Goal: Task Accomplishment & Management: Use online tool/utility

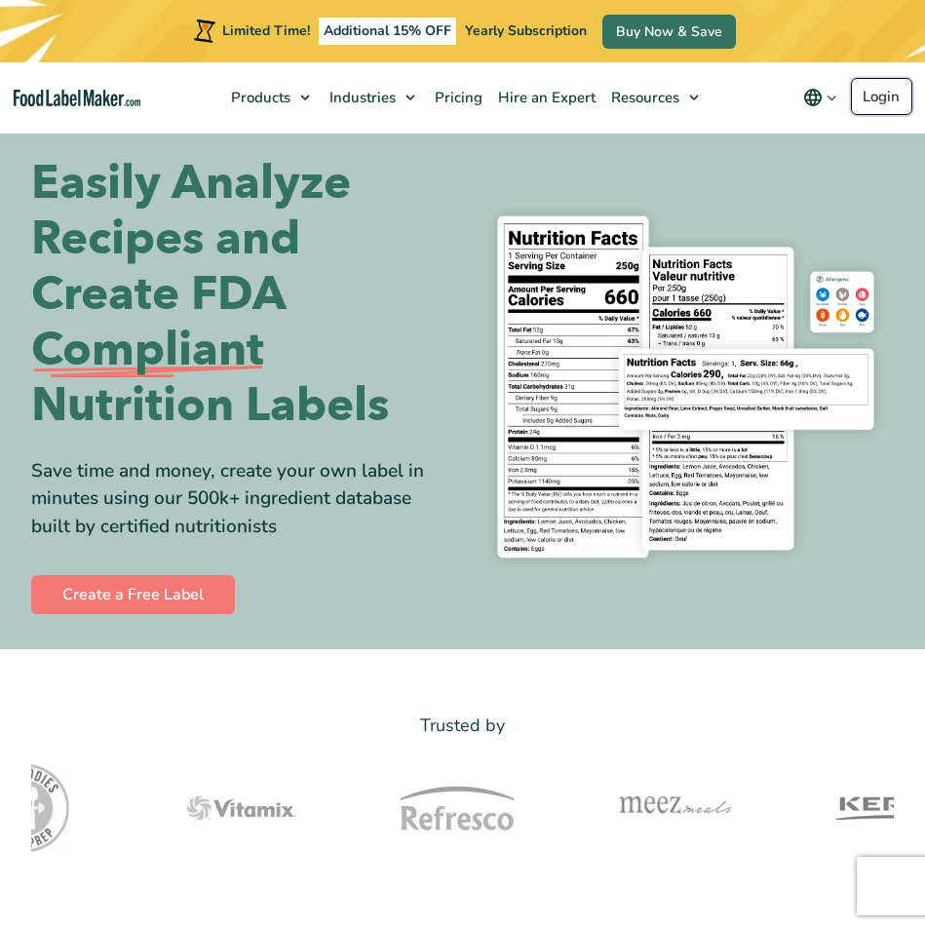
click at [875, 103] on link "Login" at bounding box center [881, 96] width 61 height 37
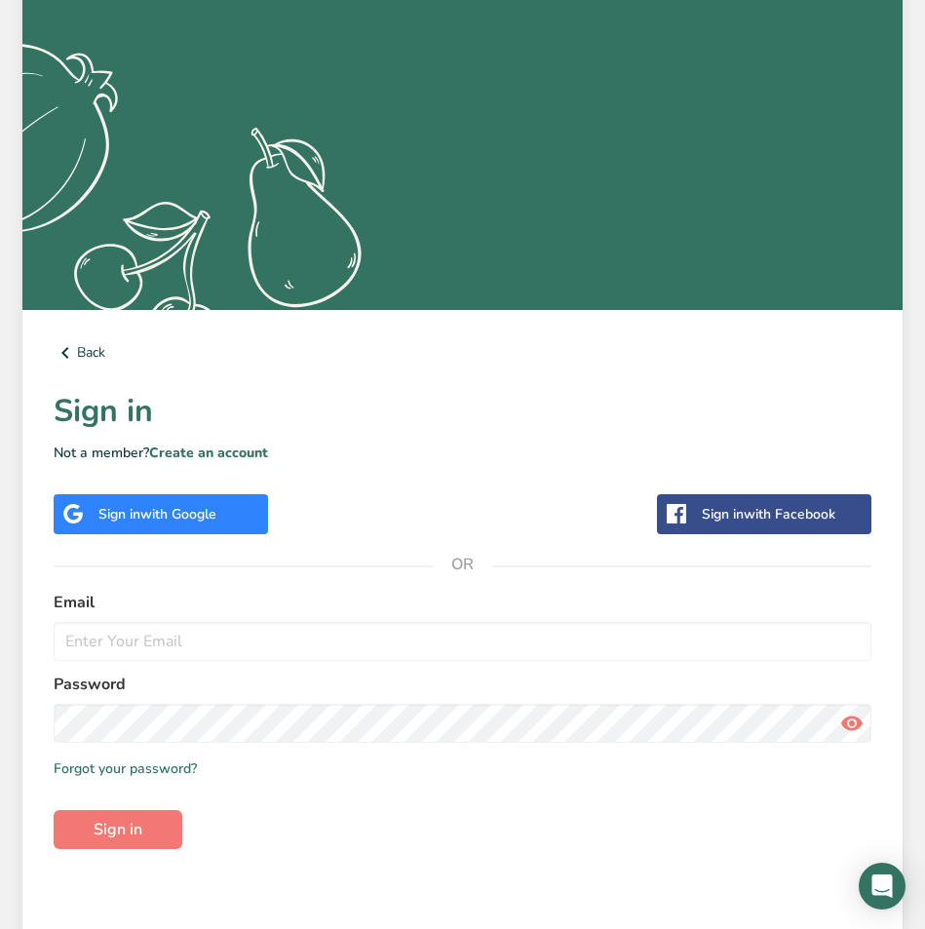
scroll to position [263, 0]
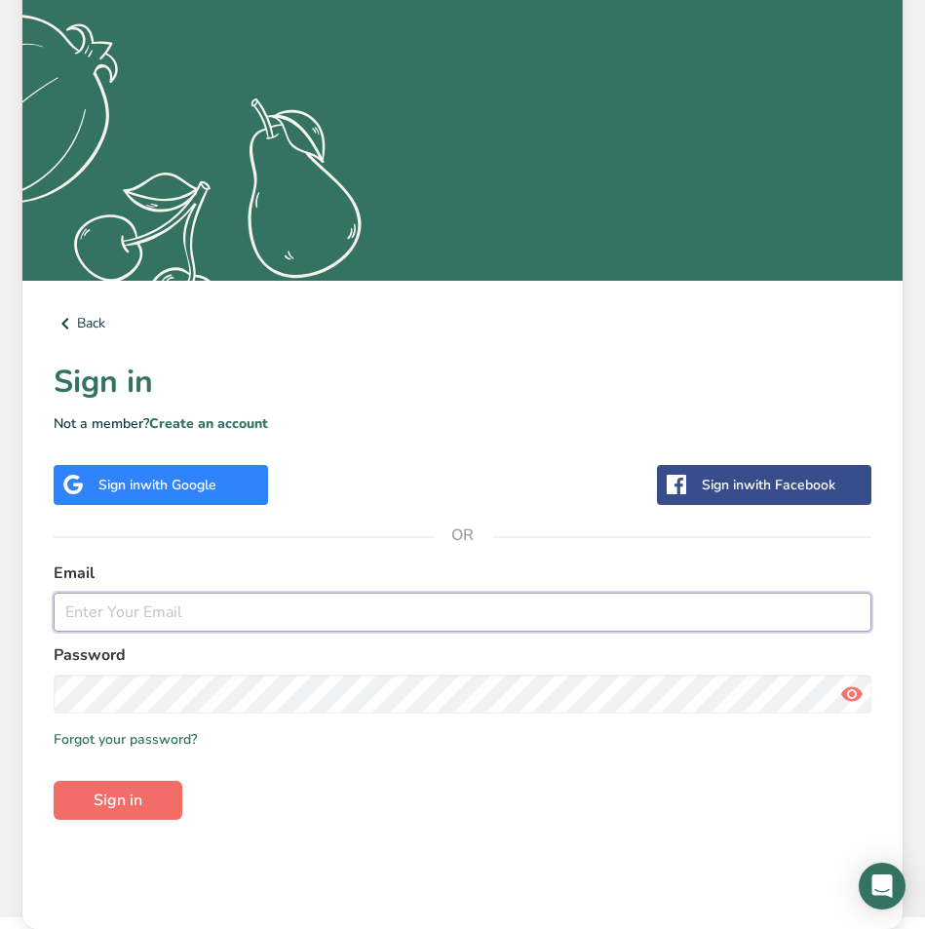
type input "[PERSON_NAME][EMAIL_ADDRESS][DOMAIN_NAME]"
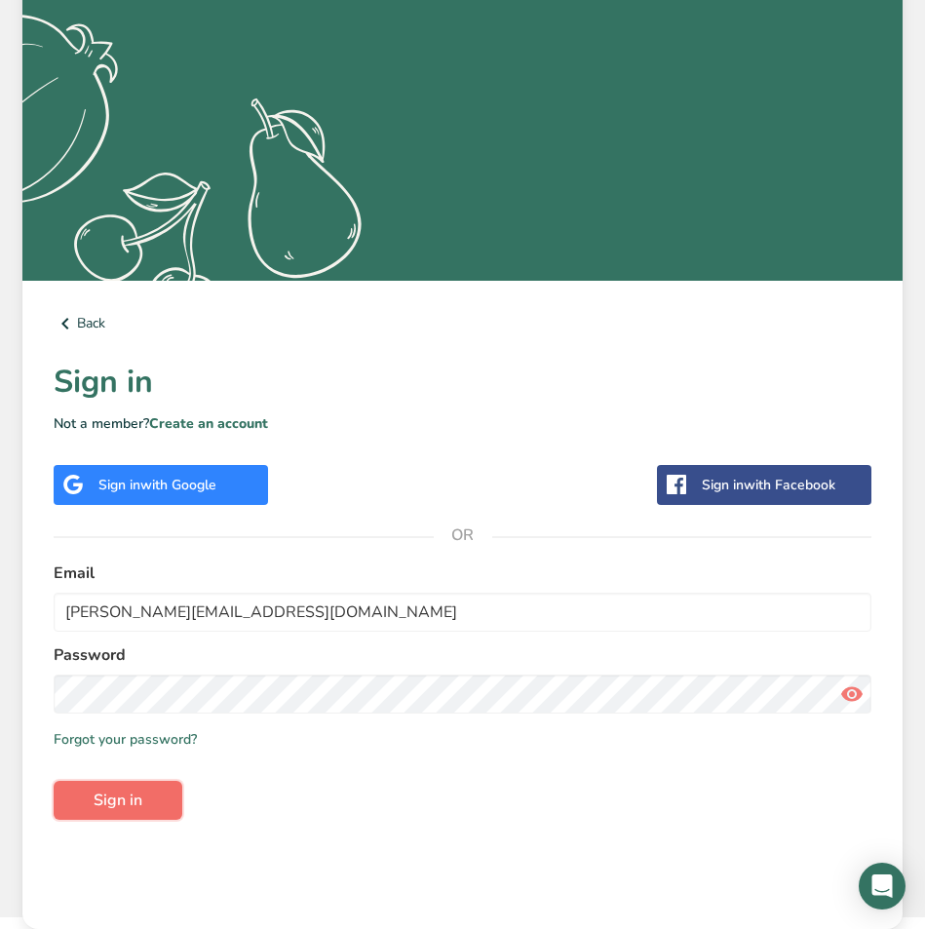
click at [148, 798] on button "Sign in" at bounding box center [118, 800] width 129 height 39
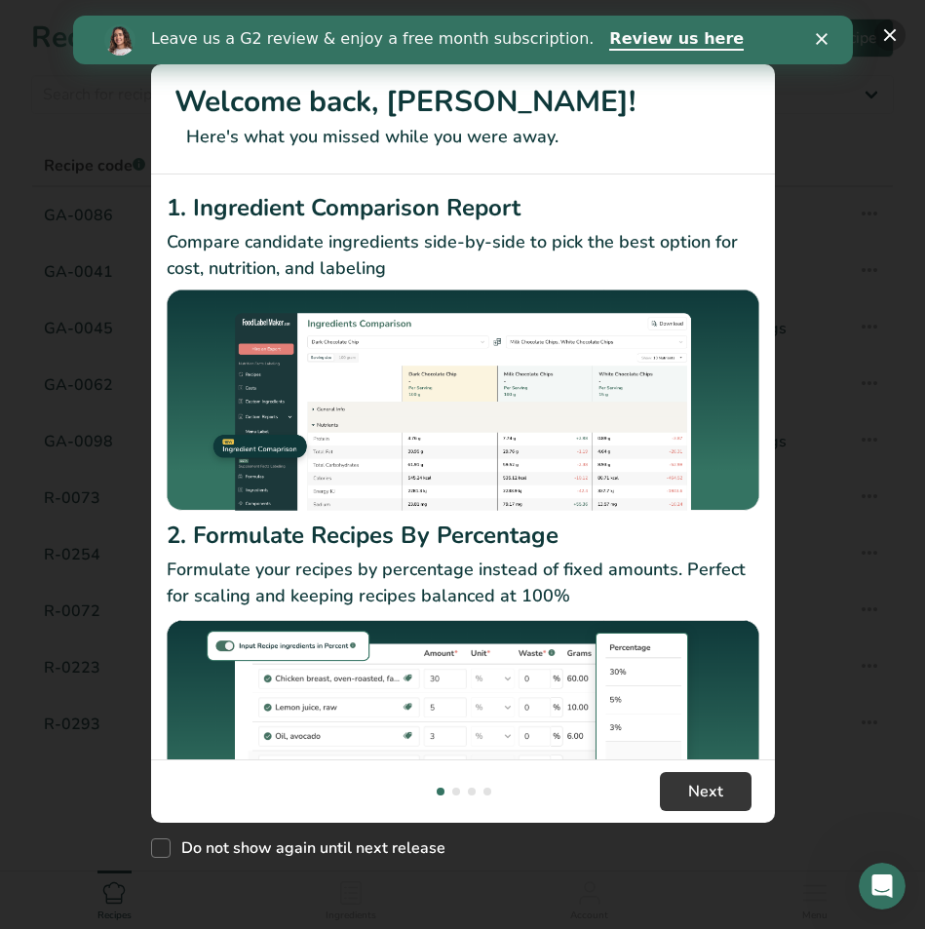
click at [892, 40] on button "New Features" at bounding box center [889, 34] width 31 height 31
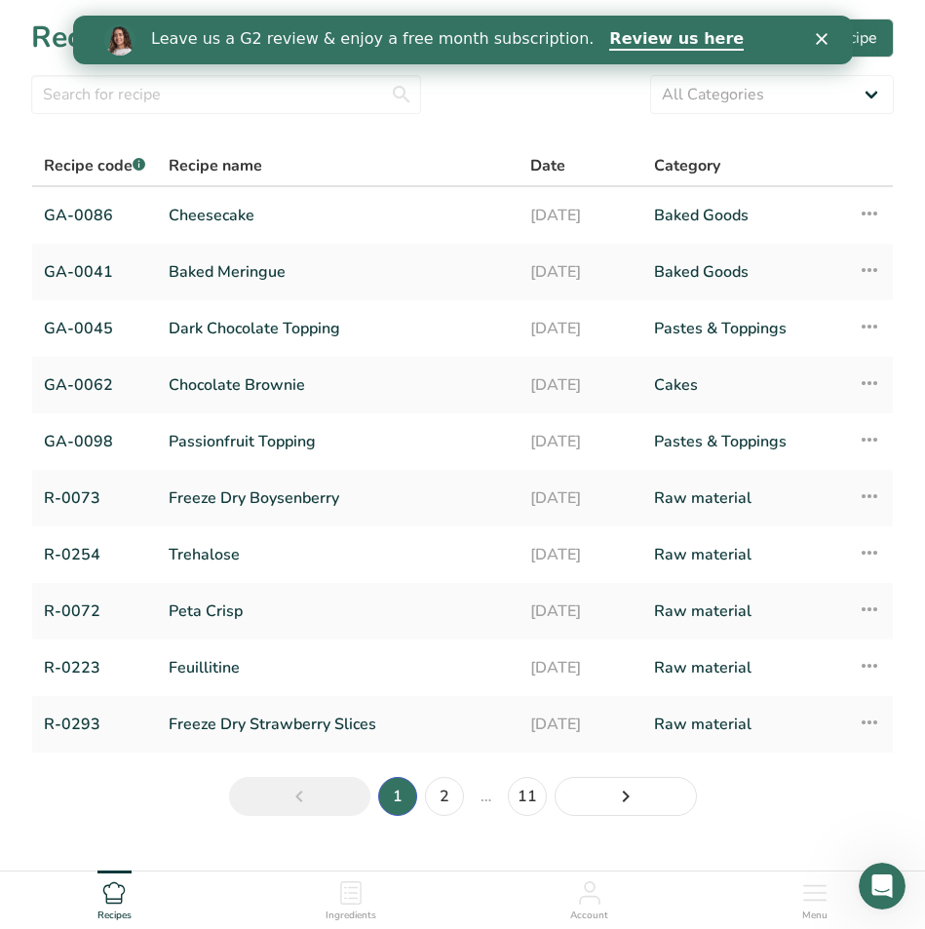
click at [823, 39] on icon "Close" at bounding box center [821, 39] width 12 height 12
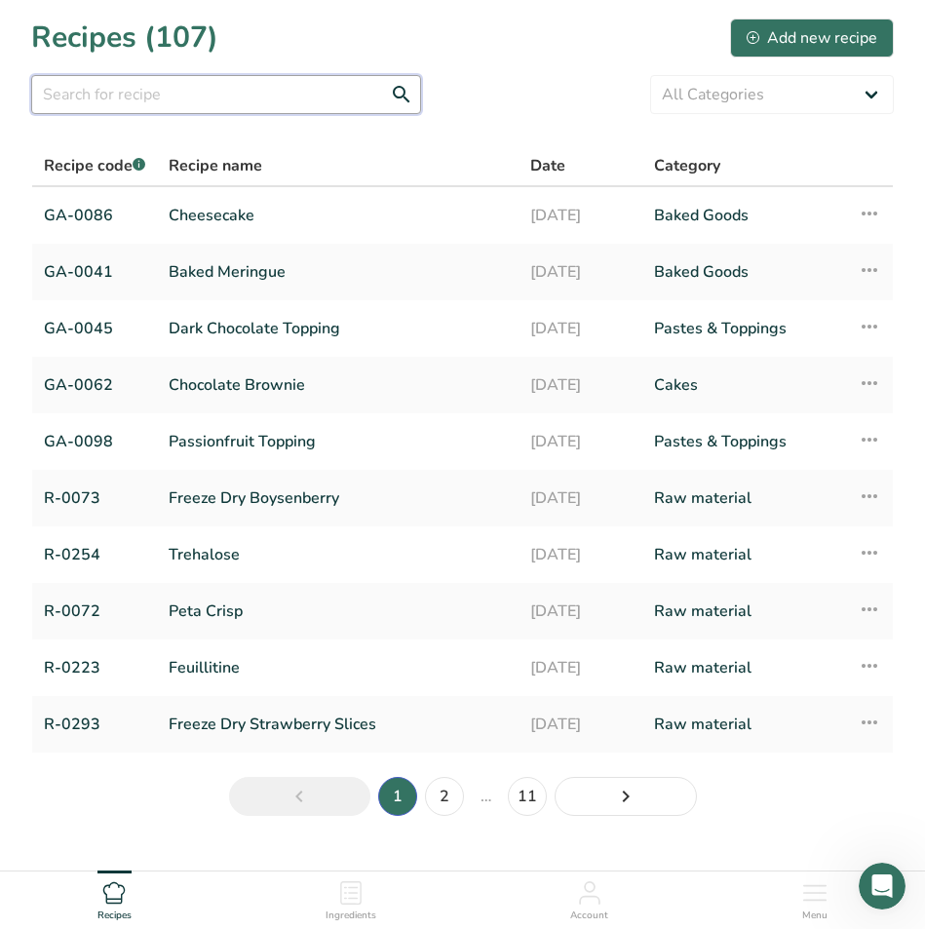
click at [183, 109] on input "text" at bounding box center [226, 94] width 390 height 39
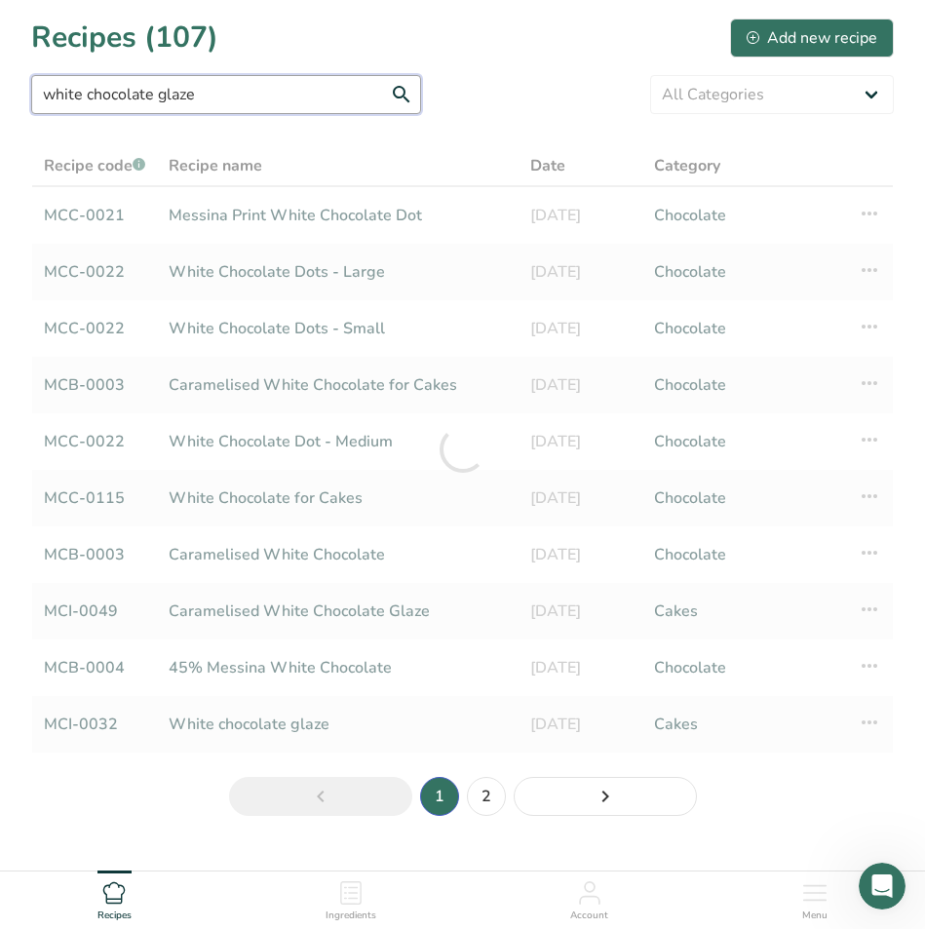
type input "white chocolate glaze"
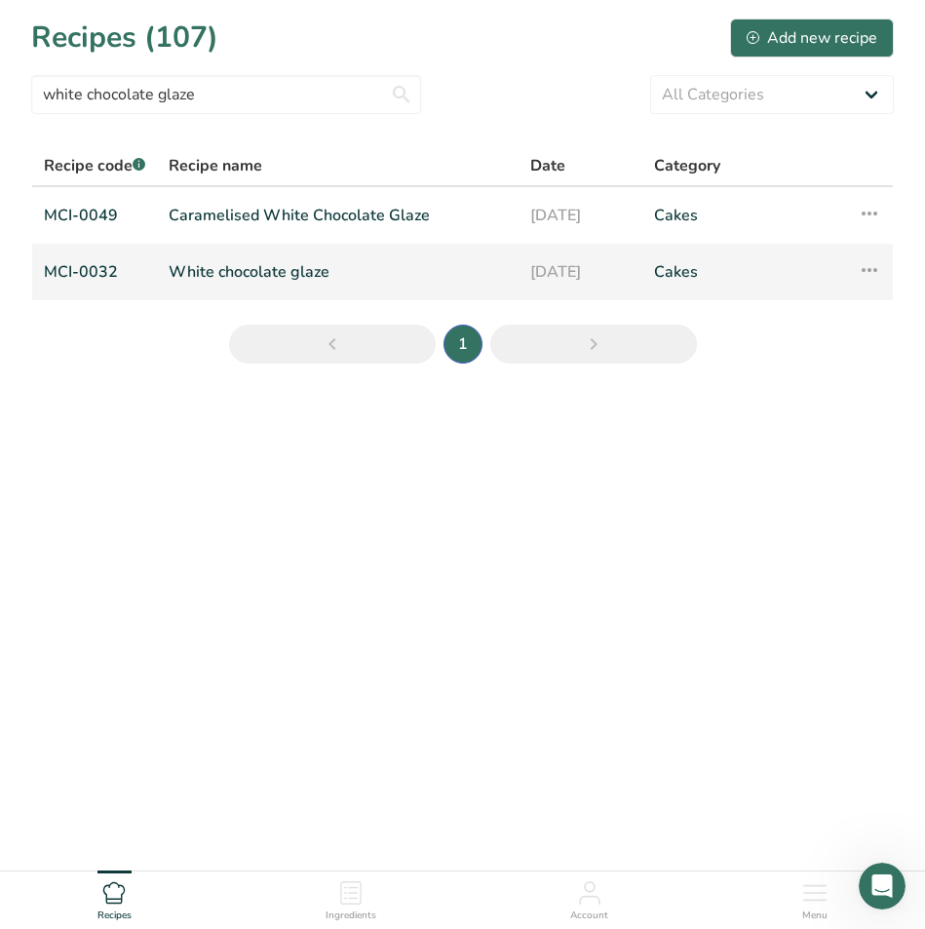
click at [206, 272] on link "White chocolate glaze" at bounding box center [338, 271] width 338 height 41
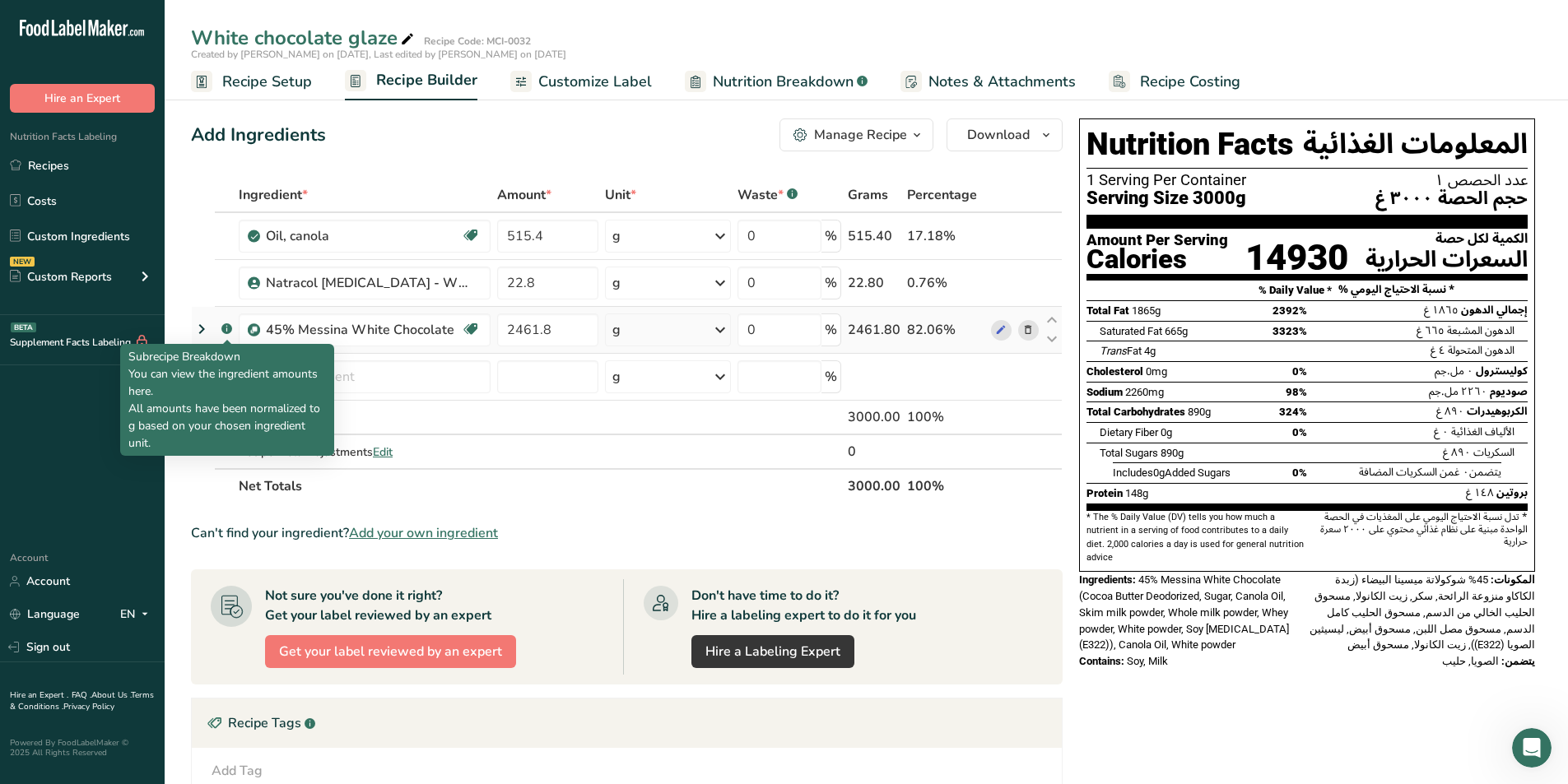
click at [228, 330] on rect at bounding box center [226, 328] width 11 height 11
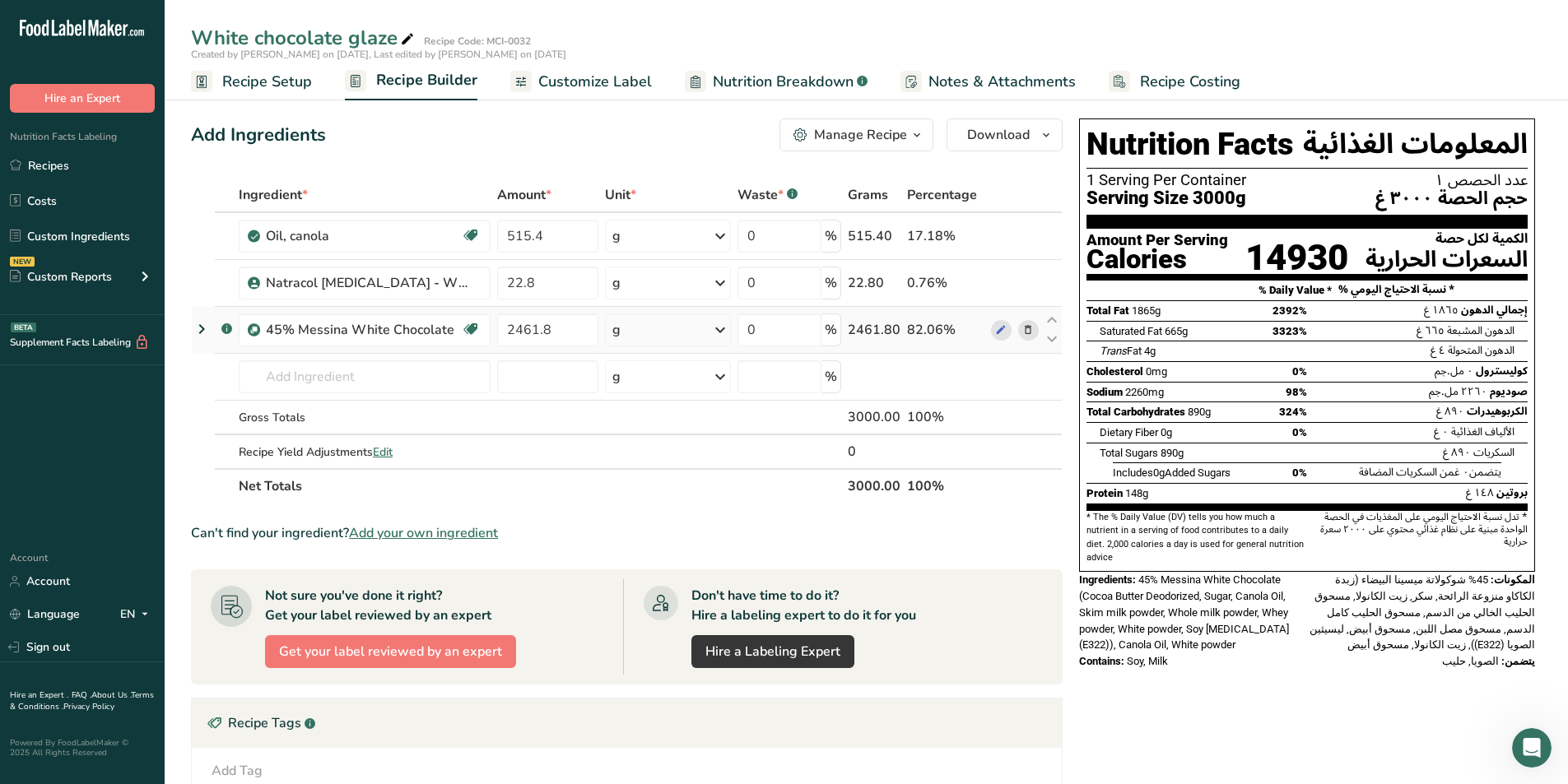
click at [200, 329] on icon at bounding box center [201, 328] width 19 height 30
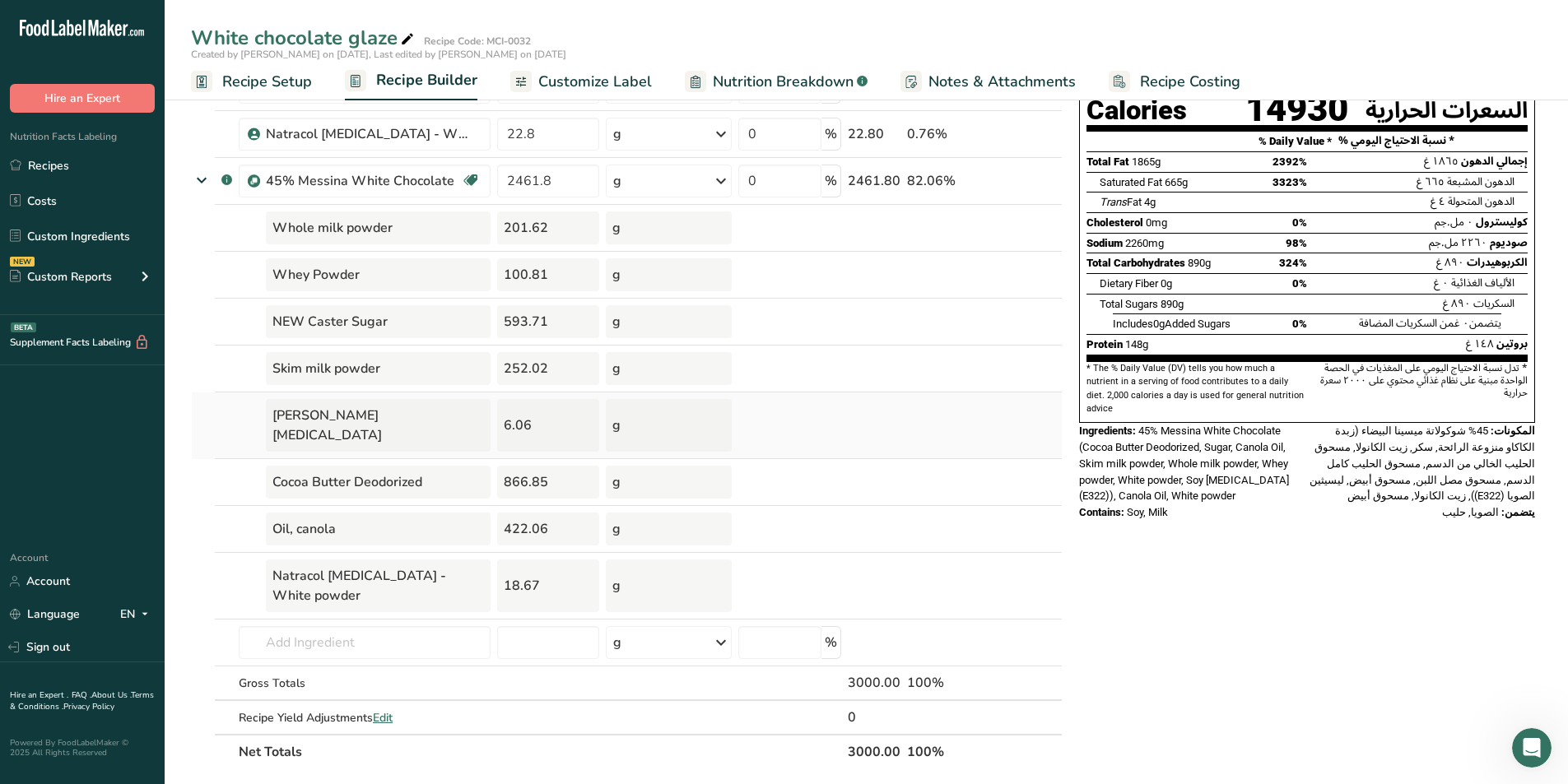
scroll to position [150, 0]
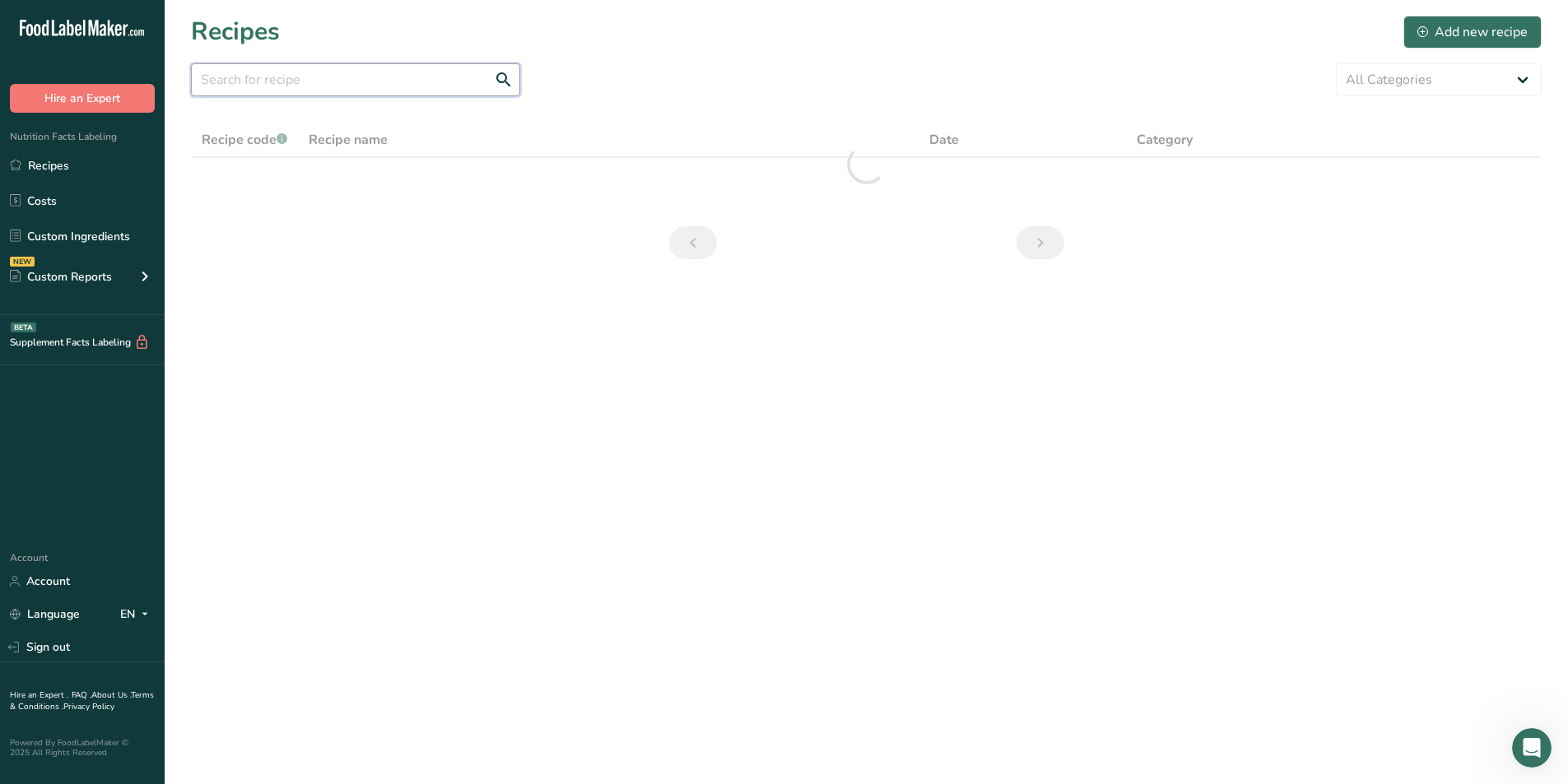
click at [388, 87] on input "text" at bounding box center [355, 79] width 329 height 33
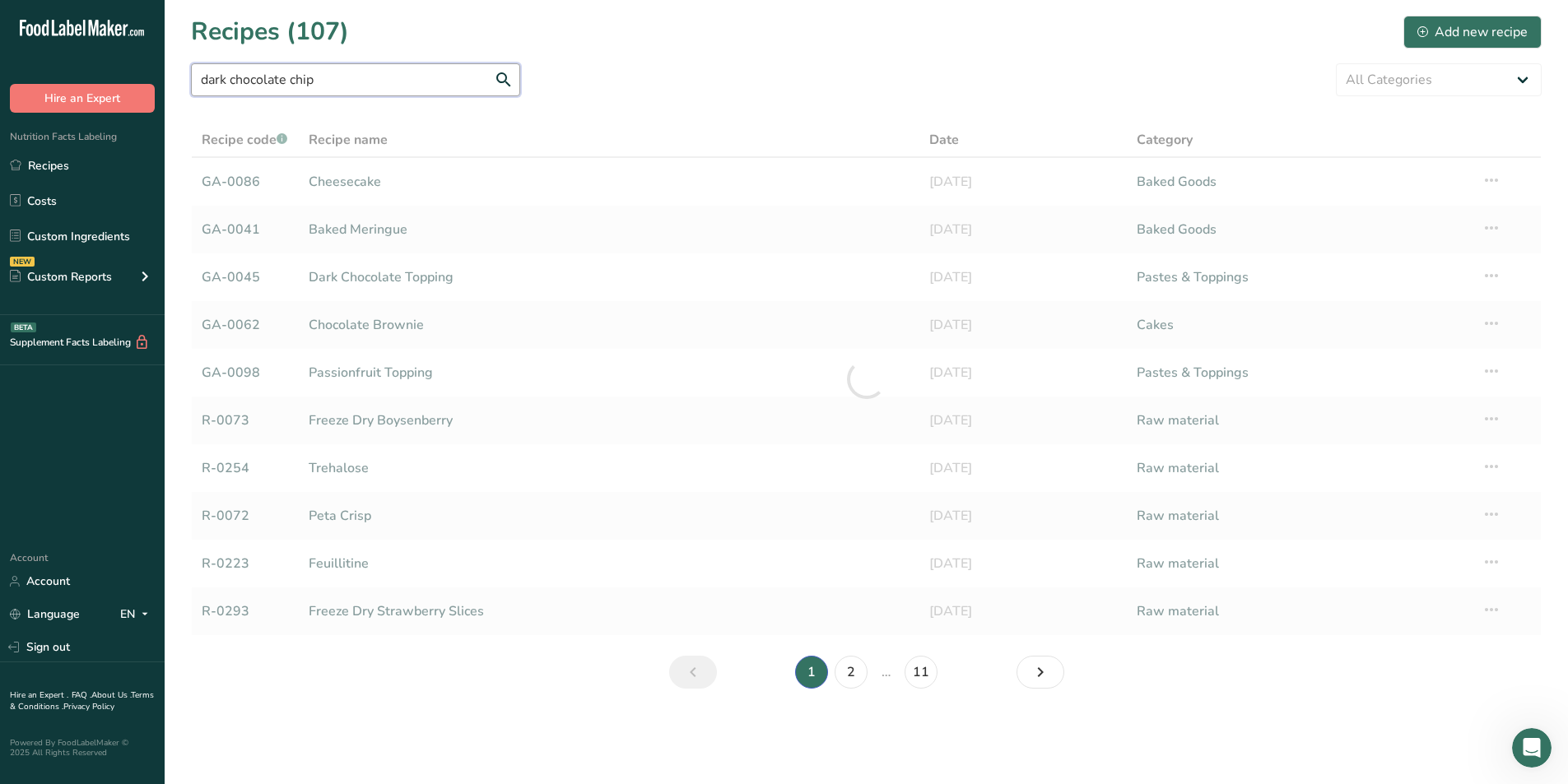
type input "dark chocolate chip"
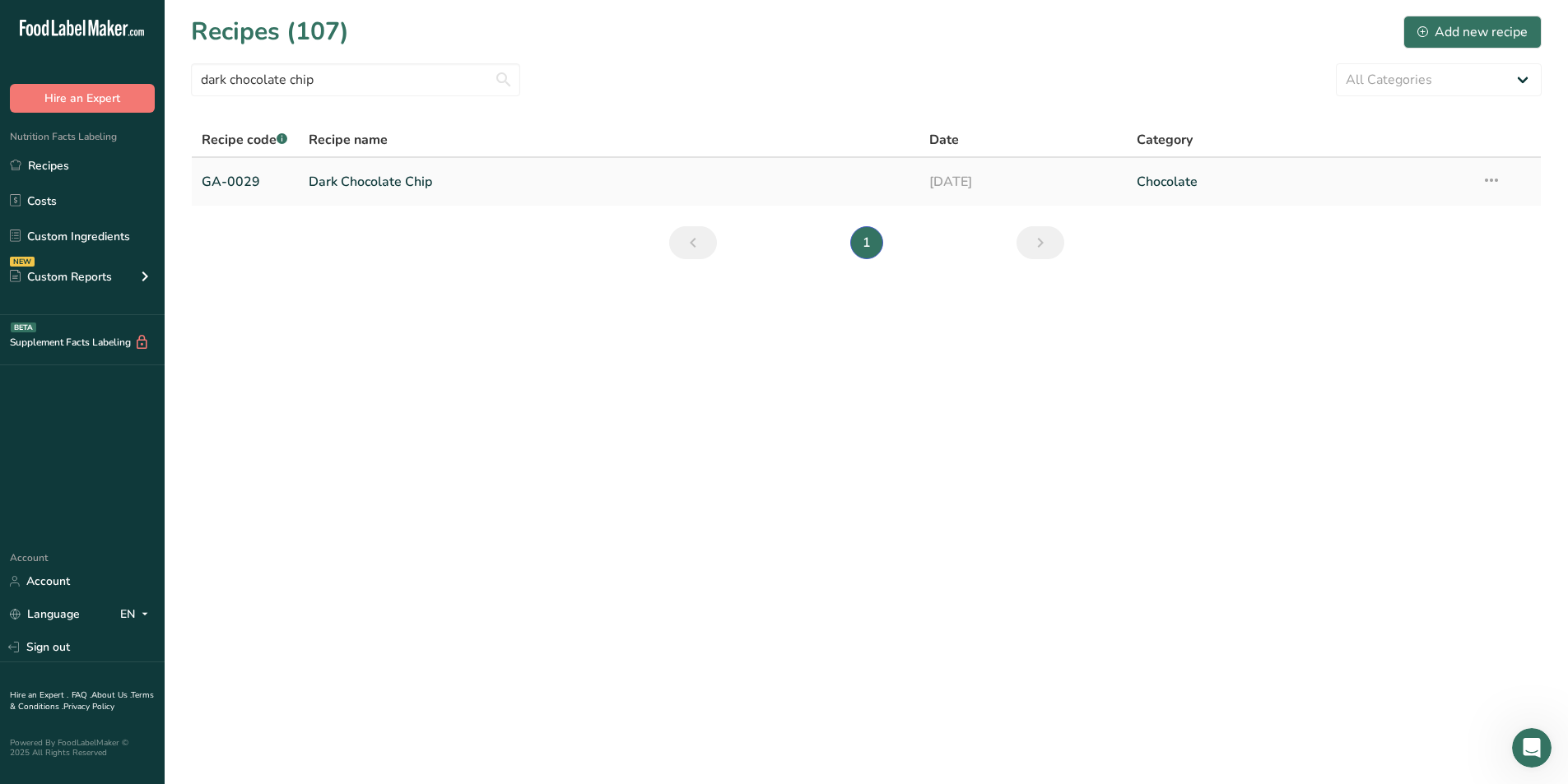
click at [318, 183] on link "Dark Chocolate Chip" at bounding box center [609, 181] width 601 height 35
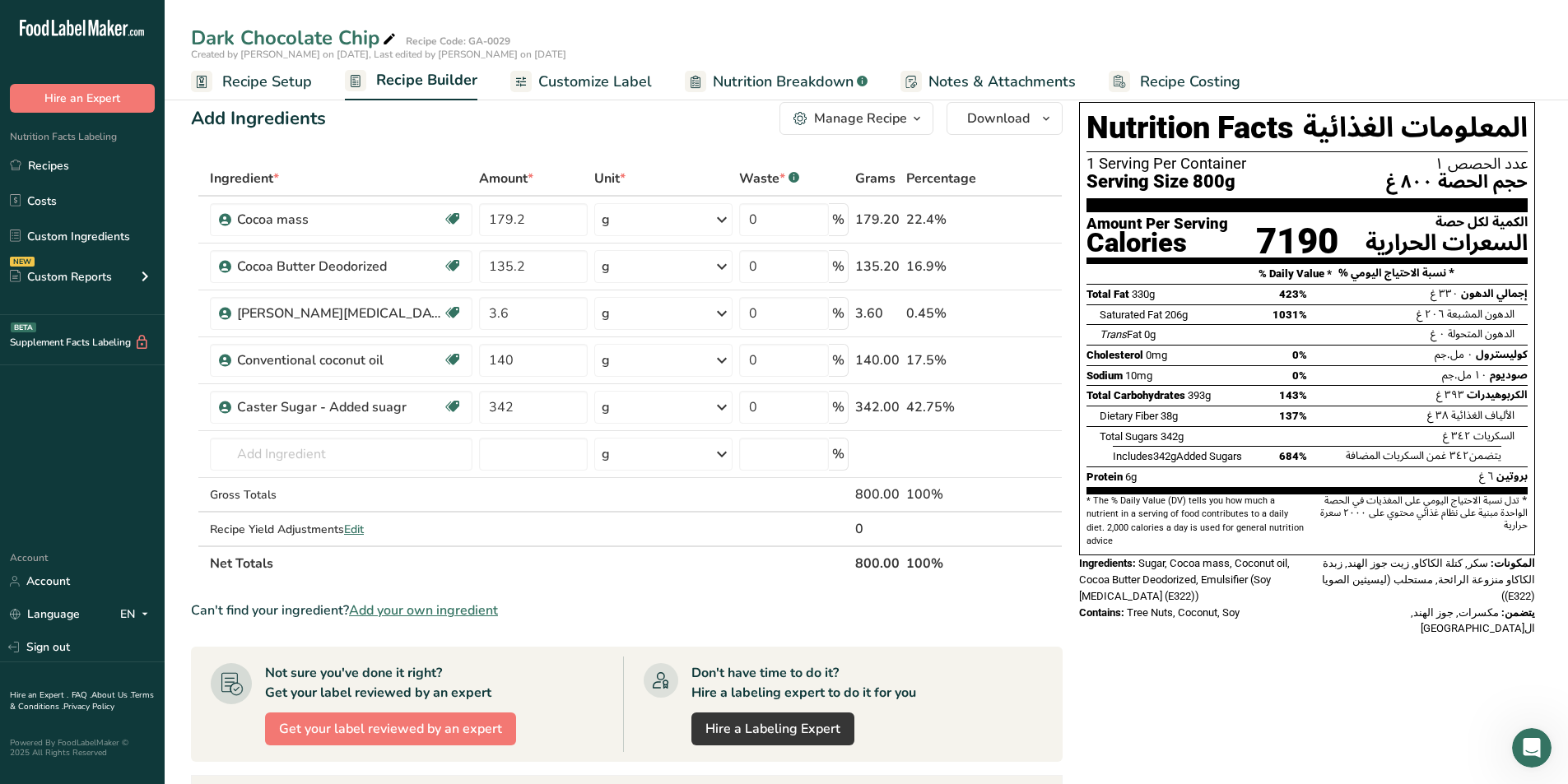
scroll to position [22, 0]
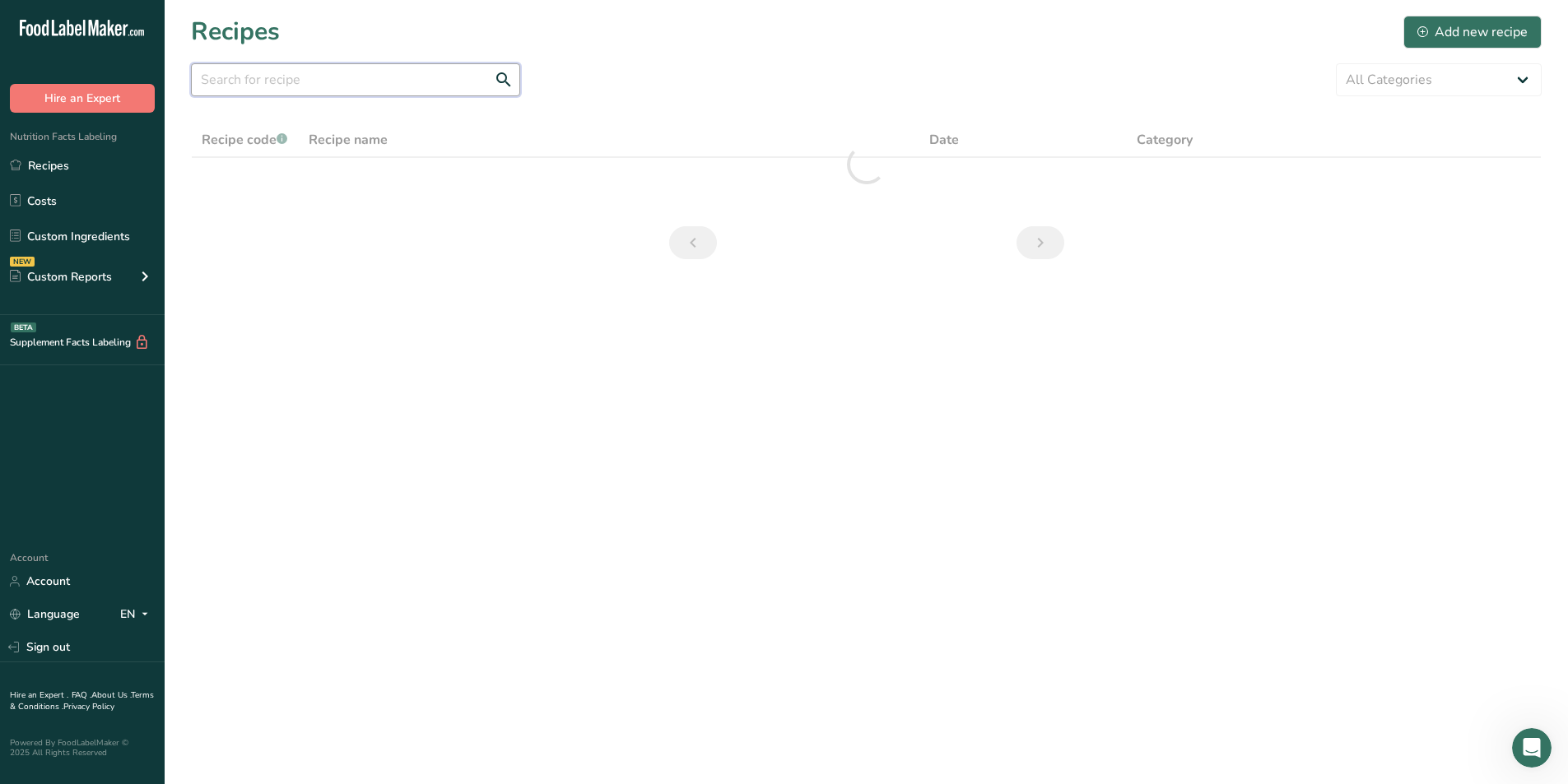
click at [405, 76] on input "text" at bounding box center [355, 79] width 329 height 33
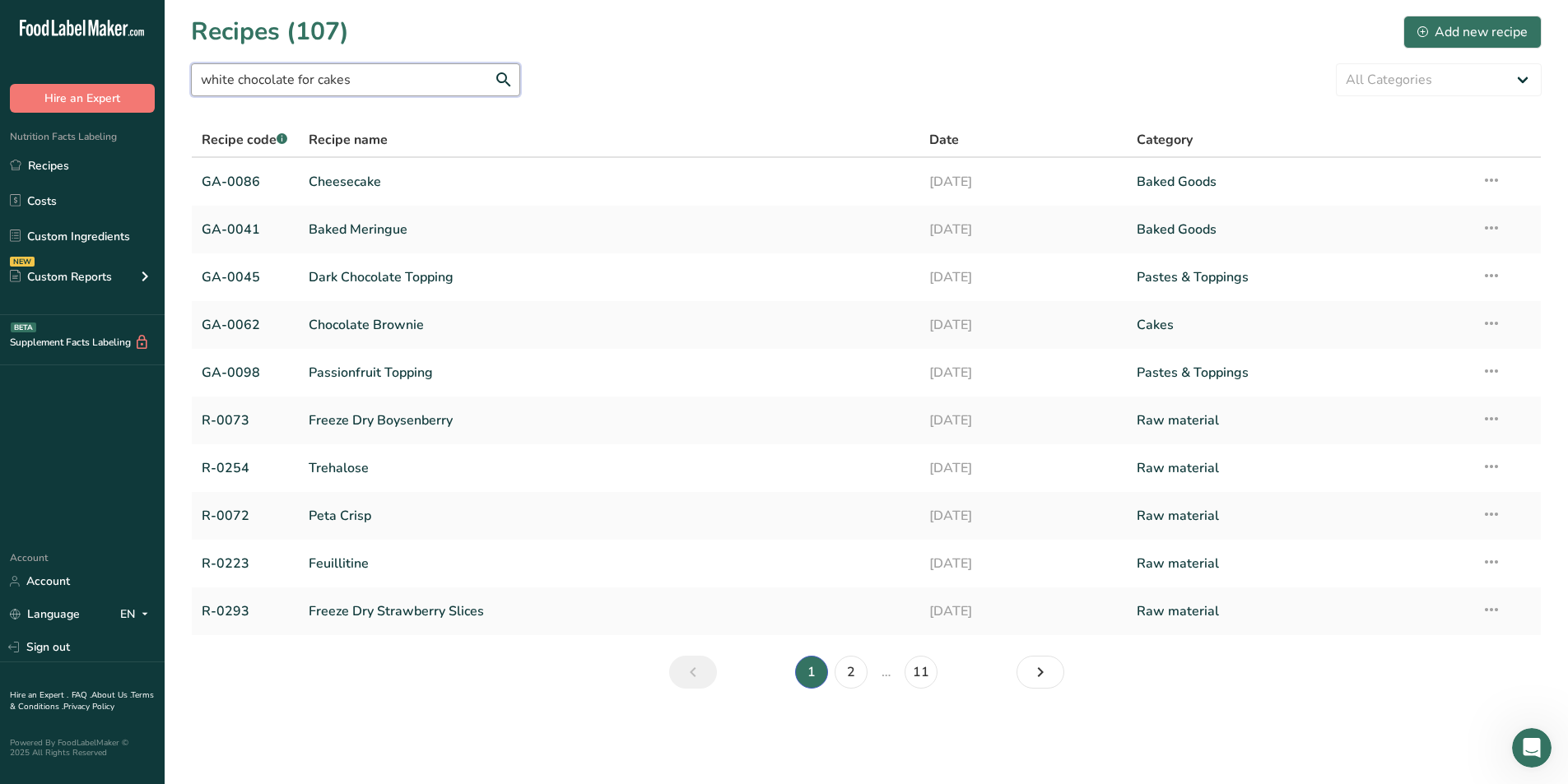
type input "white chocolate for cakes"
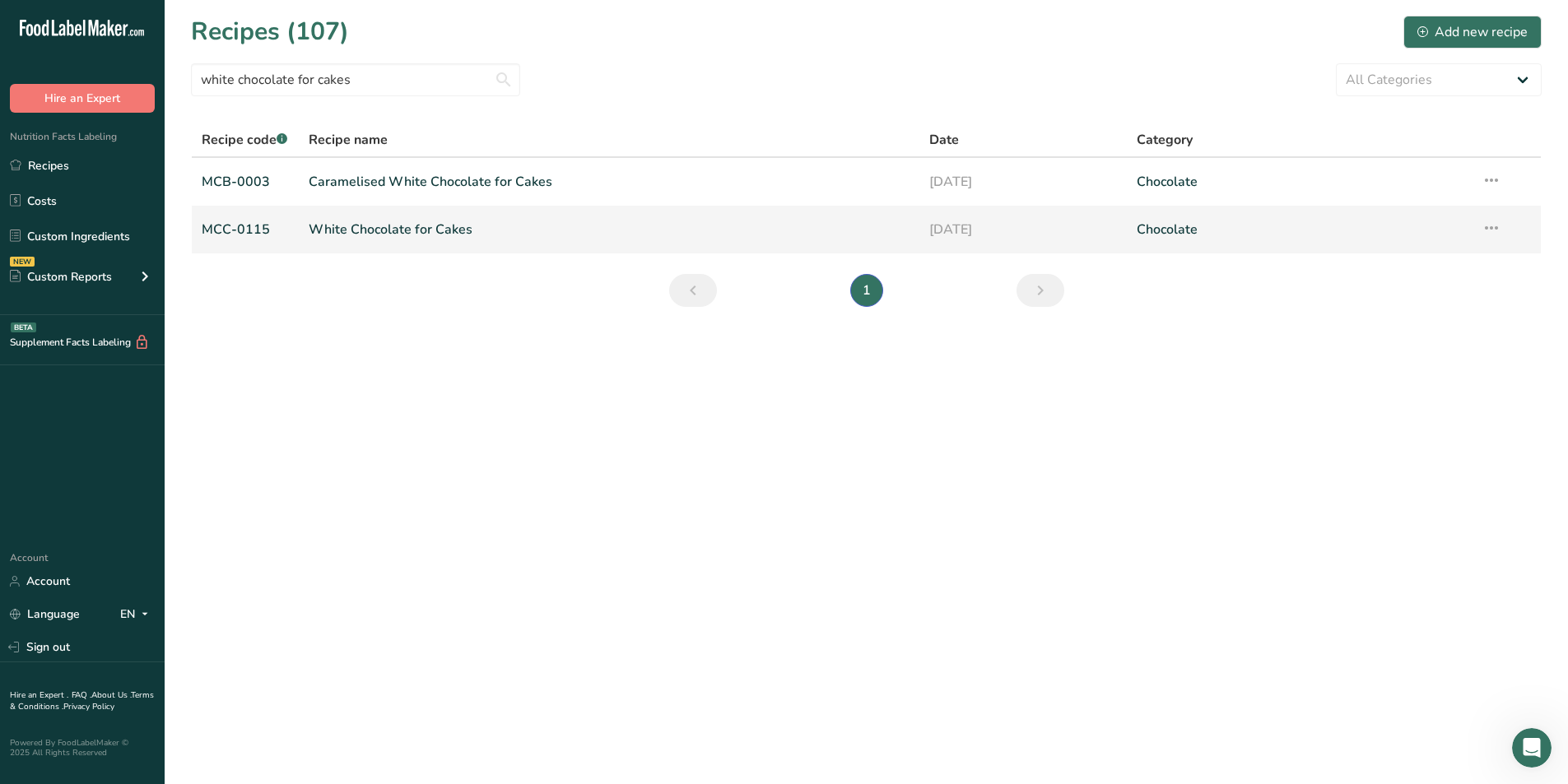
click at [394, 227] on link "White Chocolate for Cakes" at bounding box center [609, 229] width 601 height 35
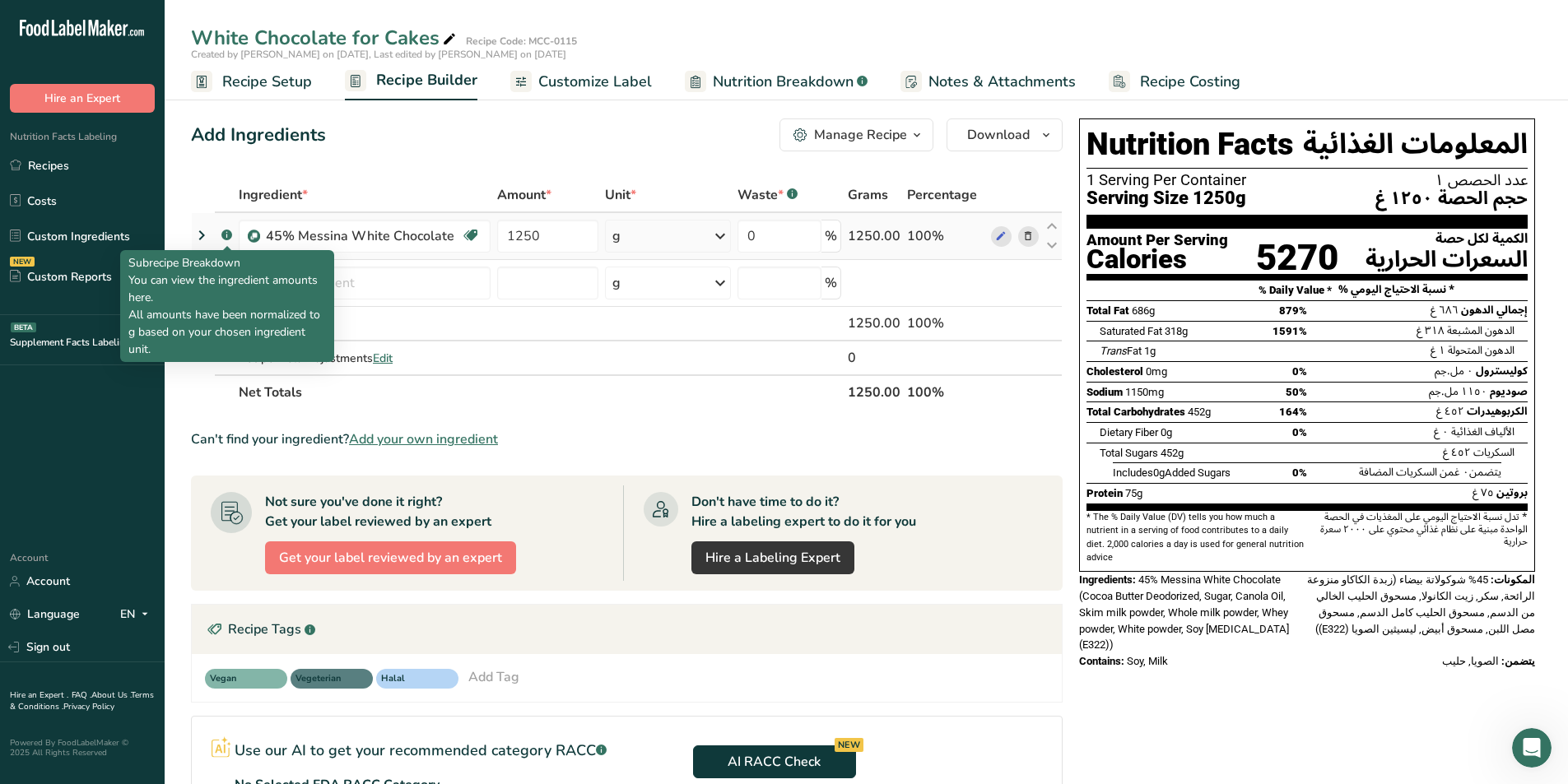
click at [226, 238] on rect at bounding box center [226, 235] width 11 height 11
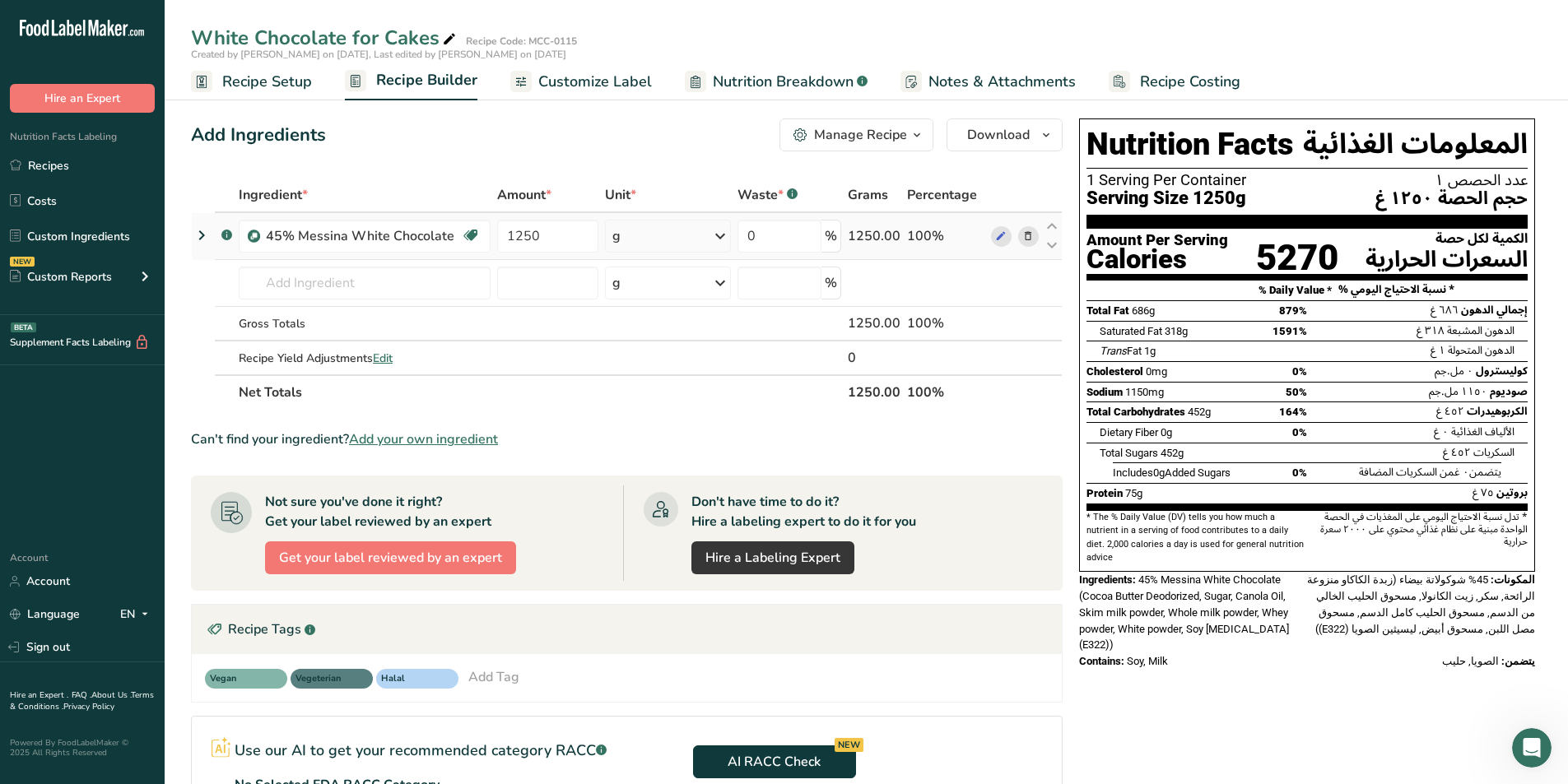
click at [209, 239] on icon at bounding box center [201, 235] width 19 height 30
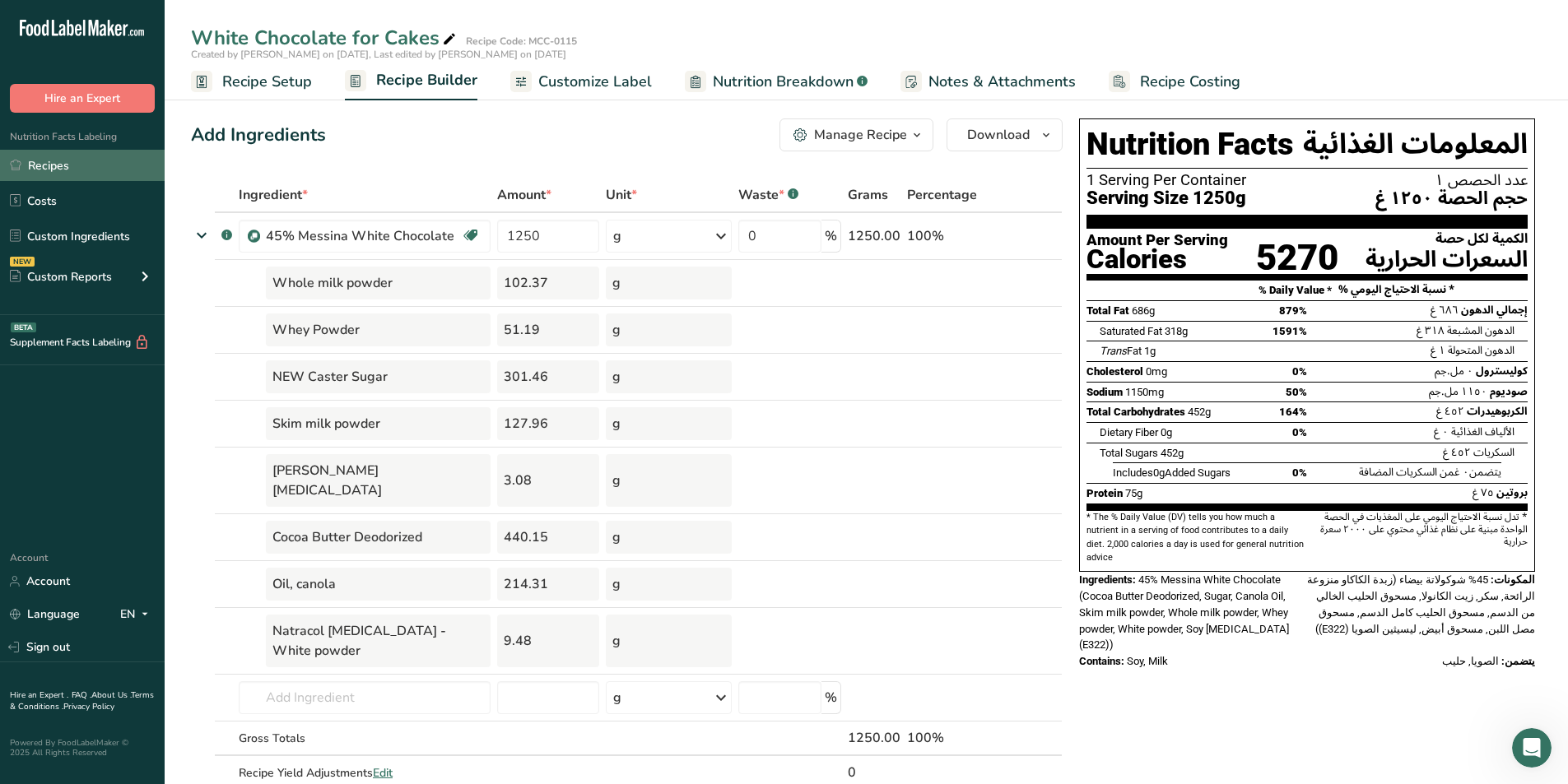
click at [76, 169] on link "Recipes" at bounding box center [82, 165] width 165 height 31
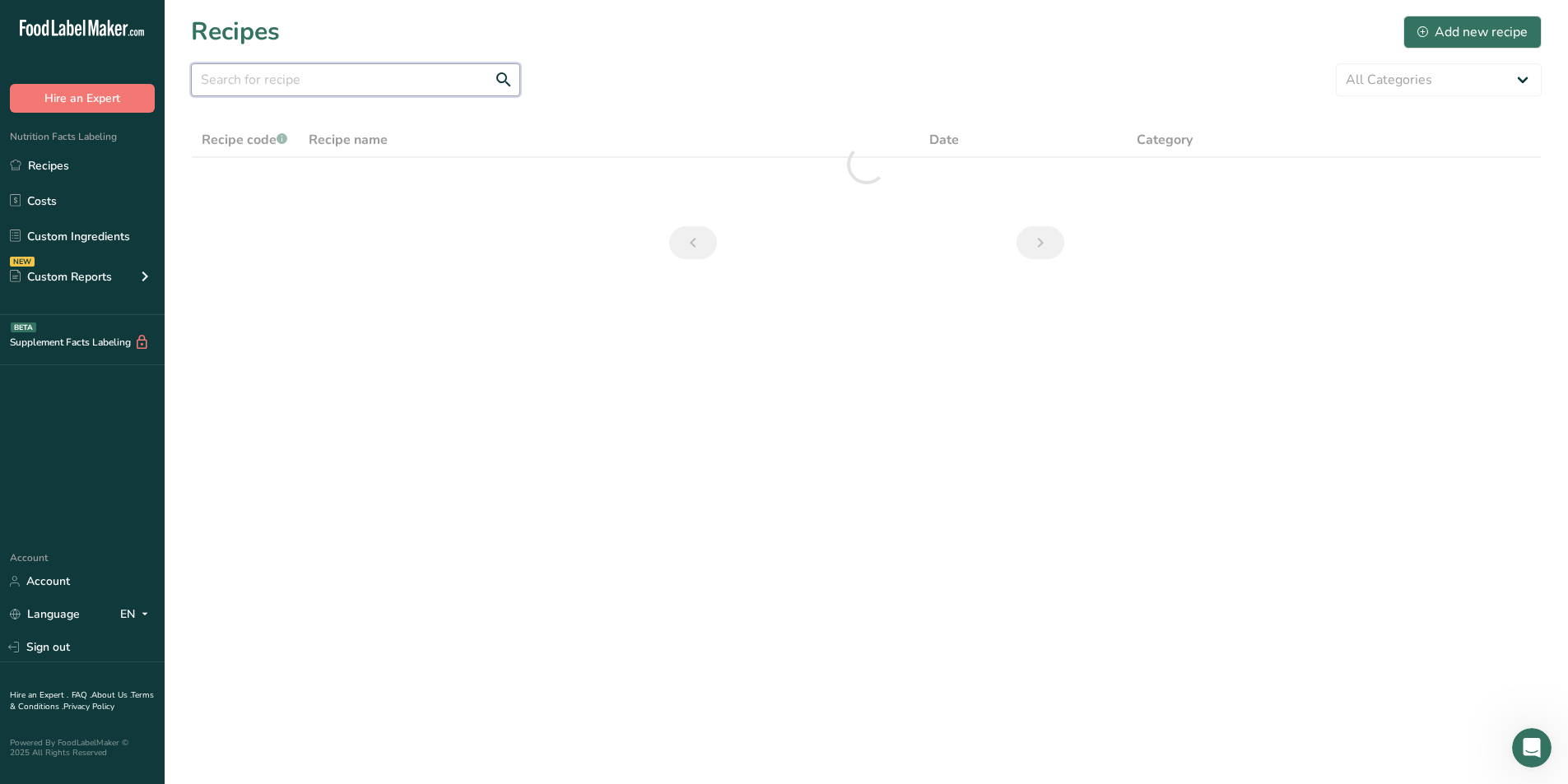
click at [464, 88] on input "text" at bounding box center [355, 79] width 329 height 33
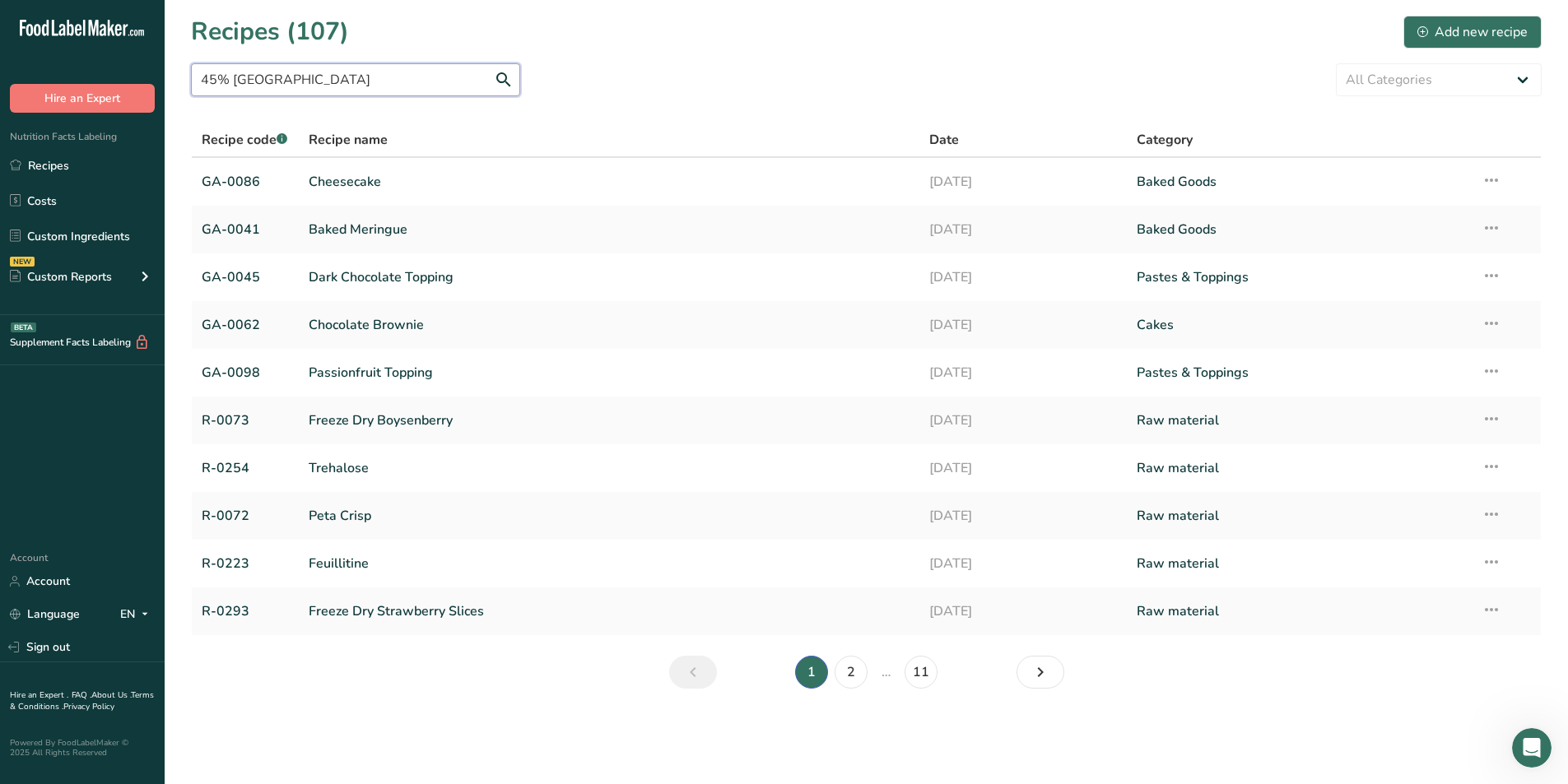
type input "45% messina"
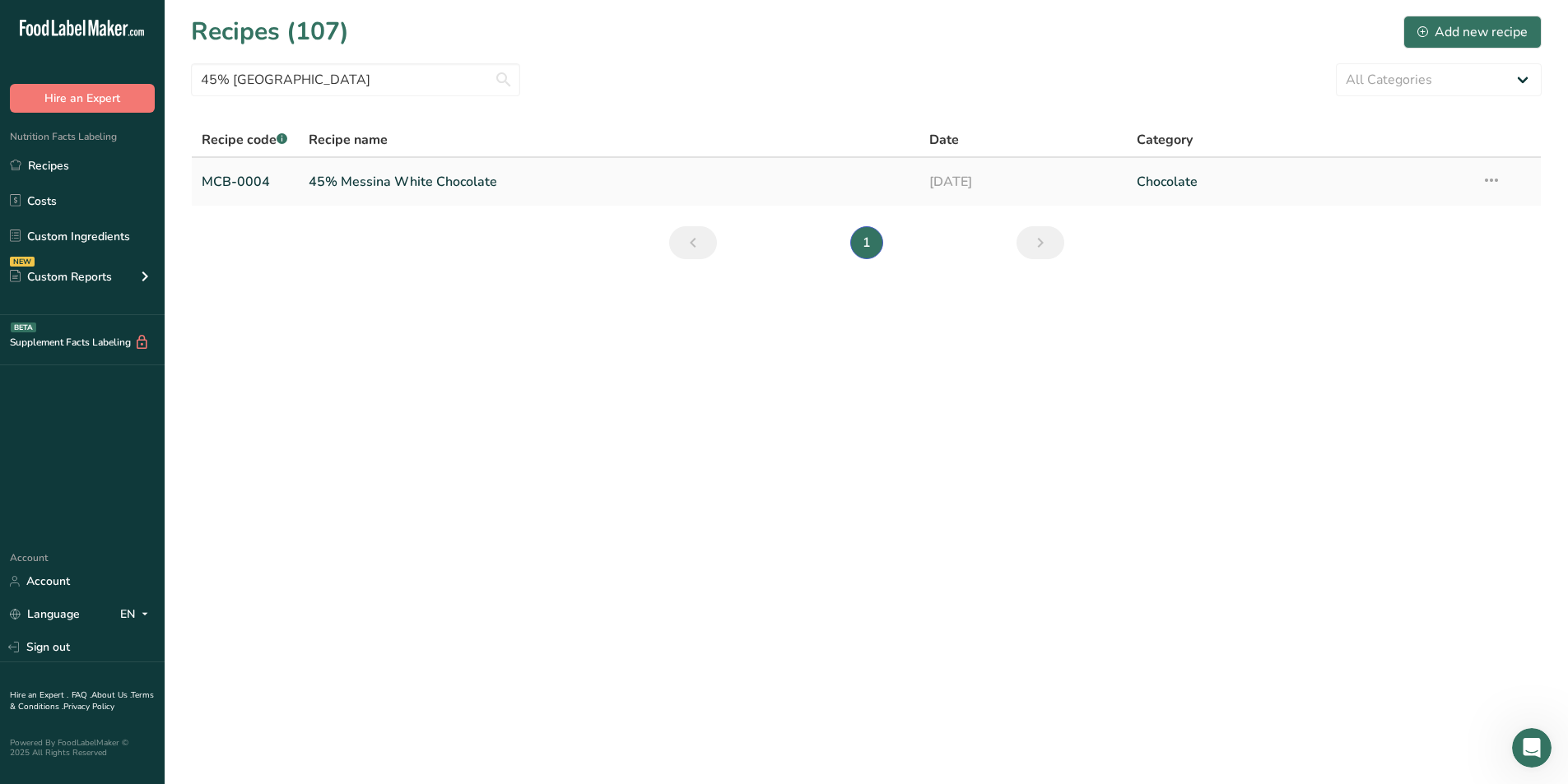
click at [354, 180] on link "45% Messina White Chocolate" at bounding box center [609, 181] width 601 height 35
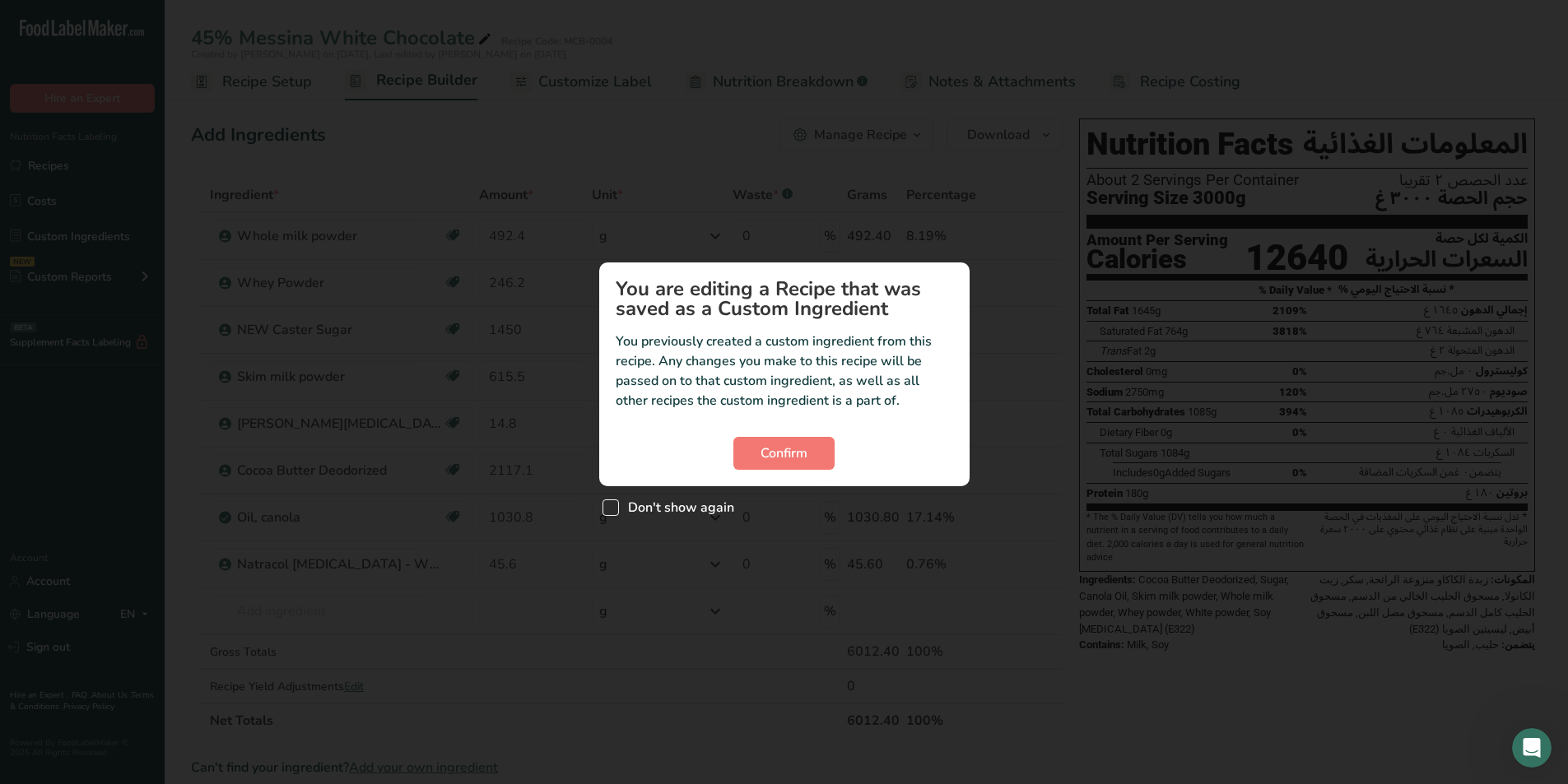
click at [665, 503] on span "Don't show again" at bounding box center [676, 507] width 115 height 16
click at [613, 503] on input "Don't show again" at bounding box center [607, 508] width 11 height 11
checkbox input "true"
click at [780, 463] on button "Confirm" at bounding box center [784, 453] width 101 height 33
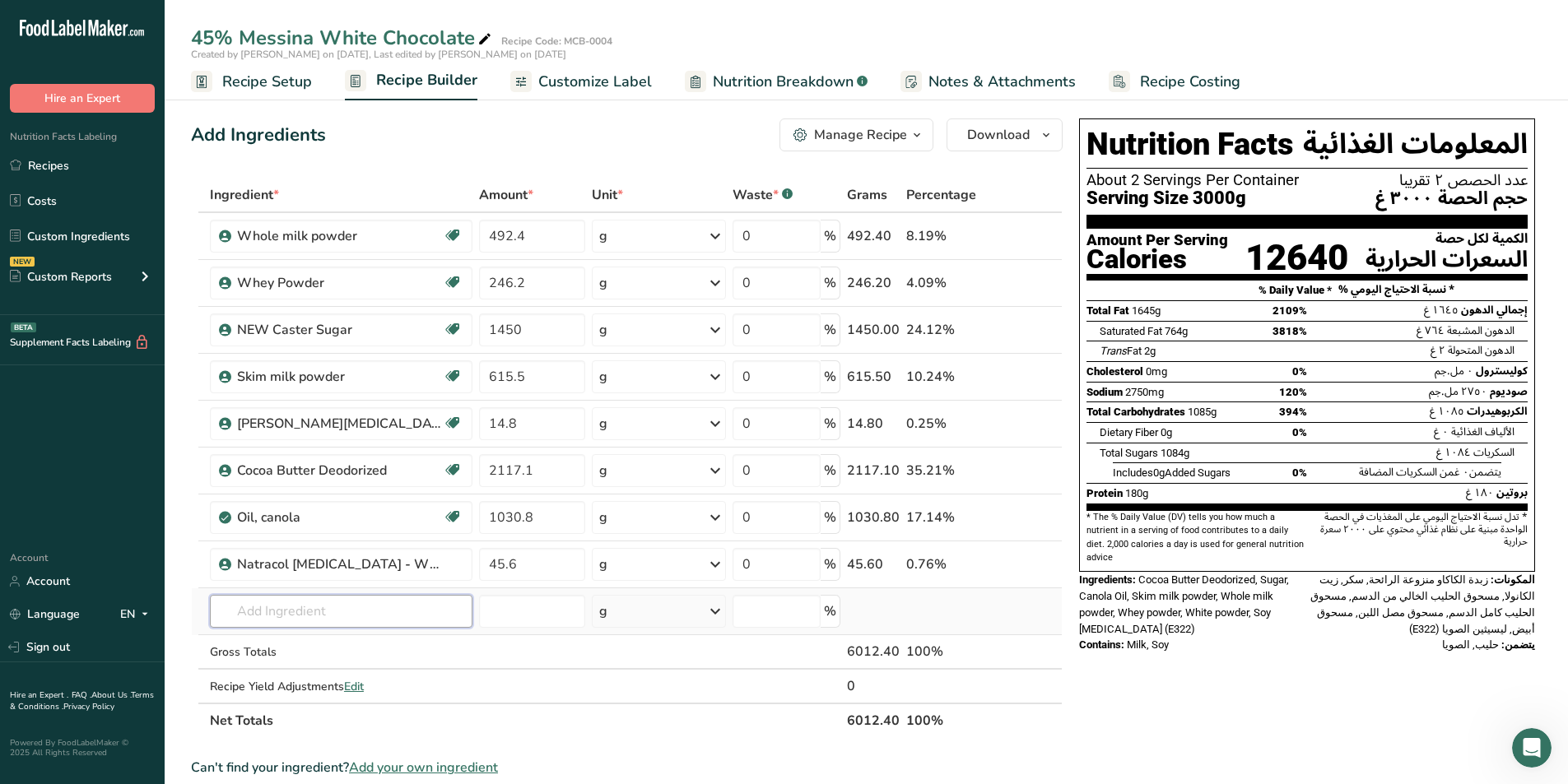
click at [305, 604] on input "text" at bounding box center [341, 611] width 263 height 33
type input "caster sugar"
click at [374, 503] on p "R-0113 Caster Sugar - Added suagr" at bounding box center [324, 500] width 203 height 17
type input "Caster Sugar - Added suagr"
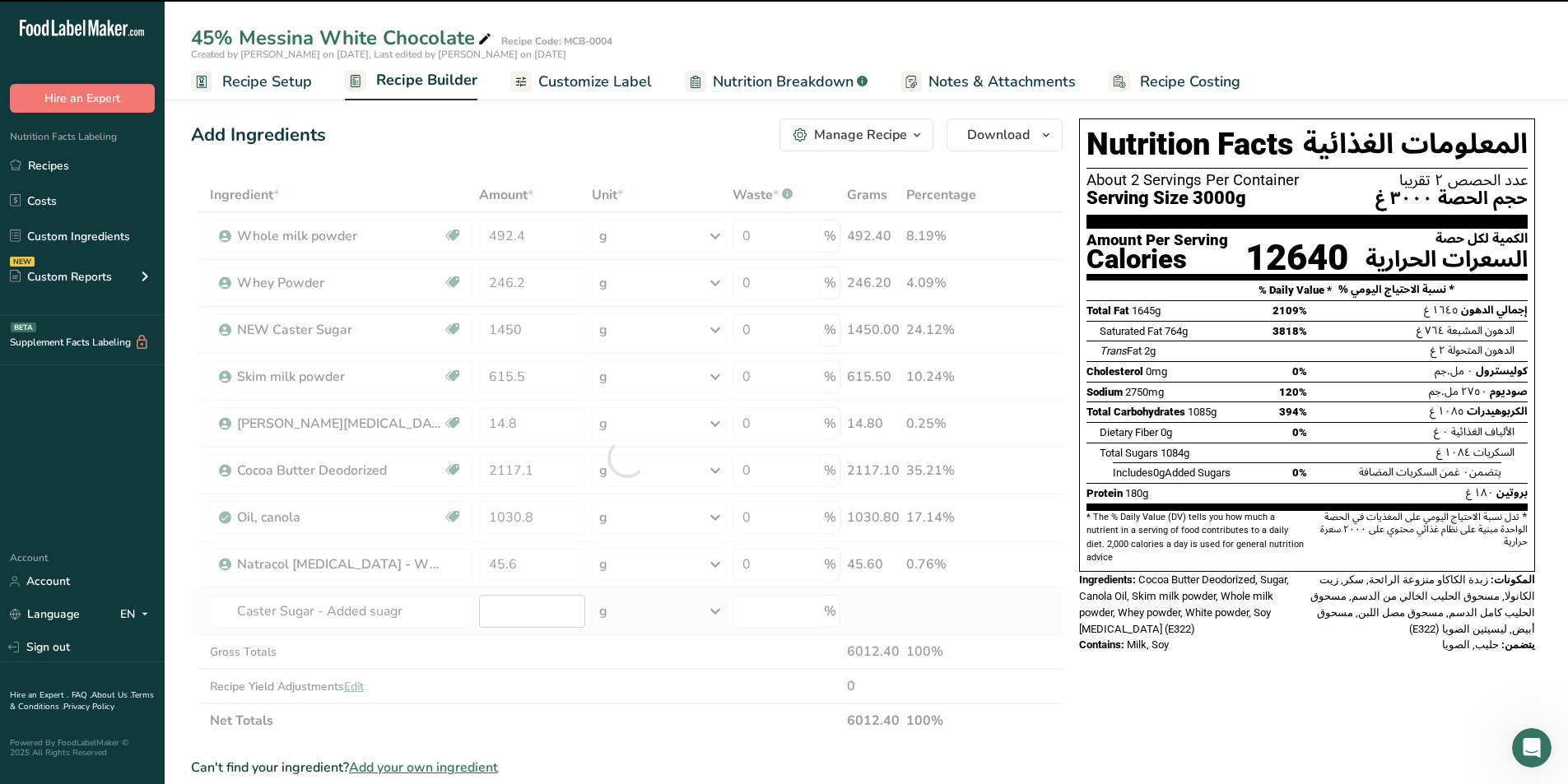
type input "0"
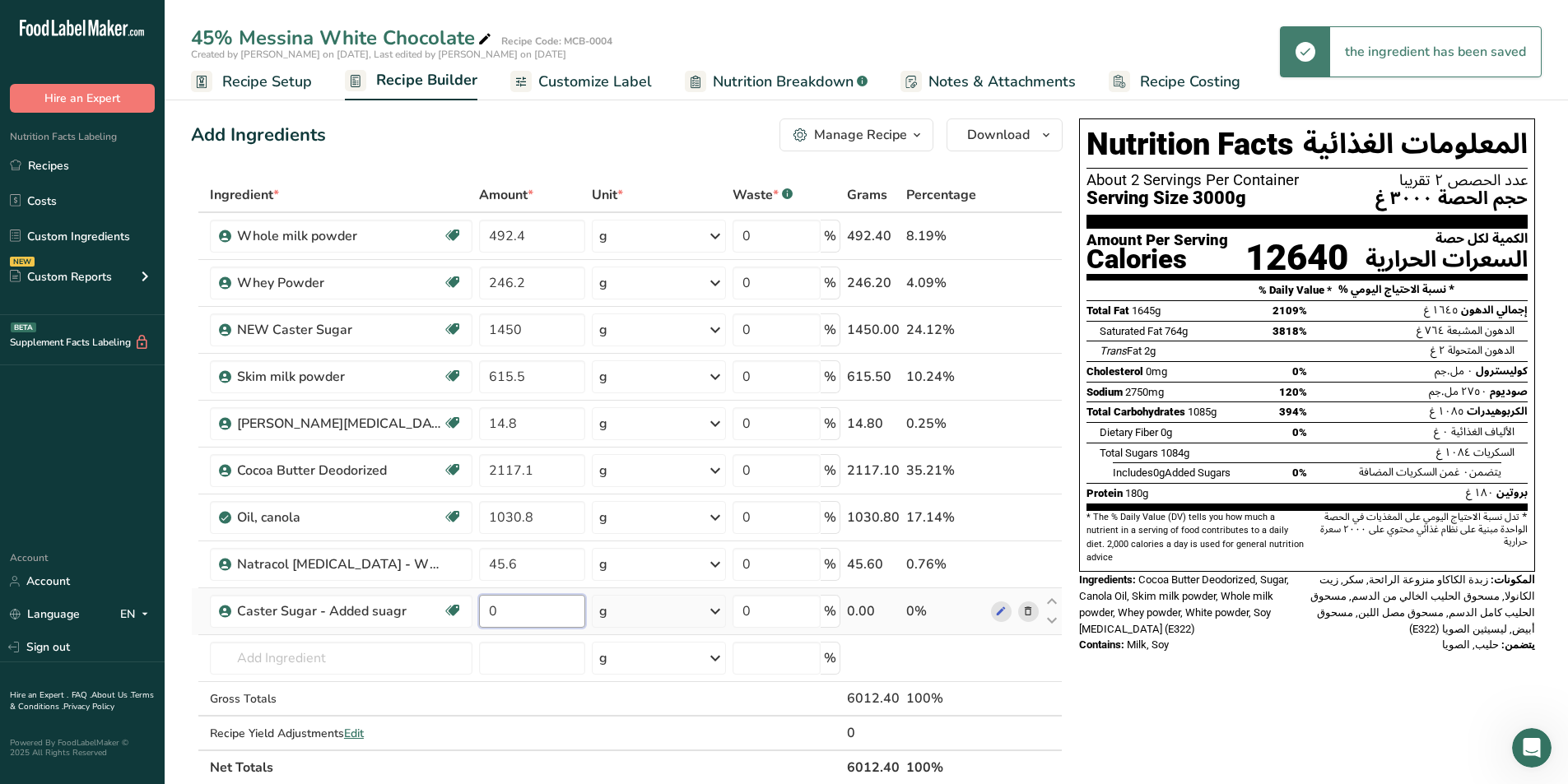
click at [514, 614] on input "0" at bounding box center [532, 611] width 106 height 33
type input "4"
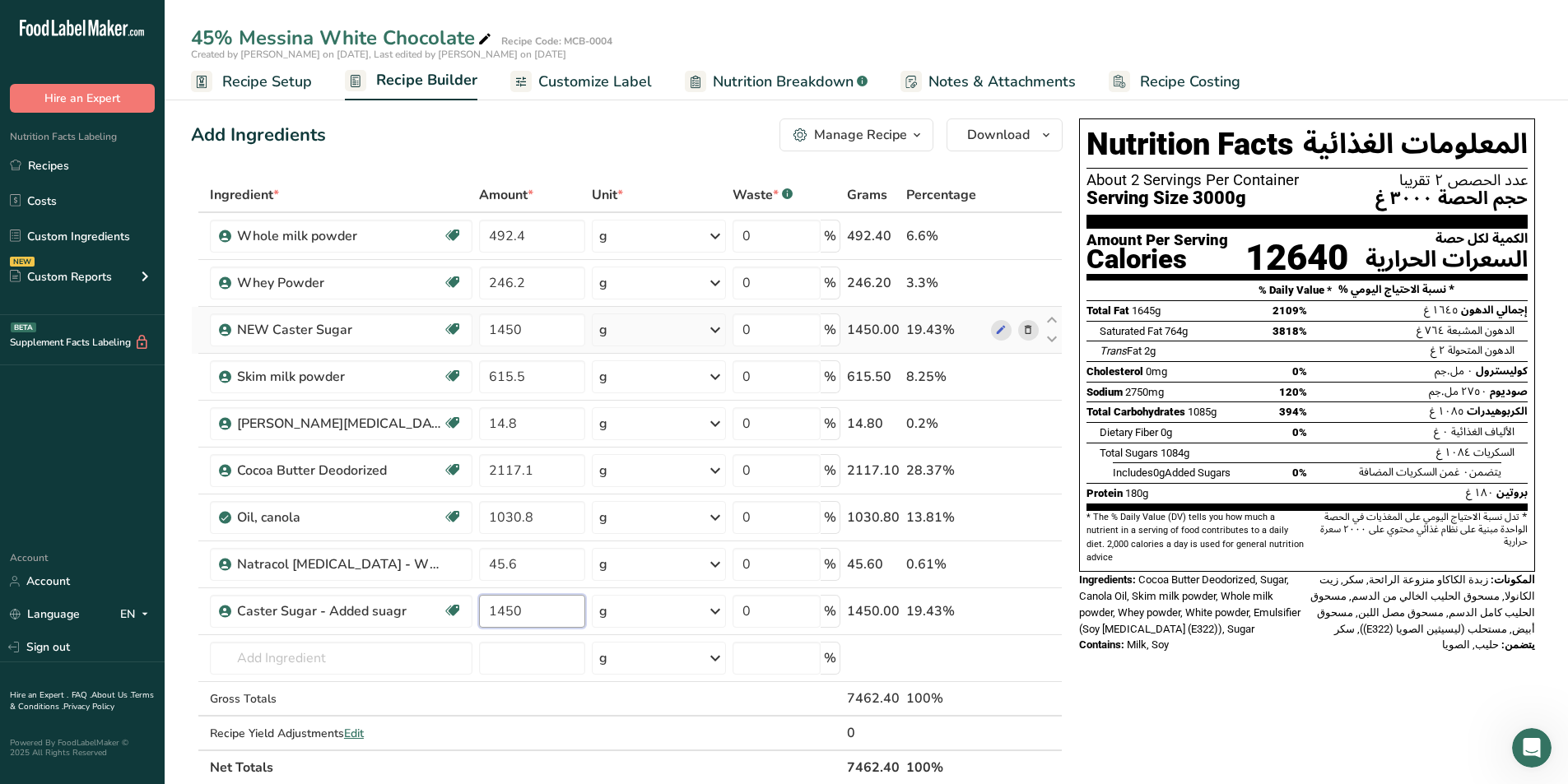
type input "1450"
click at [780, 332] on div "Ingredient * Amount * Unit * Waste * .a-a{fill:#347362;}.b-a{fill:#fff;} Grams …" at bounding box center [627, 481] width 871 height 607
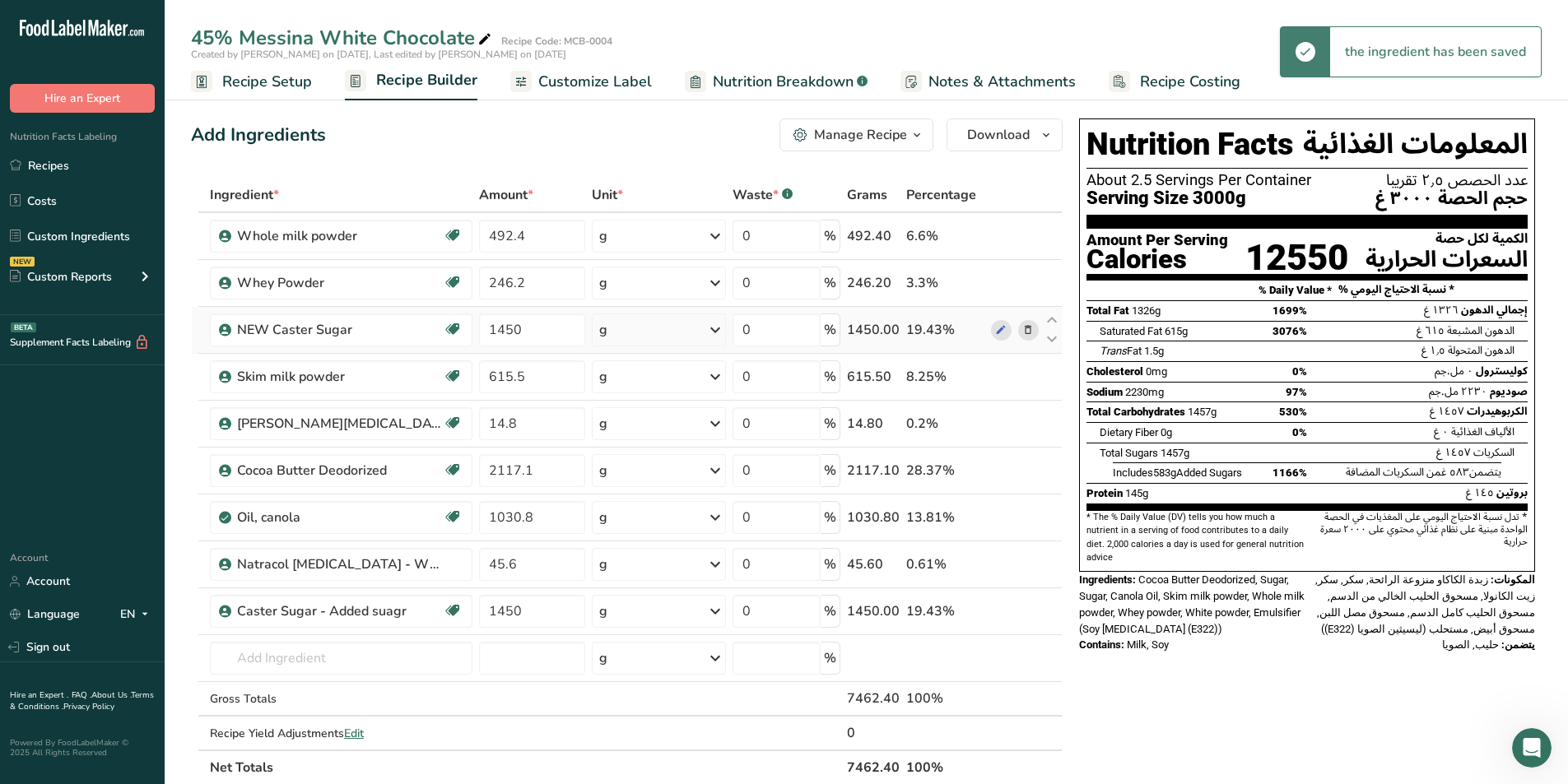
click at [780, 330] on icon at bounding box center [1028, 330] width 12 height 17
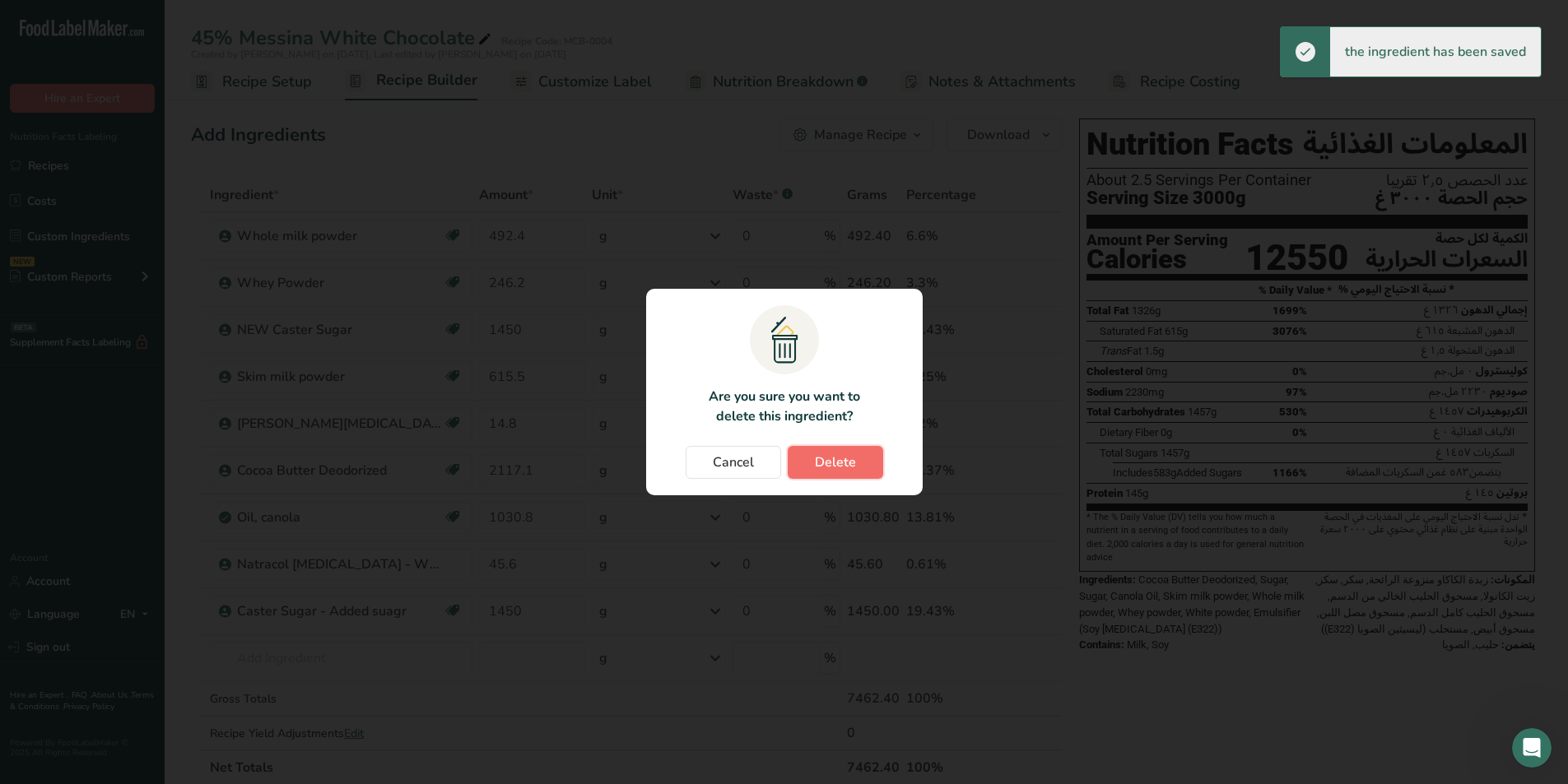
click at [780, 472] on button "Delete" at bounding box center [835, 462] width 95 height 33
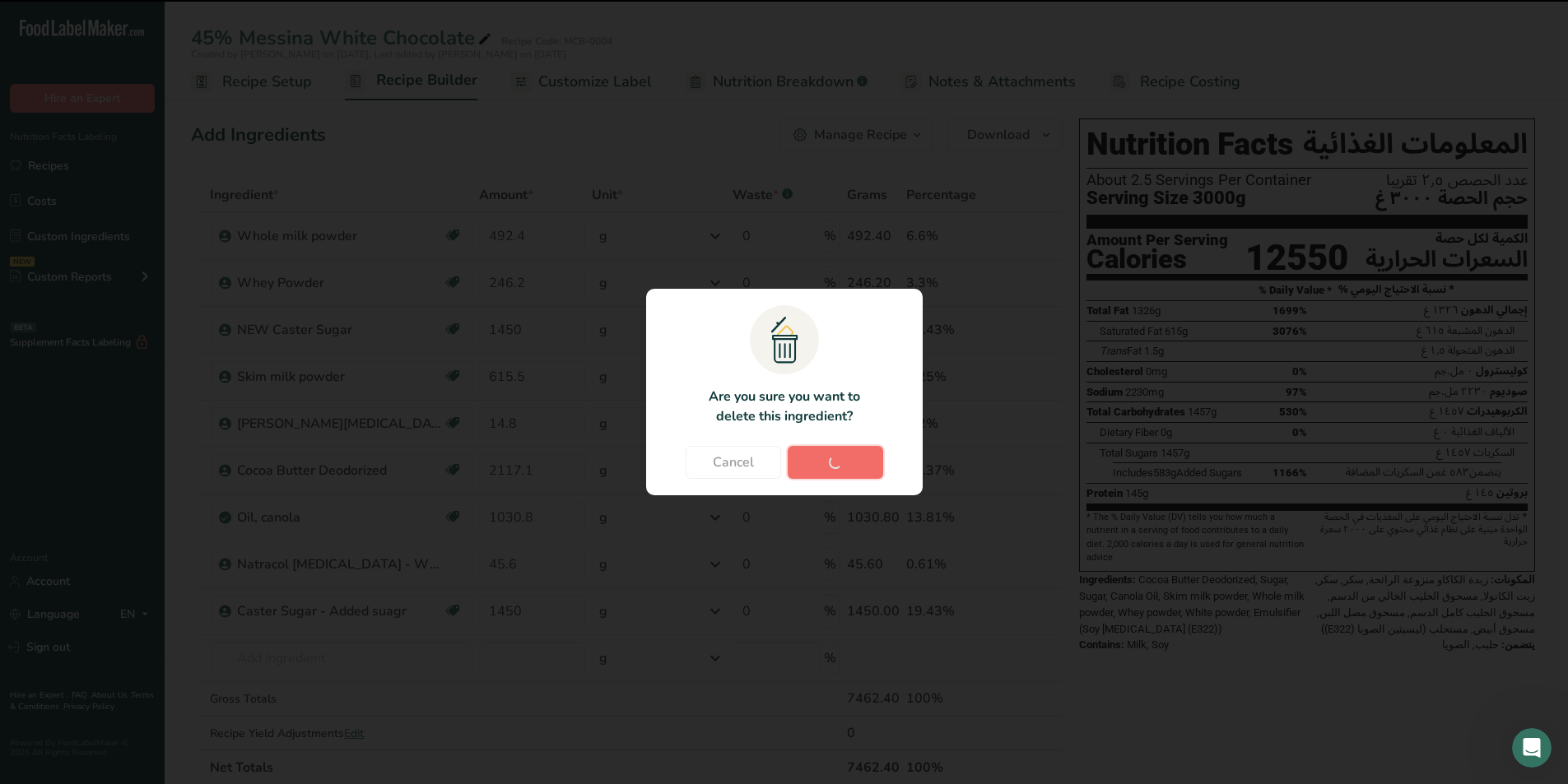
type input "615.5"
type input "14.8"
type input "2117.1"
type input "1030.8"
type input "45.6"
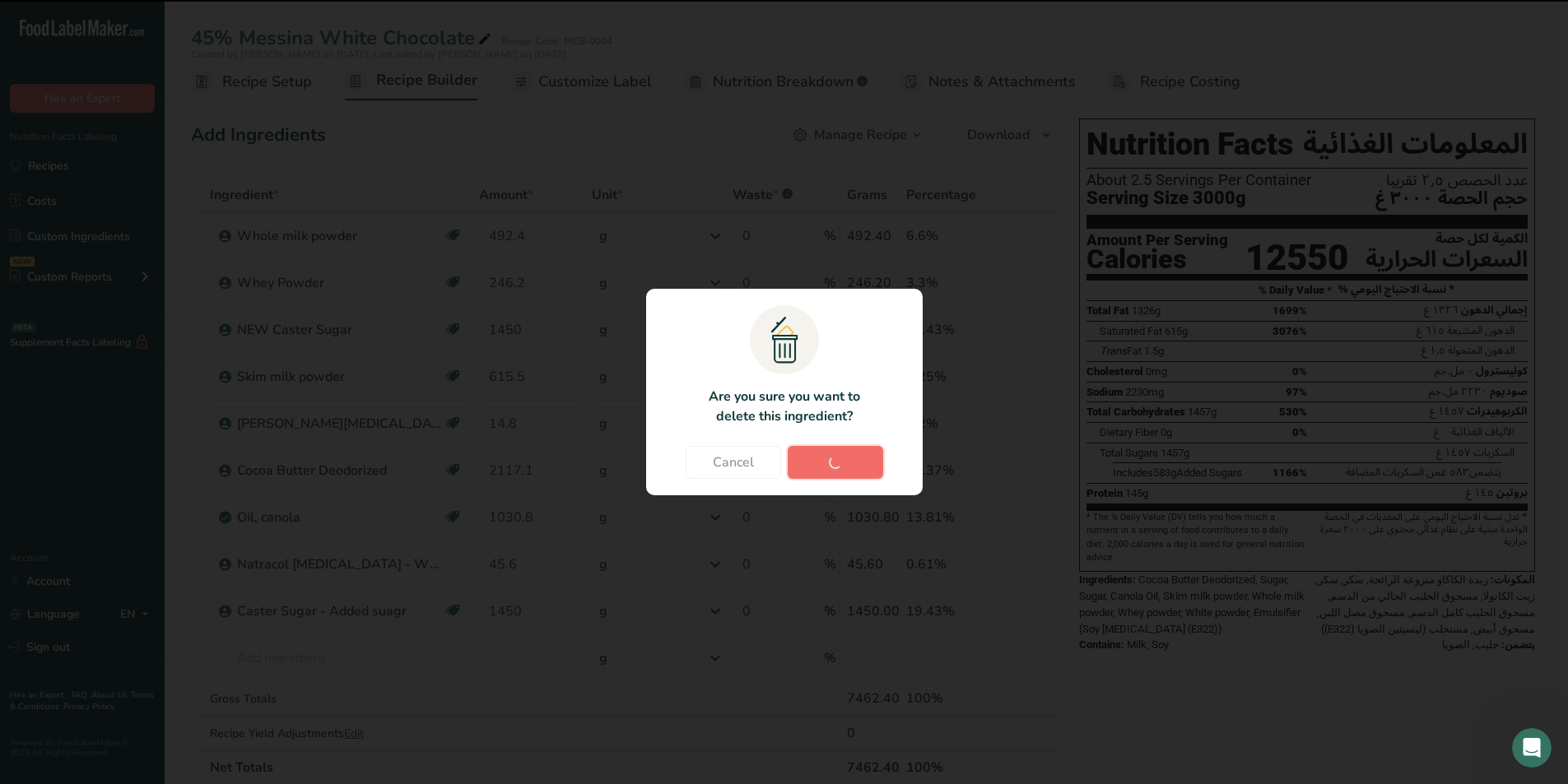
type input "1450"
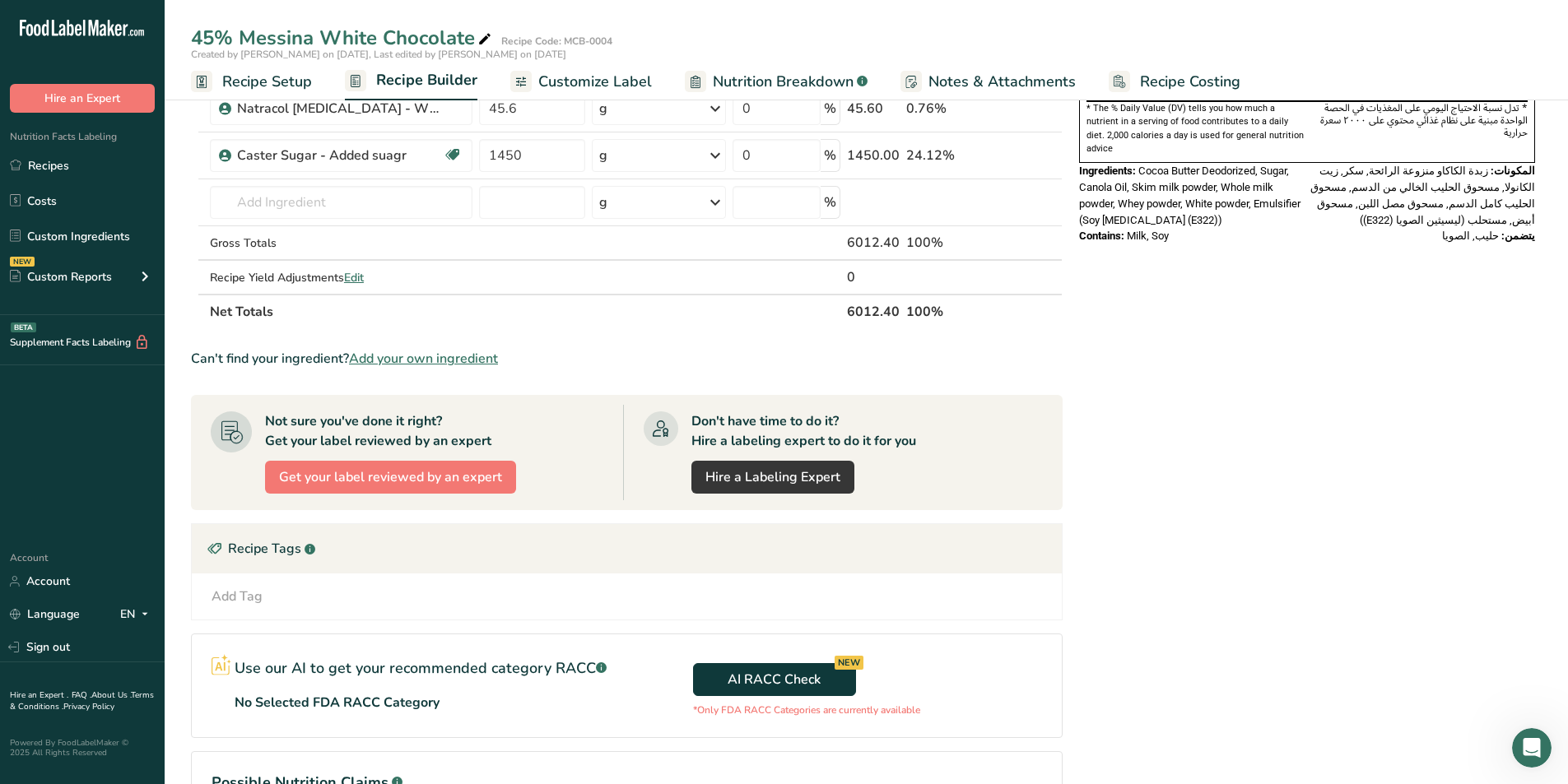
click at [780, 468] on div "Nutrition Facts المعلومات الغذائية About 2 Servings Per Container عدد الحصص ٢ ت…" at bounding box center [1307, 324] width 469 height 1243
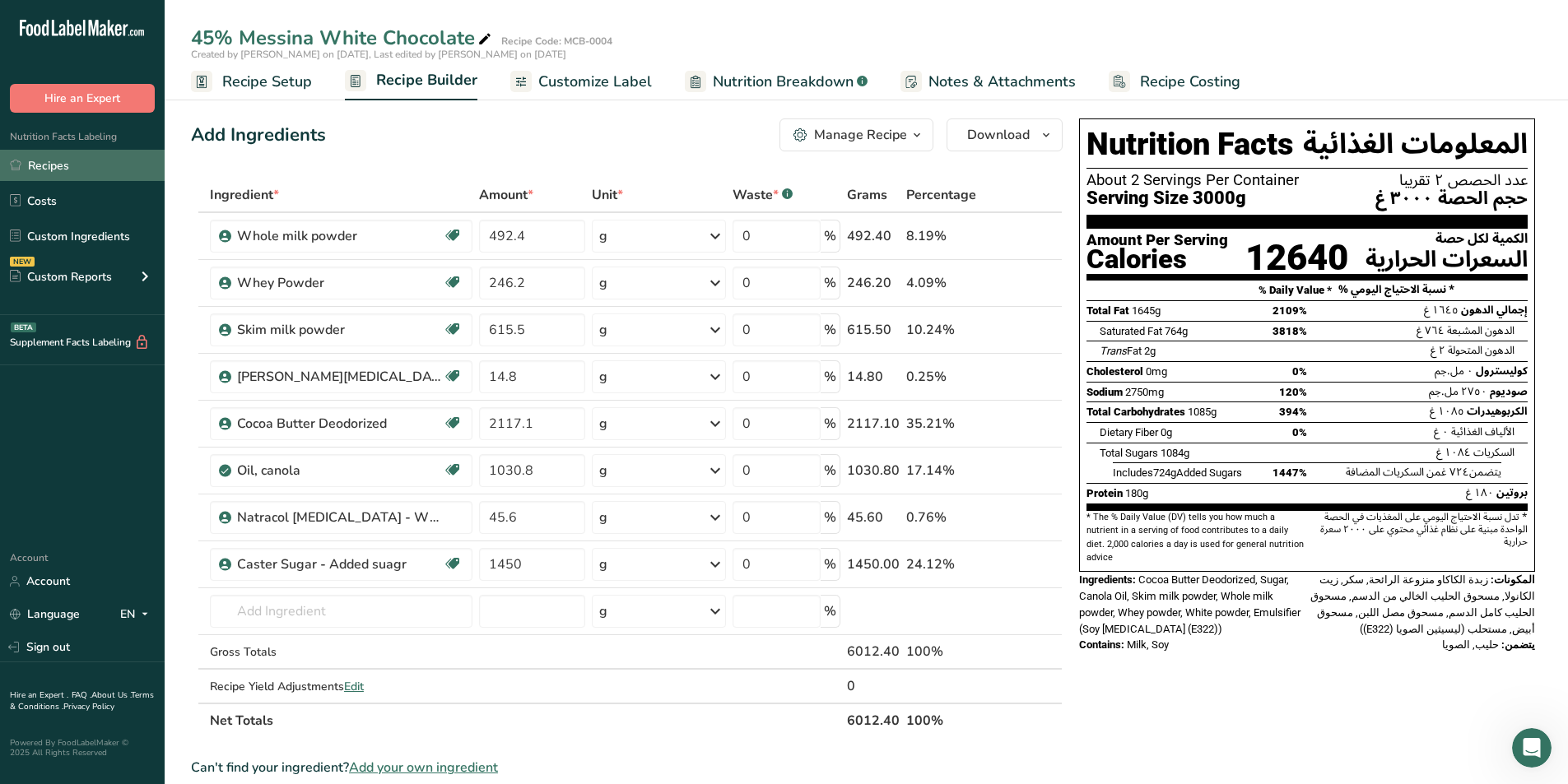
click at [81, 165] on link "Recipes" at bounding box center [82, 165] width 165 height 31
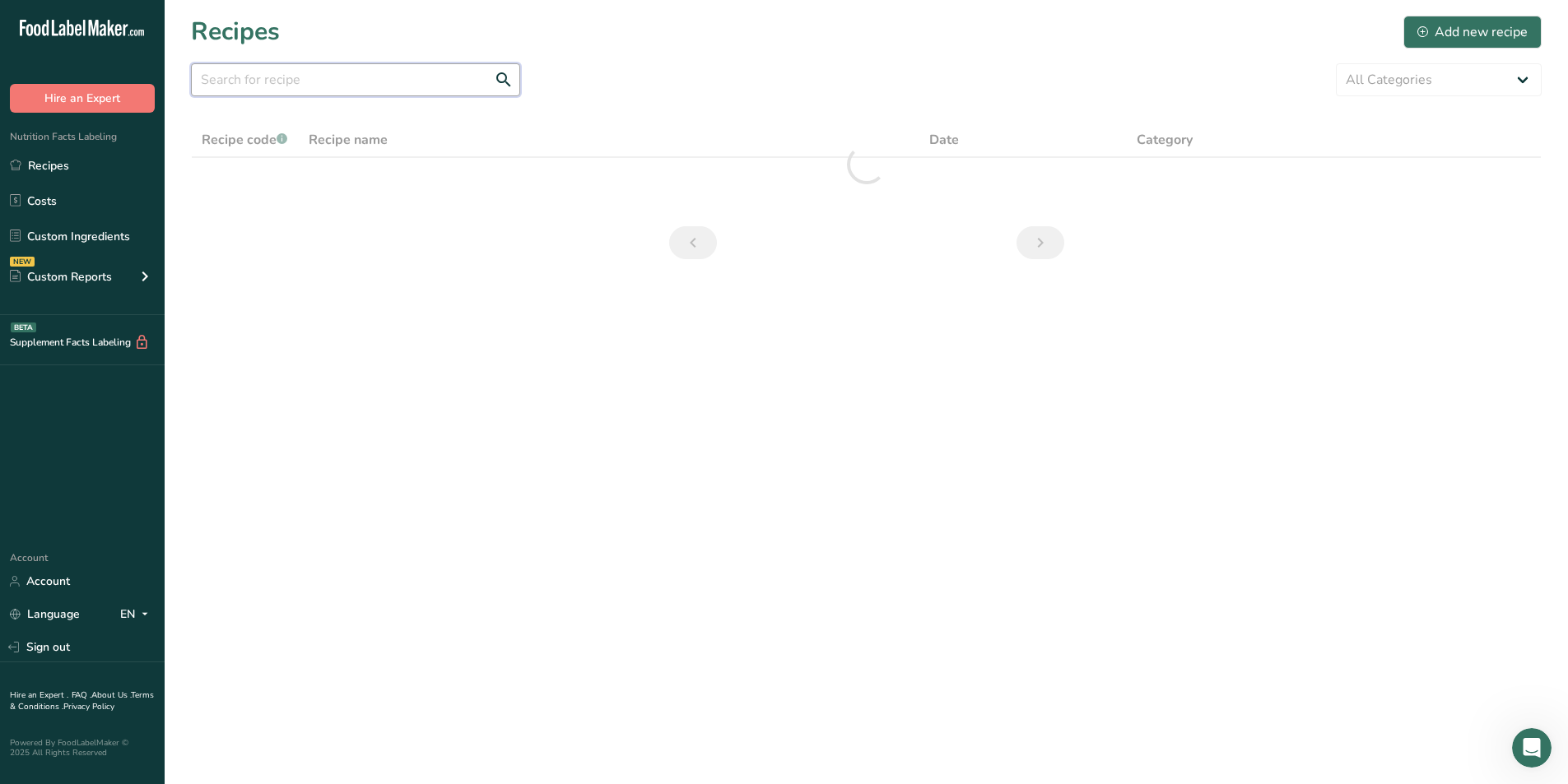
click at [368, 78] on input "text" at bounding box center [355, 79] width 329 height 33
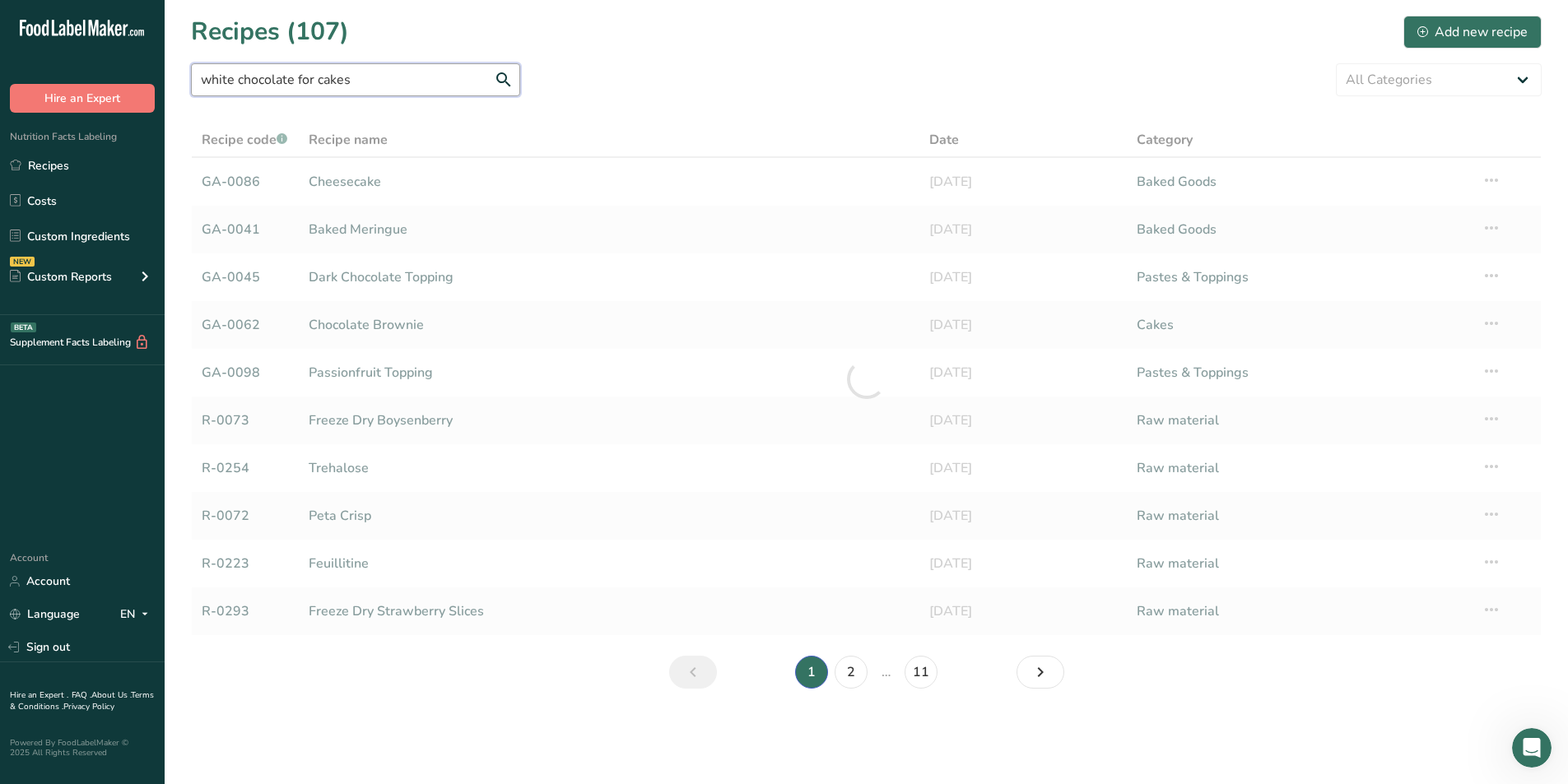
type input "white chocolate for cakes"
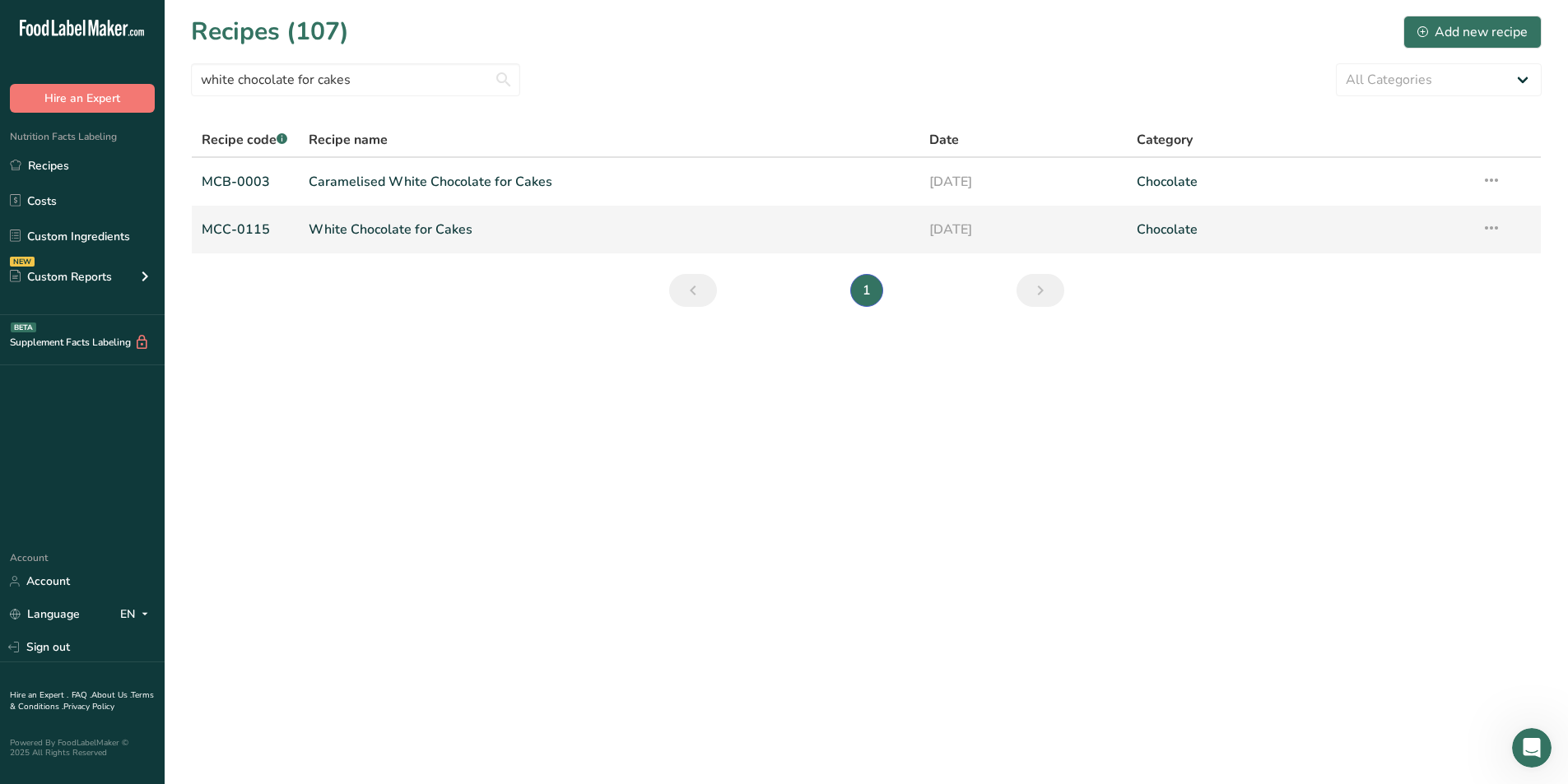
click at [388, 229] on link "White Chocolate for Cakes" at bounding box center [609, 229] width 601 height 35
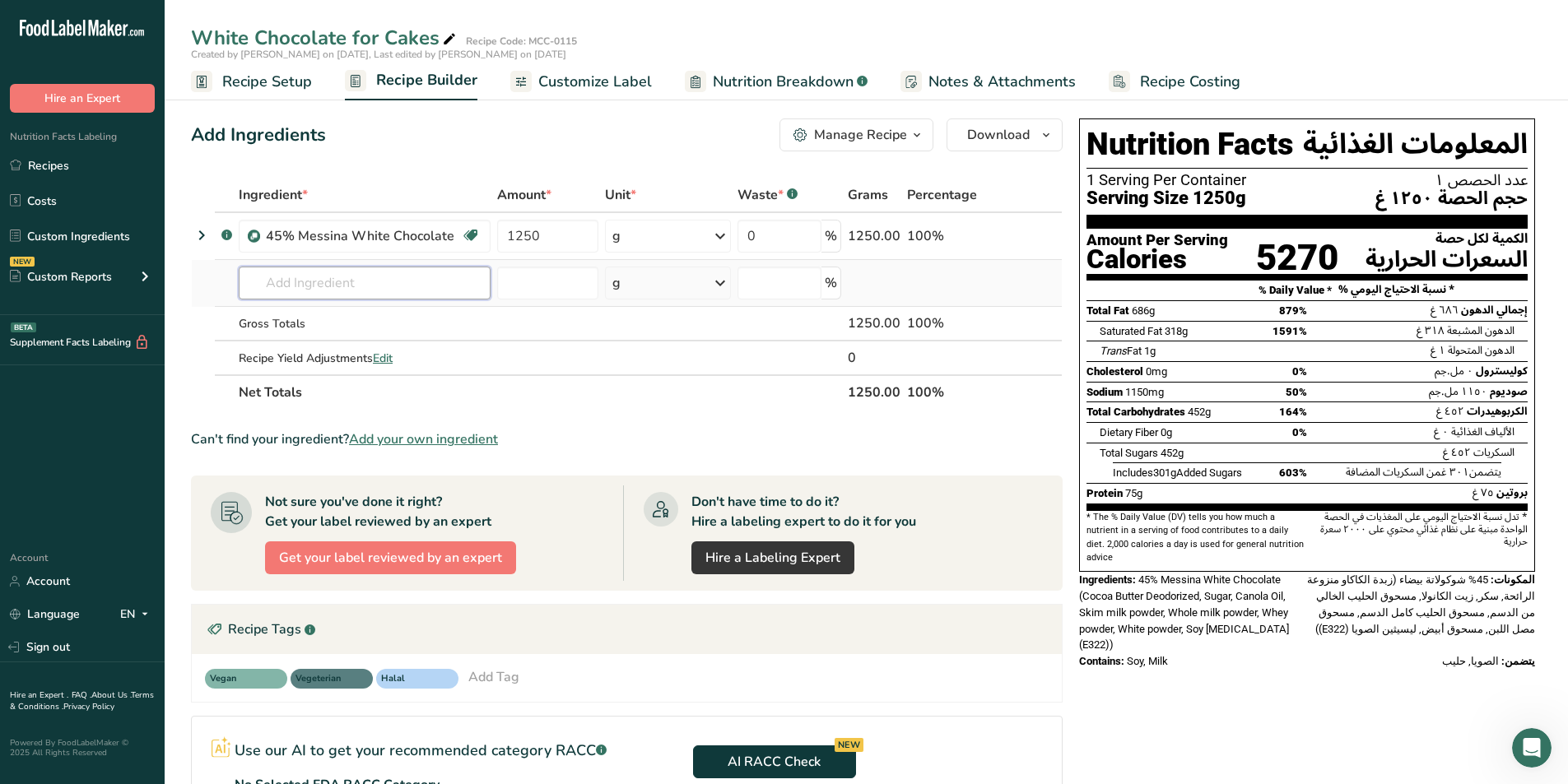
click at [331, 287] on input "text" at bounding box center [365, 283] width 252 height 33
click at [208, 241] on icon at bounding box center [201, 235] width 19 height 30
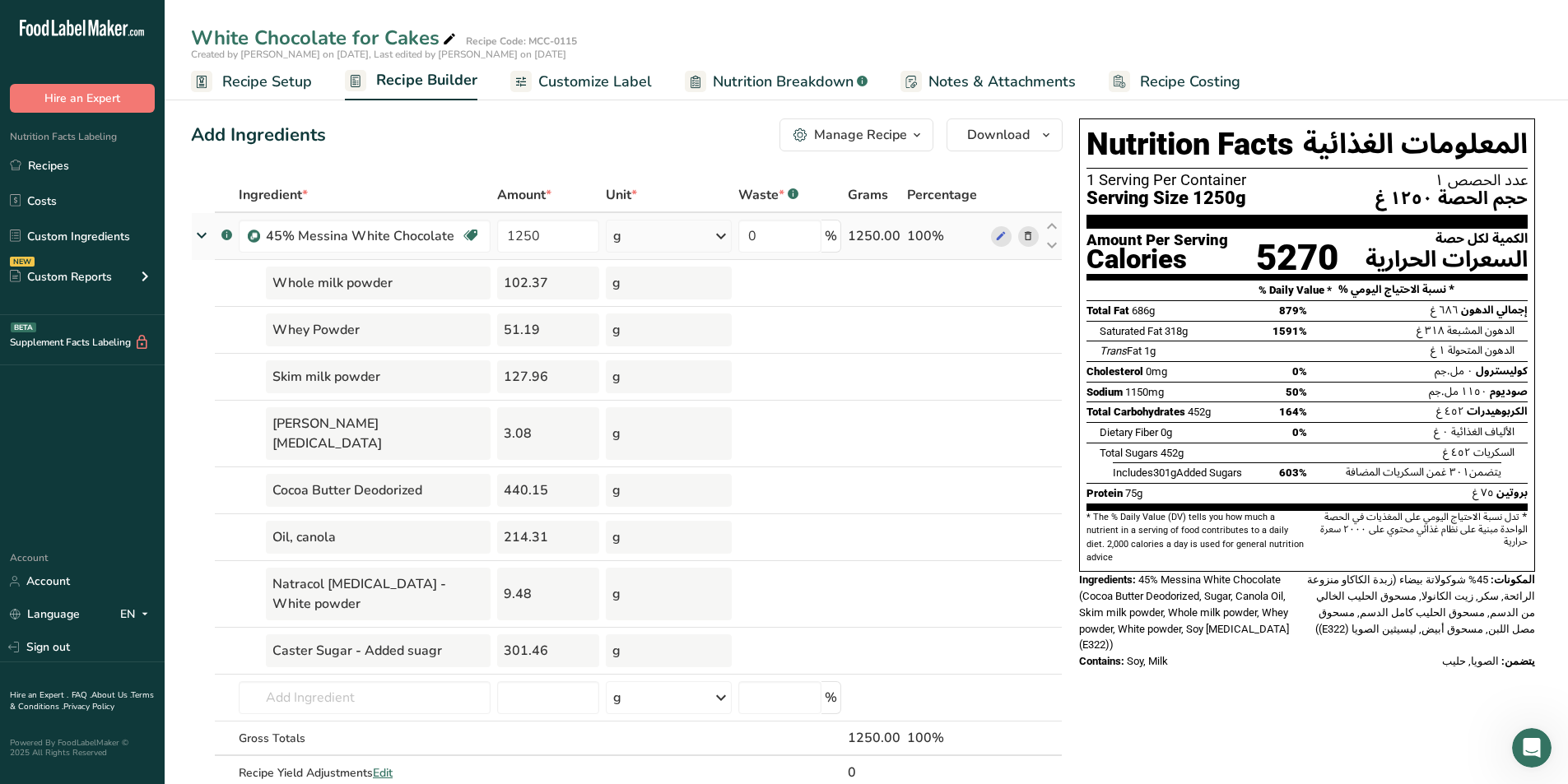
click at [208, 241] on icon at bounding box center [201, 235] width 30 height 19
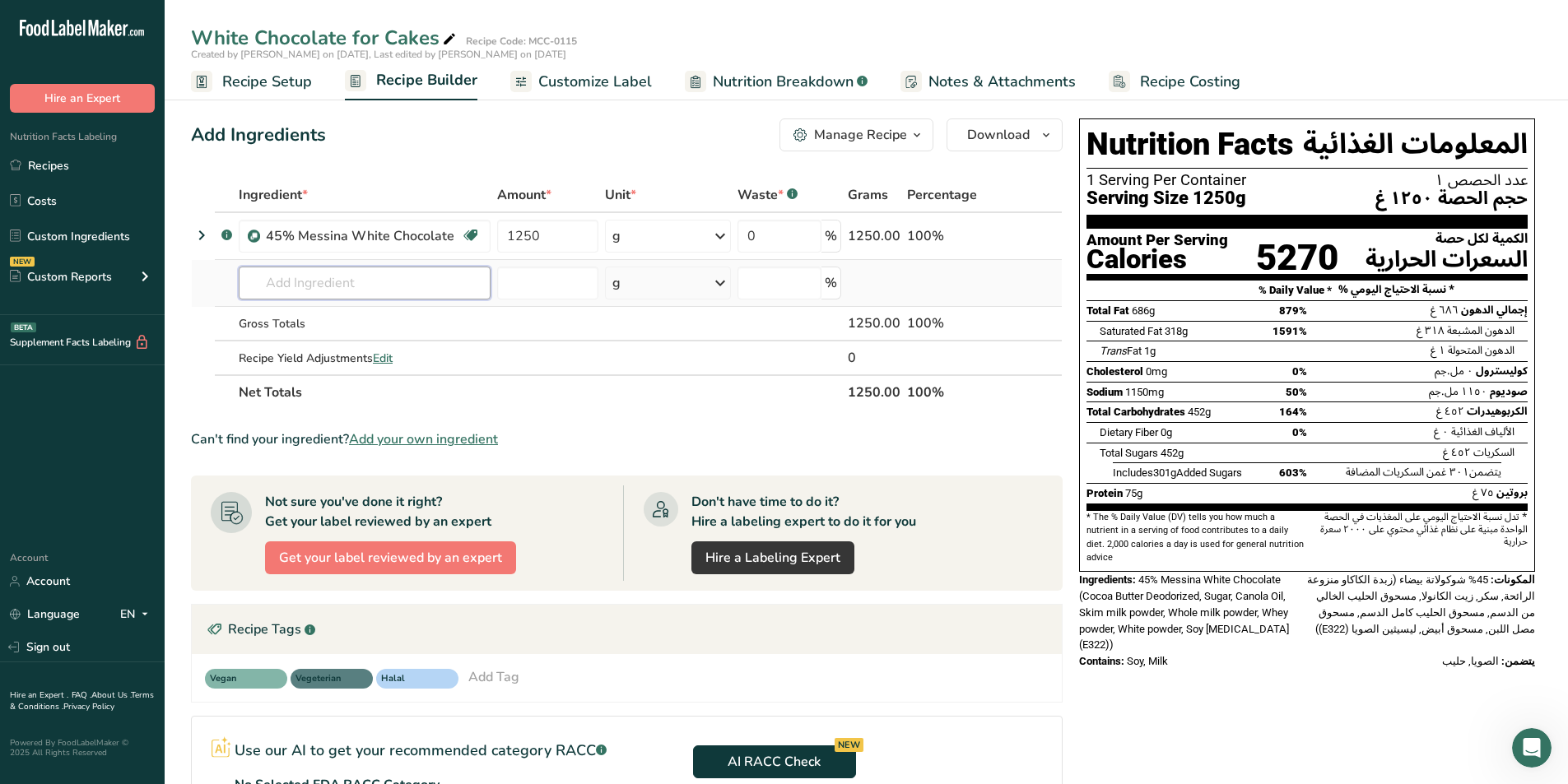
click at [388, 299] on input "text" at bounding box center [365, 283] width 252 height 33
click at [780, 238] on icon at bounding box center [1028, 236] width 12 height 17
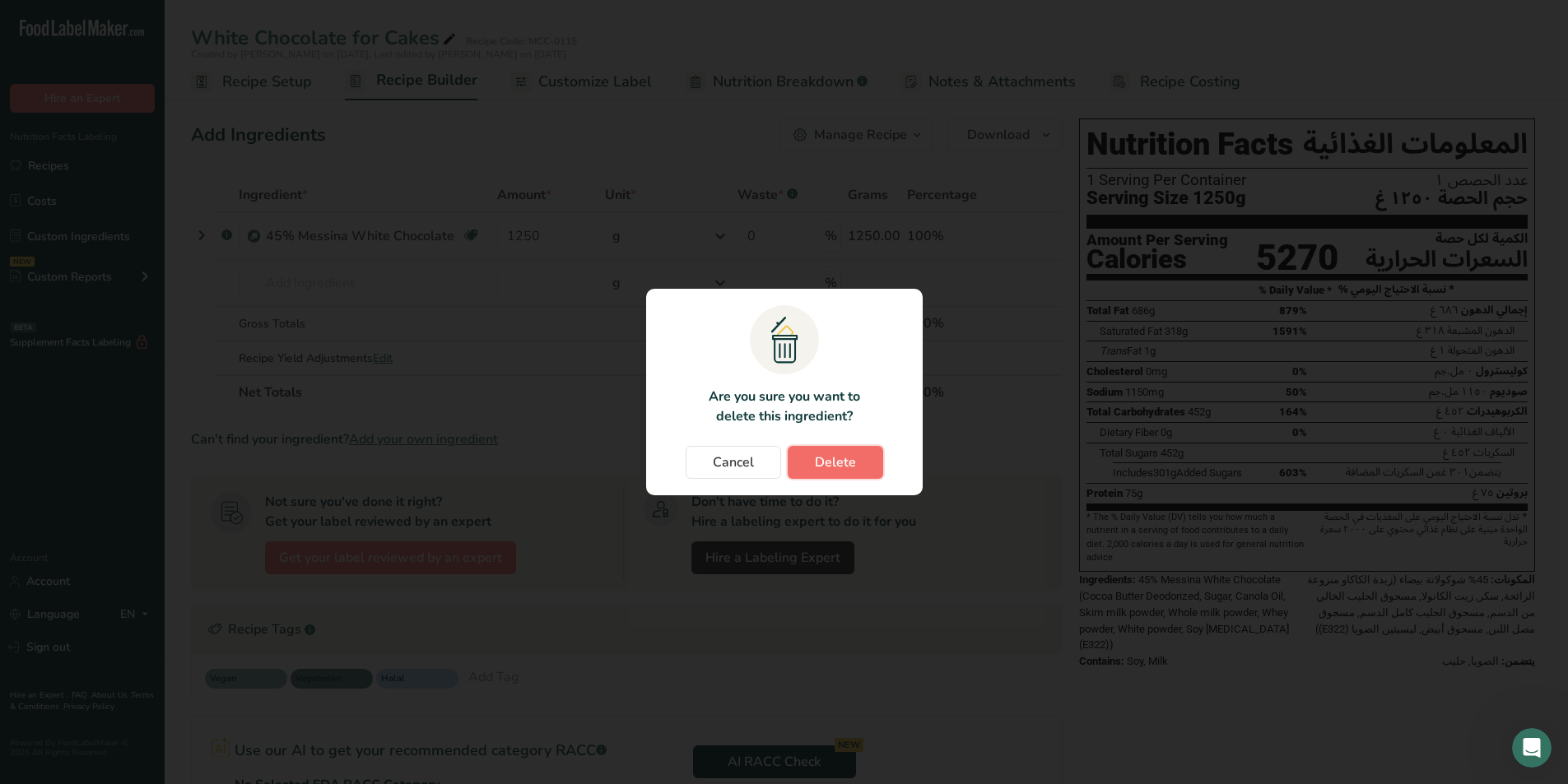
click at [780, 458] on button "Delete" at bounding box center [835, 462] width 95 height 33
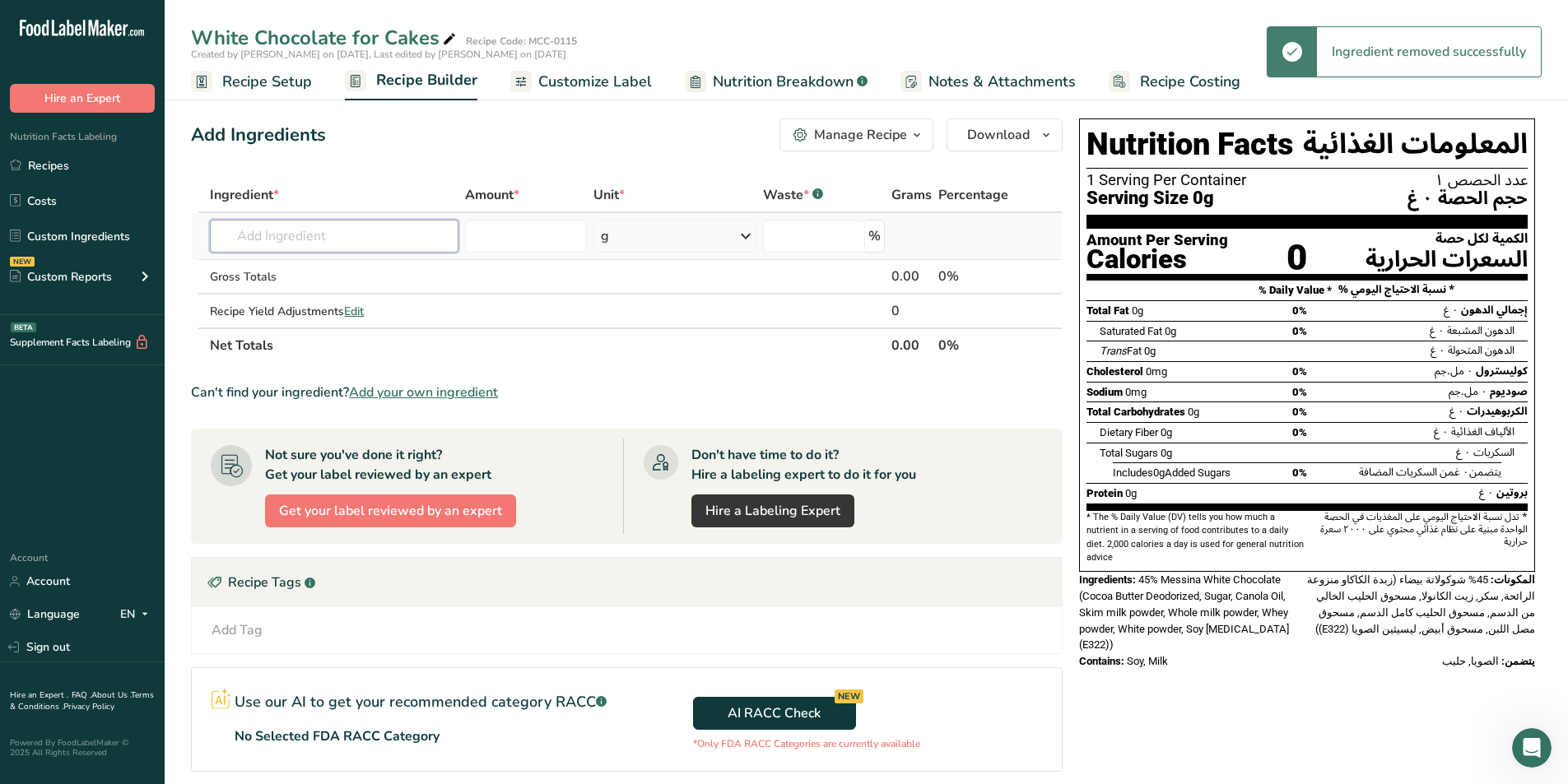
click at [324, 251] on input "text" at bounding box center [334, 235] width 248 height 33
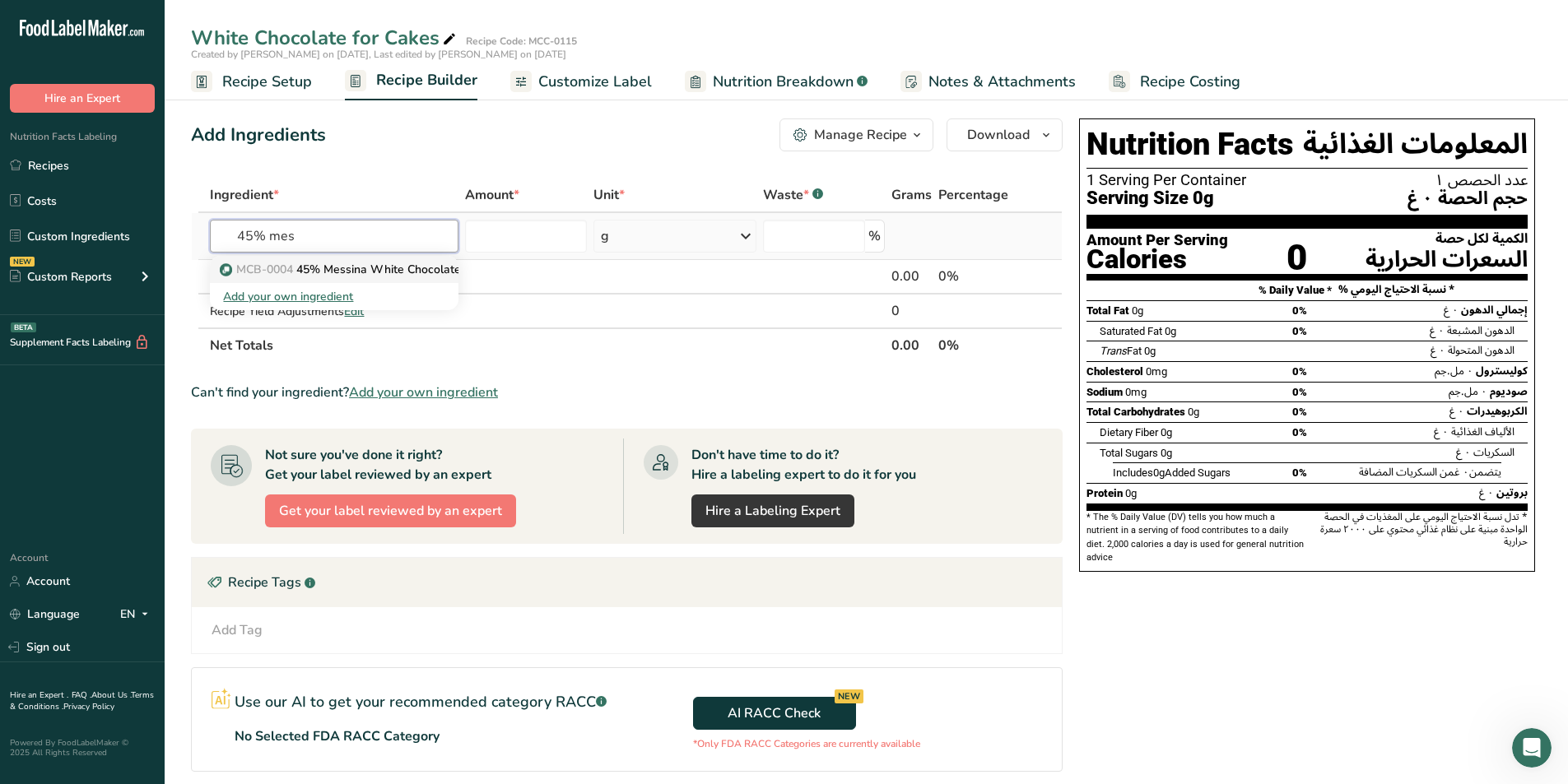
type input "45% mes"
click at [380, 276] on p "MCB-0004 45% Messina White Chocolate" at bounding box center [342, 269] width 238 height 17
type input "45% Messina White Chocolate"
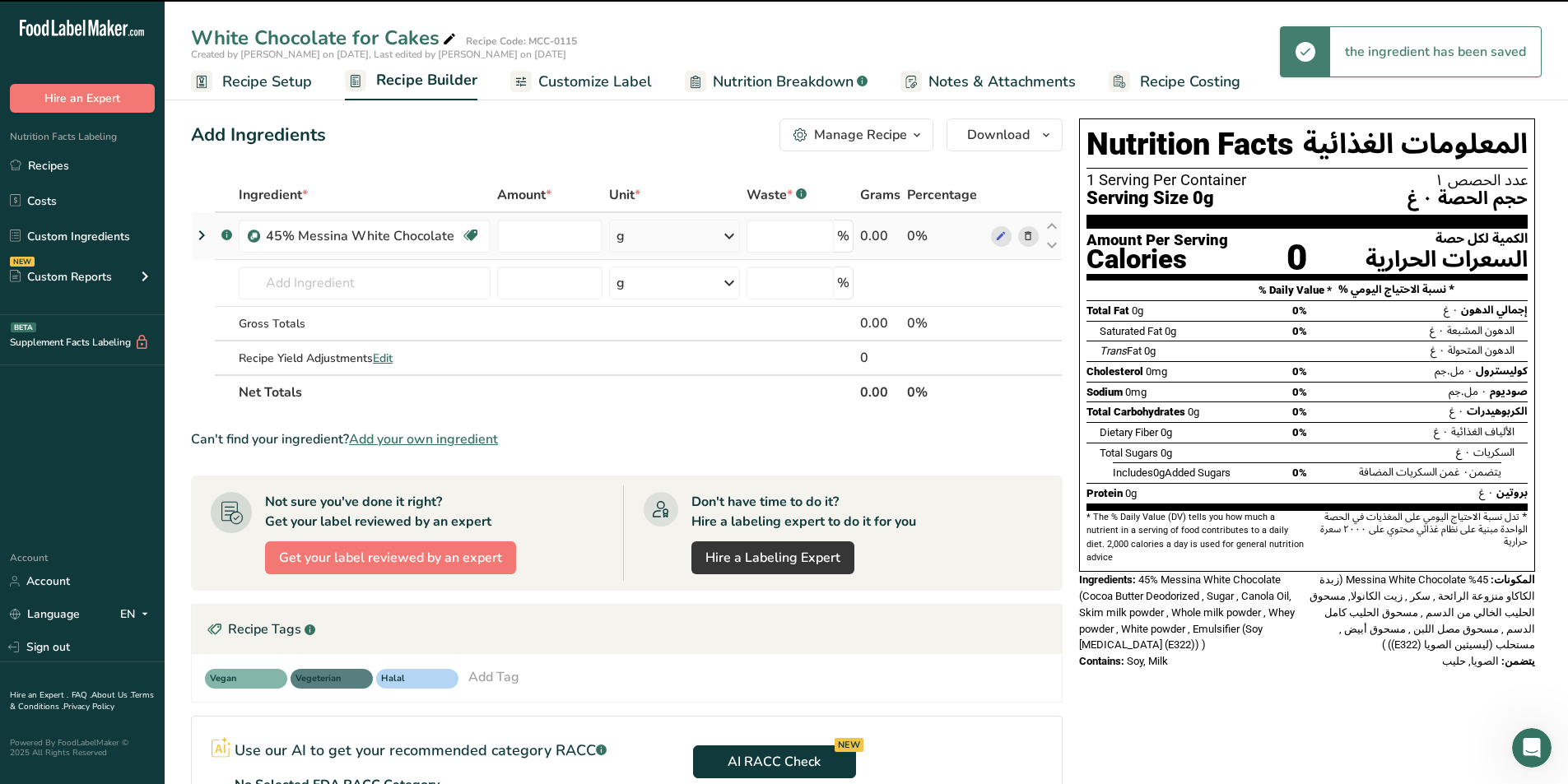
type input "0"
click at [529, 238] on input "0" at bounding box center [550, 235] width 105 height 33
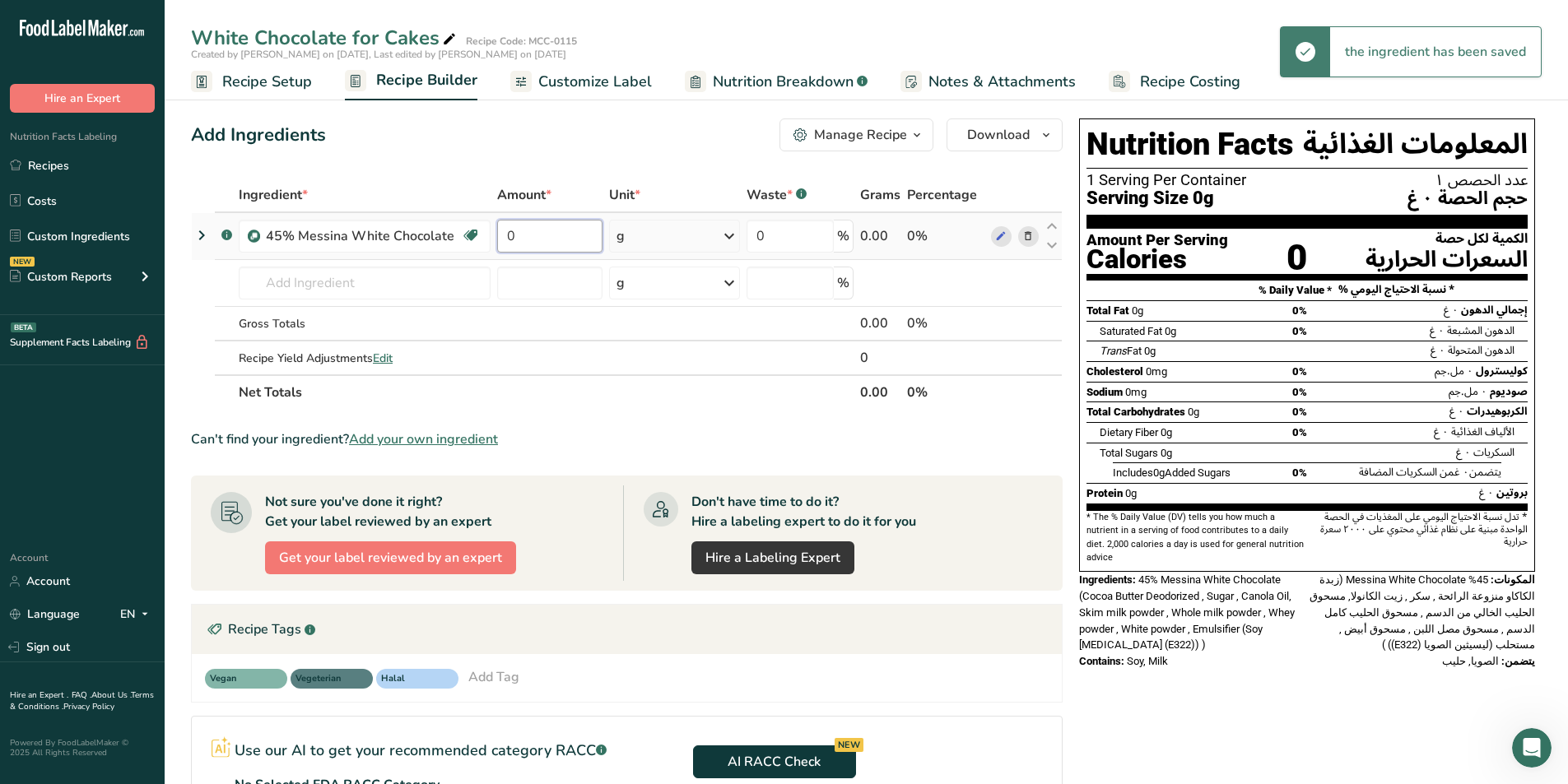
click at [529, 238] on input "0" at bounding box center [550, 235] width 105 height 33
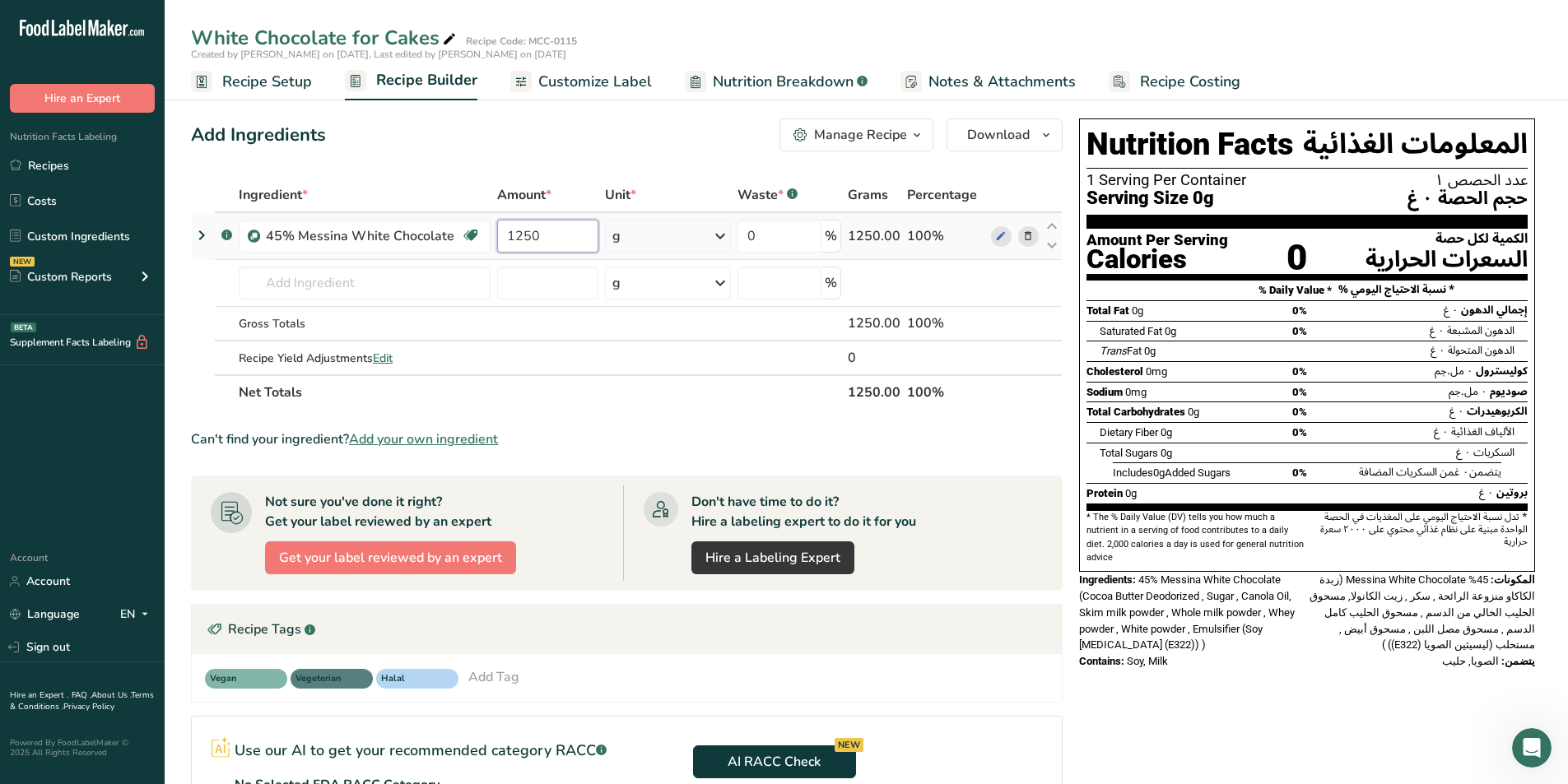
type input "1250"
click at [780, 710] on div "Nutrition Facts المعلومات الغذائية 1 Serving Per Container عدد الحصص ١ Serving …" at bounding box center [1307, 553] width 469 height 882
click at [586, 83] on span "Customize Label" at bounding box center [594, 82] width 114 height 22
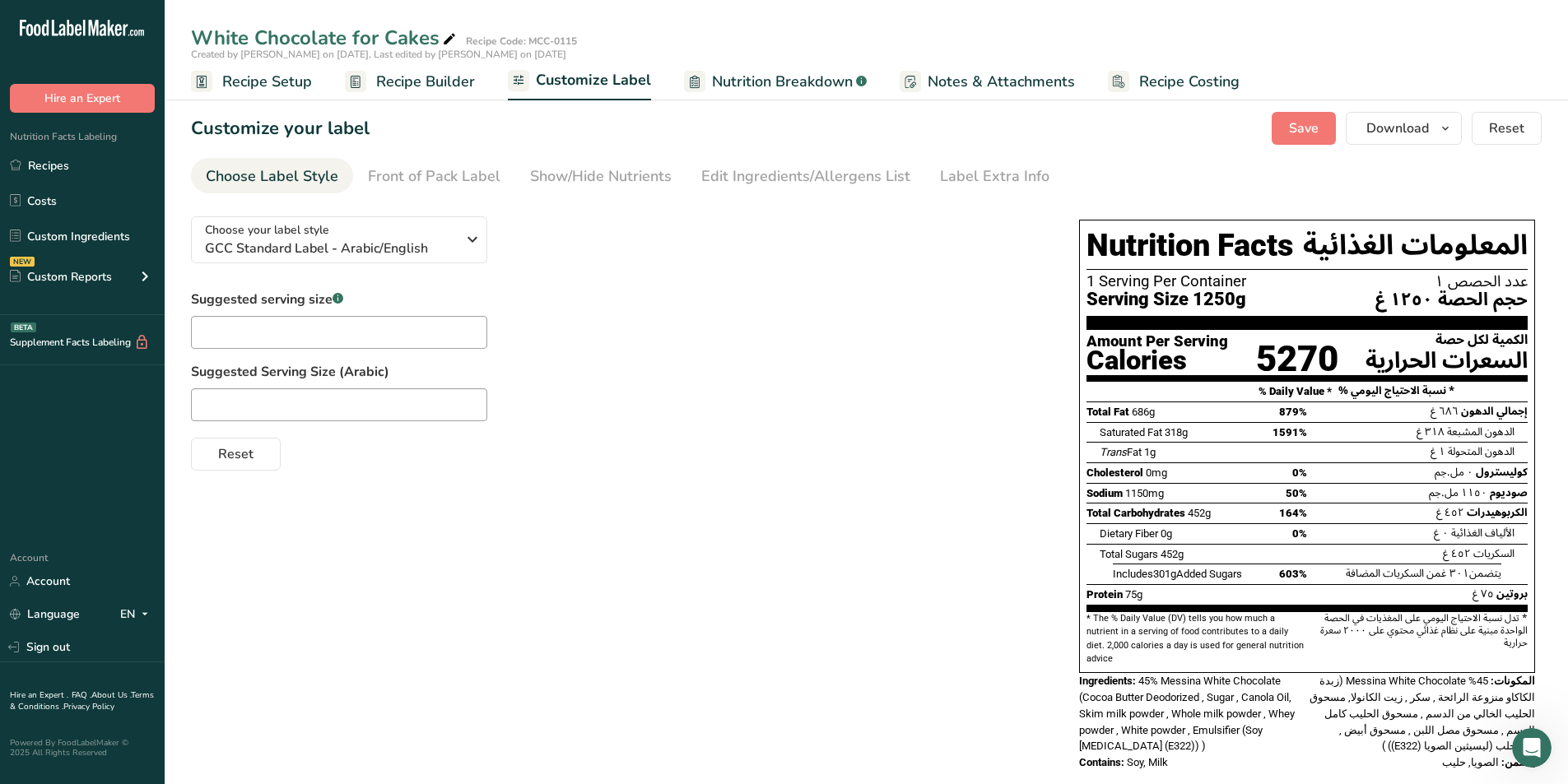
click at [762, 82] on span "Nutrition Breakdown" at bounding box center [782, 82] width 141 height 22
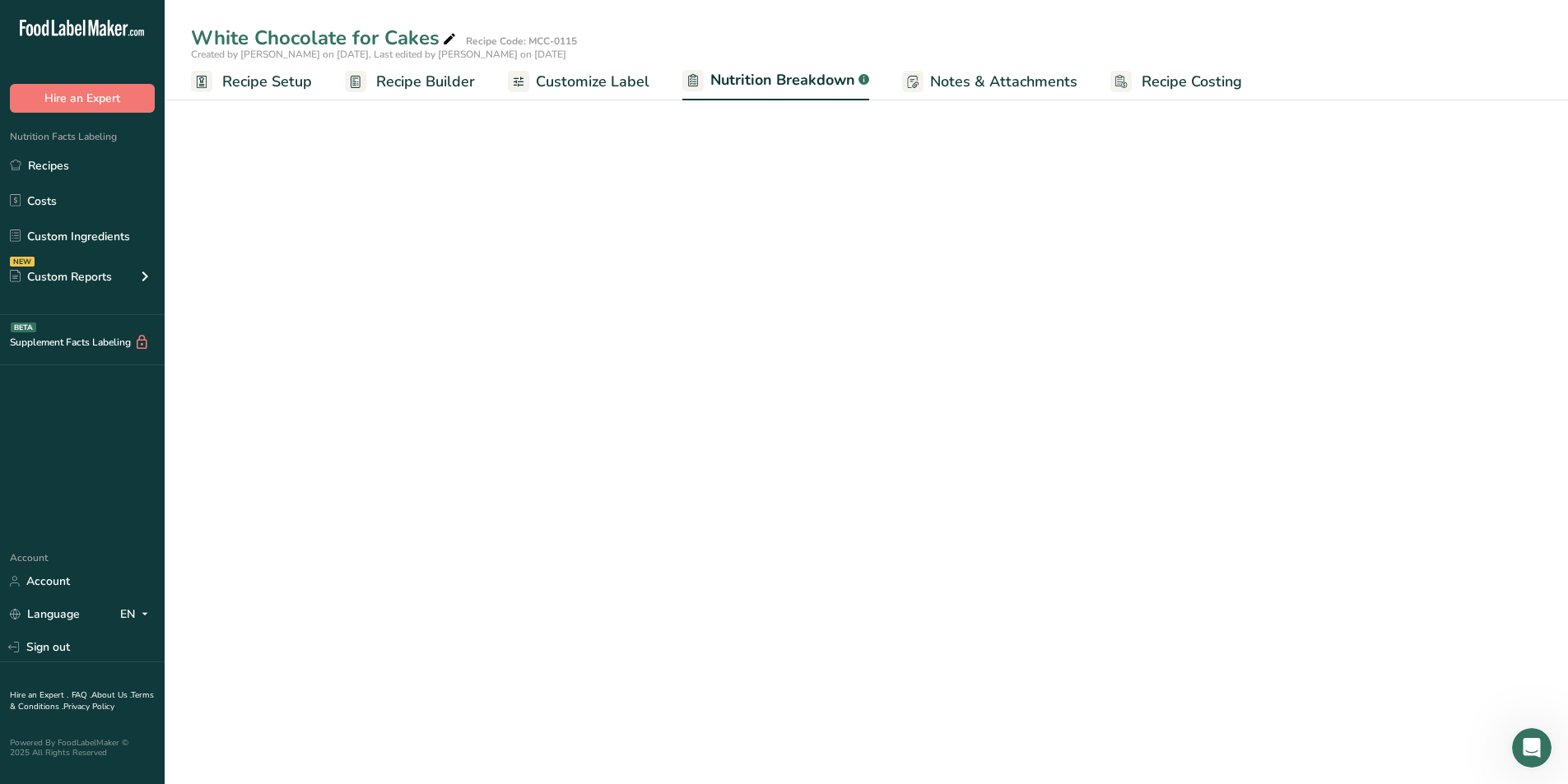
select select "Calories"
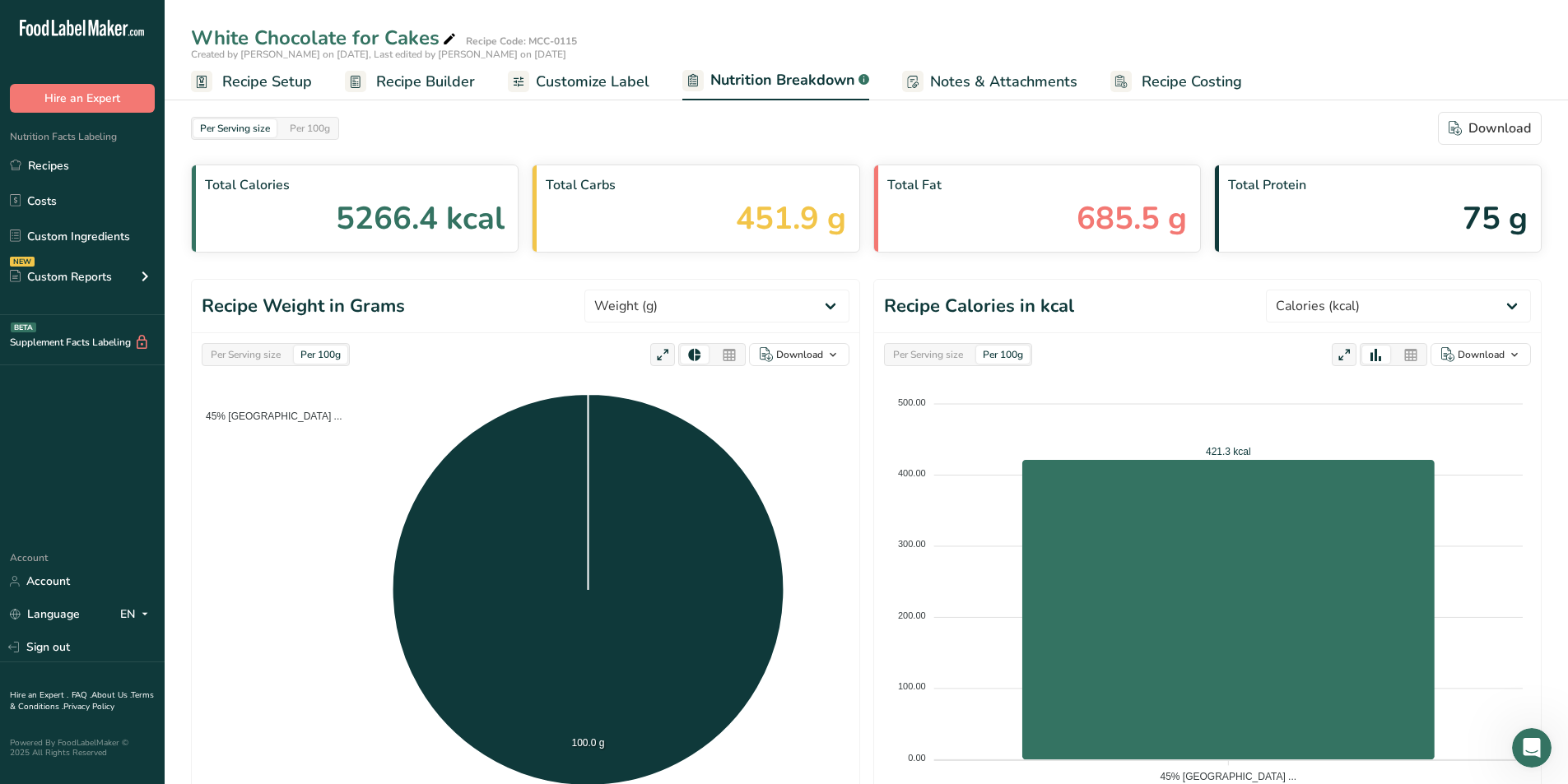
click at [600, 73] on span "Customize Label" at bounding box center [592, 82] width 114 height 22
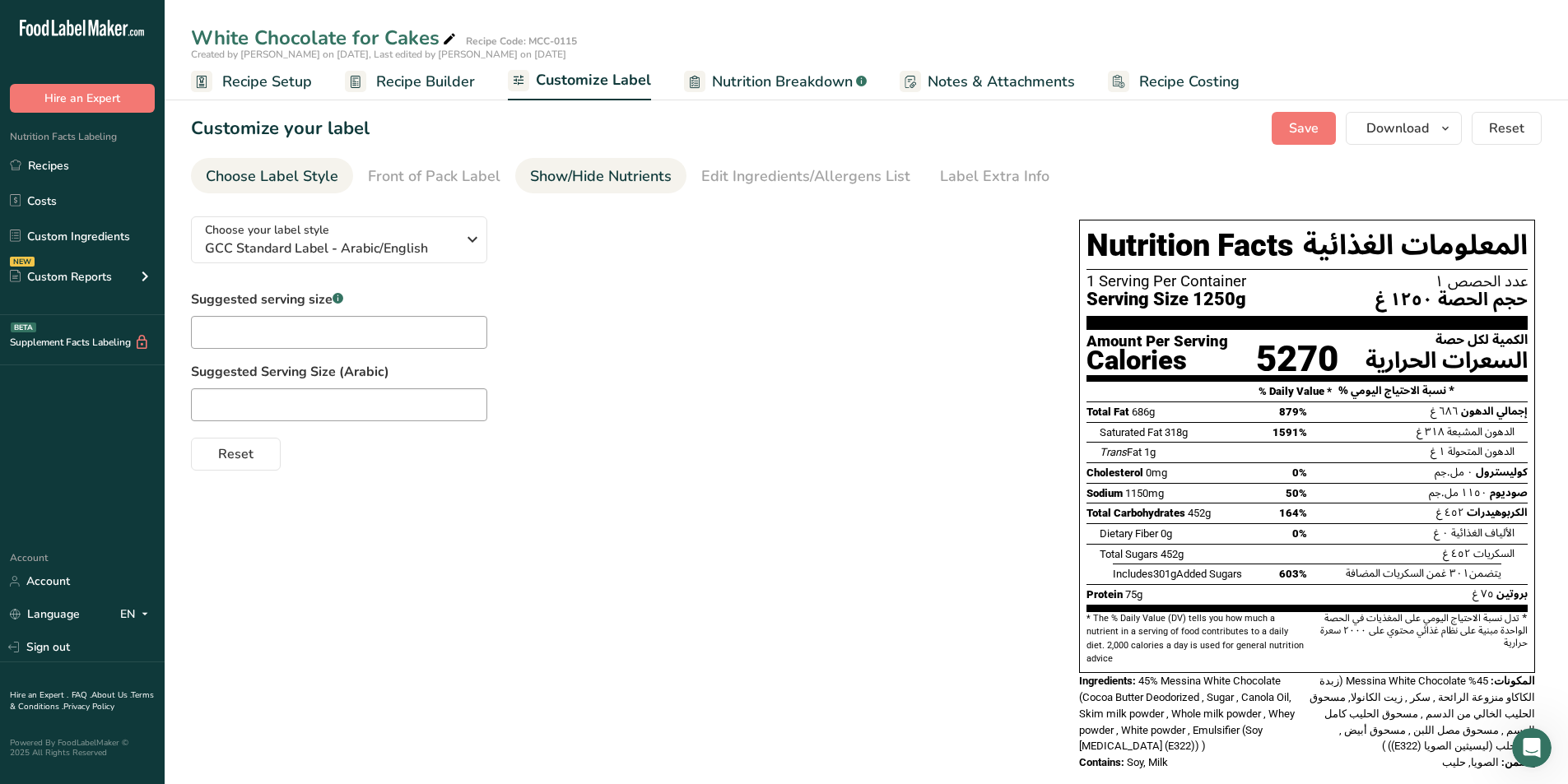
click at [621, 189] on link "Show/Hide Nutrients" at bounding box center [601, 176] width 142 height 37
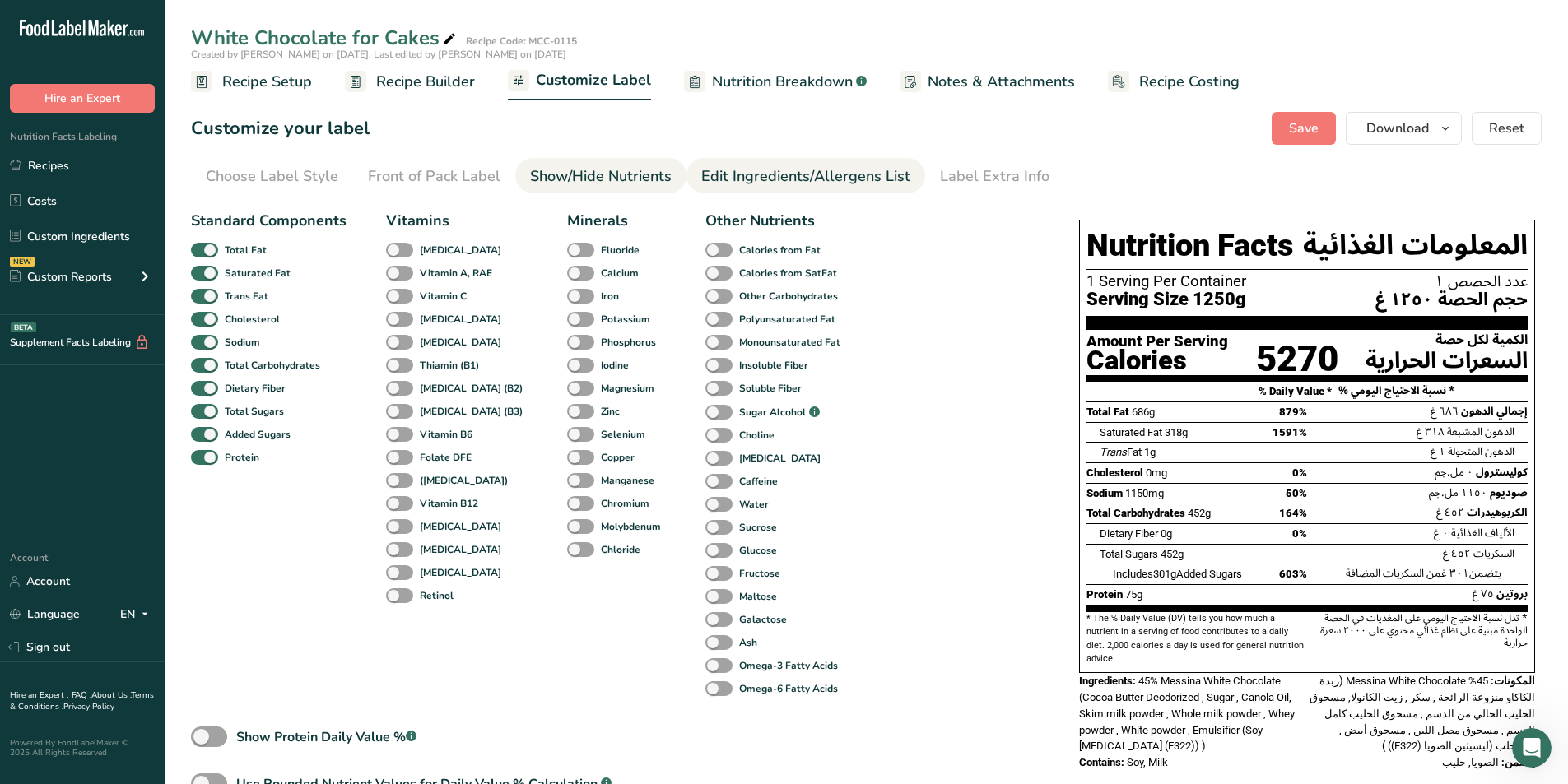
click at [763, 187] on div "Edit Ingredients/Allergens List" at bounding box center [806, 176] width 209 height 22
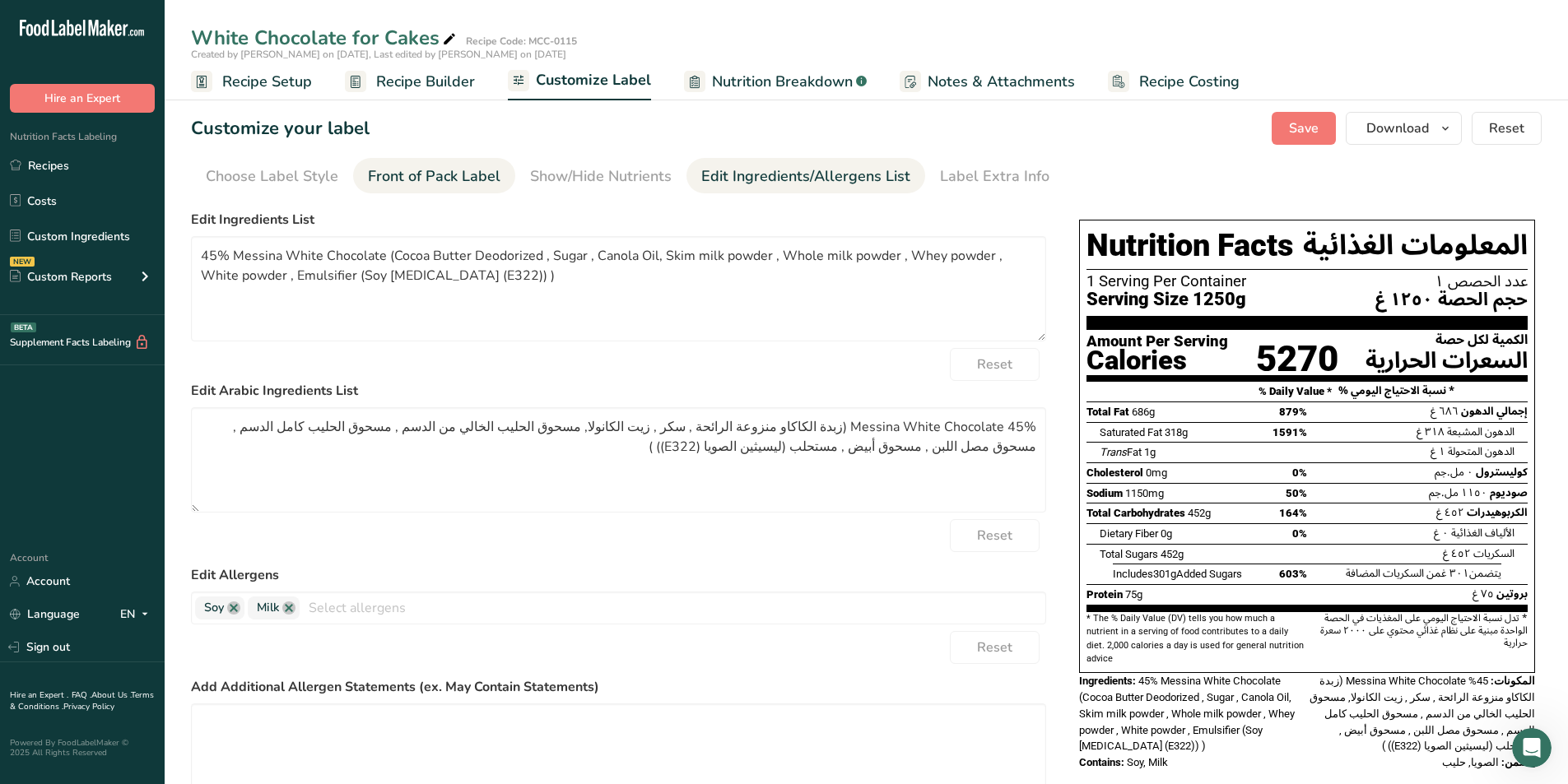
click at [431, 176] on div "Front of Pack Label" at bounding box center [434, 176] width 133 height 22
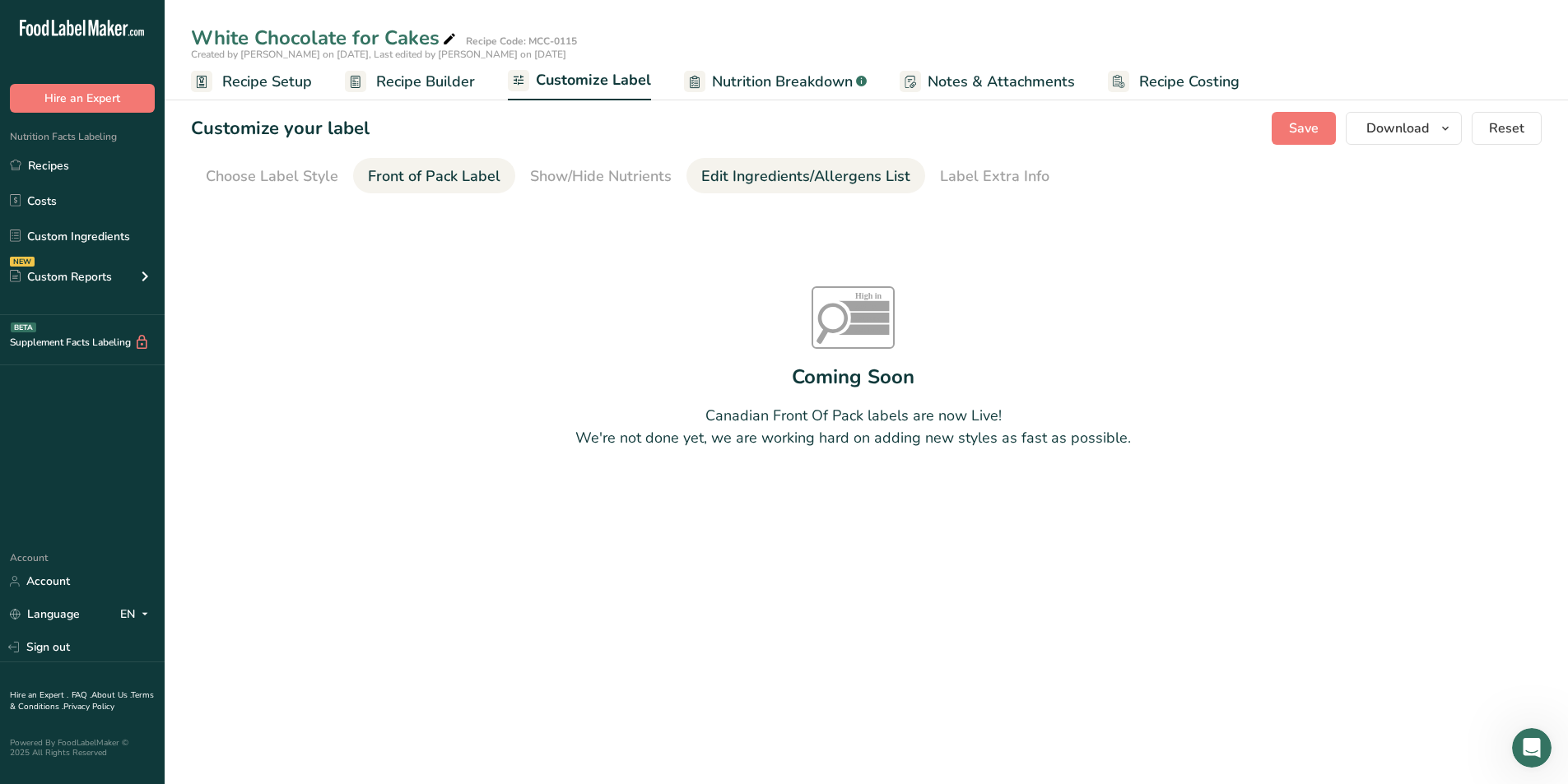
click at [780, 187] on div "Edit Ingredients/Allergens List" at bounding box center [806, 176] width 209 height 22
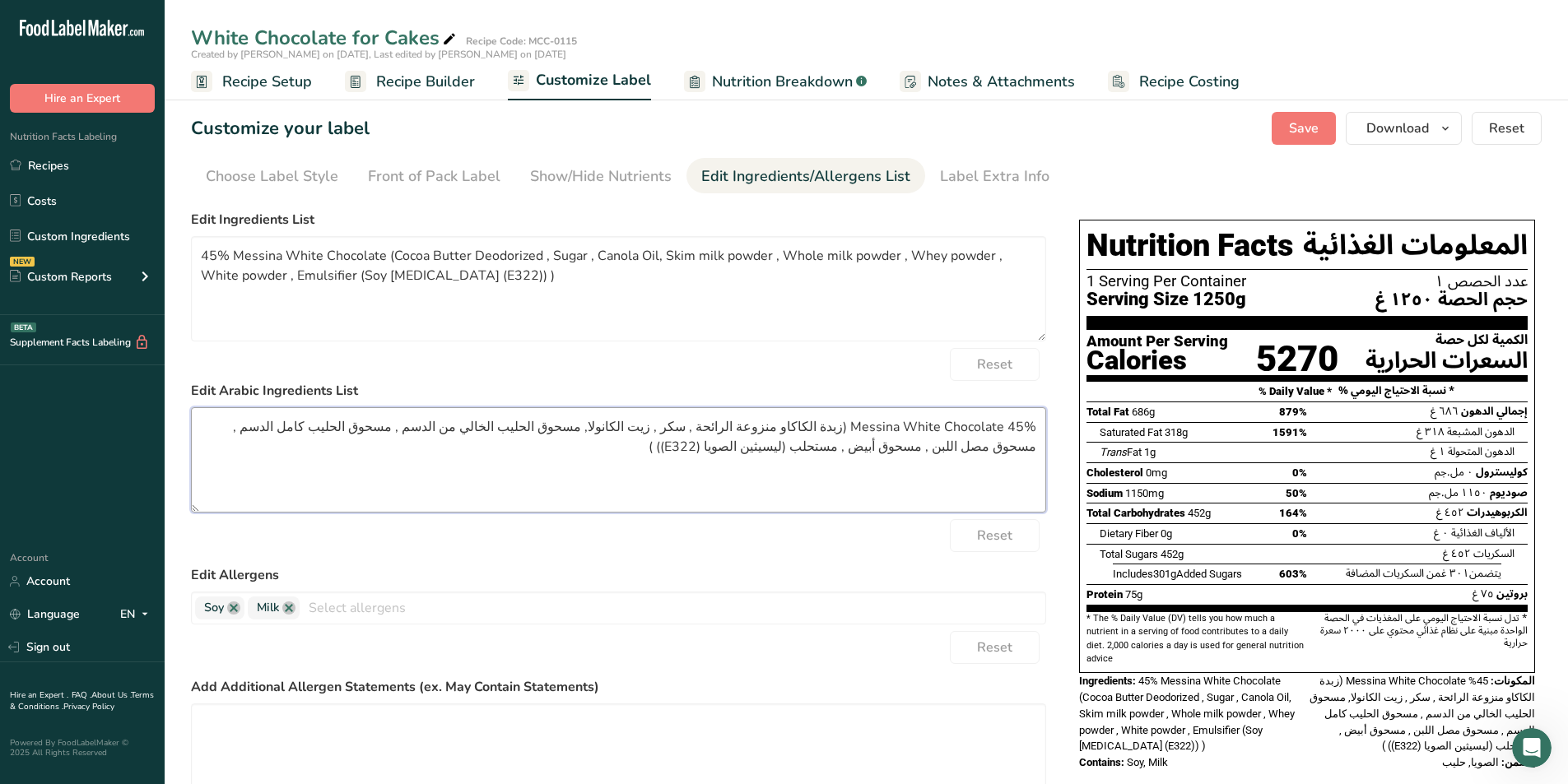
drag, startPoint x: 854, startPoint y: 424, endPoint x: 1044, endPoint y: 427, distance: 190.0
click at [780, 427] on textarea "45% Messina White Chocolate (زبدة الكاكاو منزوعة الرائحة , سكر , زيت الكانولا, …" at bounding box center [618, 459] width 855 height 105
paste textarea "شوكولاتة ميسينا البيضاء"
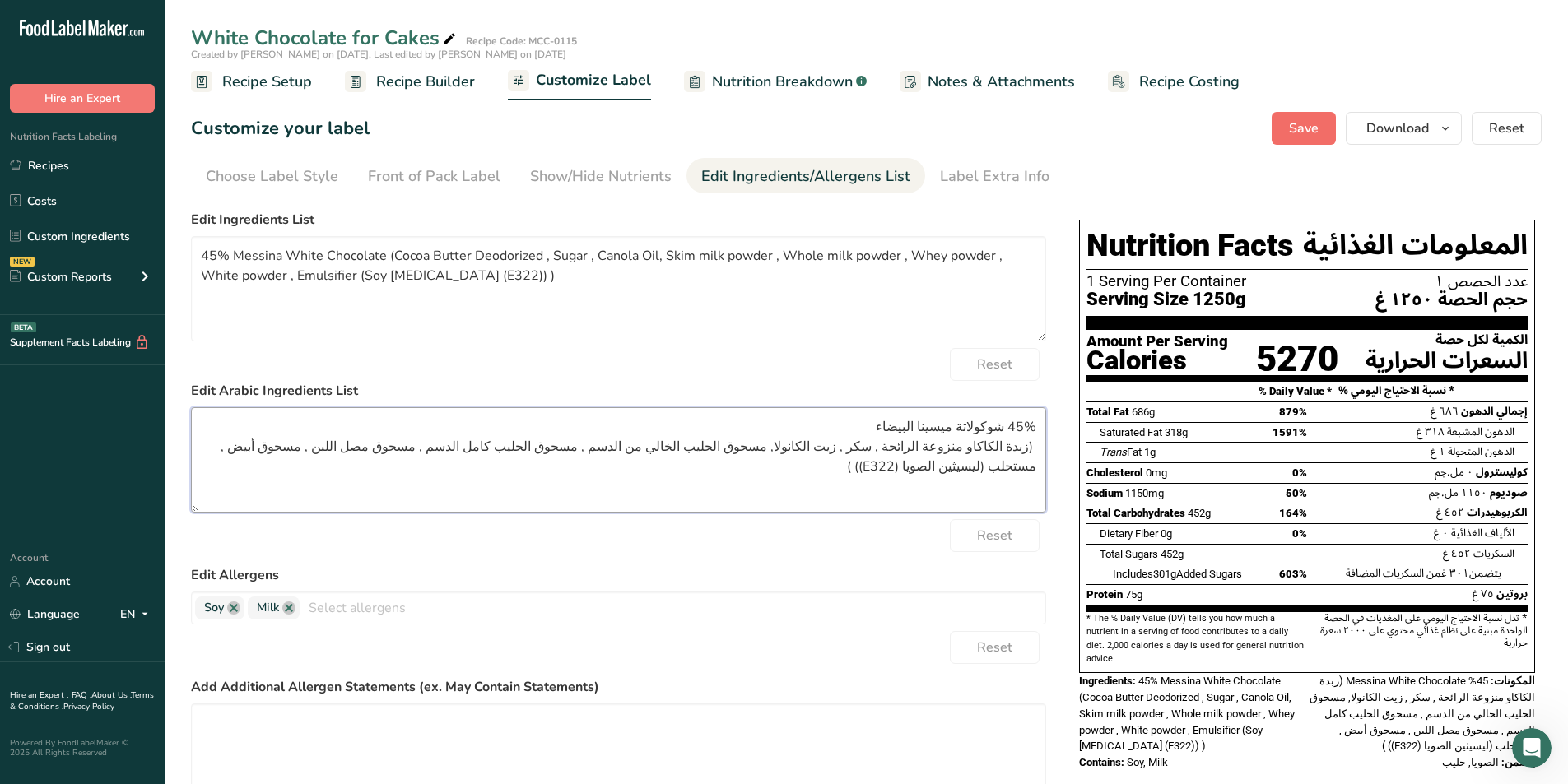
type textarea "45% شوكولاتة ميسينا البيضاء (زبدة الكاكاو منزوعة الرائحة , سكر , زيت الكانولا, …"
click at [780, 135] on span "Save" at bounding box center [1303, 127] width 30 height 19
click at [780, 138] on span "Save" at bounding box center [1303, 127] width 30 height 19
click at [404, 87] on span "Recipe Builder" at bounding box center [425, 82] width 99 height 22
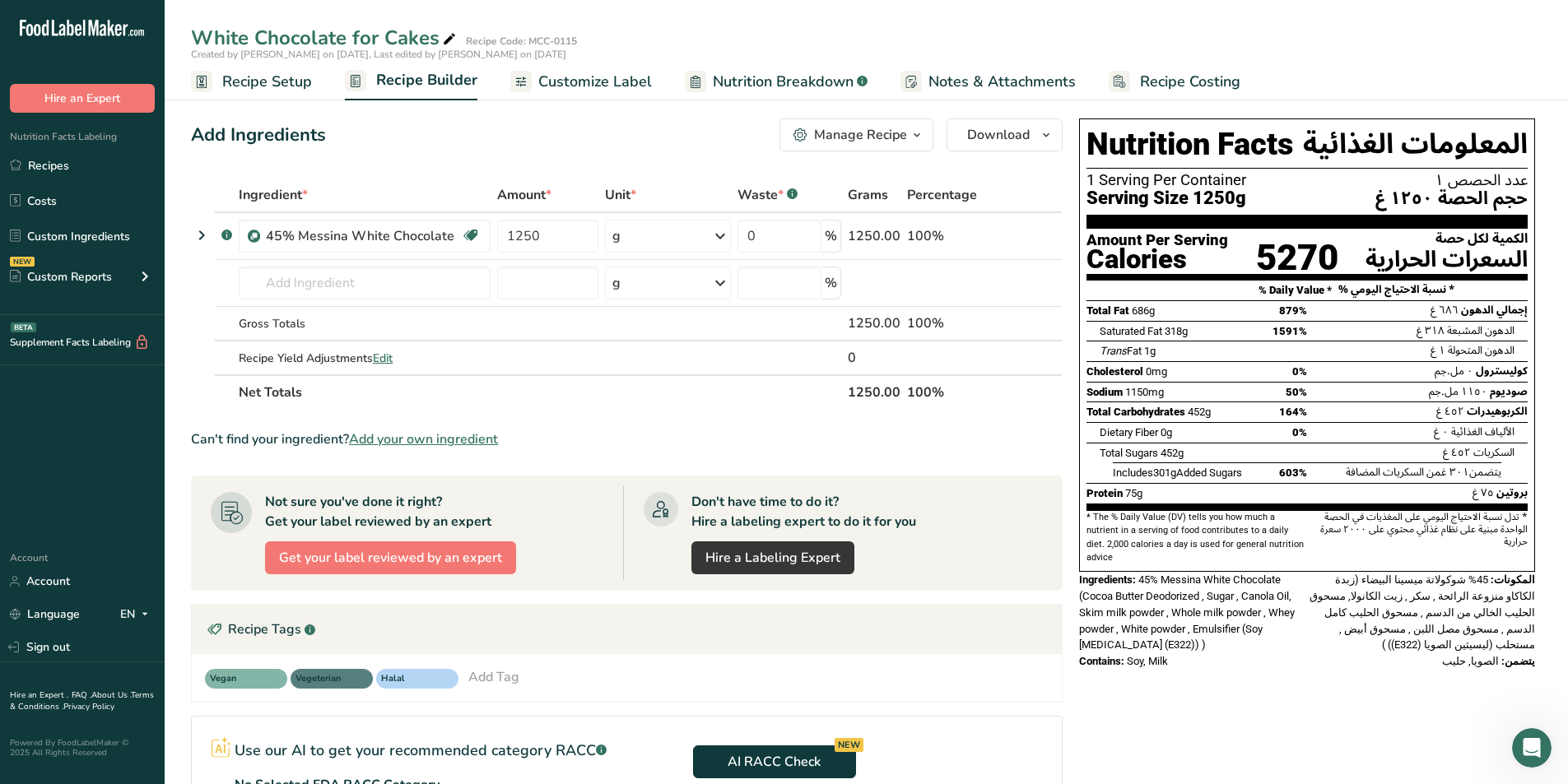
click at [579, 82] on span "Customize Label" at bounding box center [594, 82] width 114 height 22
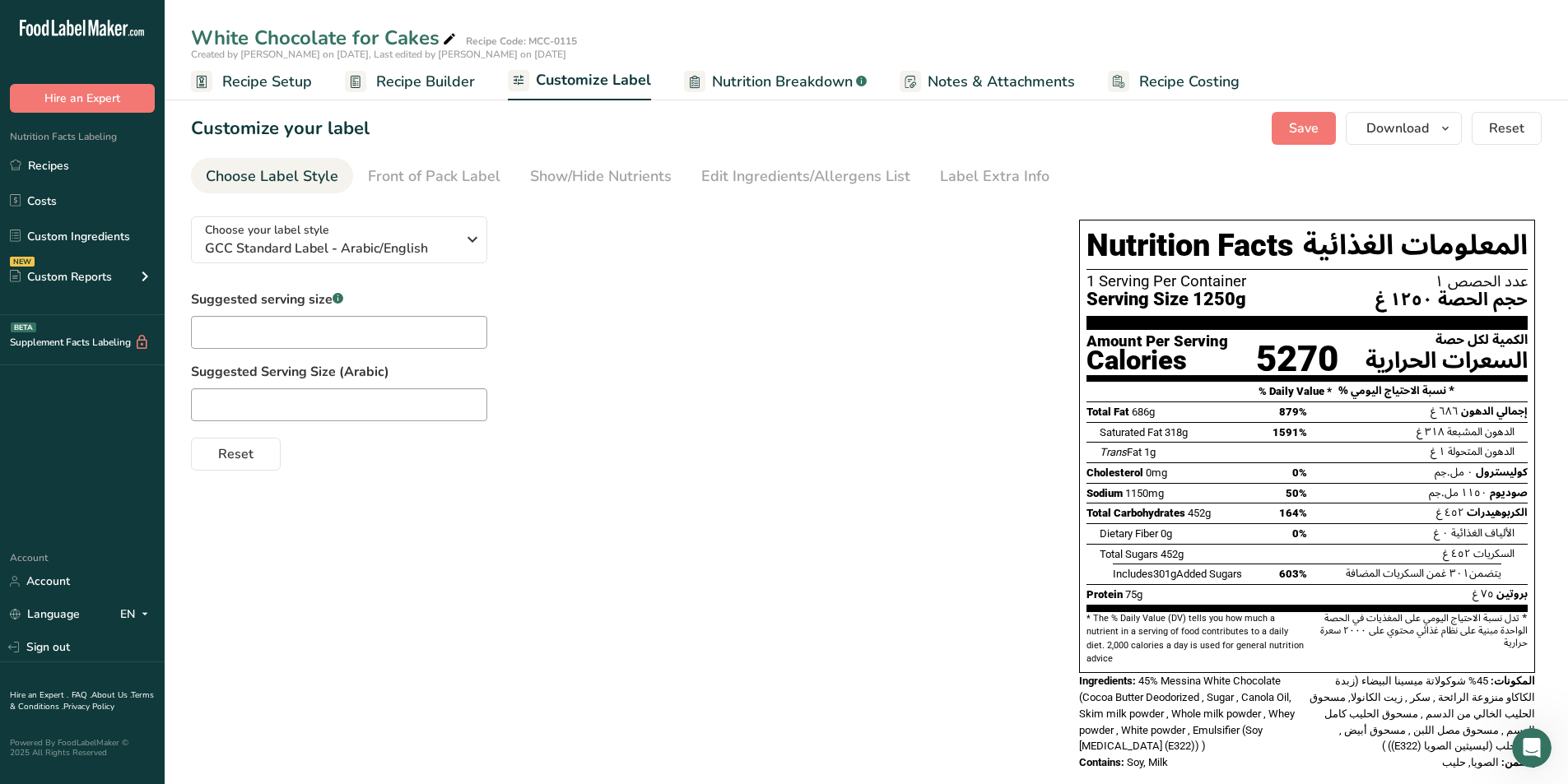
click at [269, 165] on div "Choose Label Style" at bounding box center [272, 176] width 133 height 22
click at [780, 144] on button "Download" at bounding box center [1403, 128] width 116 height 33
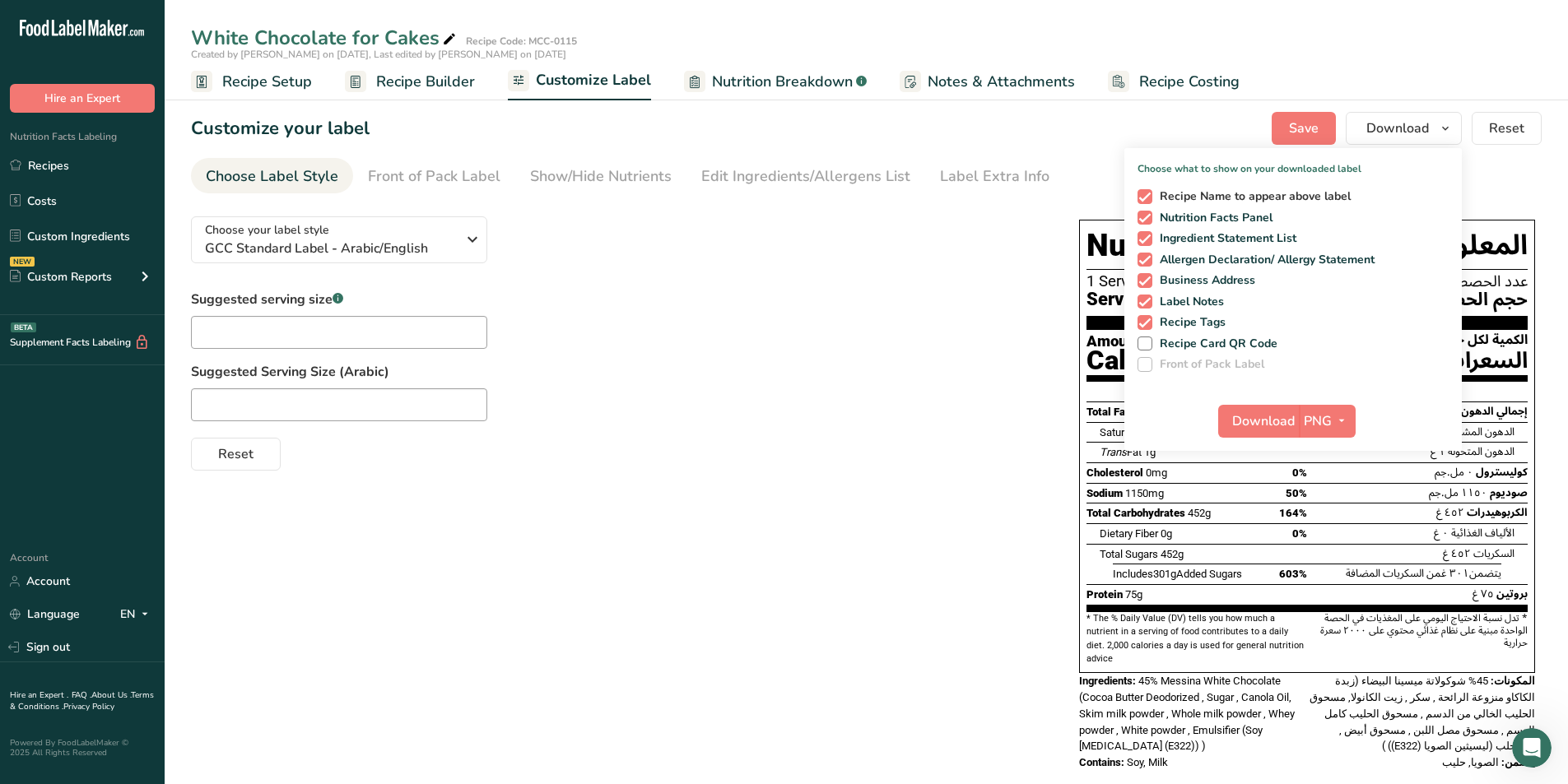
click at [780, 202] on span "Recipe Name to appear above label" at bounding box center [1251, 197] width 199 height 15
click at [780, 202] on input "Recipe Name to appear above label" at bounding box center [1142, 196] width 11 height 11
checkbox input "false"
click at [780, 279] on span "Business Address" at bounding box center [1203, 281] width 104 height 15
click at [780, 279] on input "Business Address" at bounding box center [1142, 280] width 11 height 11
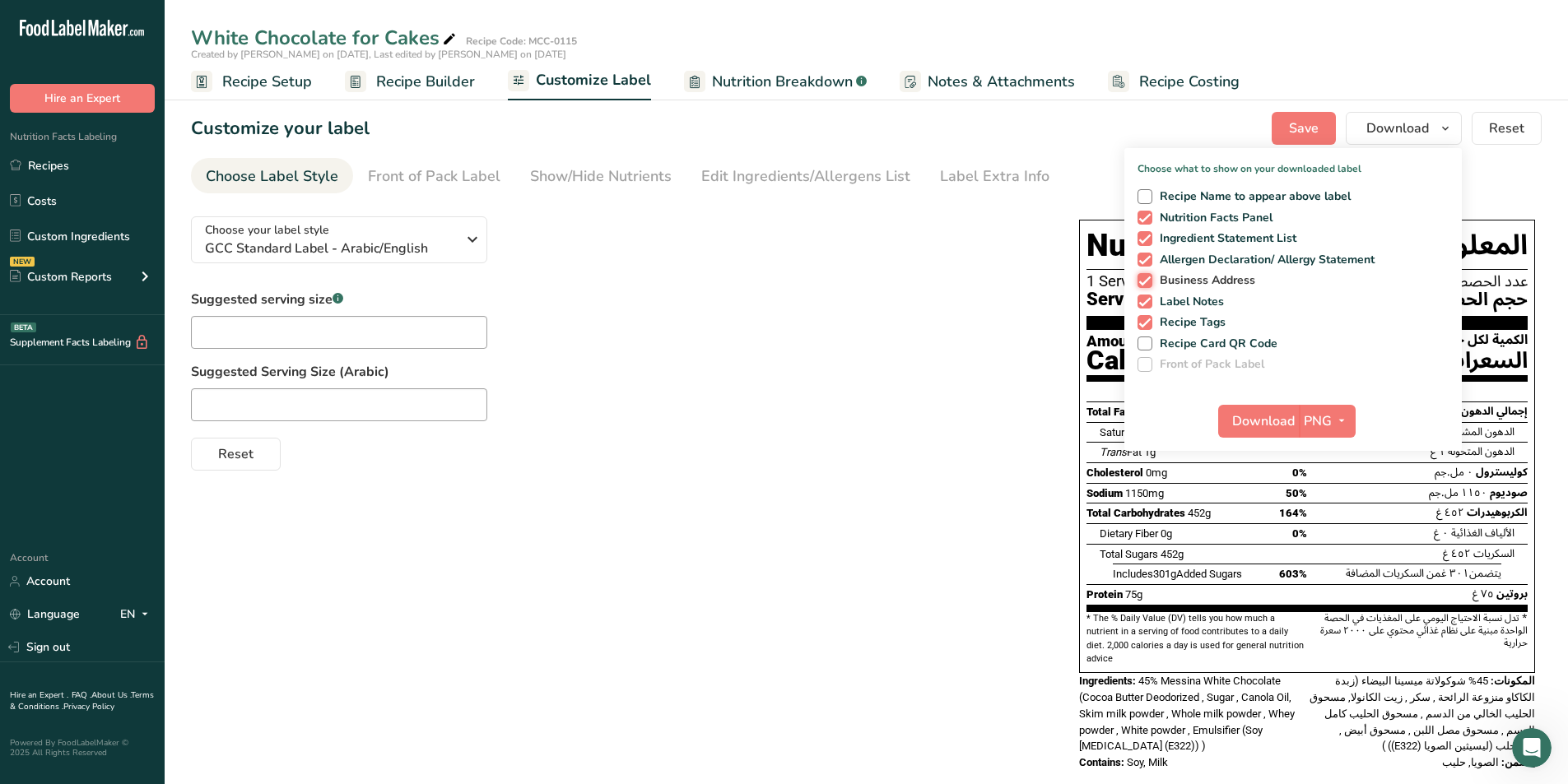
checkbox input "false"
drag, startPoint x: 1198, startPoint y: 305, endPoint x: 1193, endPoint y: 313, distance: 9.4
click at [780, 305] on span "Label Notes" at bounding box center [1188, 302] width 73 height 15
click at [780, 305] on input "Label Notes" at bounding box center [1142, 301] width 11 height 11
checkbox input "false"
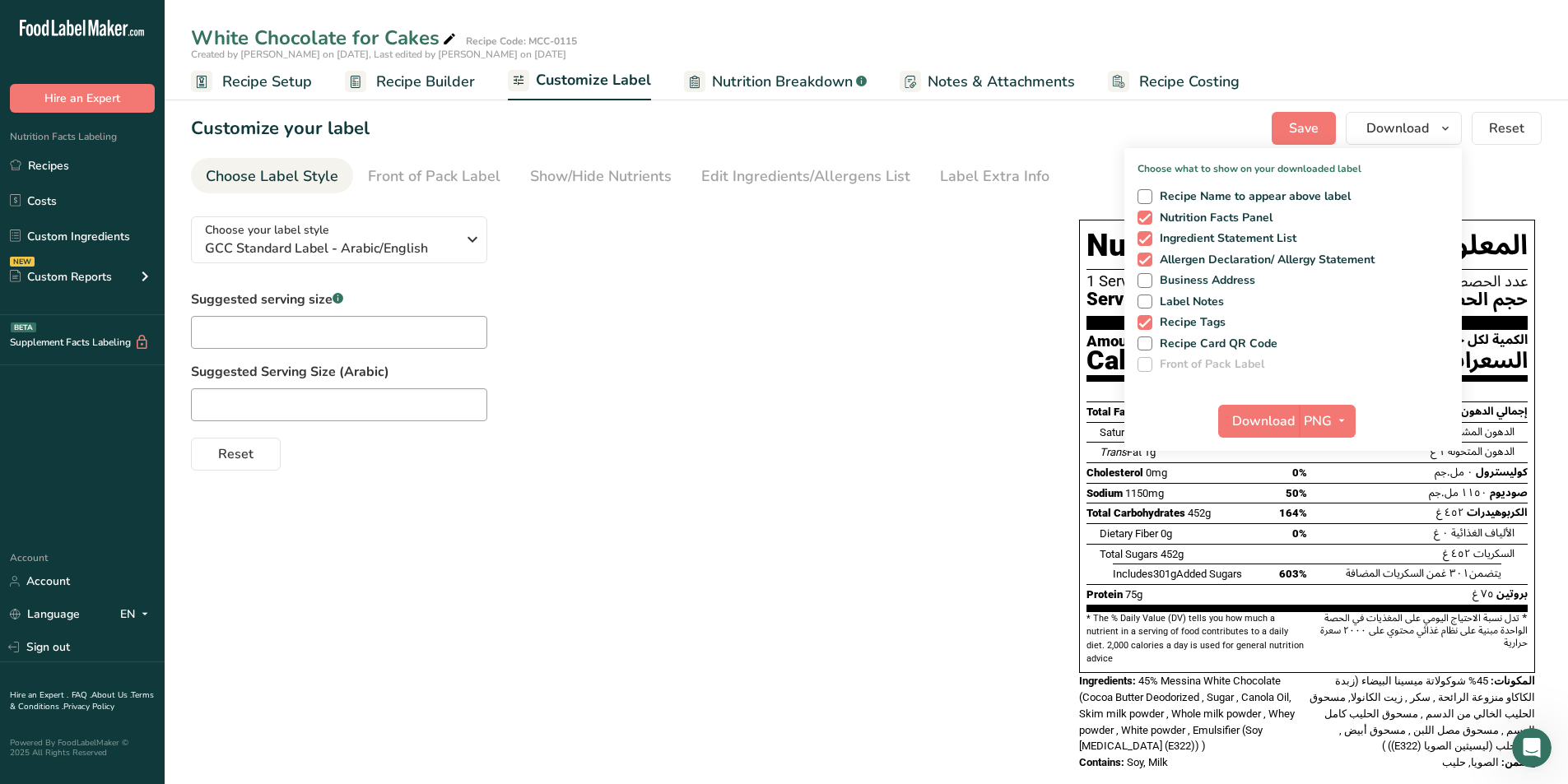
drag, startPoint x: 1188, startPoint y: 325, endPoint x: 1198, endPoint y: 361, distance: 37.4
click at [780, 326] on span "Recipe Tags" at bounding box center [1189, 322] width 74 height 15
click at [780, 326] on input "Recipe Tags" at bounding box center [1142, 322] width 11 height 11
checkbox input "false"
click at [780, 428] on span "button" at bounding box center [1341, 420] width 19 height 19
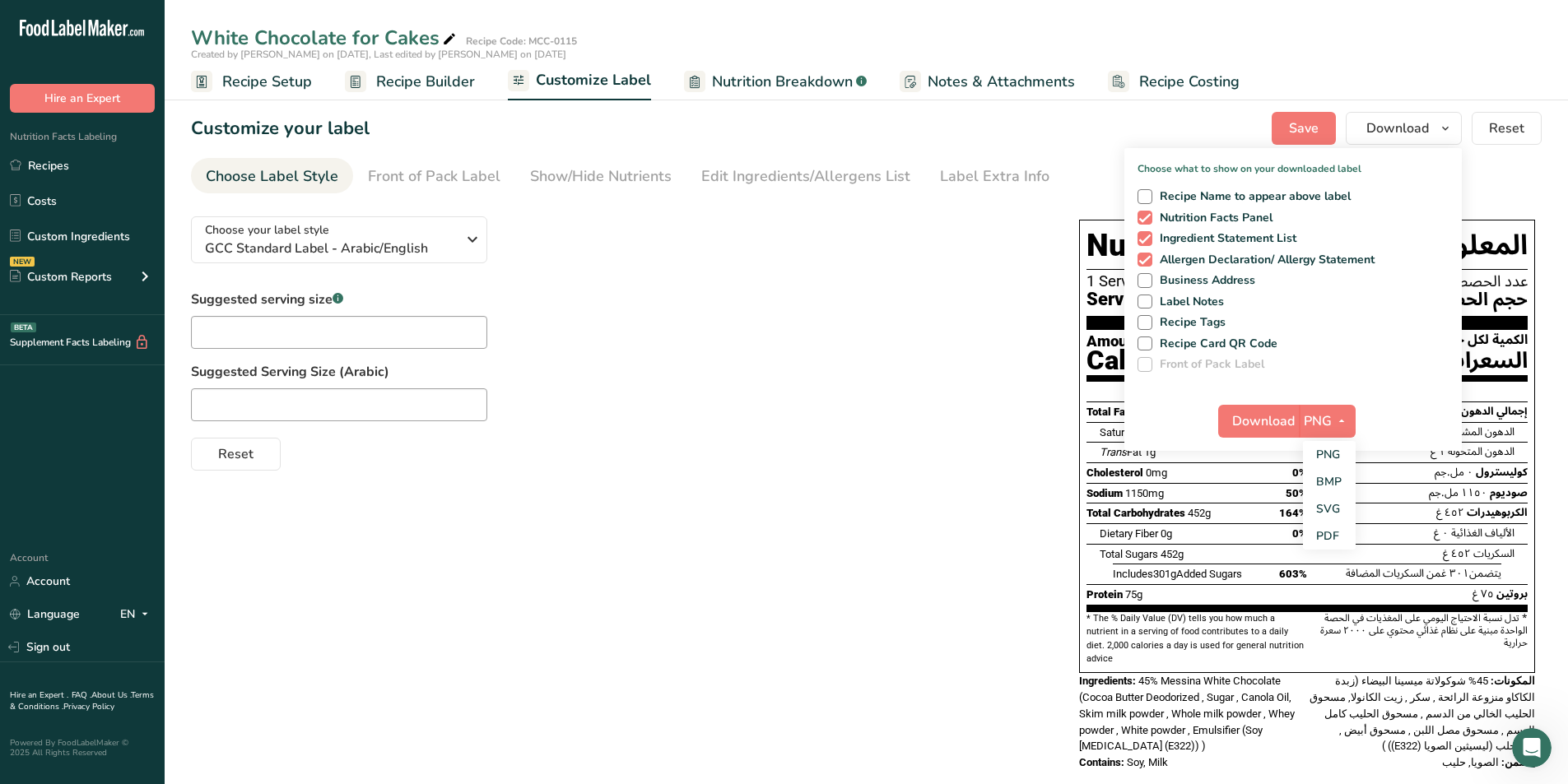
click at [780, 362] on label "Front of Pack Label" at bounding box center [1293, 365] width 311 height 15
click at [780, 420] on span "Download" at bounding box center [1263, 420] width 62 height 19
click at [780, 388] on div at bounding box center [618, 404] width 855 height 33
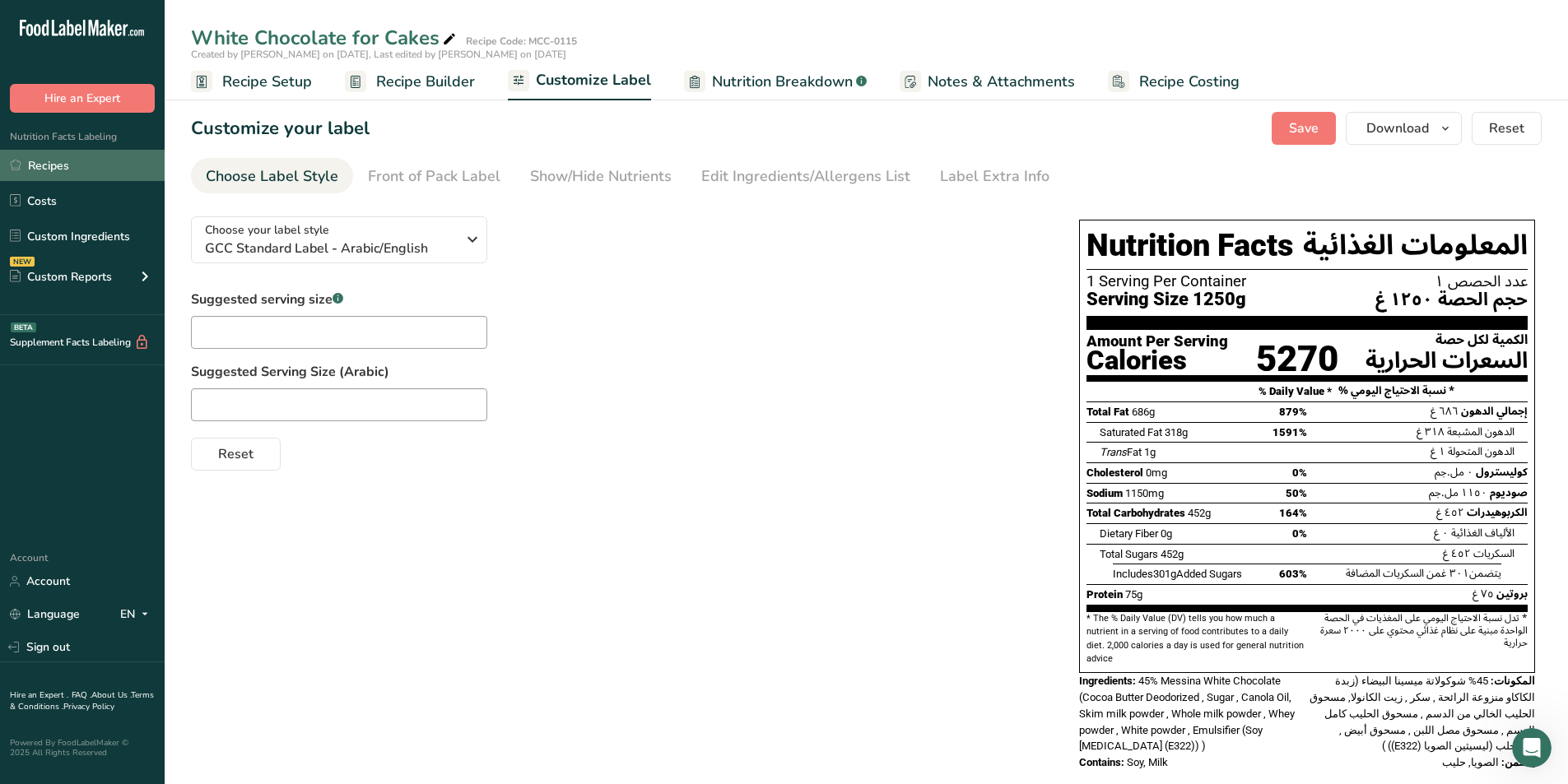
click at [55, 164] on link "Recipes" at bounding box center [82, 165] width 165 height 31
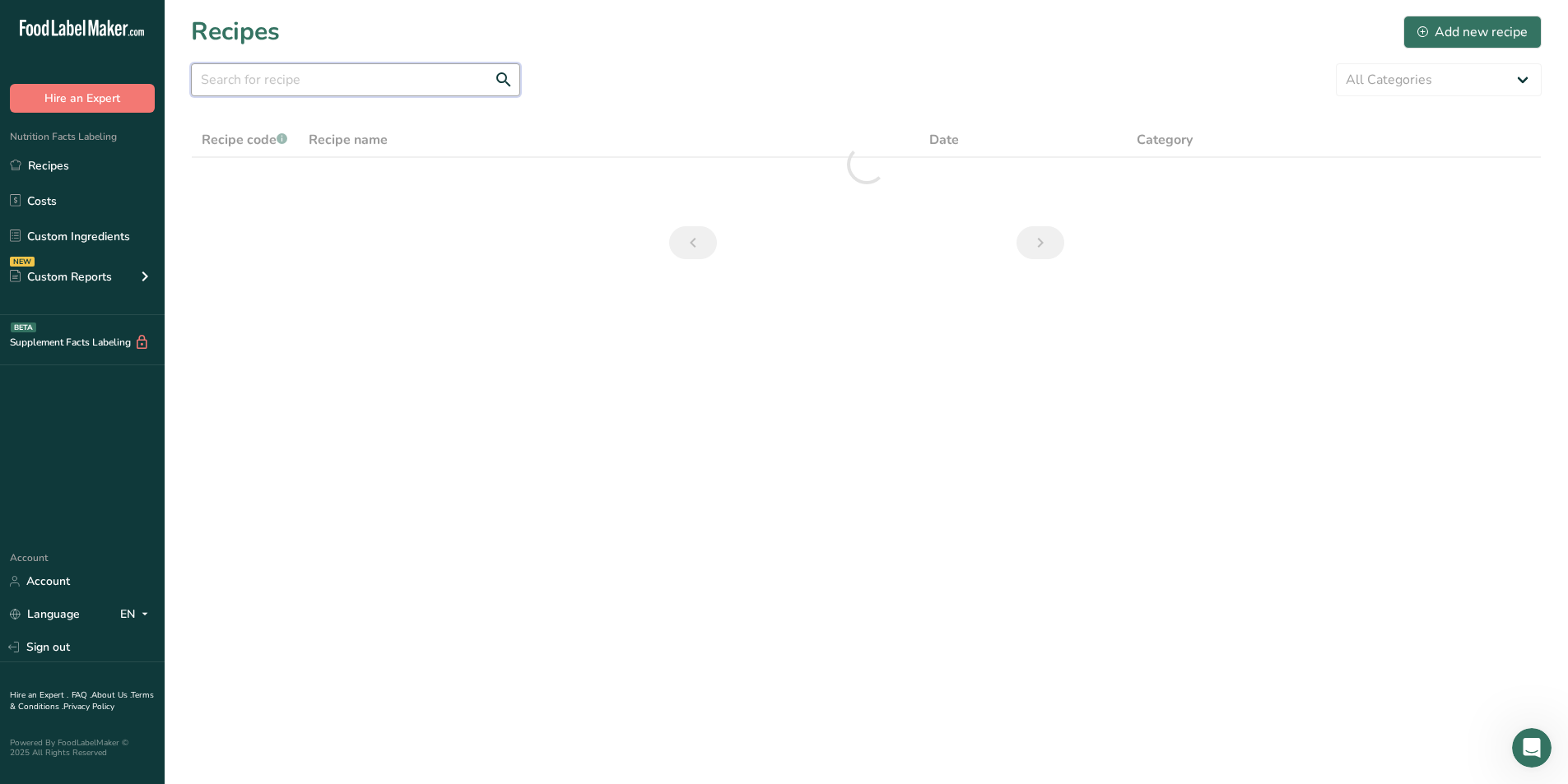
click at [411, 84] on input "text" at bounding box center [355, 79] width 329 height 33
type input "caramelised white chocolate glaze"
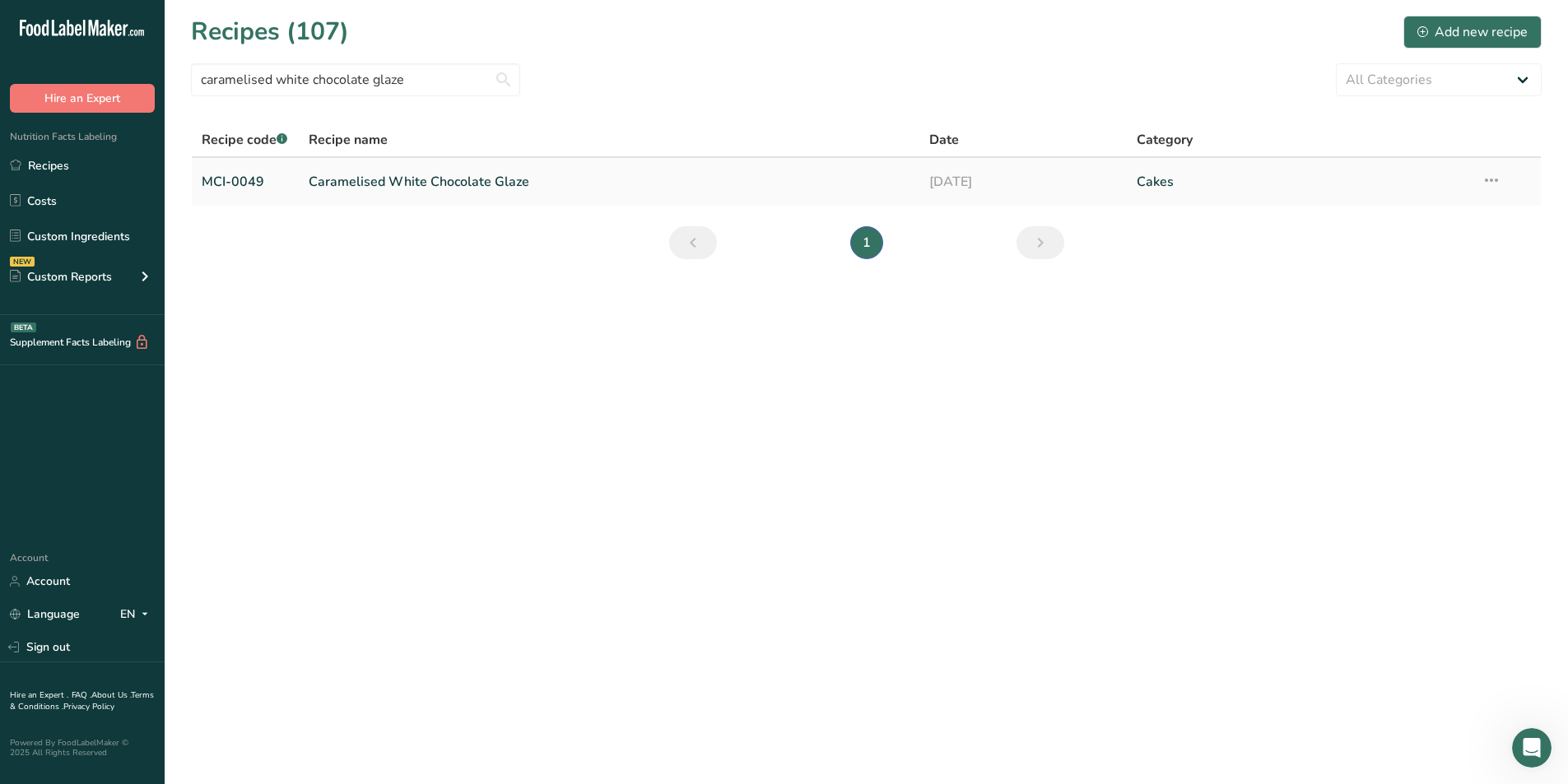
click at [388, 184] on link "Caramelised White Chocolate Glaze" at bounding box center [609, 181] width 601 height 35
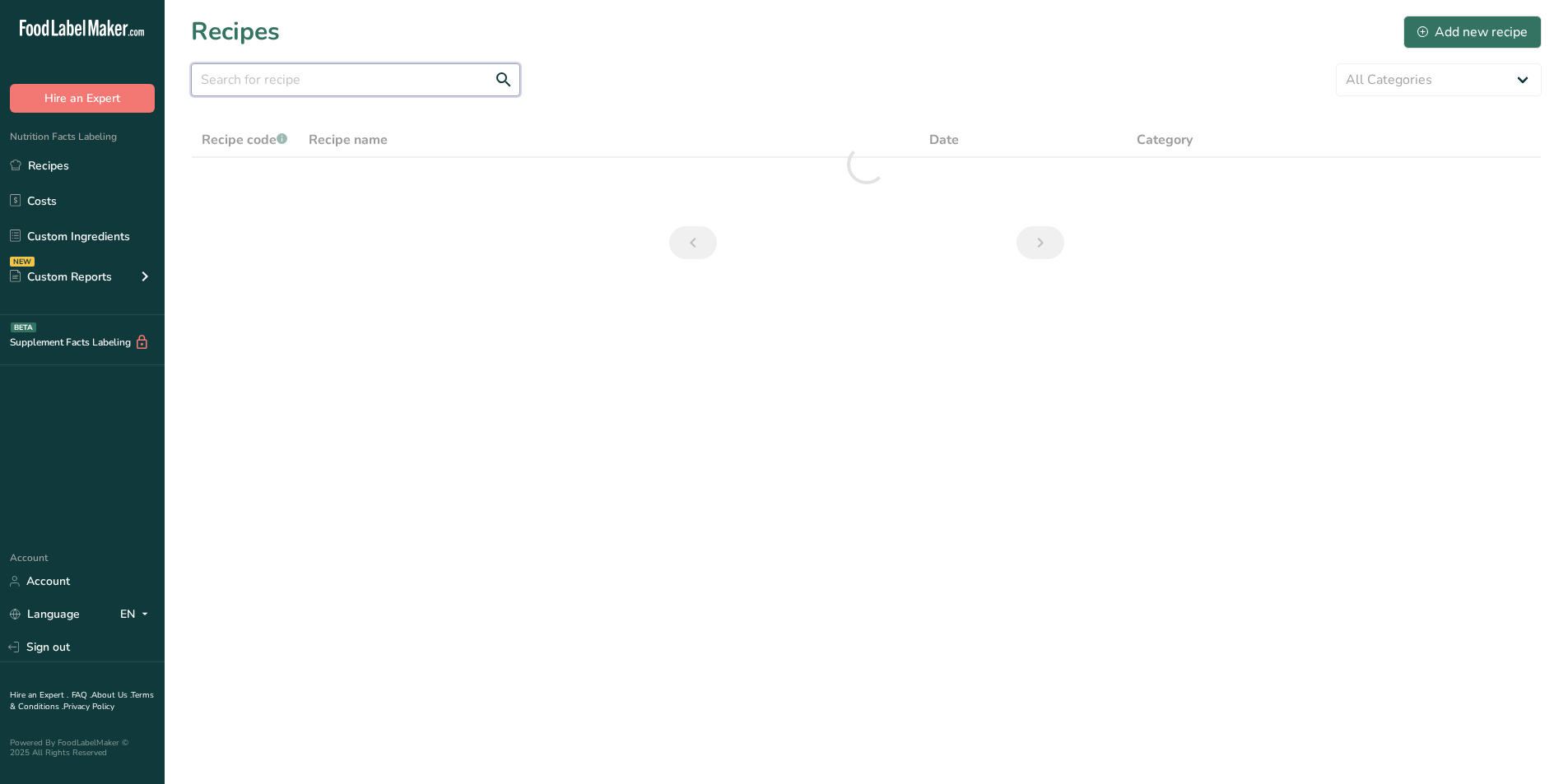
click at [367, 78] on input "text" at bounding box center [355, 79] width 329 height 33
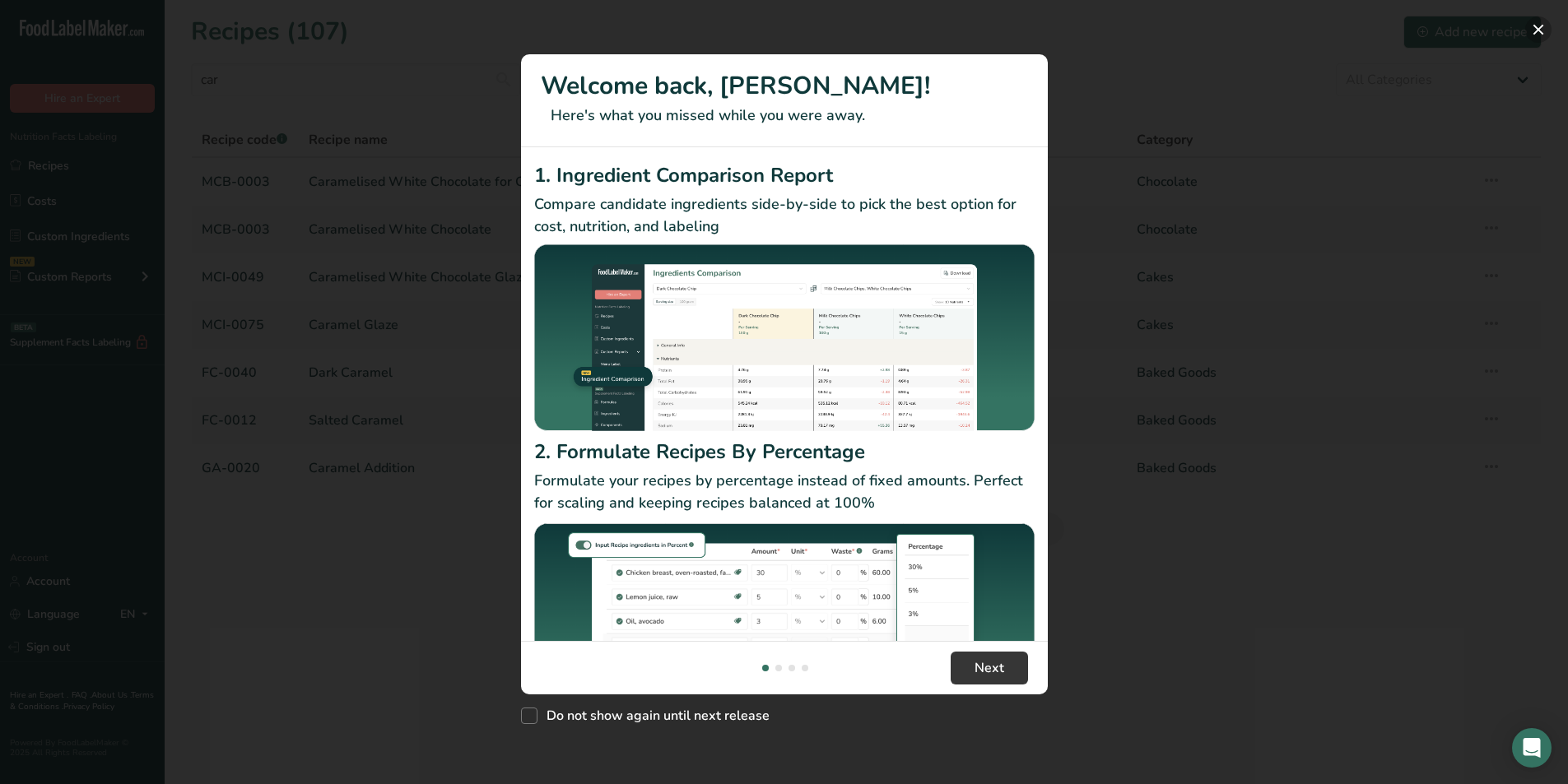
click at [1535, 28] on button "New Features" at bounding box center [1538, 29] width 26 height 26
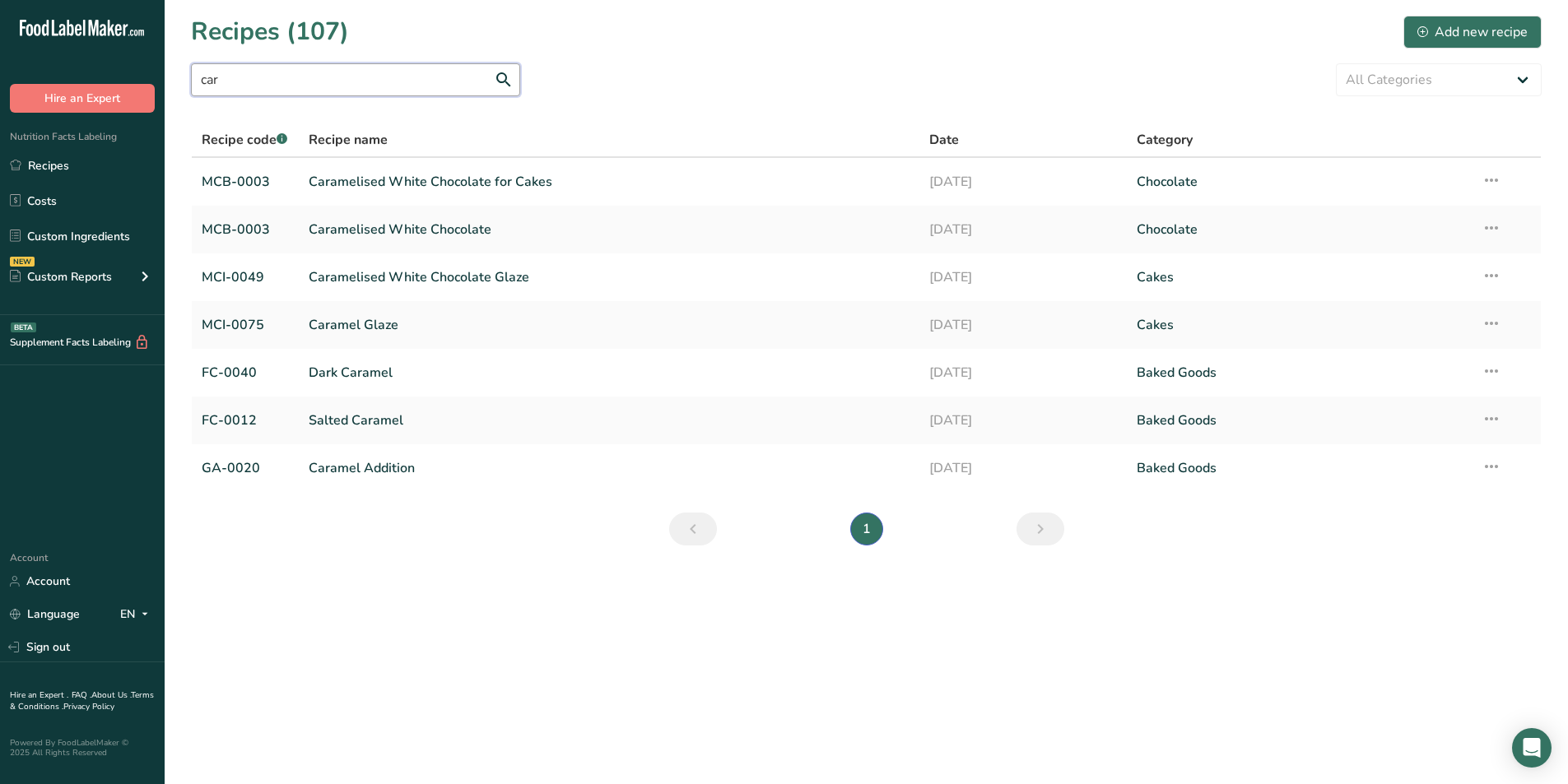
click at [326, 78] on input "car" at bounding box center [355, 79] width 329 height 33
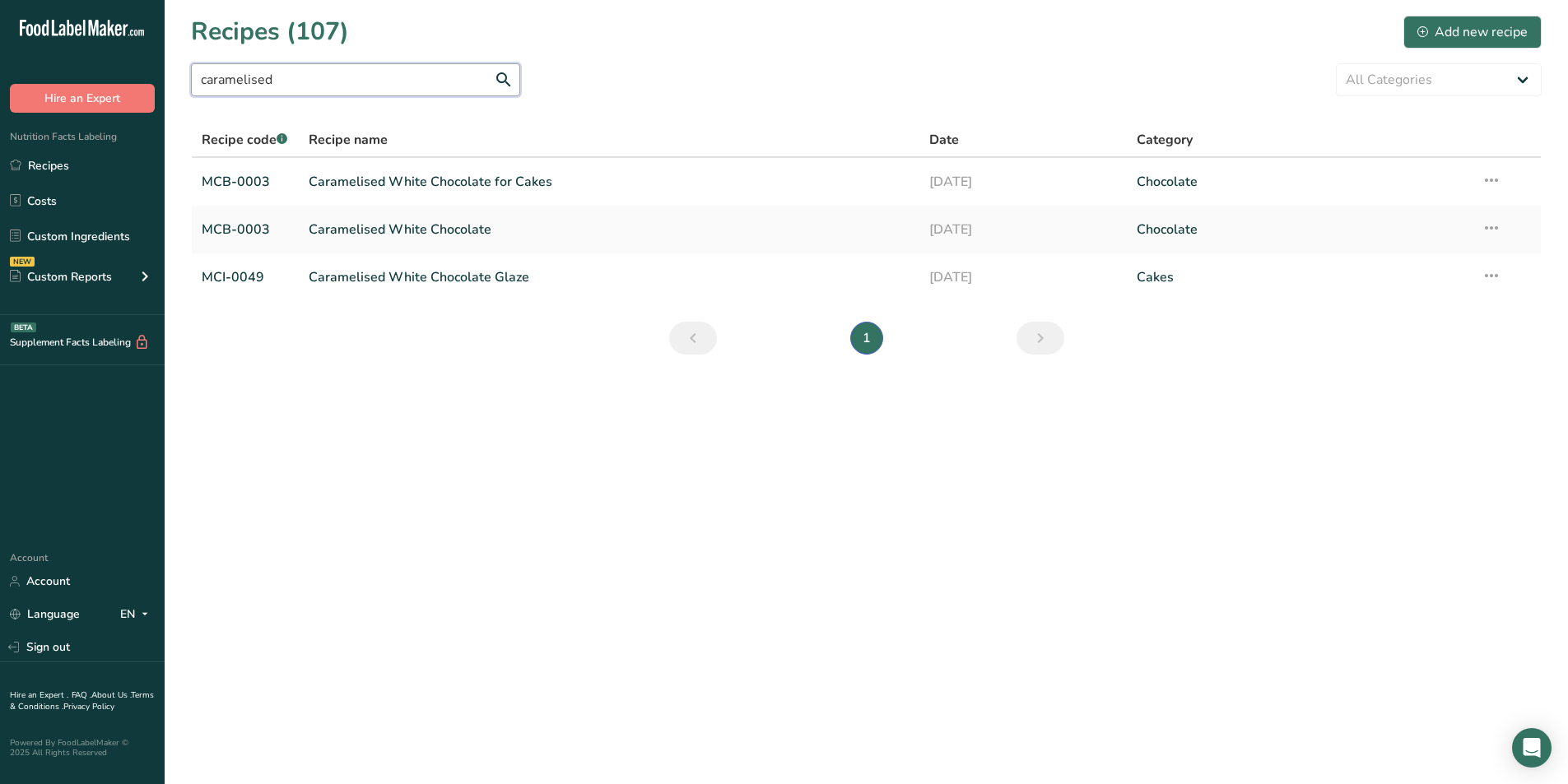
type input "caramelised"
click at [338, 230] on link "Caramelised White Chocolate" at bounding box center [609, 229] width 601 height 35
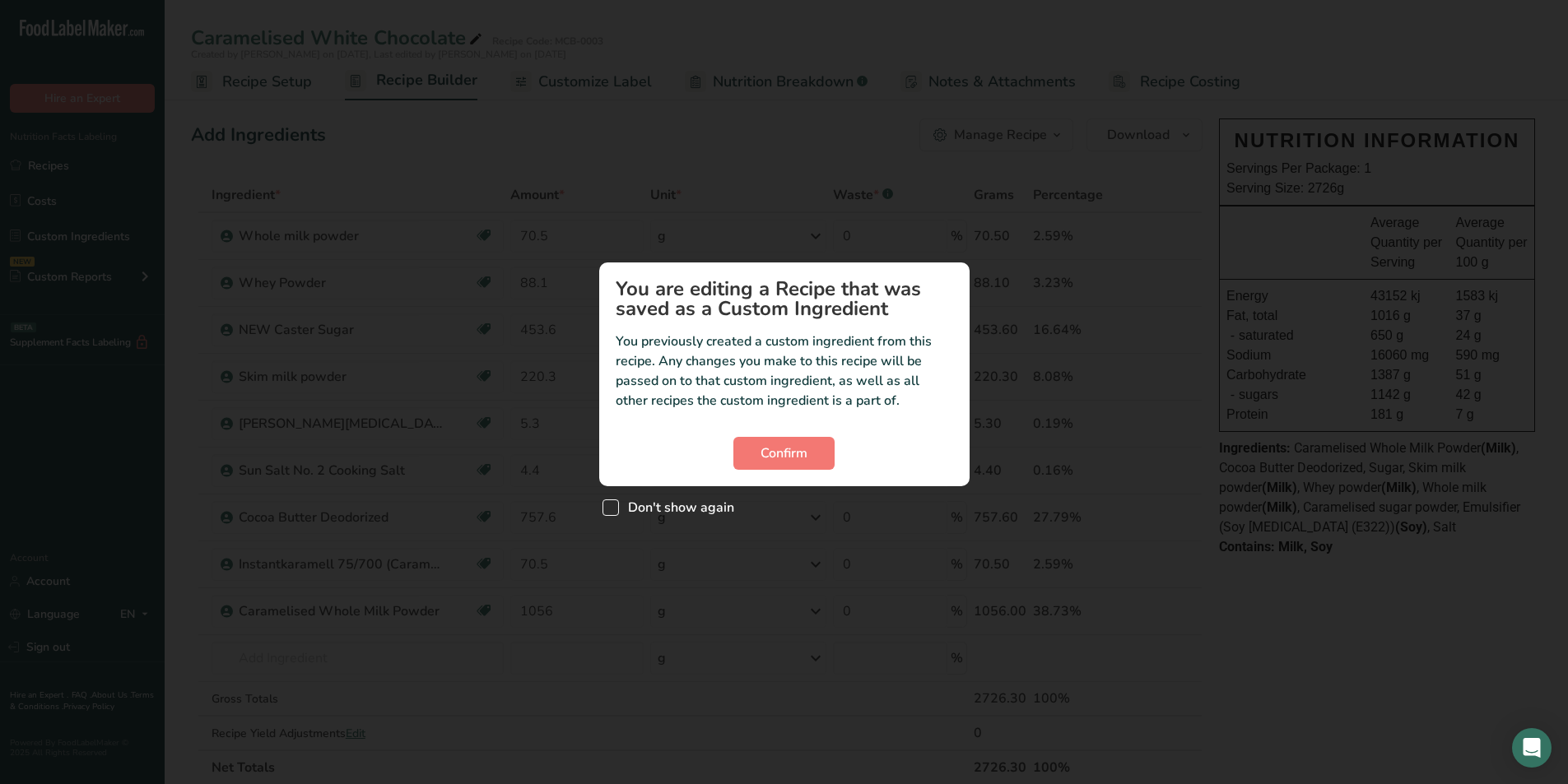
click at [604, 500] on div "Don't show again" at bounding box center [784, 504] width 371 height 35
click at [644, 506] on span "Don't show again" at bounding box center [676, 507] width 115 height 16
click at [613, 506] on input "Don't show again" at bounding box center [607, 508] width 11 height 11
checkbox input "true"
click at [801, 465] on button "Confirm" at bounding box center [784, 453] width 101 height 33
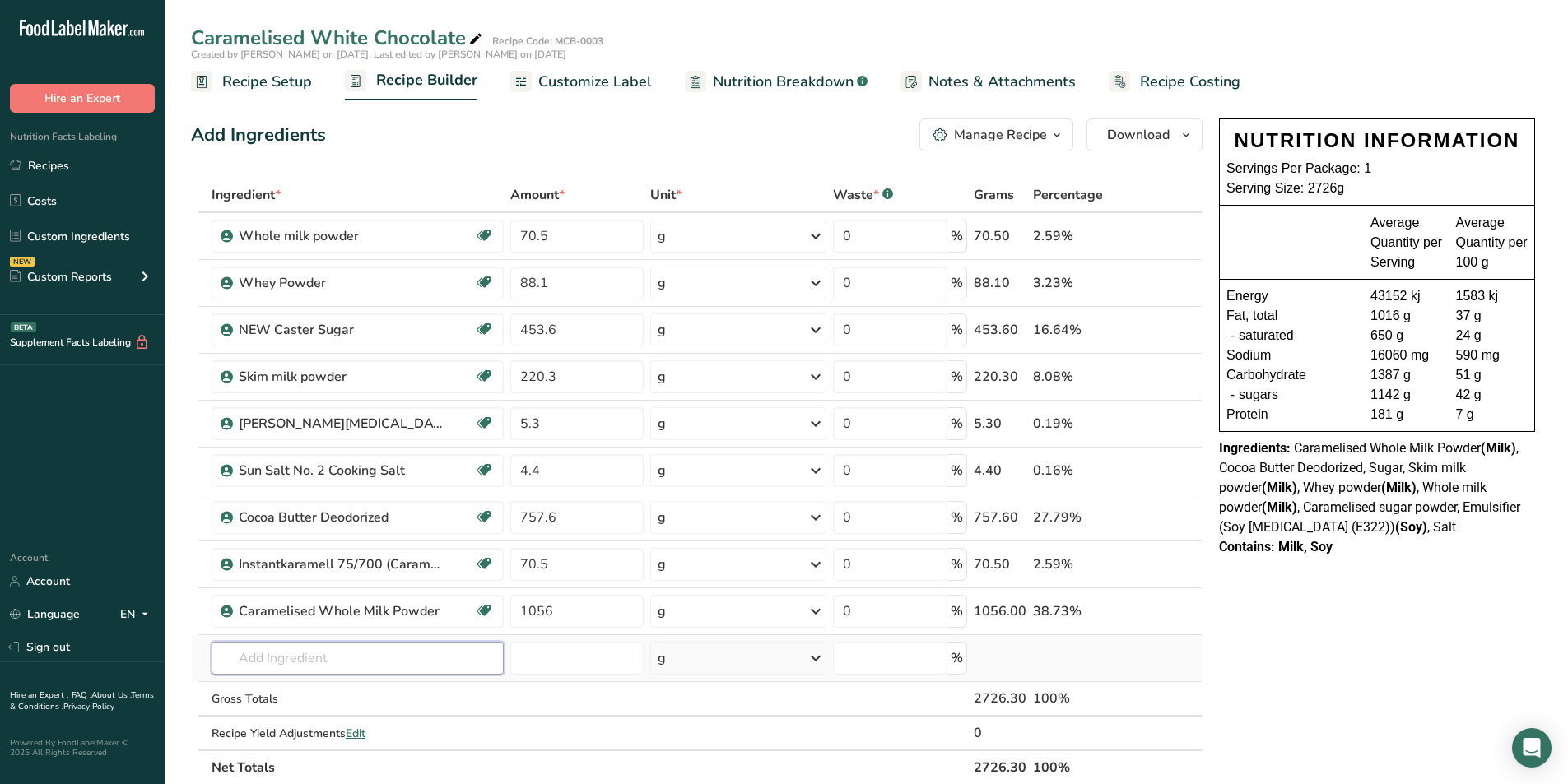
click at [353, 665] on input "text" at bounding box center [357, 657] width 292 height 33
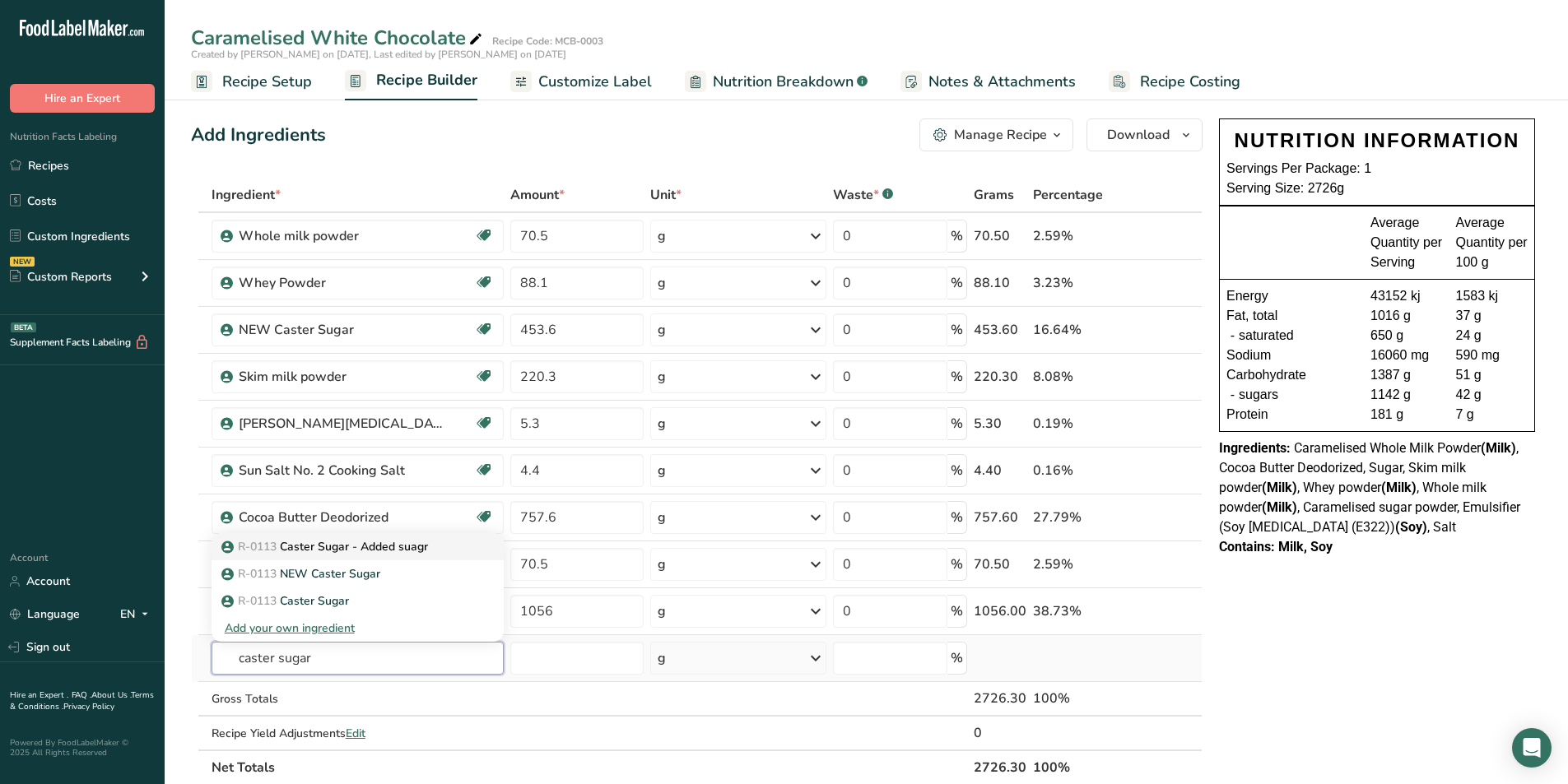
type input "Caster Sugar - Added suagr"
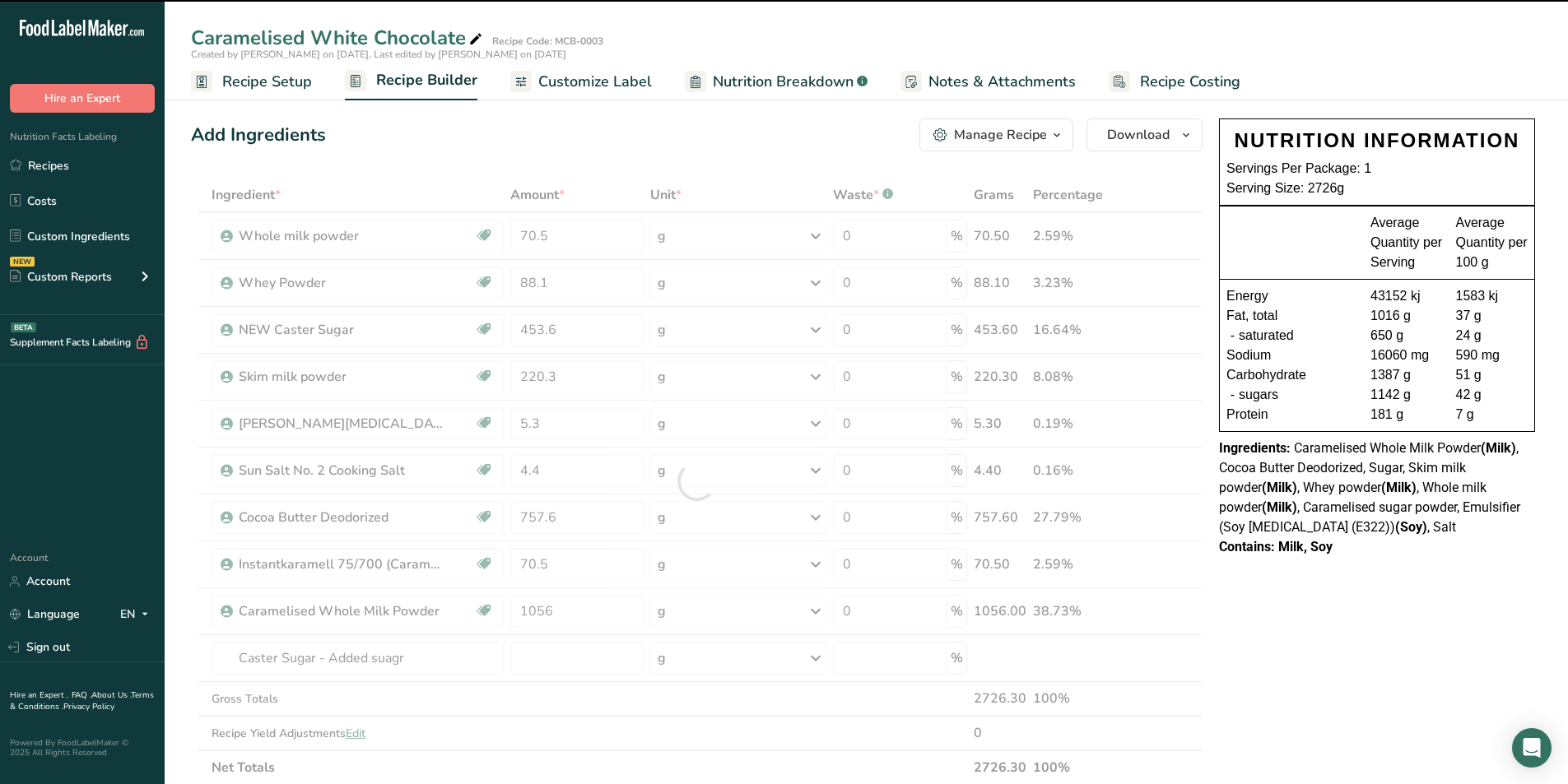
type input "0"
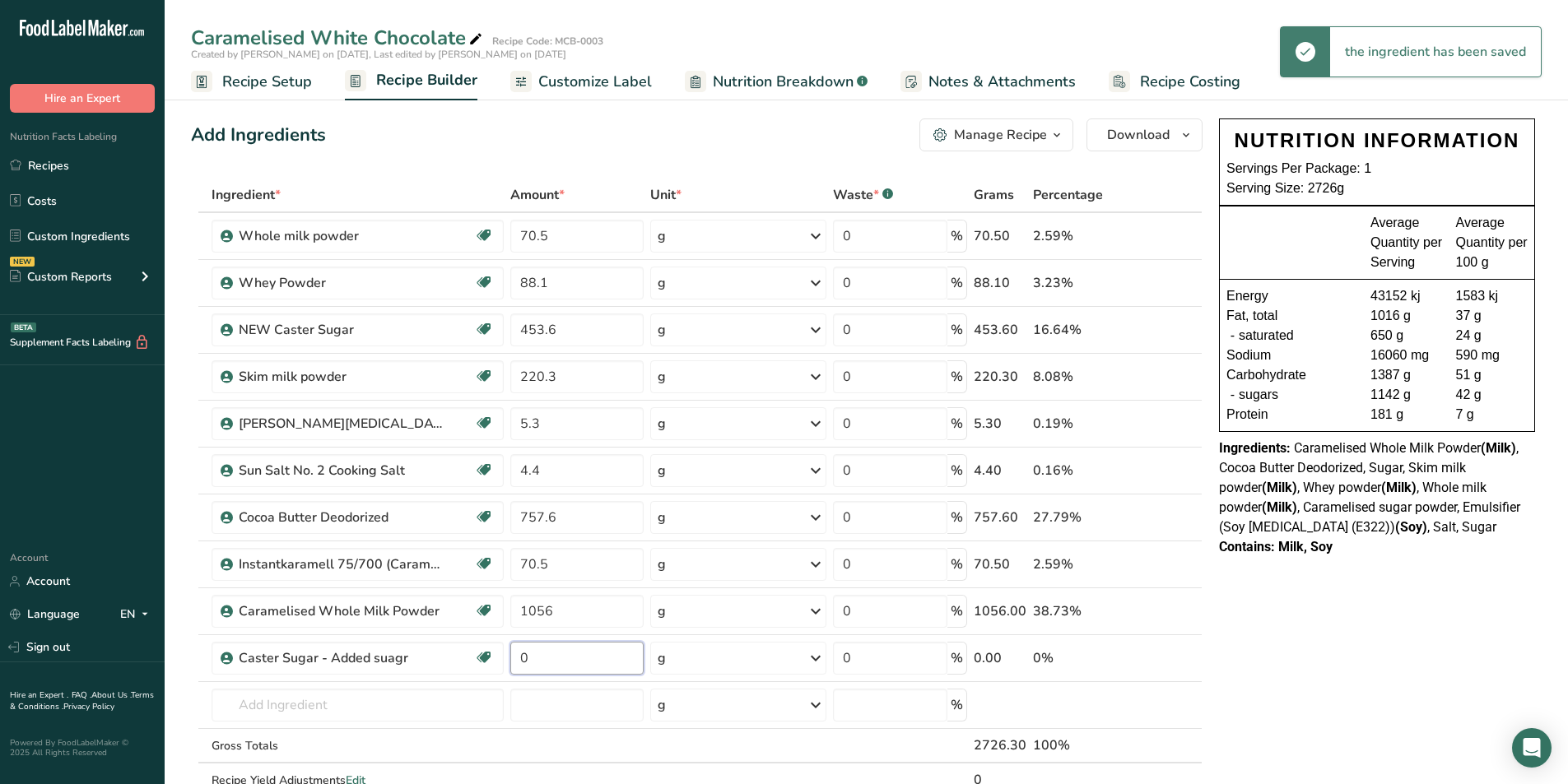
click at [554, 656] on input "0" at bounding box center [577, 657] width 133 height 33
type input "453.6"
click at [1170, 328] on div "Ingredient * Amount * Unit * Waste * .a-a{fill:#347362;}.b-a{fill:#fff;} Grams …" at bounding box center [697, 505] width 1012 height 654
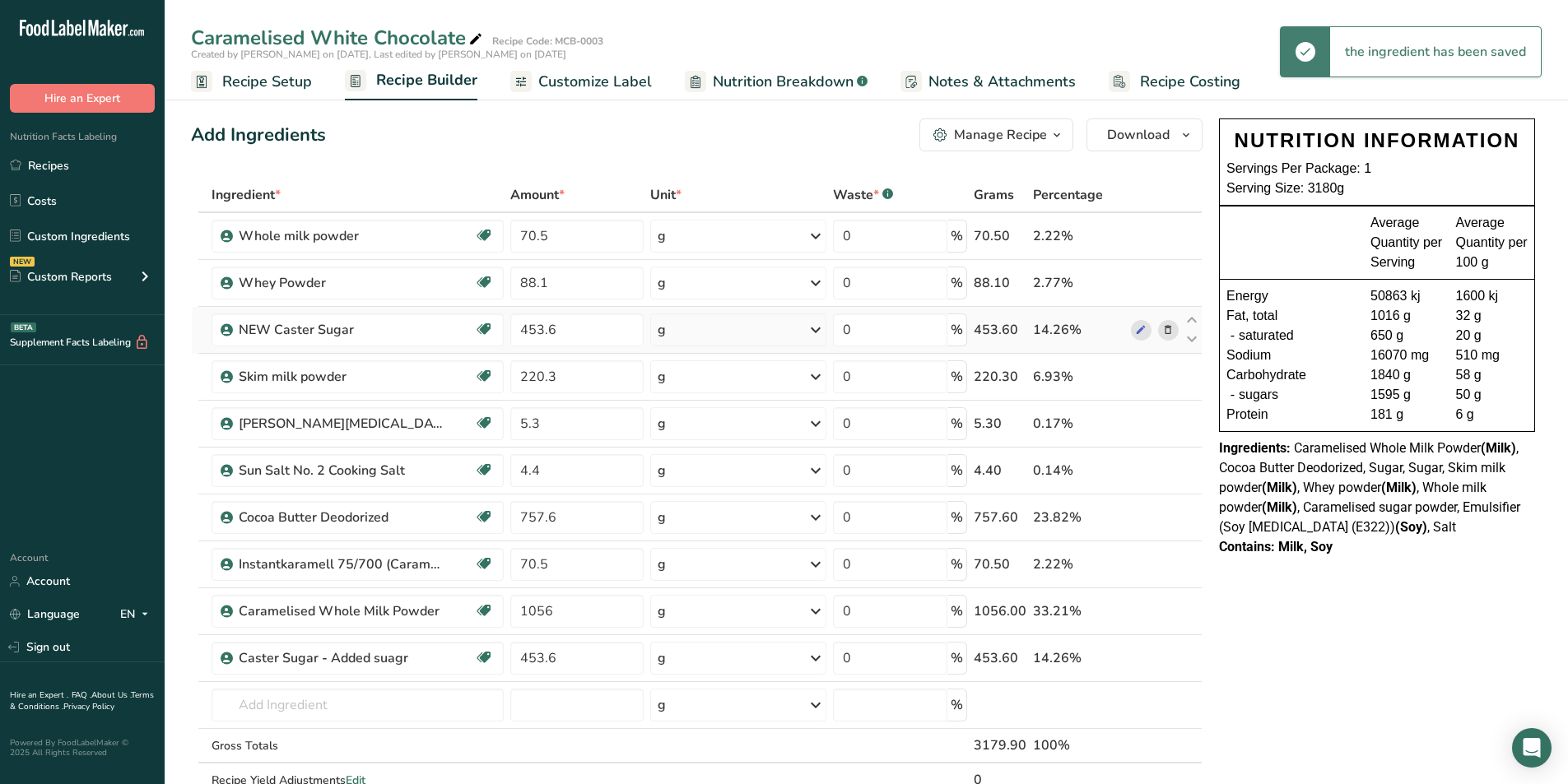
click at [1170, 328] on icon at bounding box center [1168, 330] width 12 height 17
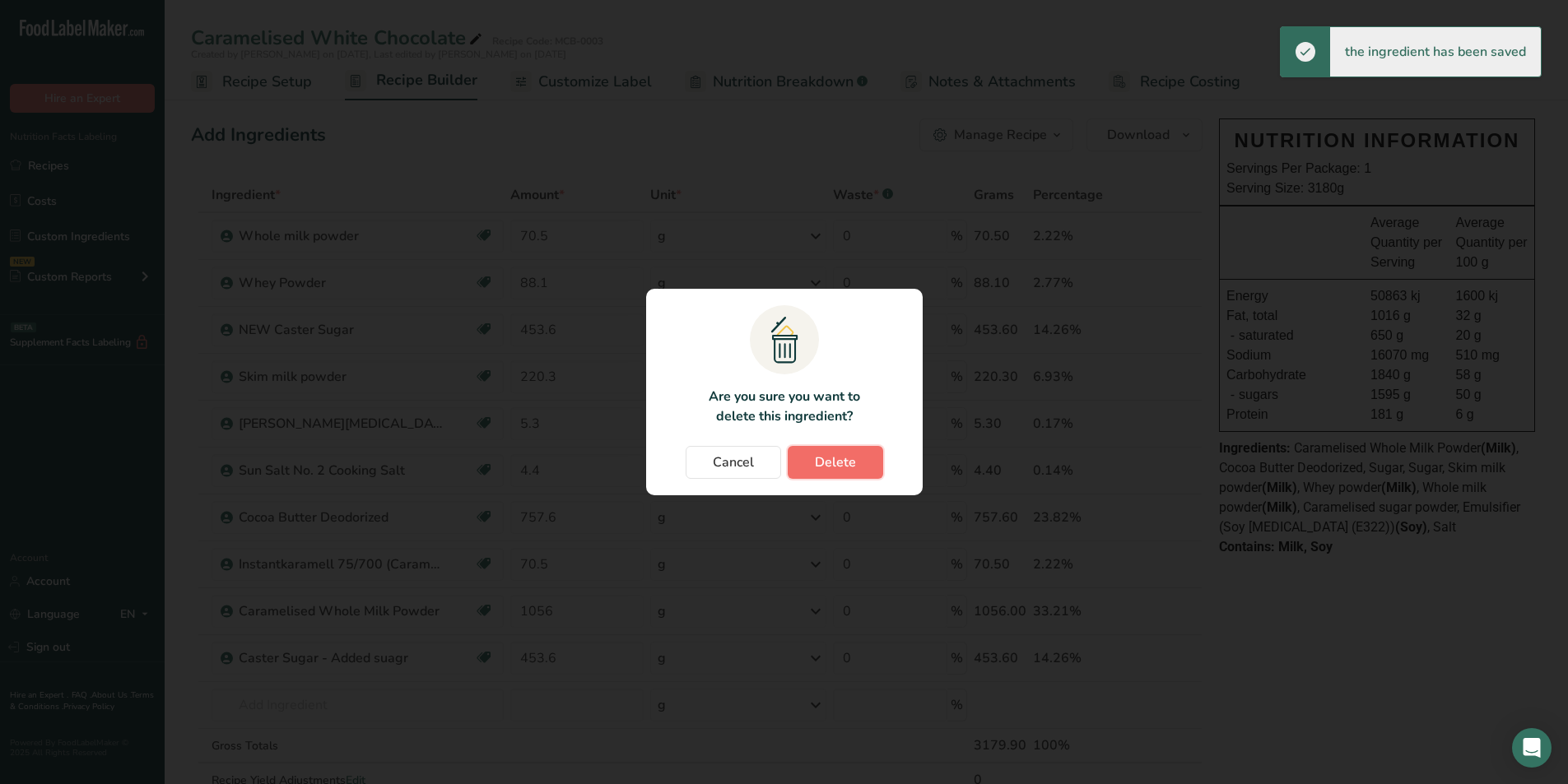
click at [839, 469] on span "Delete" at bounding box center [835, 462] width 41 height 19
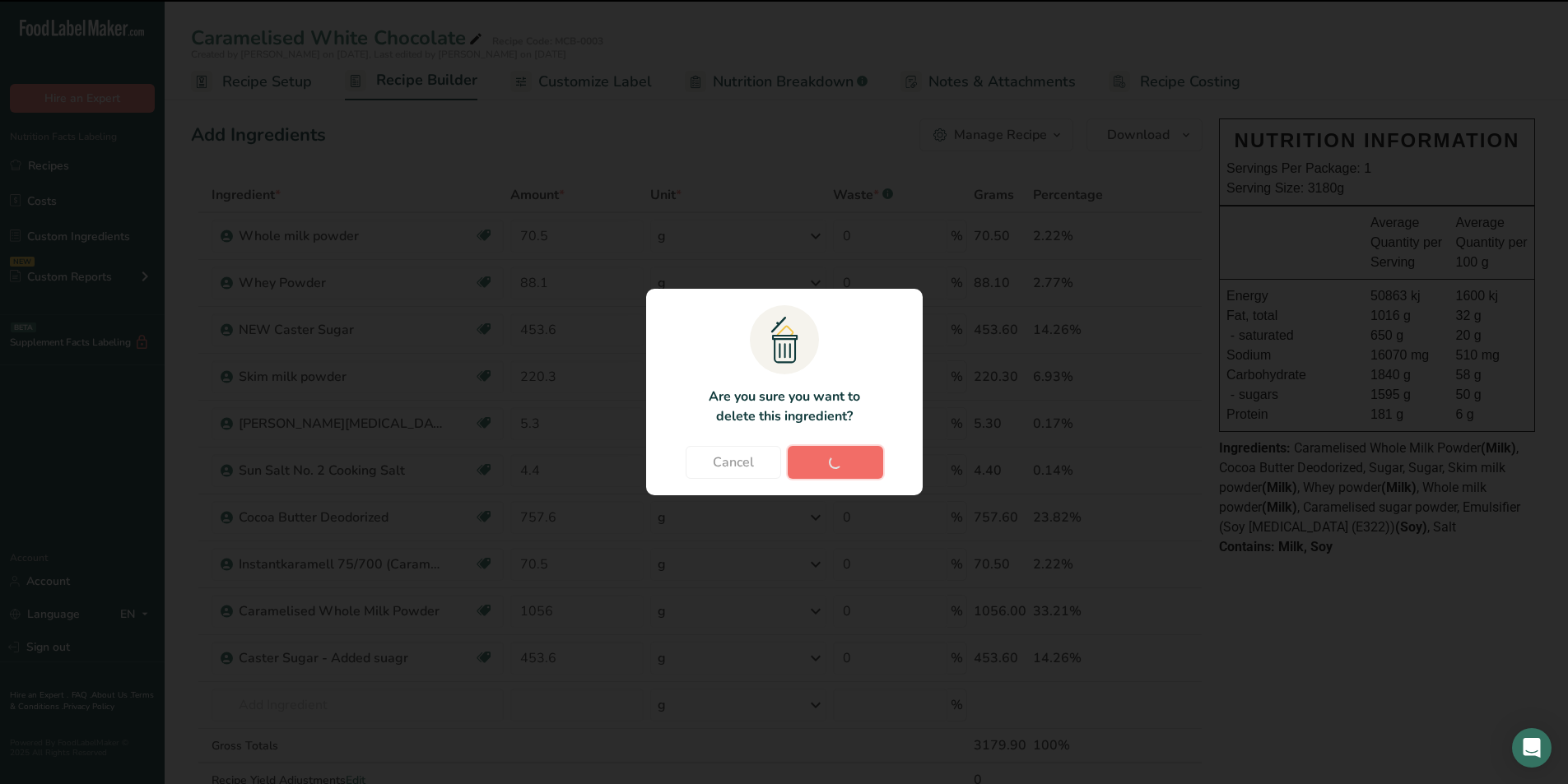
type input "220.3"
type input "5.3"
type input "4.4"
type input "757.6"
type input "70.5"
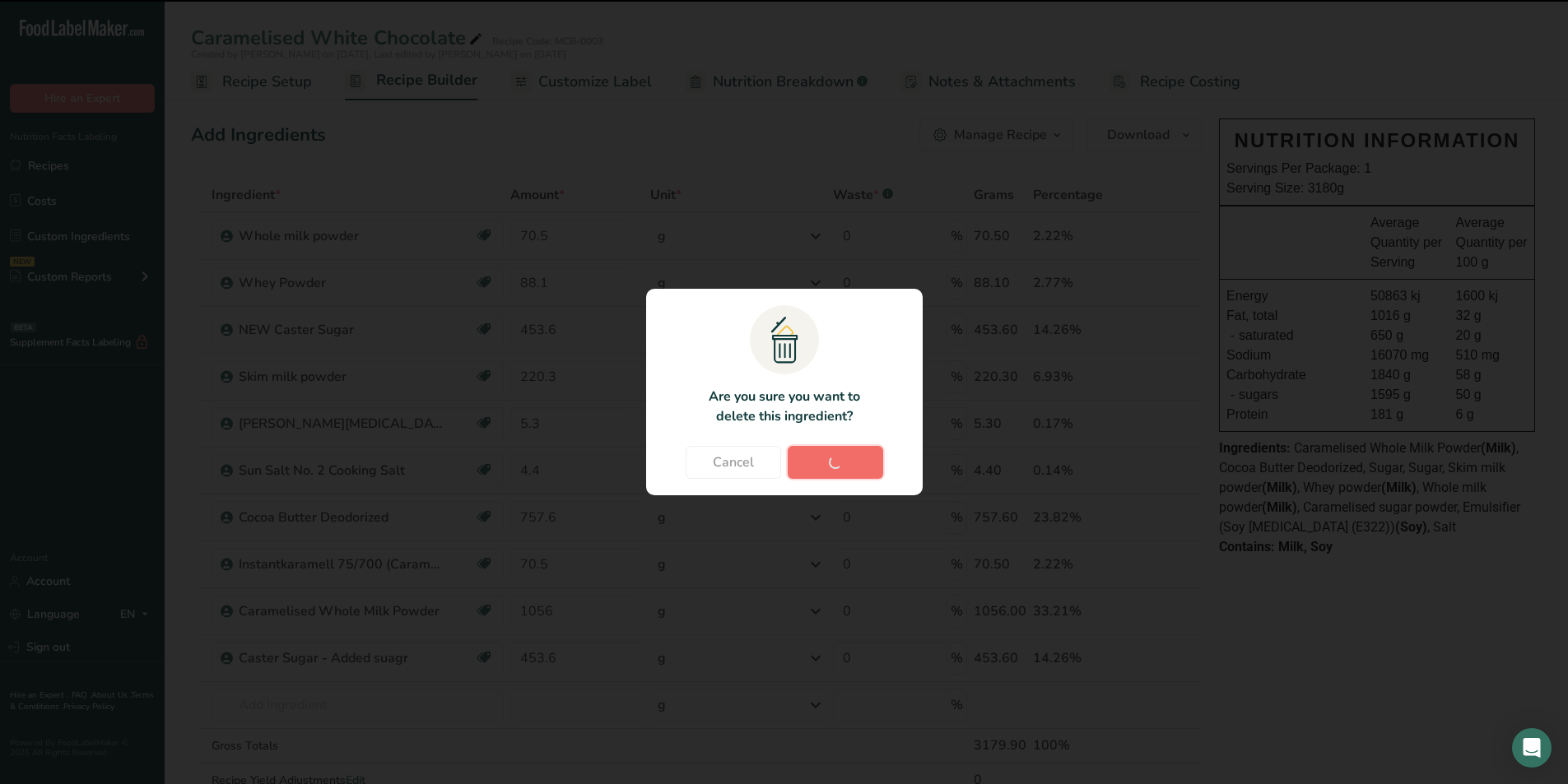
type input "1056"
type input "453.6"
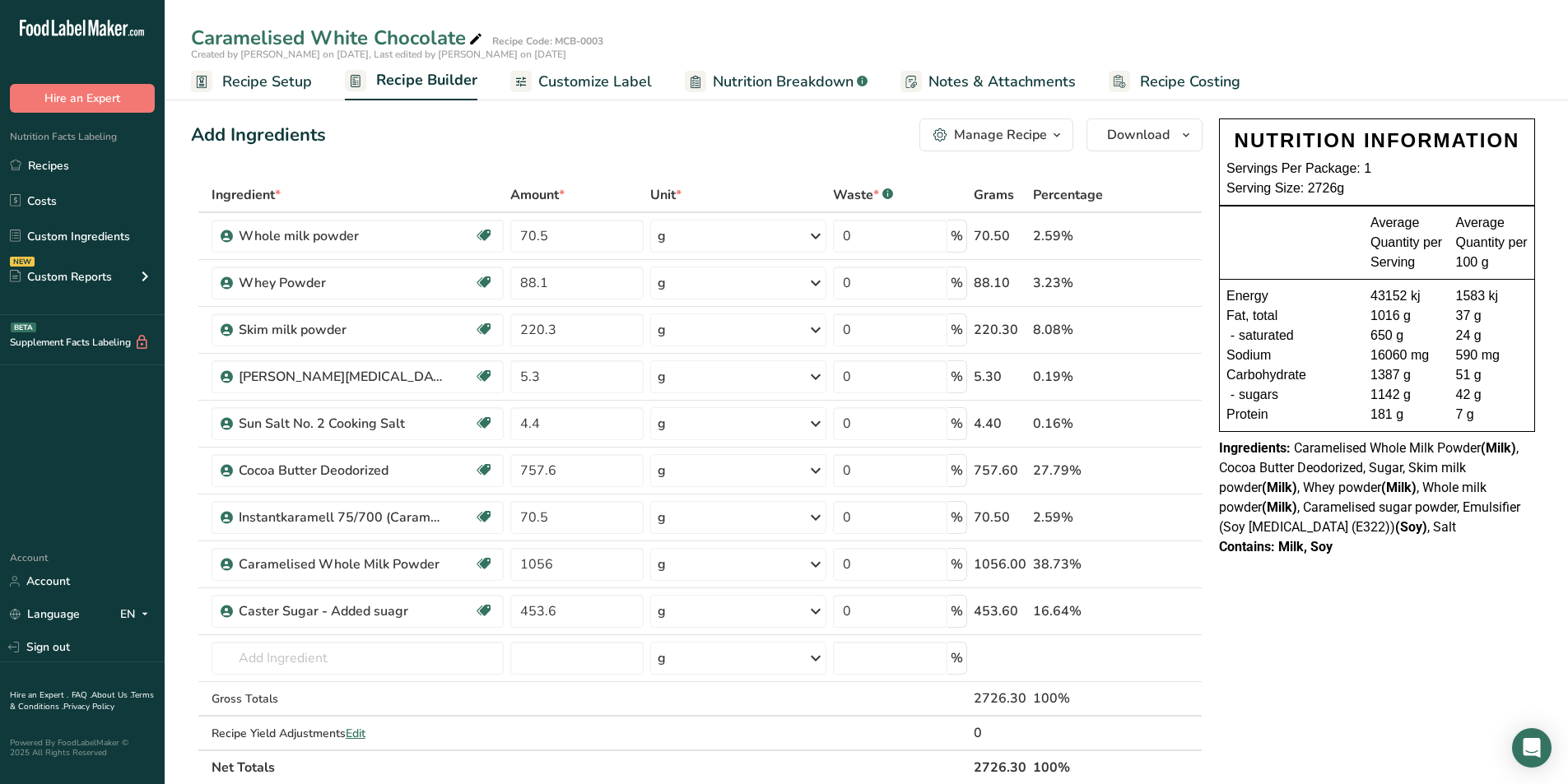
click at [1321, 585] on div "NUTRITION INFORMATION Servings Per Package: 1 Serving Size: 2726g Average Quant…" at bounding box center [1377, 740] width 329 height 1257
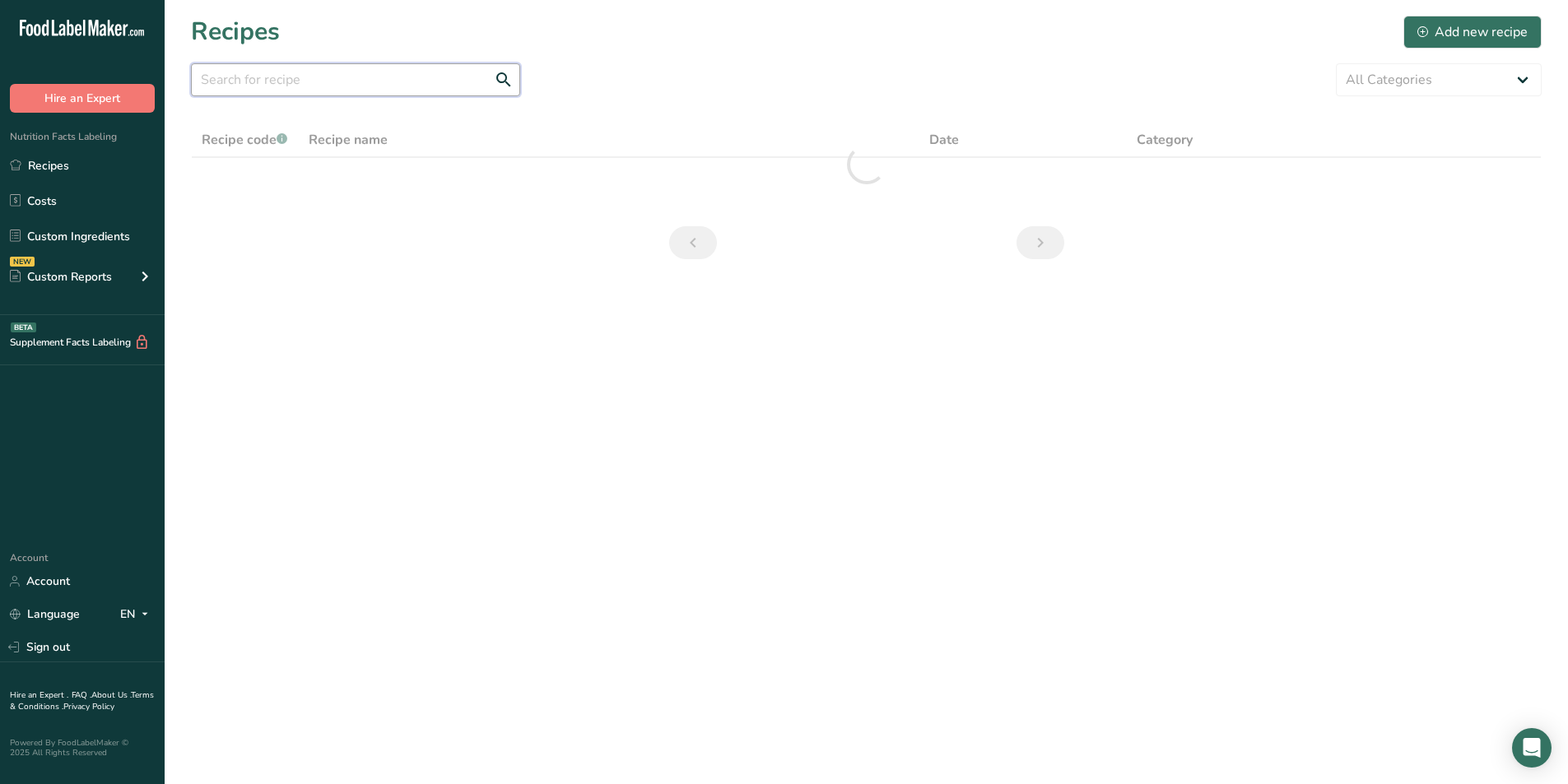
click at [380, 85] on input "text" at bounding box center [355, 79] width 329 height 33
type input "5"
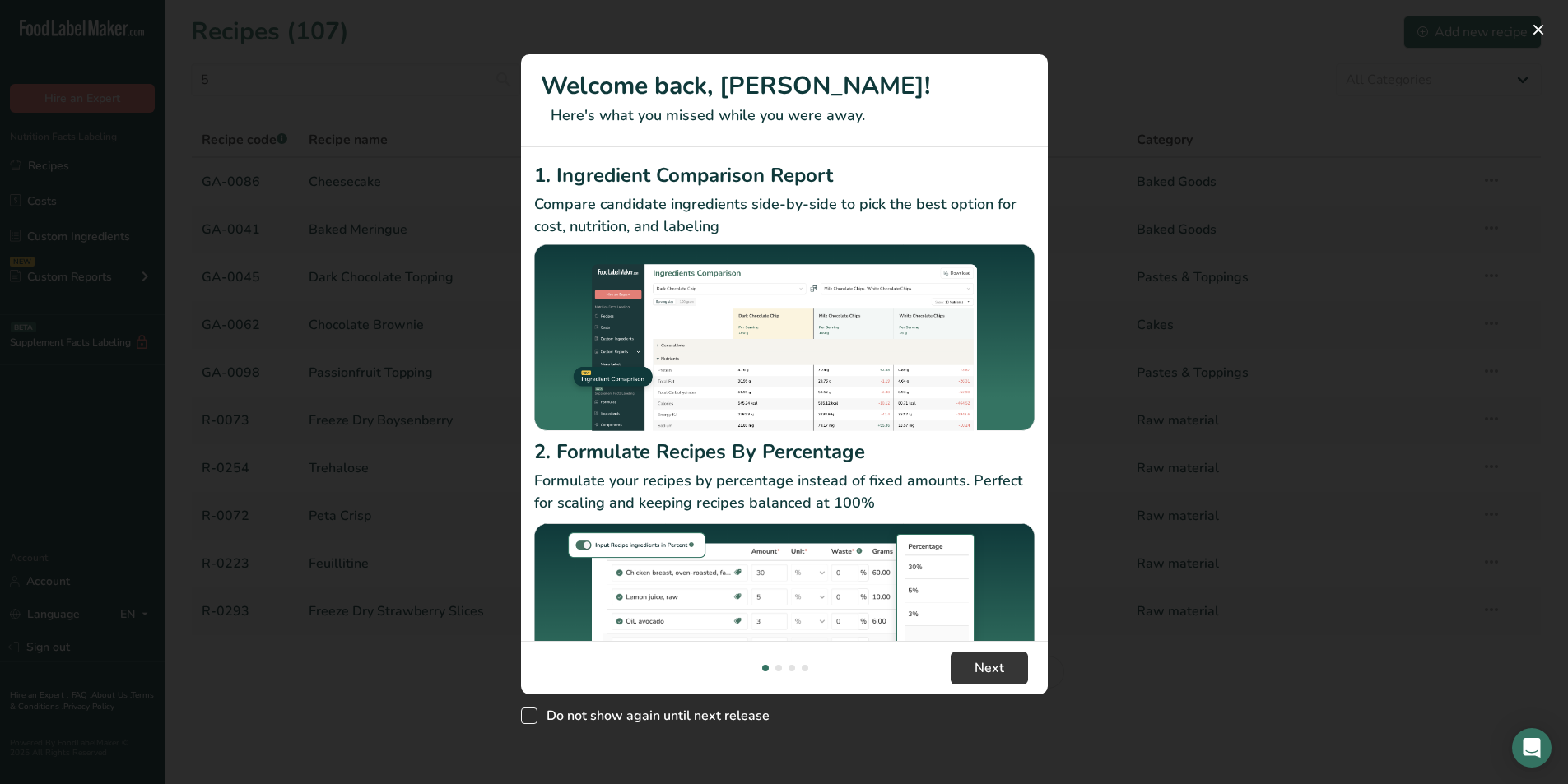
click at [673, 724] on span "Do not show again until next release" at bounding box center [653, 715] width 232 height 16
click at [532, 722] on input "Do not show again until next release" at bounding box center [526, 716] width 11 height 11
checkbox input "true"
click at [1533, 30] on button "New Features" at bounding box center [1538, 29] width 26 height 26
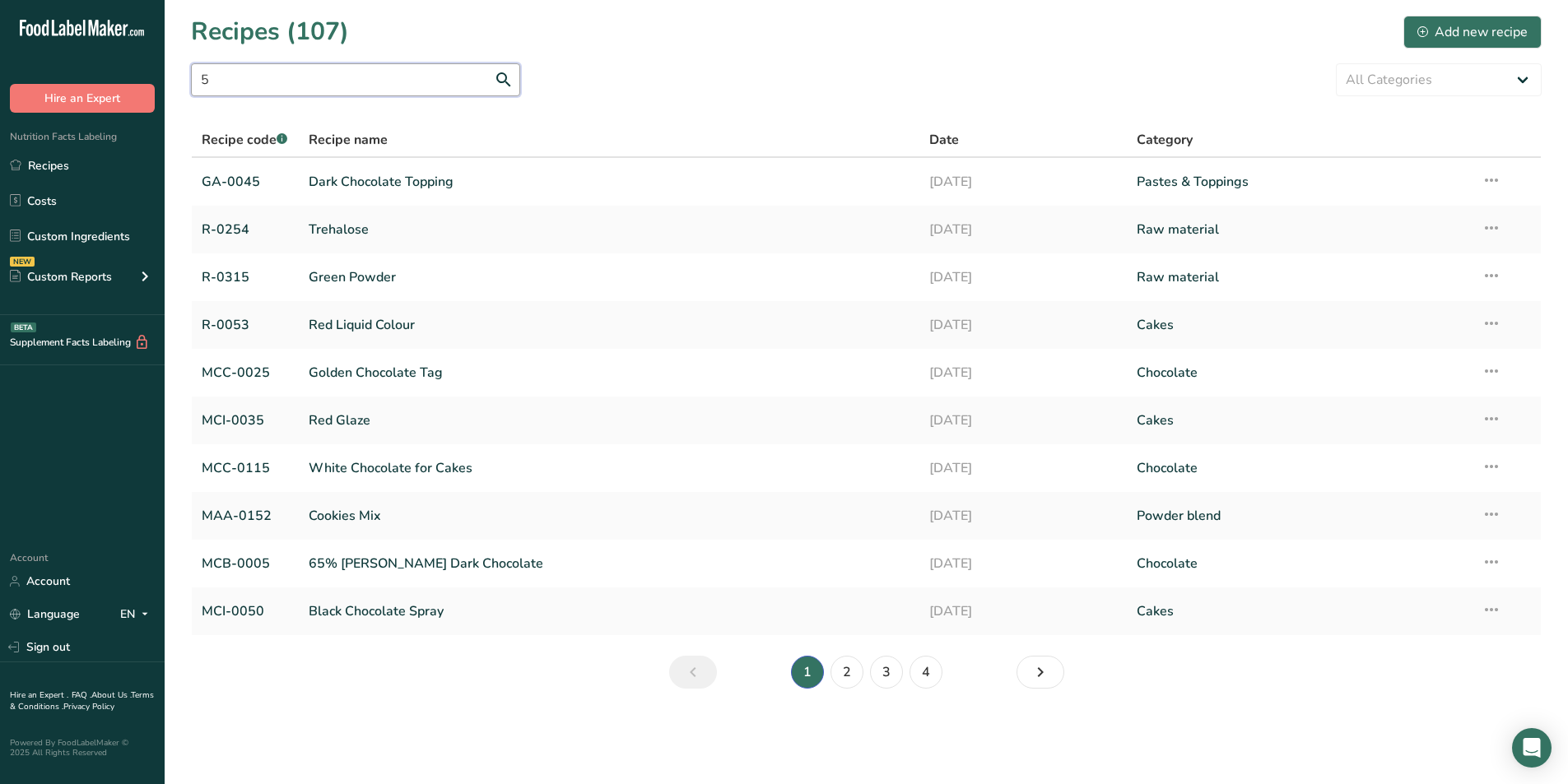
click at [326, 78] on input "5" at bounding box center [355, 79] width 329 height 33
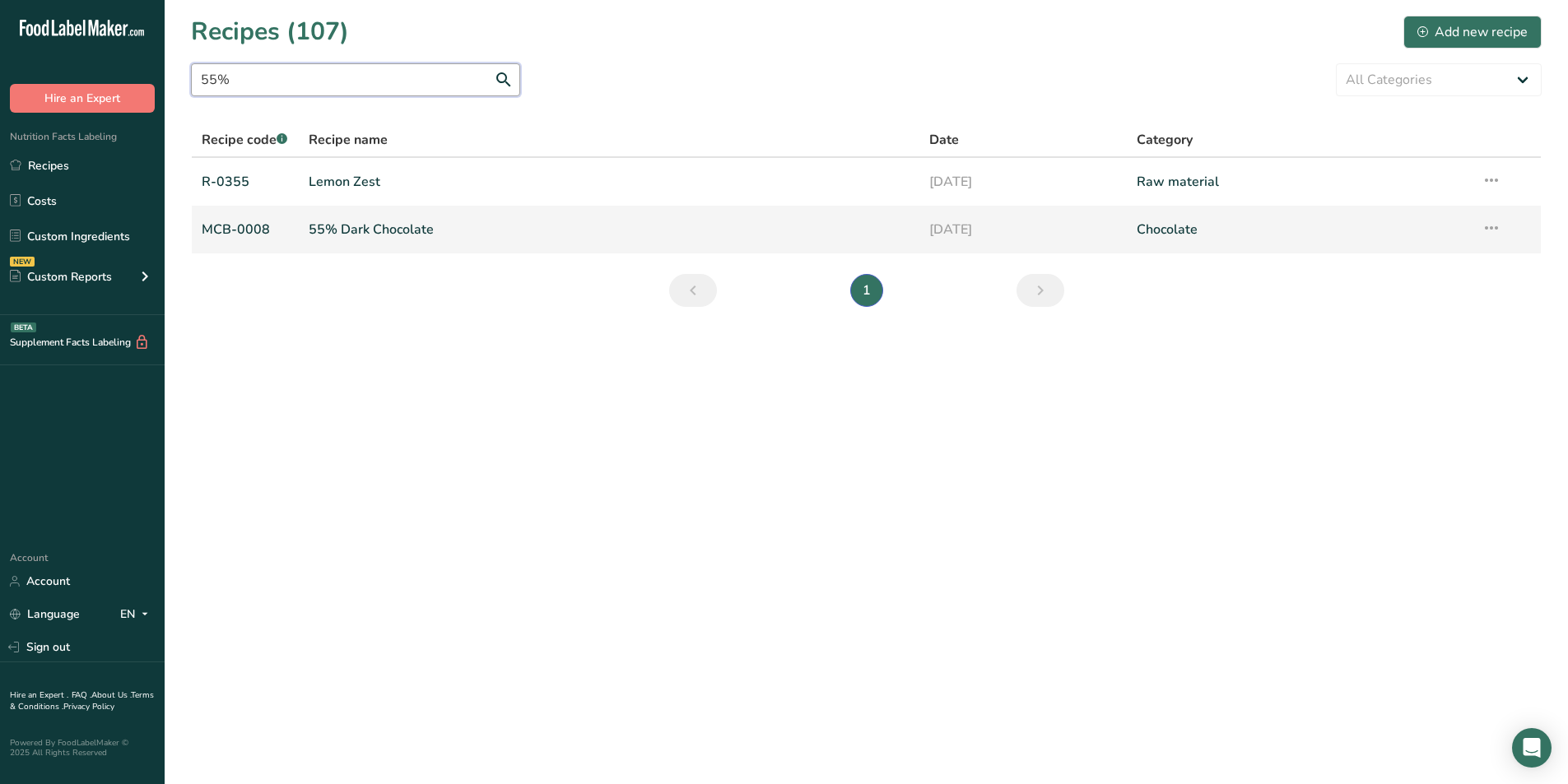
type input "55%"
click at [341, 245] on link "55% Dark Chocolate" at bounding box center [609, 229] width 601 height 35
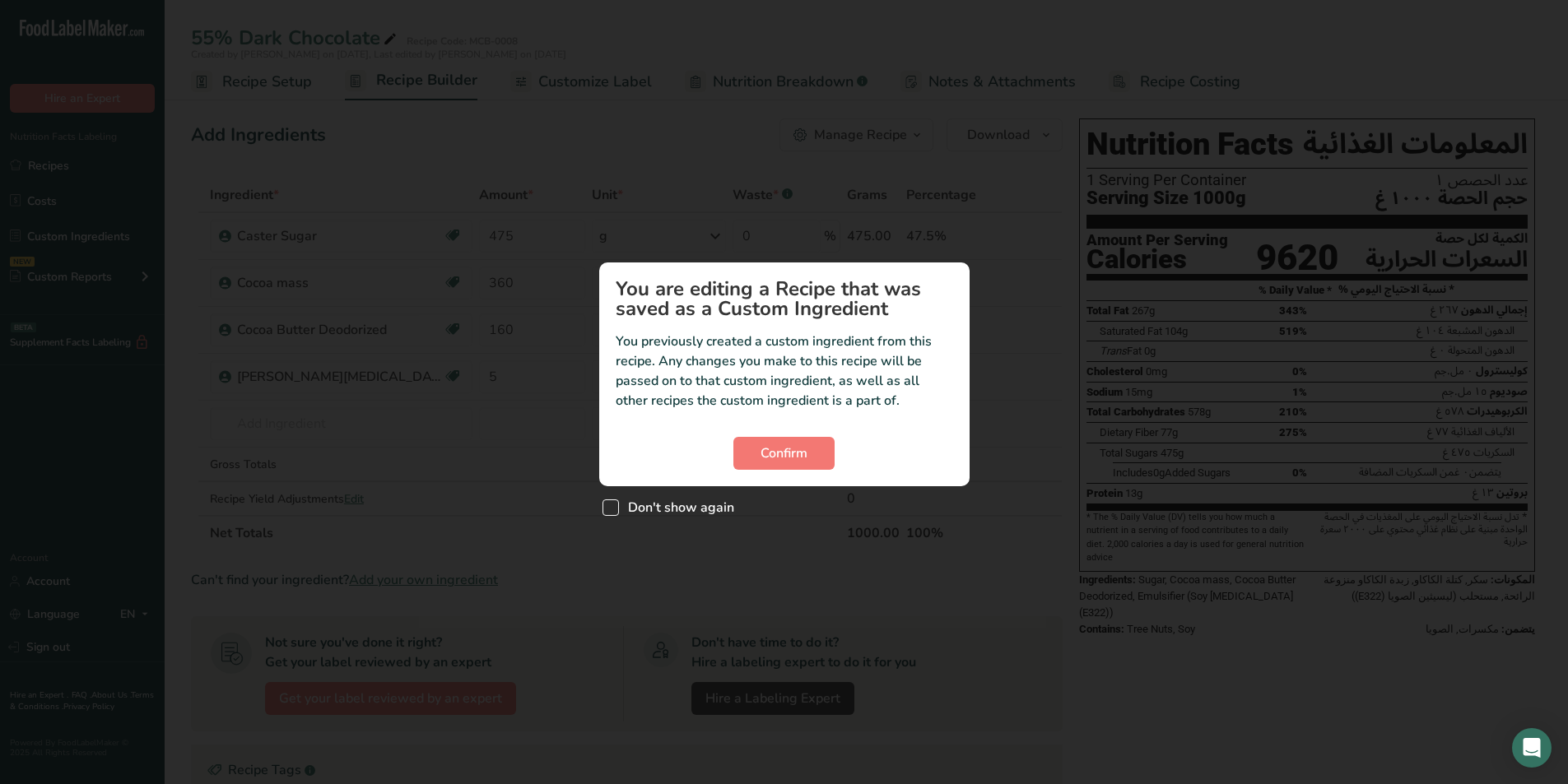
click at [607, 508] on span "Custom ingredient modal" at bounding box center [610, 507] width 16 height 16
click at [607, 508] on input "Don't show again" at bounding box center [607, 508] width 11 height 11
checkbox input "true"
click at [803, 463] on button "Confirm" at bounding box center [784, 453] width 101 height 33
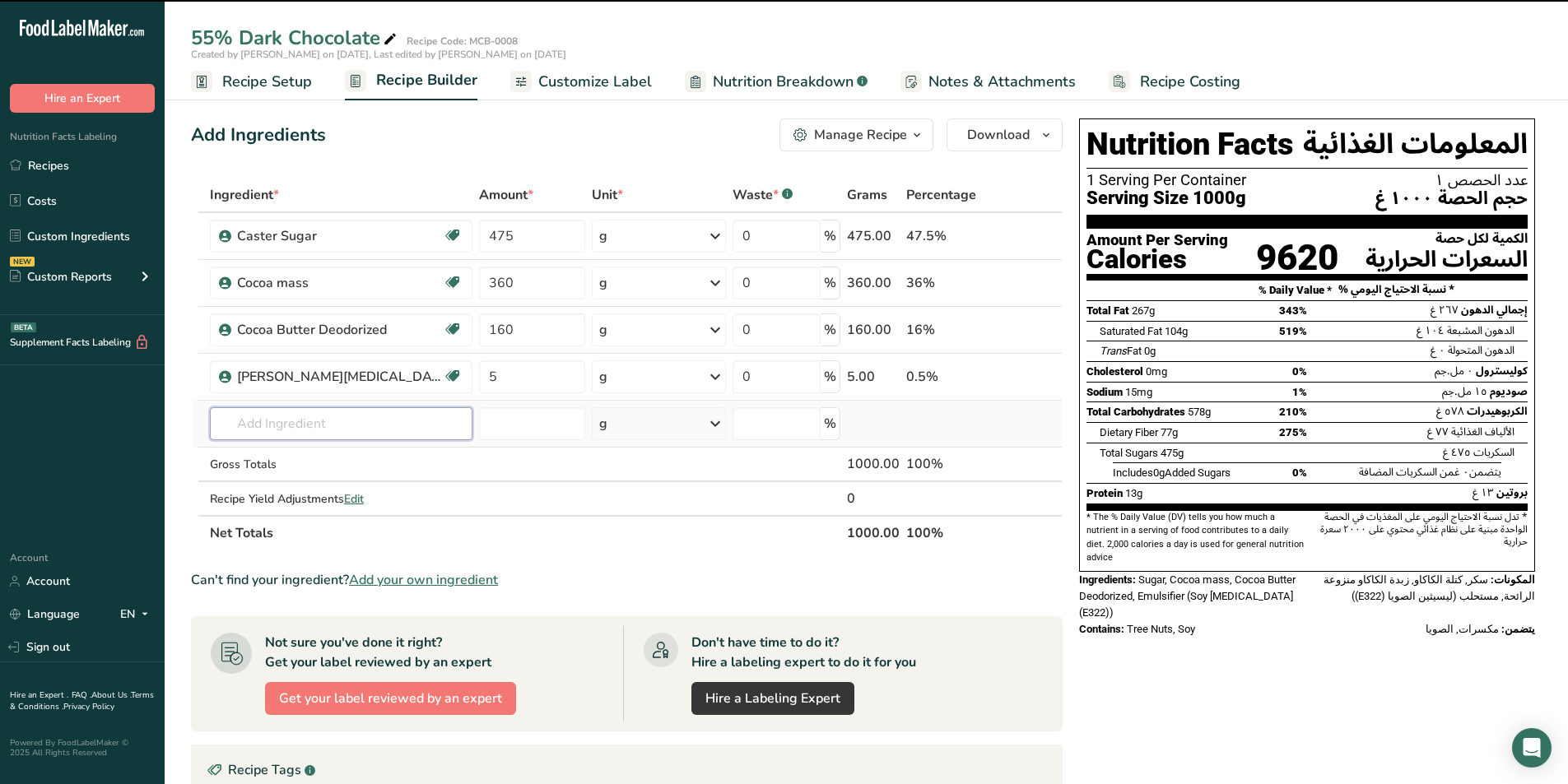
click at [324, 427] on input "text" at bounding box center [341, 423] width 263 height 33
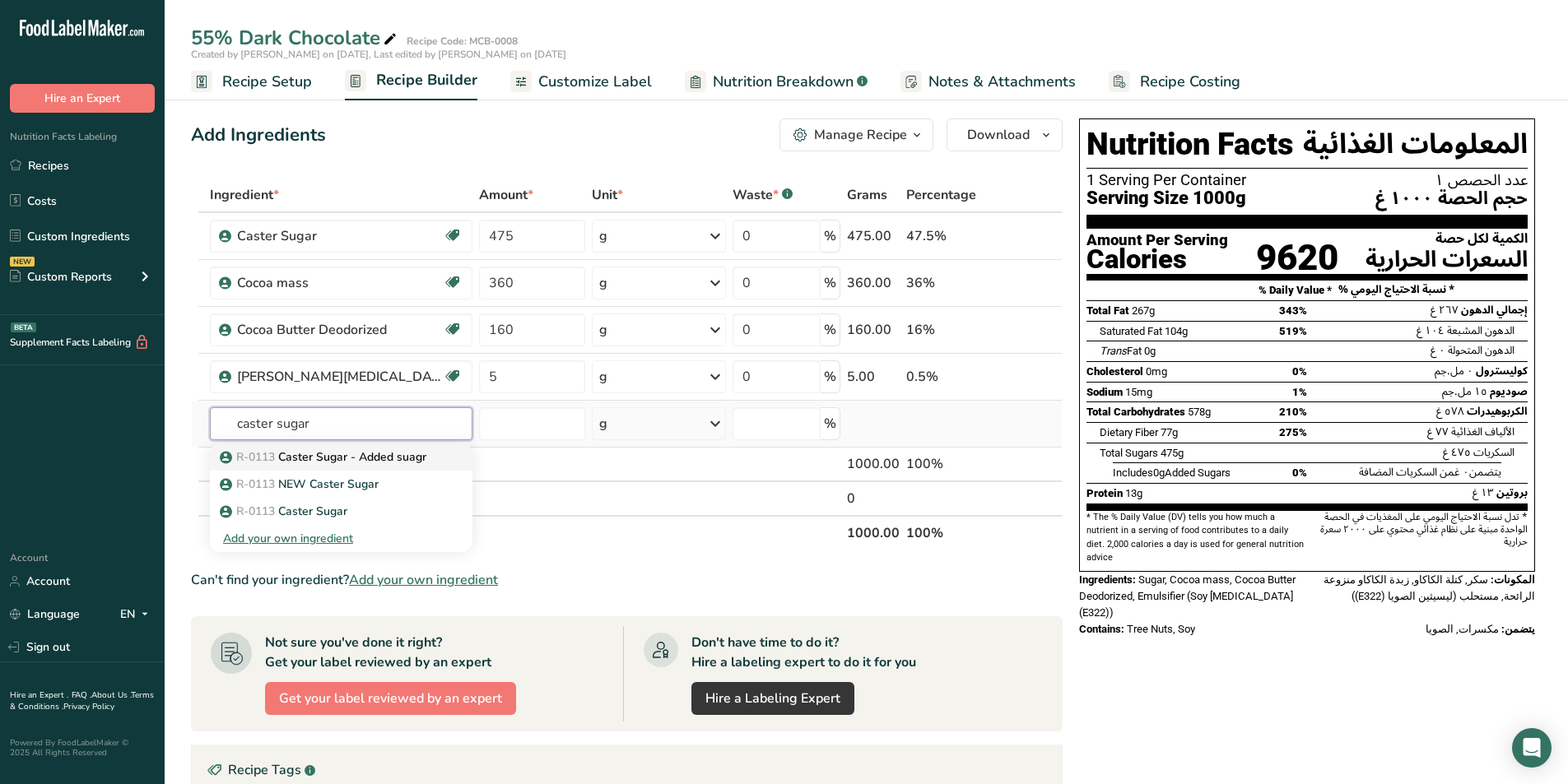
type input "Caster Sugar - Added suagr"
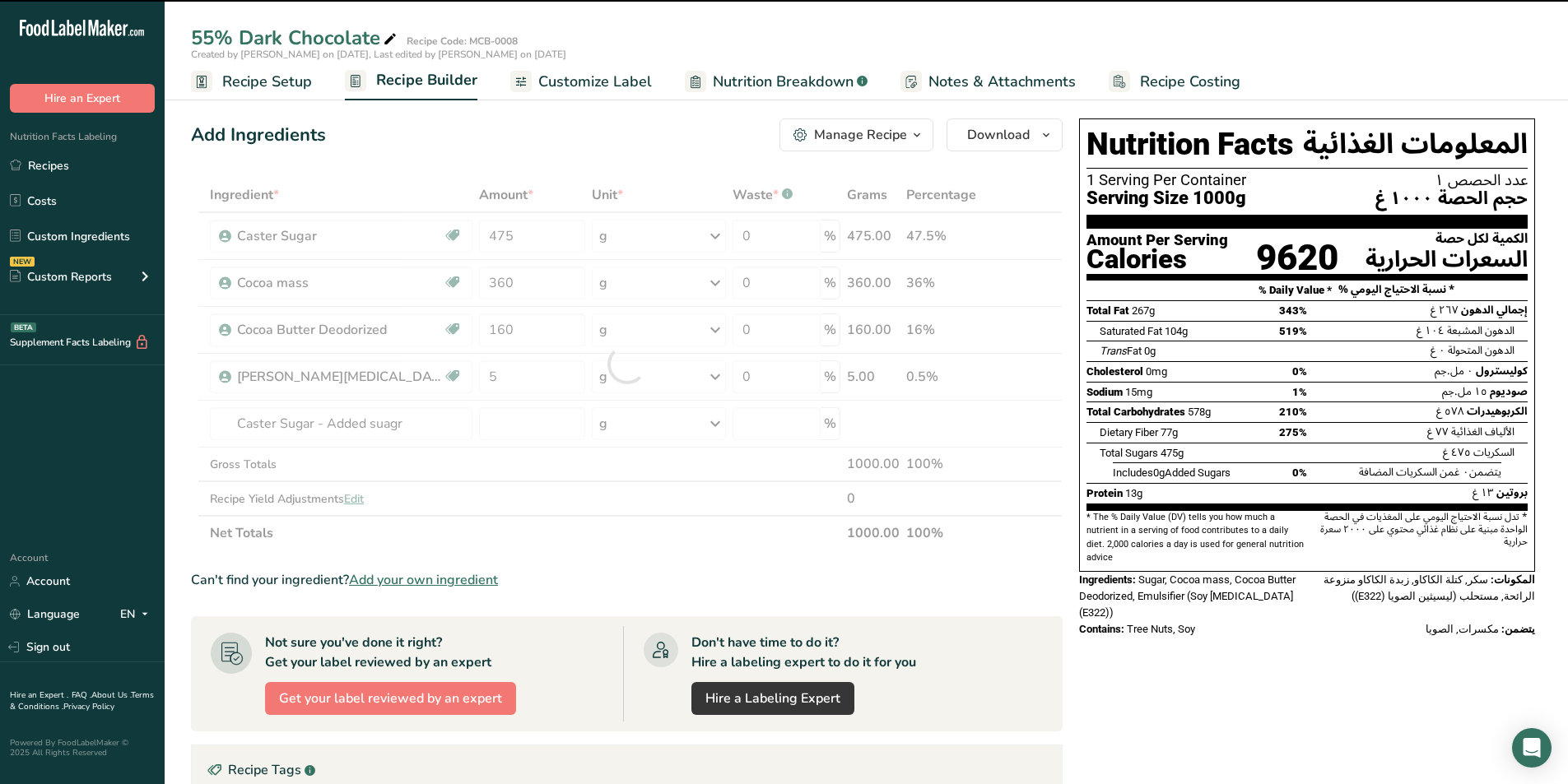
type input "0"
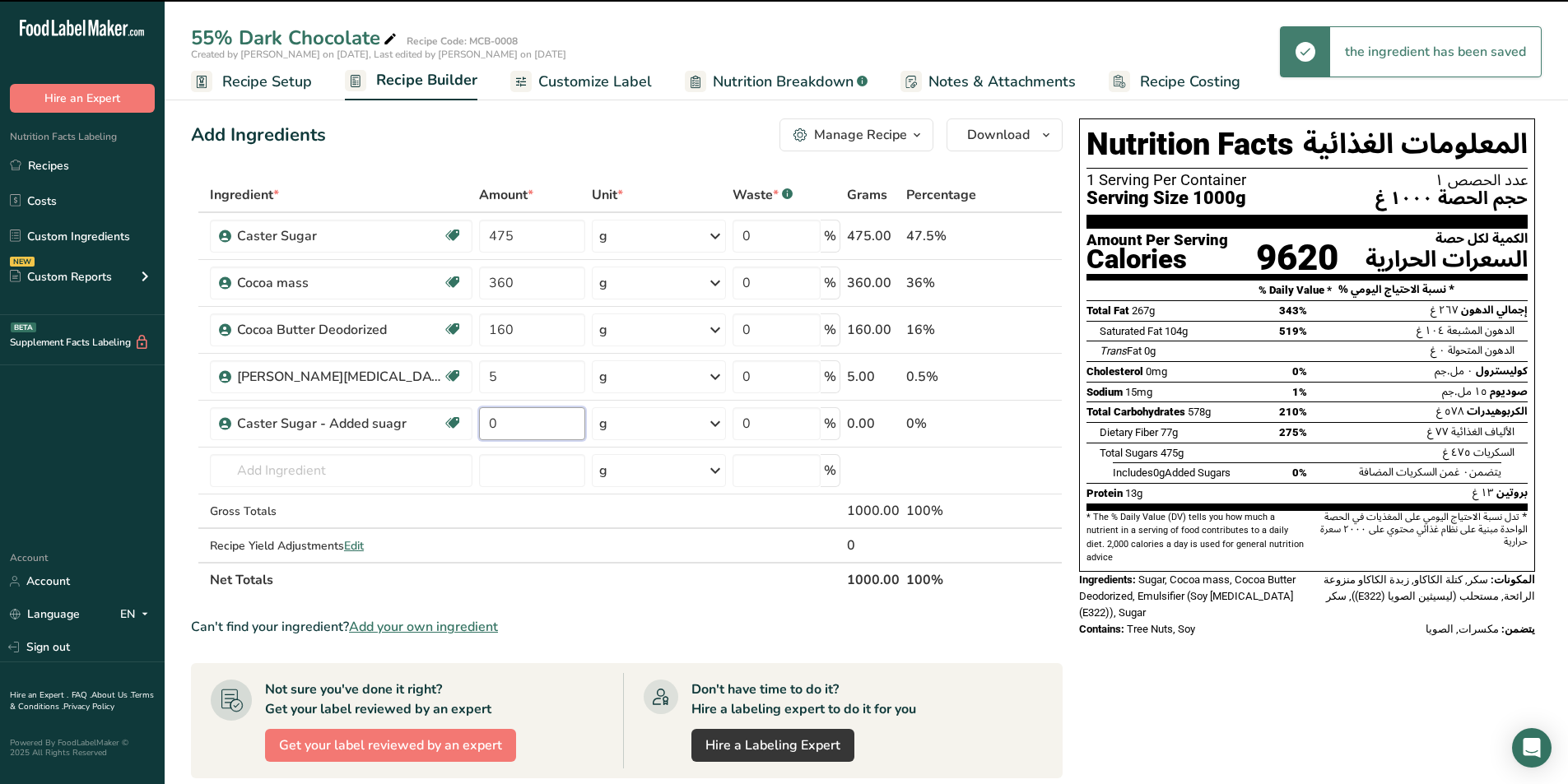
click at [504, 424] on input "0" at bounding box center [532, 423] width 106 height 33
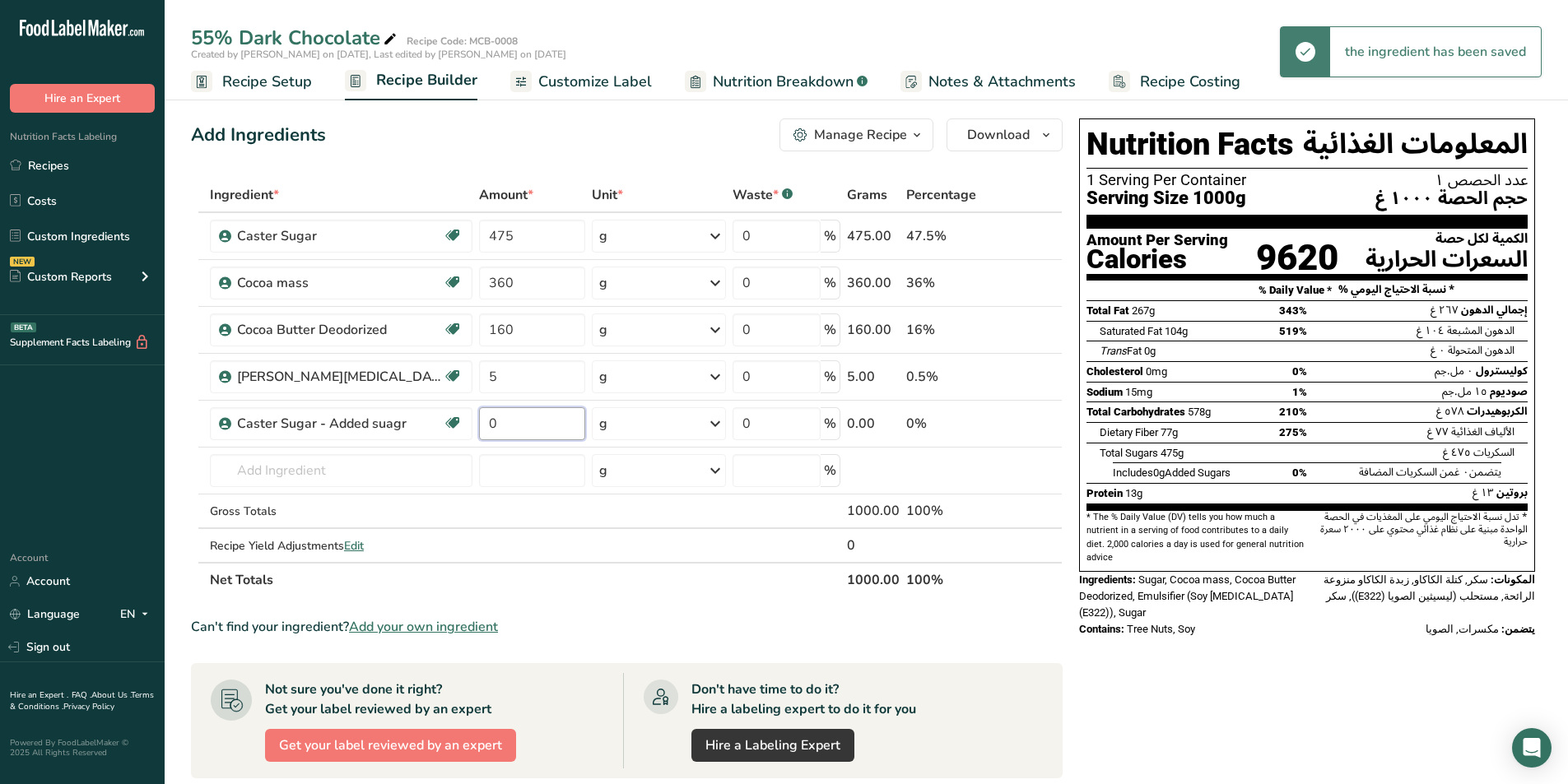
click at [504, 424] on input "0" at bounding box center [532, 423] width 106 height 33
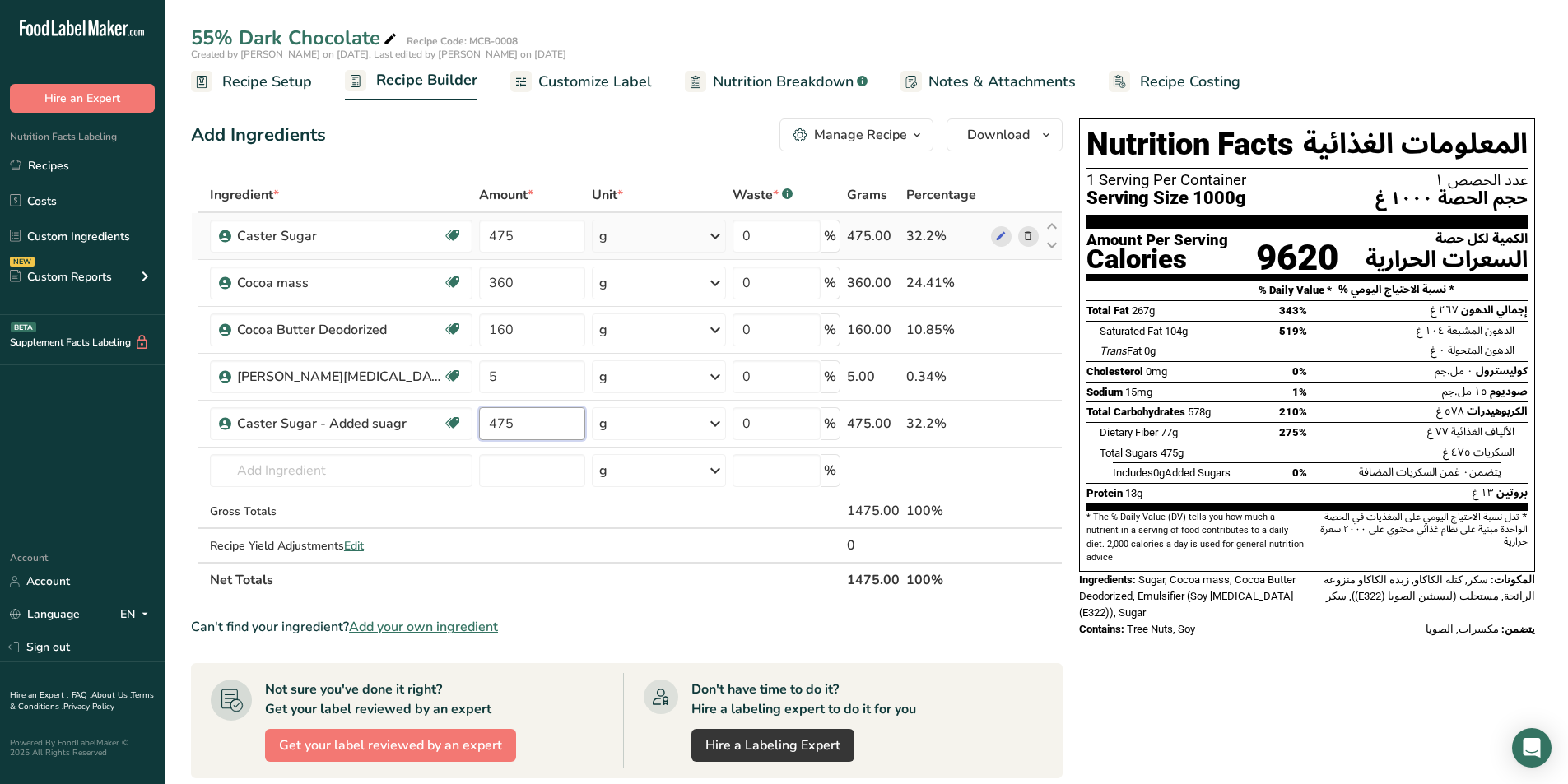
type input "475"
click at [1032, 235] on div "Ingredient * Amount * Unit * Waste * .a-a{fill:#347362;}.b-a{fill:#fff;} Grams …" at bounding box center [627, 387] width 871 height 419
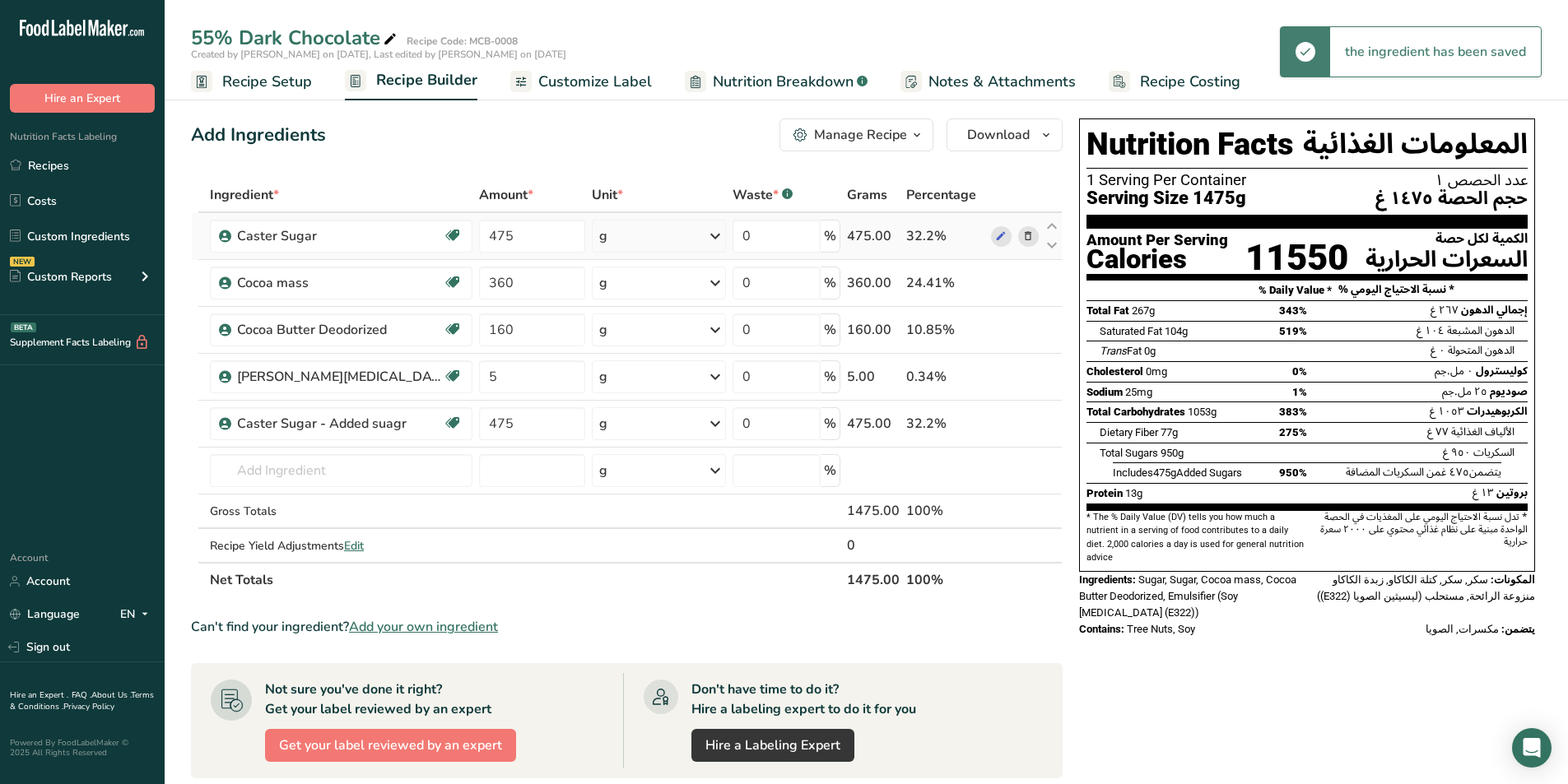
click at [1031, 237] on icon at bounding box center [1028, 236] width 12 height 17
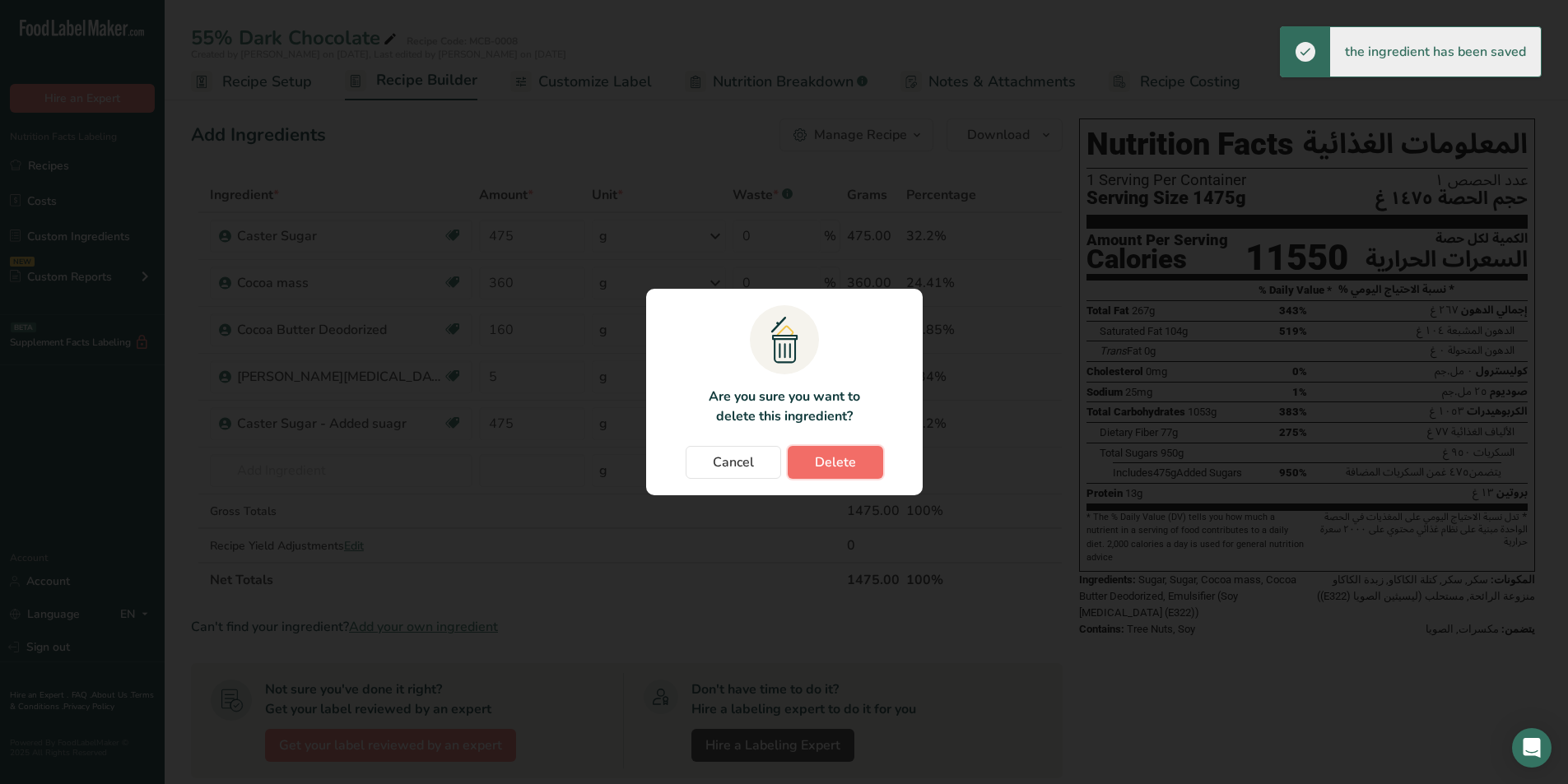
click at [818, 462] on span "Delete" at bounding box center [835, 462] width 41 height 19
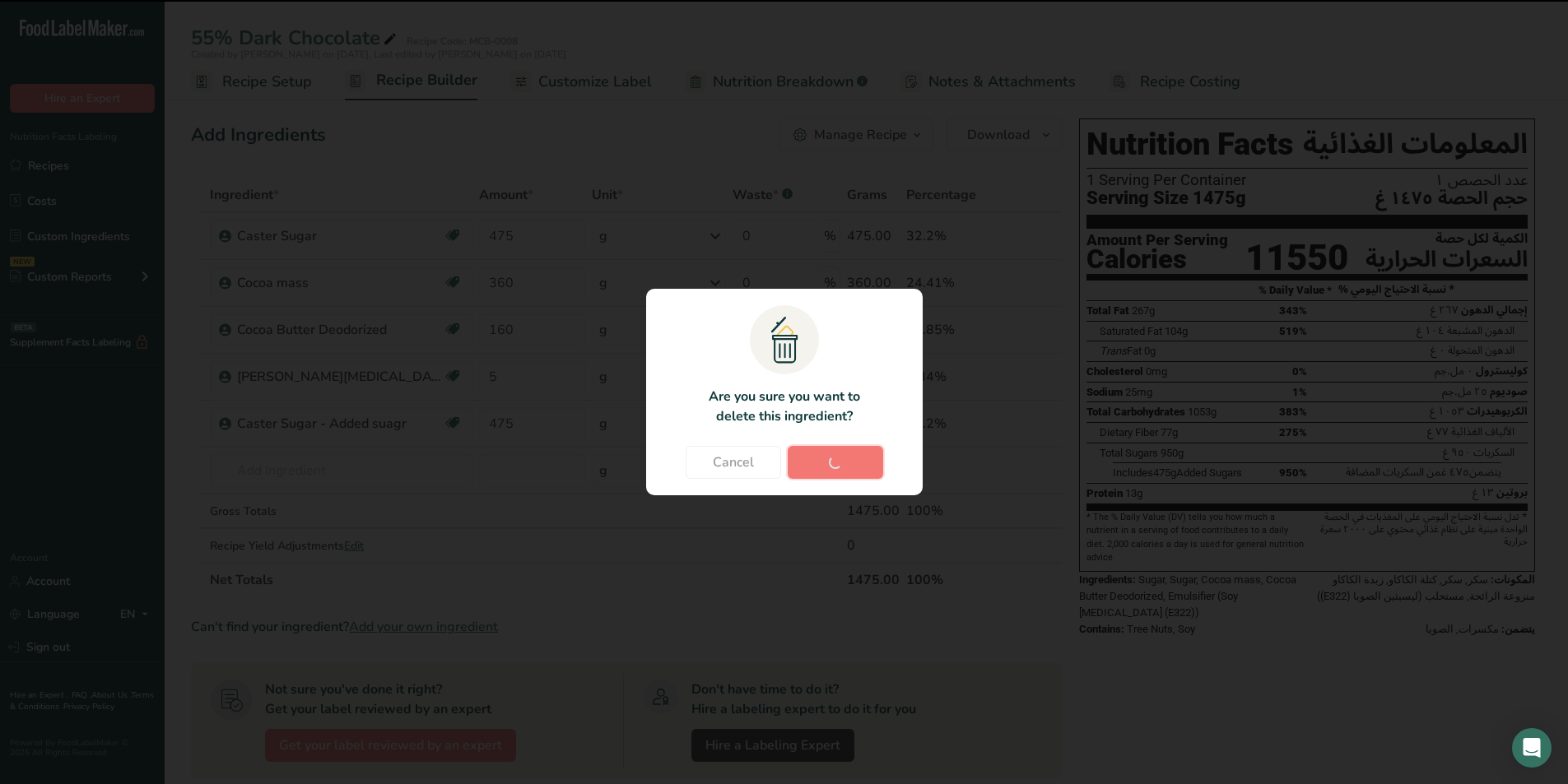
type input "360"
type input "160"
type input "5"
type input "475"
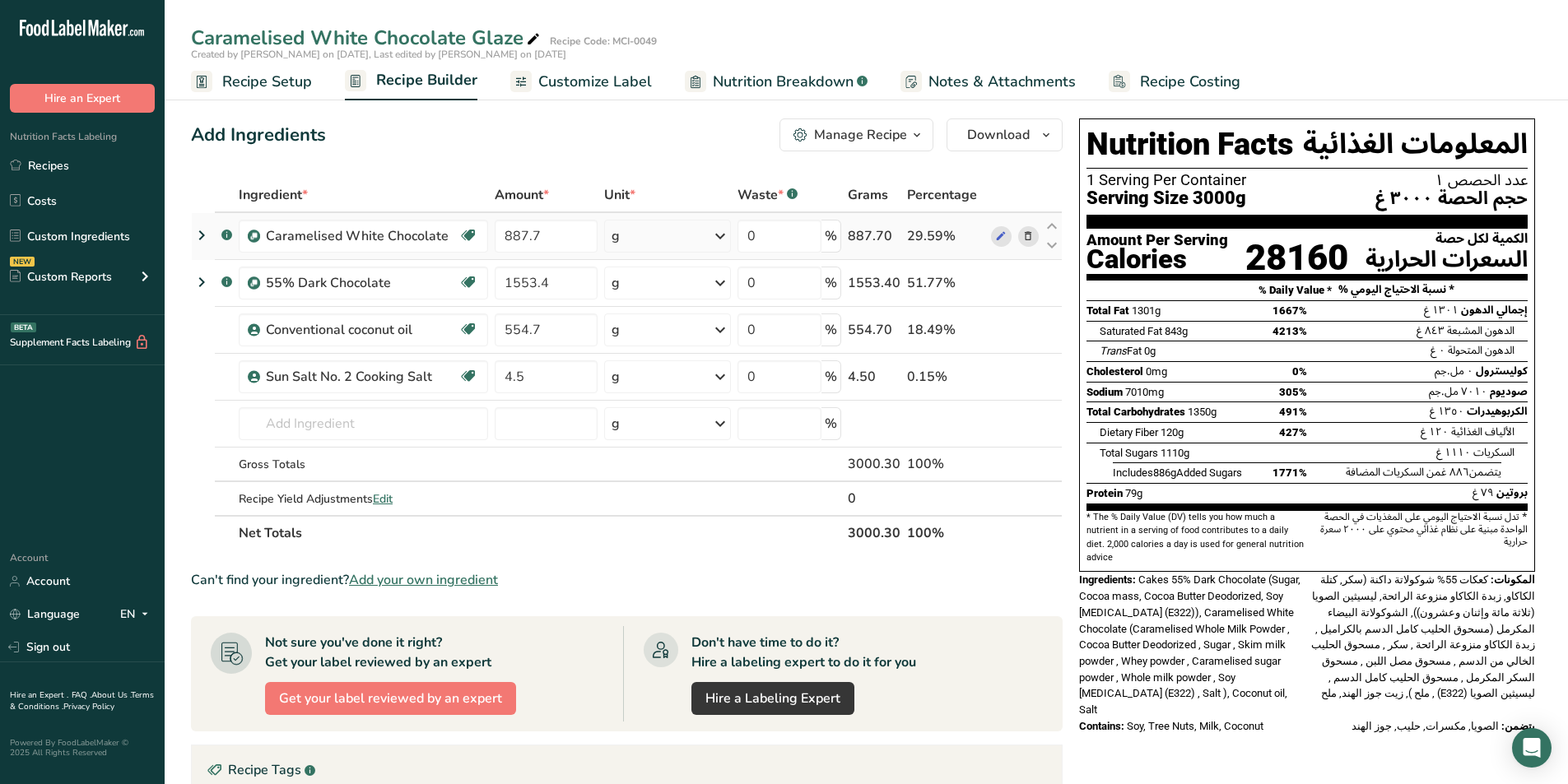
click at [1026, 240] on icon at bounding box center [1028, 236] width 12 height 17
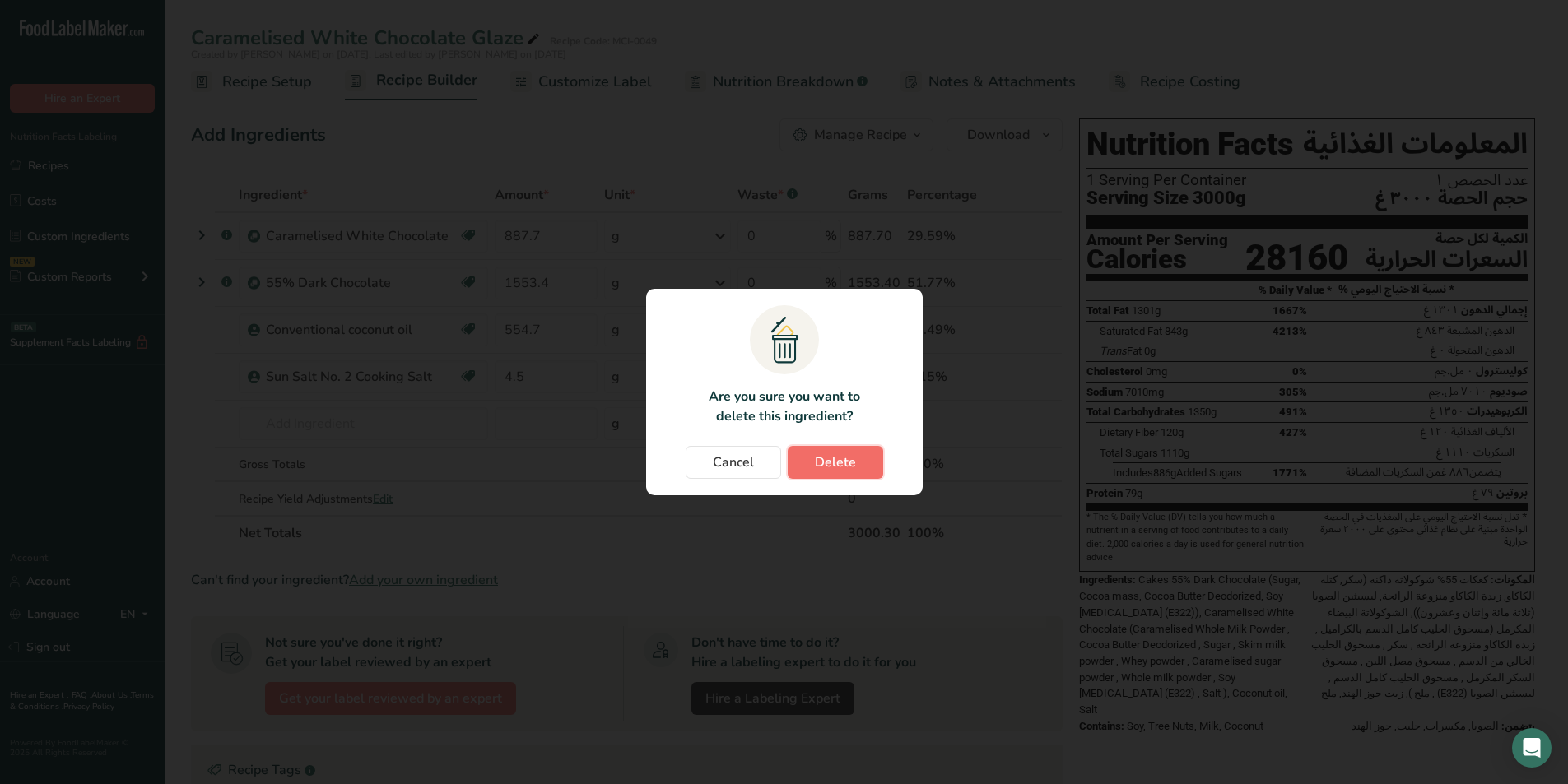
click at [843, 464] on span "Delete" at bounding box center [835, 462] width 41 height 19
type input "1553.4"
type input "554.7"
type input "4.5"
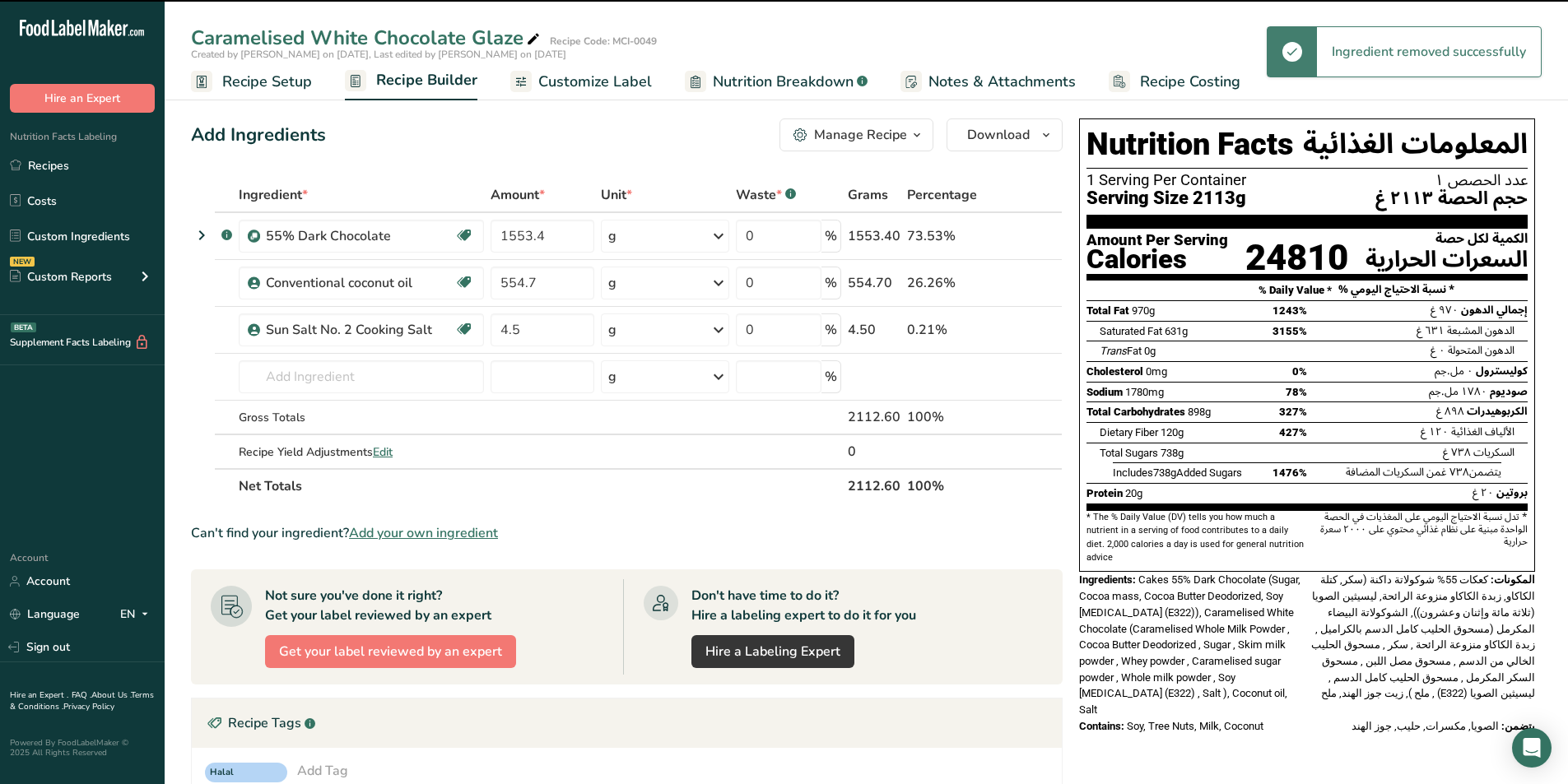
click at [339, 427] on td "Gross Totals" at bounding box center [361, 418] width 252 height 35
click at [351, 401] on td "Gross Totals" at bounding box center [361, 418] width 252 height 35
click at [361, 381] on input "text" at bounding box center [361, 376] width 245 height 33
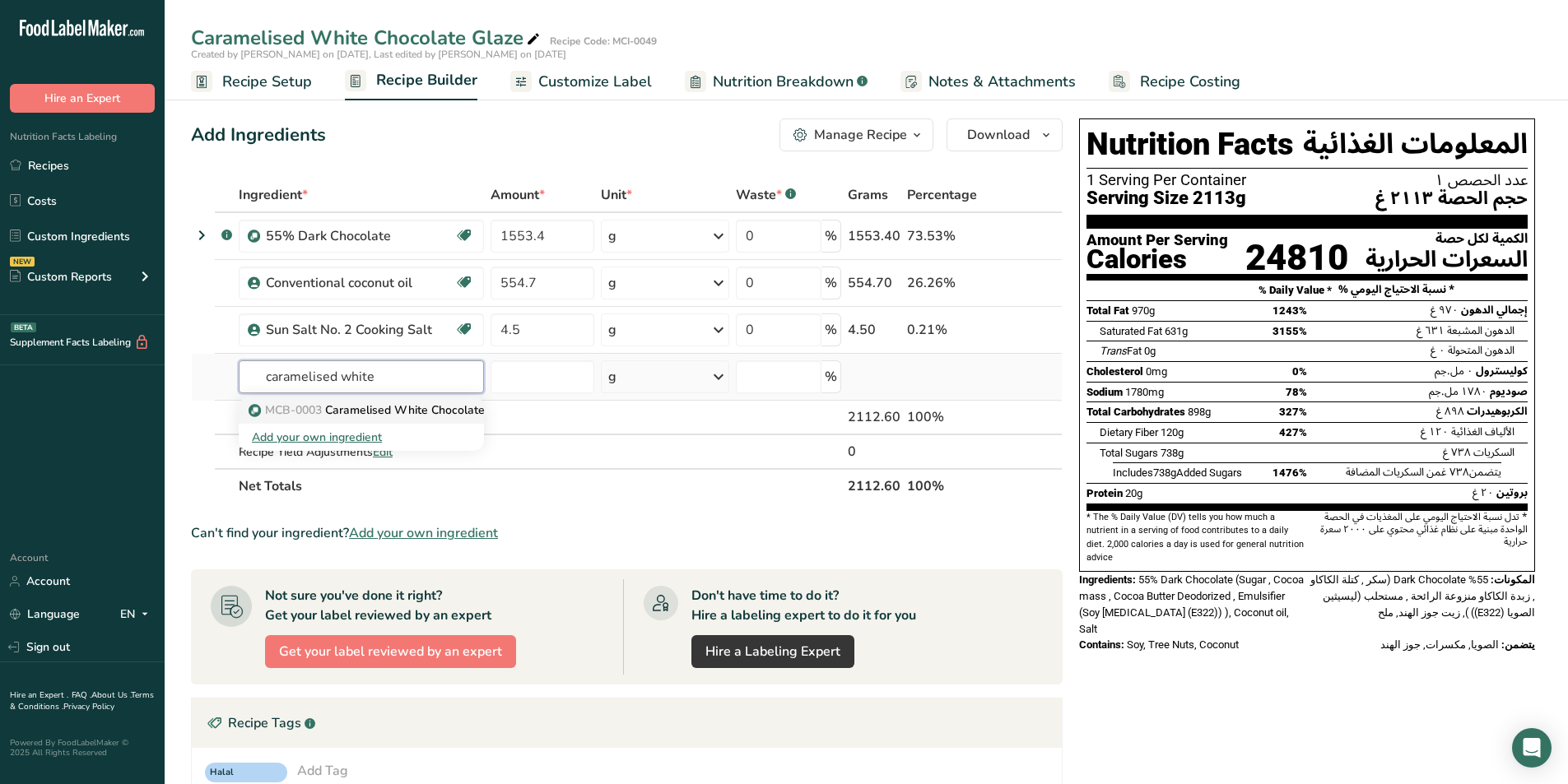
type input "Caramelised White Chocolate"
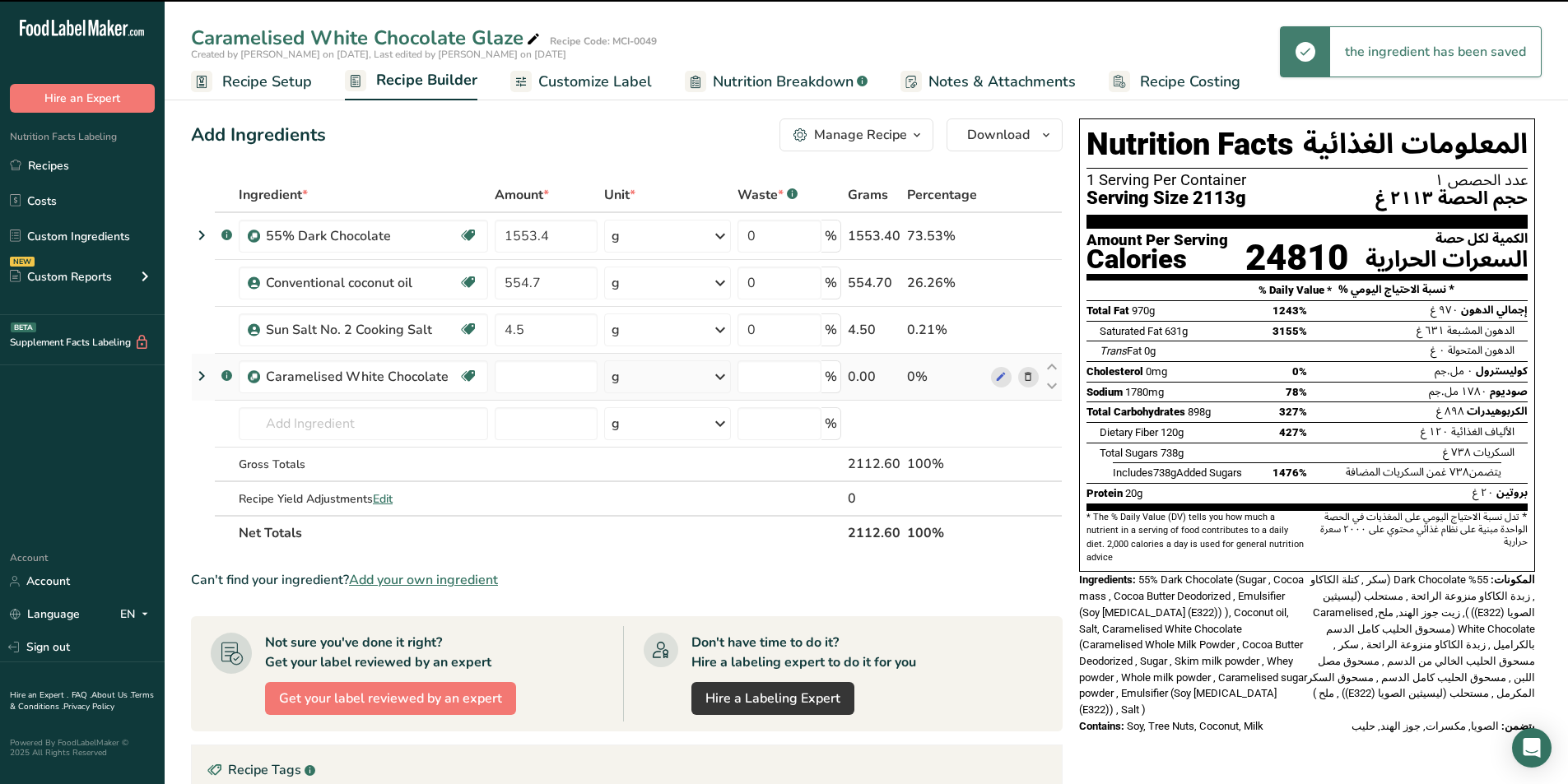
type input "0"
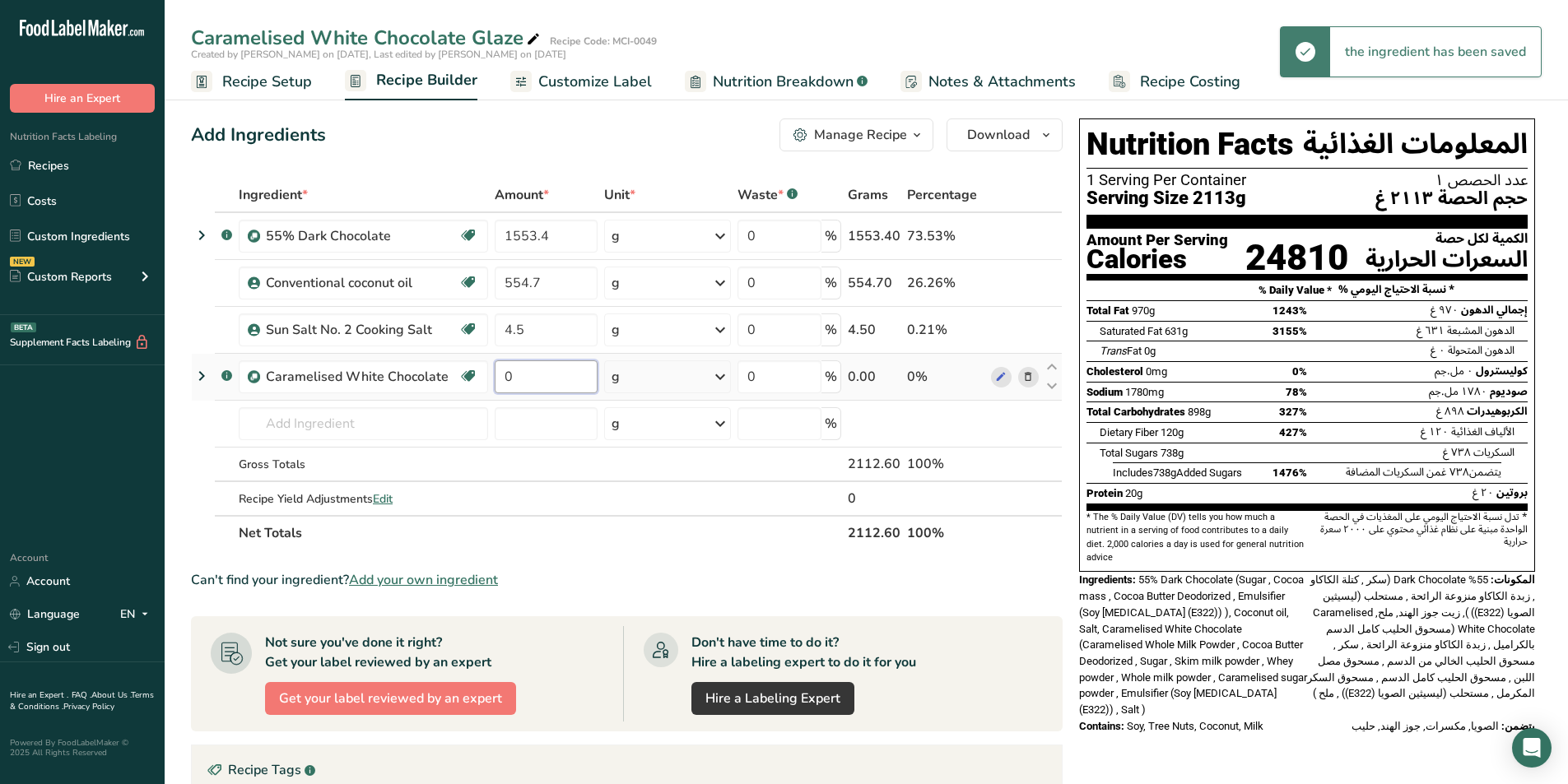
click at [530, 373] on input "0" at bounding box center [545, 376] width 102 height 33
type input "887.7"
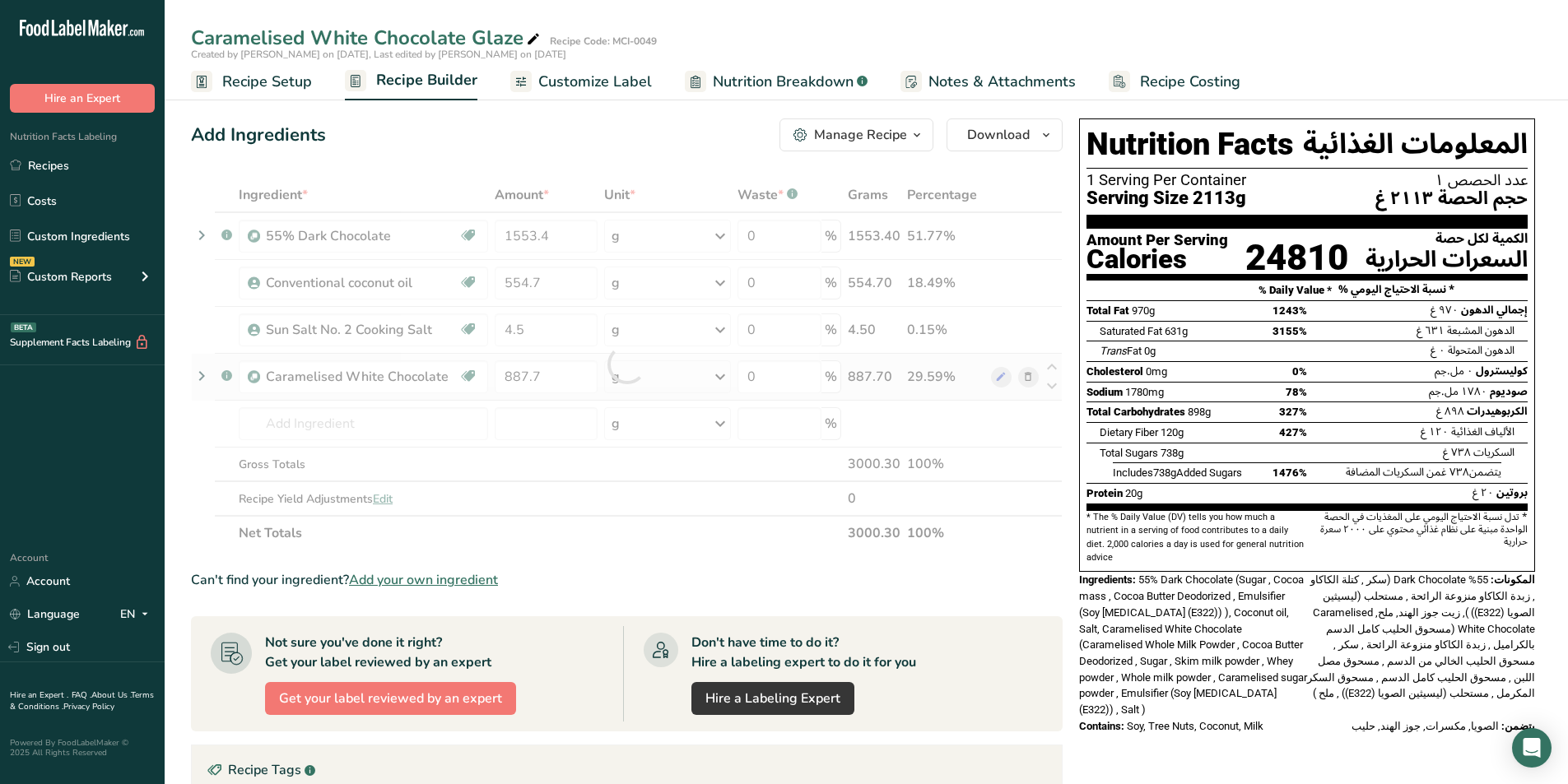
click at [1048, 550] on section "Ingredient * Amount * Unit * Waste * .a-a{fill:#347362;}.b-a{fill:#fff;} Grams …" at bounding box center [627, 643] width 871 height 930
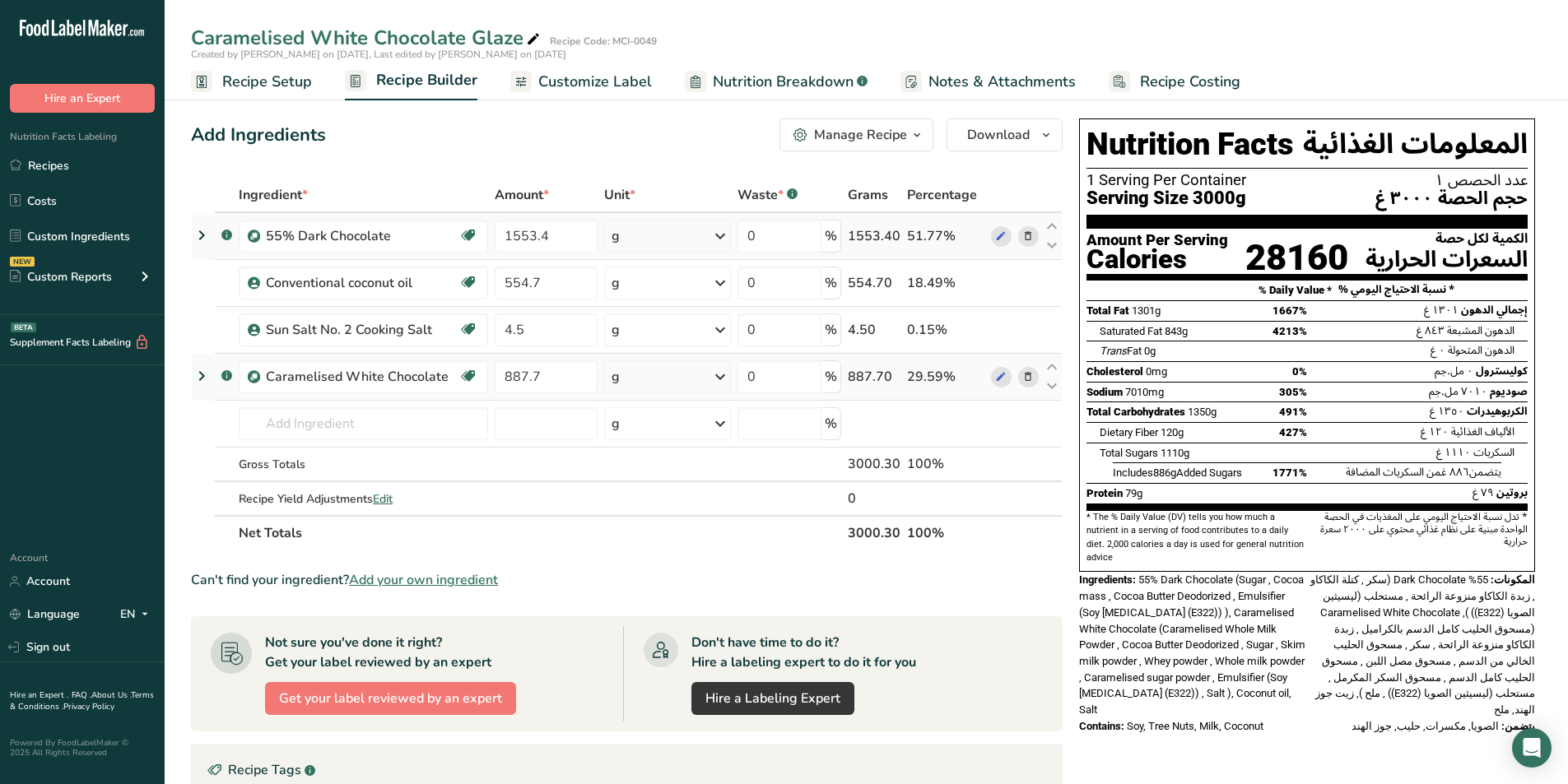
click at [1029, 241] on icon at bounding box center [1028, 236] width 12 height 17
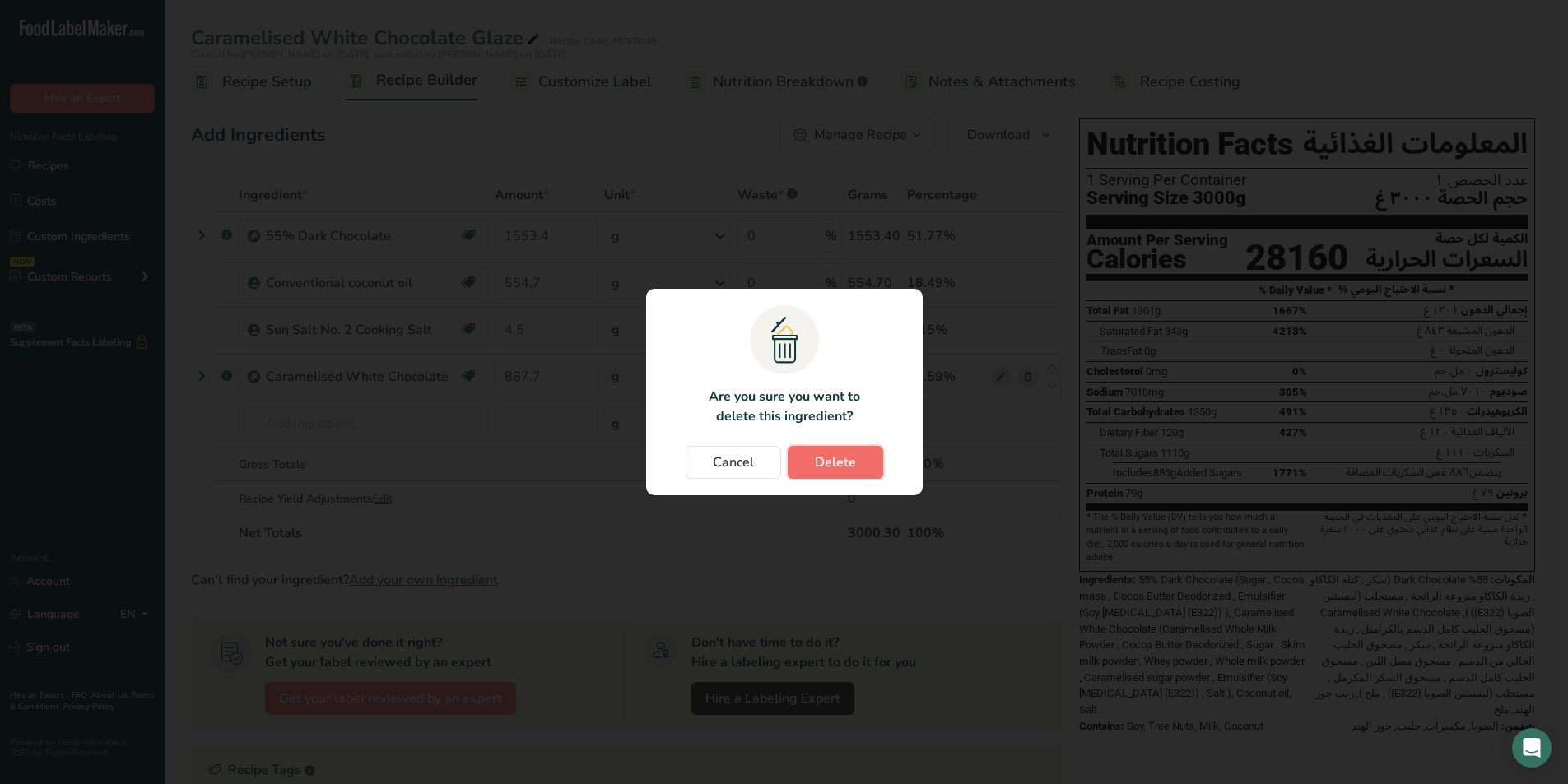
click at [823, 473] on button "Delete" at bounding box center [835, 462] width 95 height 33
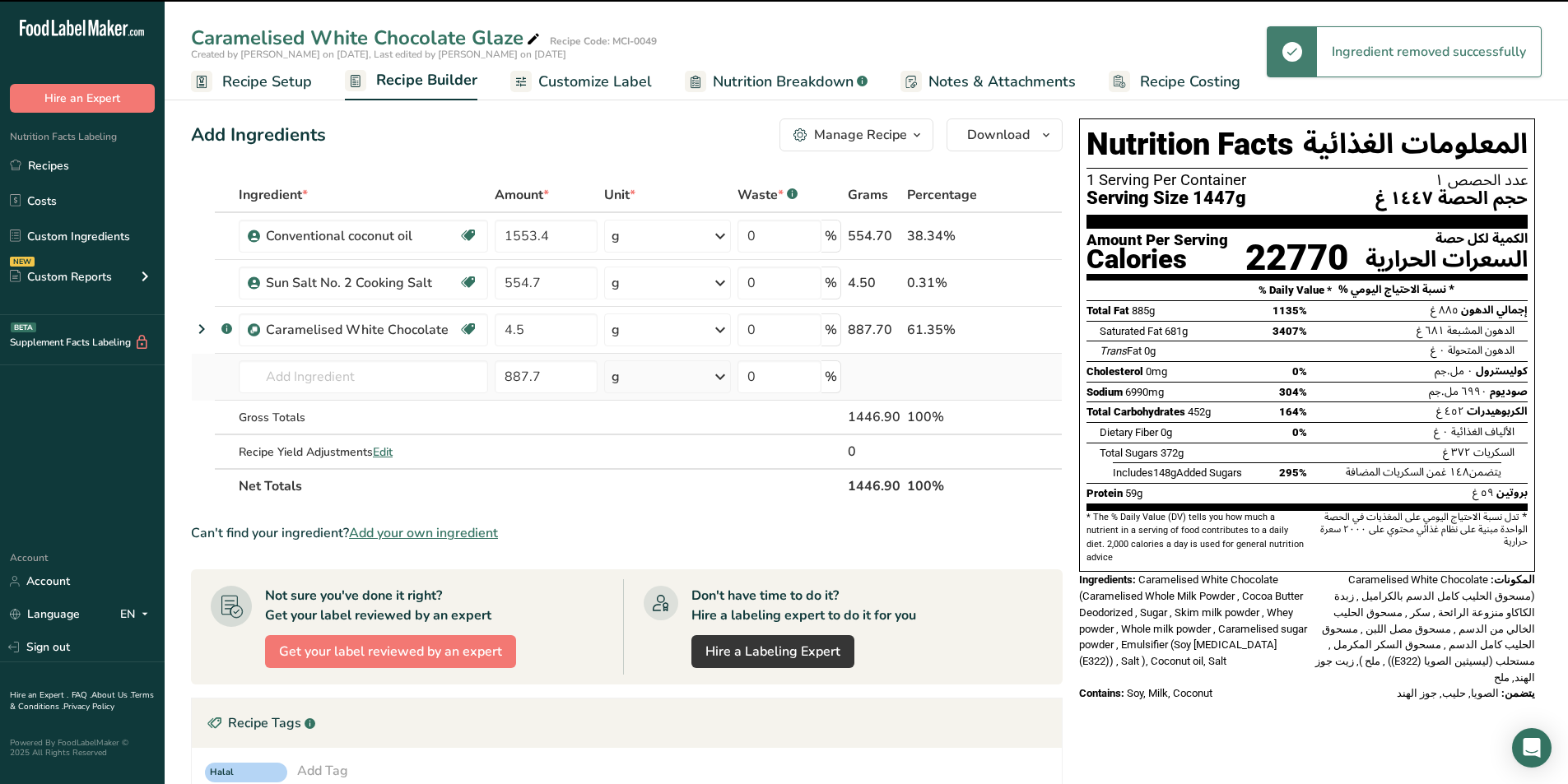
type input "554.7"
type input "4.5"
type input "887.7"
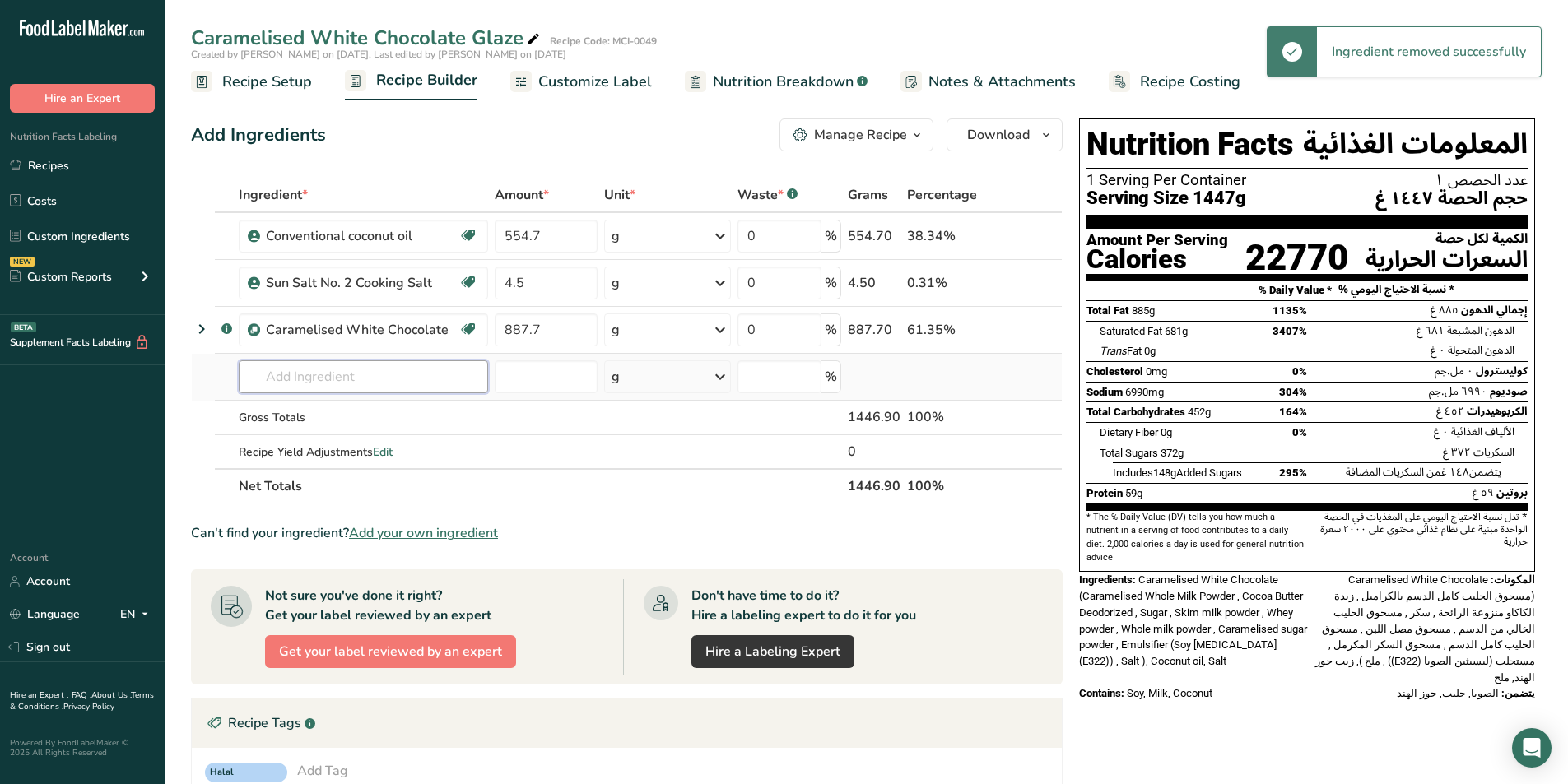
click at [326, 376] on input "text" at bounding box center [363, 376] width 249 height 33
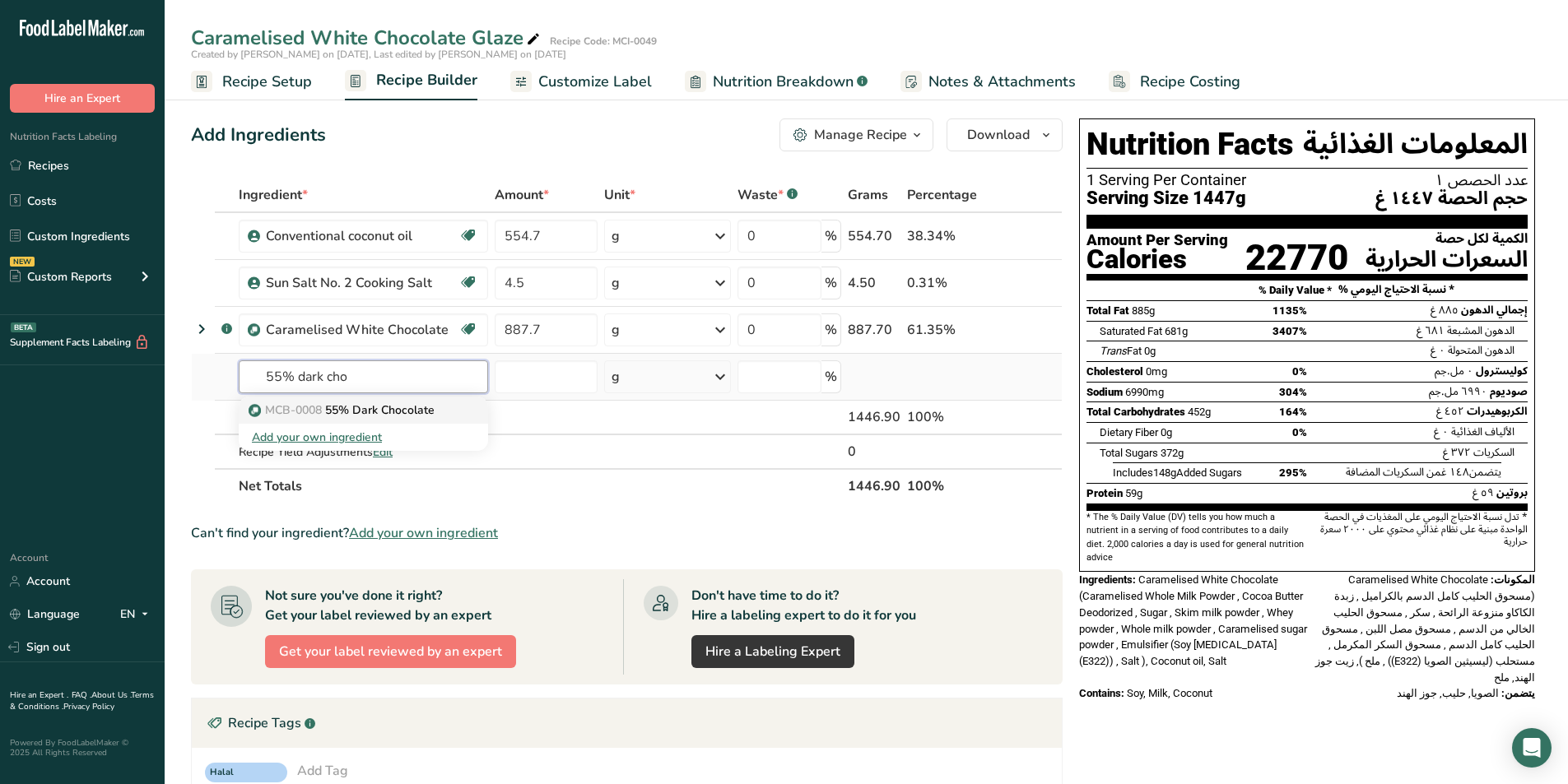
type input "55% Dark Chocolate"
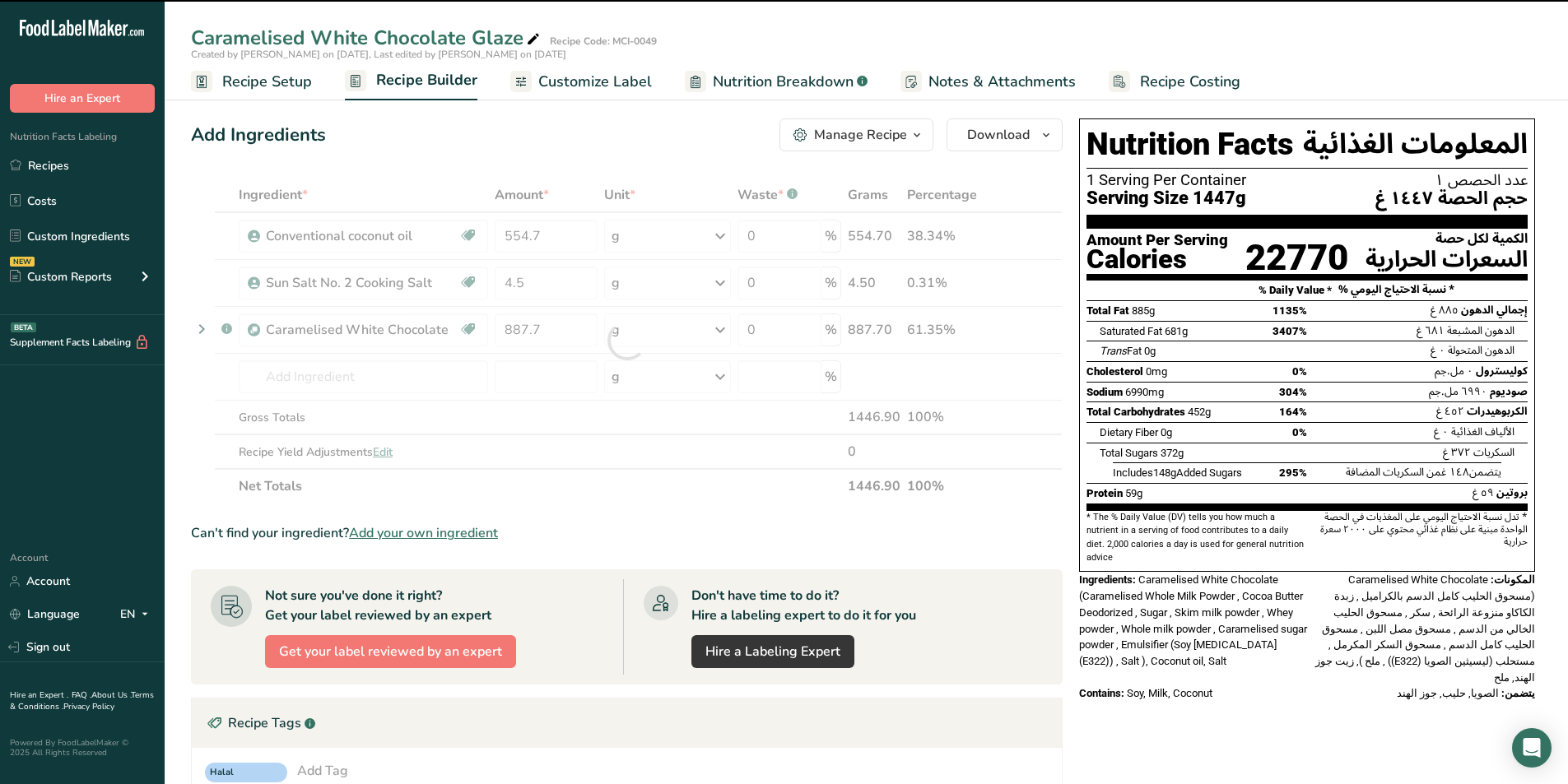
type input "0"
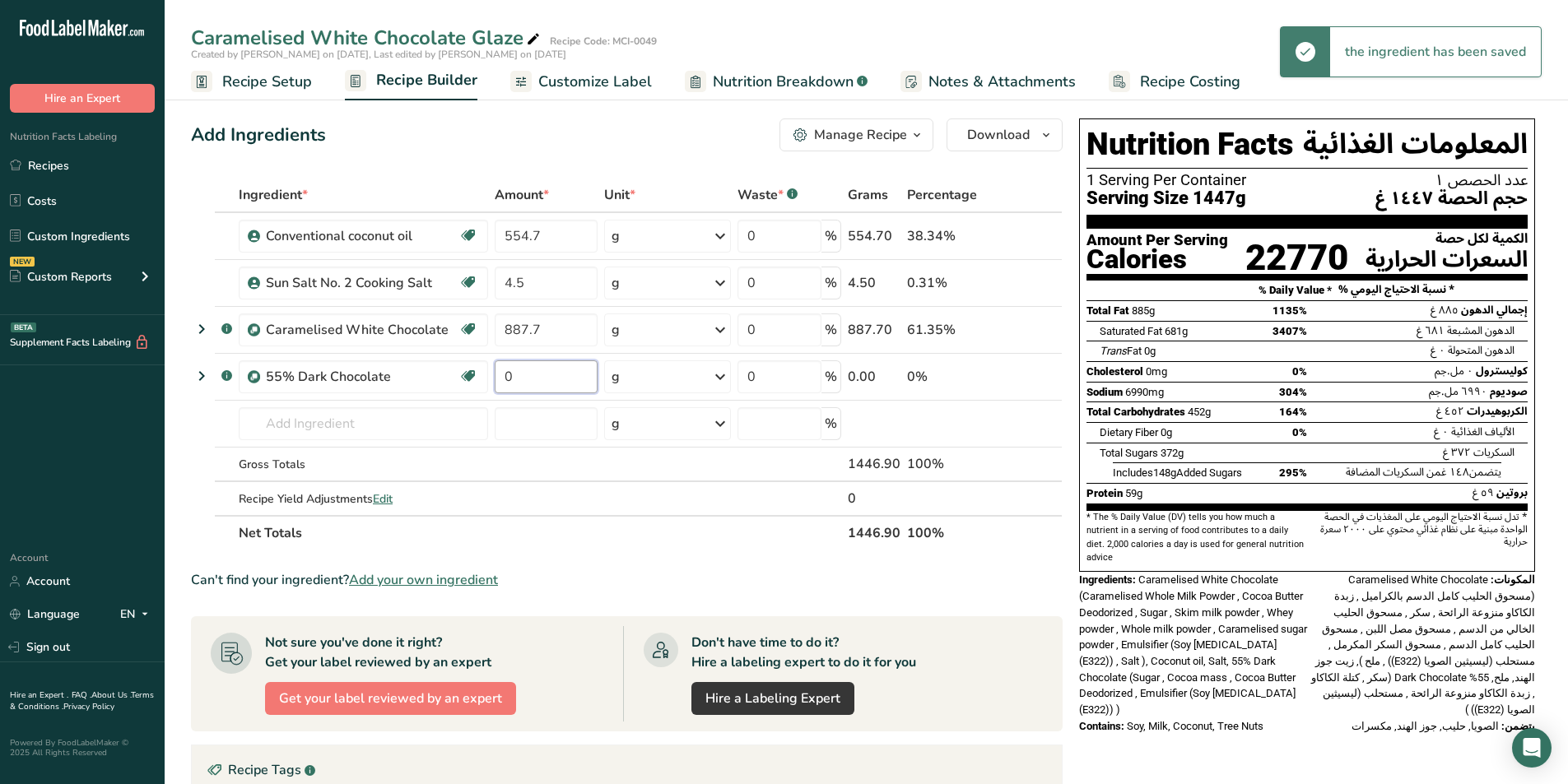
click at [543, 378] on input "0" at bounding box center [545, 376] width 102 height 33
type input "1553.4"
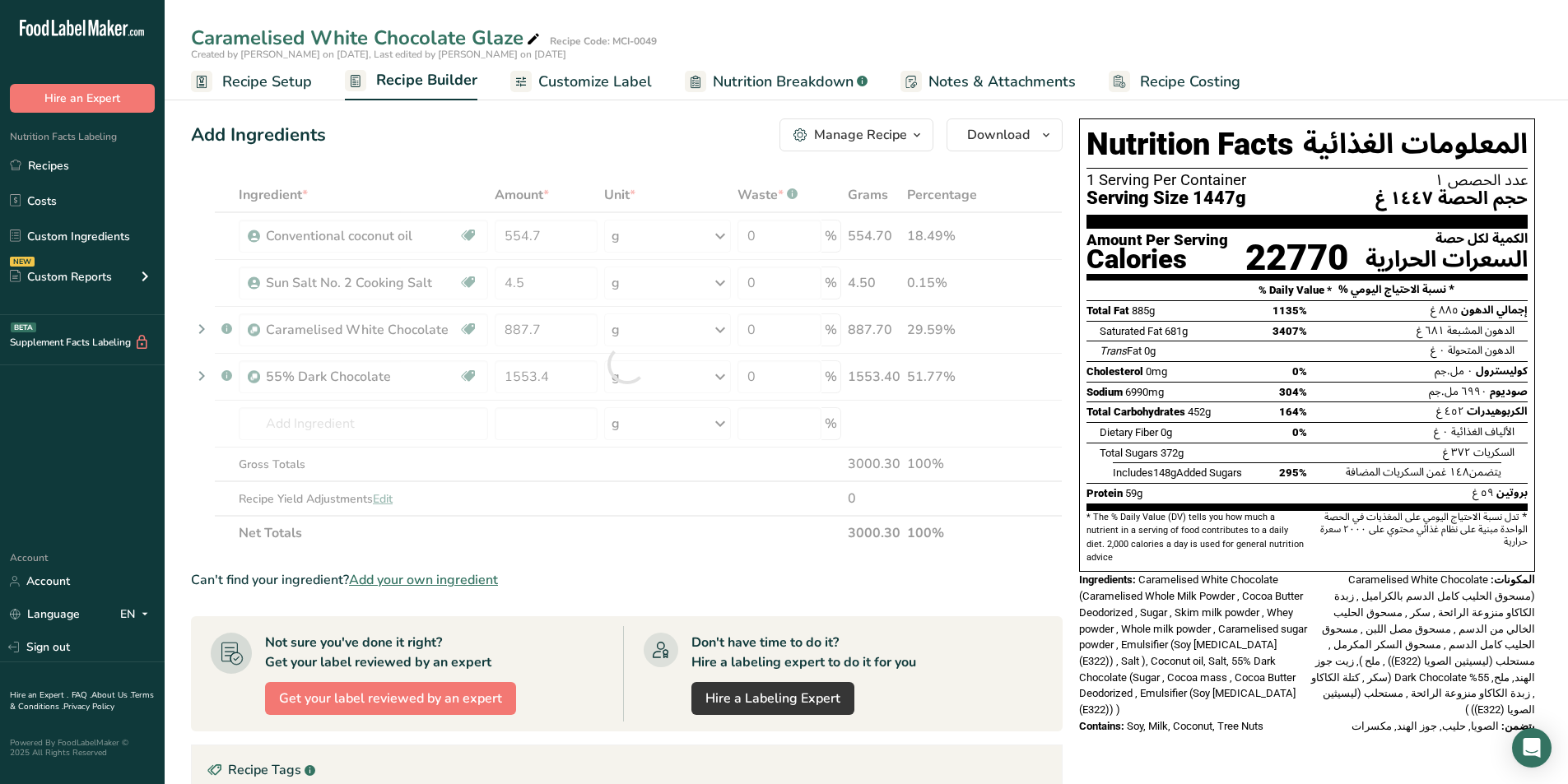
click at [1011, 543] on div "Ingredient * Amount * Unit * Waste * .a-a{fill:#347362;}.b-a{fill:#fff;} Grams …" at bounding box center [627, 365] width 871 height 373
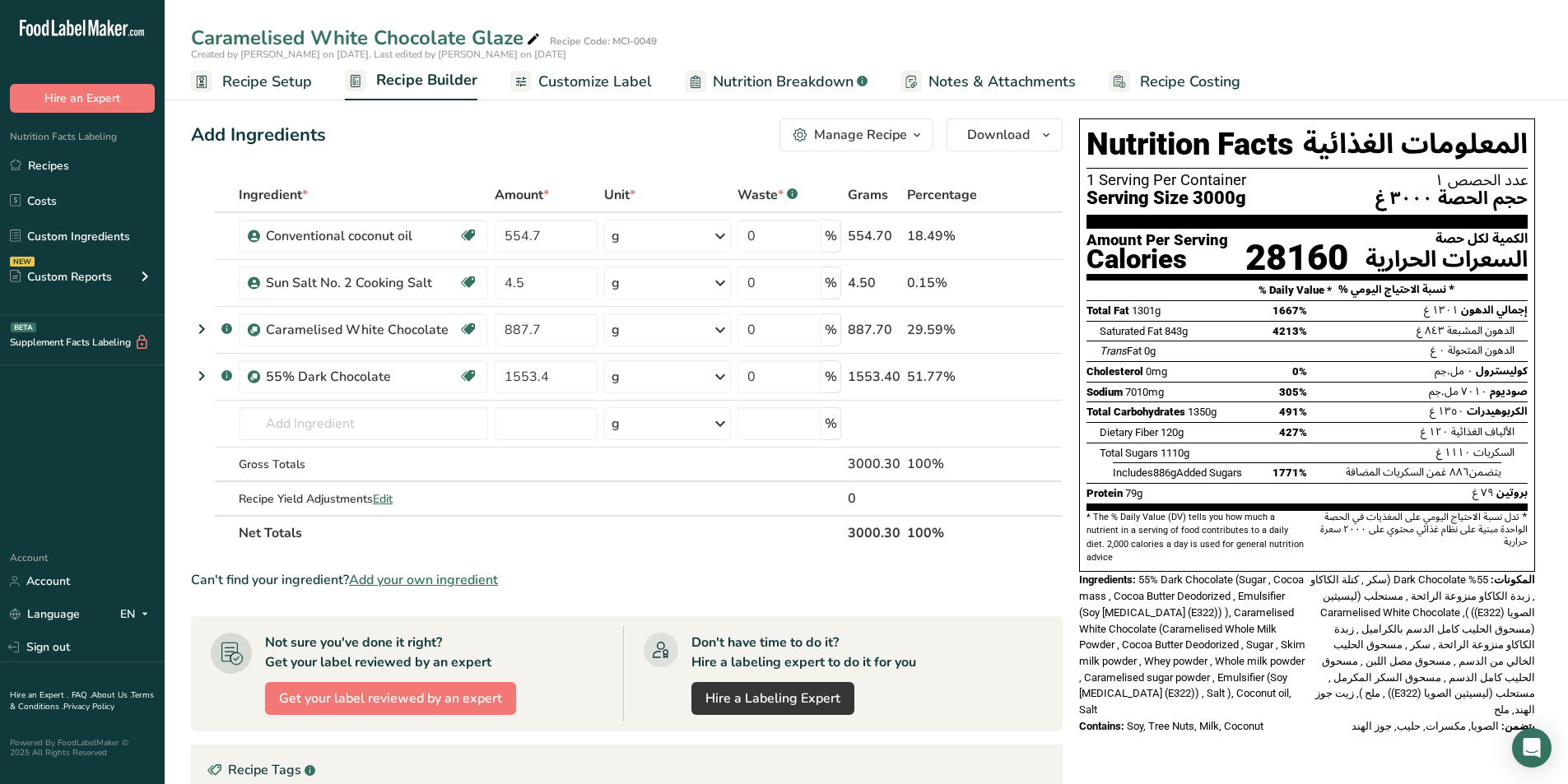
click at [602, 84] on span "Customize Label" at bounding box center [594, 82] width 114 height 22
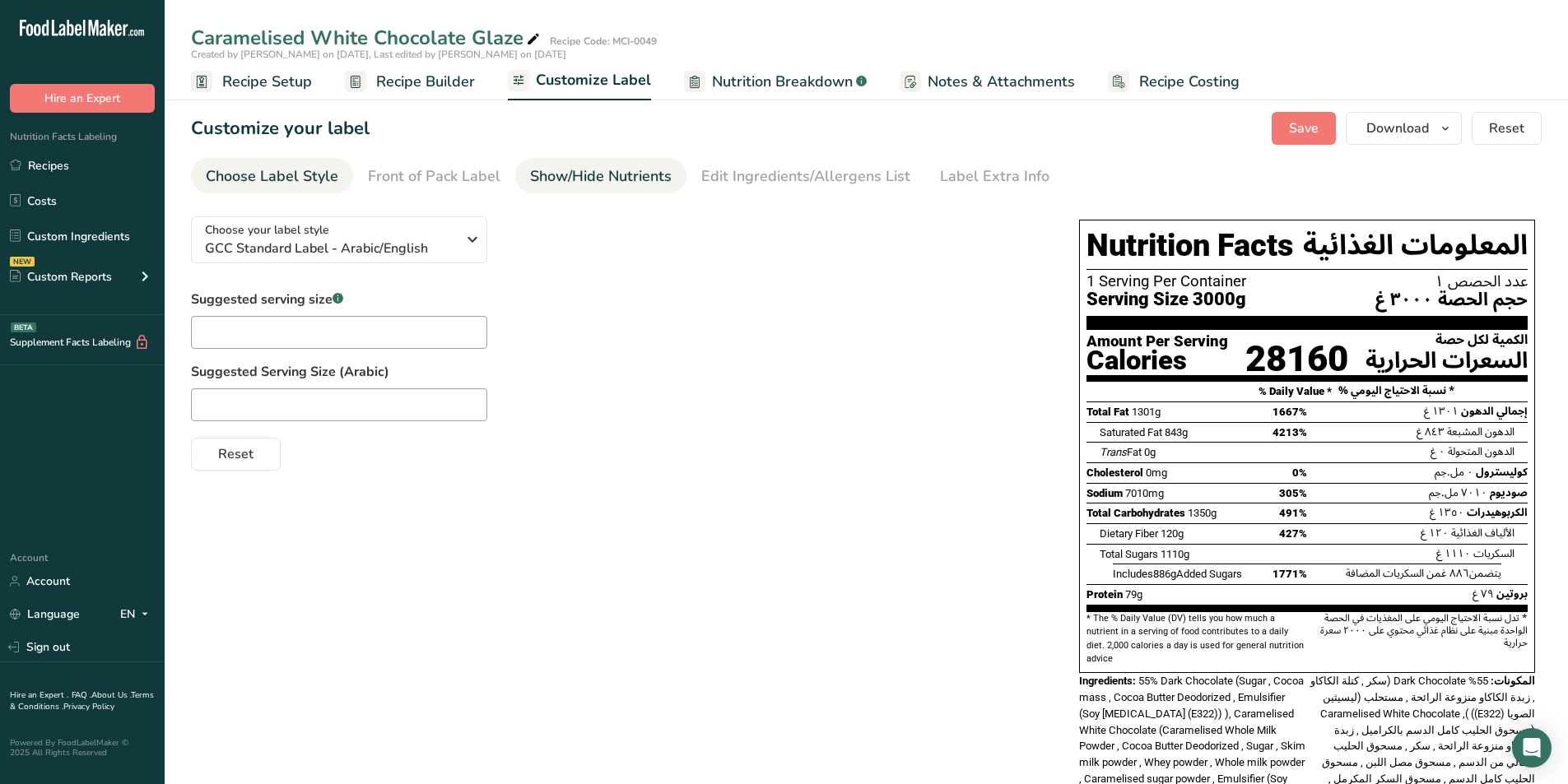
click at [586, 171] on div "Show/Hide Nutrients" at bounding box center [601, 176] width 142 height 22
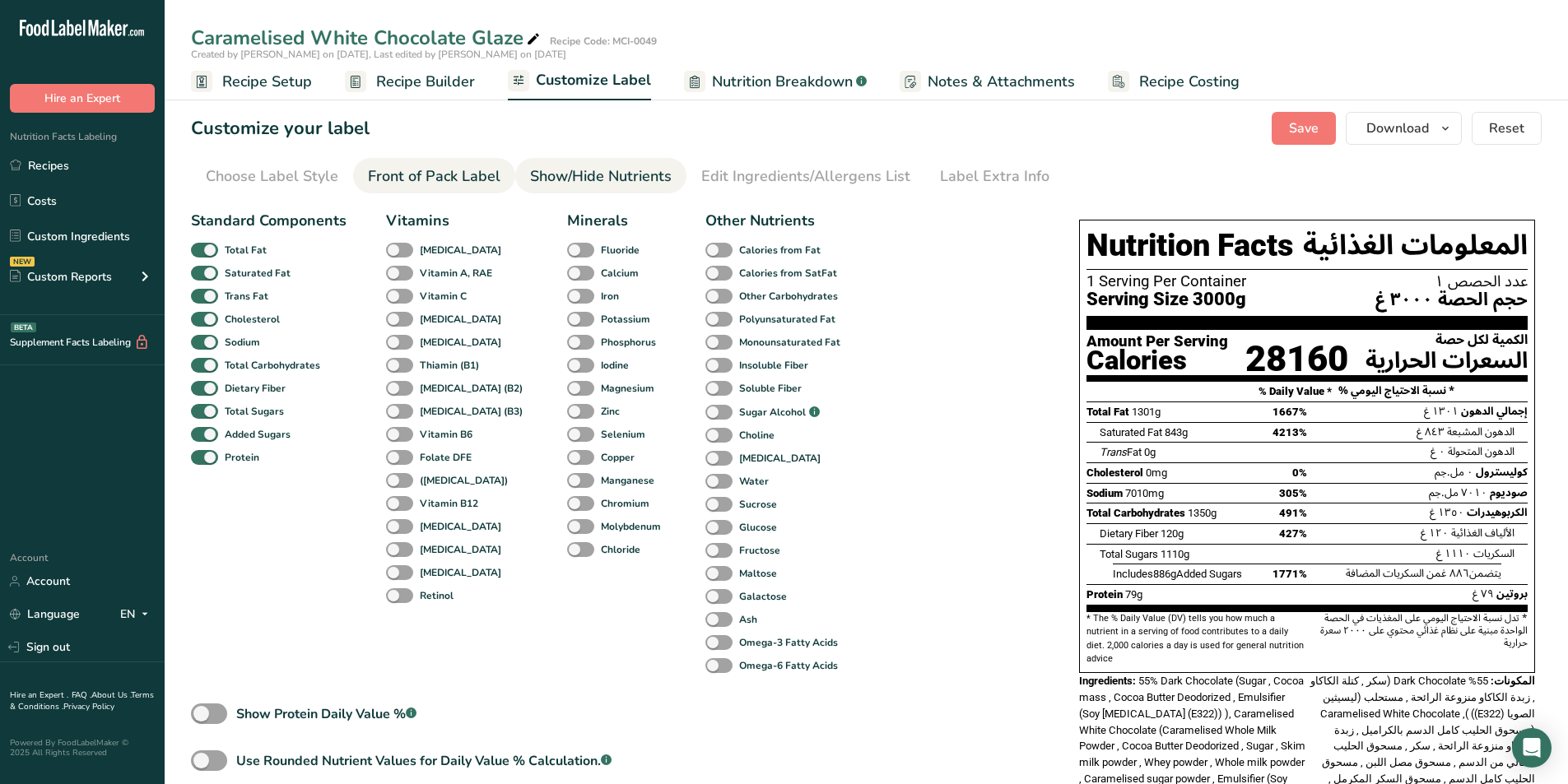
click at [461, 174] on div "Front of Pack Label" at bounding box center [434, 176] width 133 height 22
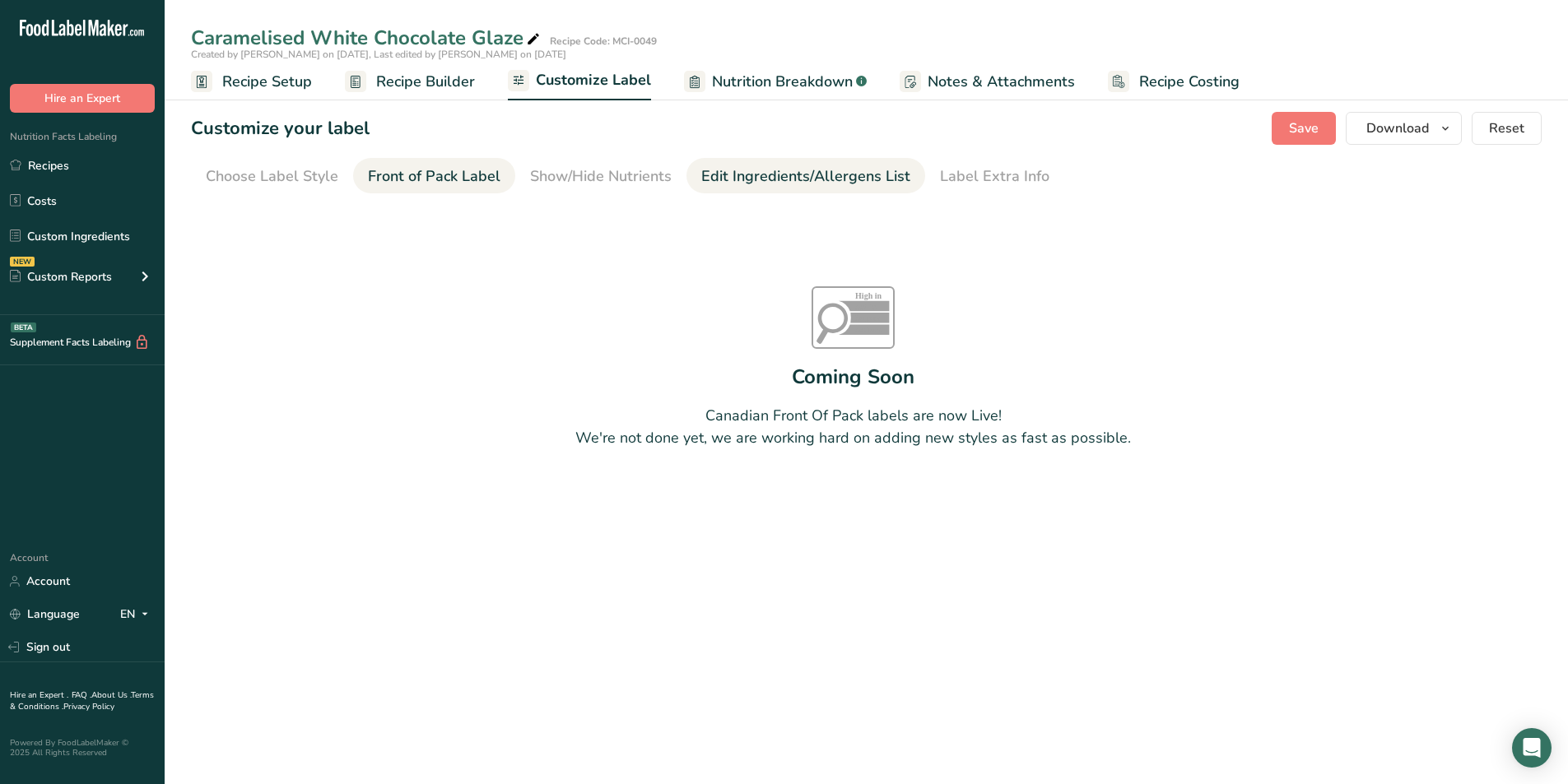
click at [784, 176] on div "Edit Ingredients/Allergens List" at bounding box center [806, 176] width 209 height 22
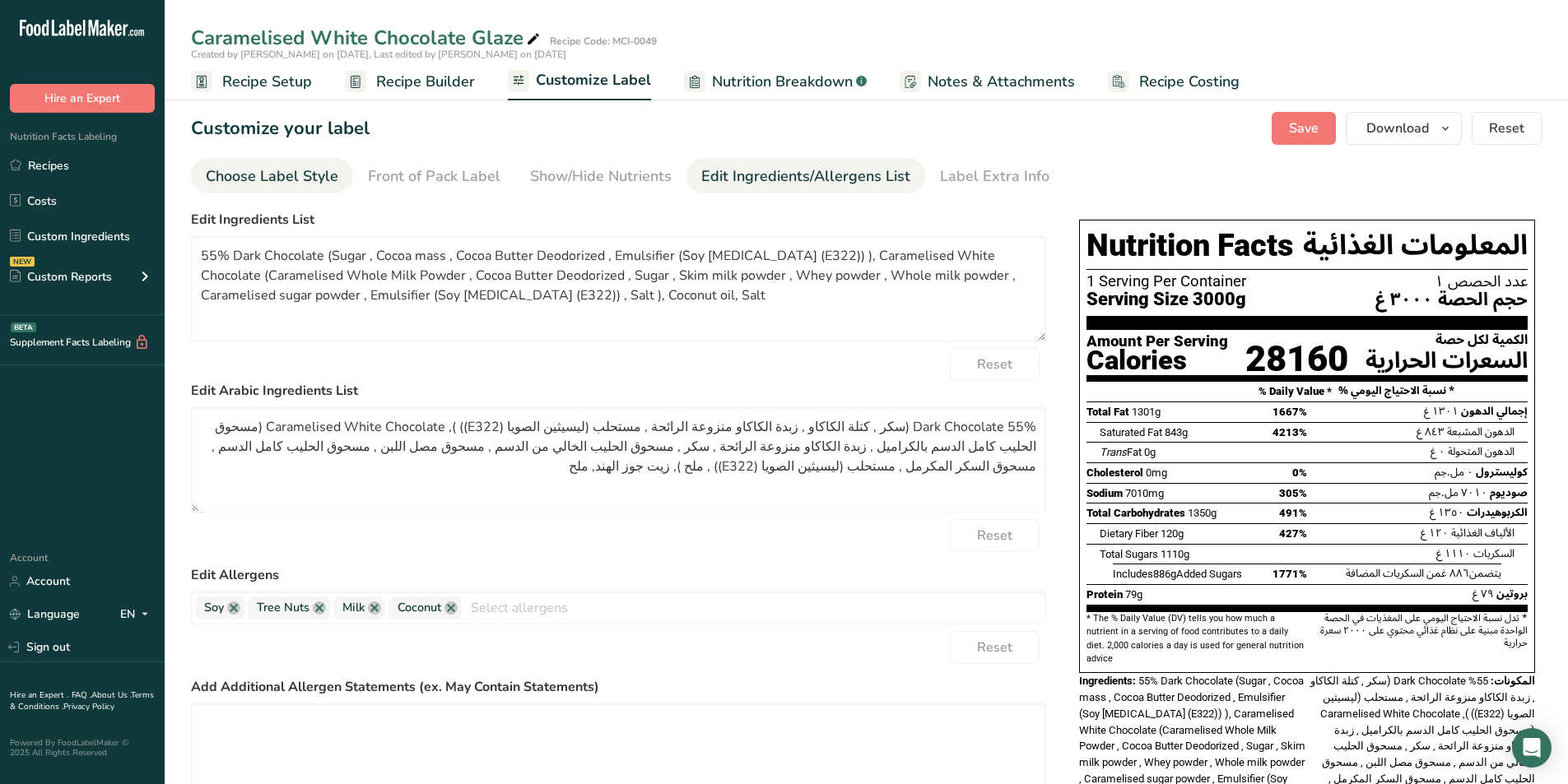
click at [245, 169] on div "Choose Label Style" at bounding box center [272, 176] width 133 height 22
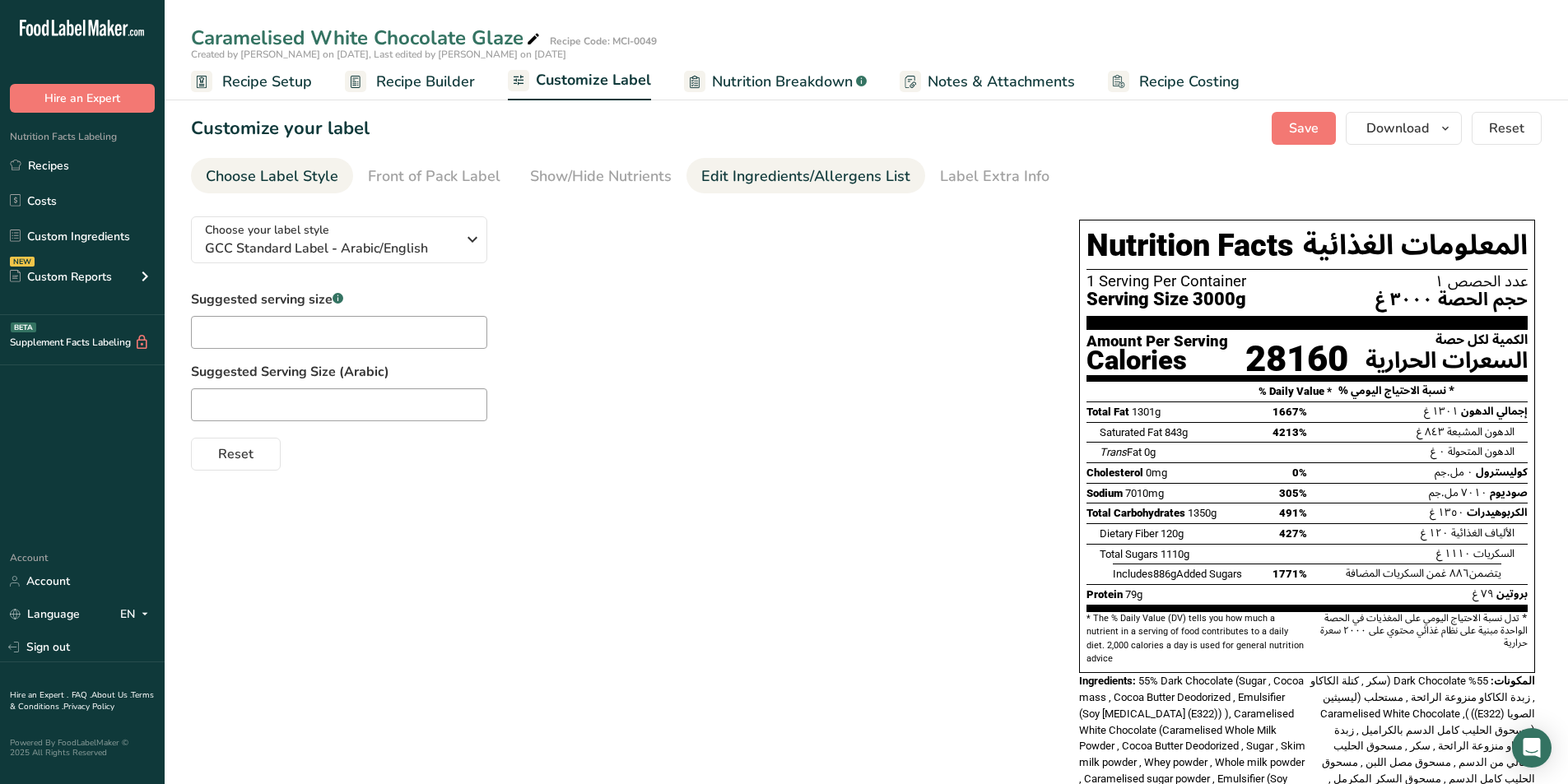
click at [793, 167] on div "Edit Ingredients/Allergens List" at bounding box center [806, 176] width 209 height 22
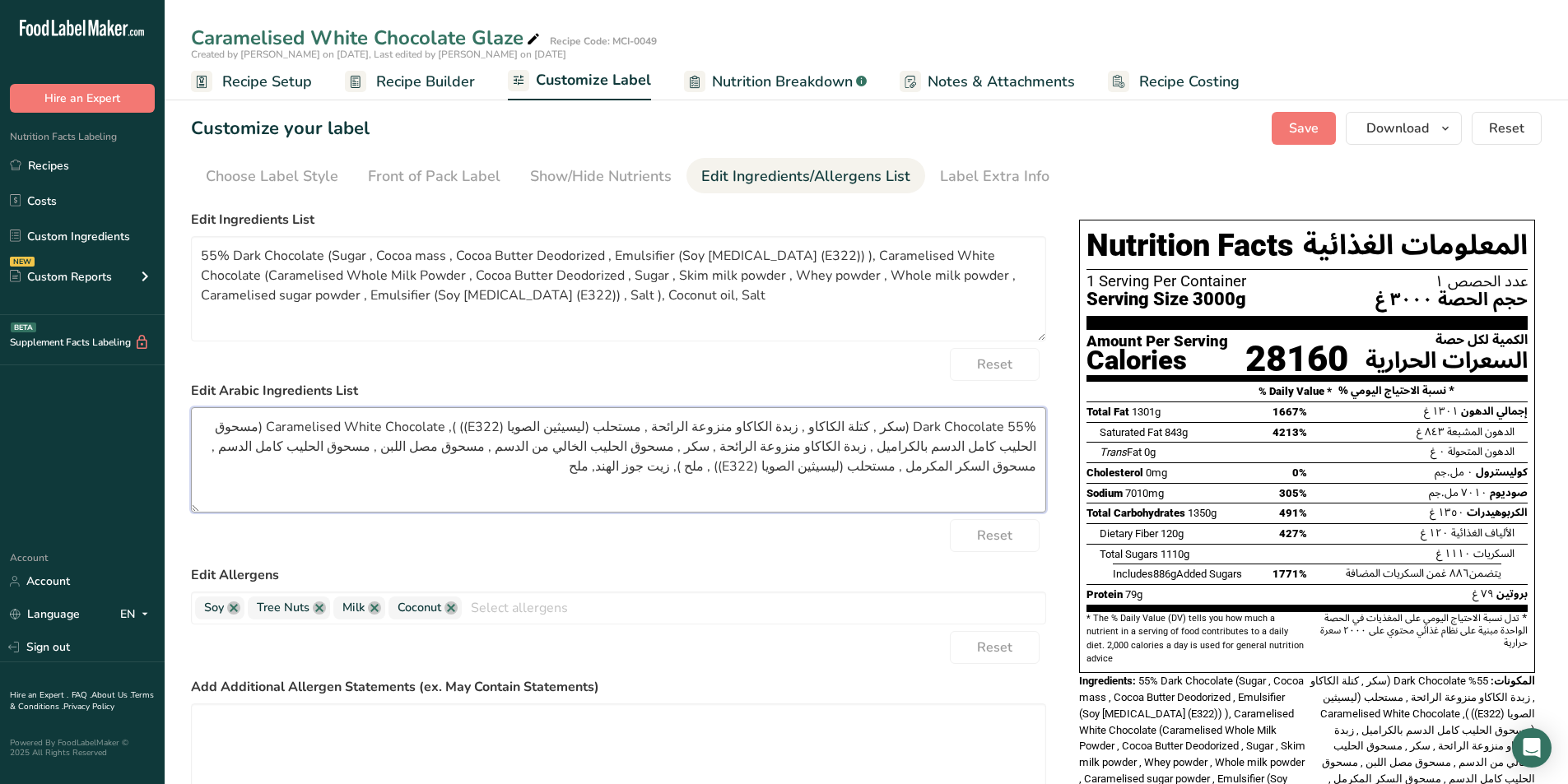
drag, startPoint x: 330, startPoint y: 430, endPoint x: 506, endPoint y: 428, distance: 176.0
click at [506, 428] on textarea "55% Dark Chocolate (سكر , كتلة الكاكاو , زبدة الكاكاو منزوعة الرائحة , مستحلب (…" at bounding box center [618, 459] width 855 height 105
paste textarea "الشوكولاتة البيضاء المكرمل"
drag, startPoint x: 913, startPoint y: 425, endPoint x: 1036, endPoint y: 425, distance: 123.0
click at [1036, 425] on textarea "55% Dark Chocolate (سكر , كتلة الكاكاو , زبدة الكاكاو منزوعة الرائحة , مستحلب (…" at bounding box center [618, 459] width 855 height 105
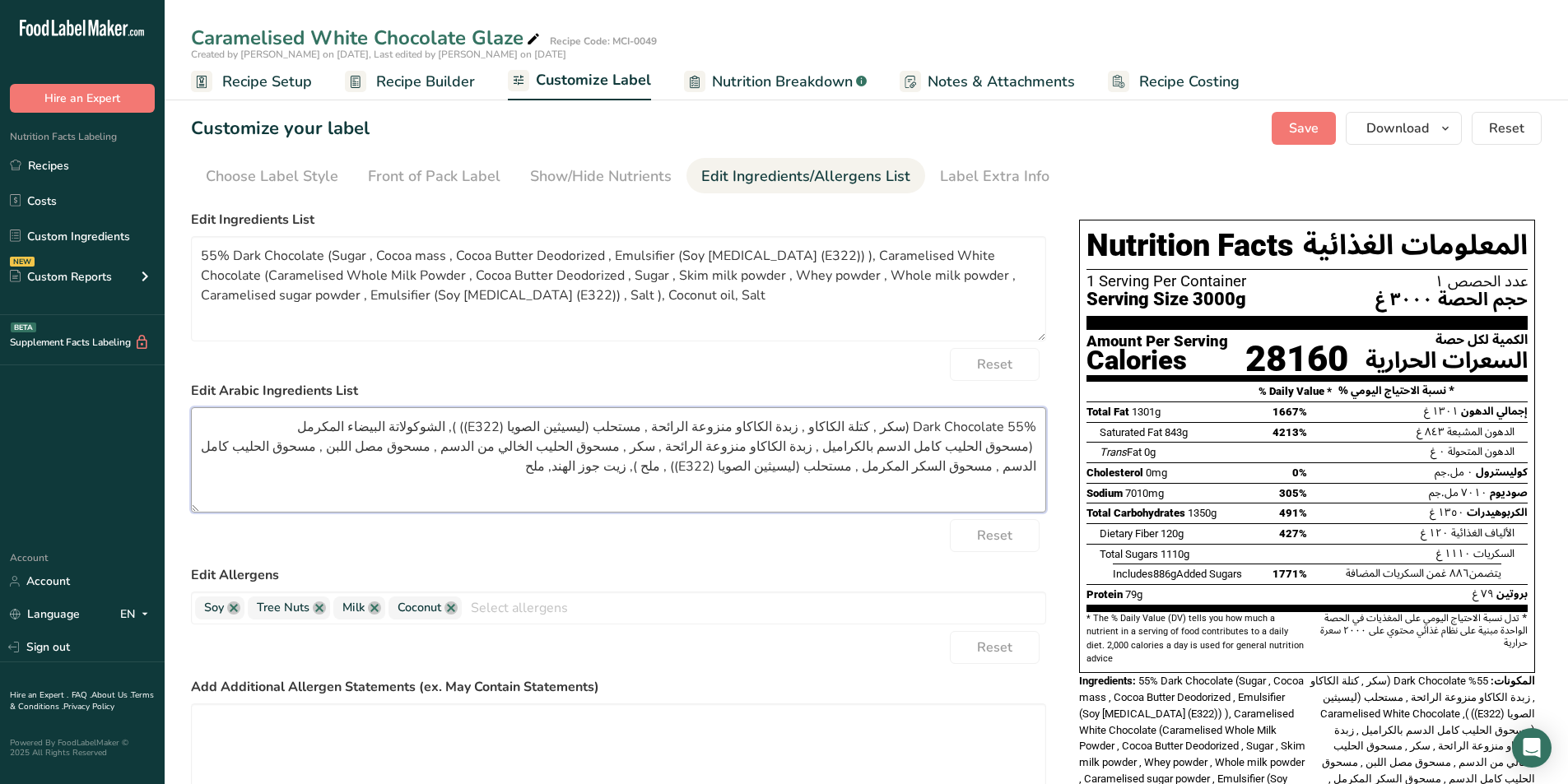
paste textarea "شوكولاتة داكنة"
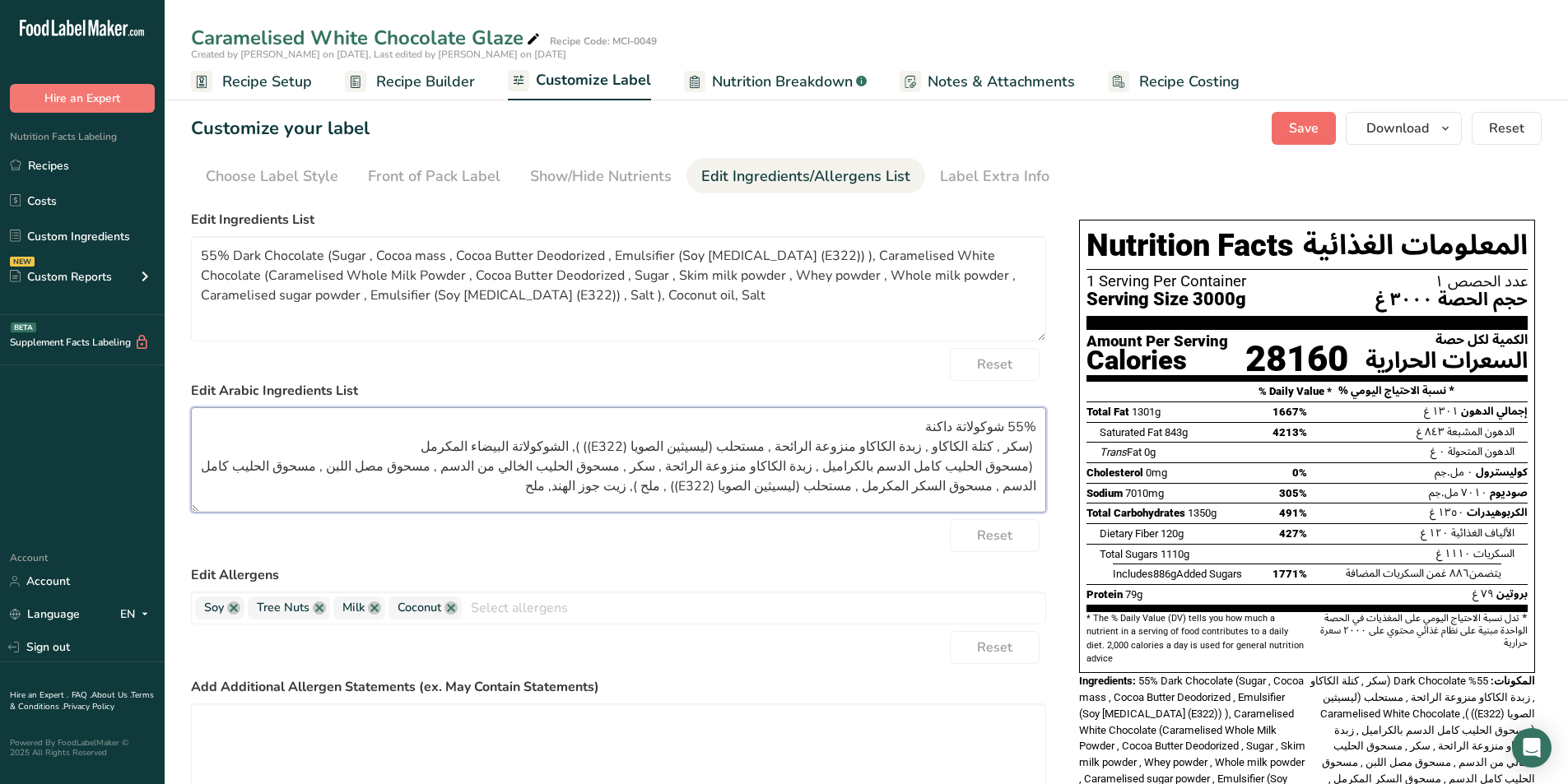
type textarea "55% شوكولاتة داكنة (سكر , كتلة الكاكاو , زبدة الكاكاو منزوعة الرائحة , مستحلب (…"
click at [1299, 134] on span "Save" at bounding box center [1303, 127] width 30 height 19
click at [1407, 129] on span "Download" at bounding box center [1397, 127] width 62 height 19
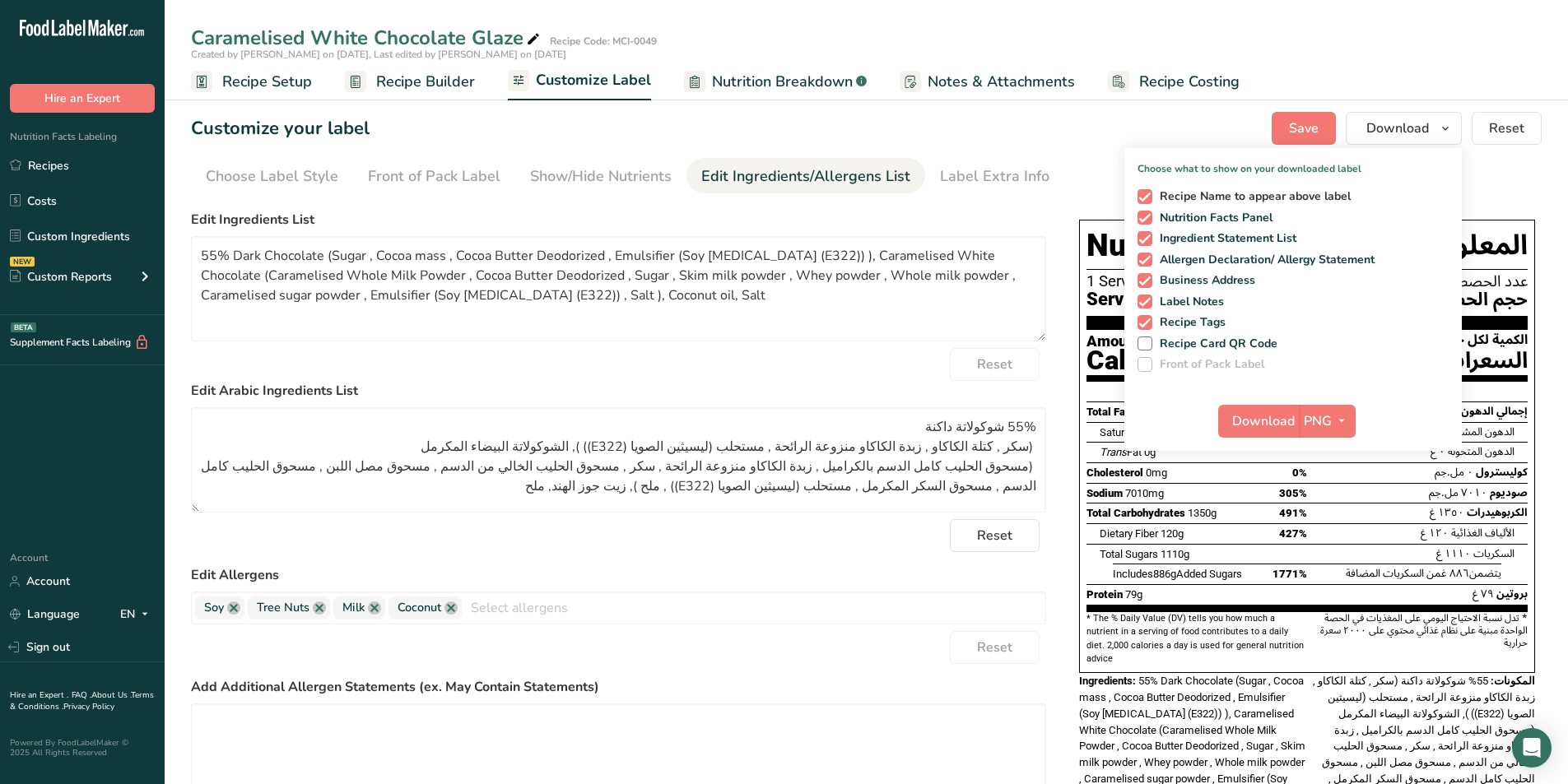
click at [1232, 199] on span "Recipe Name to appear above label" at bounding box center [1251, 197] width 199 height 15
click at [1148, 199] on input "Recipe Name to appear above label" at bounding box center [1142, 196] width 11 height 11
checkbox input "false"
click at [1180, 295] on span "Label Notes" at bounding box center [1188, 302] width 73 height 15
click at [1148, 296] on input "Label Notes" at bounding box center [1142, 301] width 11 height 11
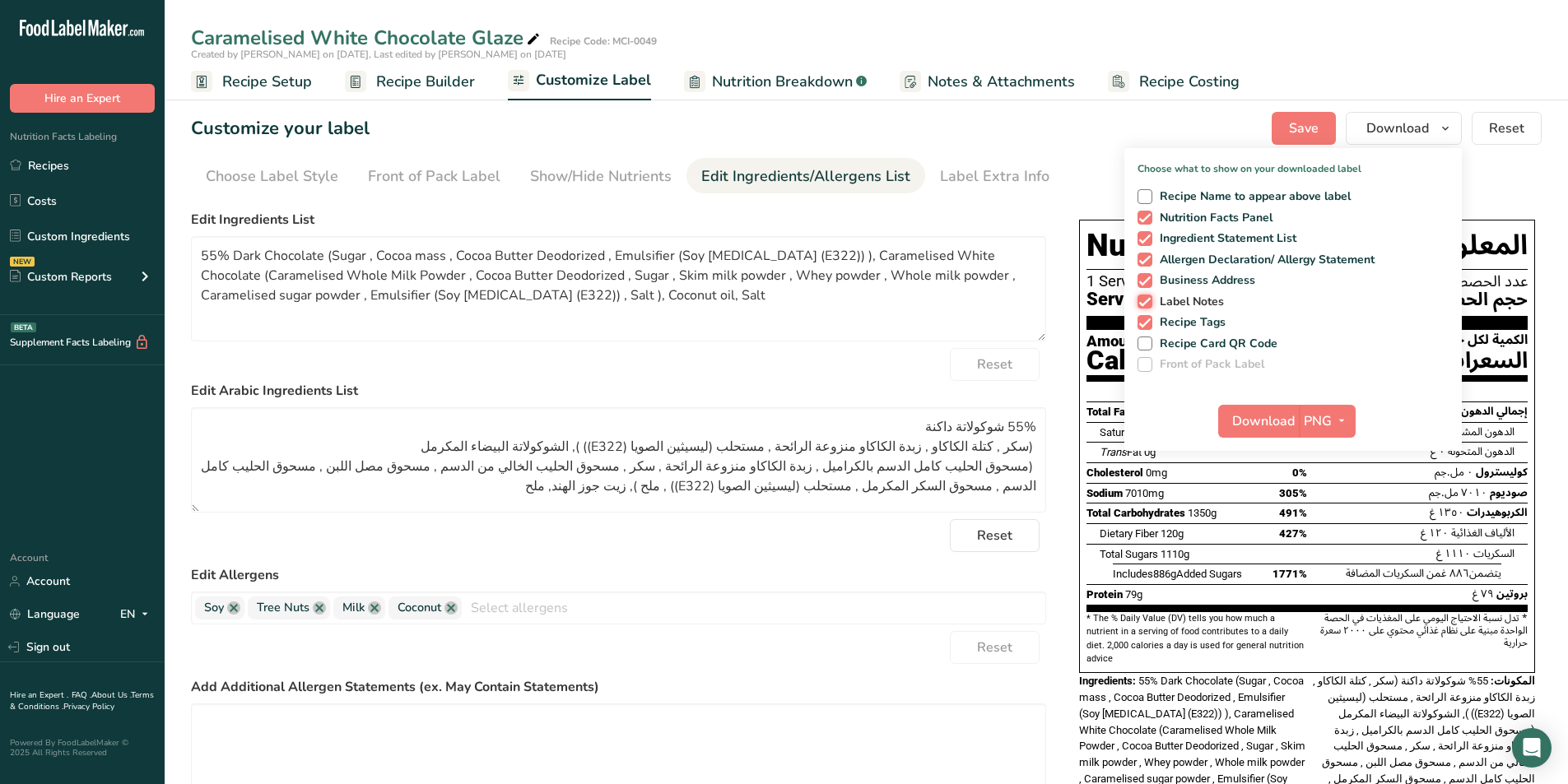
checkbox input "false"
click at [1171, 321] on span "Recipe Tags" at bounding box center [1189, 322] width 74 height 15
click at [1148, 321] on input "Recipe Tags" at bounding box center [1142, 322] width 11 height 11
checkbox input "false"
click at [1170, 337] on span "Recipe Card QR Code" at bounding box center [1214, 344] width 126 height 15
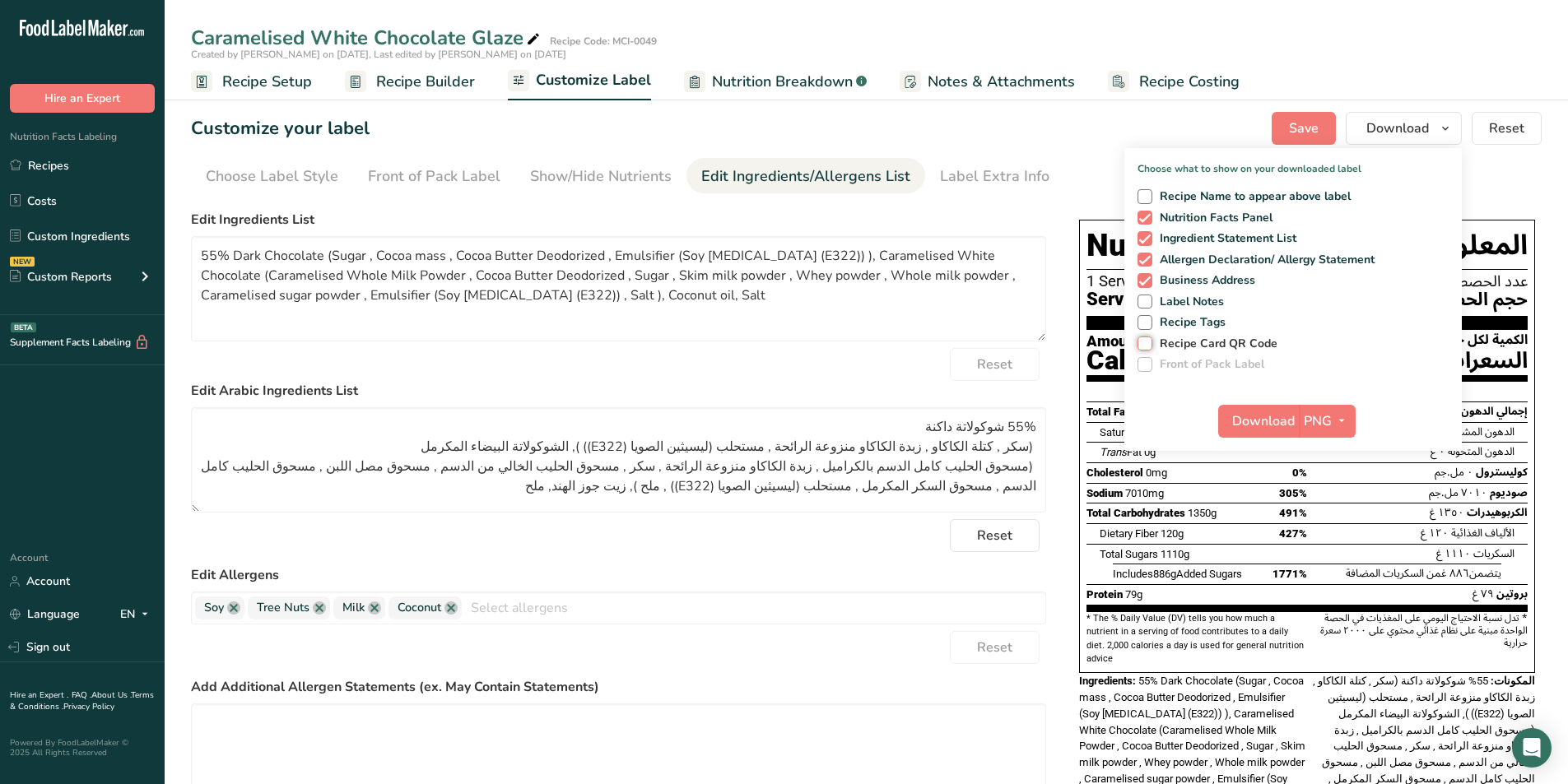
click at [1148, 338] on input "Recipe Card QR Code" at bounding box center [1142, 343] width 11 height 11
click at [1201, 349] on span "Recipe Card QR Code" at bounding box center [1214, 344] width 126 height 15
click at [1148, 349] on input "Recipe Card QR Code" at bounding box center [1142, 343] width 11 height 11
checkbox input "false"
click at [1223, 282] on span "Business Address" at bounding box center [1203, 281] width 104 height 15
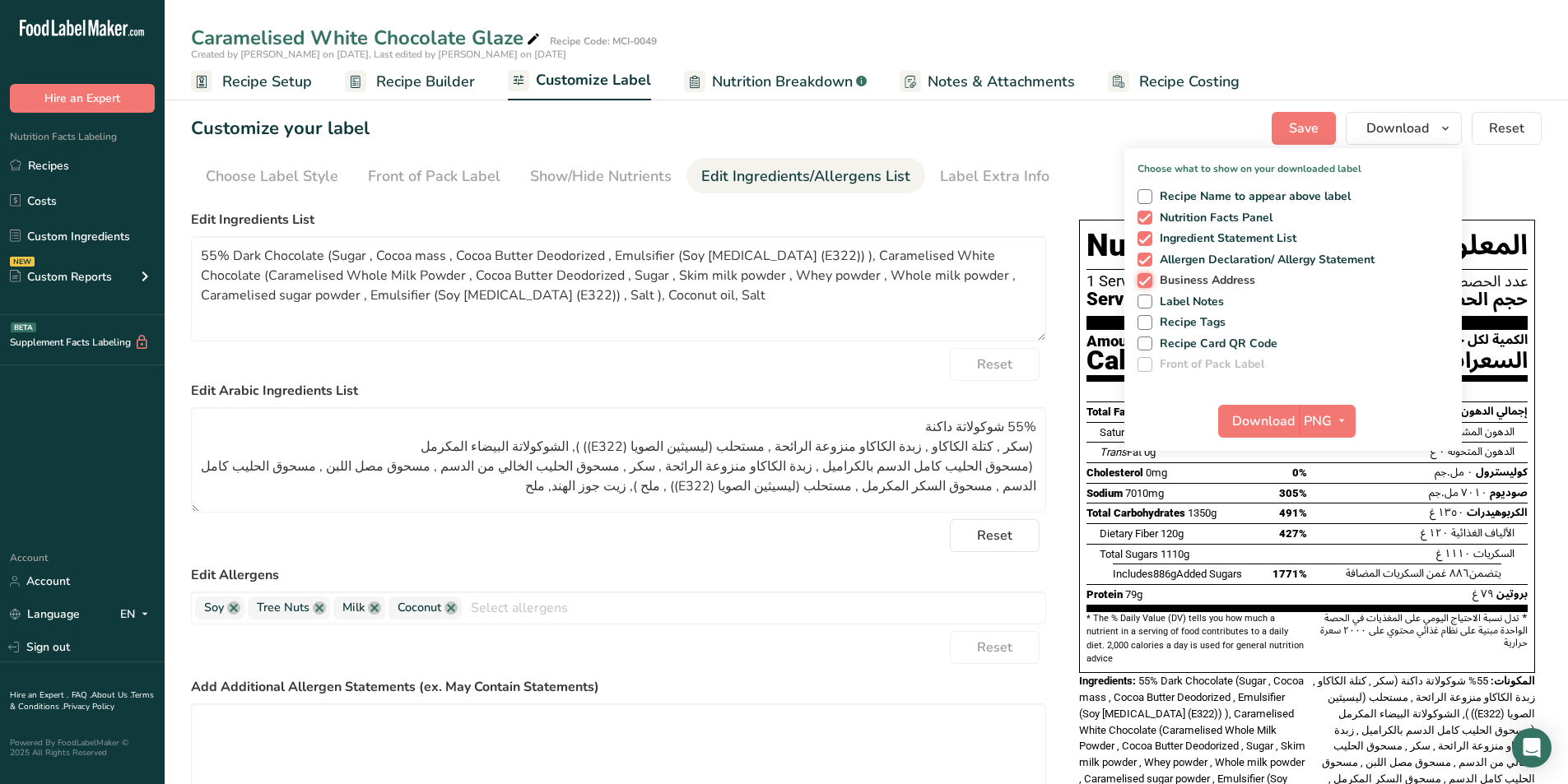
click at [1148, 282] on input "Business Address" at bounding box center [1142, 280] width 11 height 11
checkbox input "false"
click at [1251, 423] on span "Download" at bounding box center [1263, 420] width 62 height 19
click at [48, 166] on link "Recipes" at bounding box center [82, 165] width 165 height 31
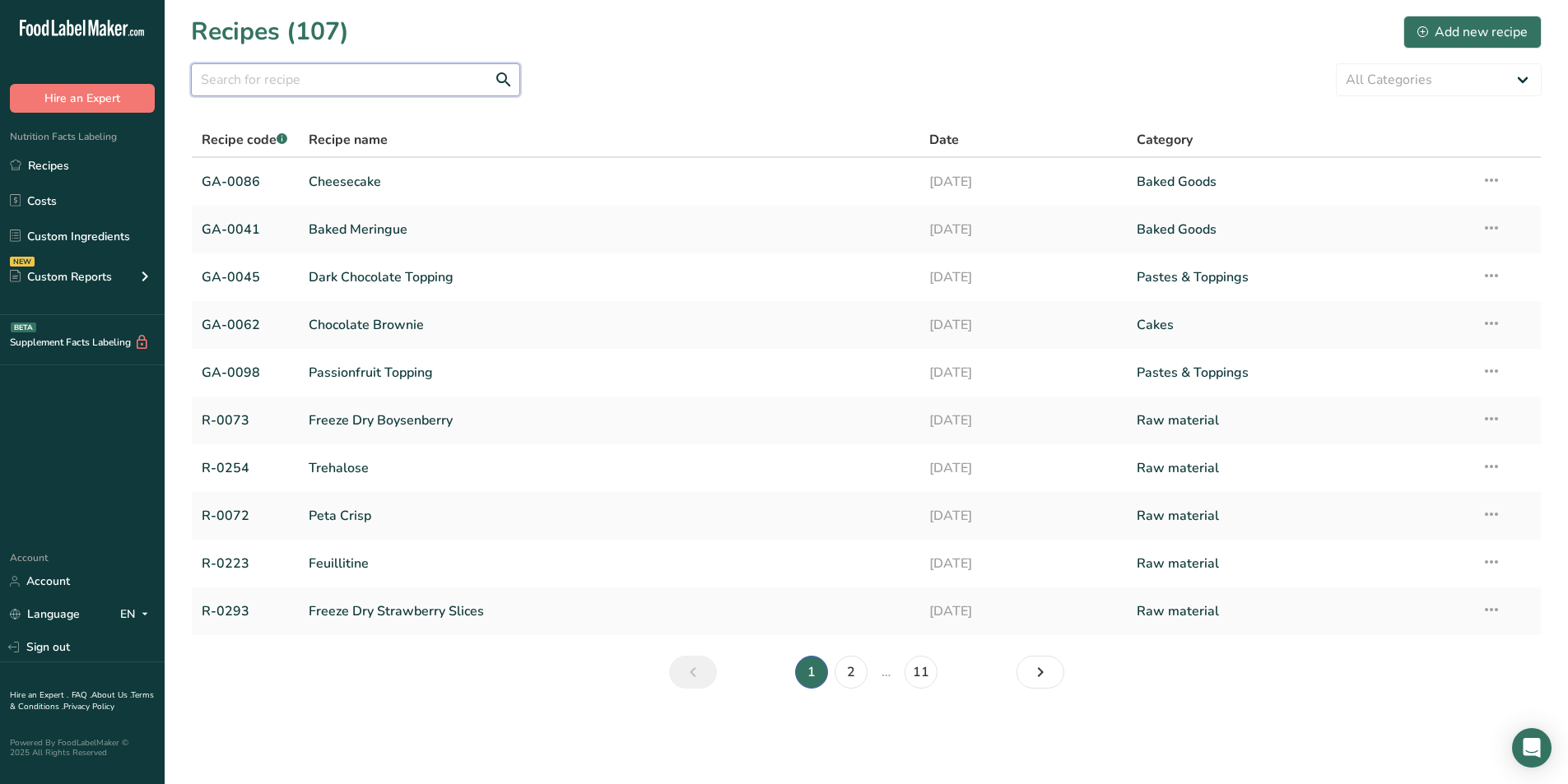
click at [340, 73] on input "text" at bounding box center [355, 79] width 329 height 33
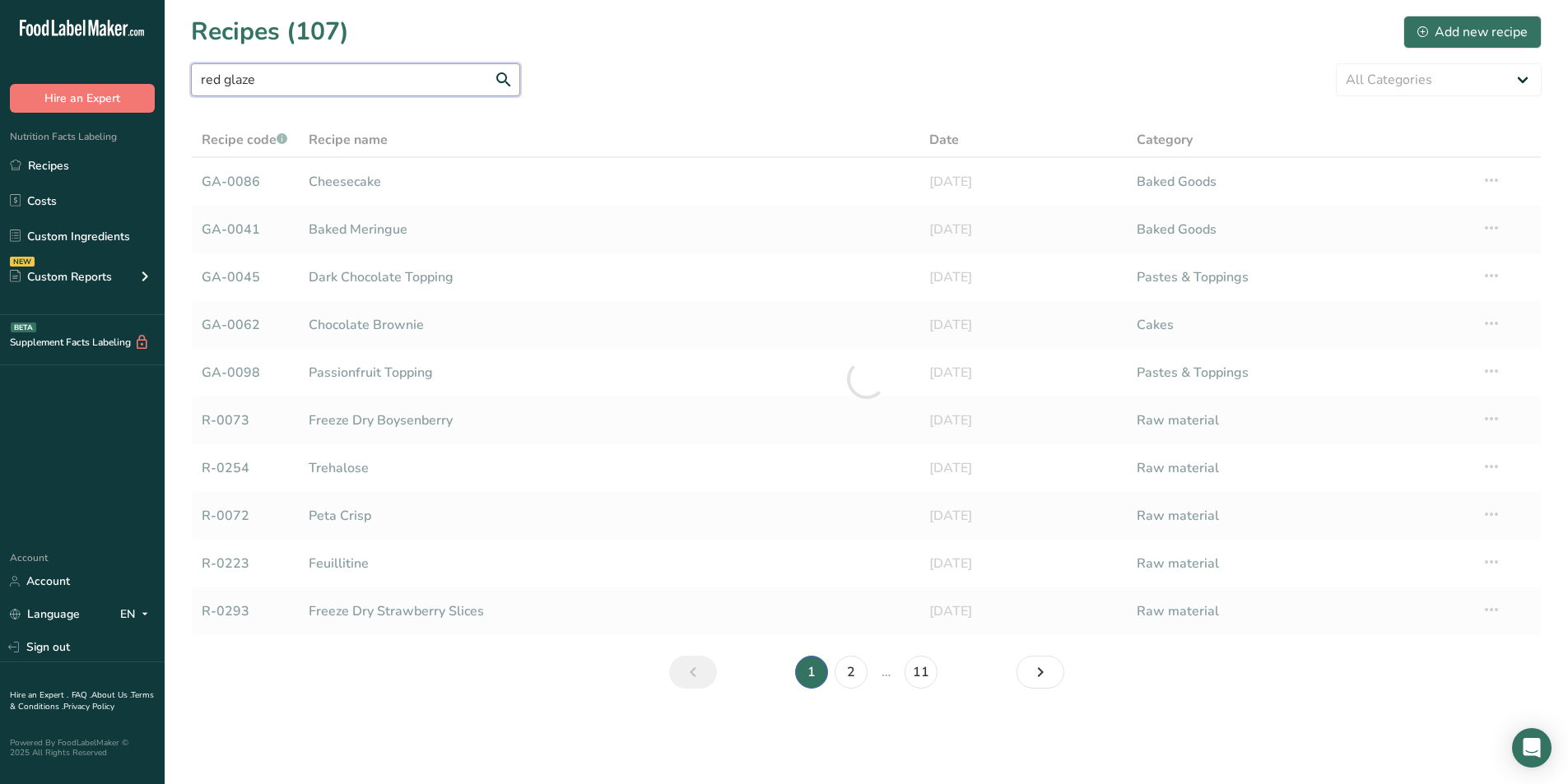
type input "red glaze"
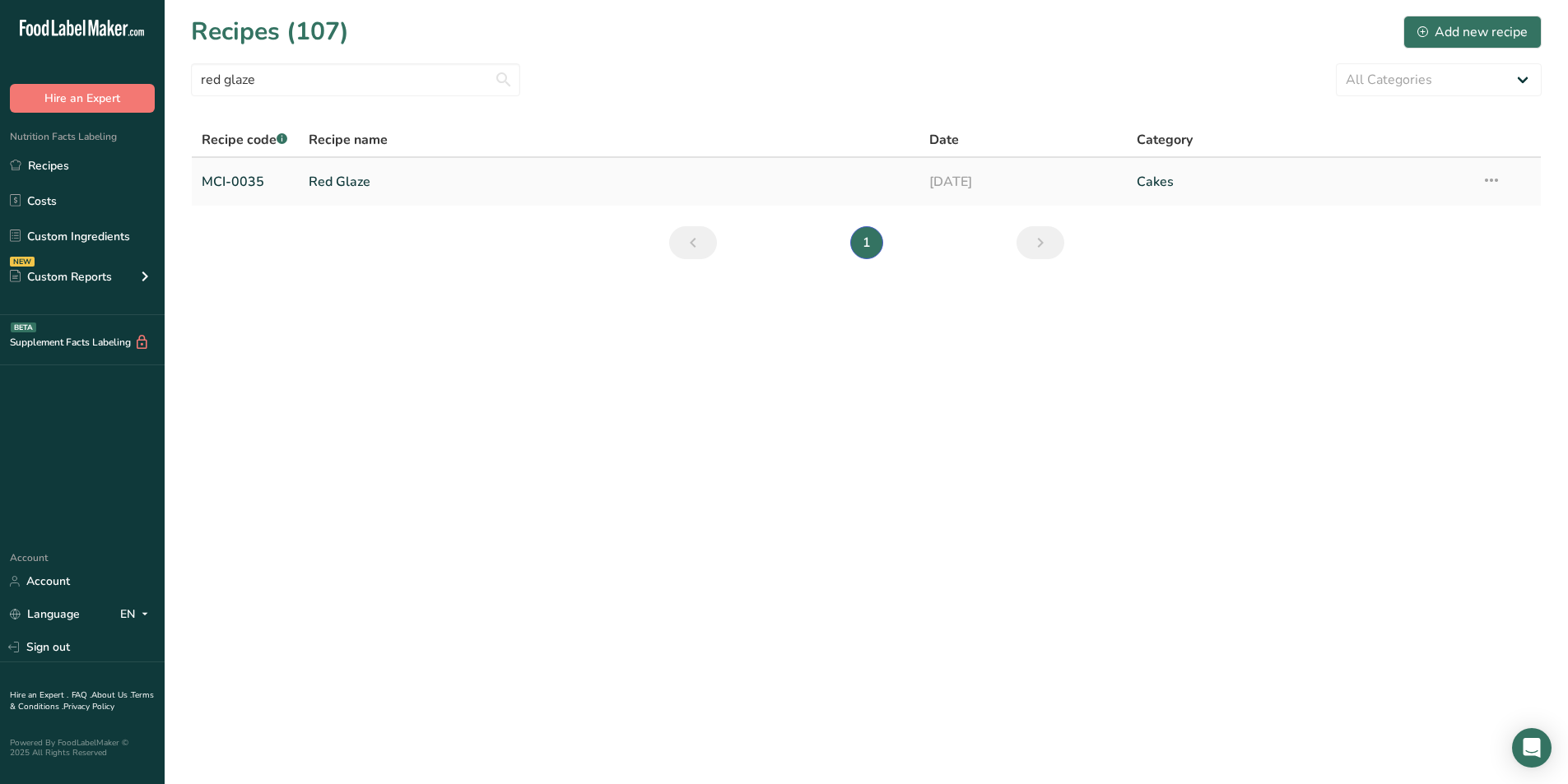
click at [358, 181] on link "Red Glaze" at bounding box center [609, 181] width 601 height 35
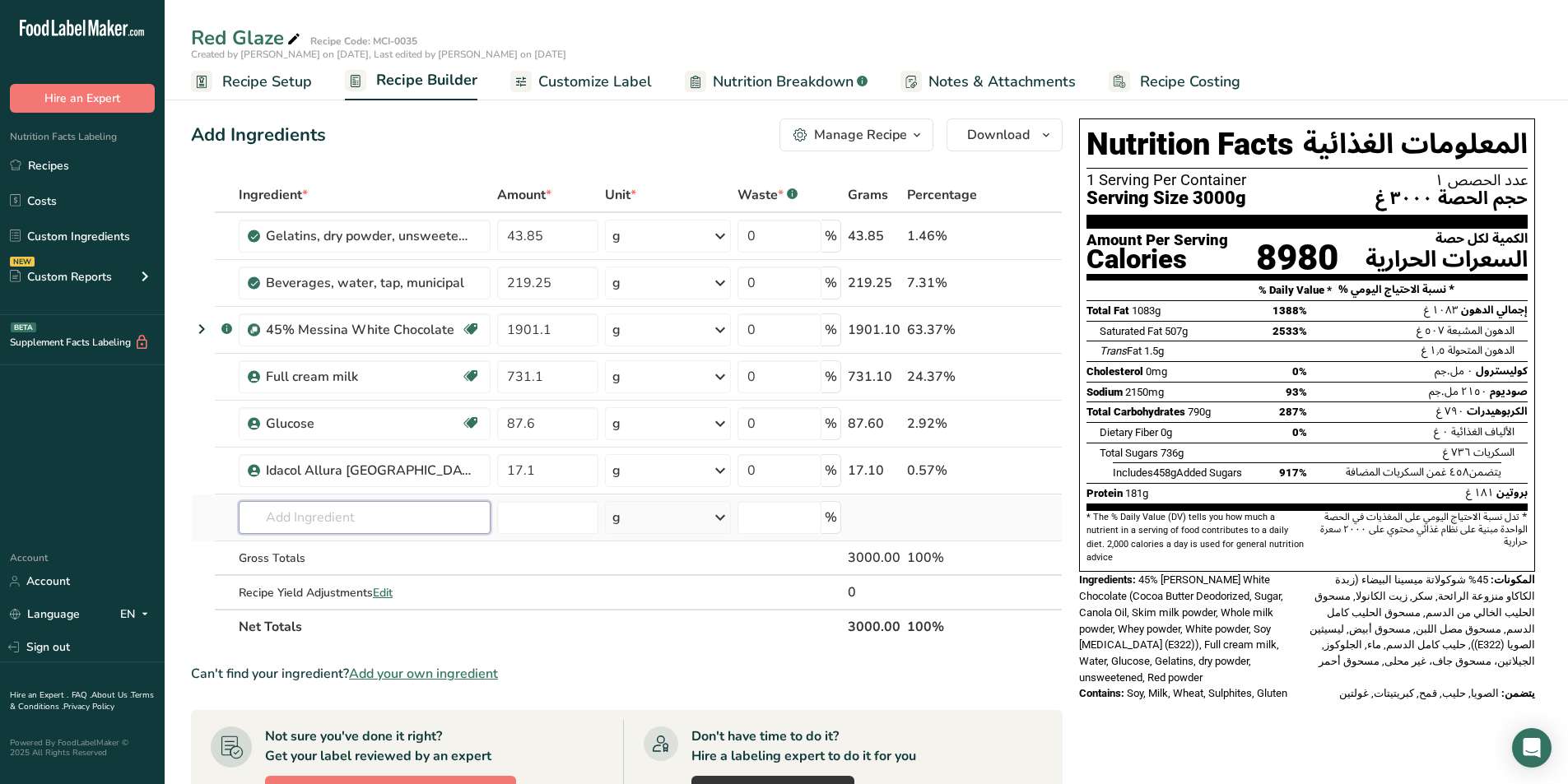
click at [376, 519] on input "text" at bounding box center [365, 517] width 252 height 33
click at [1025, 328] on icon at bounding box center [1028, 330] width 12 height 17
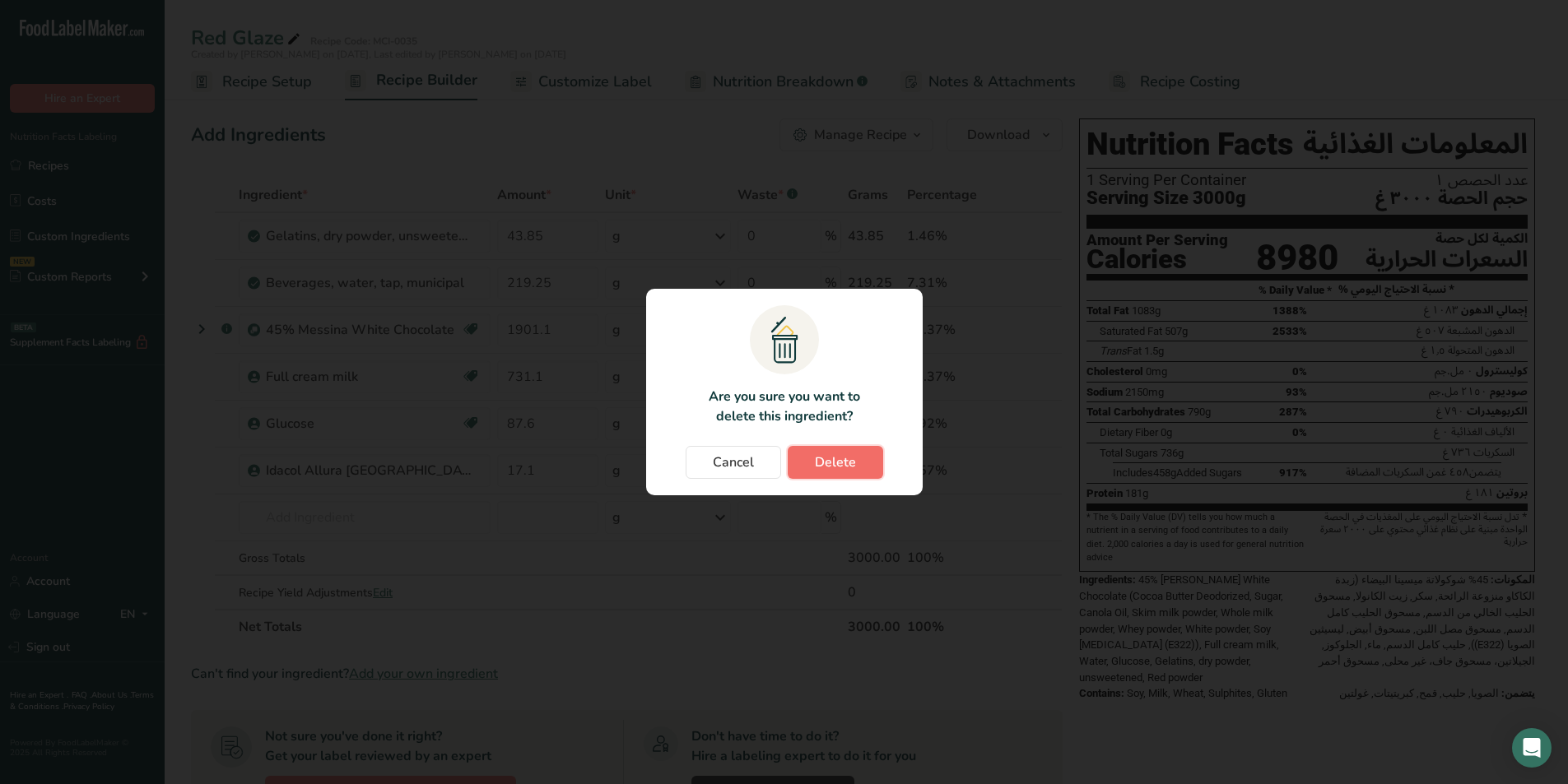
click at [825, 462] on span "Delete" at bounding box center [835, 462] width 41 height 19
type input "731.1"
type input "87.6"
type input "17.1"
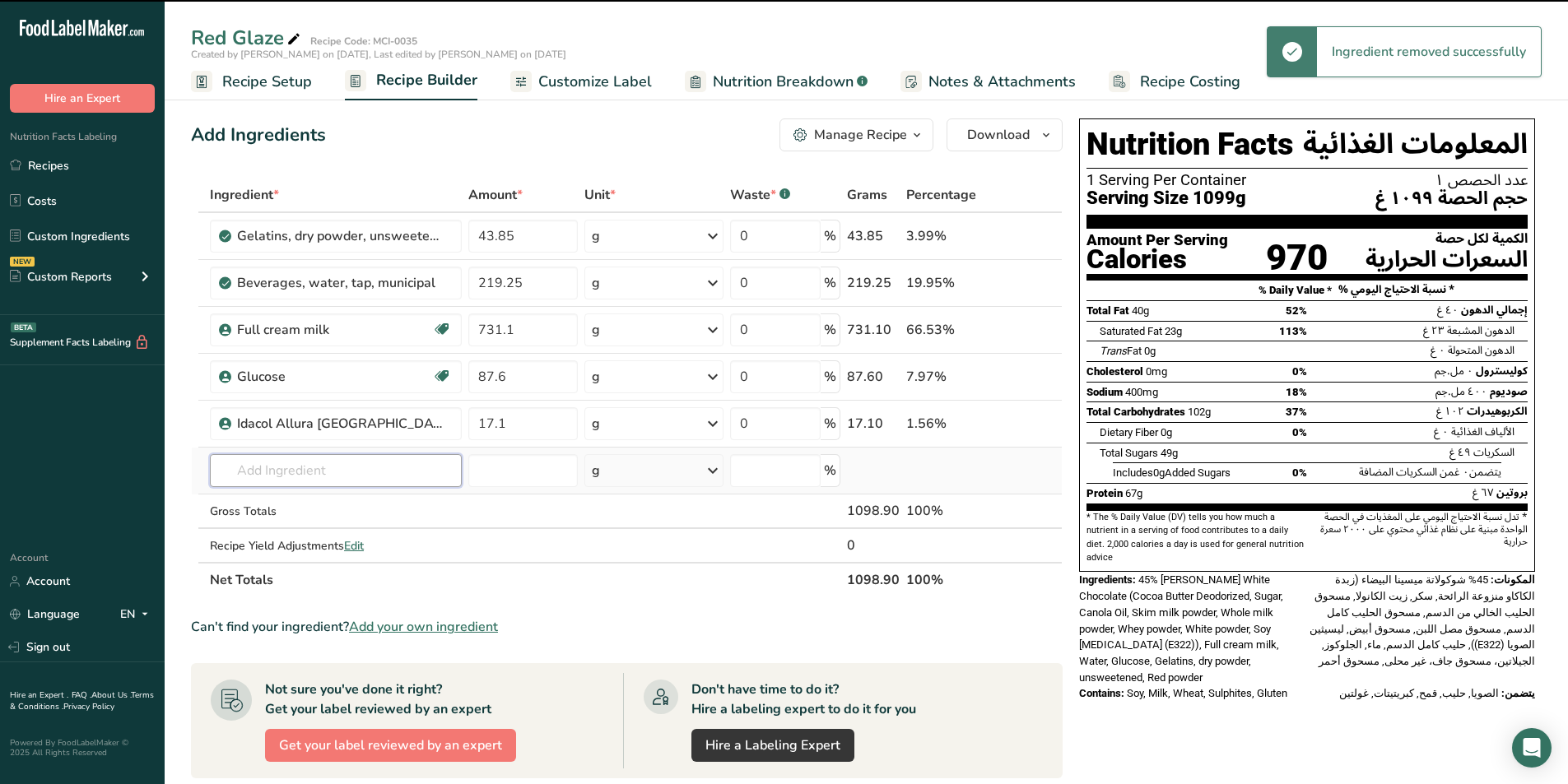
click at [292, 479] on input "text" at bounding box center [336, 470] width 252 height 33
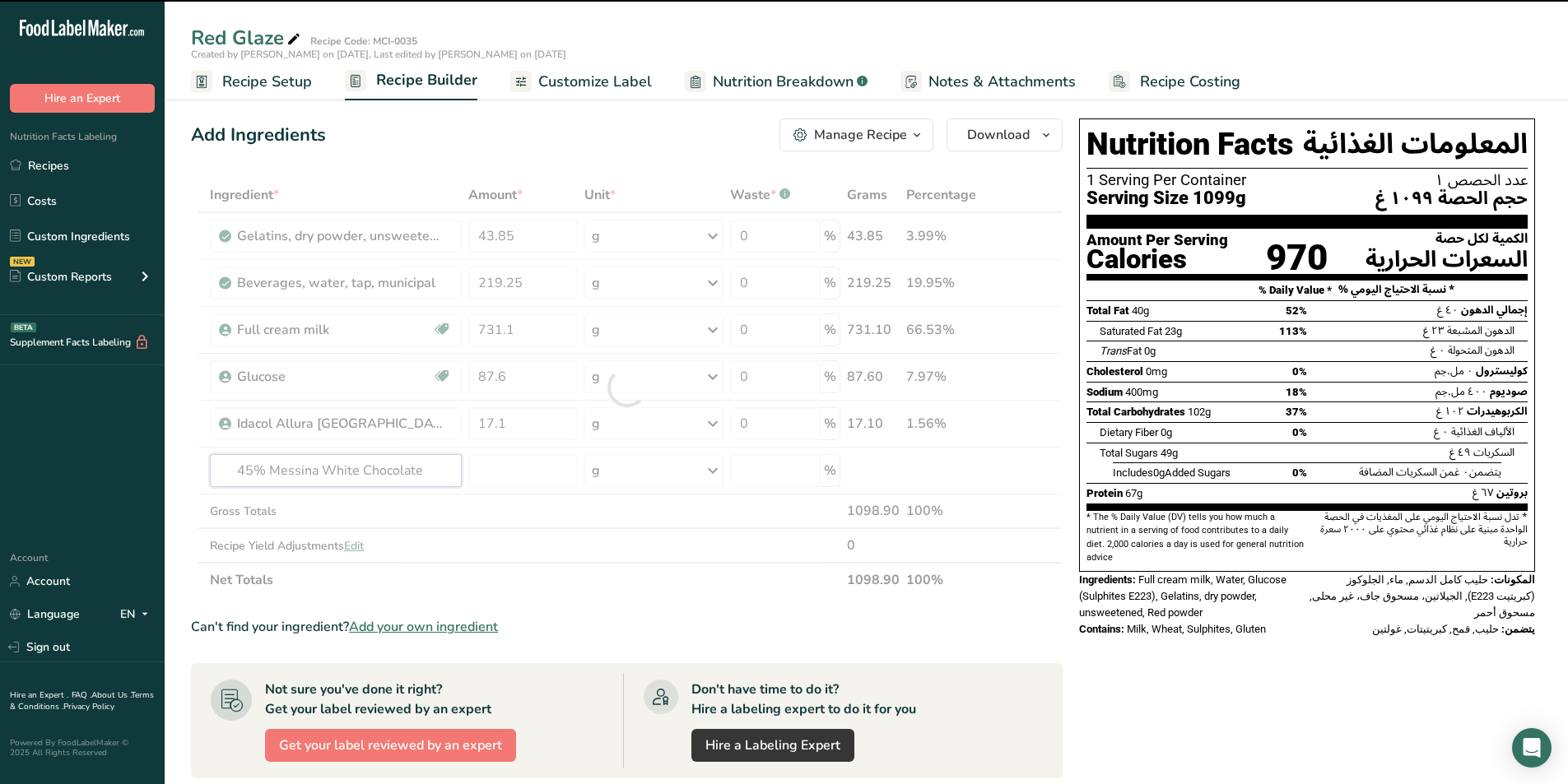
type input "45% Messina White Chocolate"
click at [518, 475] on div at bounding box center [627, 387] width 871 height 419
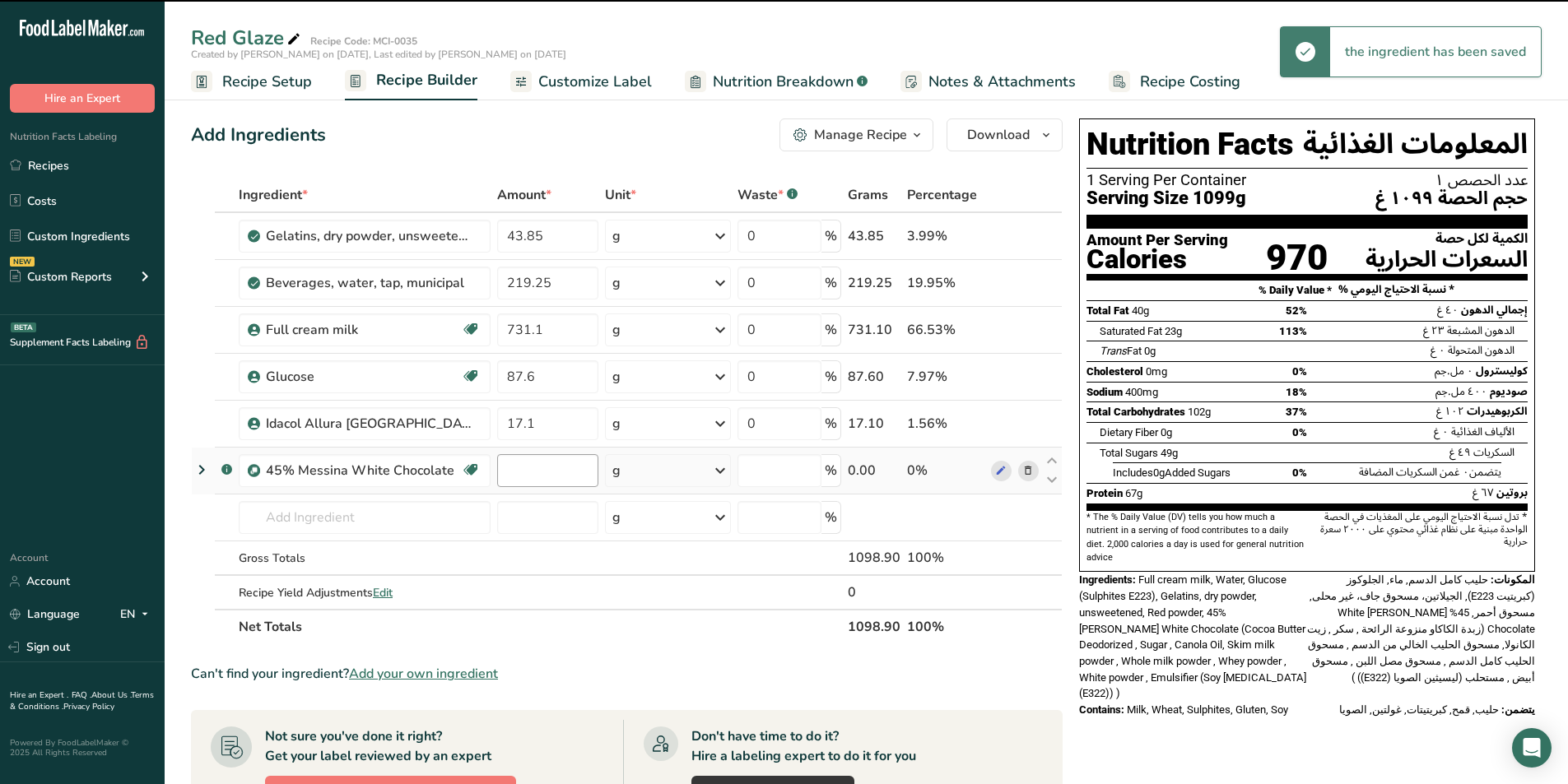
type input "0"
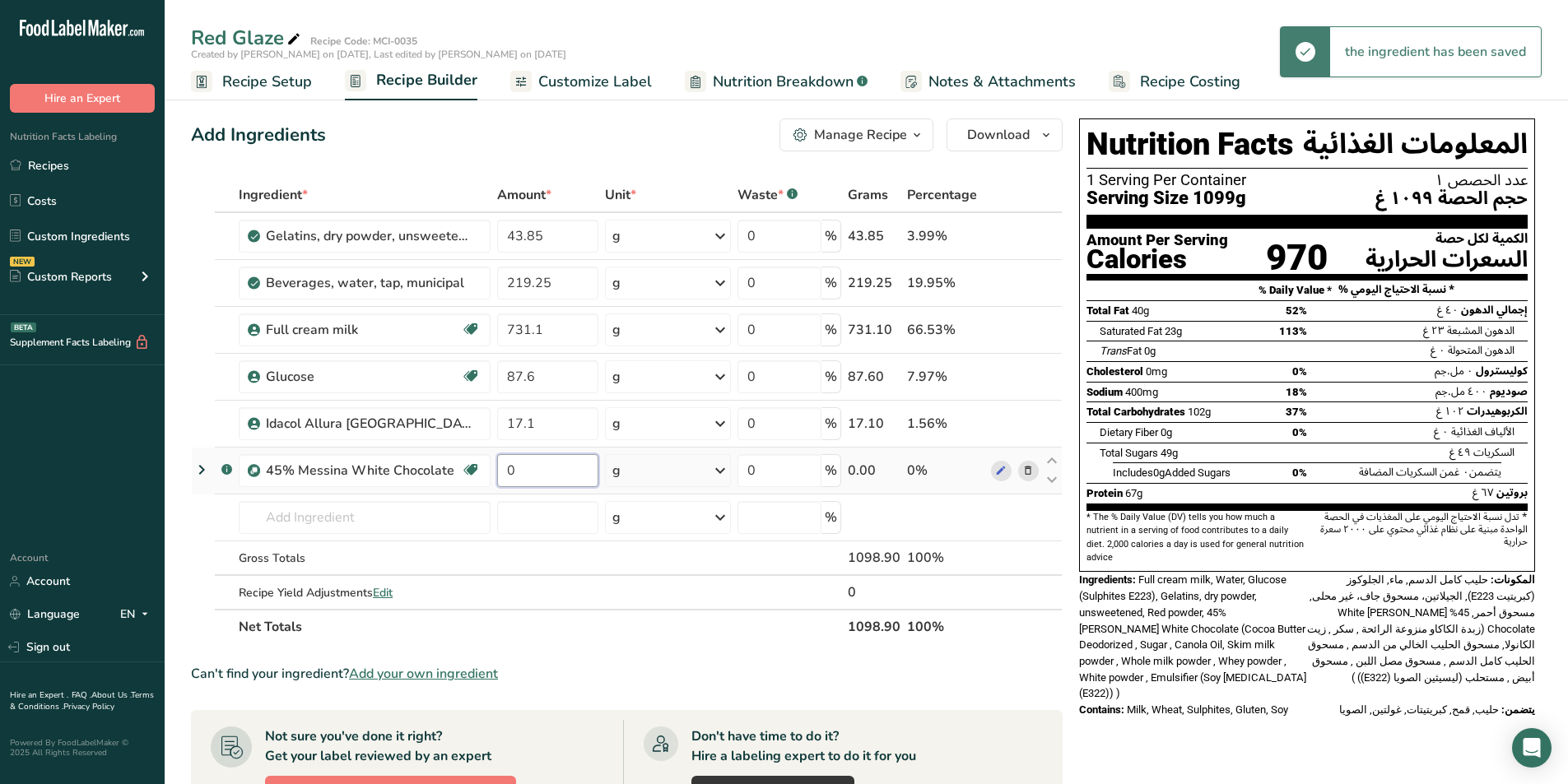
click at [518, 471] on input "0" at bounding box center [548, 470] width 102 height 33
type input "1901.1"
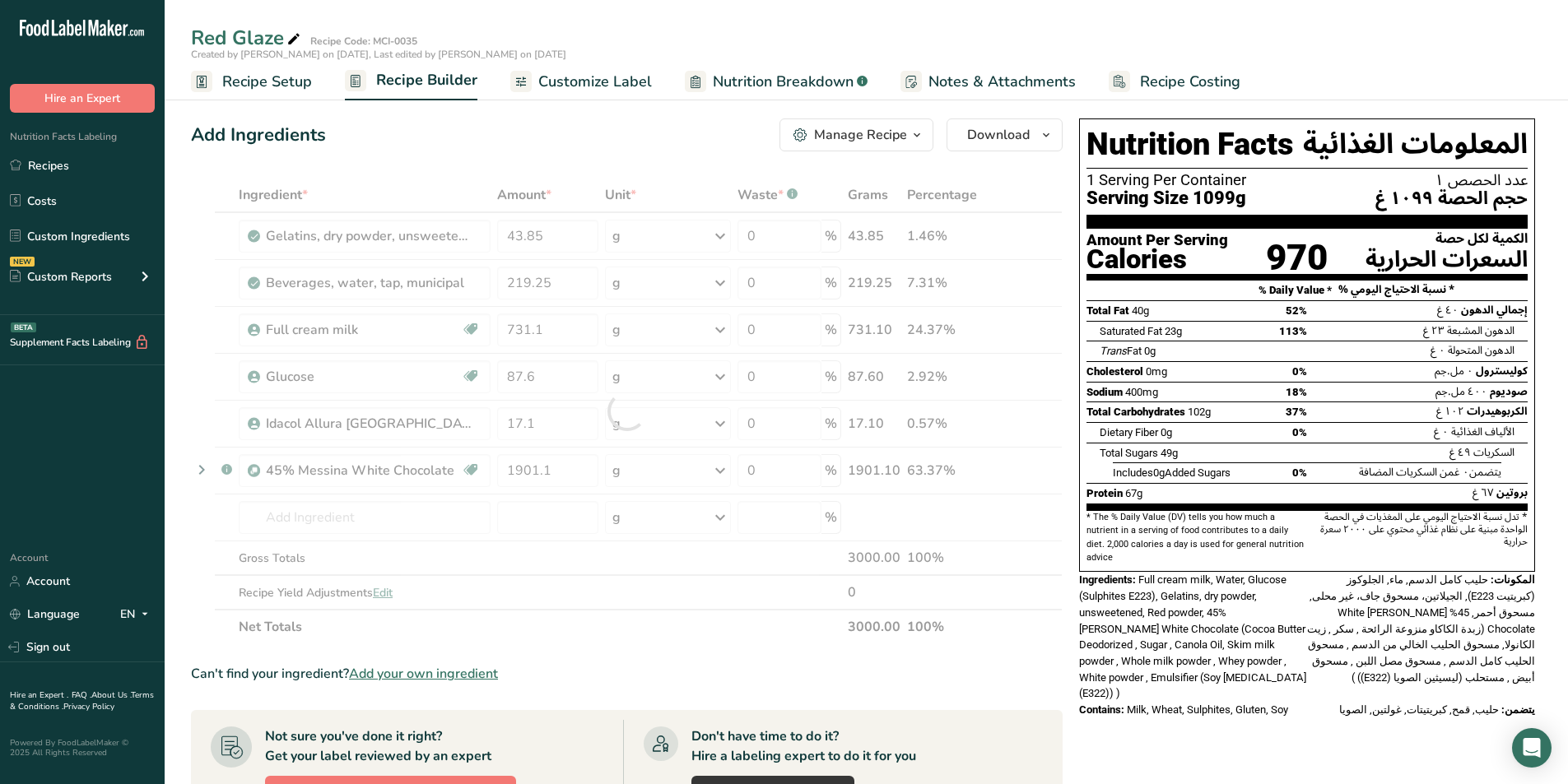
click at [1240, 736] on div "Nutrition Facts [DEMOGRAPHIC_DATA] 1 Serving Per Container عدد الحصص ١ Serving …" at bounding box center [1307, 669] width 469 height 1115
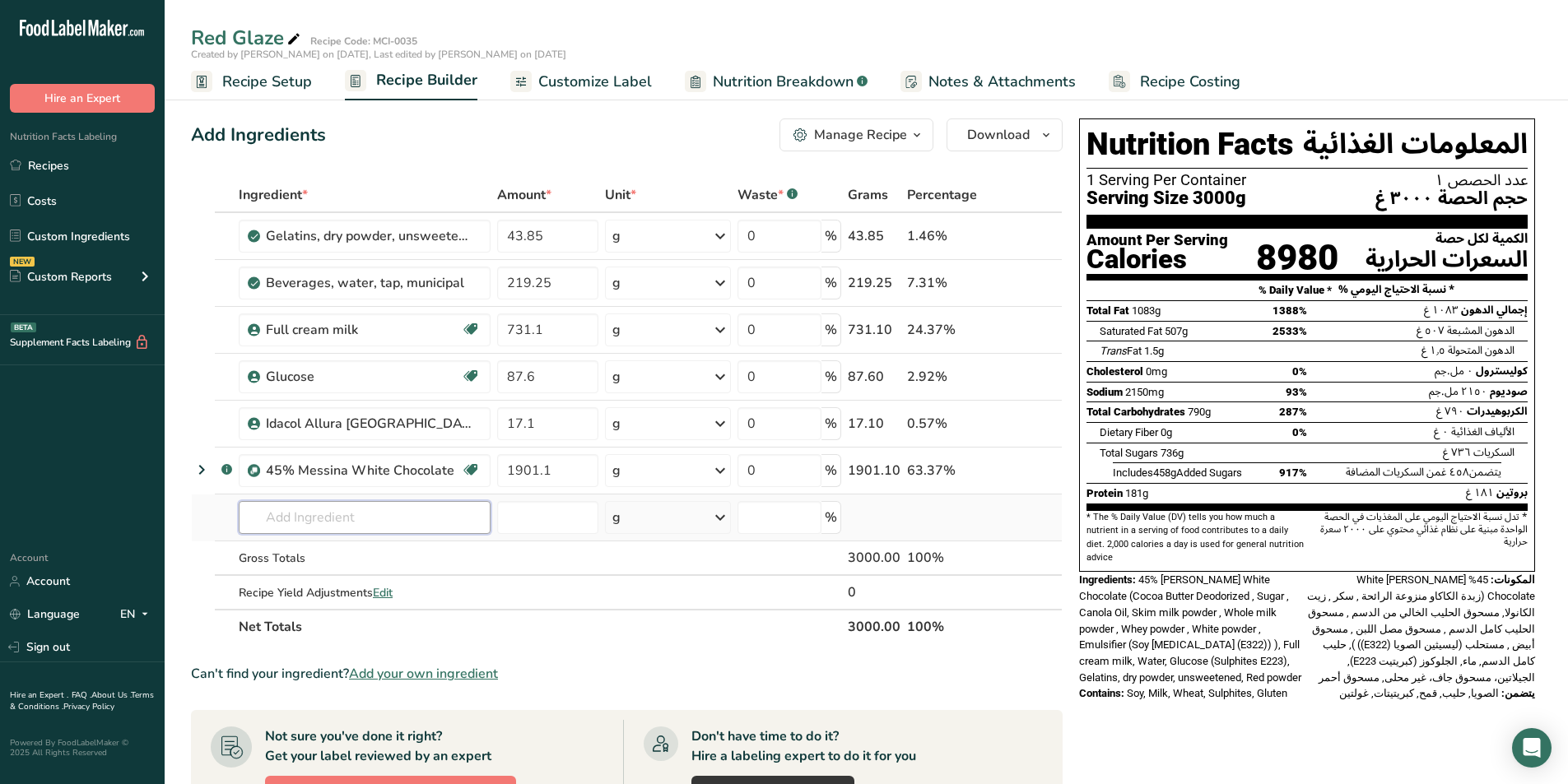
click at [345, 512] on input "text" at bounding box center [365, 517] width 252 height 33
click at [1040, 378] on td at bounding box center [1015, 377] width 54 height 47
click at [1035, 379] on span at bounding box center [1028, 376] width 19 height 19
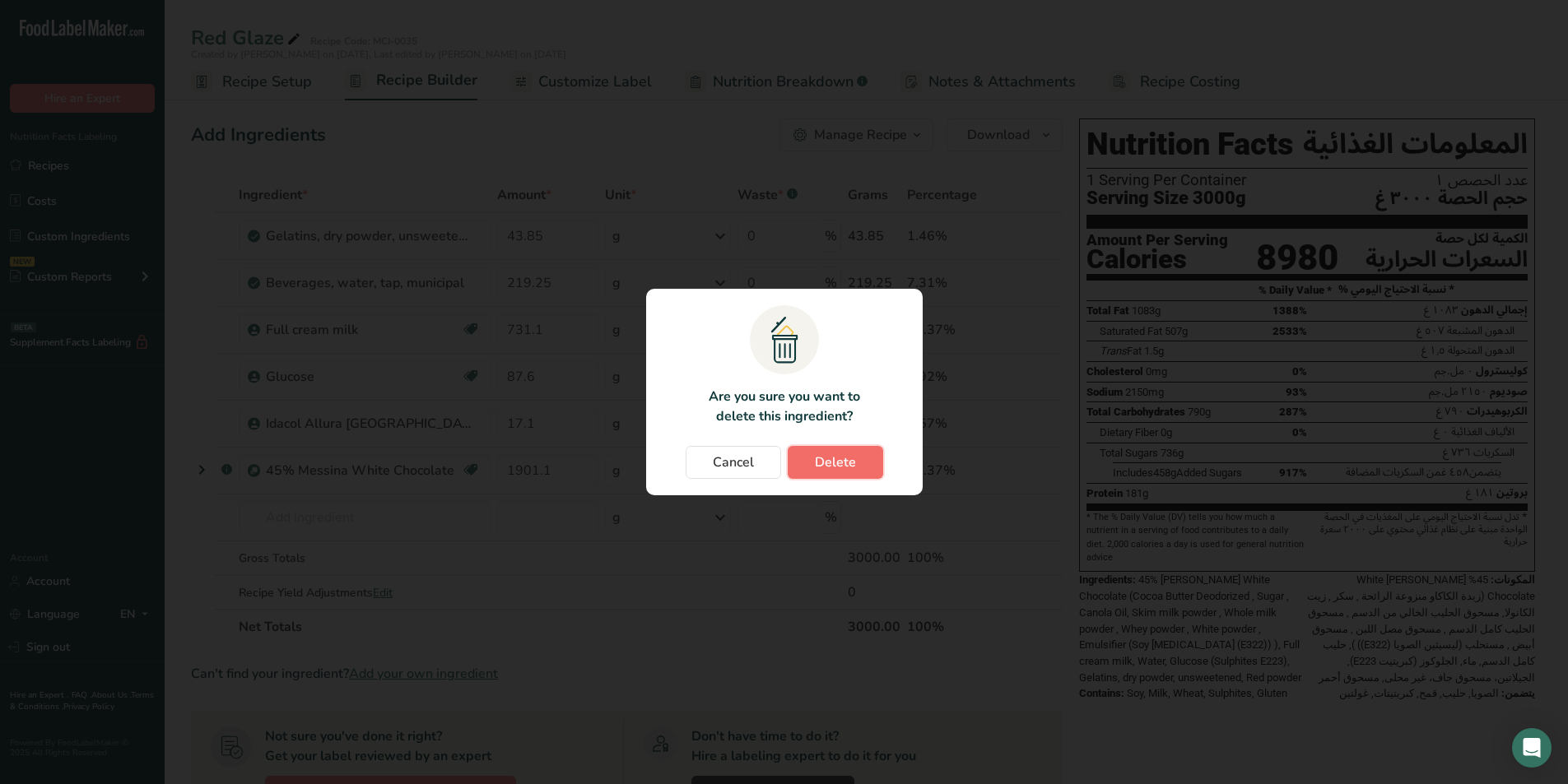
click at [846, 451] on button "Delete" at bounding box center [835, 462] width 95 height 33
type input "17.1"
type input "1901.1"
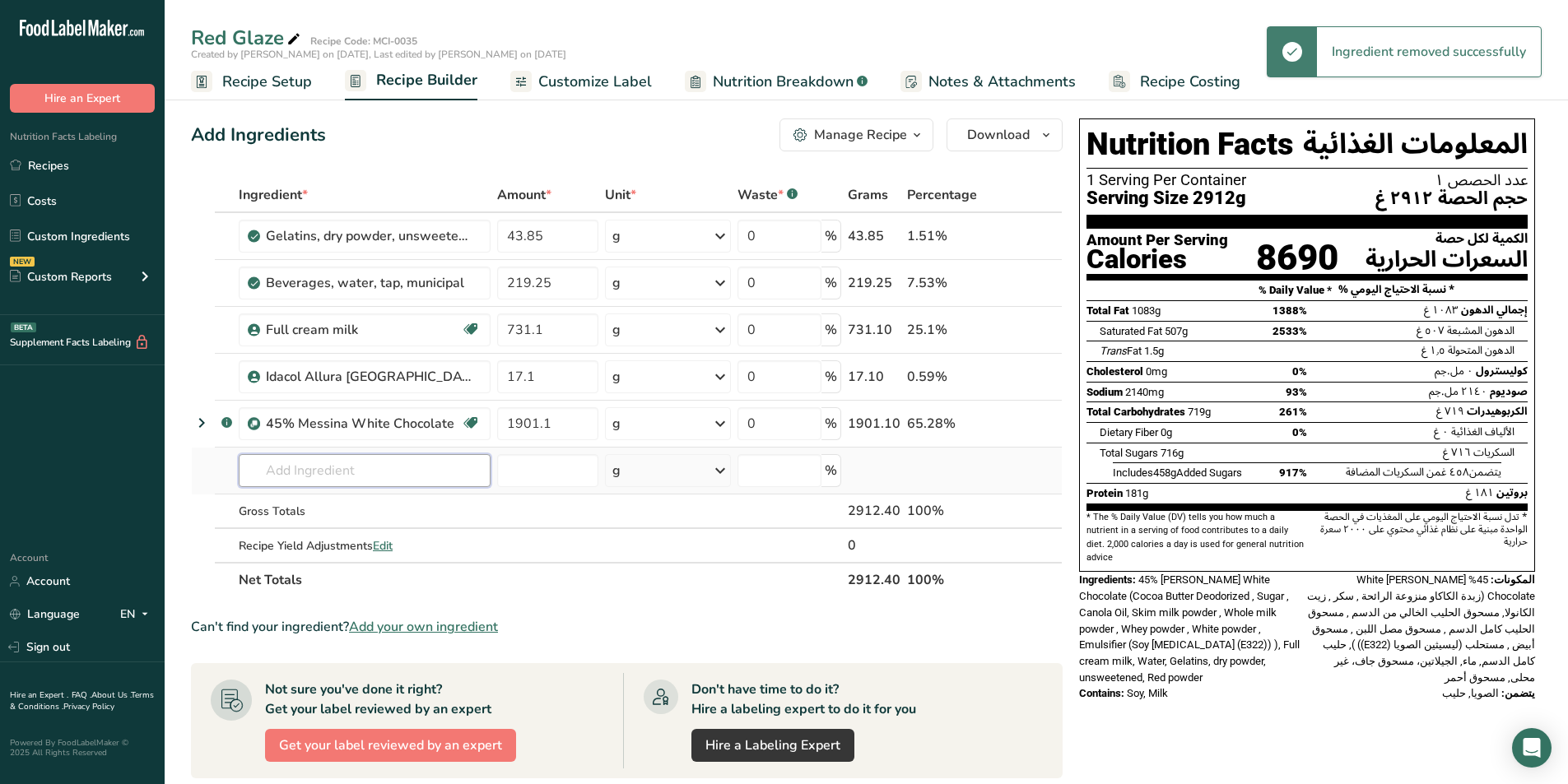
click at [321, 470] on input "text" at bounding box center [365, 470] width 252 height 33
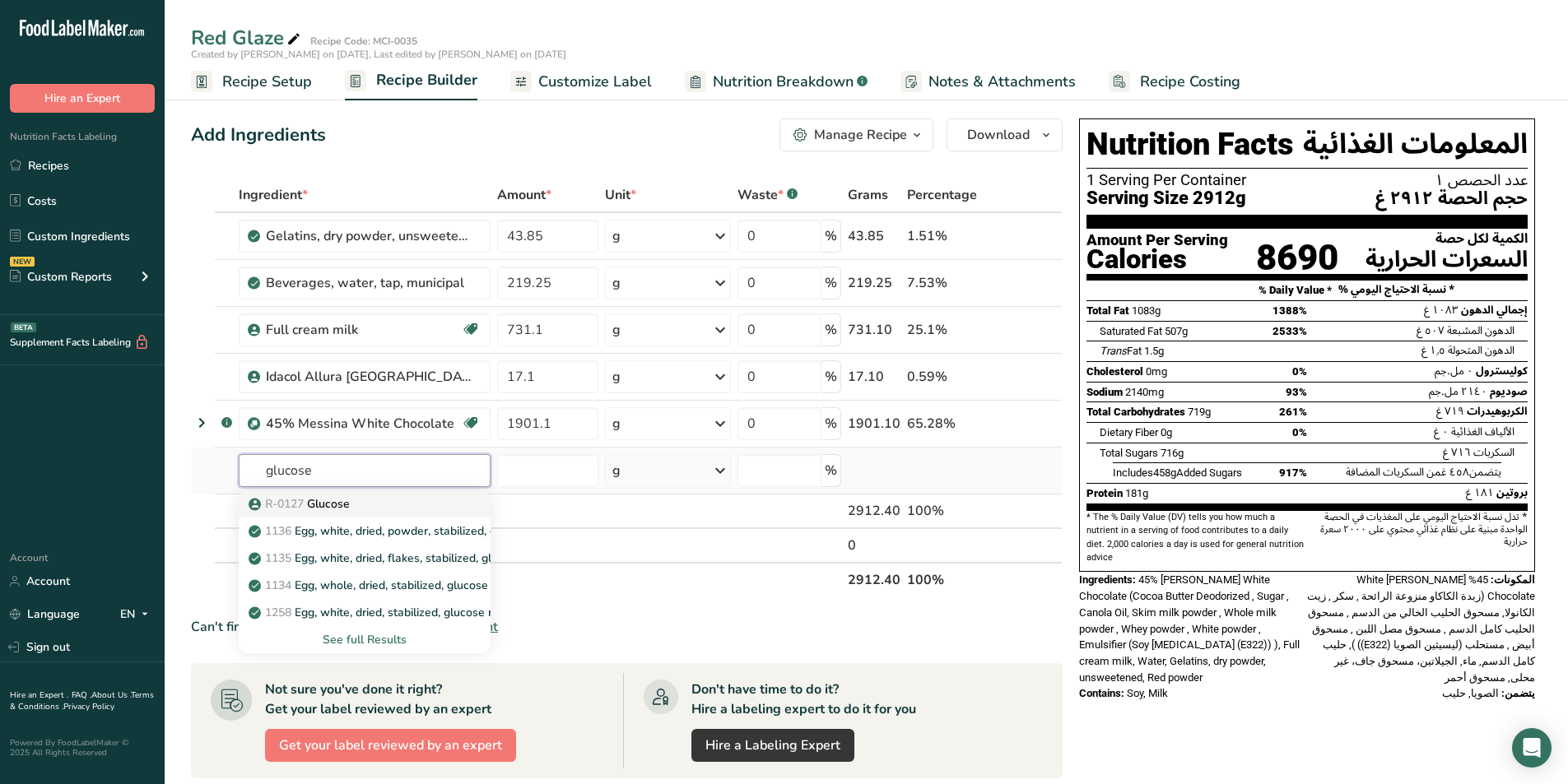
type input "Glucose"
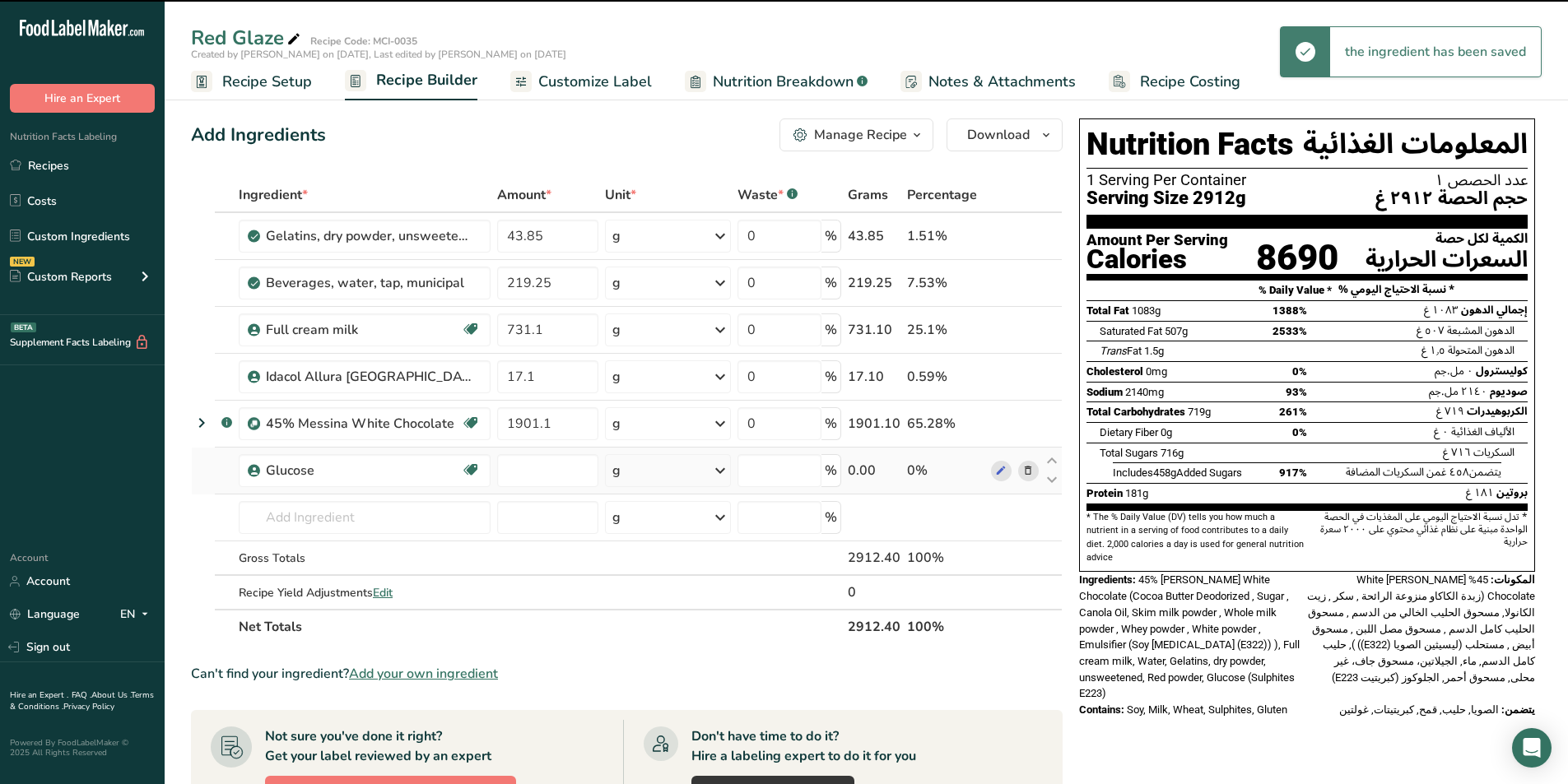
type input "0"
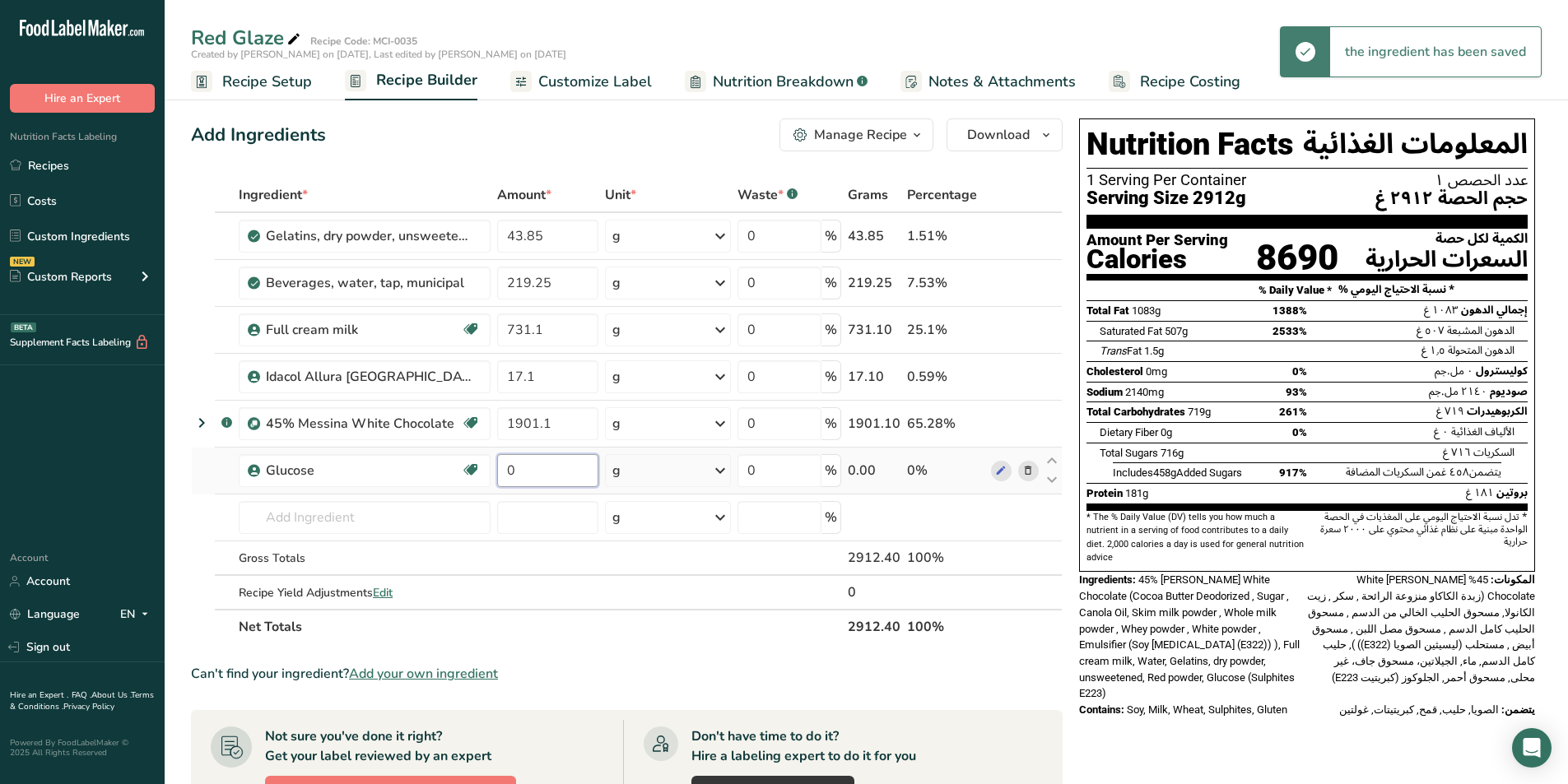
click at [531, 468] on input "0" at bounding box center [548, 470] width 102 height 33
type input "87.6"
click at [1291, 722] on div "Nutrition Facts [DEMOGRAPHIC_DATA] 1 Serving Per Container عدد الحصص ١ Serving …" at bounding box center [1307, 687] width 469 height 1149
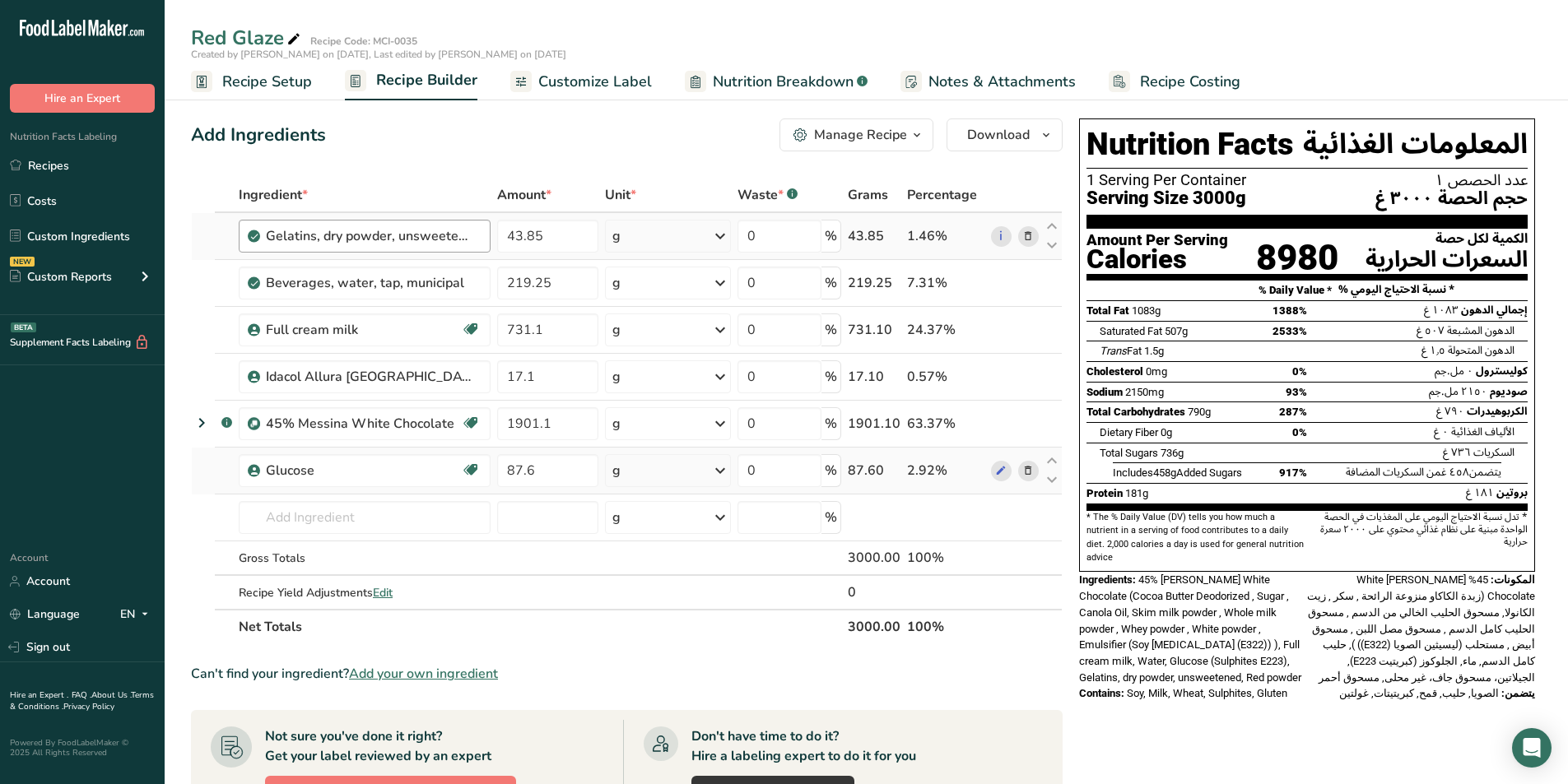
click at [263, 241] on div "Gelatins, dry powder, unsweetened" at bounding box center [365, 235] width 252 height 33
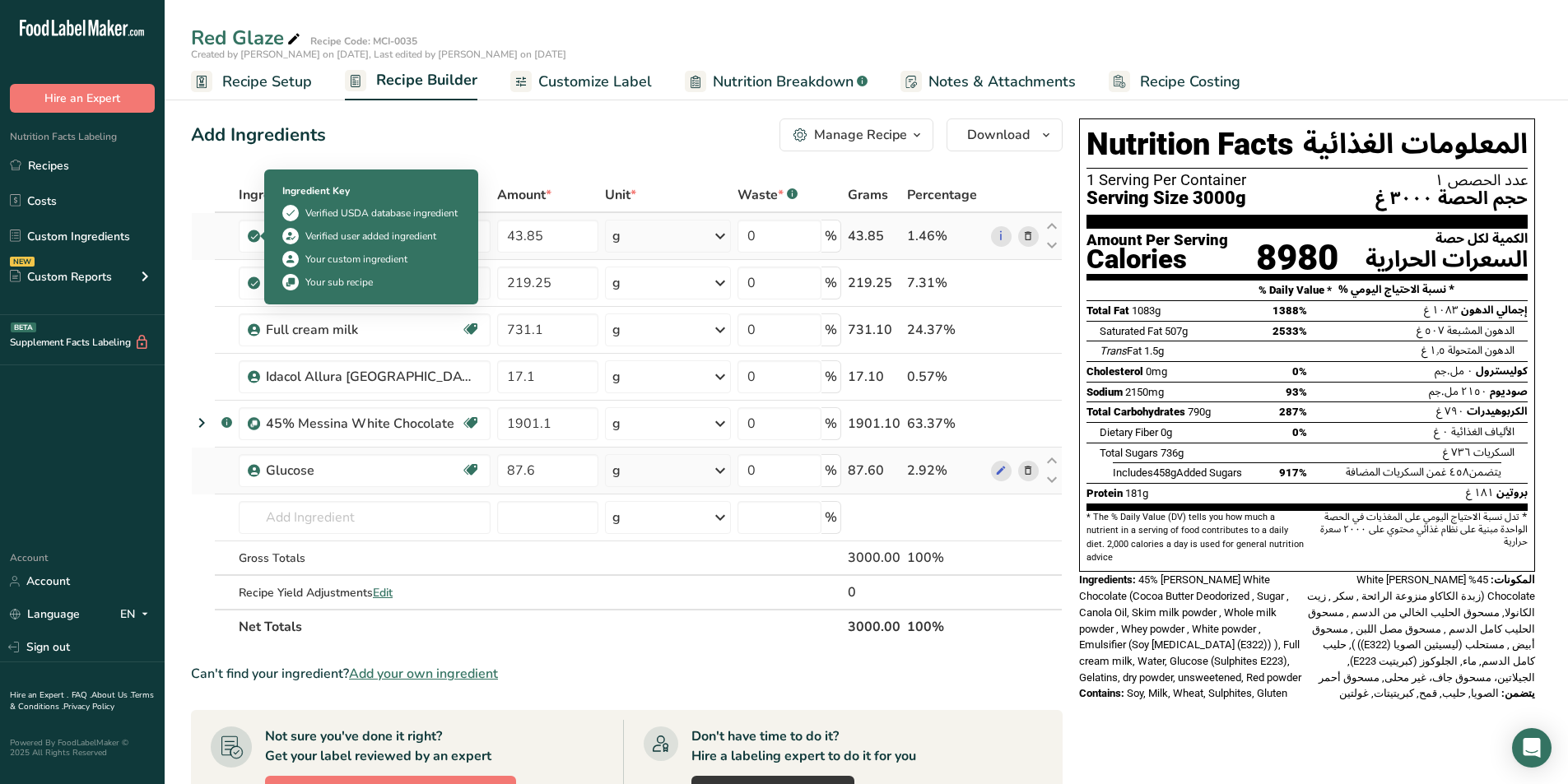
click at [256, 238] on icon at bounding box center [254, 236] width 10 height 15
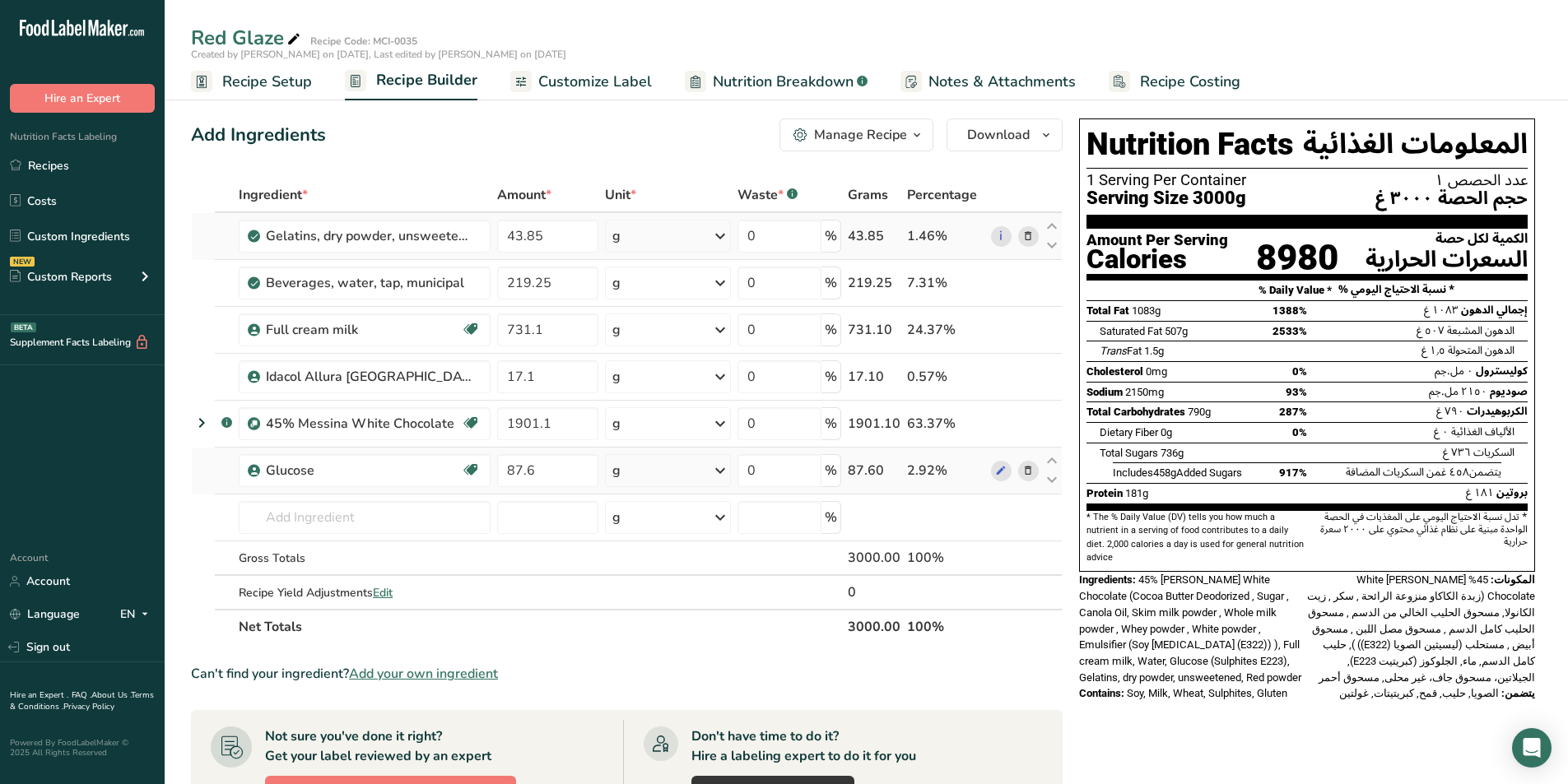
click at [256, 238] on icon at bounding box center [254, 236] width 10 height 15
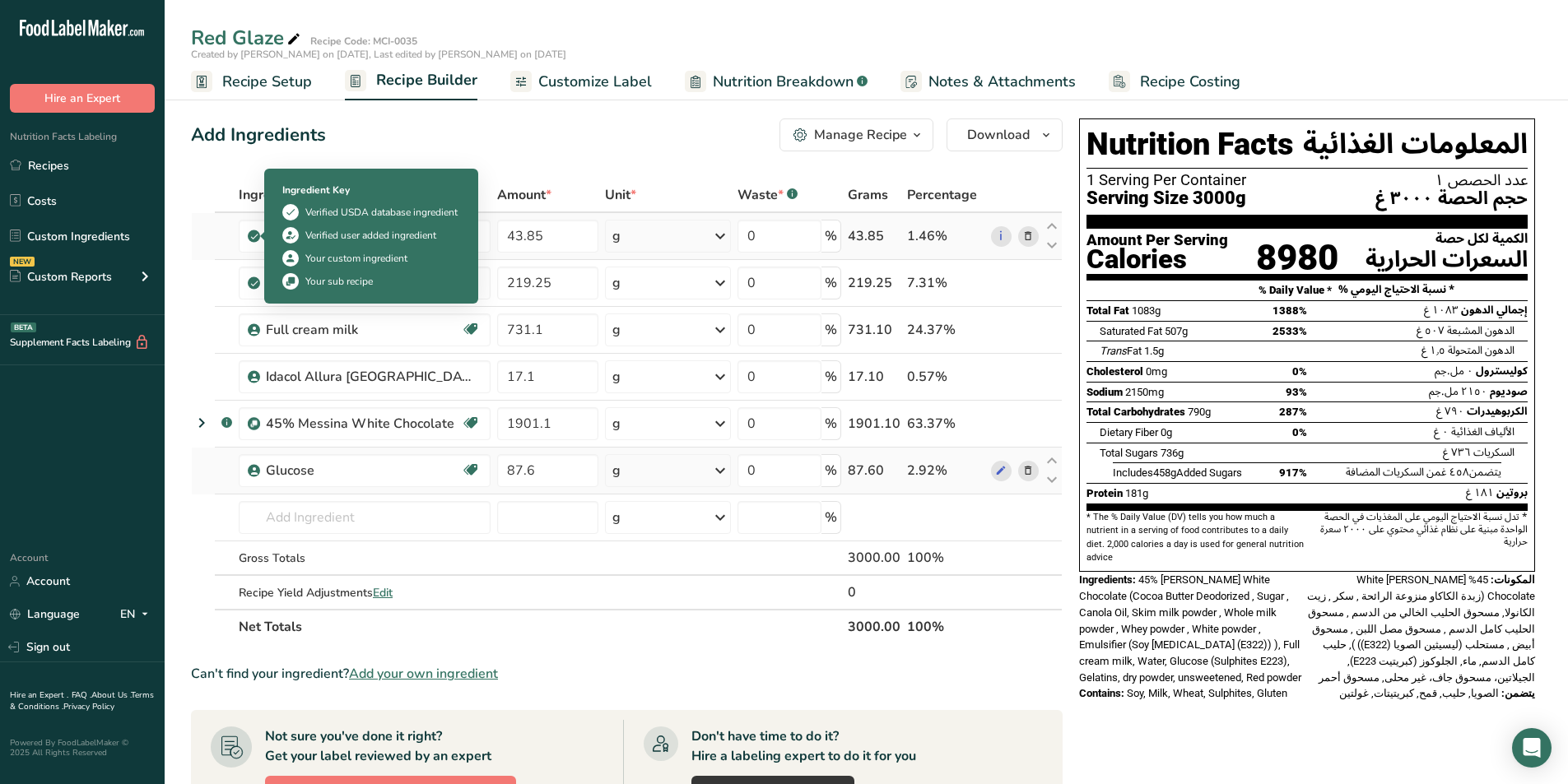
click at [256, 238] on icon at bounding box center [254, 236] width 10 height 15
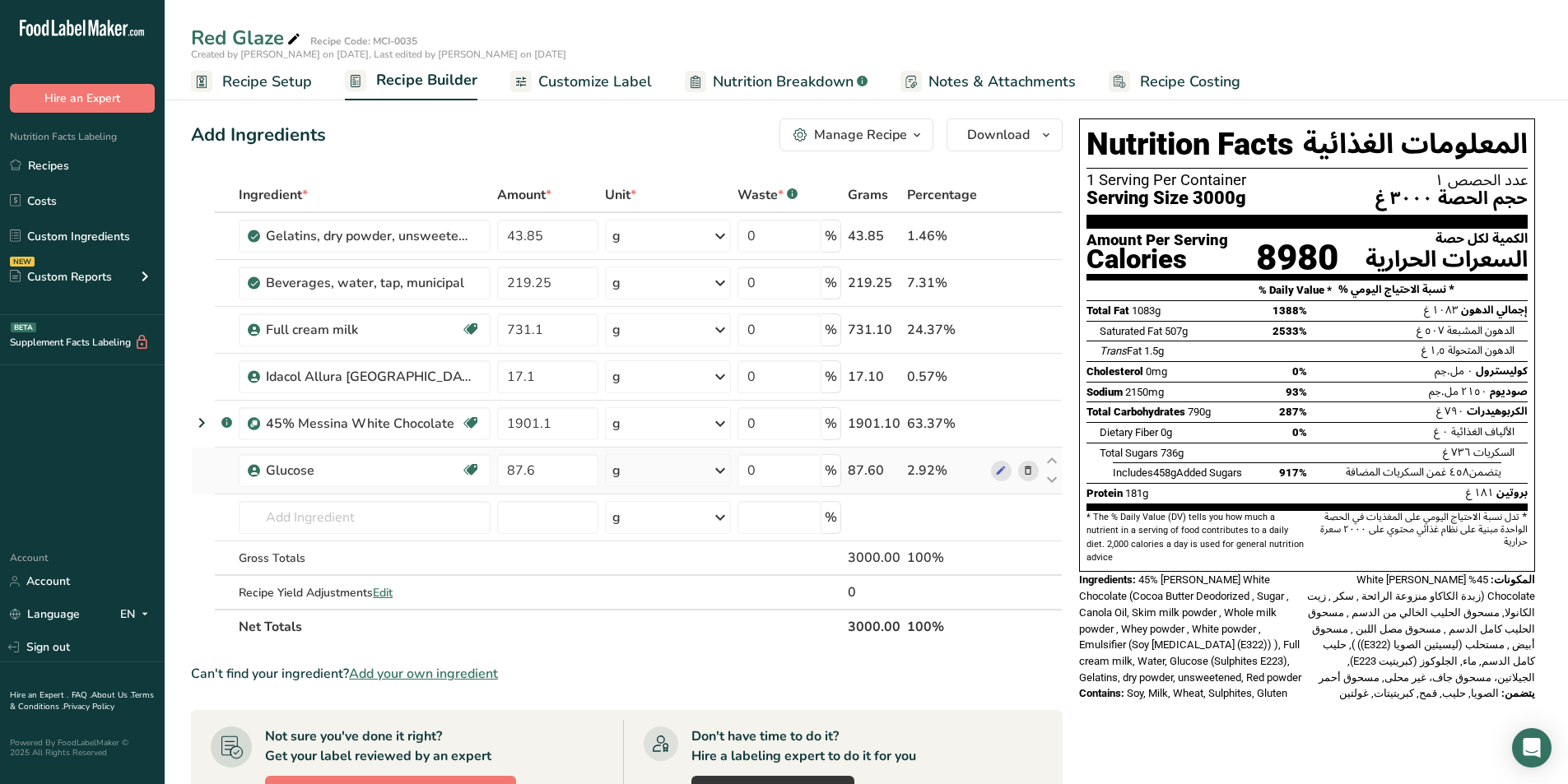
click at [632, 147] on div "Add Ingredients Manage Recipe Delete Recipe Duplicate Recipe Scale Recipe Save …" at bounding box center [627, 134] width 871 height 33
click at [481, 160] on div "Add Ingredients Manage Recipe Delete Recipe Duplicate Recipe Scale Recipe Save …" at bounding box center [632, 687] width 882 height 1149
click at [52, 233] on link "Custom Ingredients" at bounding box center [82, 235] width 165 height 31
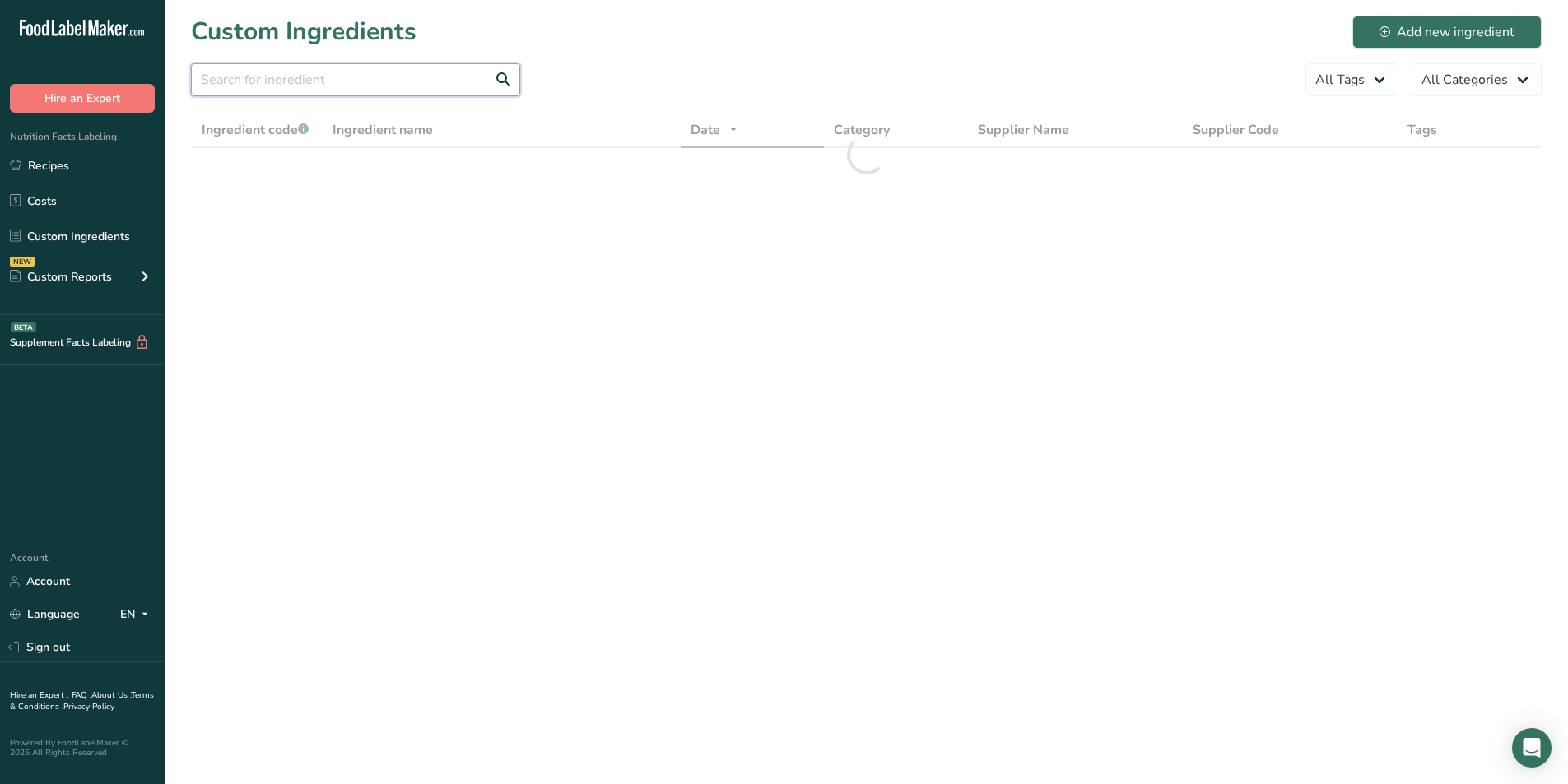
click at [393, 82] on input "text" at bounding box center [355, 79] width 329 height 33
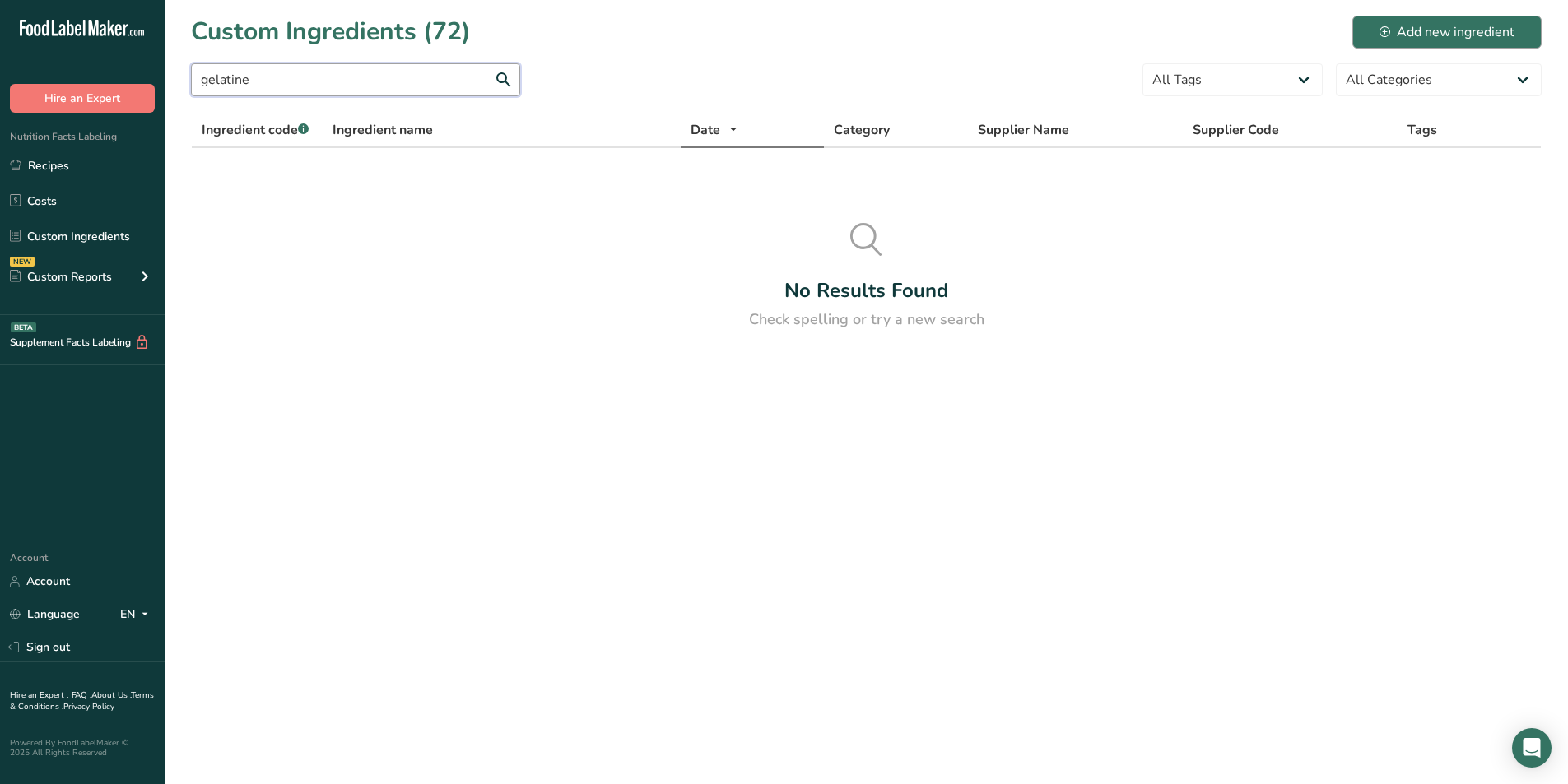
type input "gelatine"
click at [1374, 45] on button "Add new ingredient" at bounding box center [1446, 32] width 189 height 33
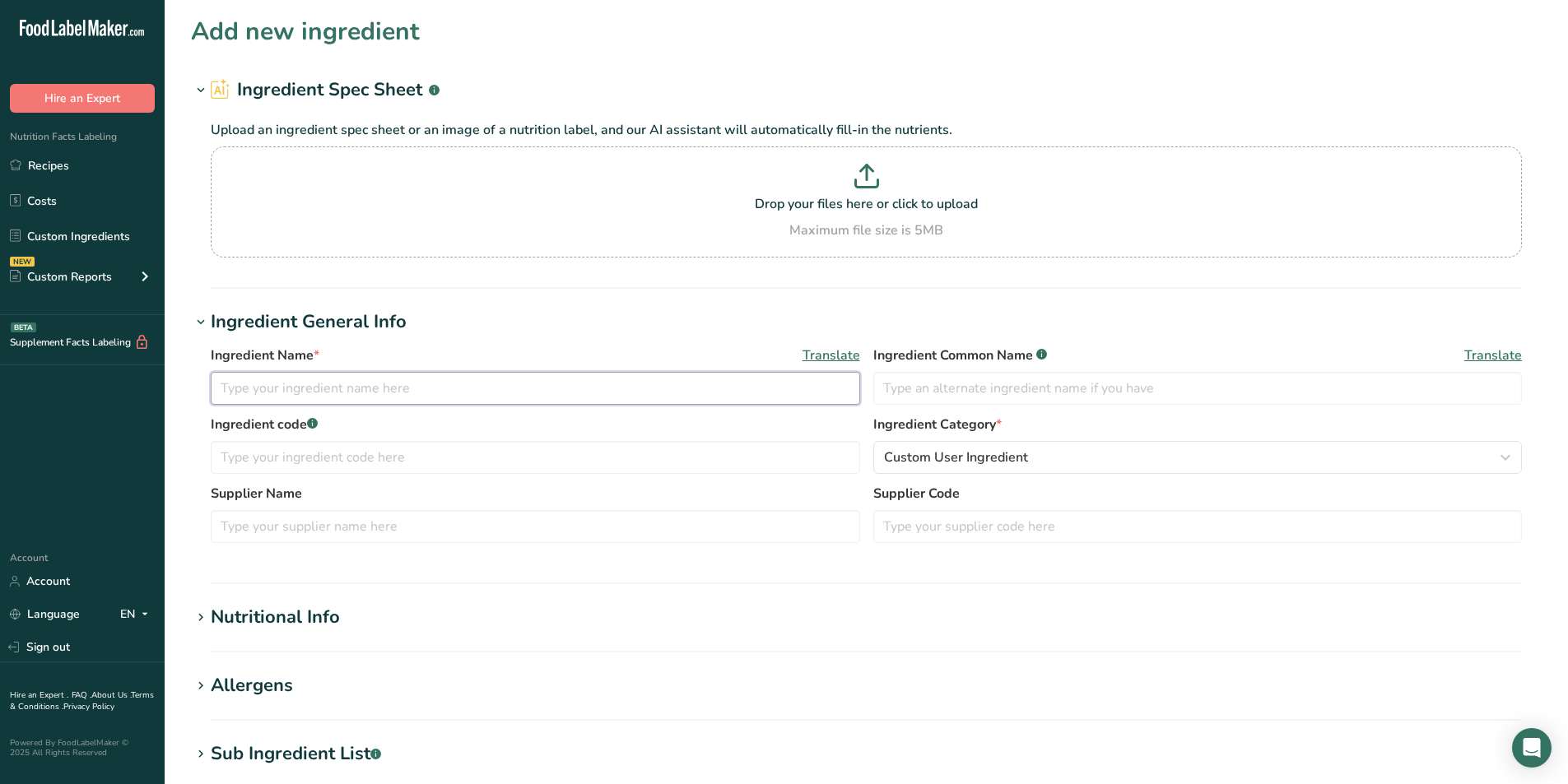
click at [307, 392] on input "text" at bounding box center [535, 388] width 649 height 33
type input "Gelatine"
type input "H"
type input "Gelatine"
click at [839, 362] on span "Translate" at bounding box center [831, 354] width 57 height 19
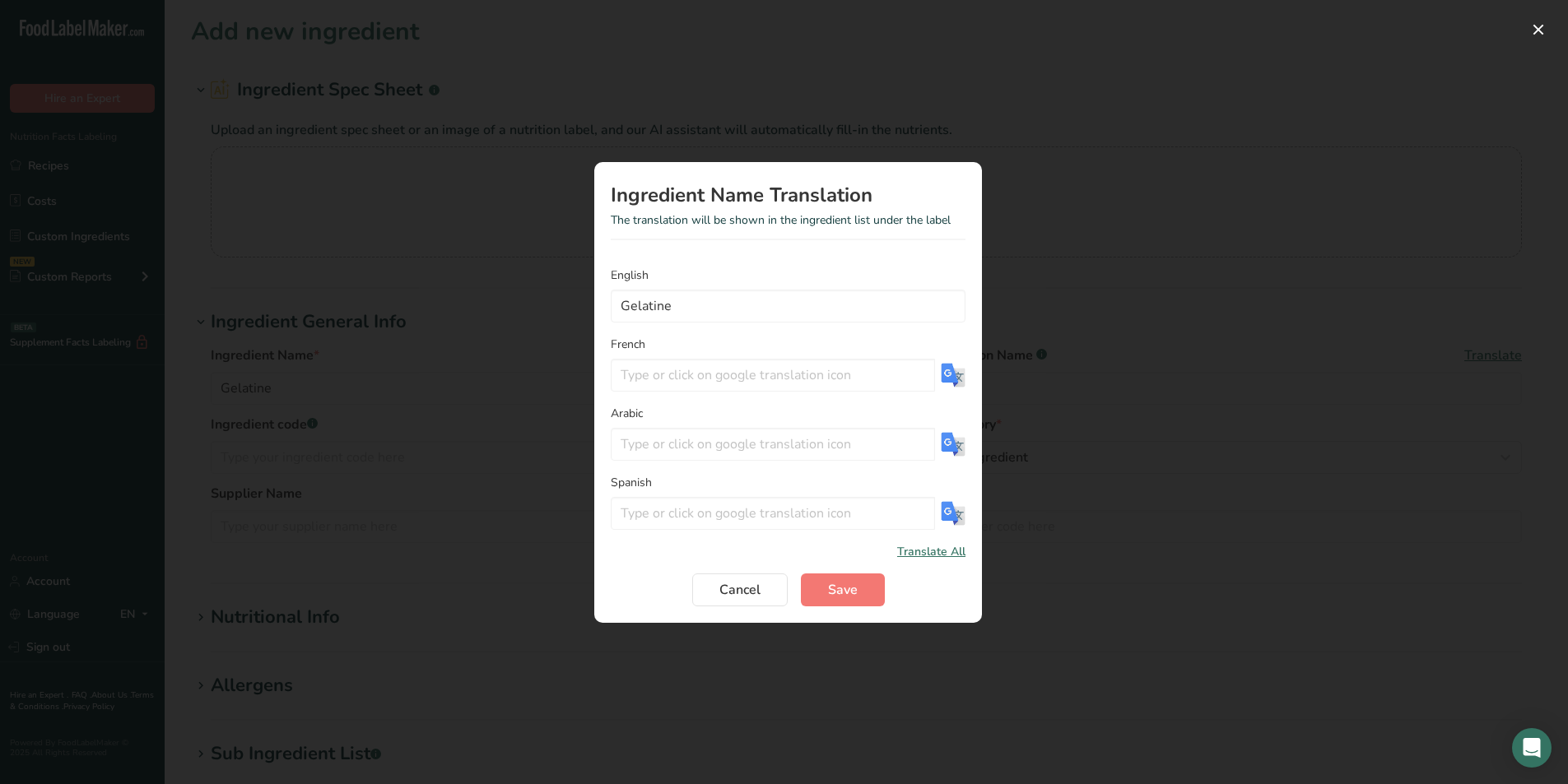
click at [947, 555] on span "Translate All" at bounding box center [930, 551] width 68 height 17
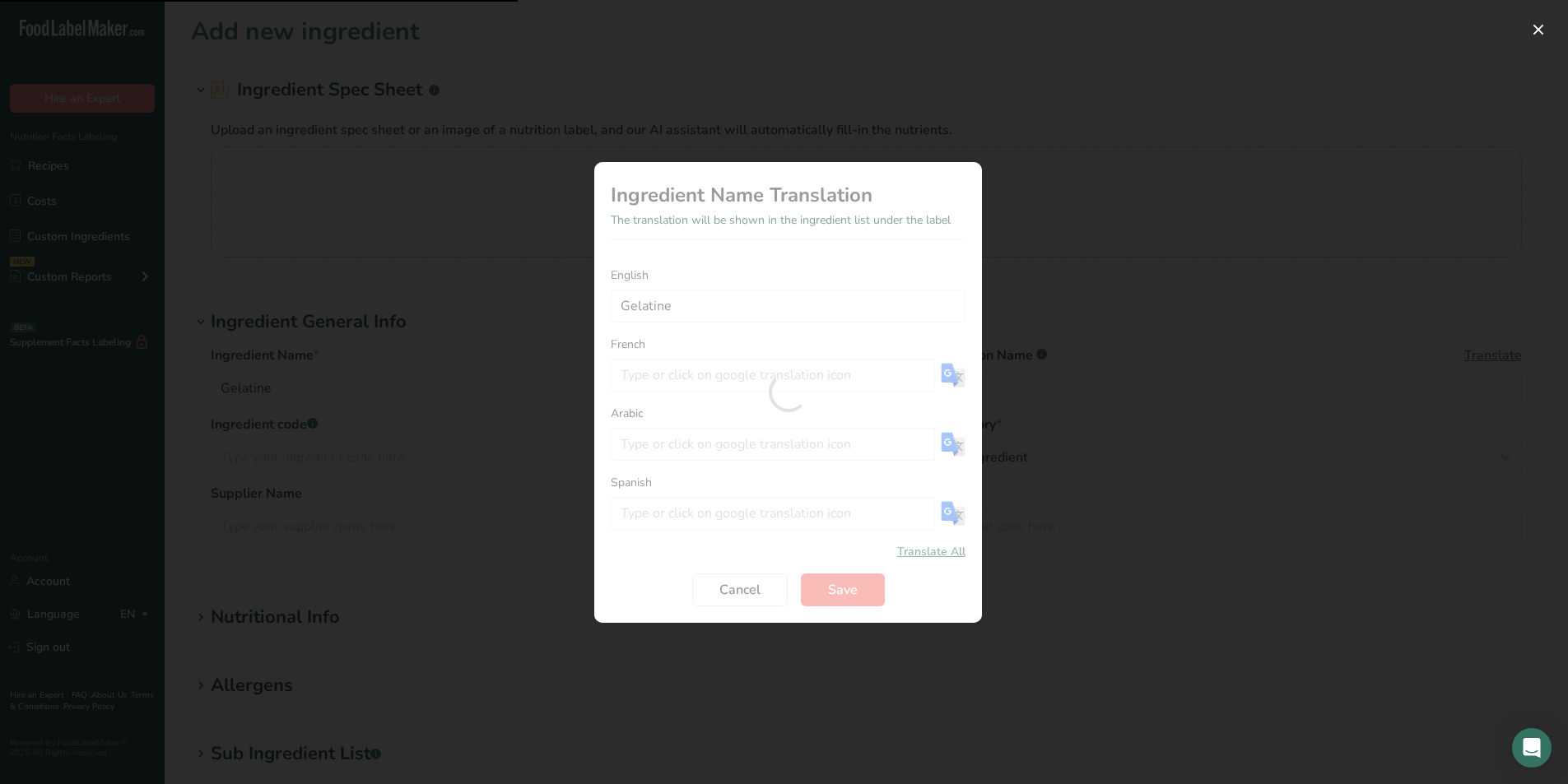
type input "Gélatine"
type input "الجيلاتين"
type input "Gelatina"
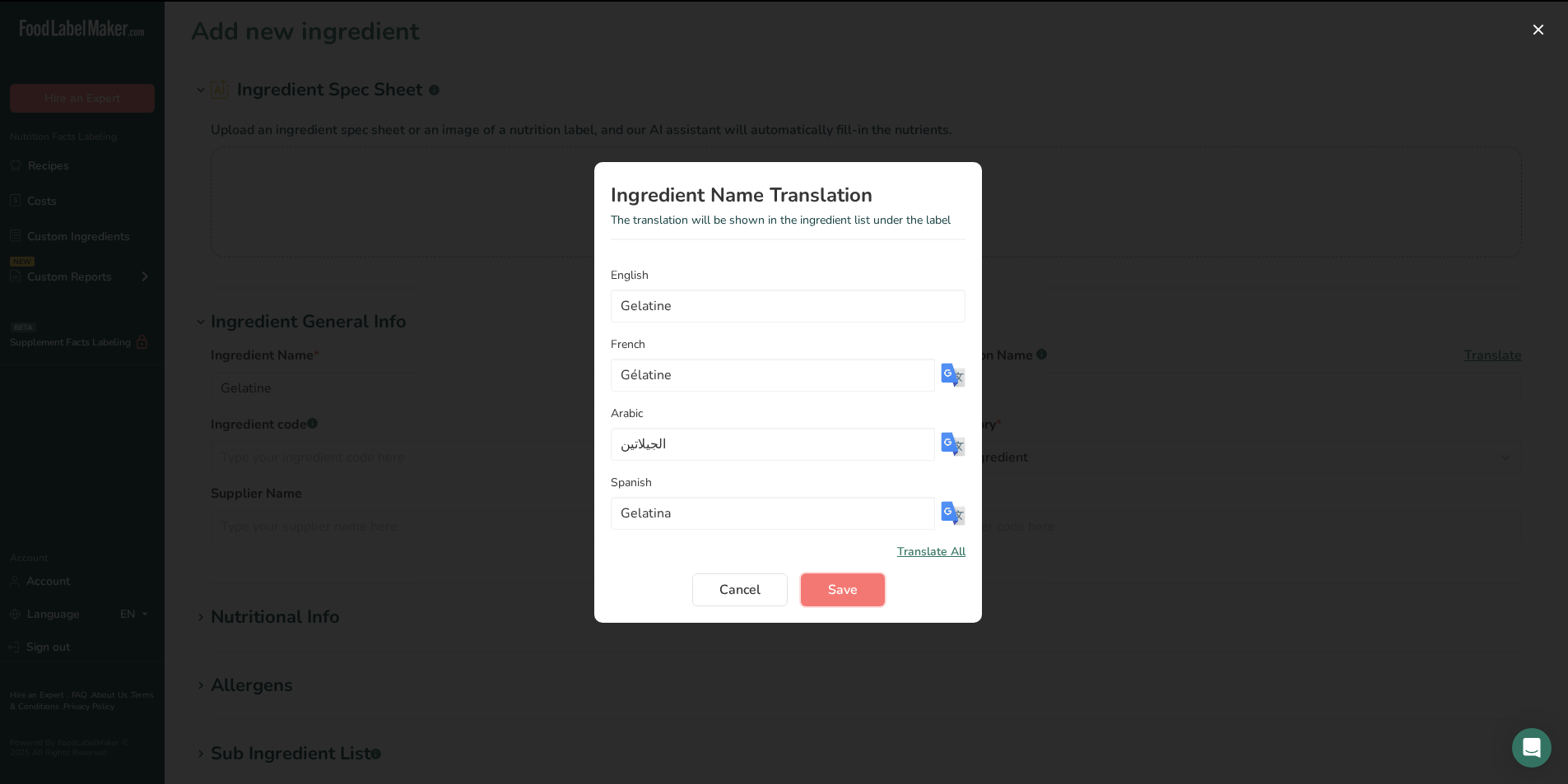
click at [855, 597] on span "Save" at bounding box center [842, 589] width 30 height 19
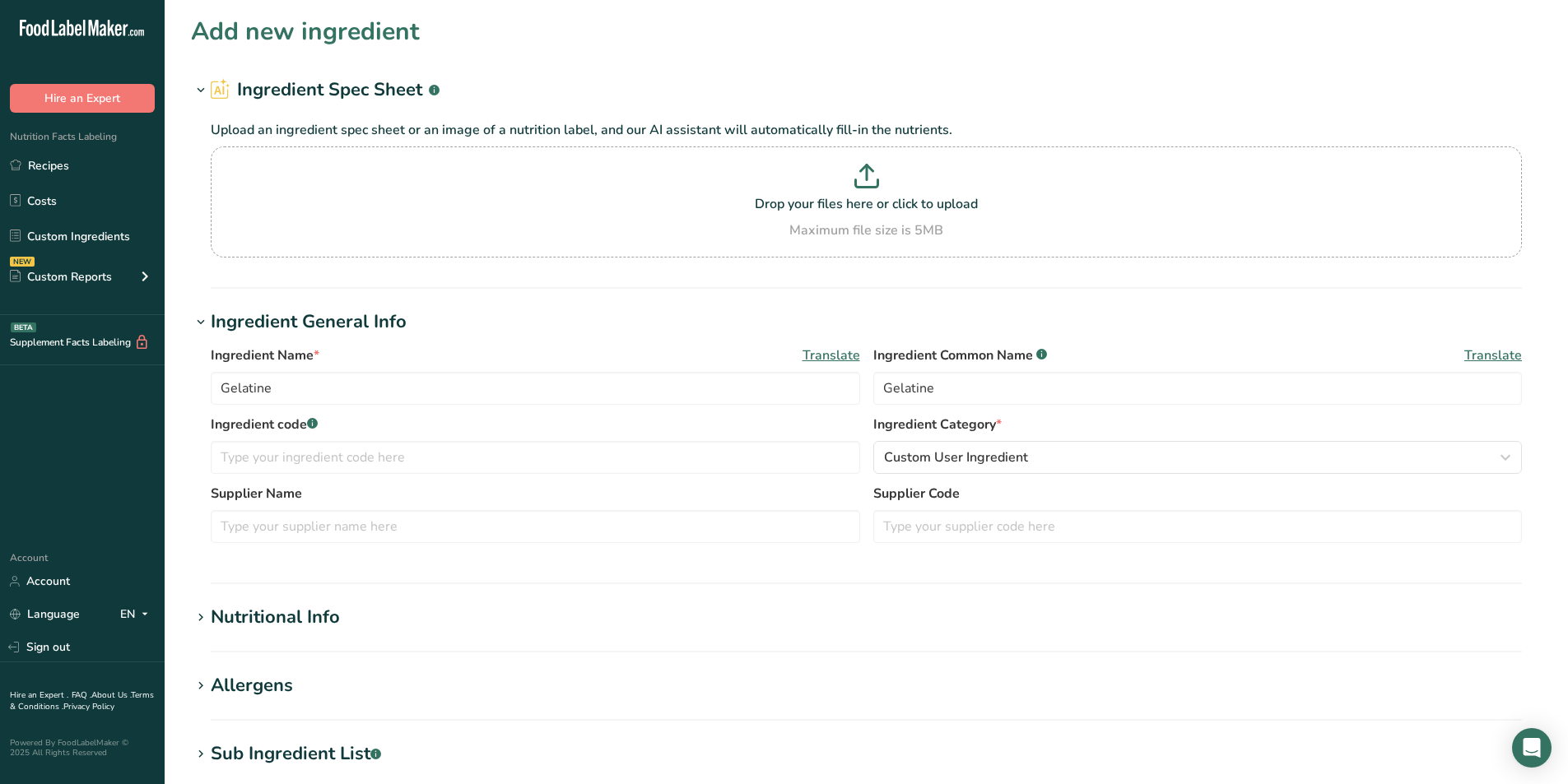
click at [1486, 351] on span "Translate" at bounding box center [1493, 354] width 57 height 19
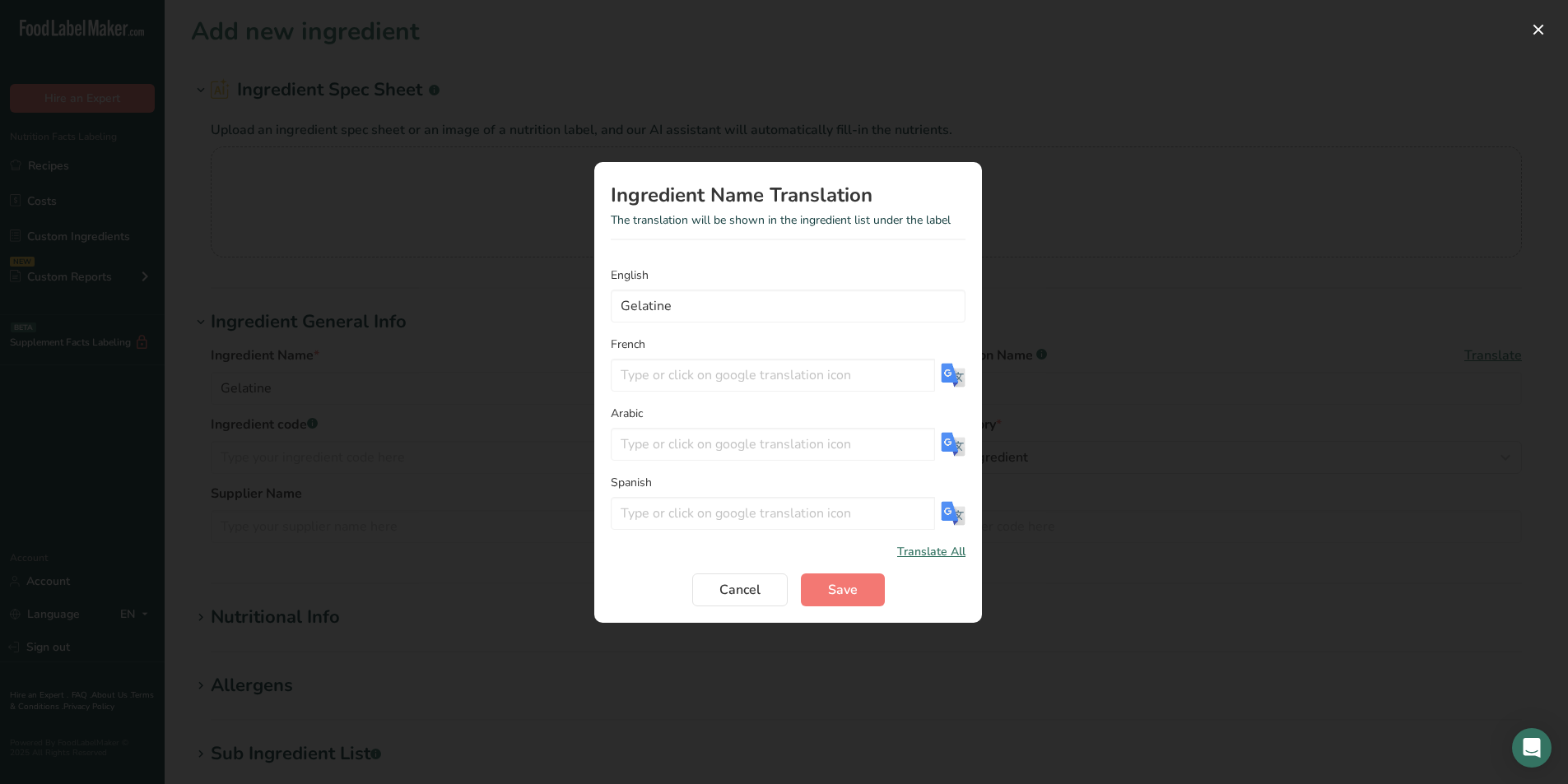
click at [932, 550] on span "Translate All" at bounding box center [930, 551] width 68 height 17
type input "Gélatine"
type input "الجيلاتين"
type input "Gelatina"
click at [849, 594] on span "Save" at bounding box center [842, 589] width 30 height 19
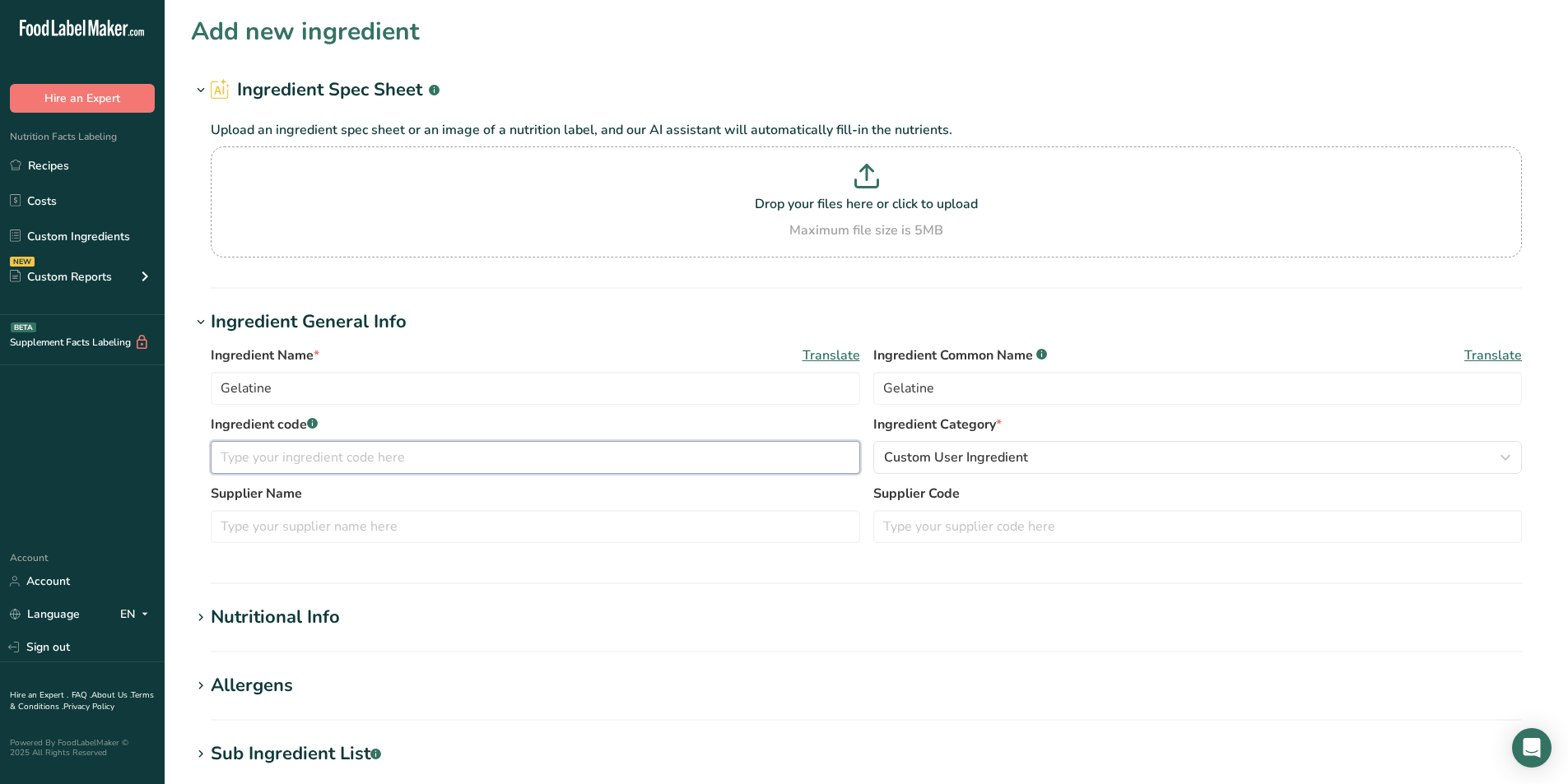
click at [372, 459] on input "text" at bounding box center [535, 457] width 649 height 33
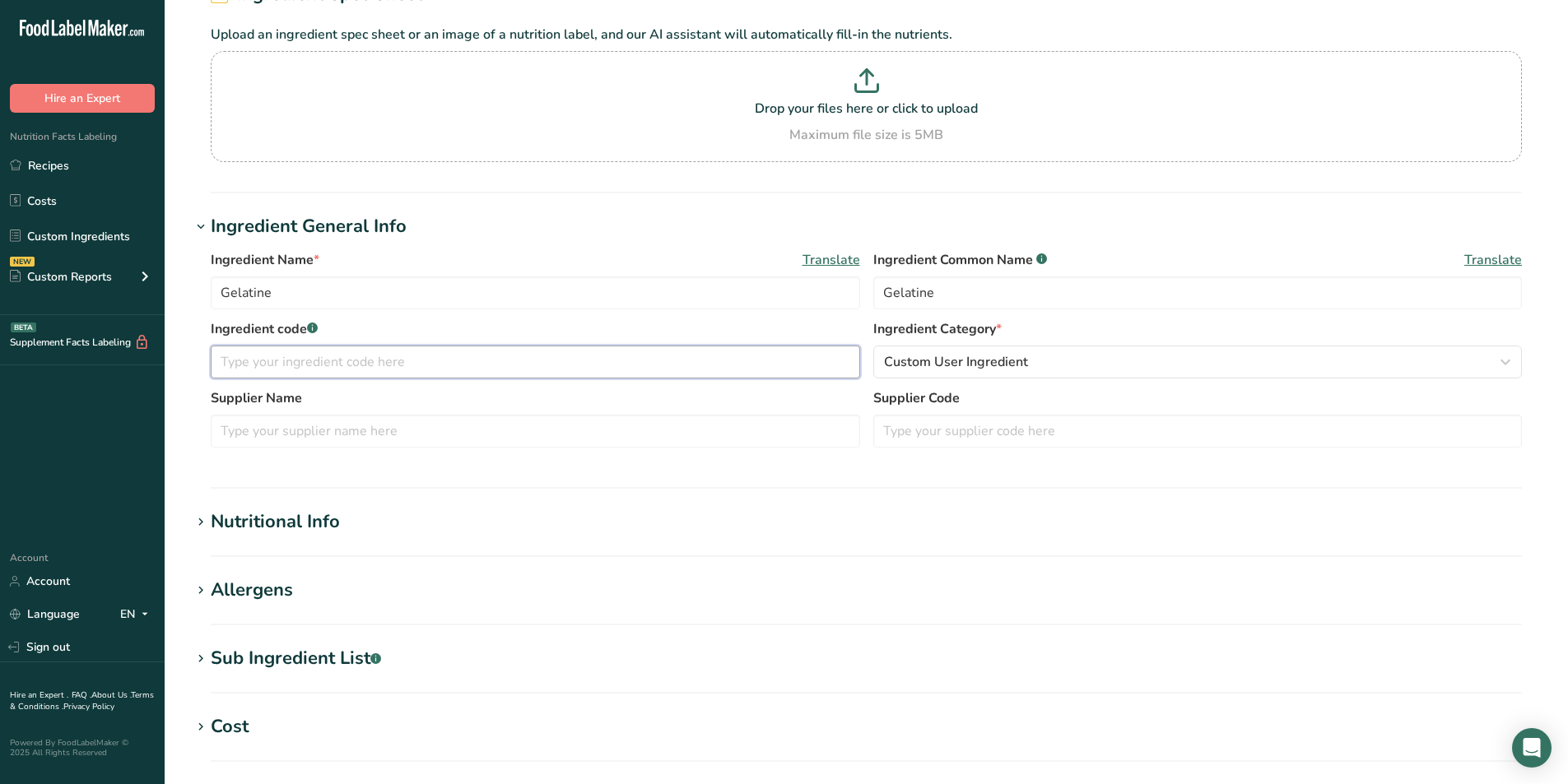
scroll to position [100, 0]
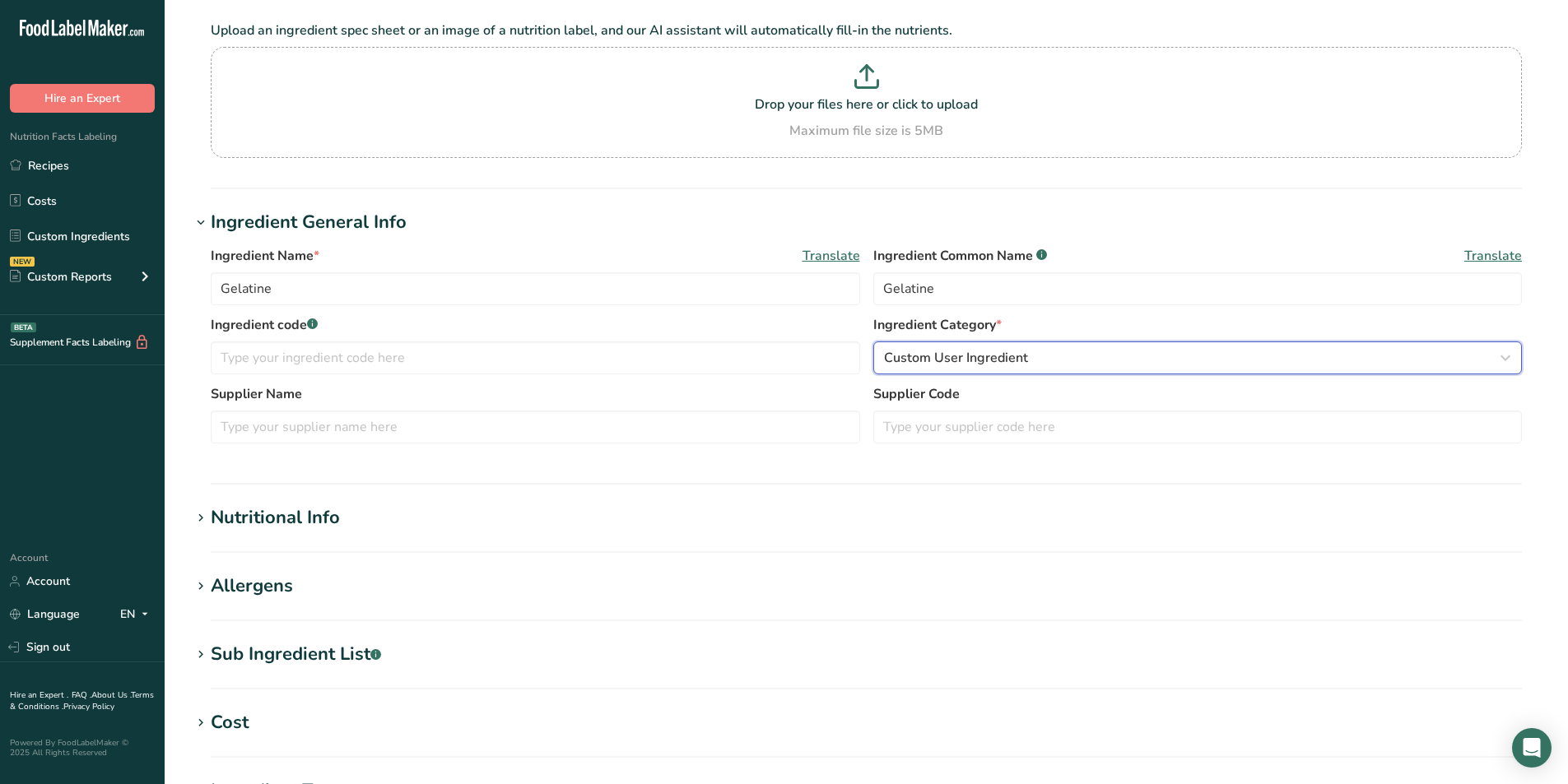
click at [936, 354] on span "Custom User Ingredient" at bounding box center [956, 357] width 144 height 19
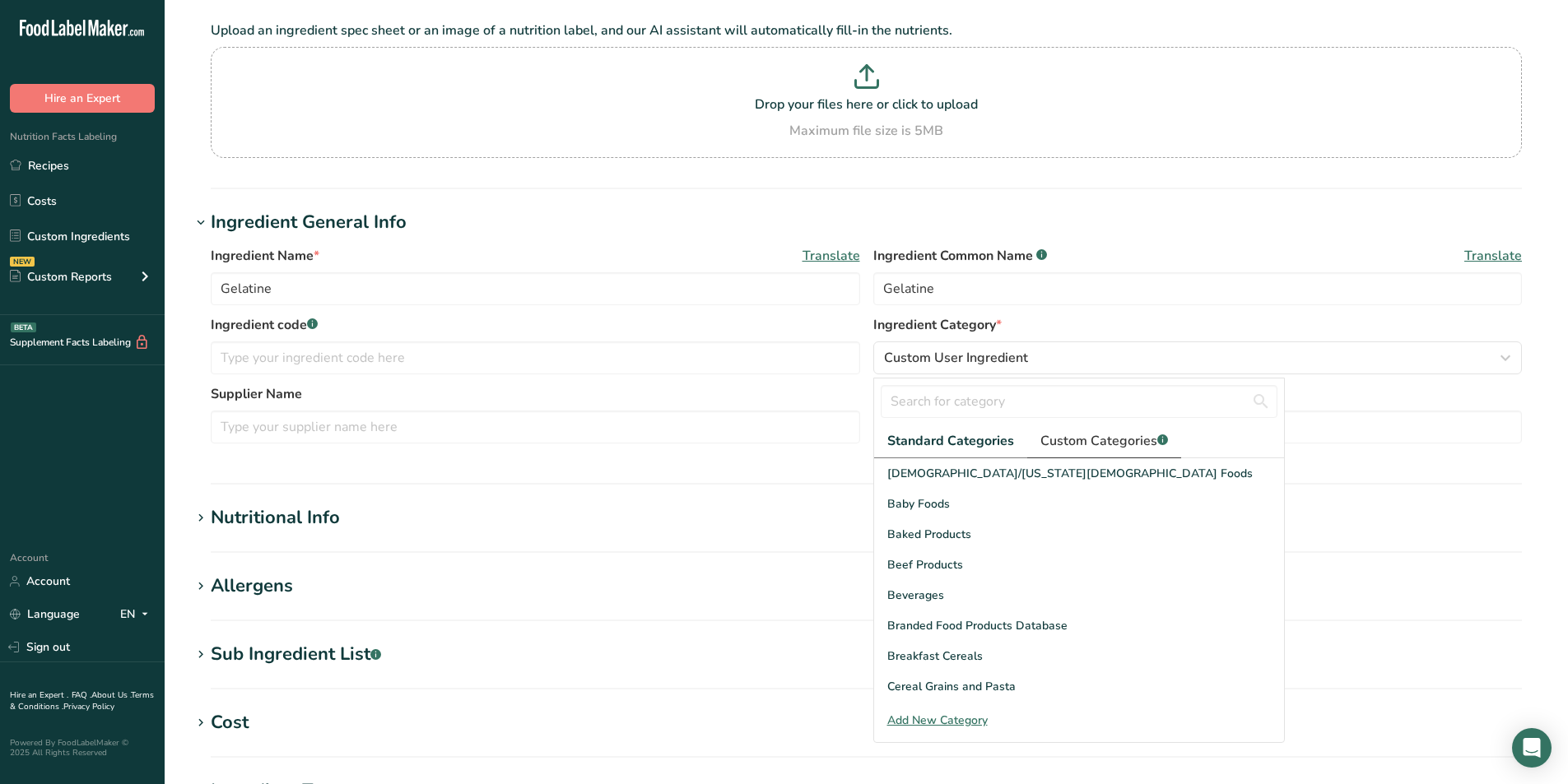
click at [1103, 451] on link "Custom Categories .a-a{fill:#347362;}.b-a{fill:#fff;}" at bounding box center [1104, 441] width 154 height 34
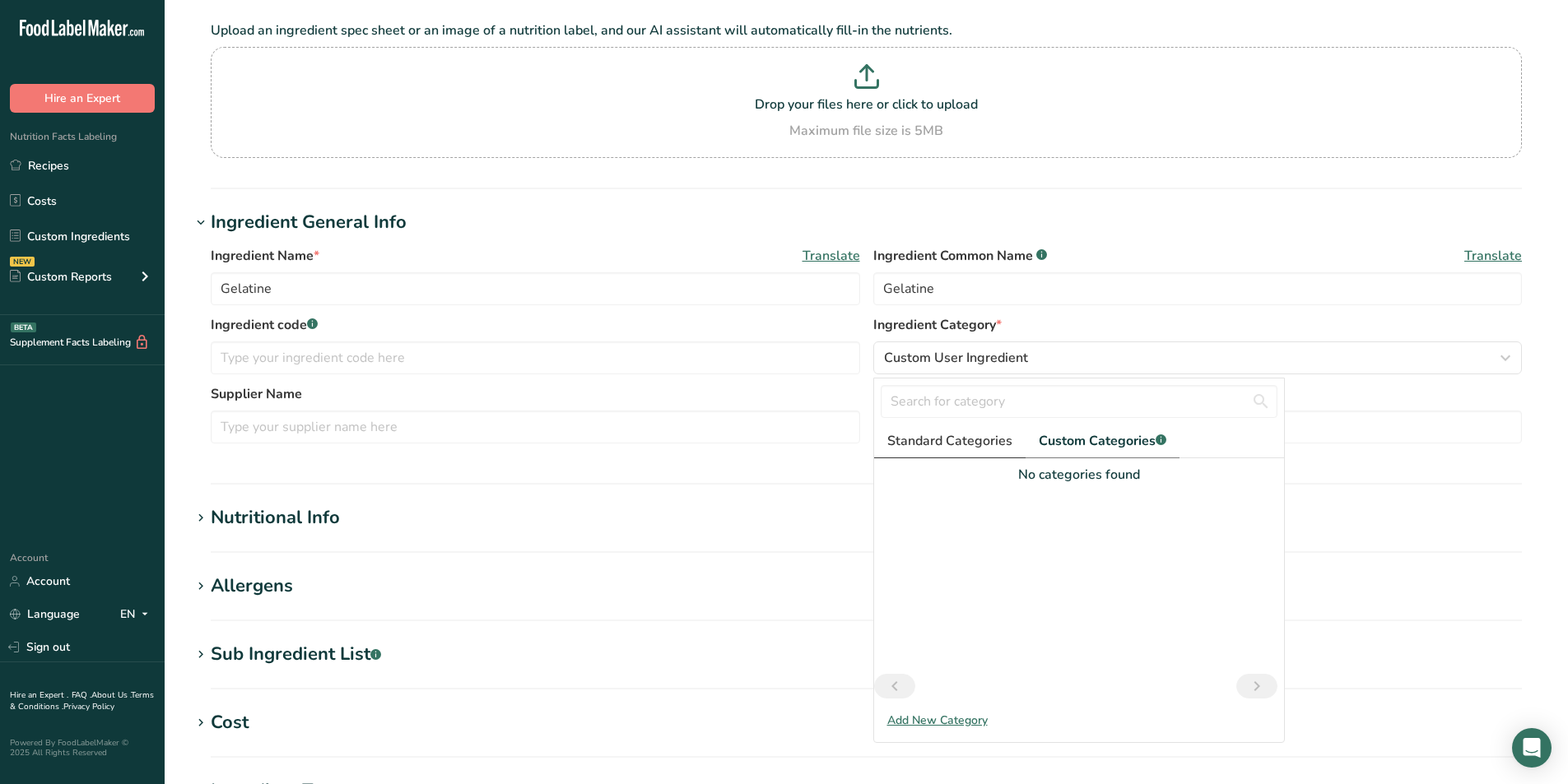
click at [933, 451] on link "Standard Categories" at bounding box center [949, 441] width 151 height 34
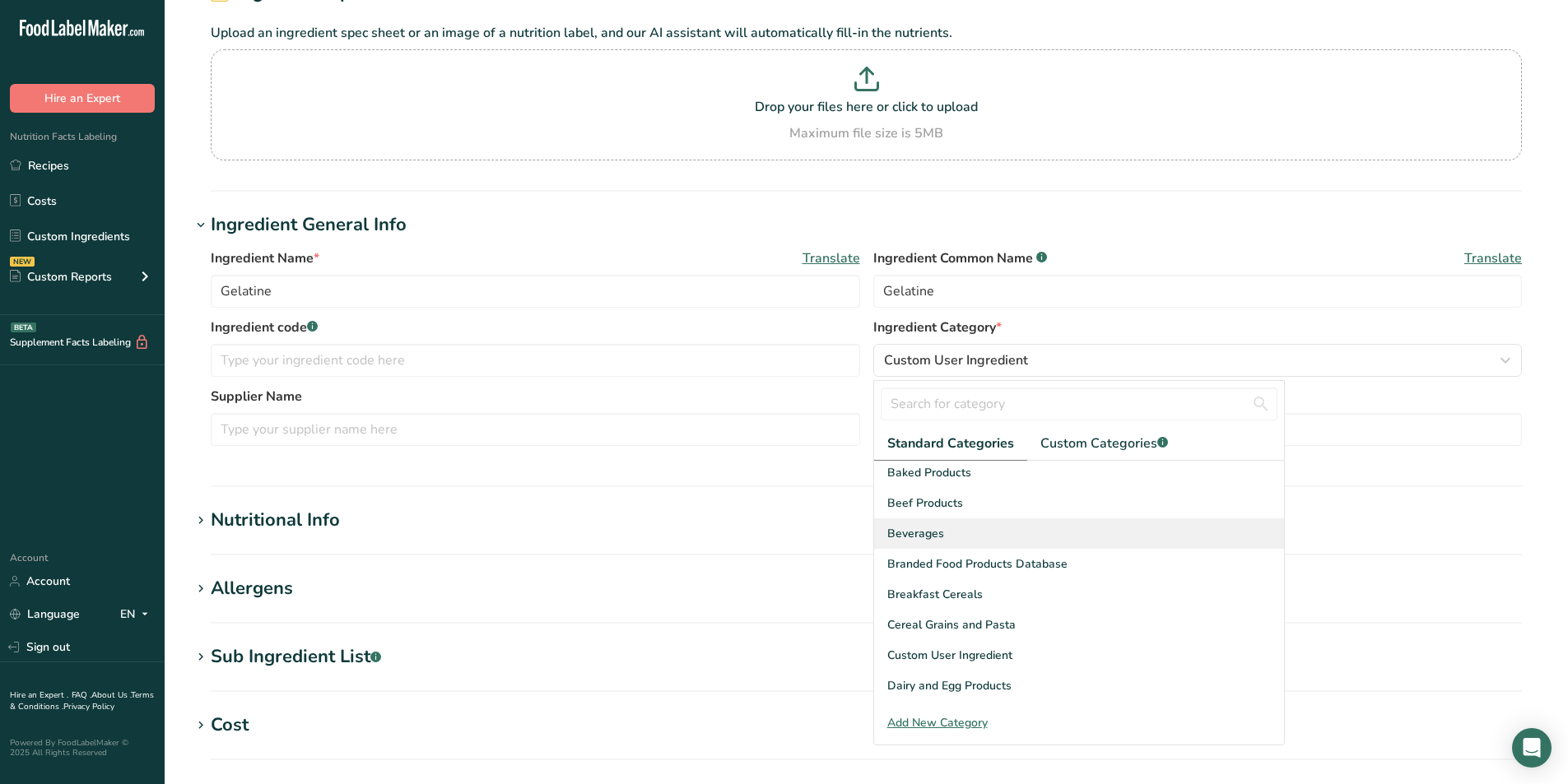
scroll to position [78, 0]
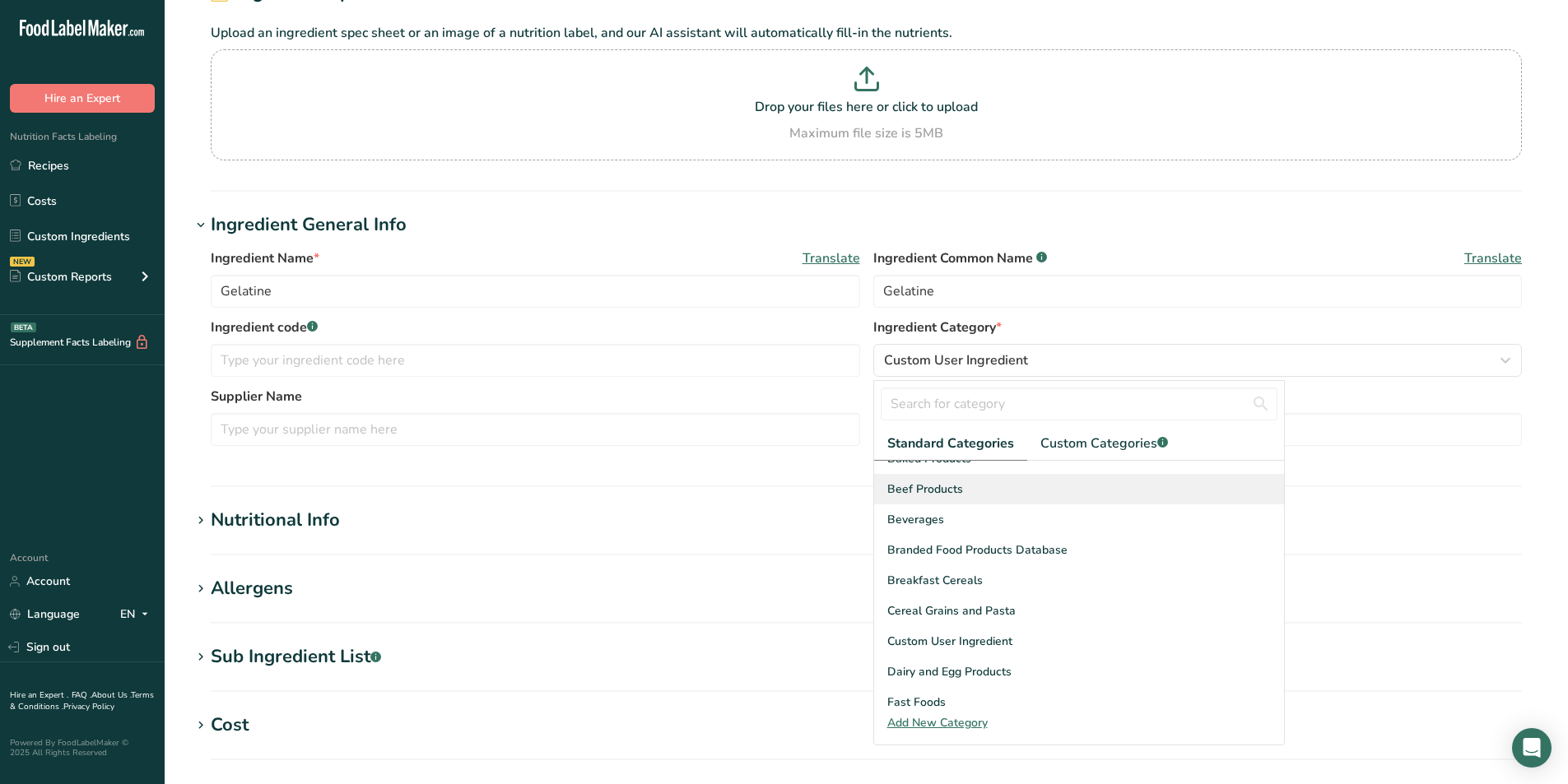
click at [1016, 501] on div "Beef Products" at bounding box center [1078, 489] width 410 height 30
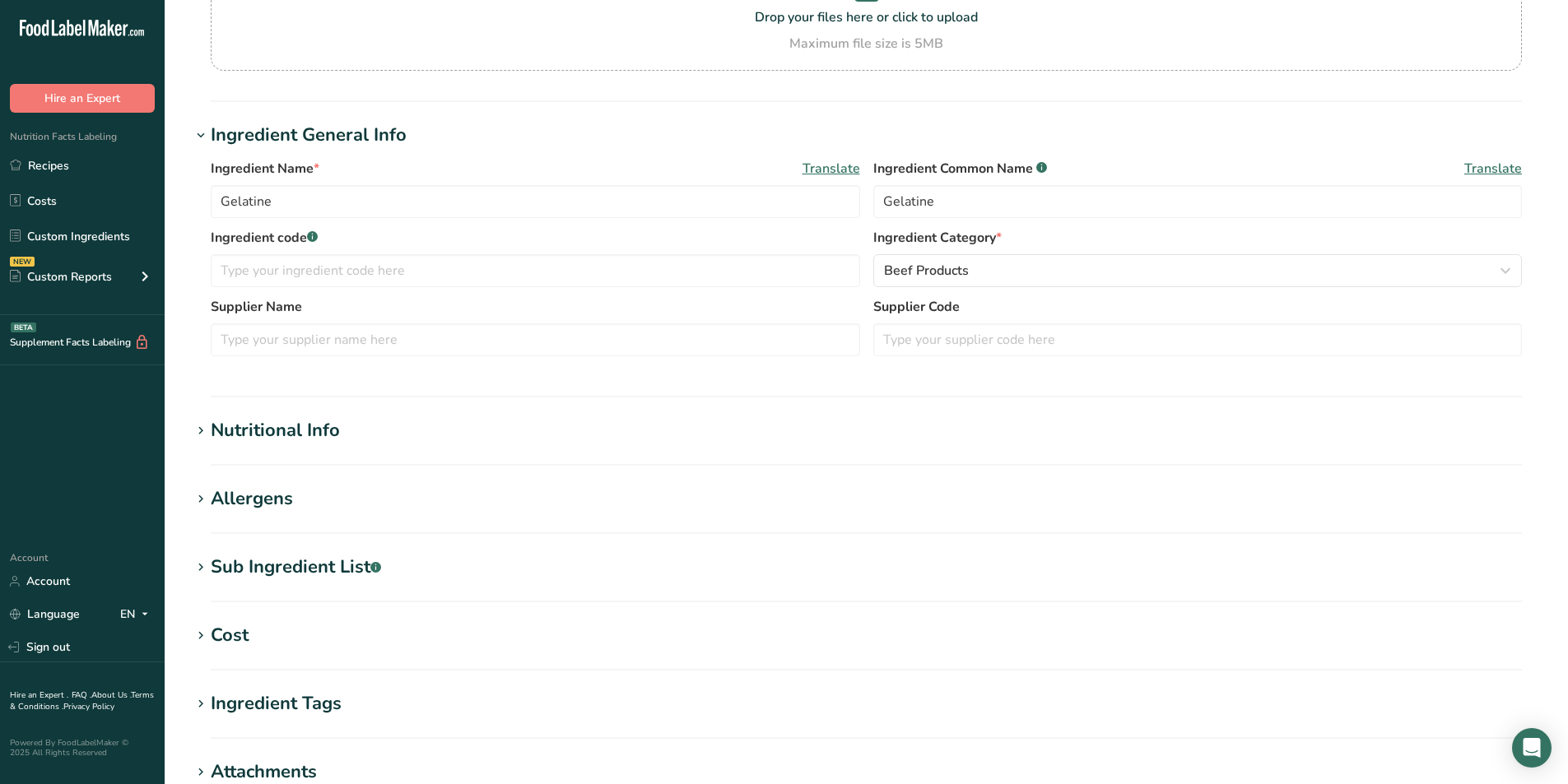
scroll to position [219, 0]
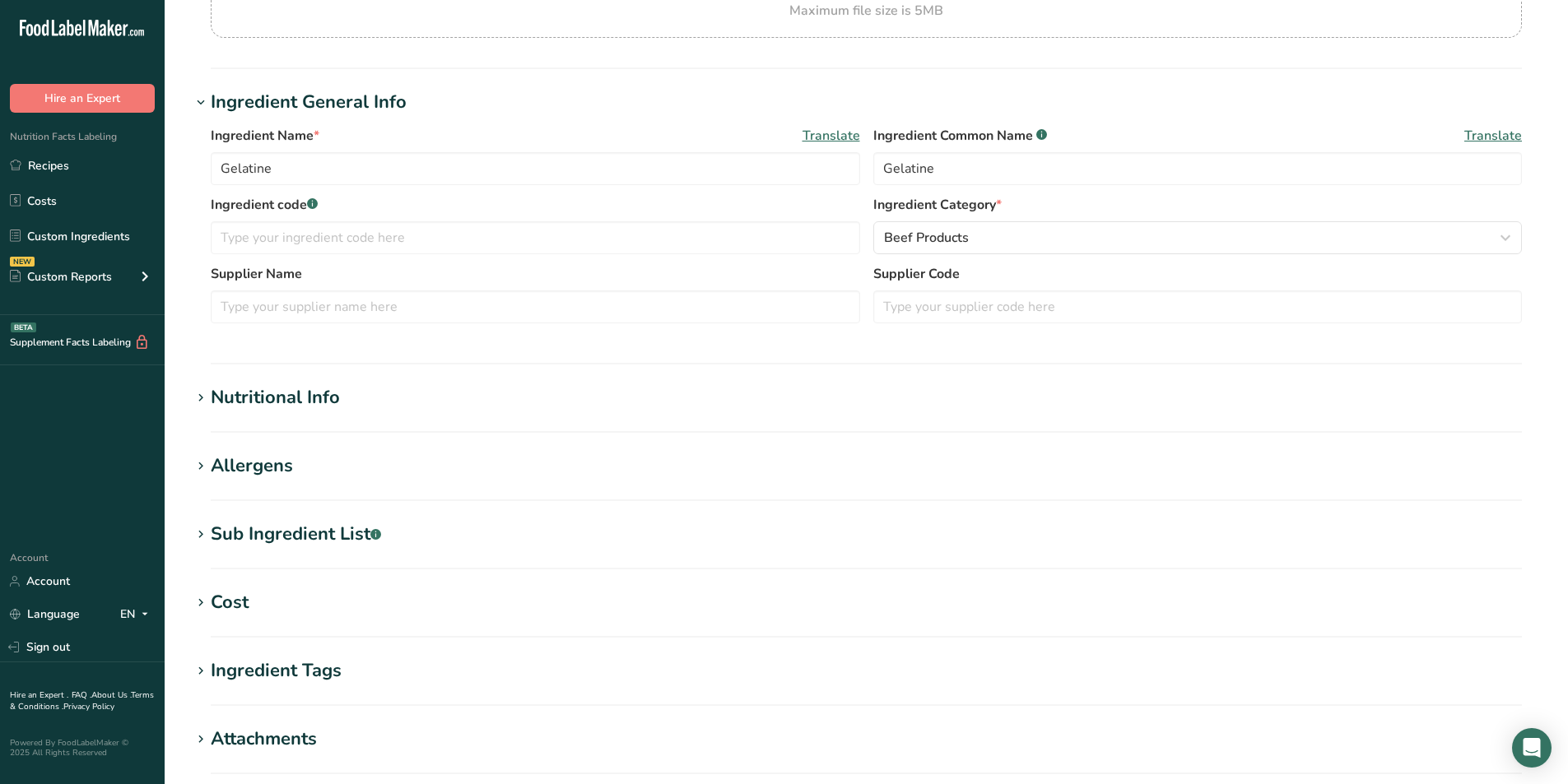
click at [243, 414] on section "Nutritional Info Serving Size .a-a{fill:#347362;}.b-a{fill:#fff;} Add ingredien…" at bounding box center [865, 408] width 1350 height 49
click at [249, 403] on div "Nutritional Info" at bounding box center [275, 397] width 129 height 27
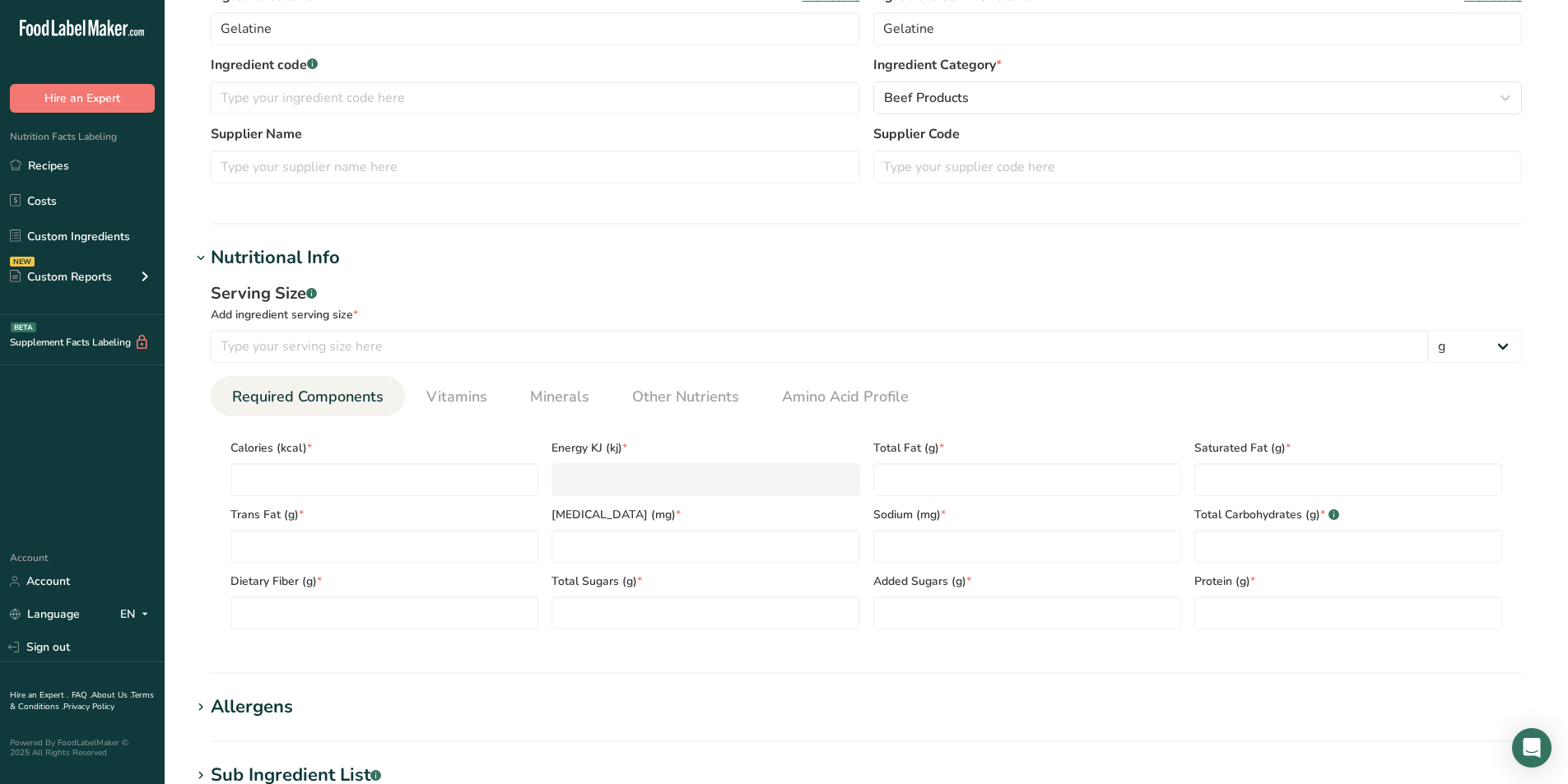
scroll to position [361, 0]
click at [368, 349] on input "number" at bounding box center [819, 344] width 1217 height 33
type input "100"
click at [390, 471] on input "number" at bounding box center [384, 478] width 308 height 33
click at [429, 464] on input "number" at bounding box center [384, 478] width 308 height 33
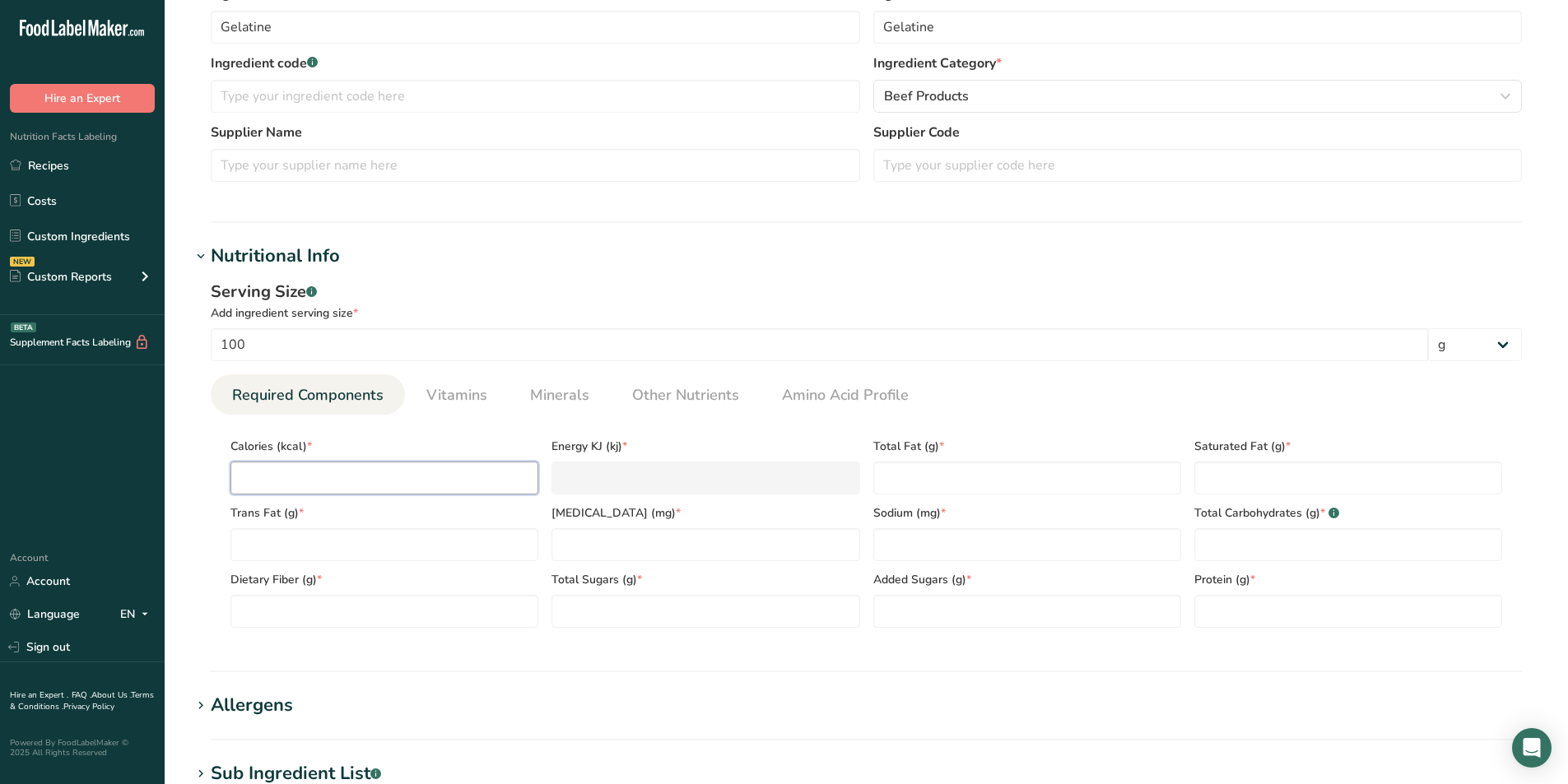
paste input "358.5086"
type input "358.5086"
type KJ "1500"
type input "358.5086"
click at [933, 485] on Fat "number" at bounding box center [1027, 478] width 308 height 33
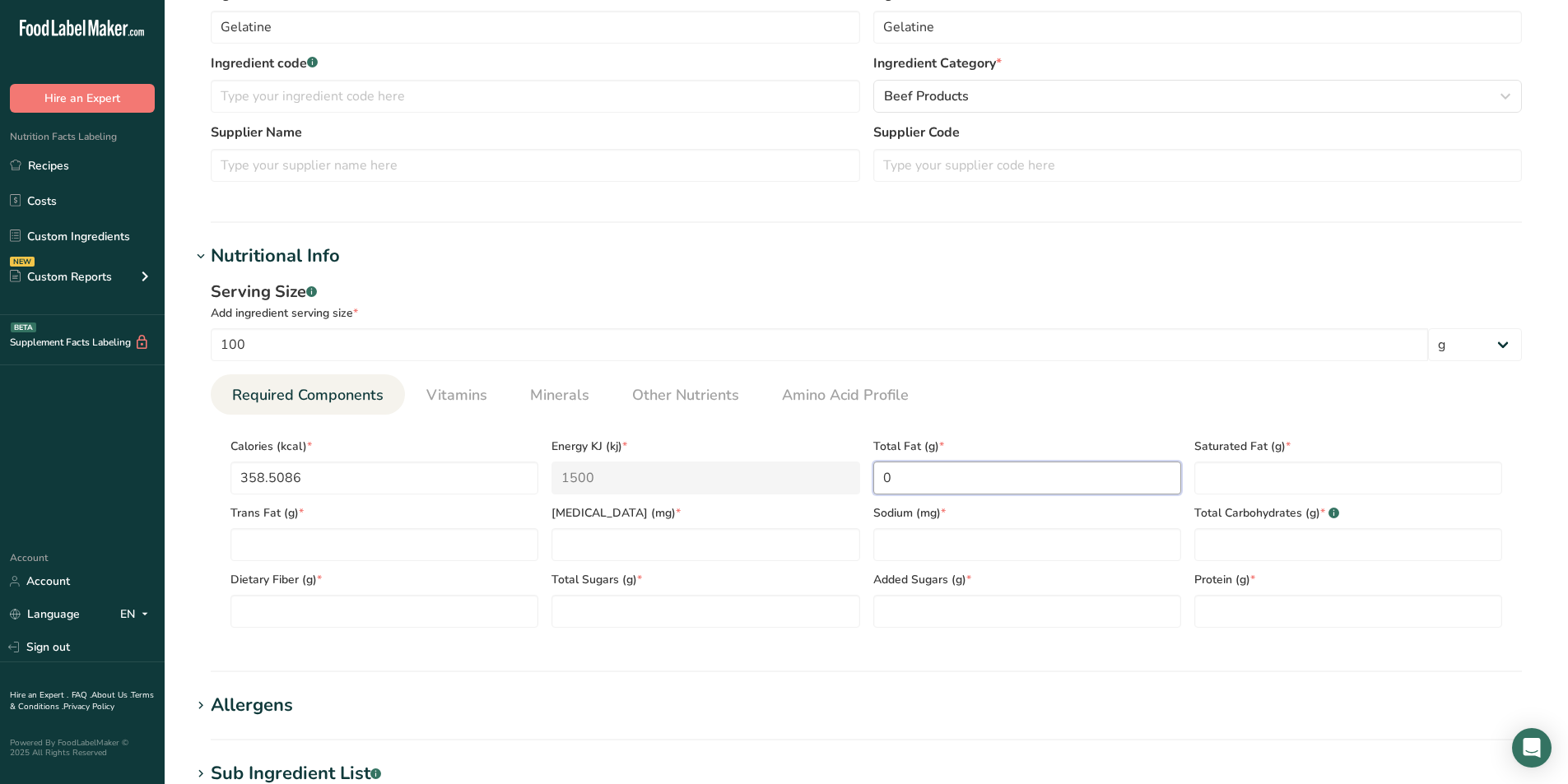
type Fat "0"
type input "0"
type input "250"
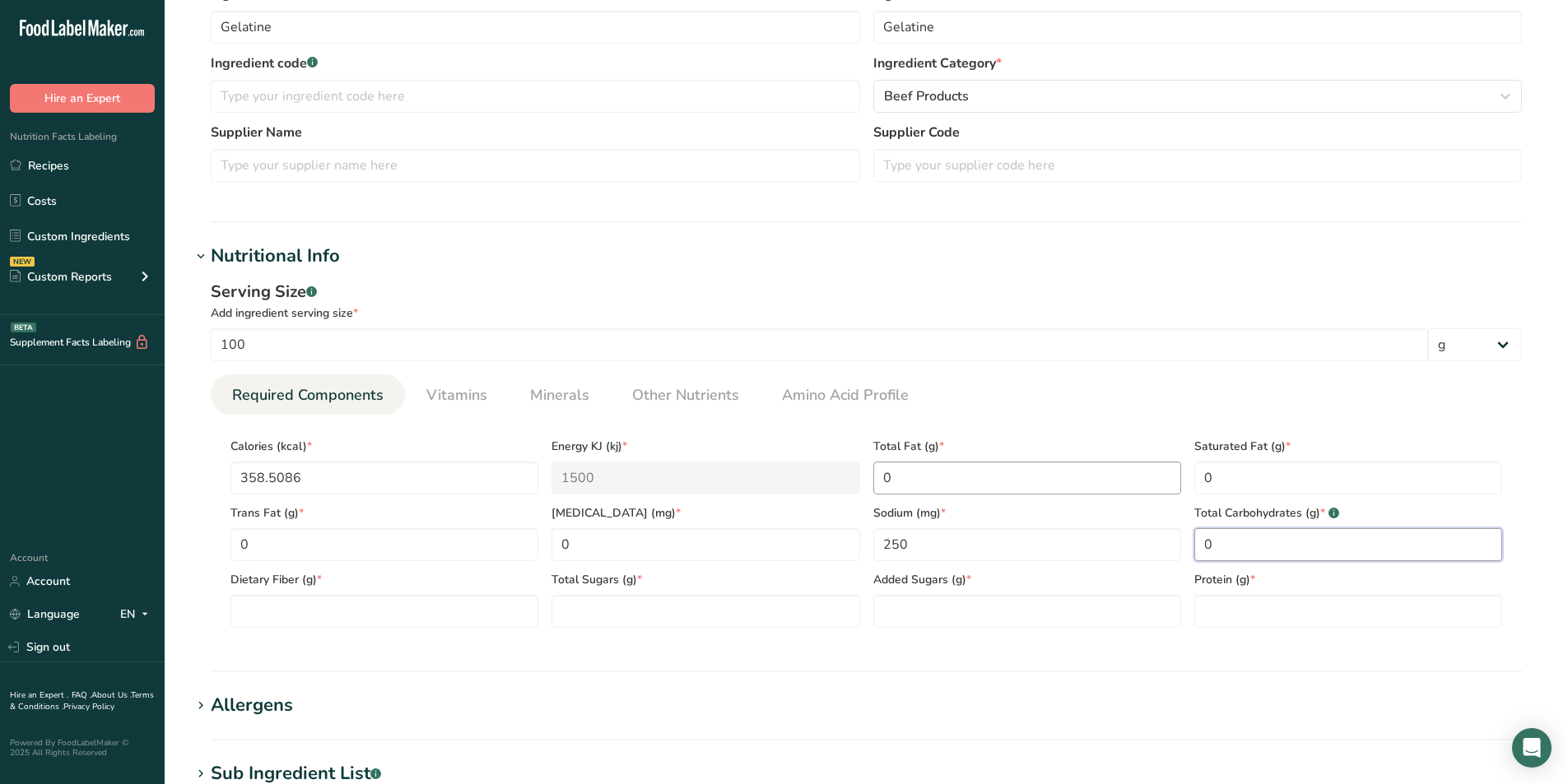
type Carbohydrates "0"
type Fiber "0"
type Sugars "0"
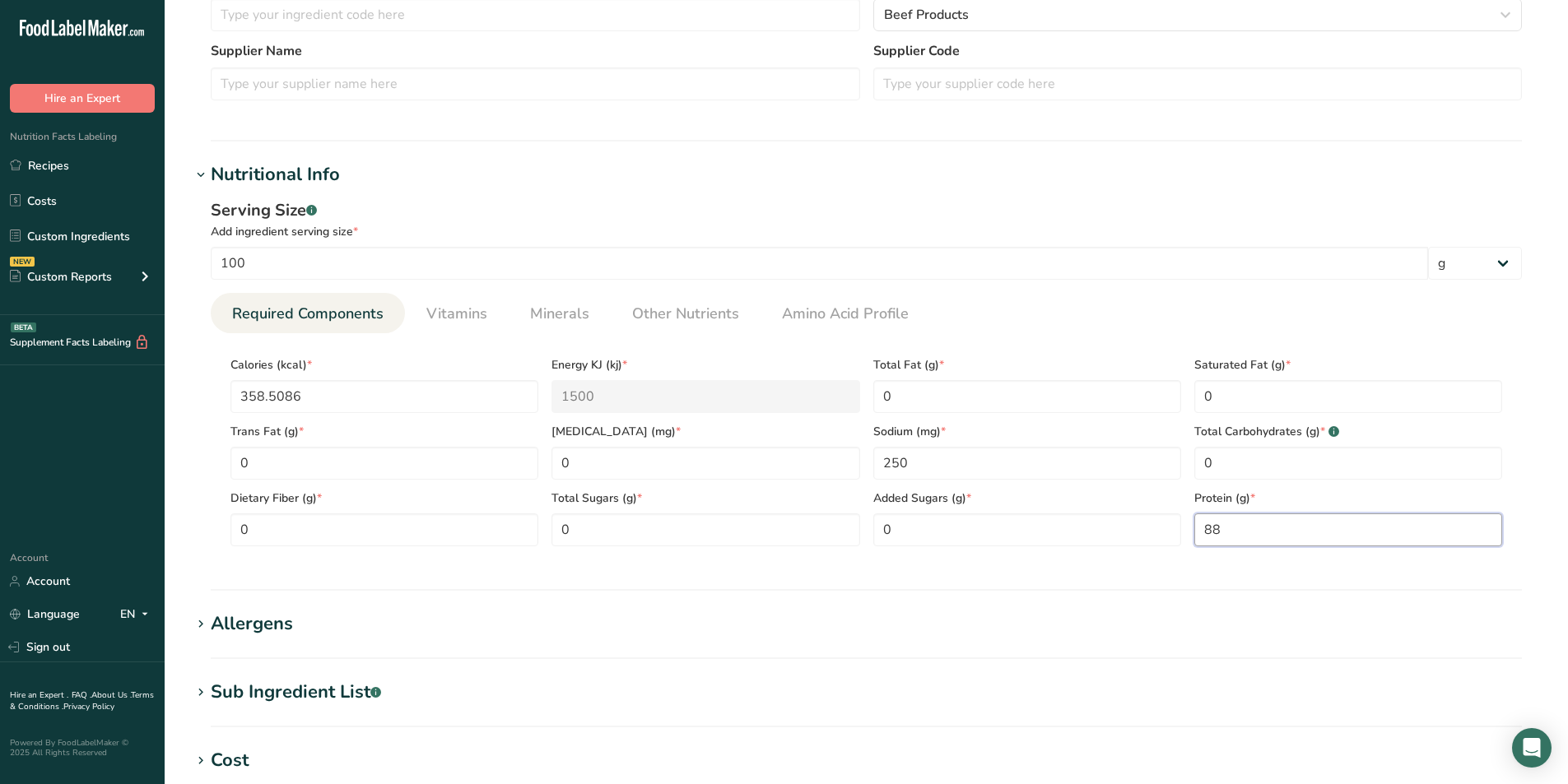
type input "88"
click at [1282, 570] on section "Nutritional Info Serving Size .a-a{fill:#347362;}.b-a{fill:#fff;} Add ingredien…" at bounding box center [865, 376] width 1350 height 430
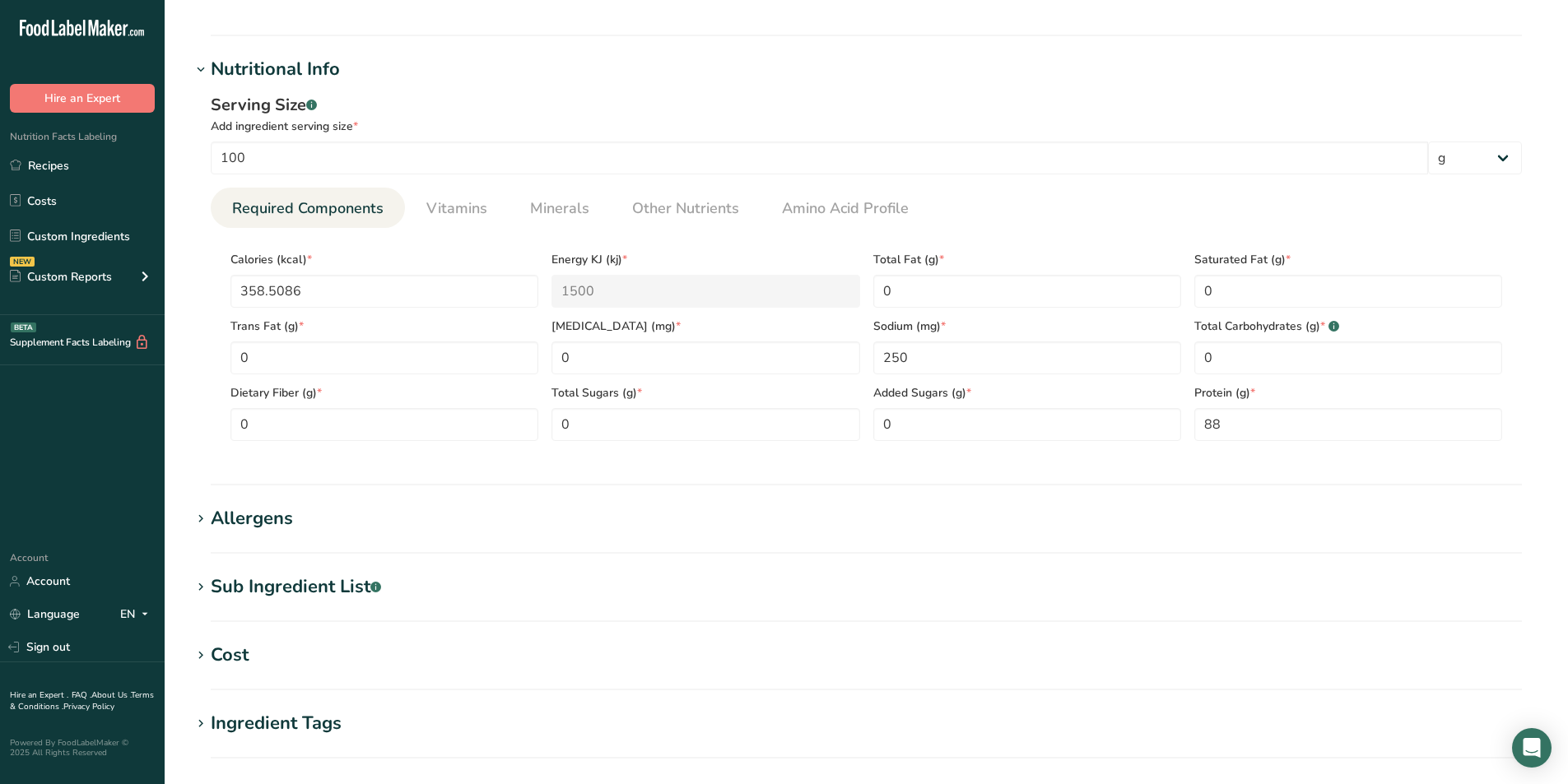
scroll to position [570, 0]
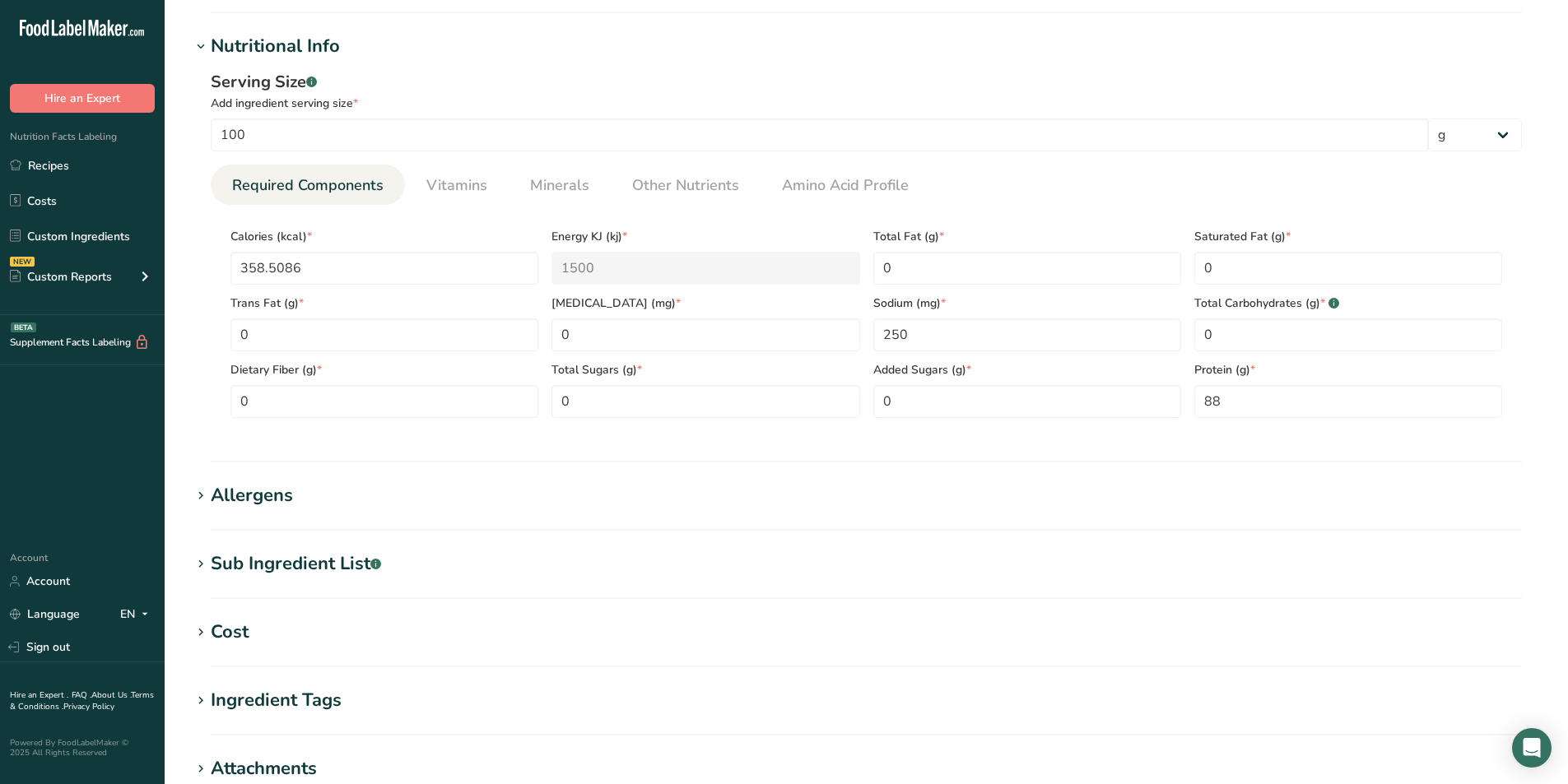
click at [274, 484] on div "Allergens" at bounding box center [252, 495] width 82 height 27
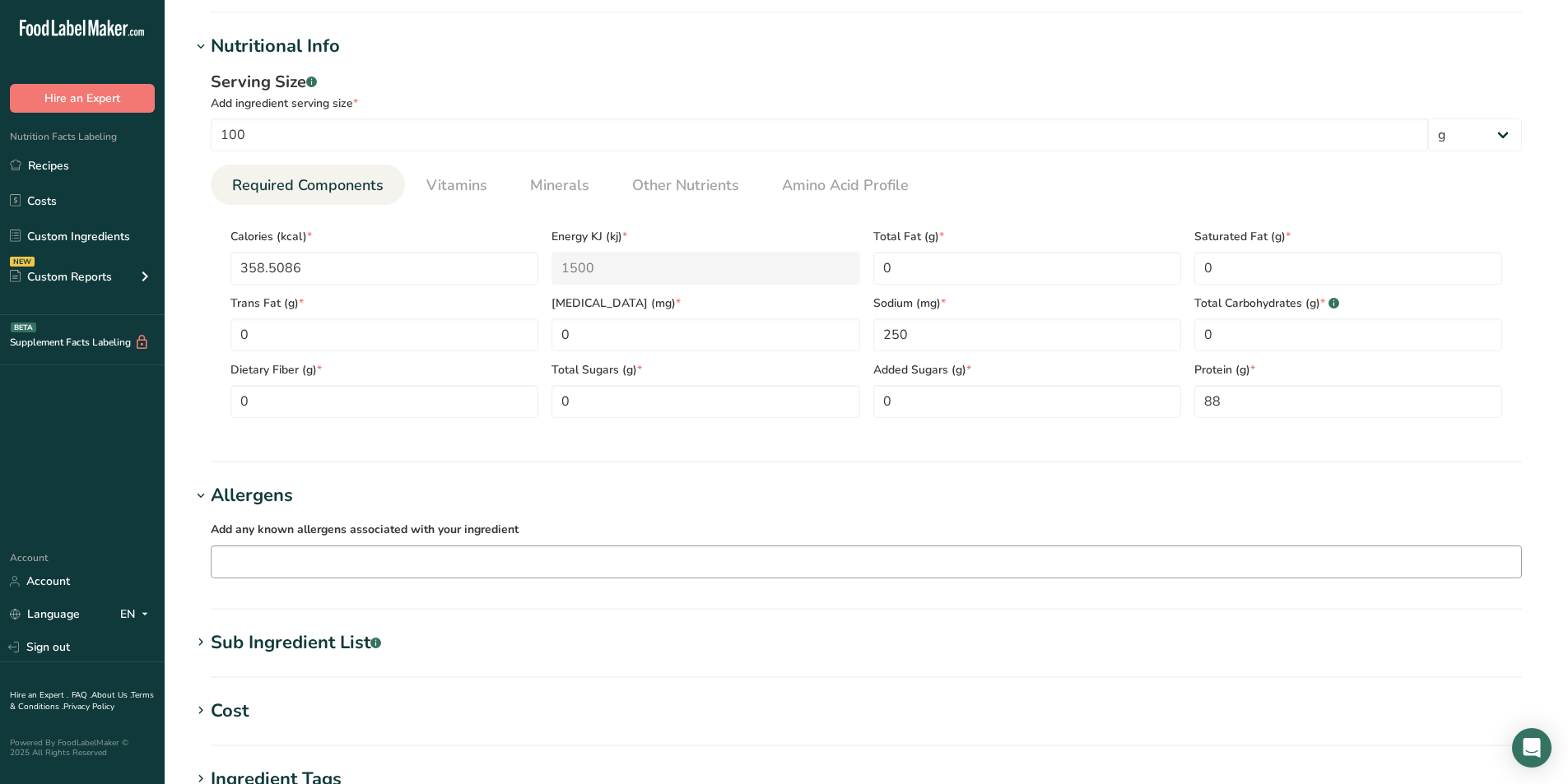
click at [270, 552] on input "text" at bounding box center [865, 561] width 1310 height 25
type input "su"
click at [475, 495] on h1 "Allergens" at bounding box center [865, 495] width 1350 height 27
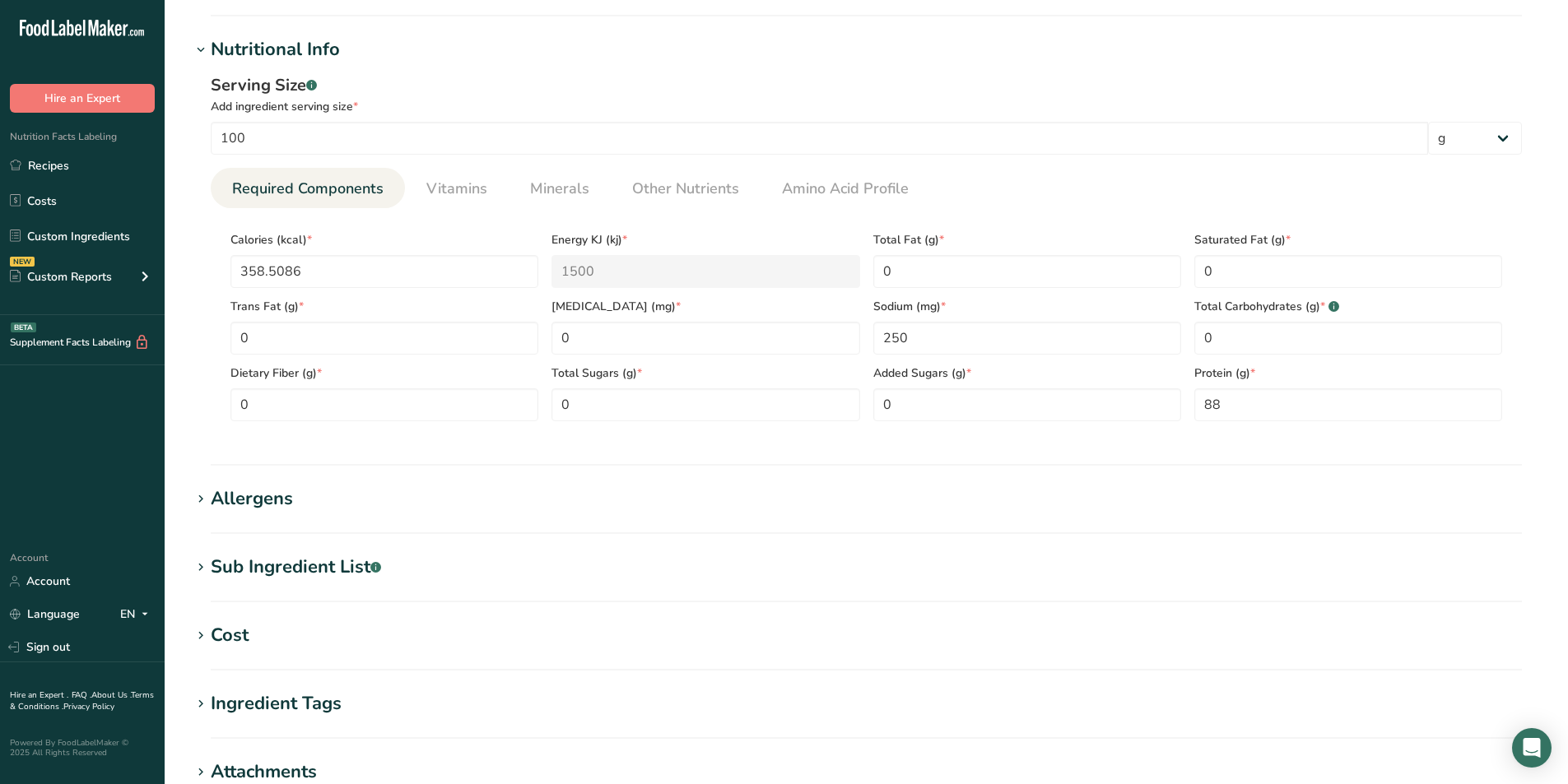
click at [334, 509] on h1 "Allergens" at bounding box center [865, 499] width 1350 height 27
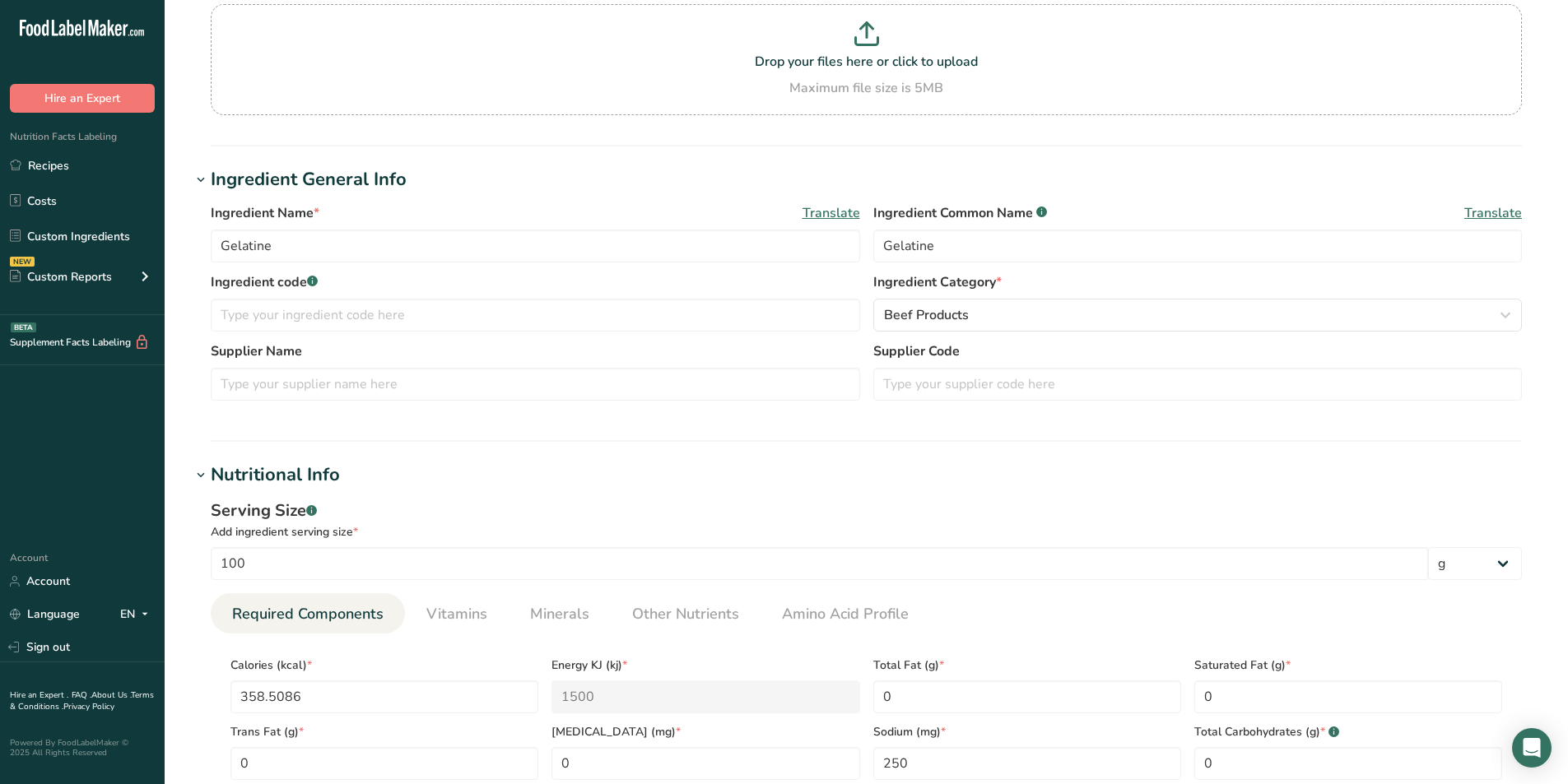
scroll to position [145, 0]
click at [969, 243] on input "Gelatine" at bounding box center [1197, 243] width 649 height 33
type input "Gelatine (Sulphites E220)"
click at [1495, 214] on span "Translate" at bounding box center [1493, 210] width 57 height 19
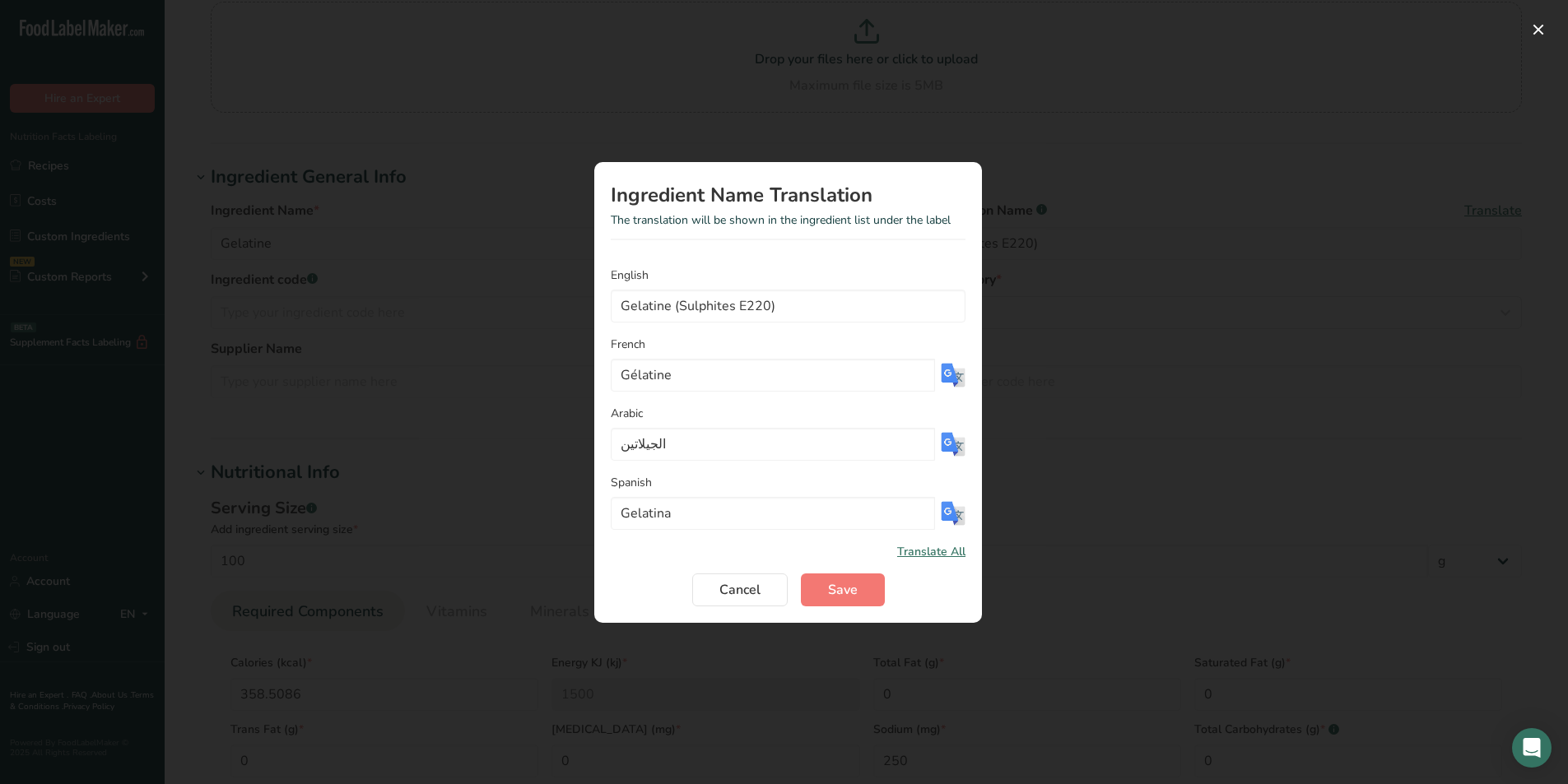
click at [922, 549] on span "Translate All" at bounding box center [930, 551] width 68 height 17
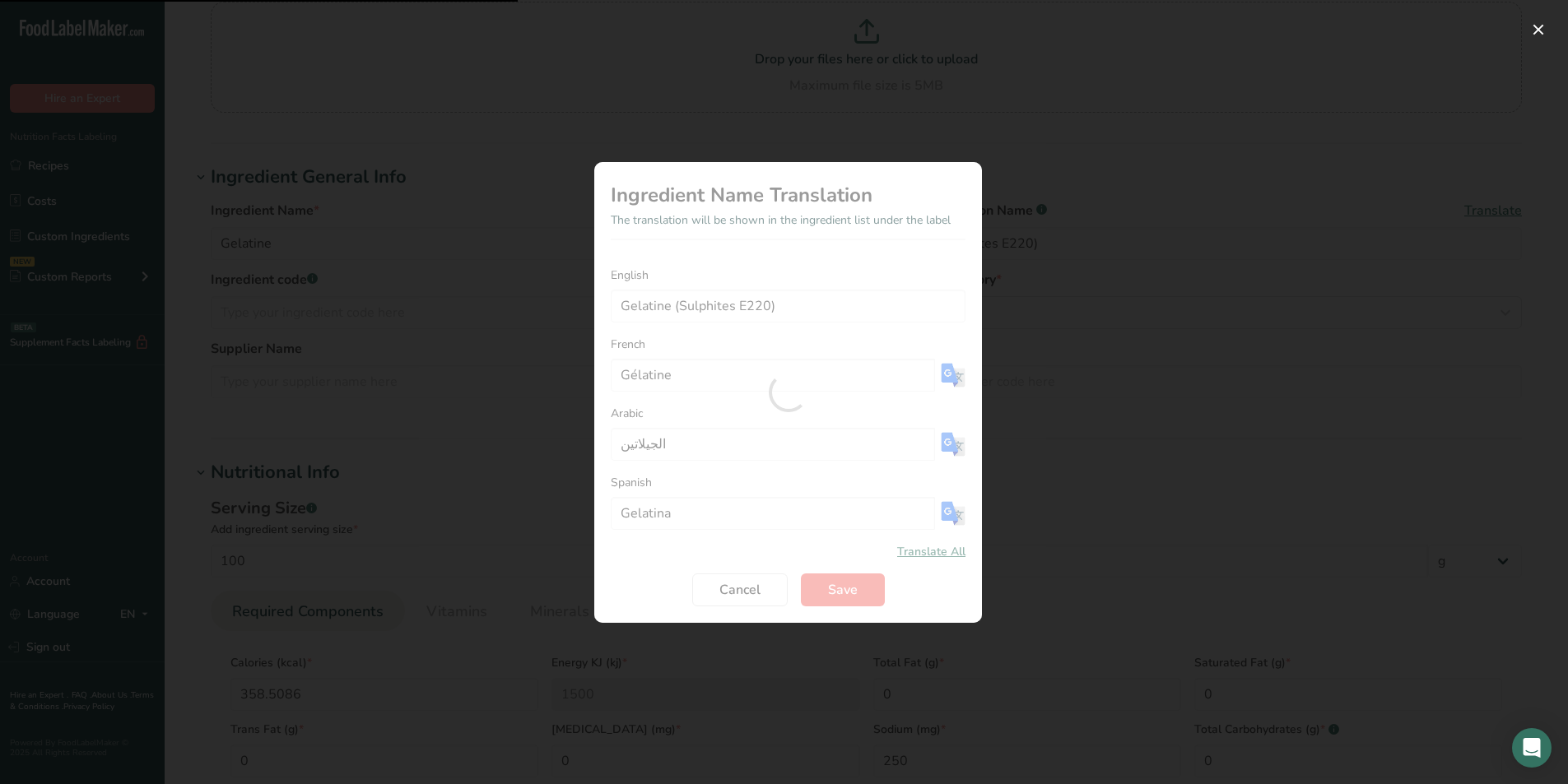
type input "Gélatine (Sulfites E220)"
type input "الجيلاتين (الكبريتات E220)"
type input "Gelatina (Sulfitos E220)"
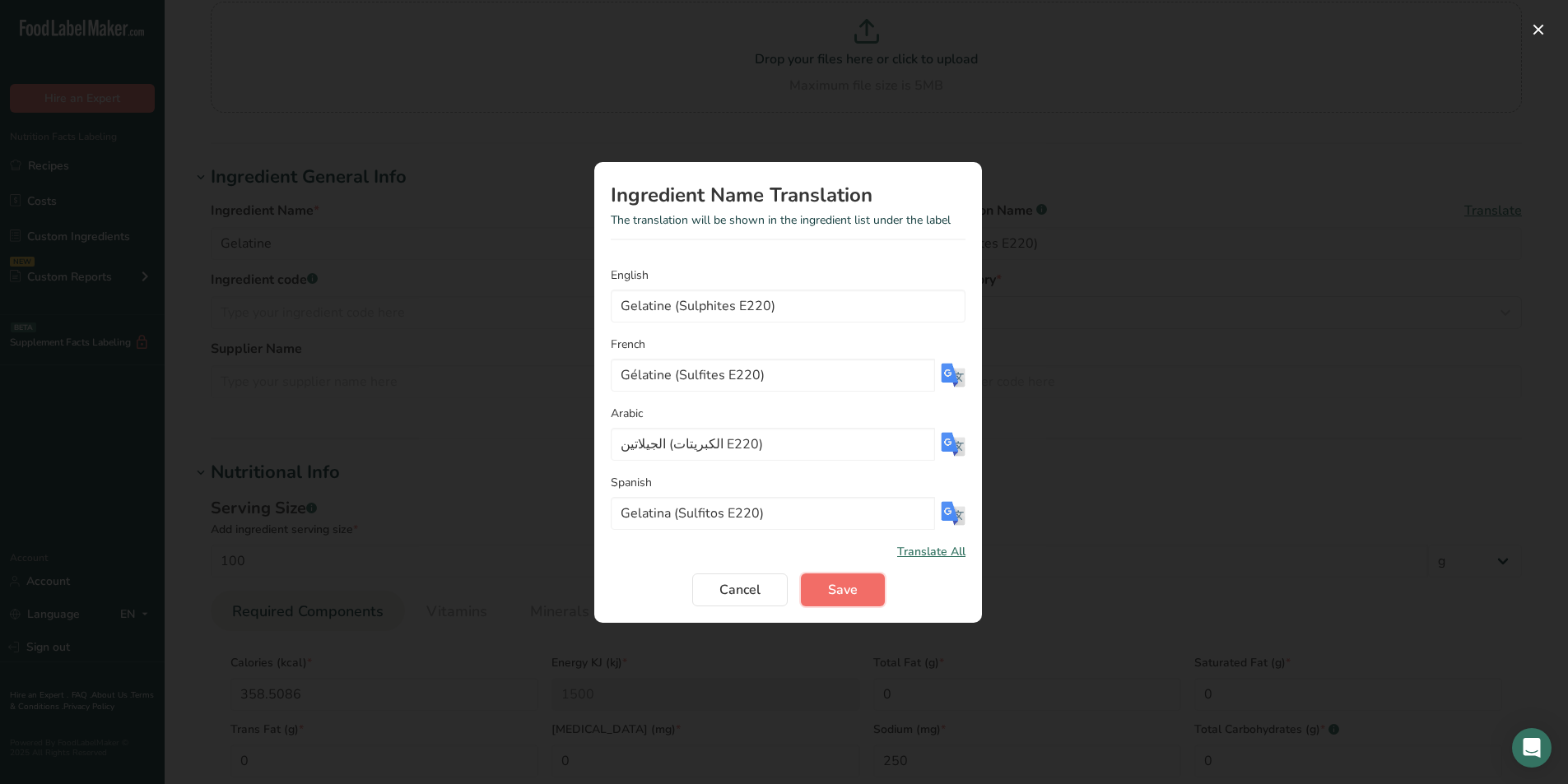
click at [840, 597] on span "Save" at bounding box center [842, 589] width 30 height 19
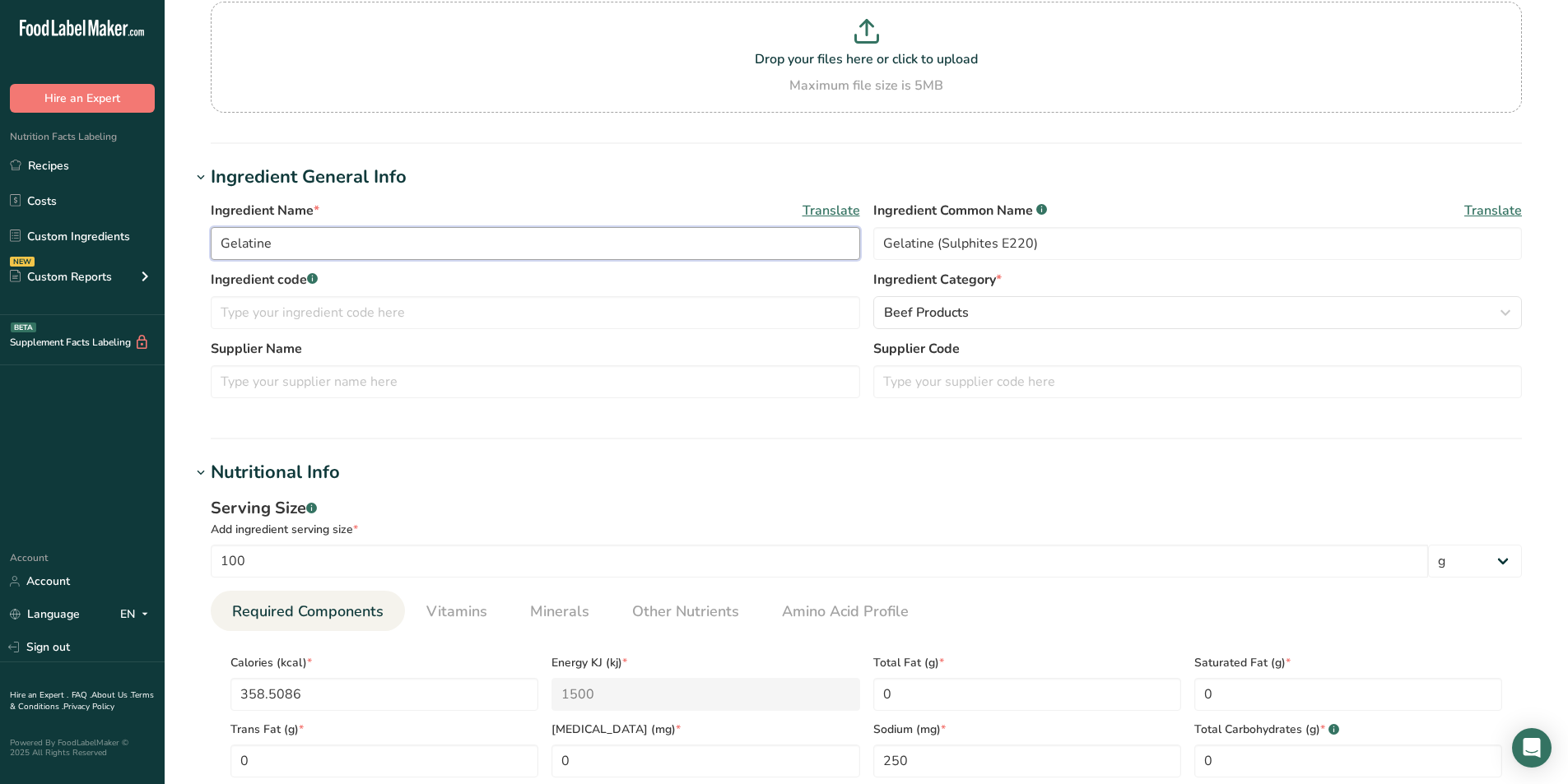
click at [628, 240] on input "Gelatine" at bounding box center [535, 243] width 649 height 33
click at [1076, 176] on h1 "Ingredient General Info" at bounding box center [865, 177] width 1350 height 27
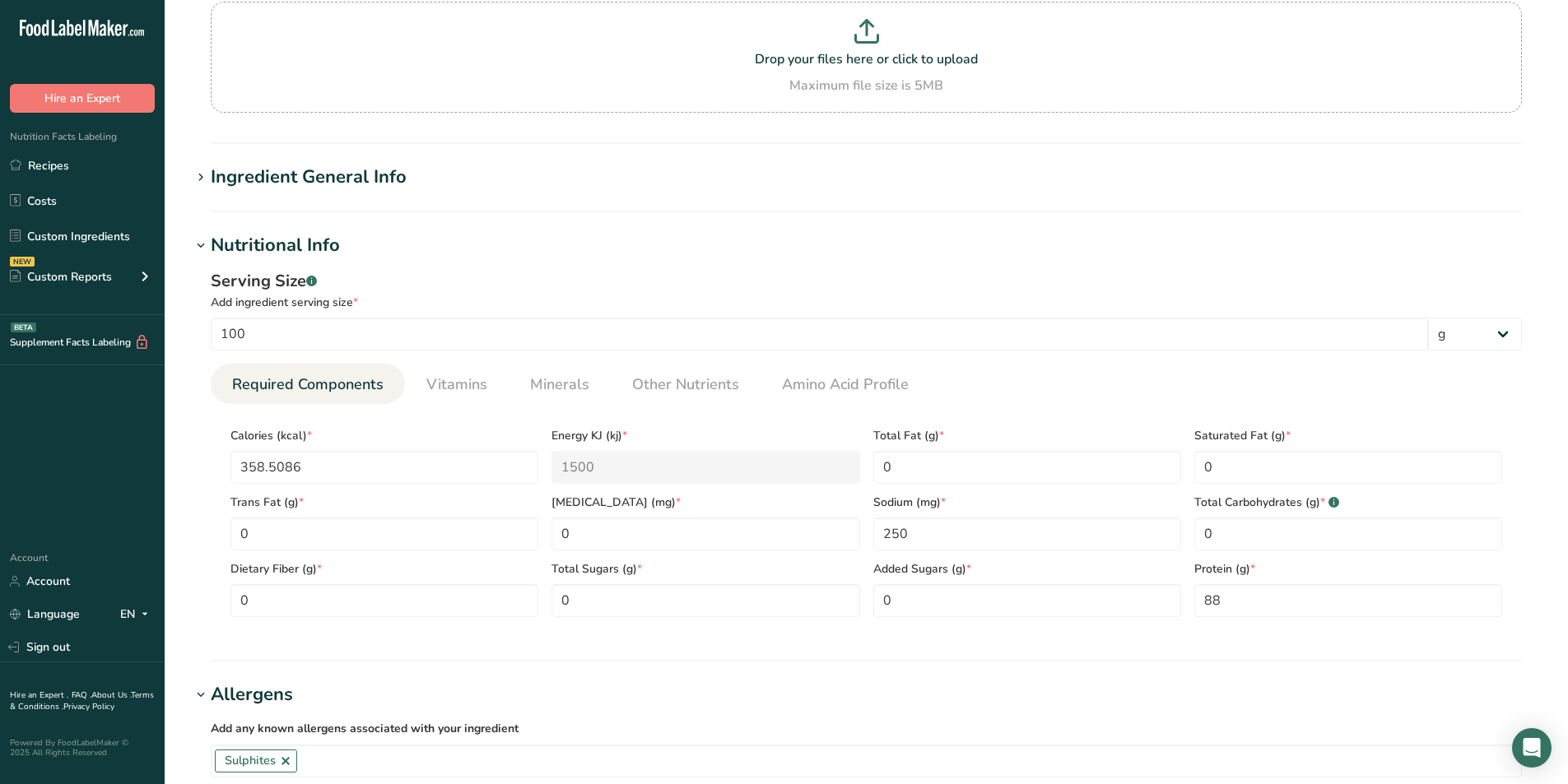
click at [936, 178] on h1 "Ingredient General Info" at bounding box center [865, 177] width 1350 height 27
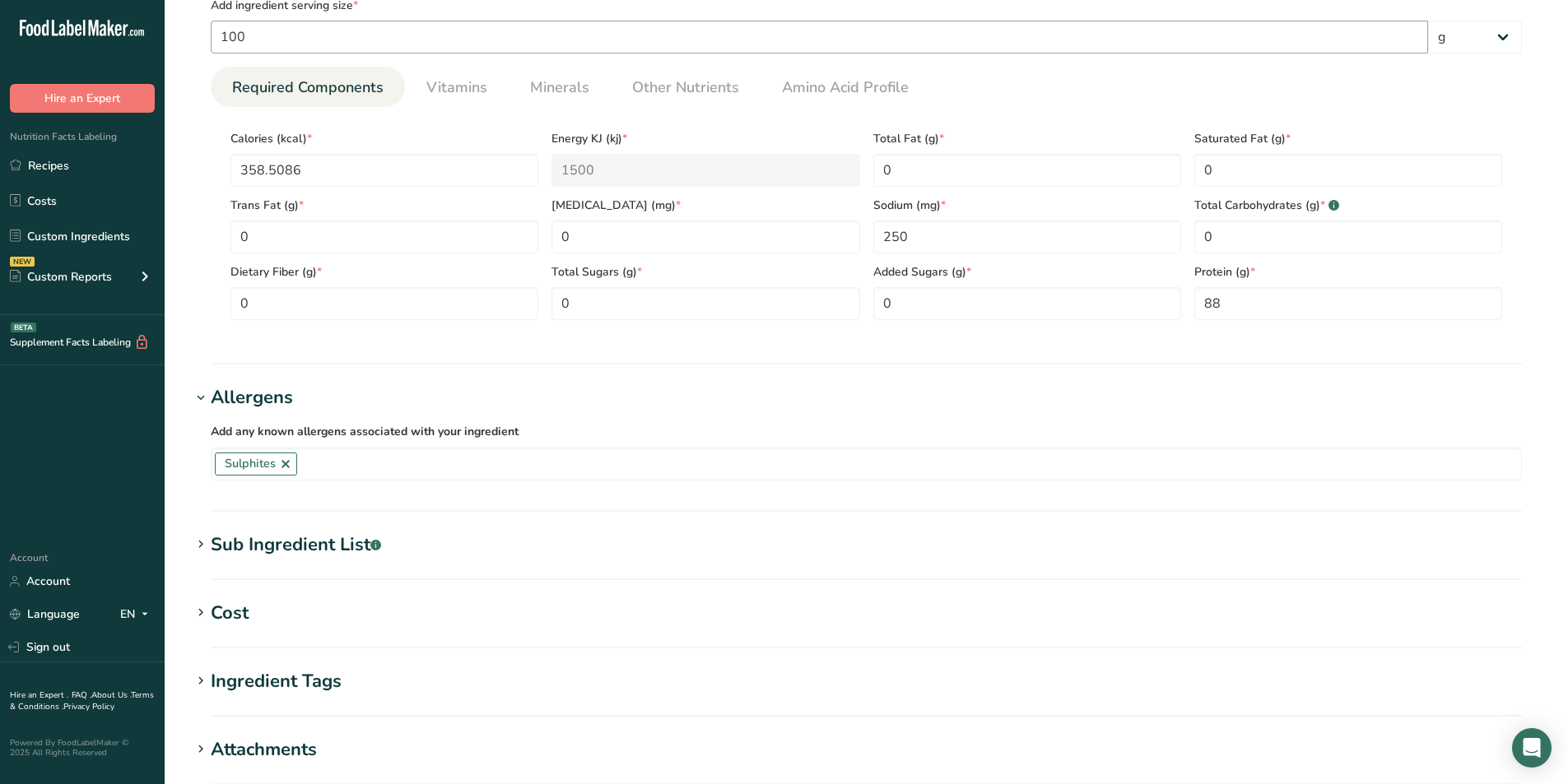
scroll to position [937, 0]
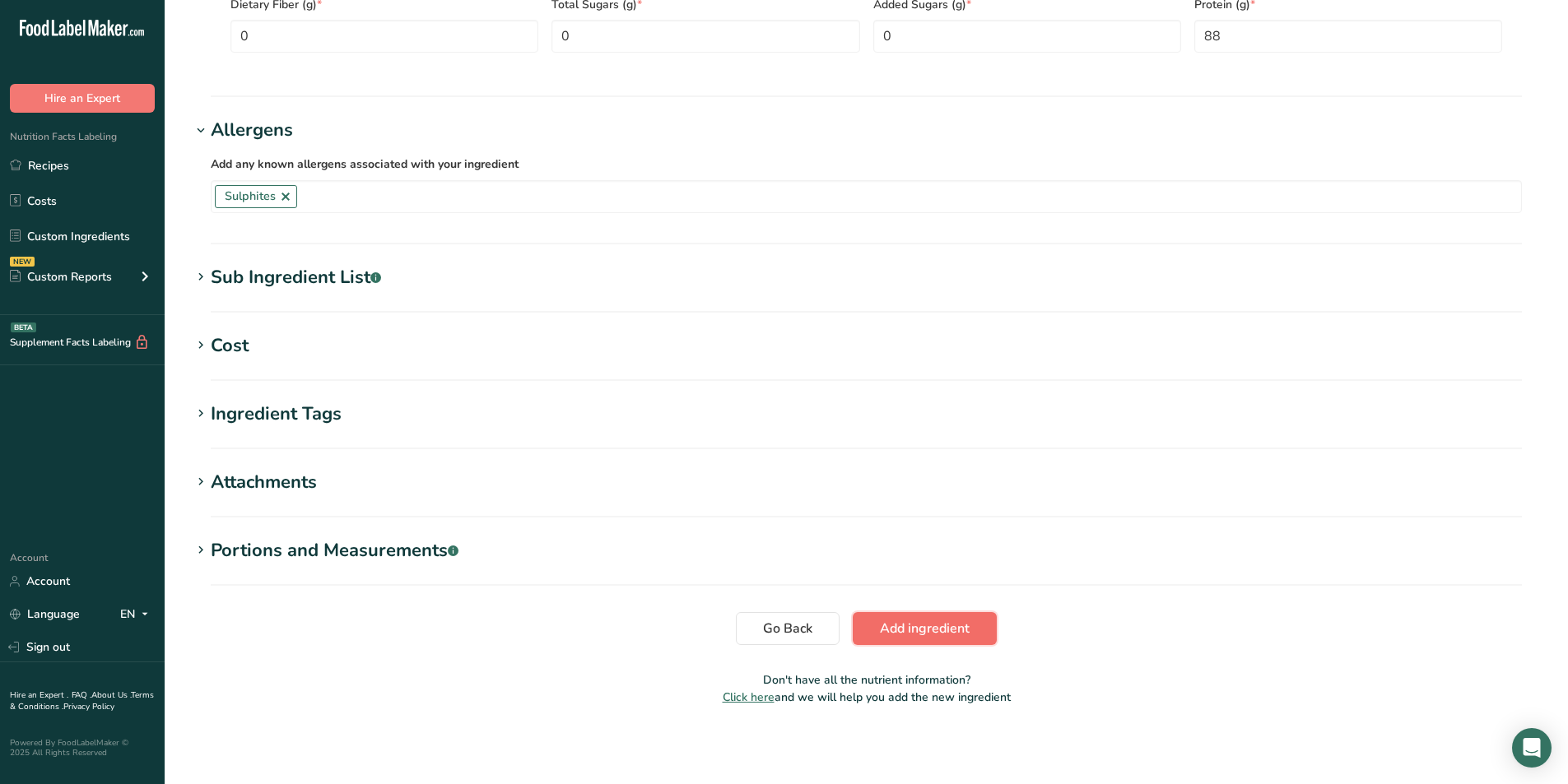
click at [919, 631] on span "Add ingredient" at bounding box center [925, 628] width 90 height 19
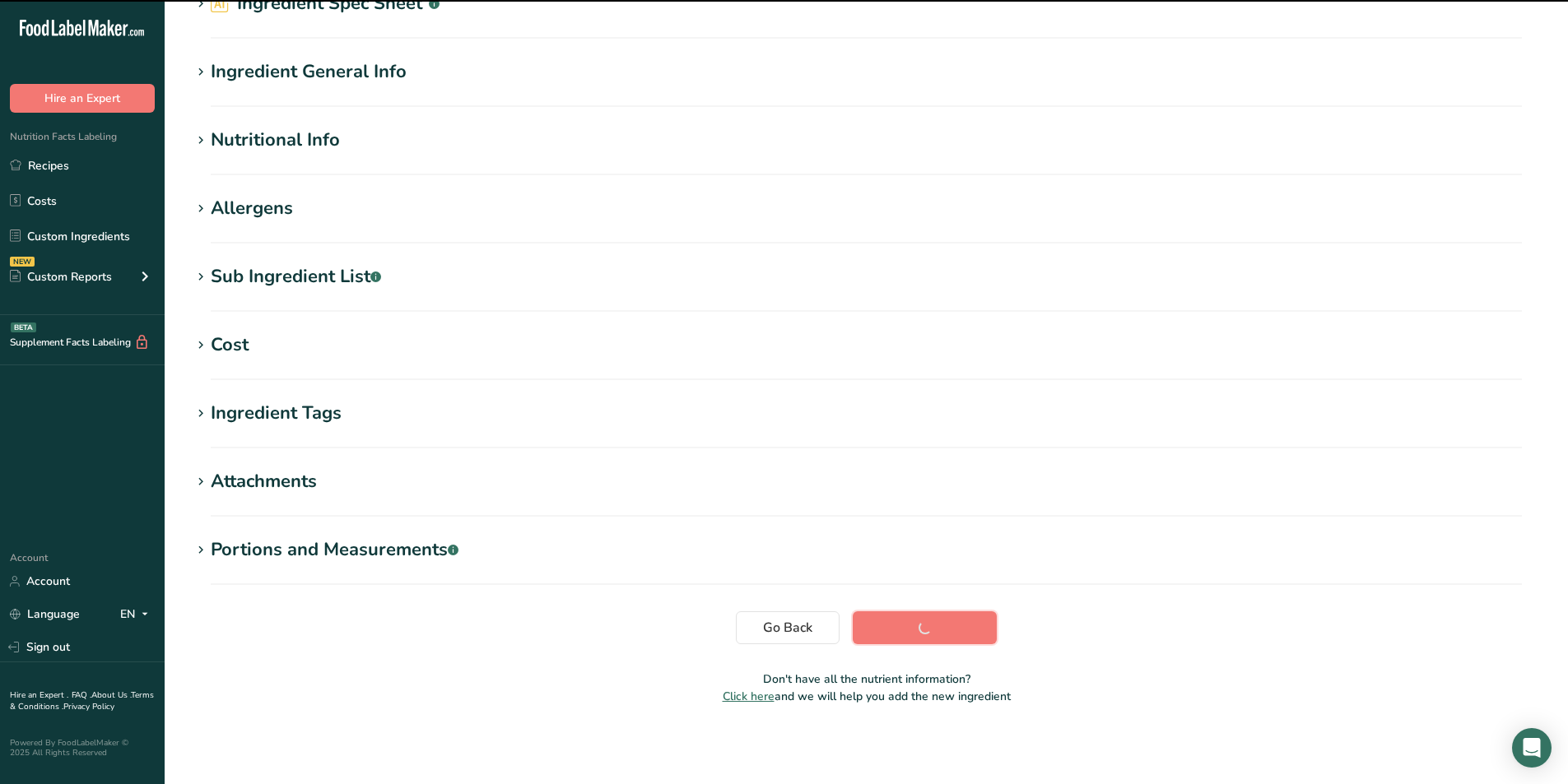
scroll to position [0, 0]
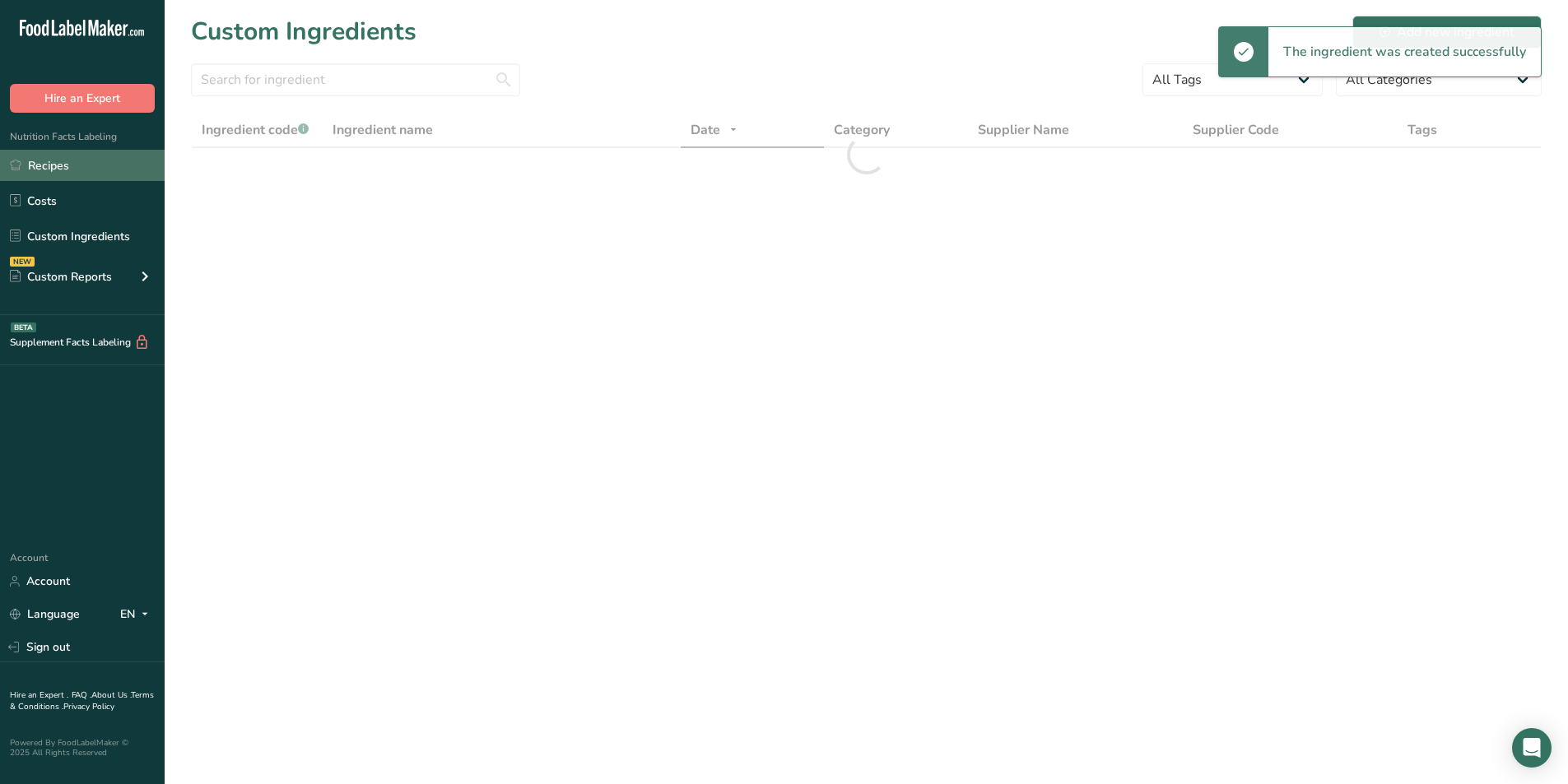
click at [80, 168] on link "Recipes" at bounding box center [82, 165] width 165 height 31
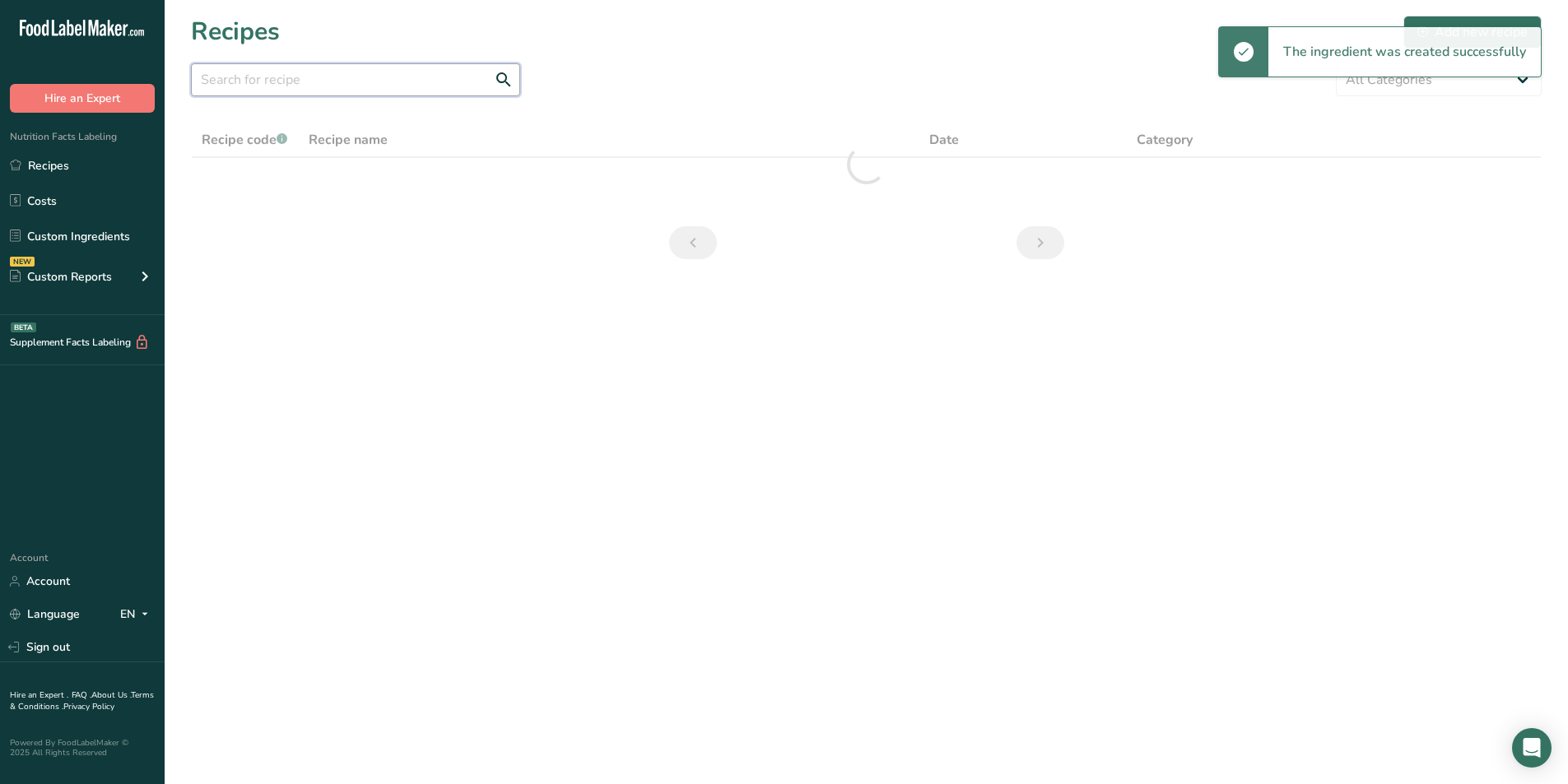
click at [349, 82] on input "text" at bounding box center [355, 79] width 329 height 33
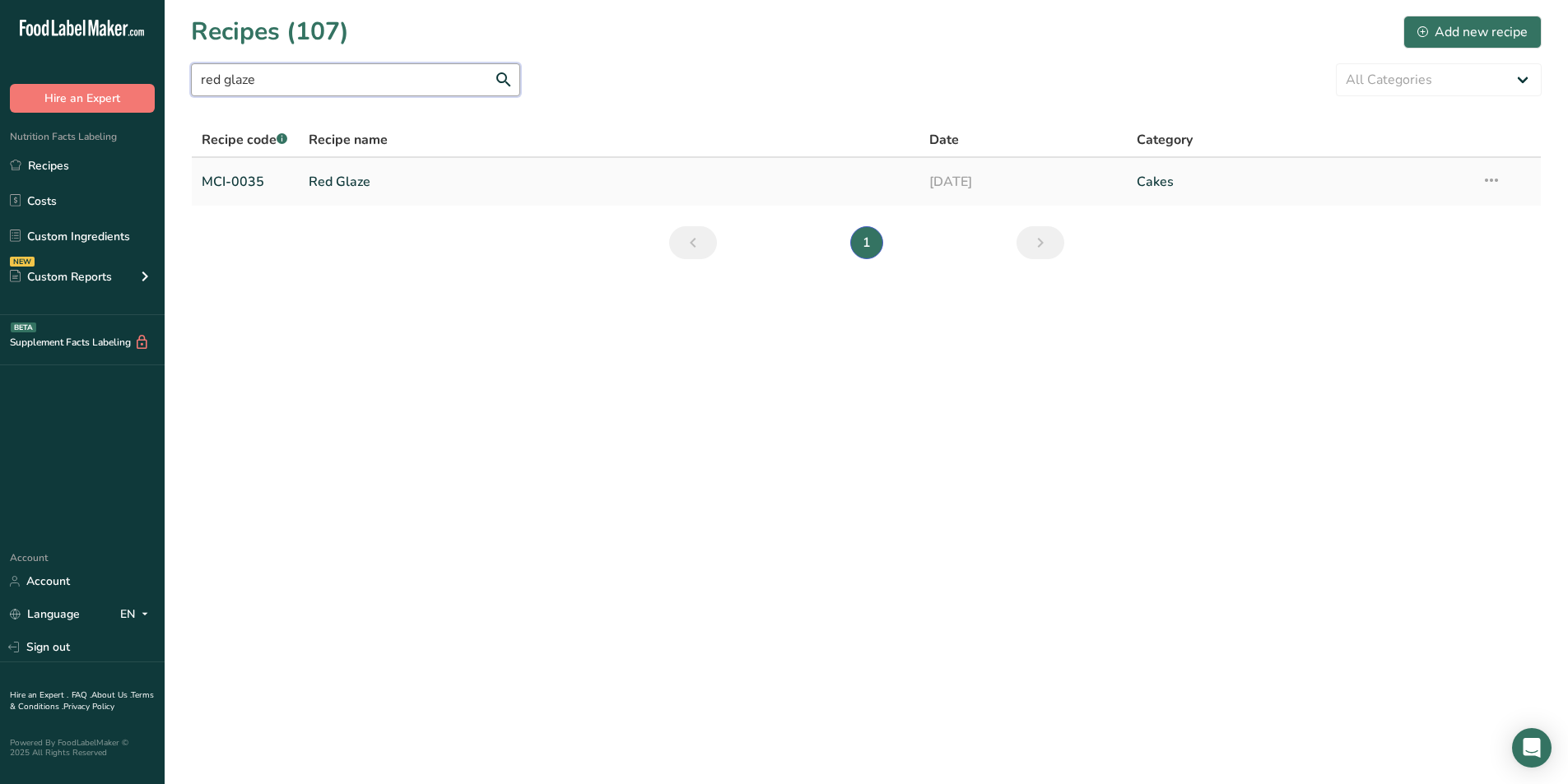
type input "red glaze"
click at [369, 175] on link "Red Glaze" at bounding box center [609, 181] width 601 height 35
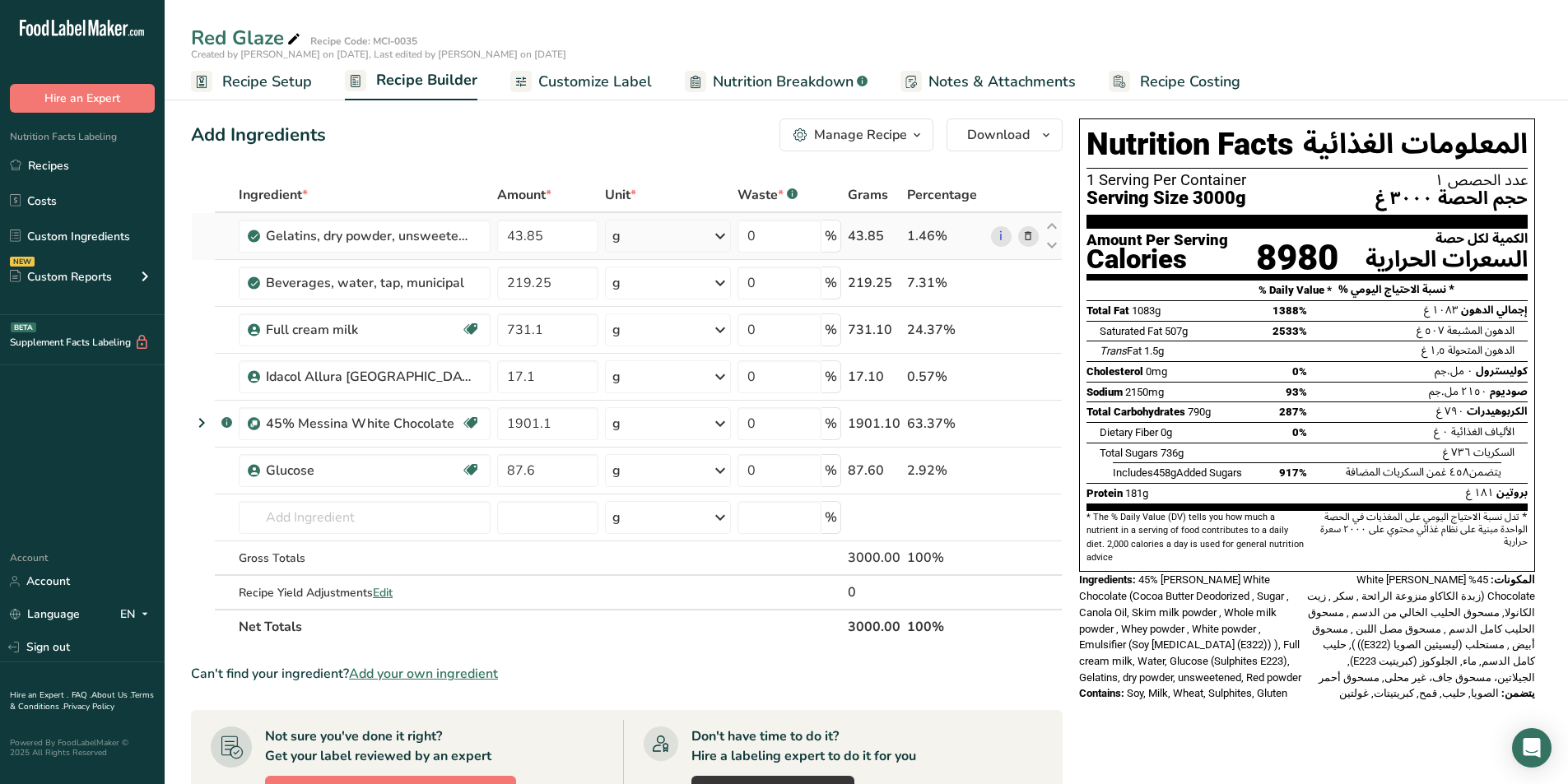
click at [1032, 234] on icon at bounding box center [1028, 236] width 12 height 17
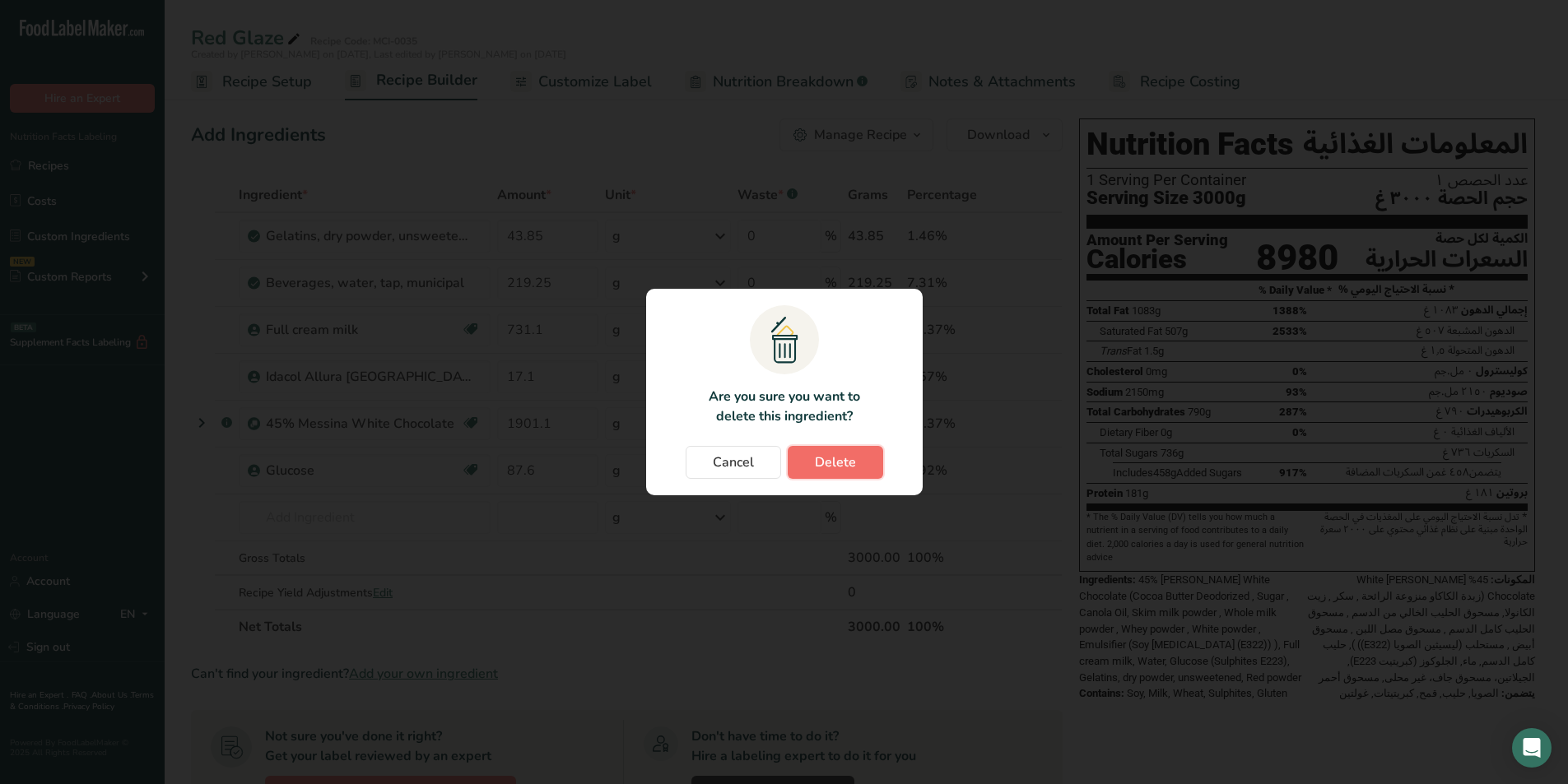
click at [852, 464] on span "Delete" at bounding box center [835, 462] width 41 height 19
type input "219.25"
type input "731.1"
type input "17.1"
type input "1901.1"
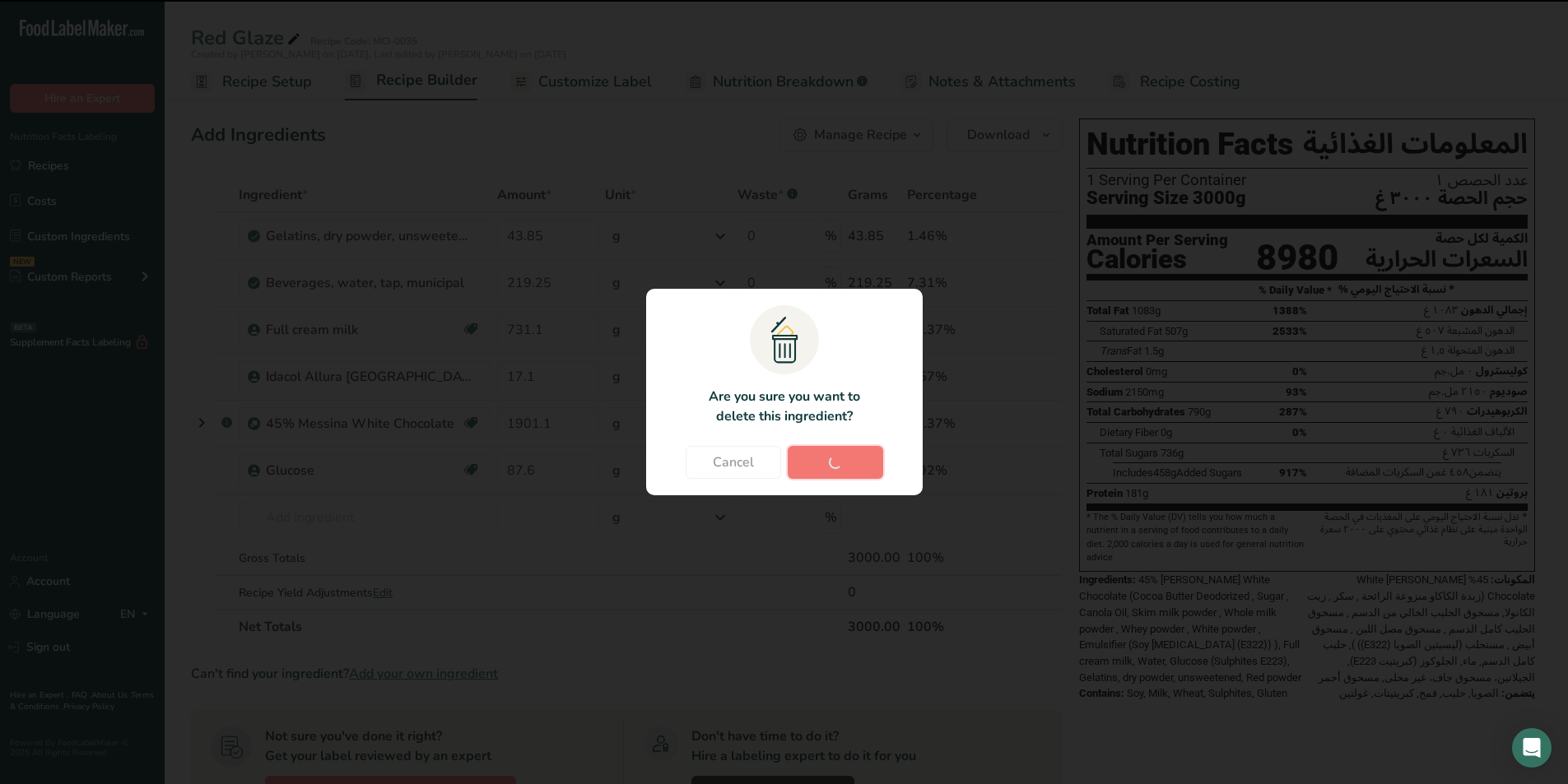
type input "87.6"
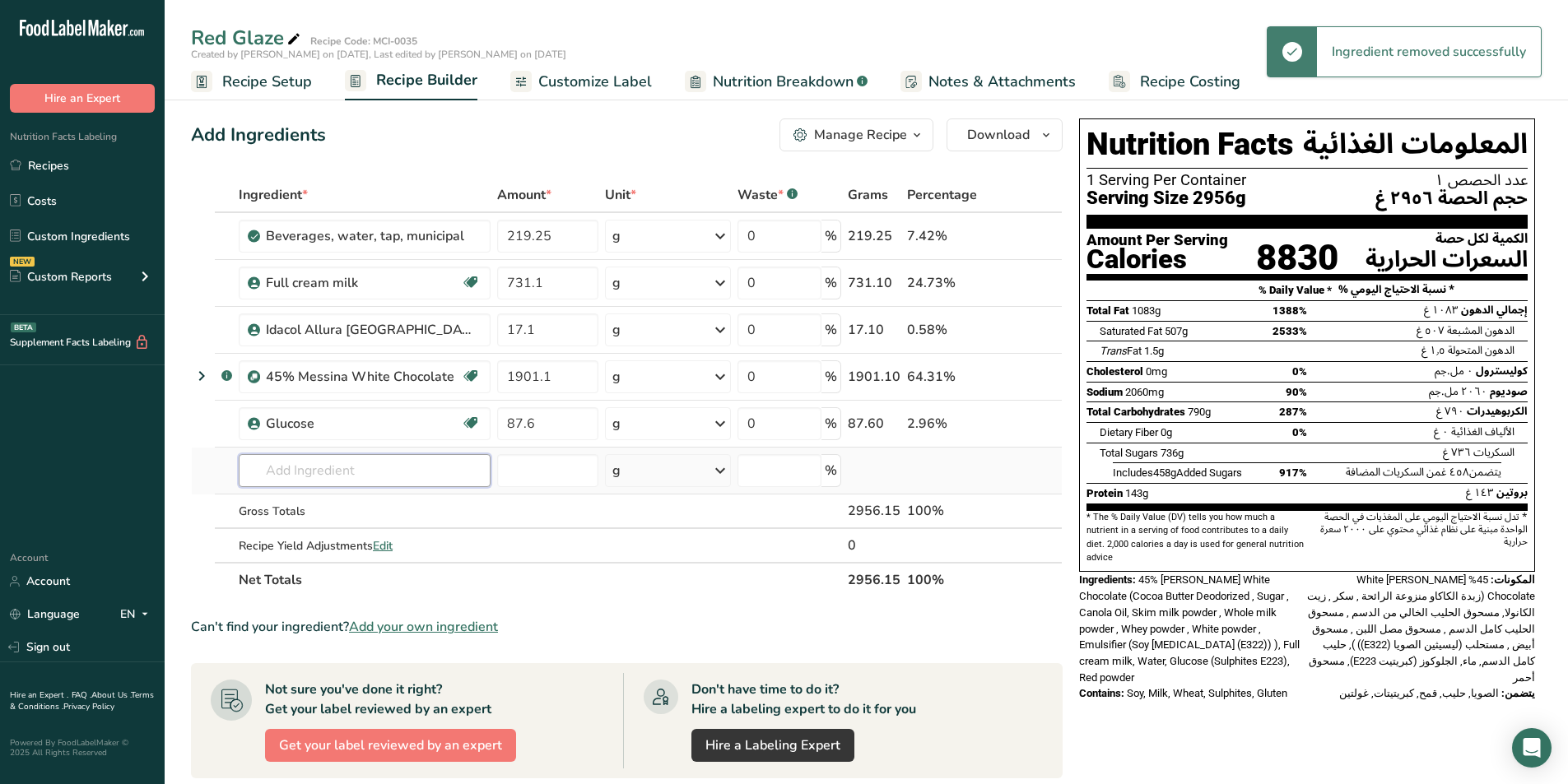
click at [355, 476] on input "text" at bounding box center [365, 470] width 252 height 33
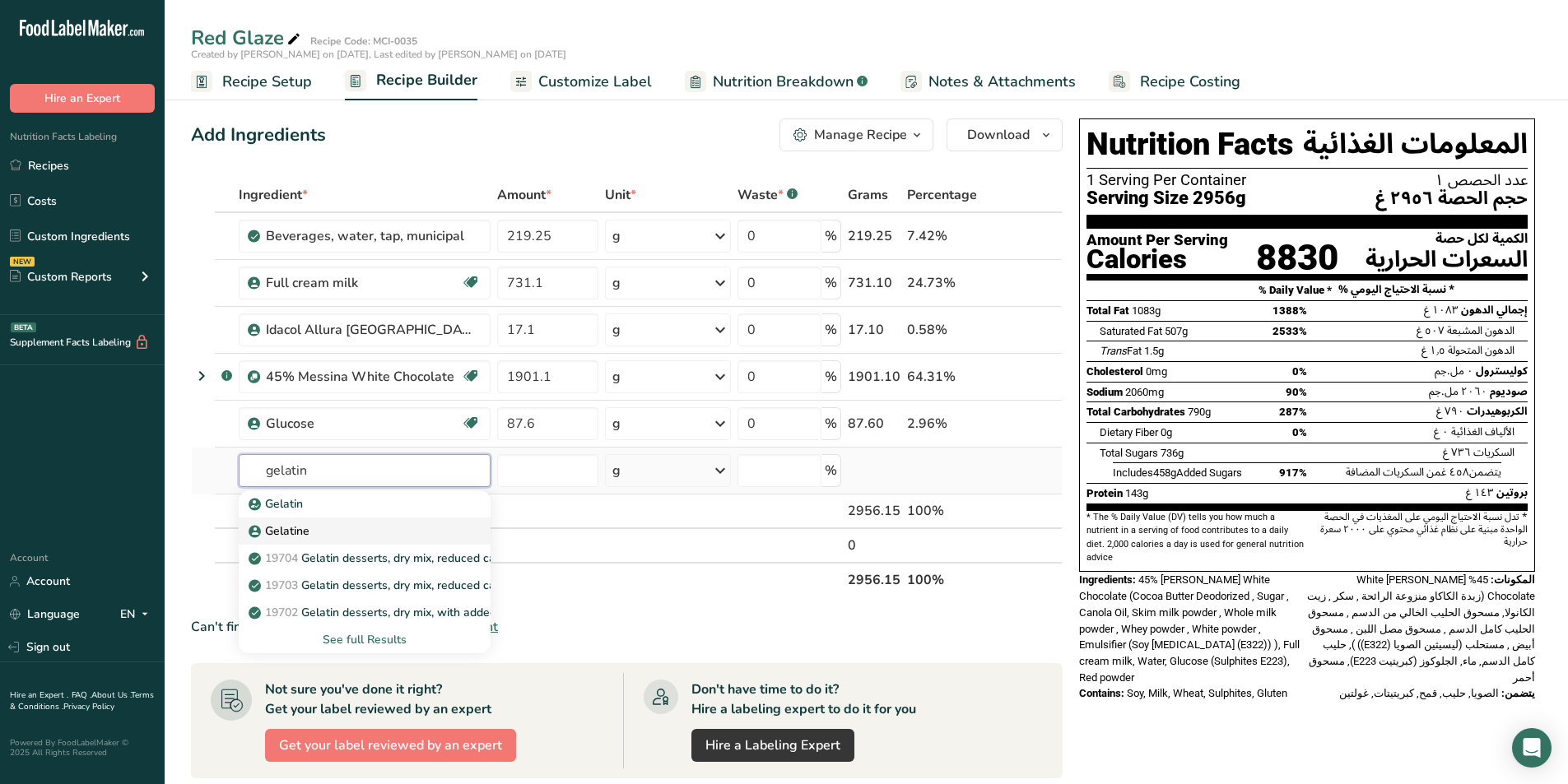
type input "Gelatine"
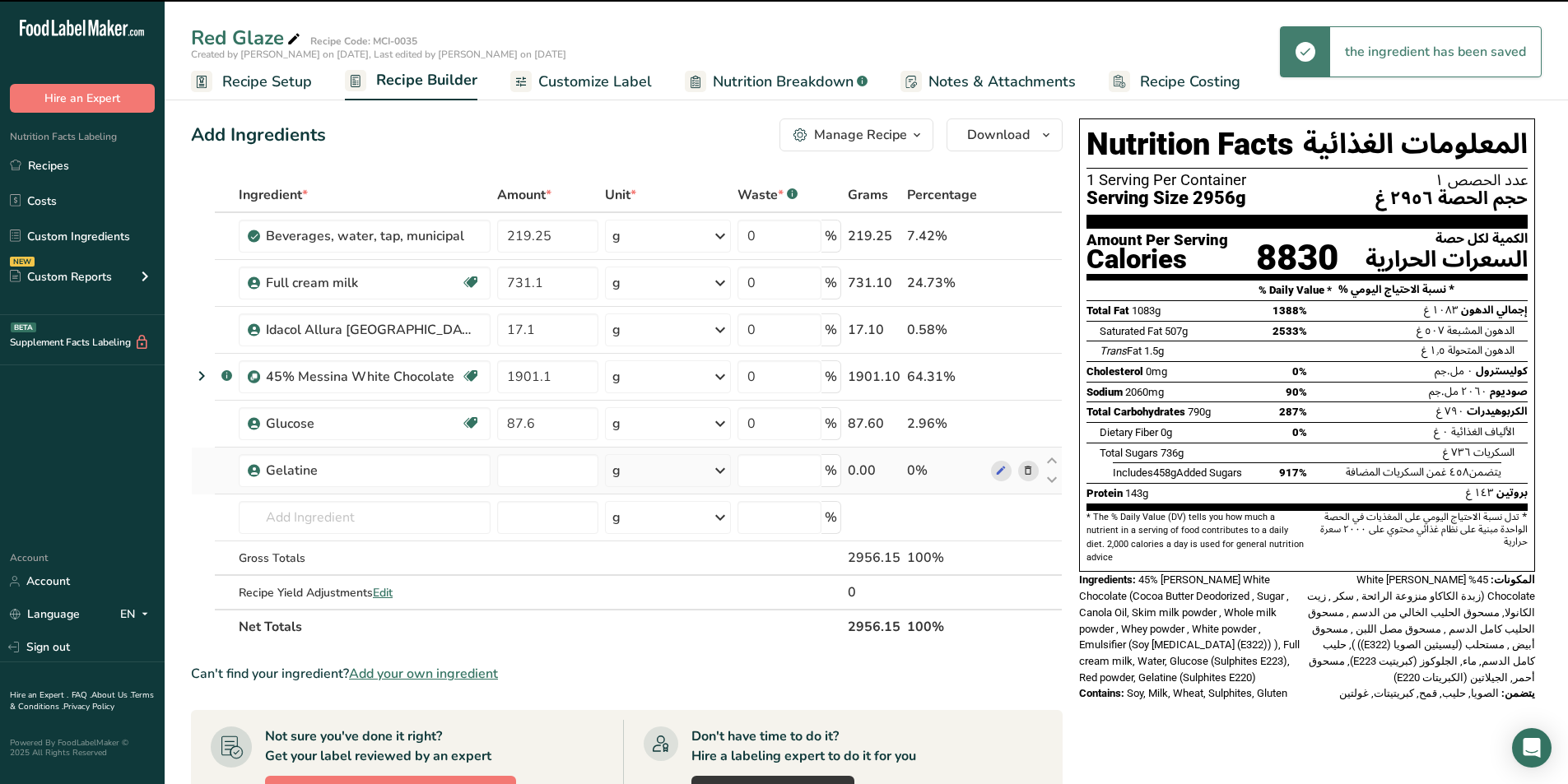
type input "0"
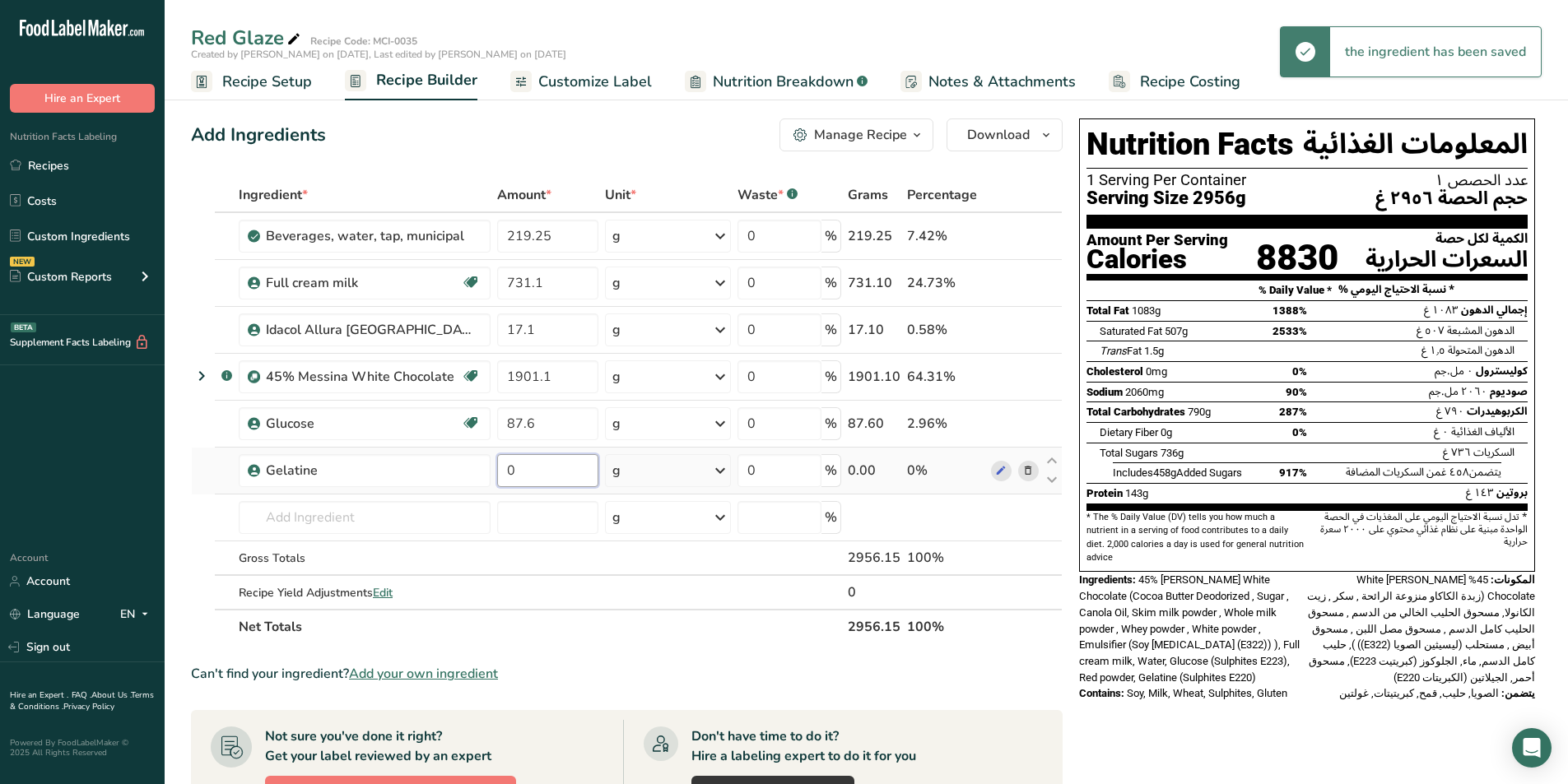
click at [528, 474] on input "0" at bounding box center [548, 470] width 102 height 33
type input "43.85"
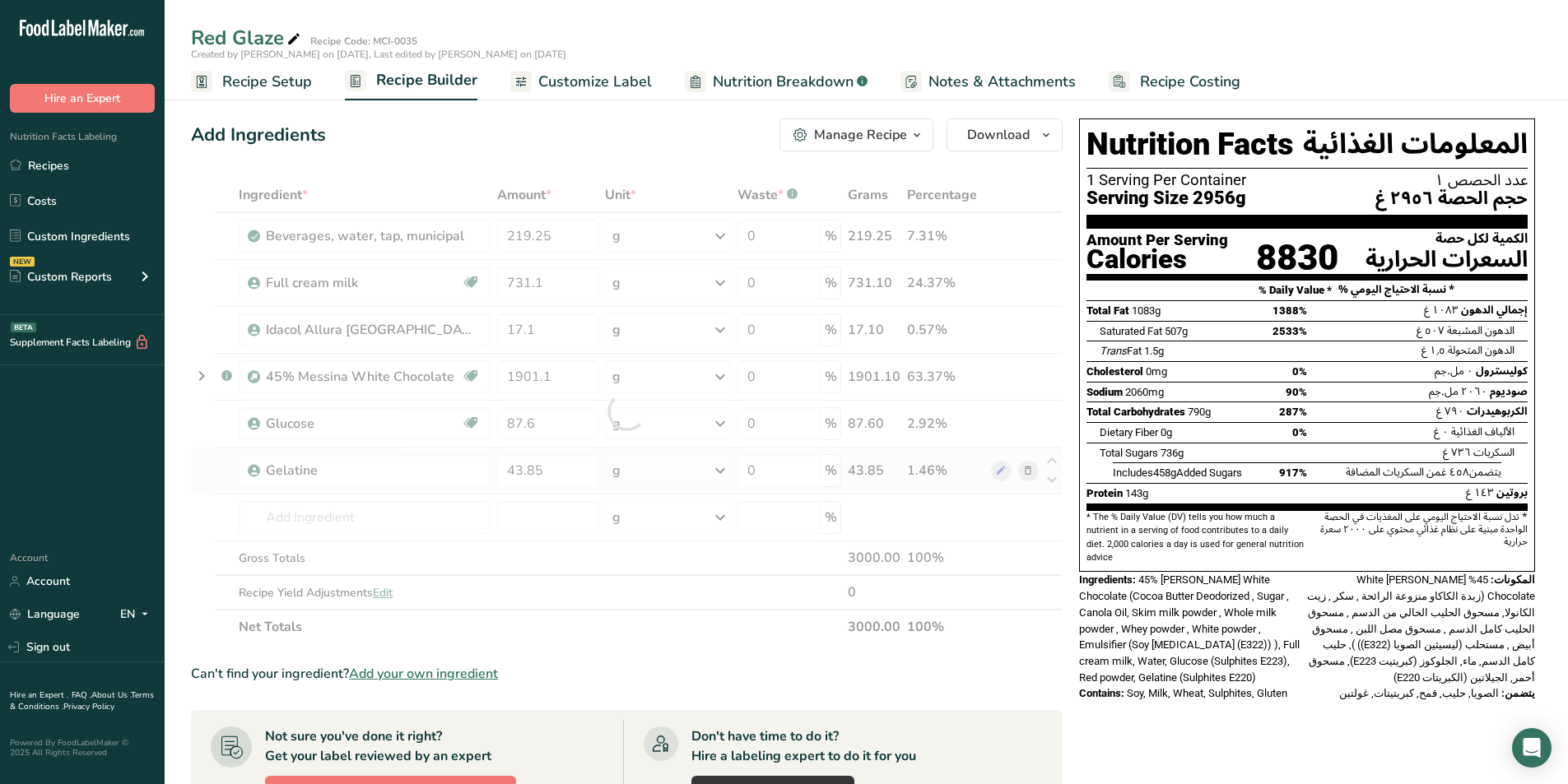
click at [1213, 697] on div "Nutrition Facts [DEMOGRAPHIC_DATA] 1 Serving Per Container عدد الحصص ١ Serving …" at bounding box center [1307, 415] width 469 height 606
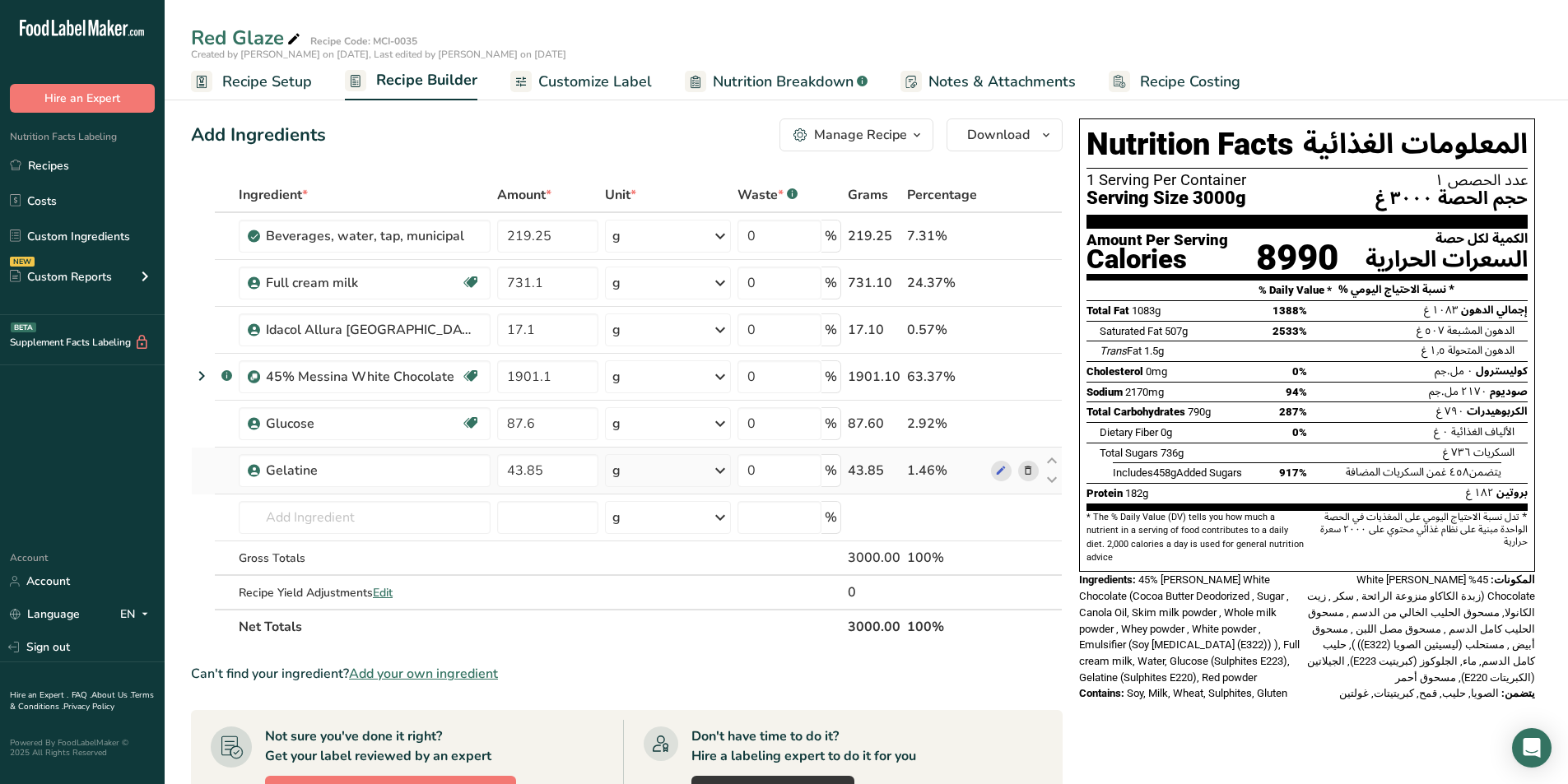
click at [1192, 687] on span "Soy, Milk, Wheat, Sulphites, Gluten" at bounding box center [1207, 693] width 160 height 13
click at [639, 73] on span "Customize Label" at bounding box center [594, 82] width 114 height 22
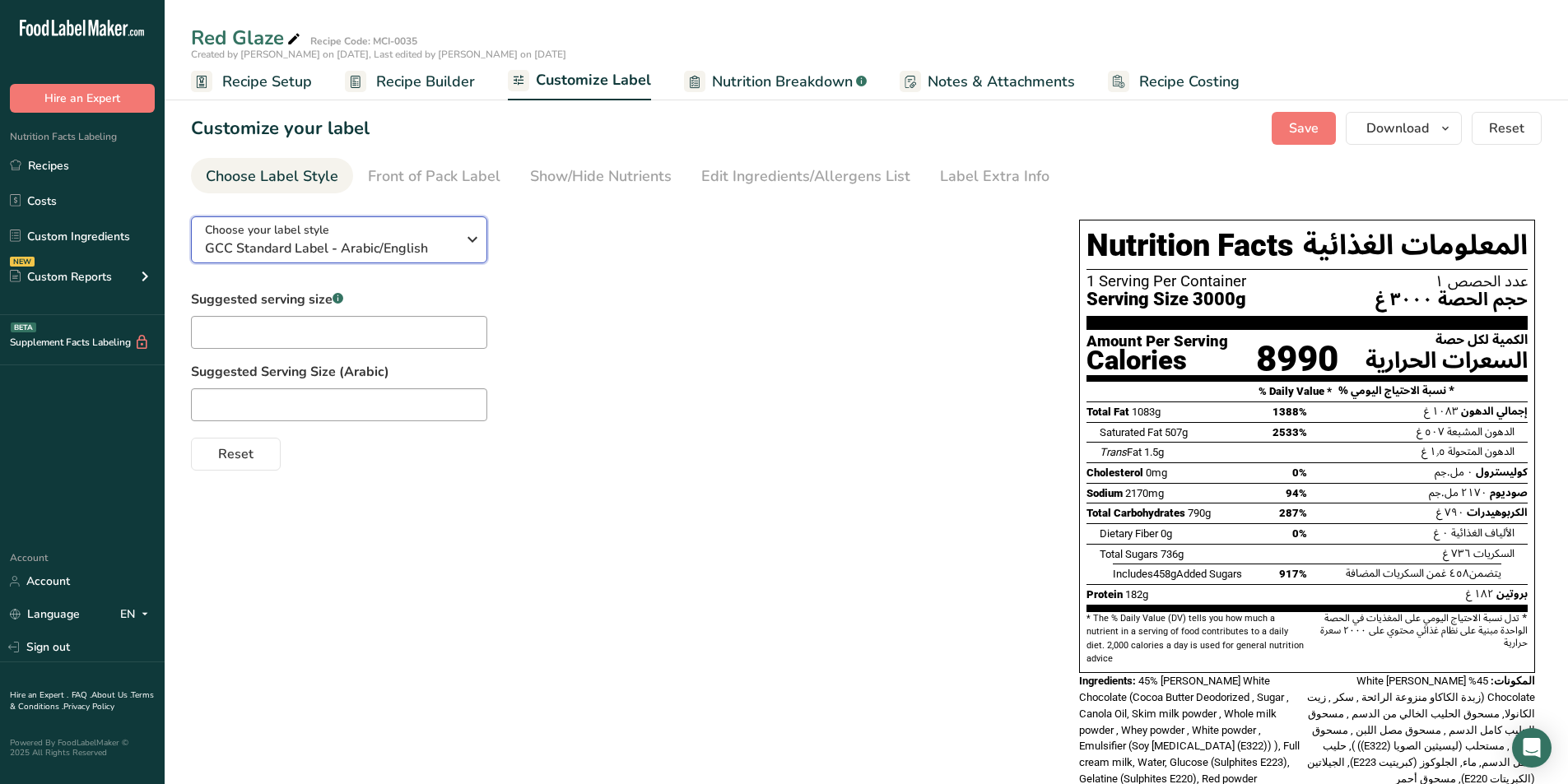
drag, startPoint x: 349, startPoint y: 215, endPoint x: 348, endPoint y: 224, distance: 9.1
click at [349, 217] on button "Choose your label style GCC Standard Label - Arabic/English" at bounding box center [339, 240] width 296 height 47
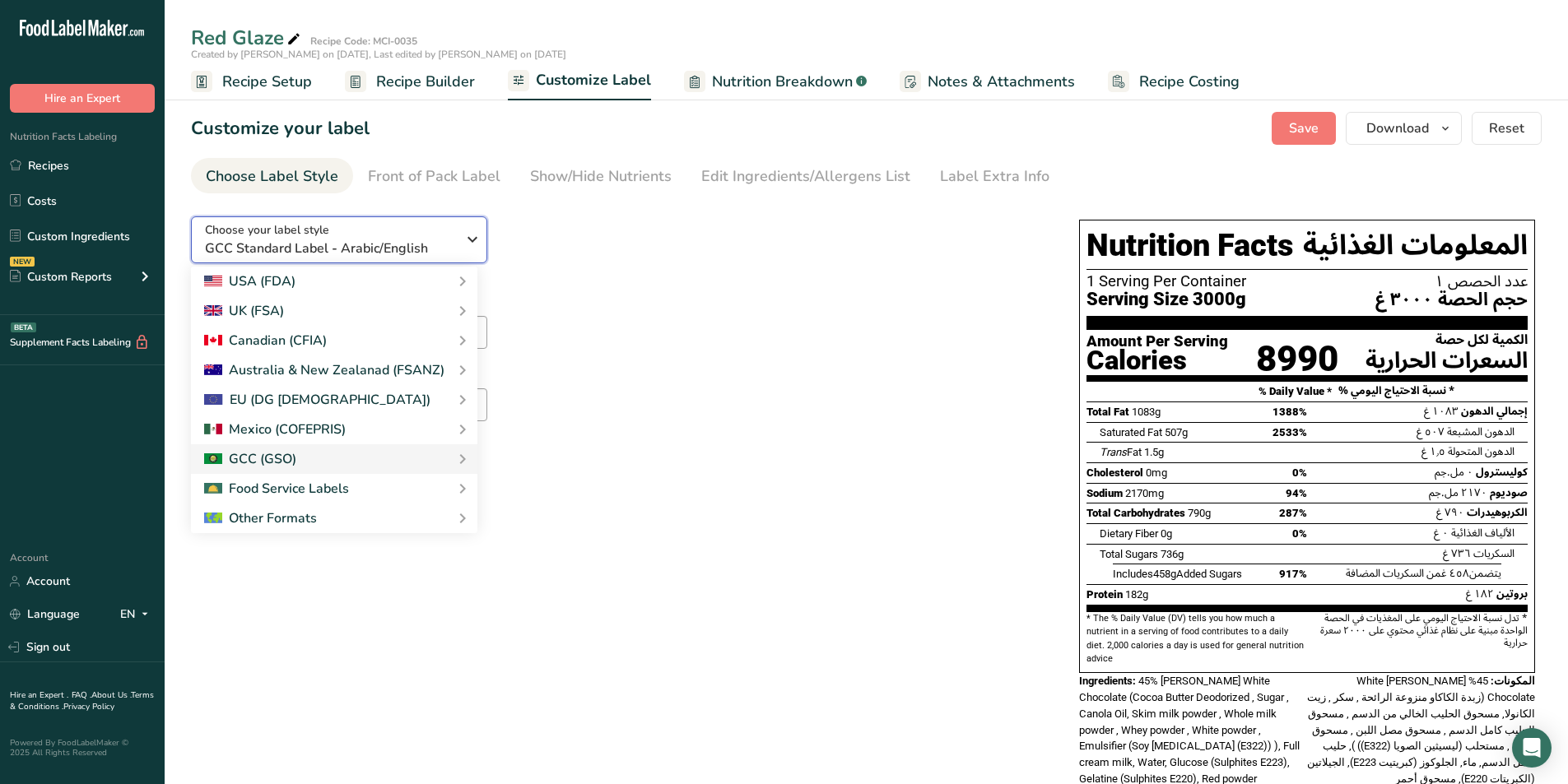
click at [328, 252] on span "GCC Standard Label - Arabic/English" at bounding box center [330, 248] width 251 height 19
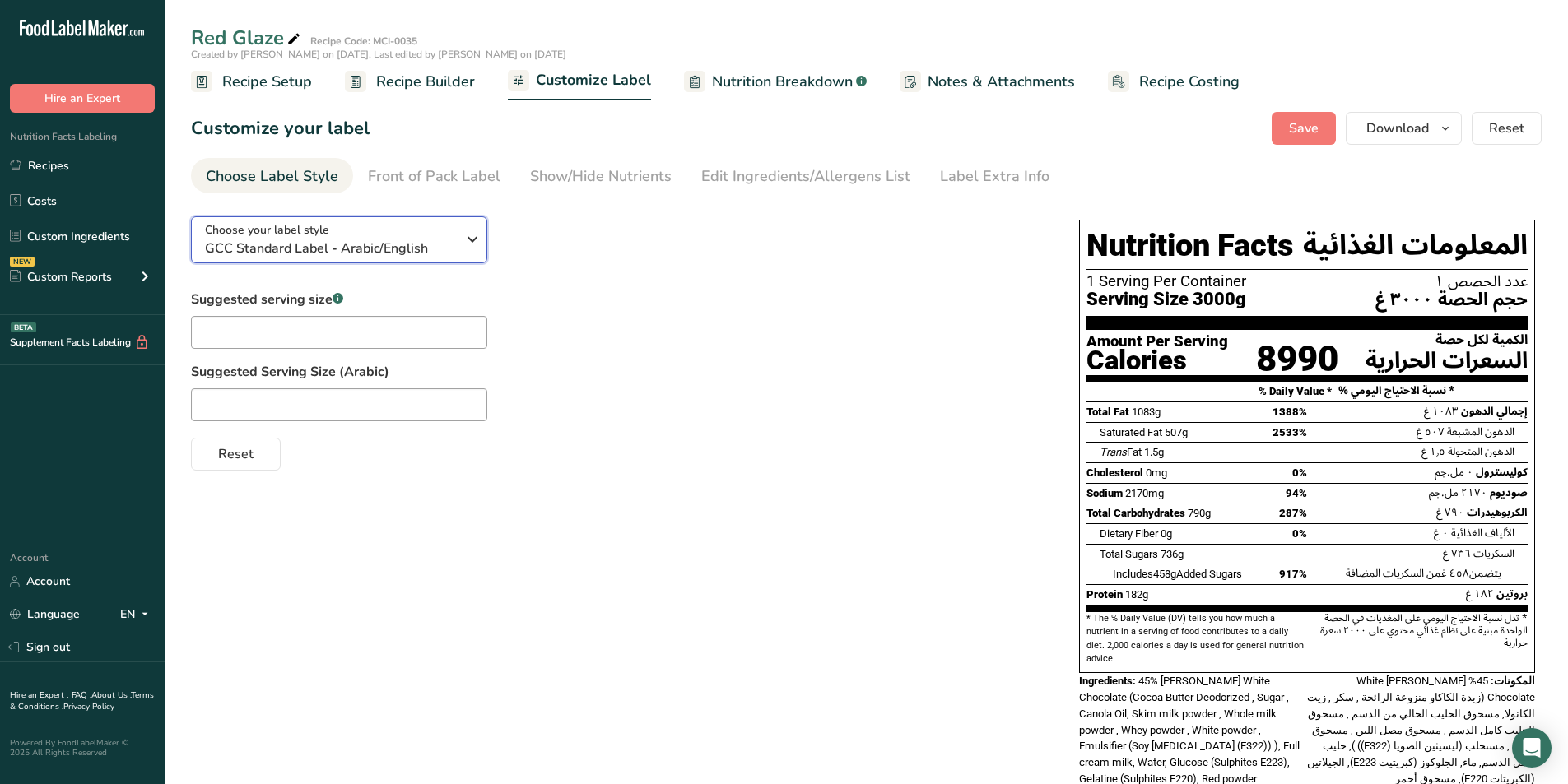
click at [334, 249] on span "GCC Standard Label - Arabic/English" at bounding box center [330, 248] width 251 height 19
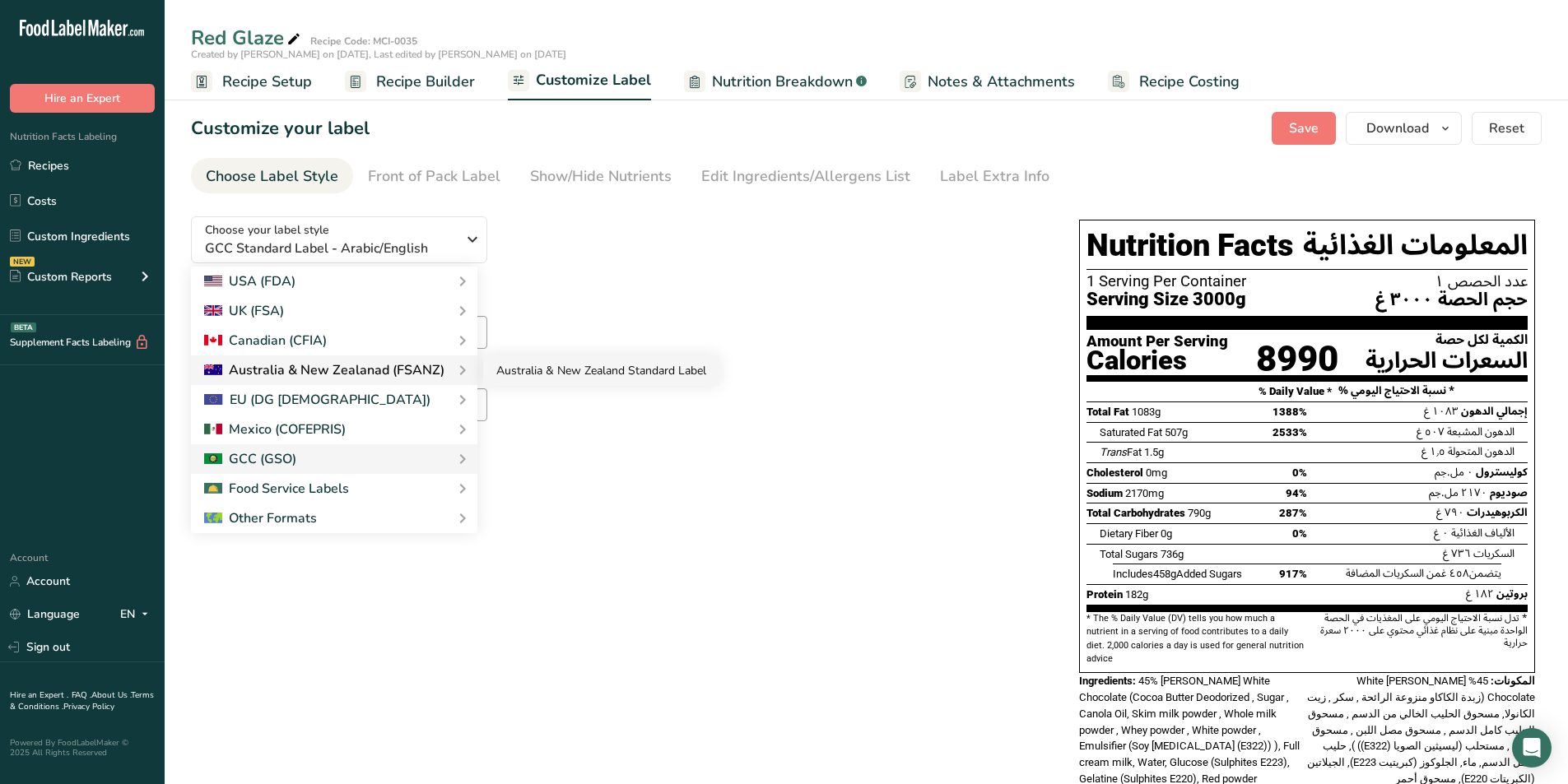
click at [567, 374] on link "Australia & New Zealand Standard Label" at bounding box center [601, 370] width 236 height 30
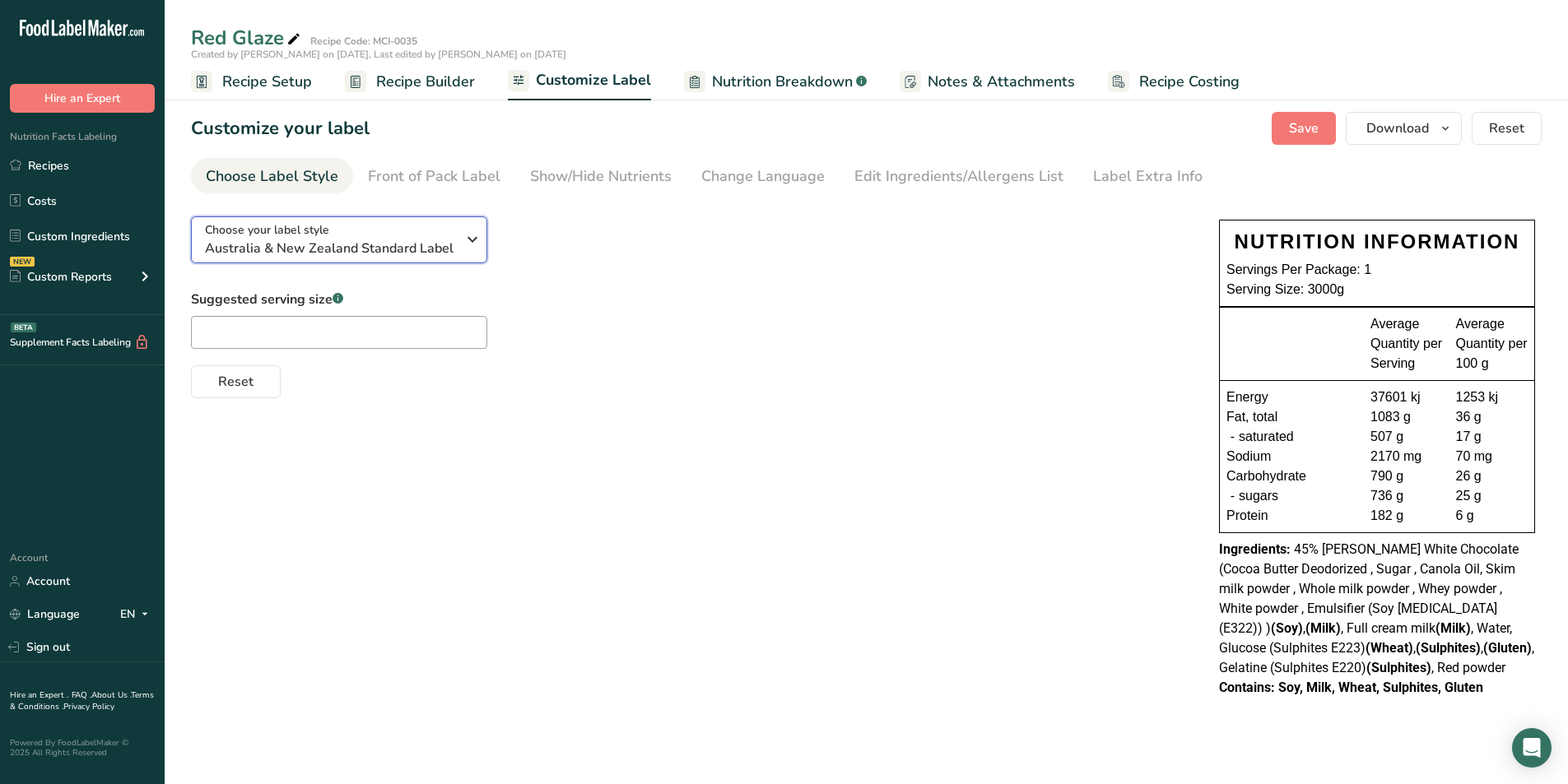
click at [392, 242] on span "Australia & New Zealand Standard Label" at bounding box center [330, 248] width 251 height 19
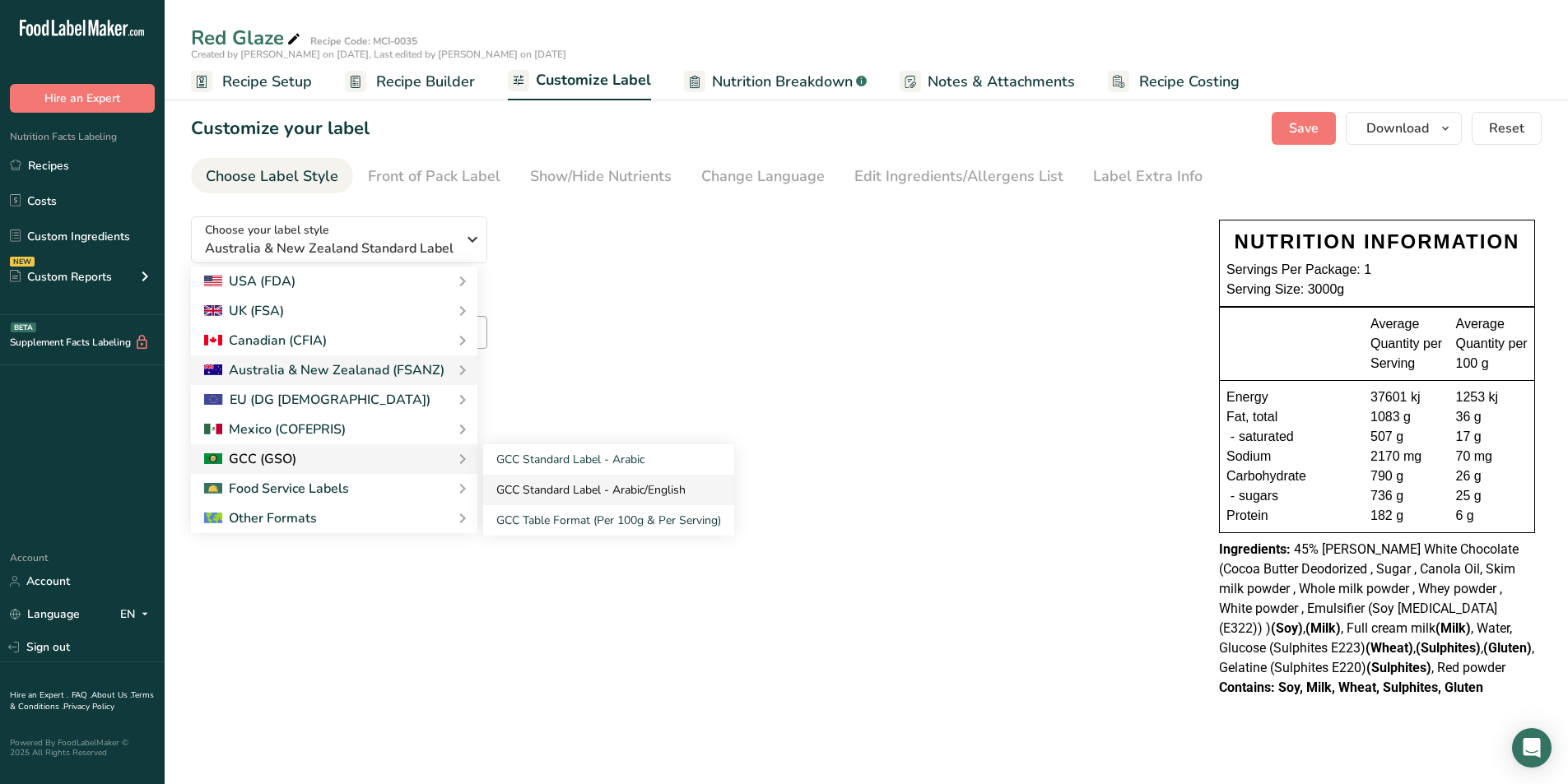
click at [564, 495] on link "GCC Standard Label - Arabic/English" at bounding box center [608, 489] width 251 height 30
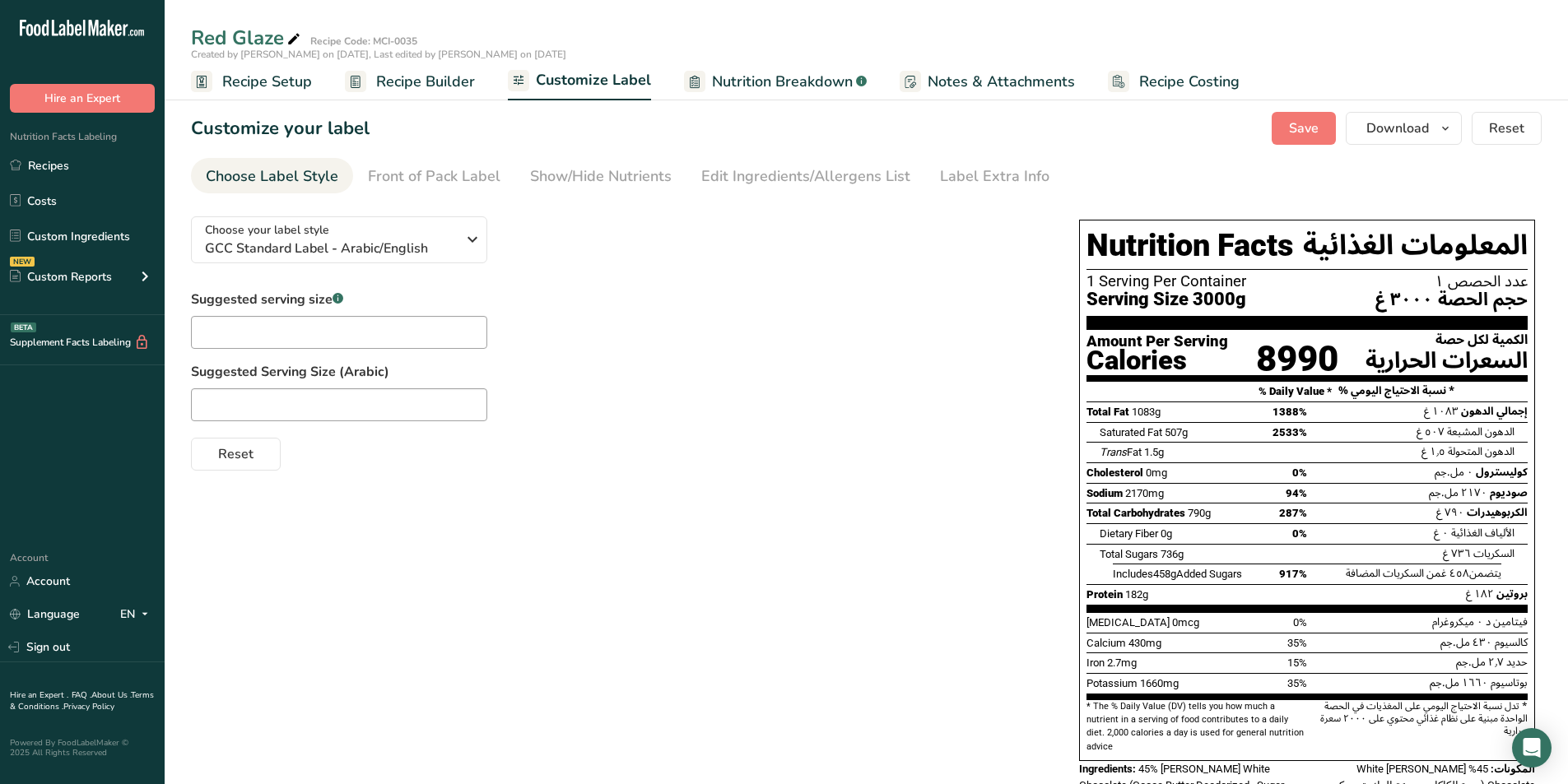
scroll to position [136, 0]
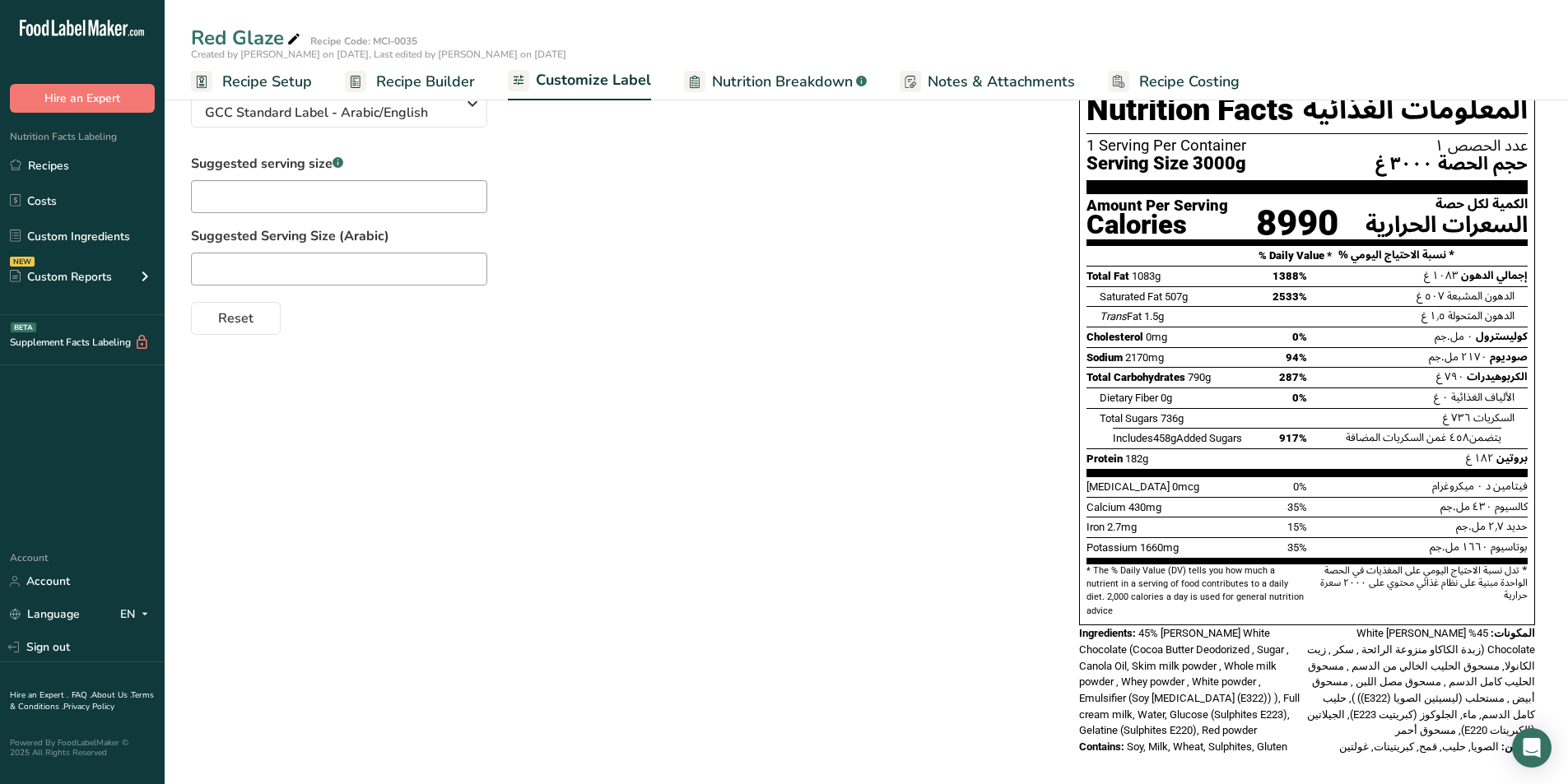
click at [857, 299] on div "Reset" at bounding box center [618, 315] width 855 height 40
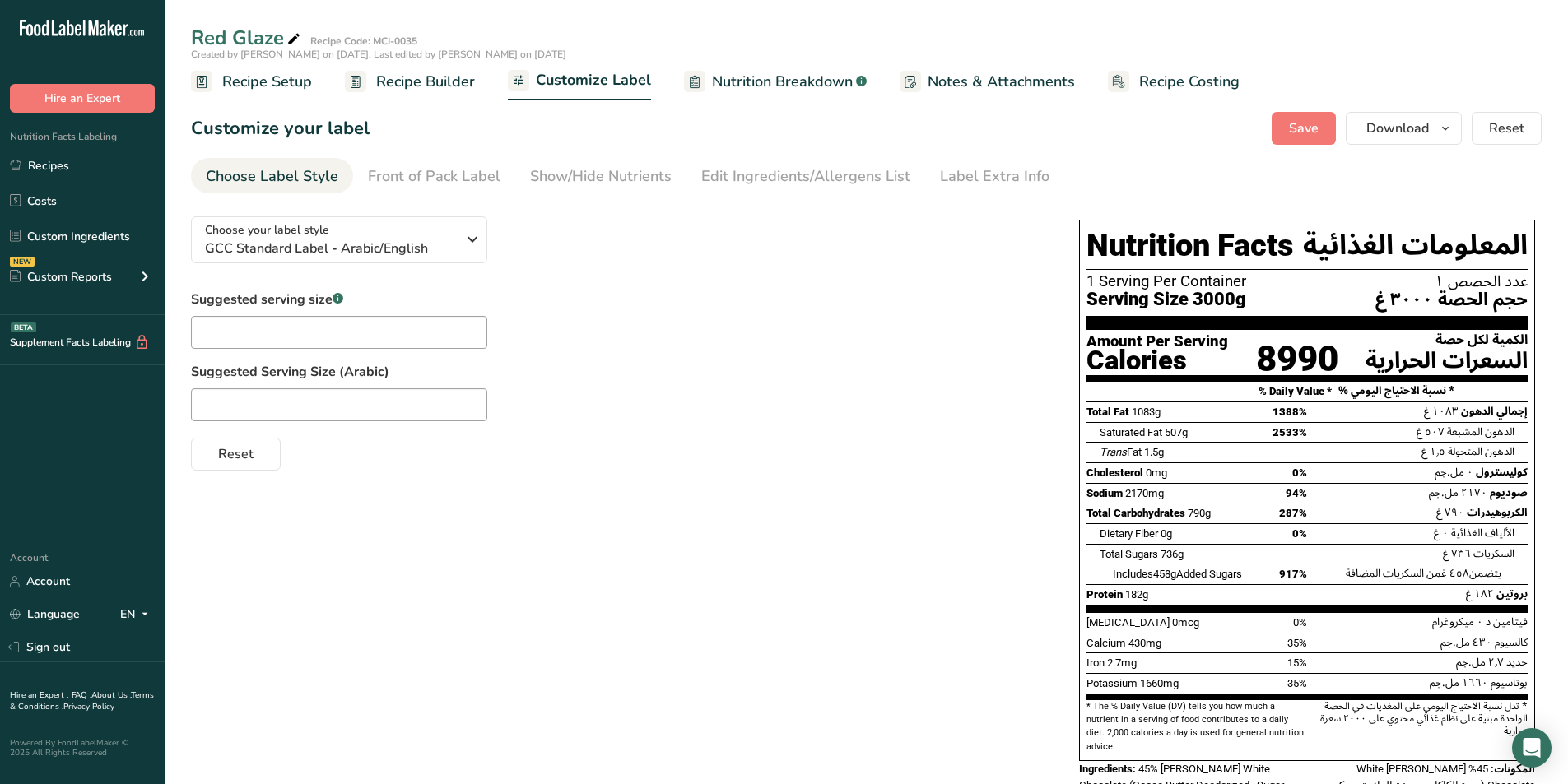
click at [758, 89] on span "Nutrition Breakdown" at bounding box center [782, 82] width 141 height 22
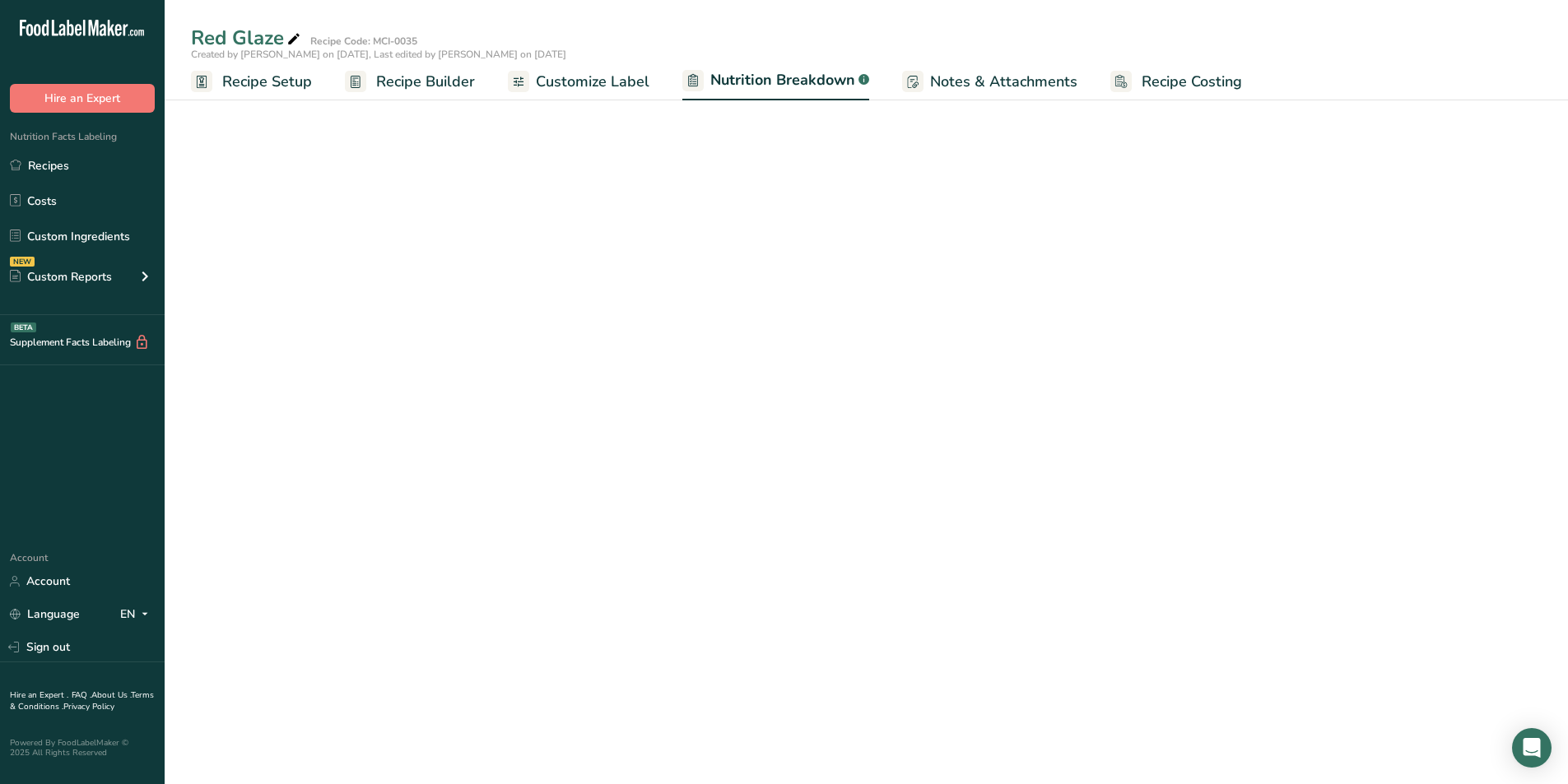
select select "Calories"
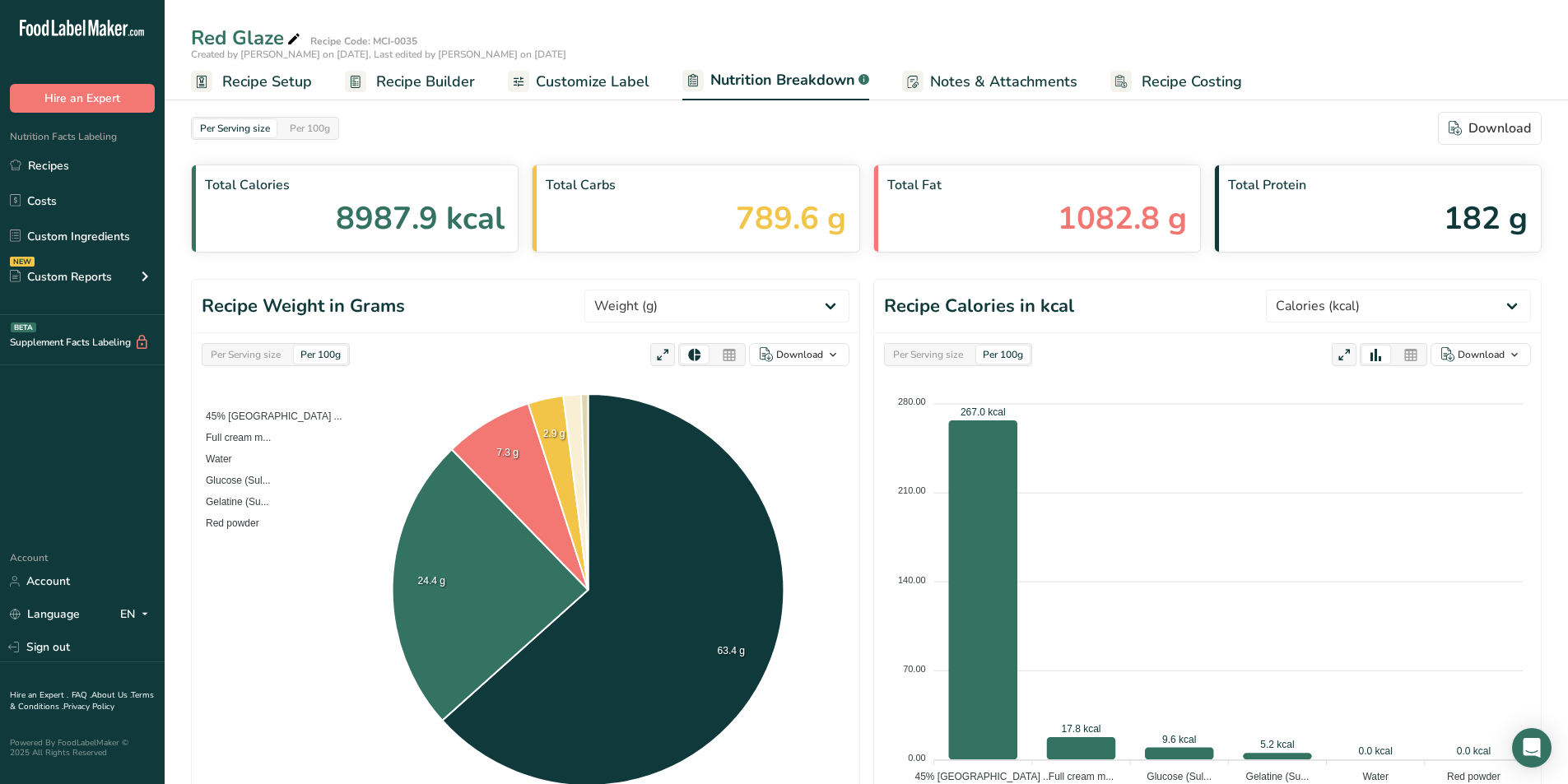
click at [556, 81] on span "Customize Label" at bounding box center [592, 82] width 114 height 22
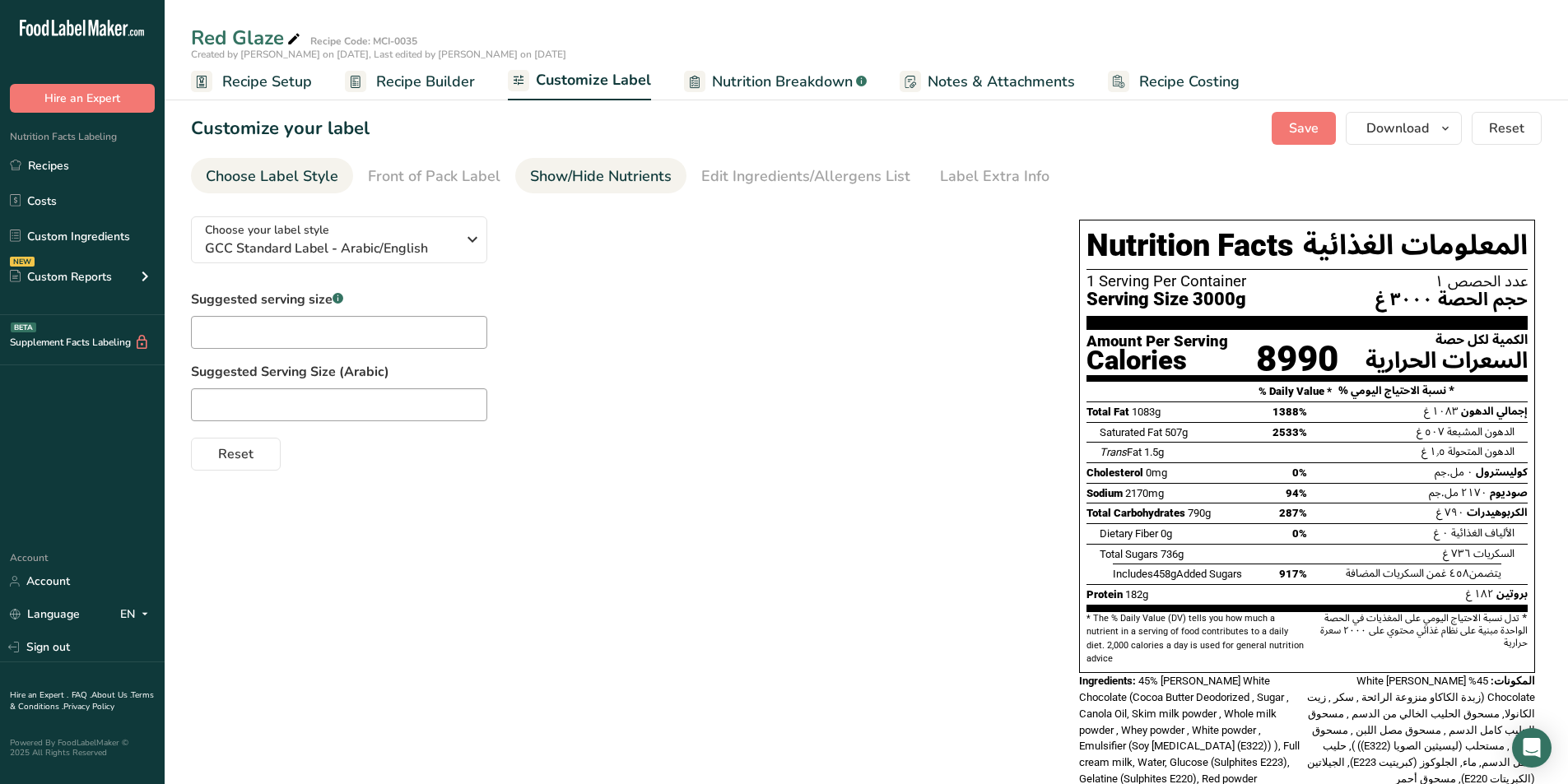
click at [586, 180] on div "Show/Hide Nutrients" at bounding box center [601, 176] width 142 height 22
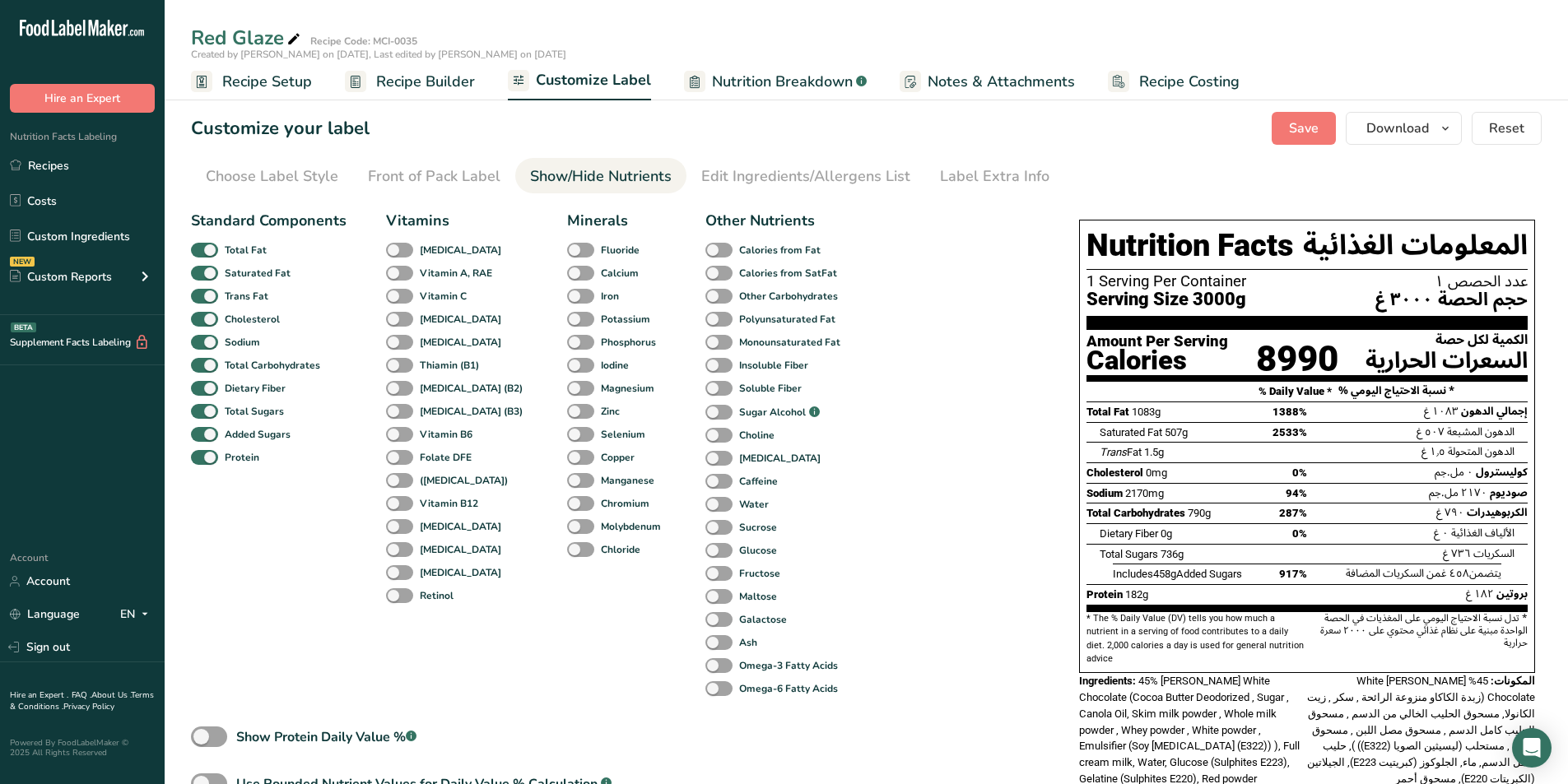
click at [276, 78] on span "Recipe Setup" at bounding box center [267, 82] width 90 height 22
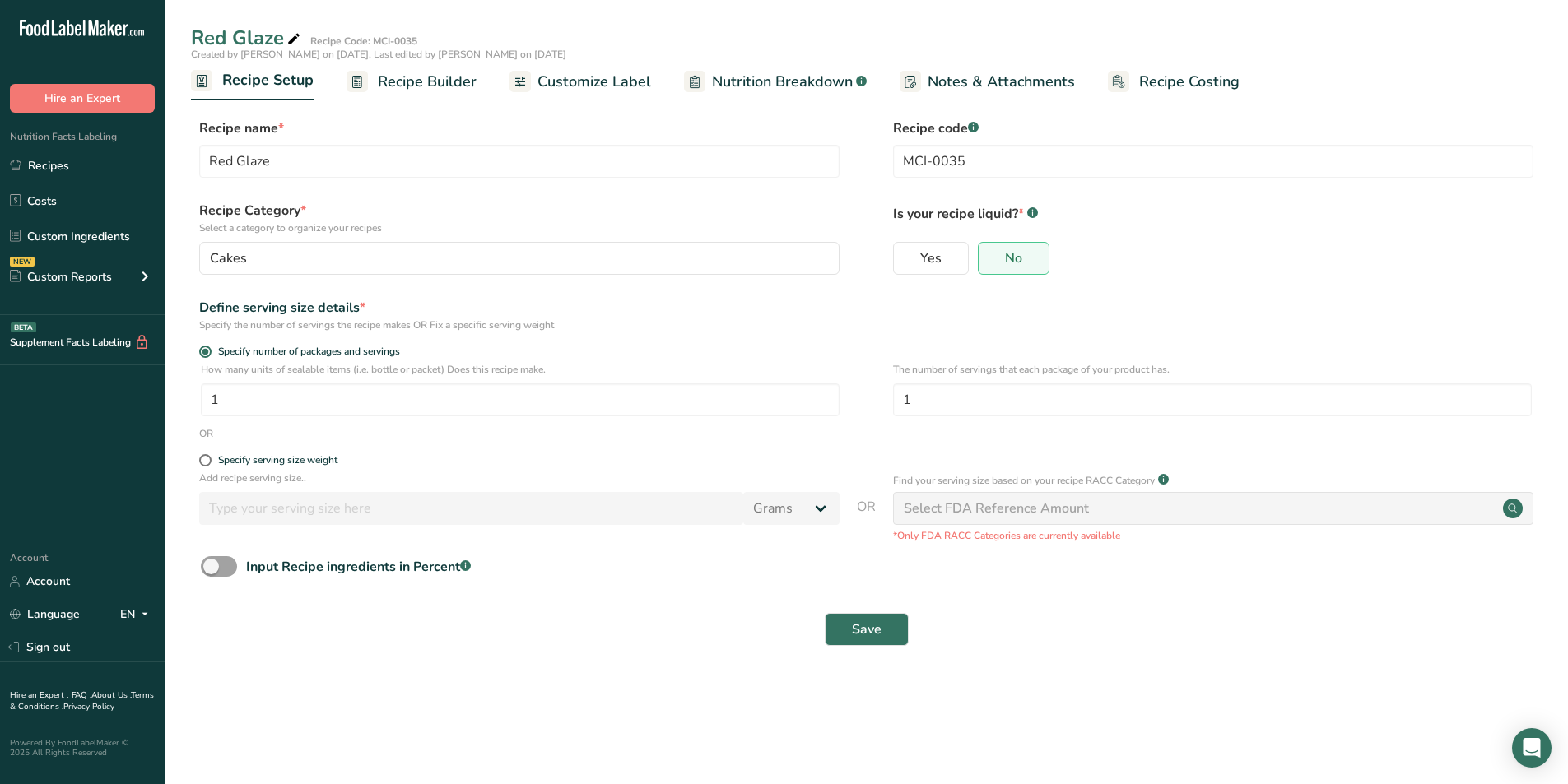
click at [403, 75] on span "Recipe Builder" at bounding box center [426, 82] width 99 height 22
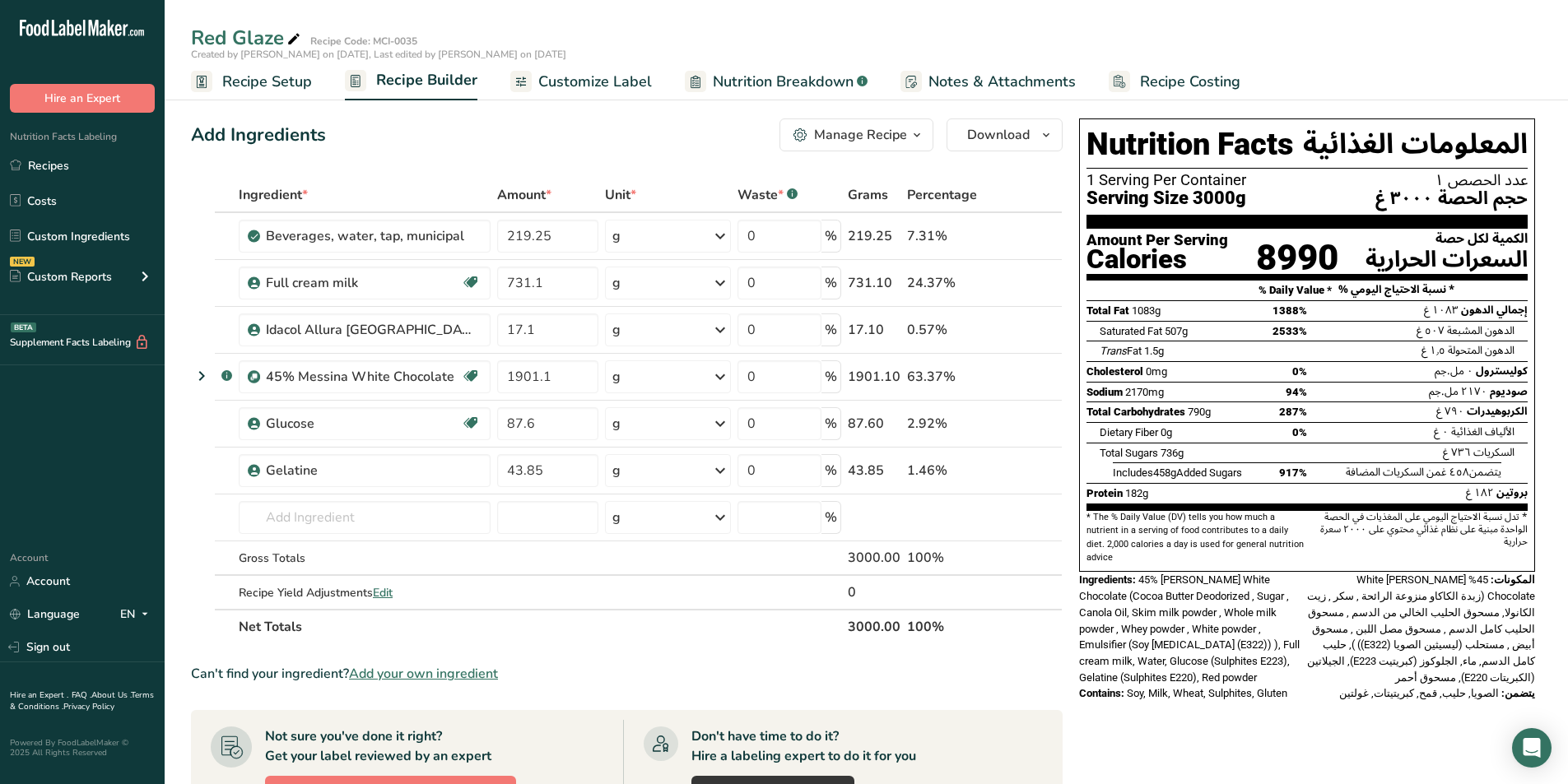
click at [599, 98] on link "Customize Label" at bounding box center [581, 82] width 142 height 37
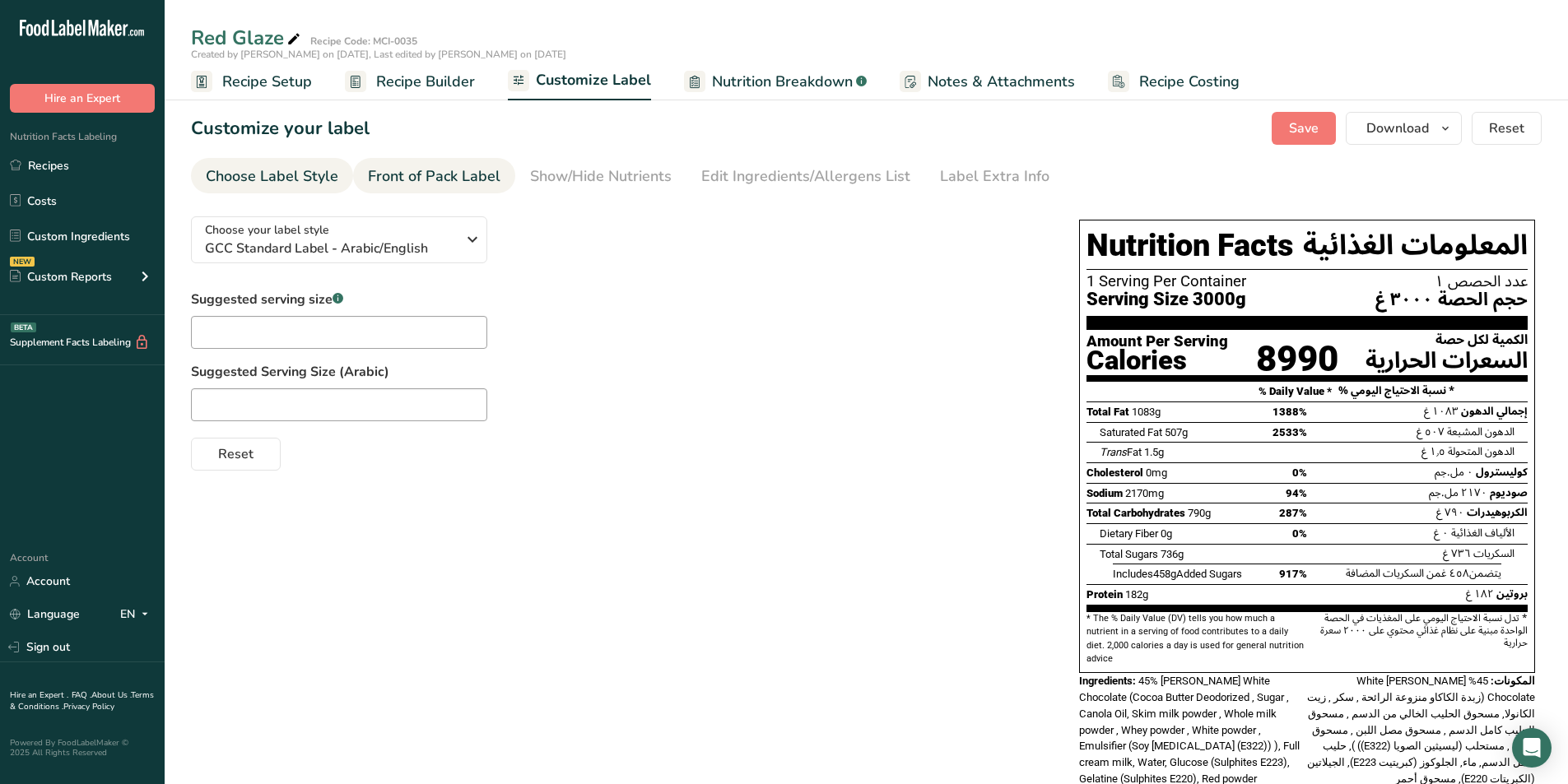
click at [444, 178] on div "Front of Pack Label" at bounding box center [434, 176] width 133 height 22
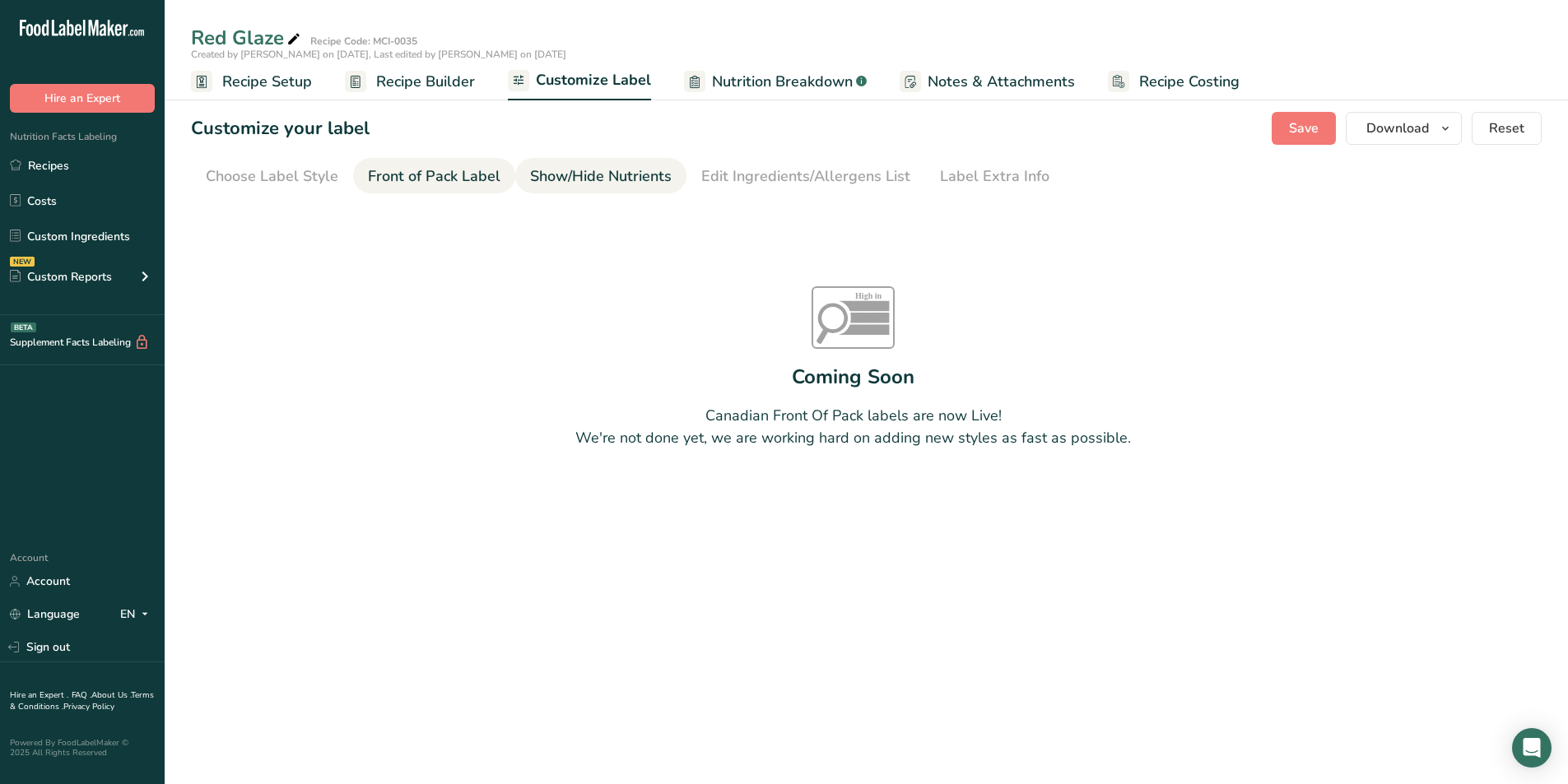
click at [555, 185] on div "Show/Hide Nutrients" at bounding box center [601, 176] width 142 height 22
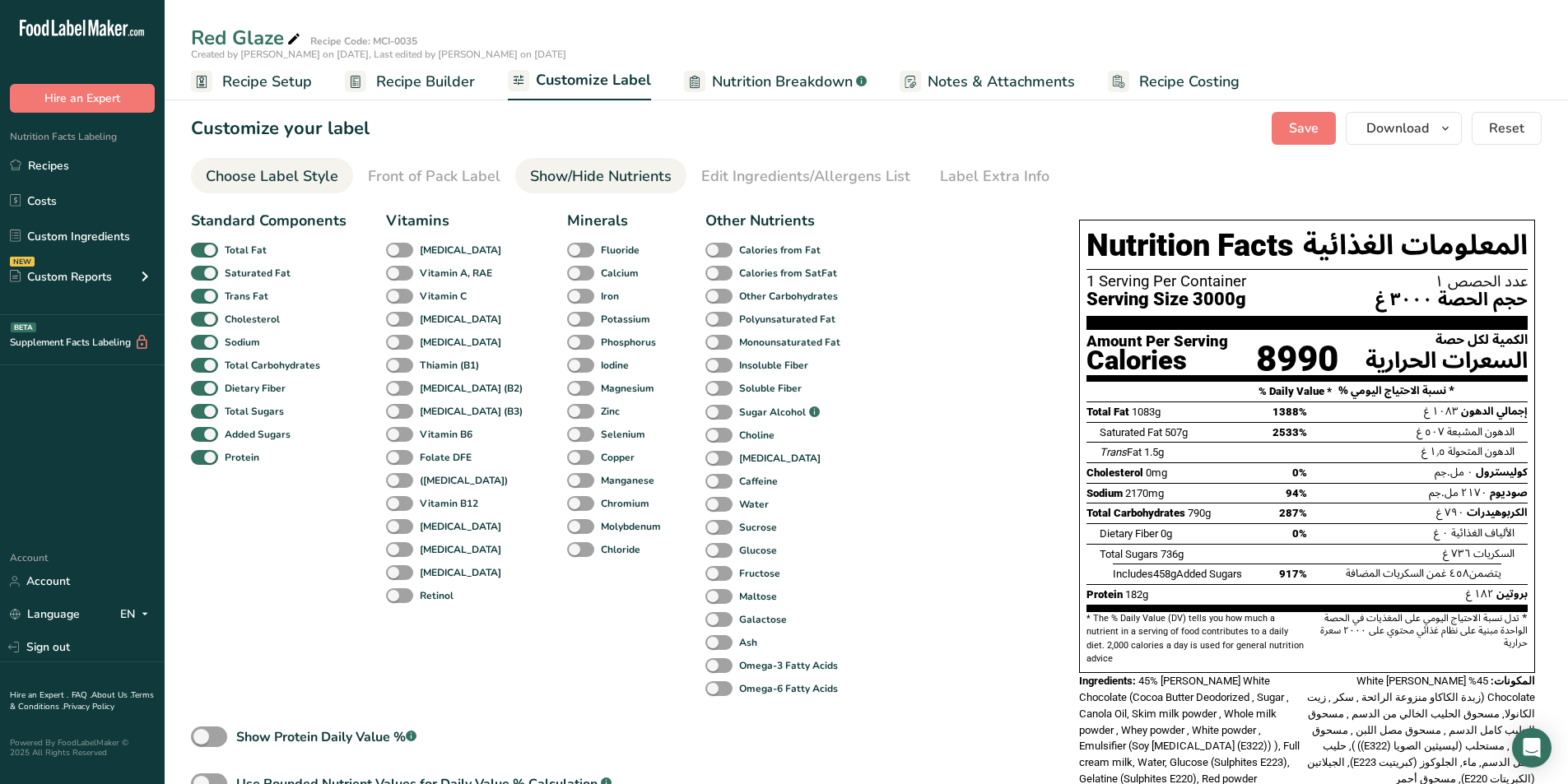
click at [279, 158] on link "Choose Label Style" at bounding box center [272, 176] width 133 height 37
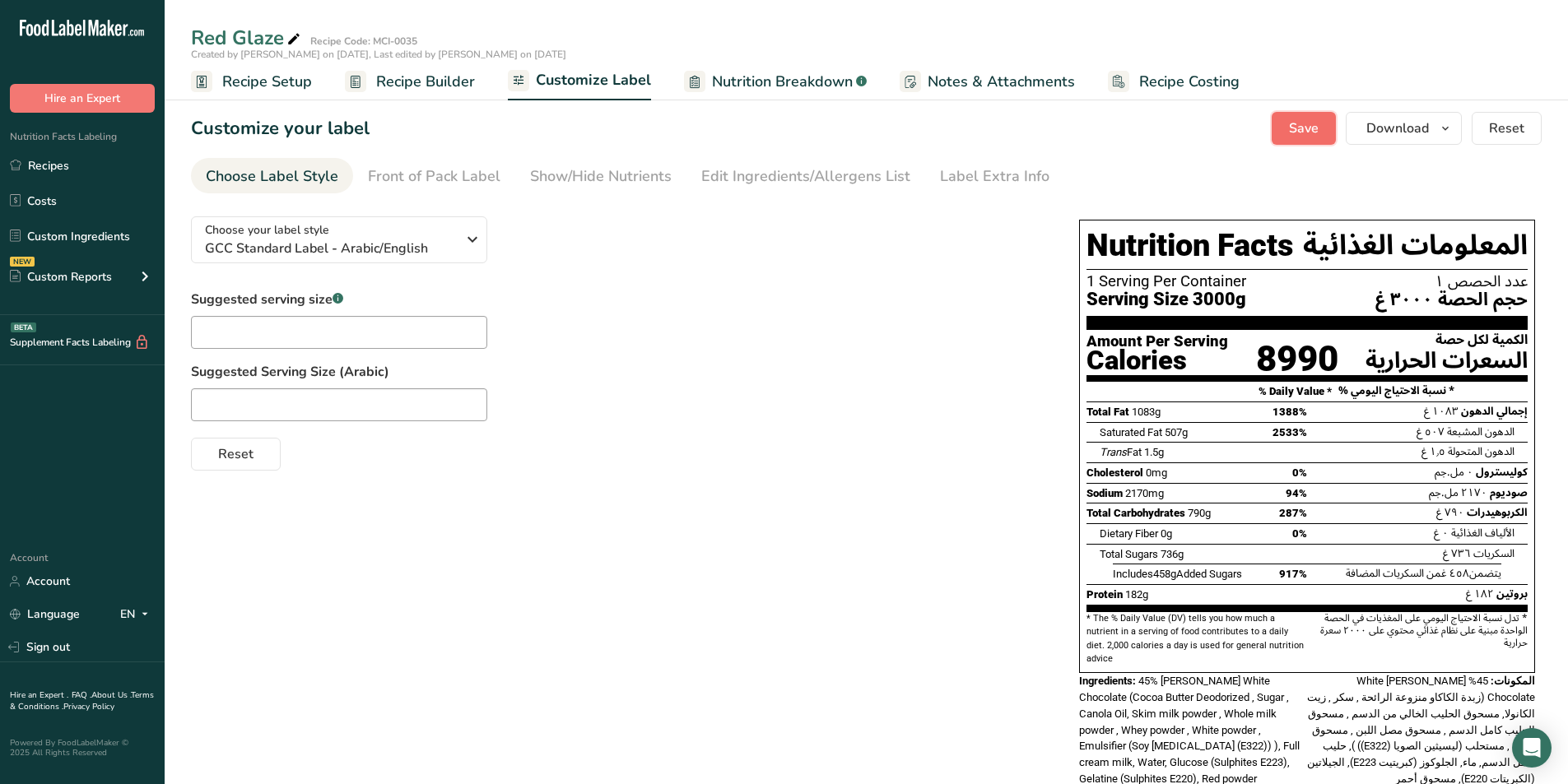
click at [1304, 132] on span "Save" at bounding box center [1303, 127] width 30 height 19
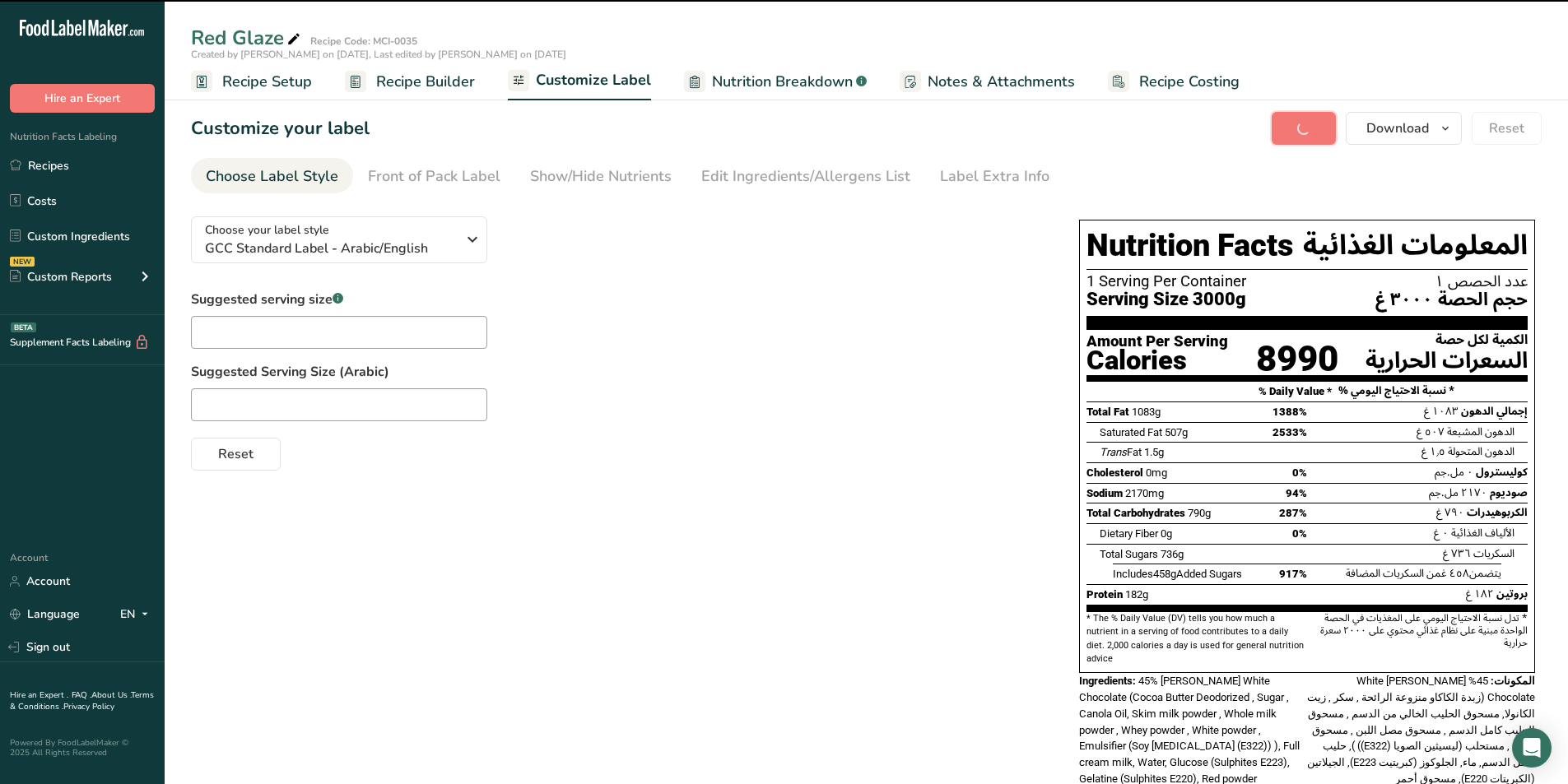
scroll to position [49, 0]
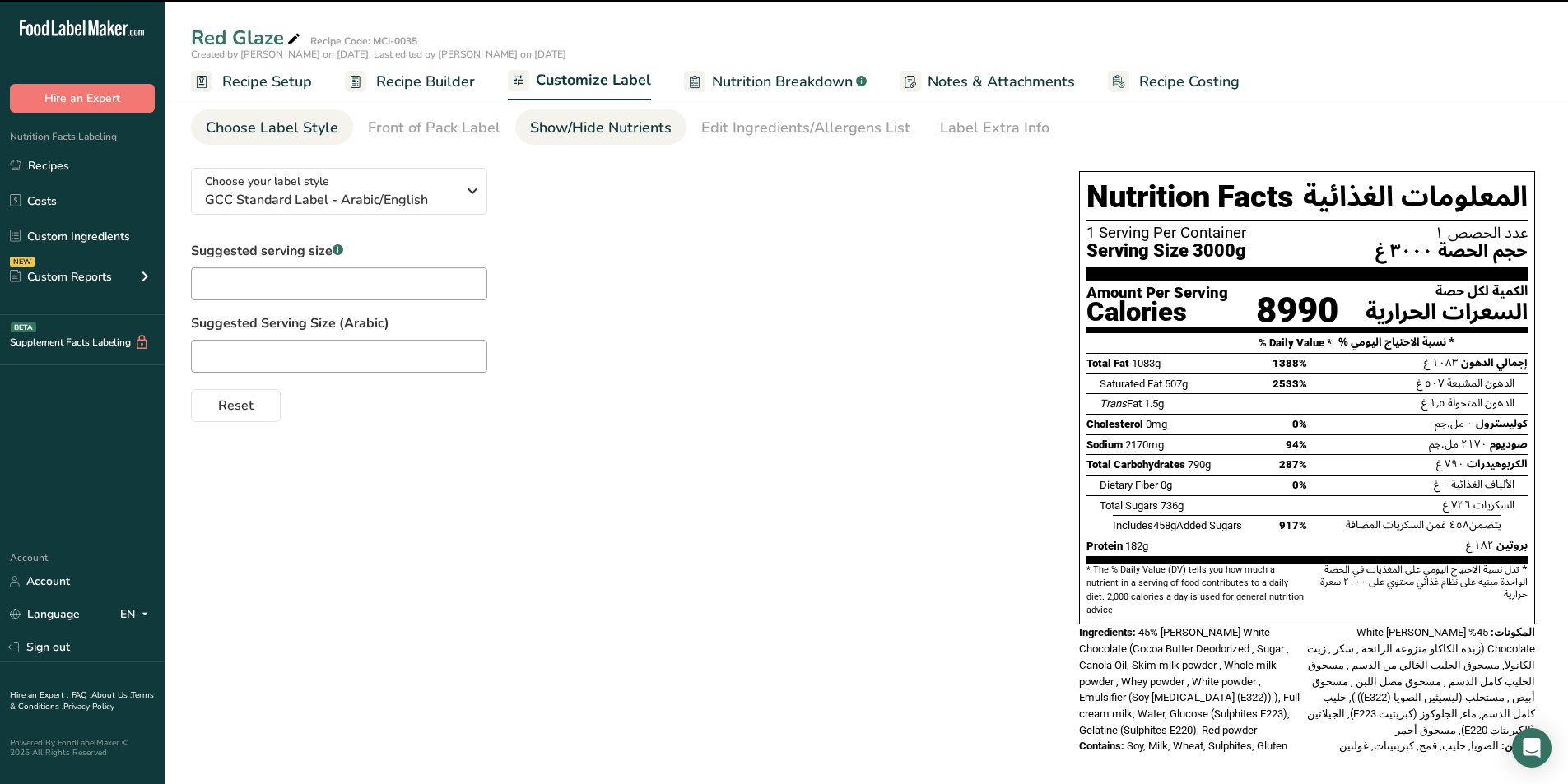
click at [607, 136] on div "Show/Hide Nutrients" at bounding box center [601, 127] width 142 height 22
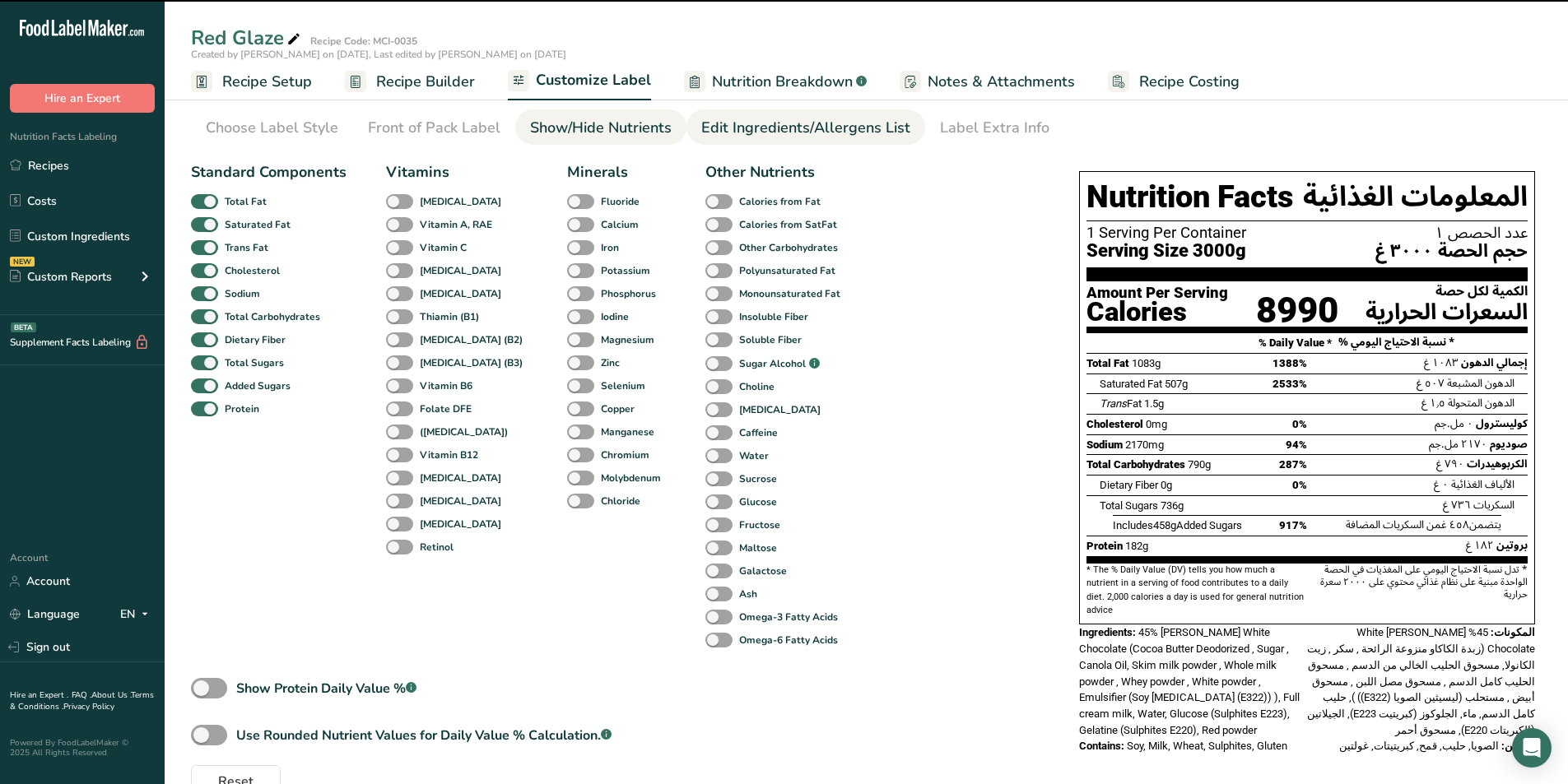
click at [714, 131] on div "Edit Ingredients/Allergens List" at bounding box center [806, 127] width 209 height 22
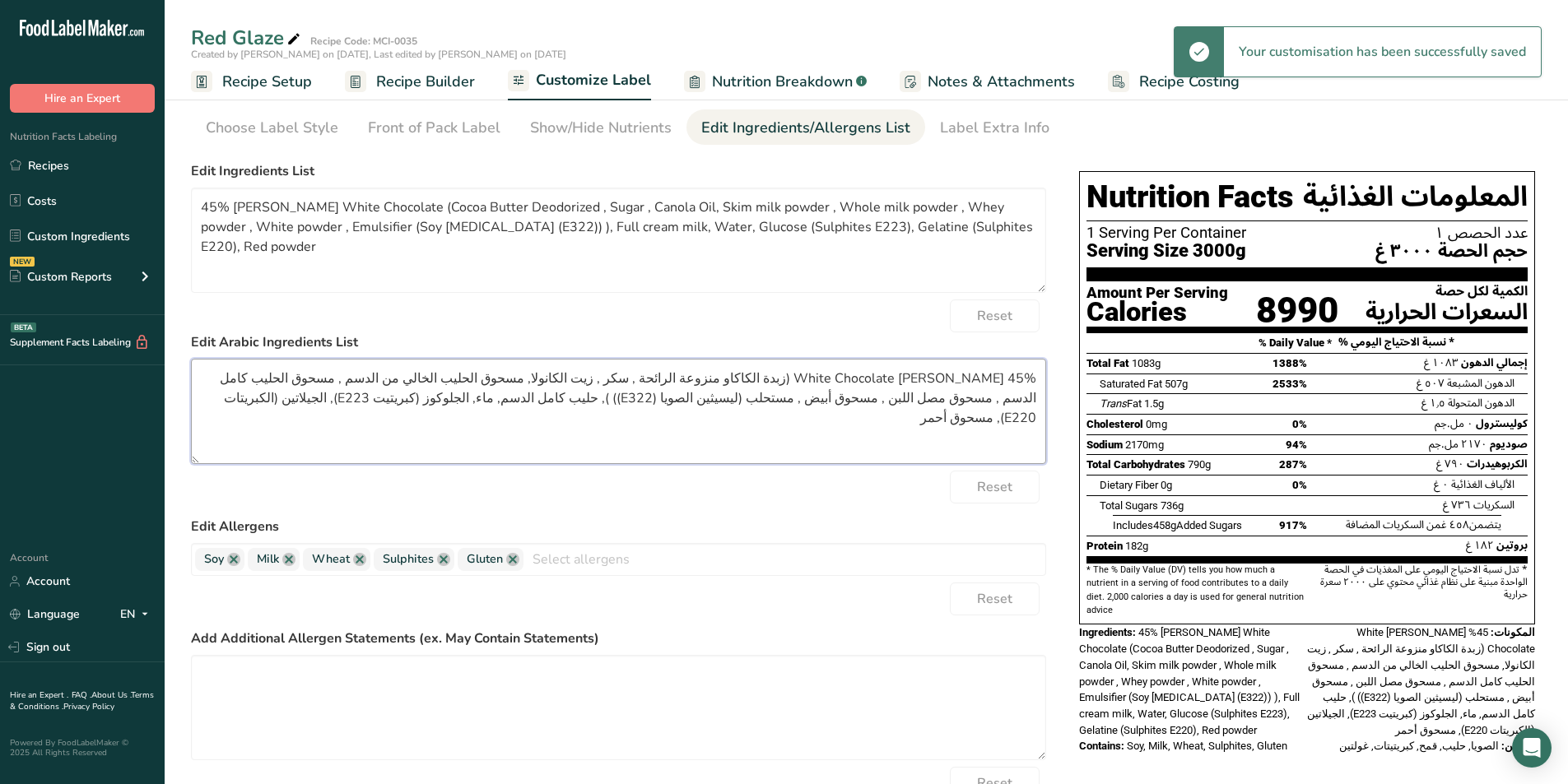
drag, startPoint x: 853, startPoint y: 377, endPoint x: 1030, endPoint y: 381, distance: 177.0
click at [1030, 381] on textarea "45% [PERSON_NAME] White Chocolate (زبدة الكاكاو منزوعة الرائحة , سكر , زيت الكا…" at bounding box center [618, 411] width 855 height 105
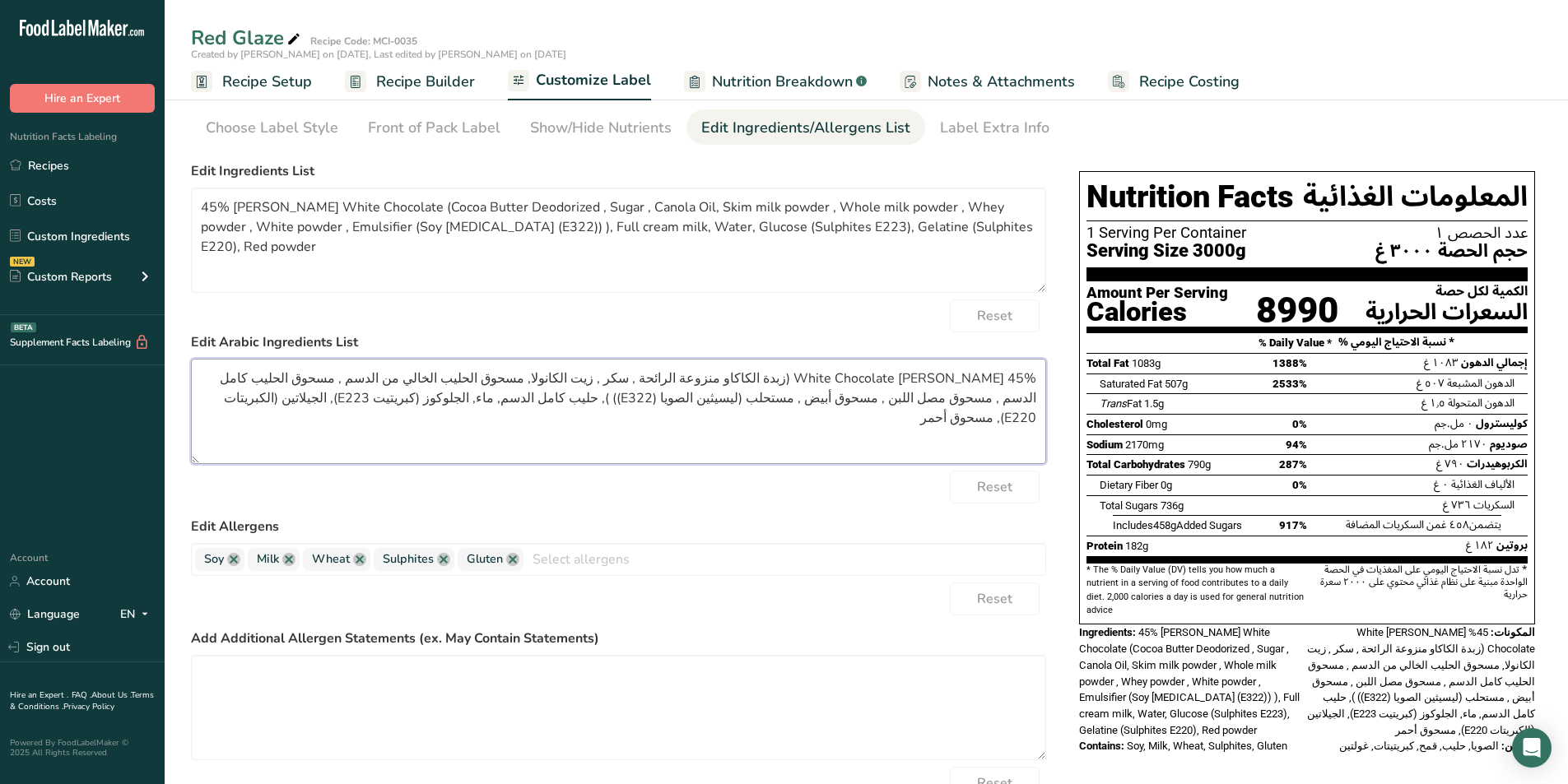
paste textarea "شوكولاتة ميسينا البيضاء"
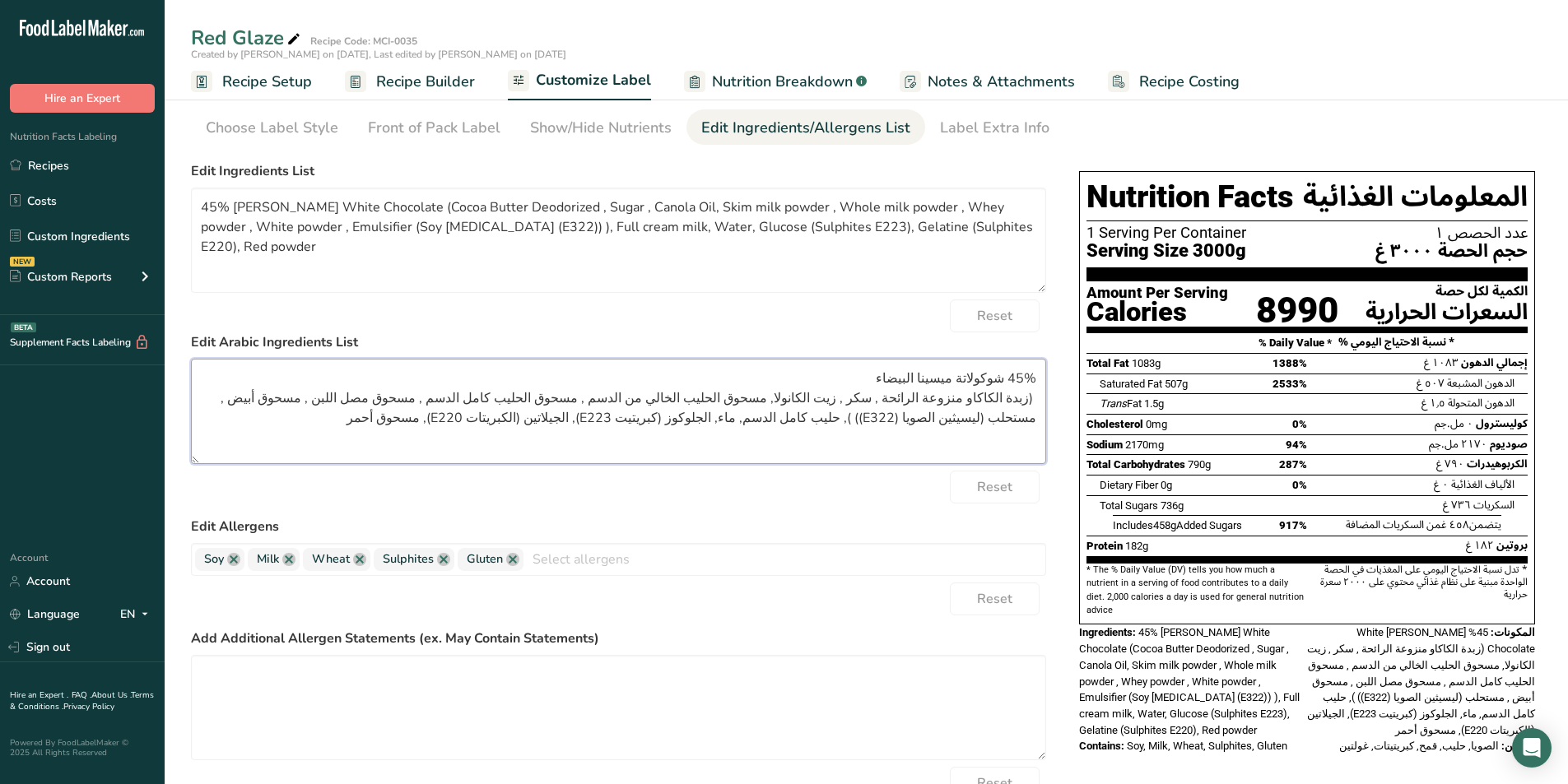
type textarea "45% شوكولاتة ميسينا البيضاء (زبدة الكاكاو منزوعة الرائحة , سكر , زيت الكانولا, …"
click at [1315, 149] on section "Customize your label Save Download Choose what to show on your downloaded label…" at bounding box center [866, 461] width 1403 height 847
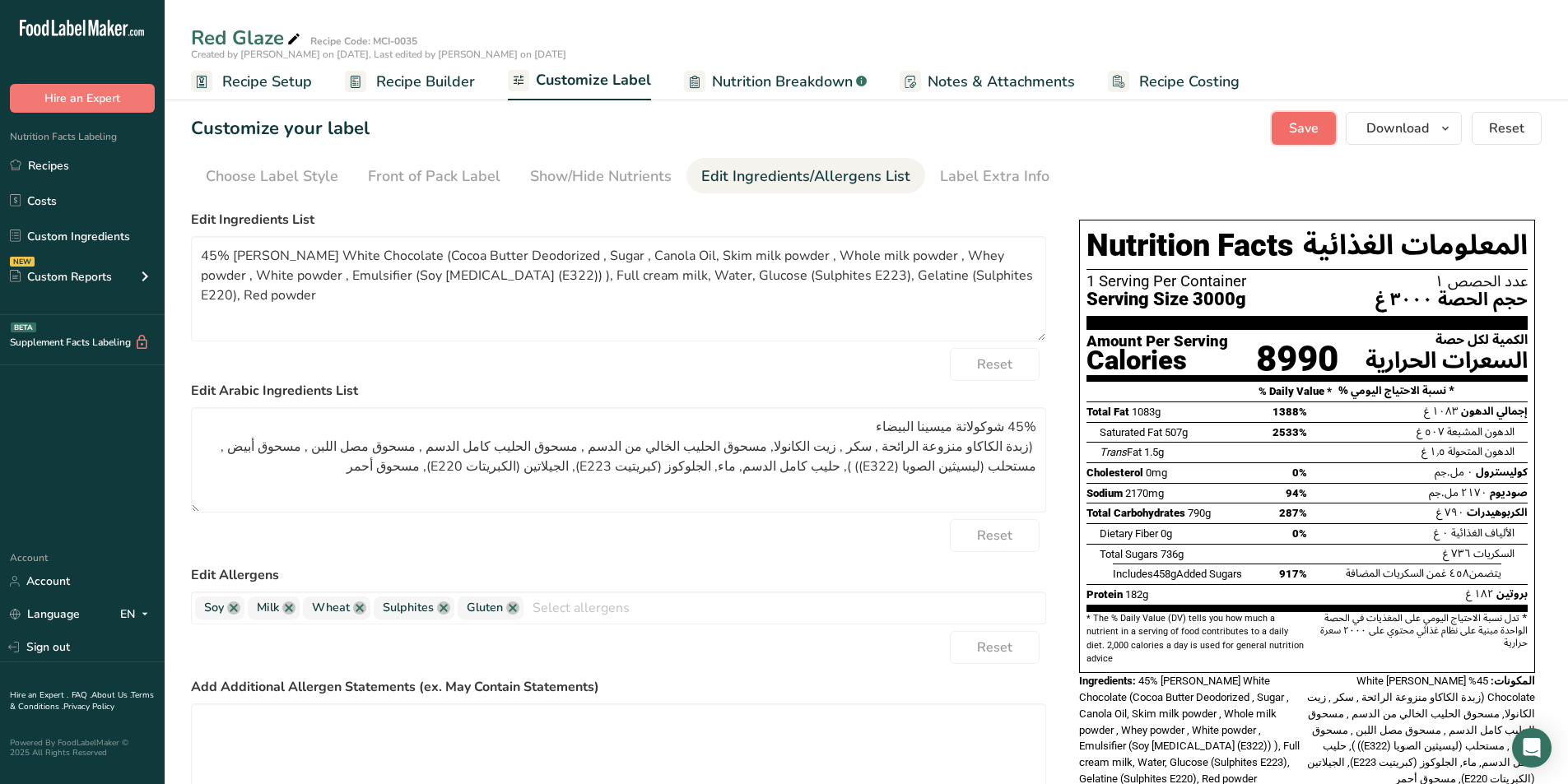
click at [1310, 140] on button "Save" at bounding box center [1304, 128] width 64 height 33
click at [1448, 134] on icon "button" at bounding box center [1446, 128] width 14 height 20
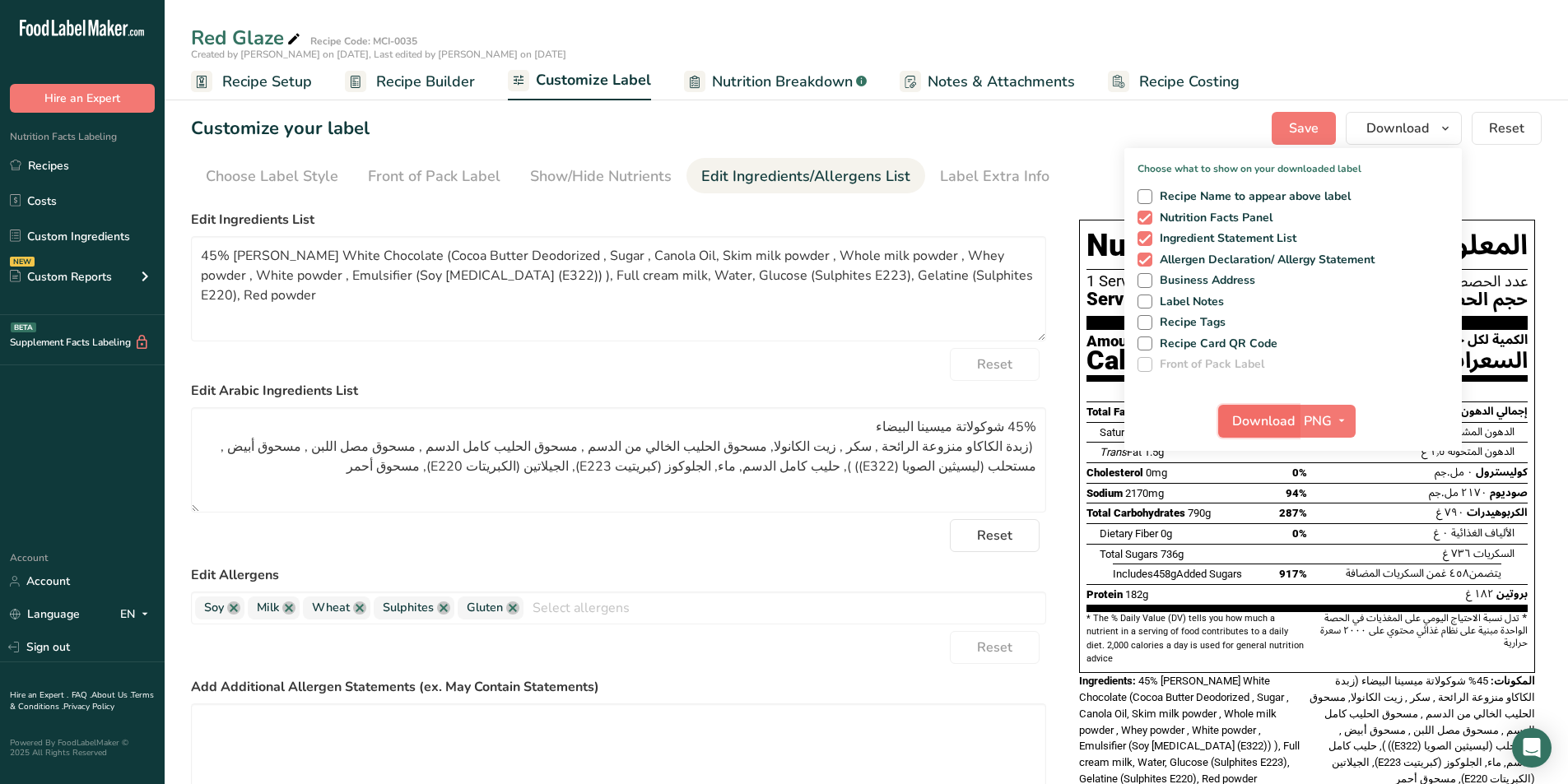
click at [1265, 432] on button "Download" at bounding box center [1258, 421] width 81 height 33
click at [860, 621] on div at bounding box center [784, 608] width 522 height 28
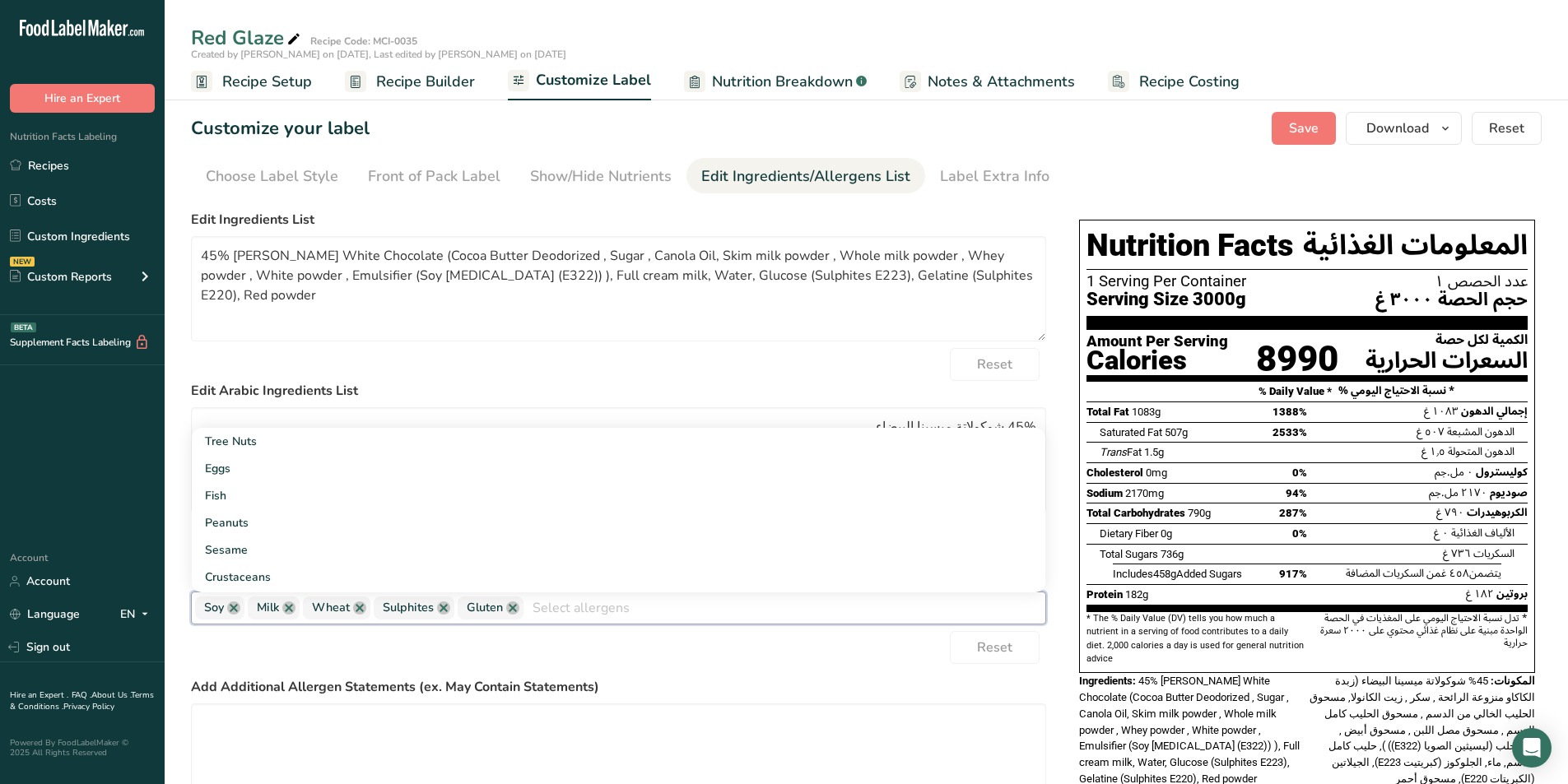
click at [848, 646] on div "Reset" at bounding box center [618, 647] width 855 height 33
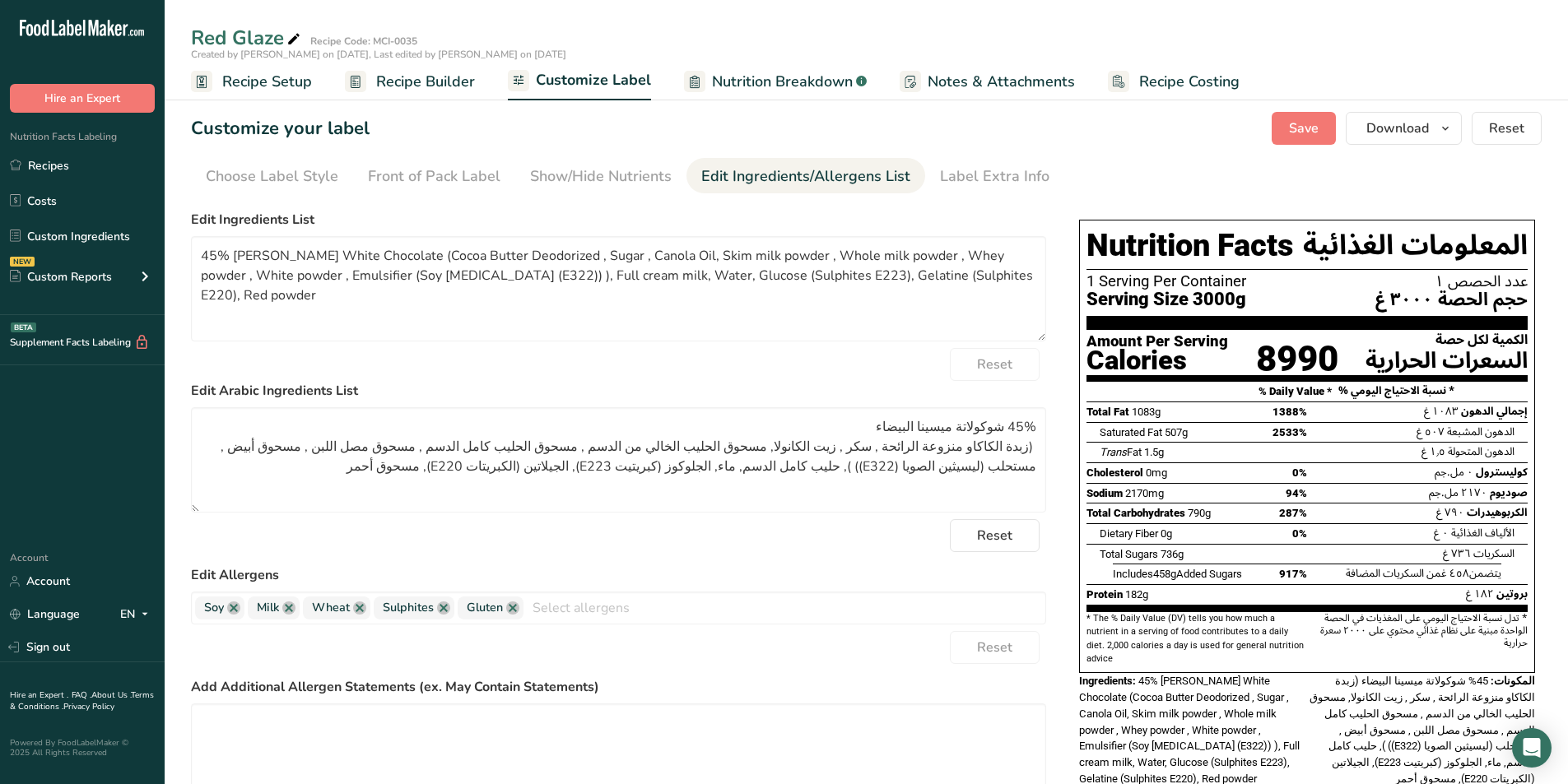
click at [285, 82] on span "Recipe Setup" at bounding box center [267, 82] width 90 height 22
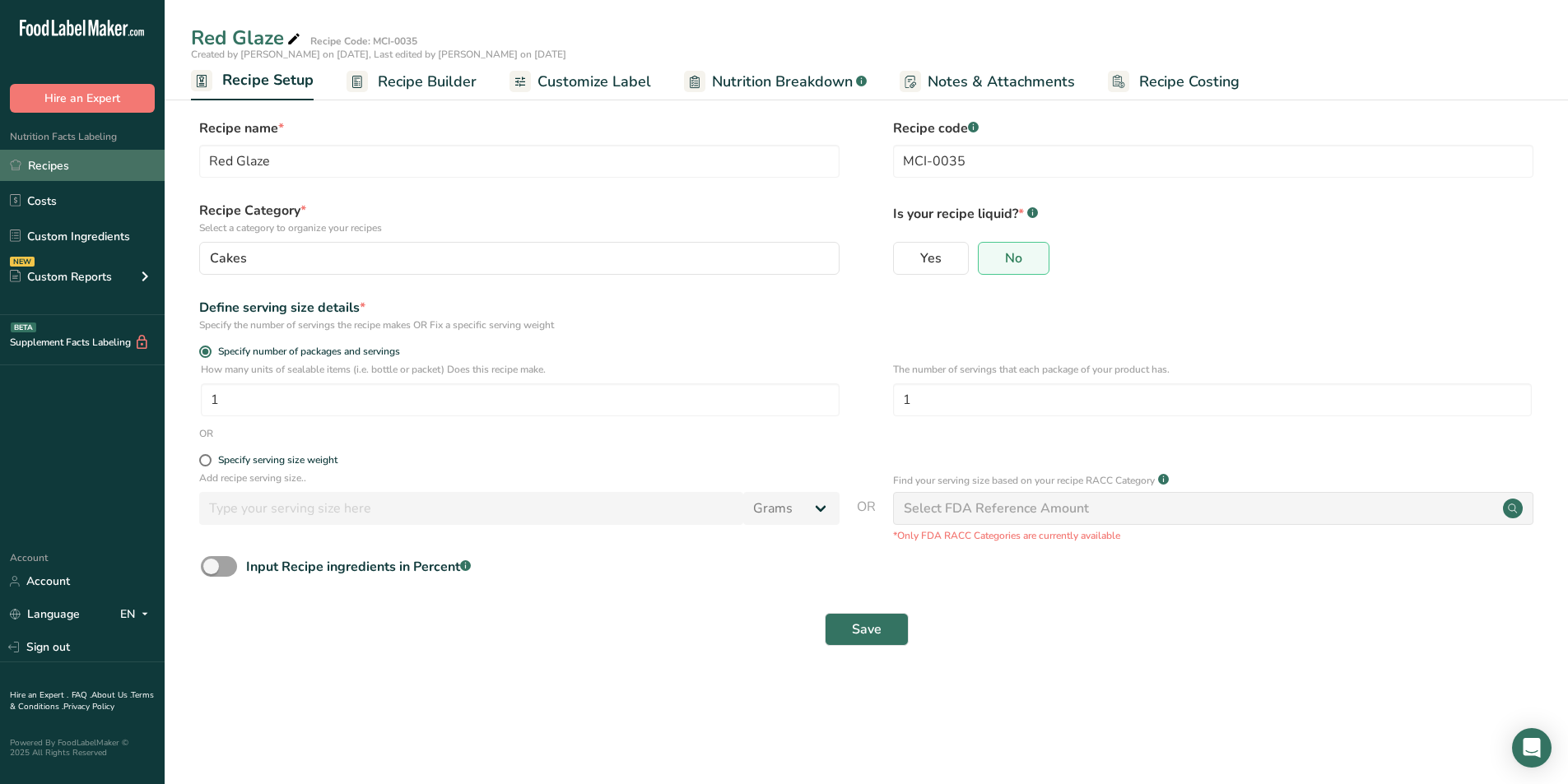
click at [84, 176] on link "Recipes" at bounding box center [82, 165] width 165 height 31
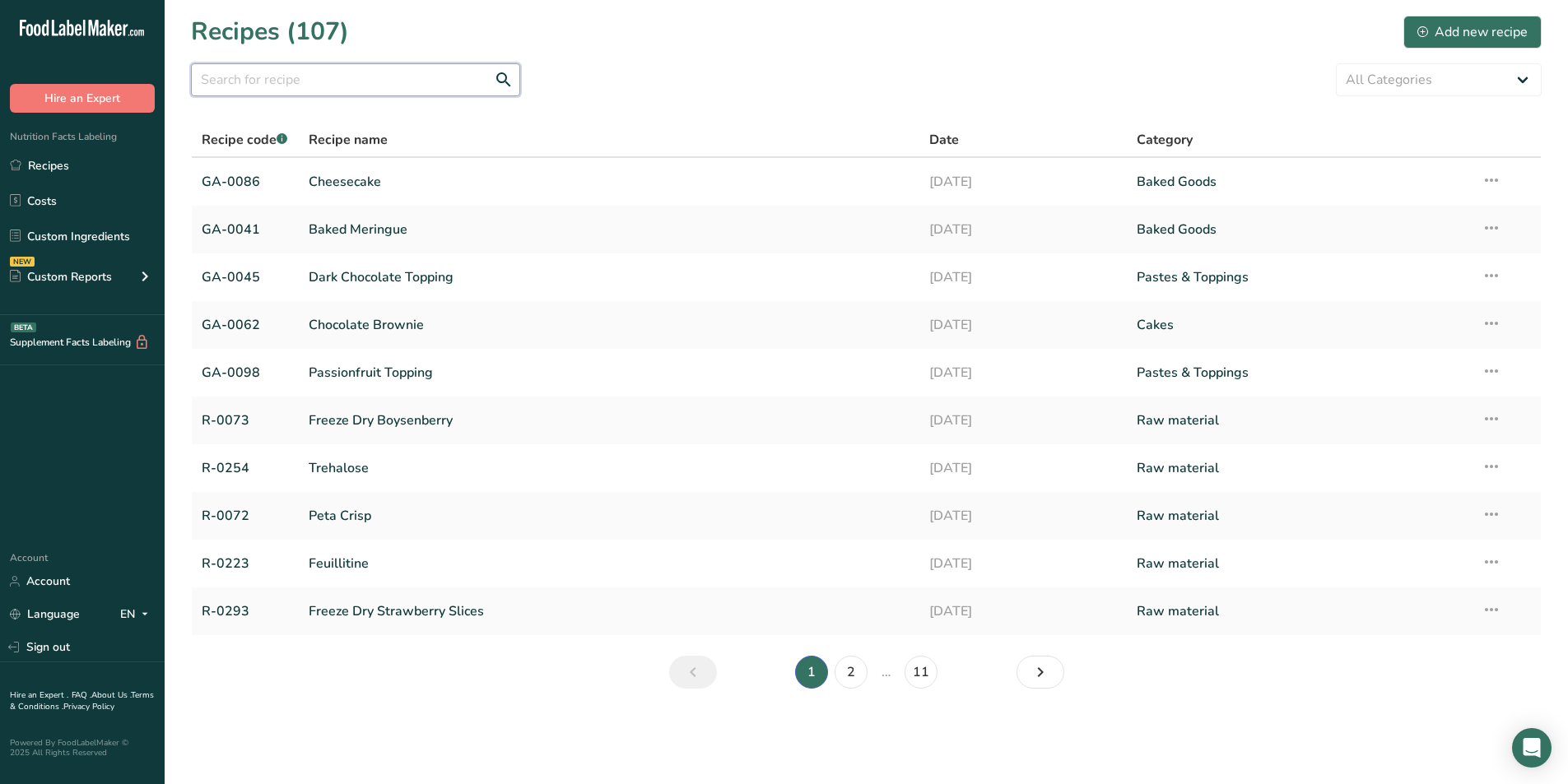
click at [408, 71] on input "text" at bounding box center [355, 79] width 329 height 33
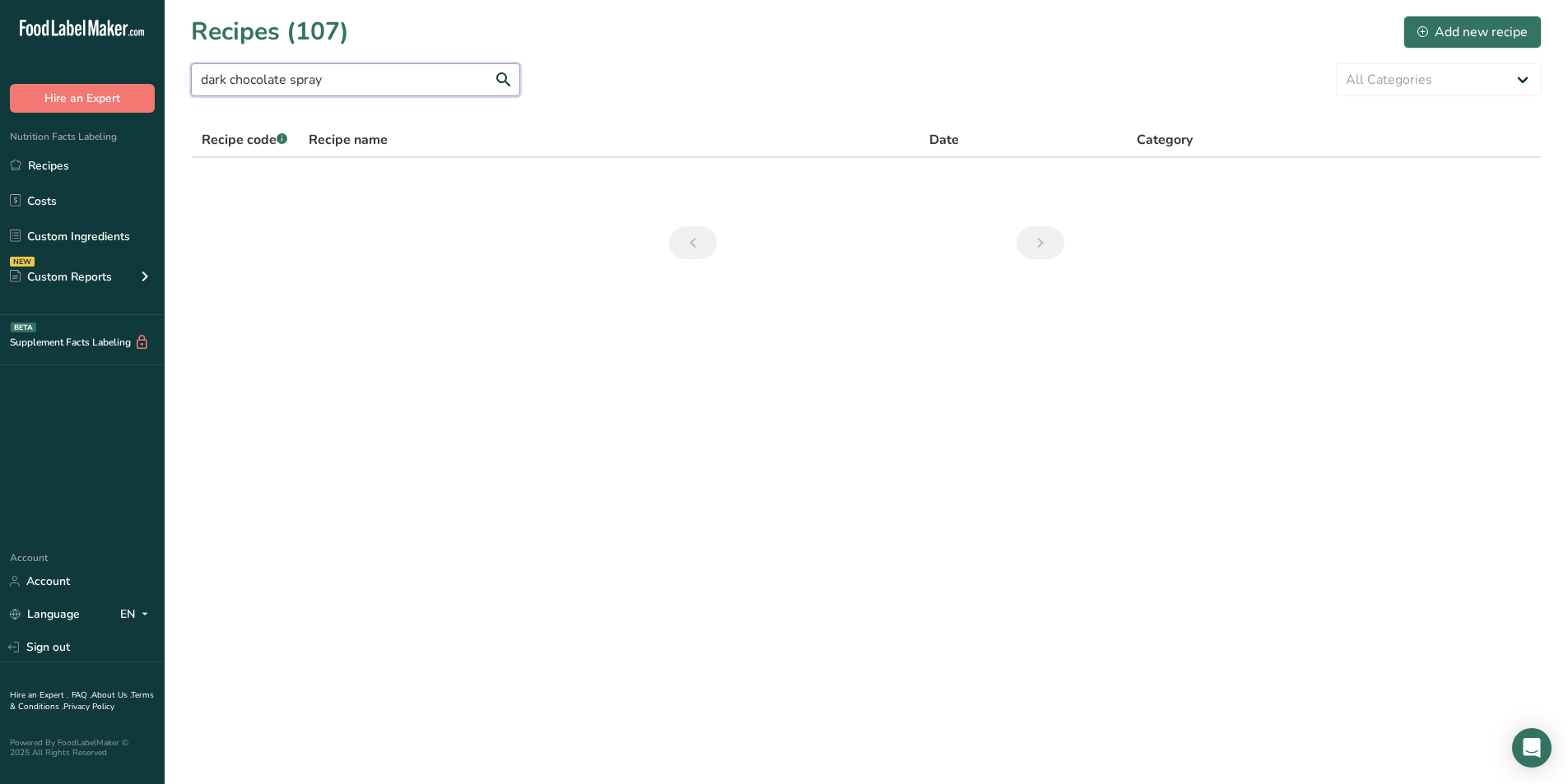
type input "dark chocolate spray"
click at [363, 188] on link "Dark Chocolate Spray" at bounding box center [609, 181] width 601 height 35
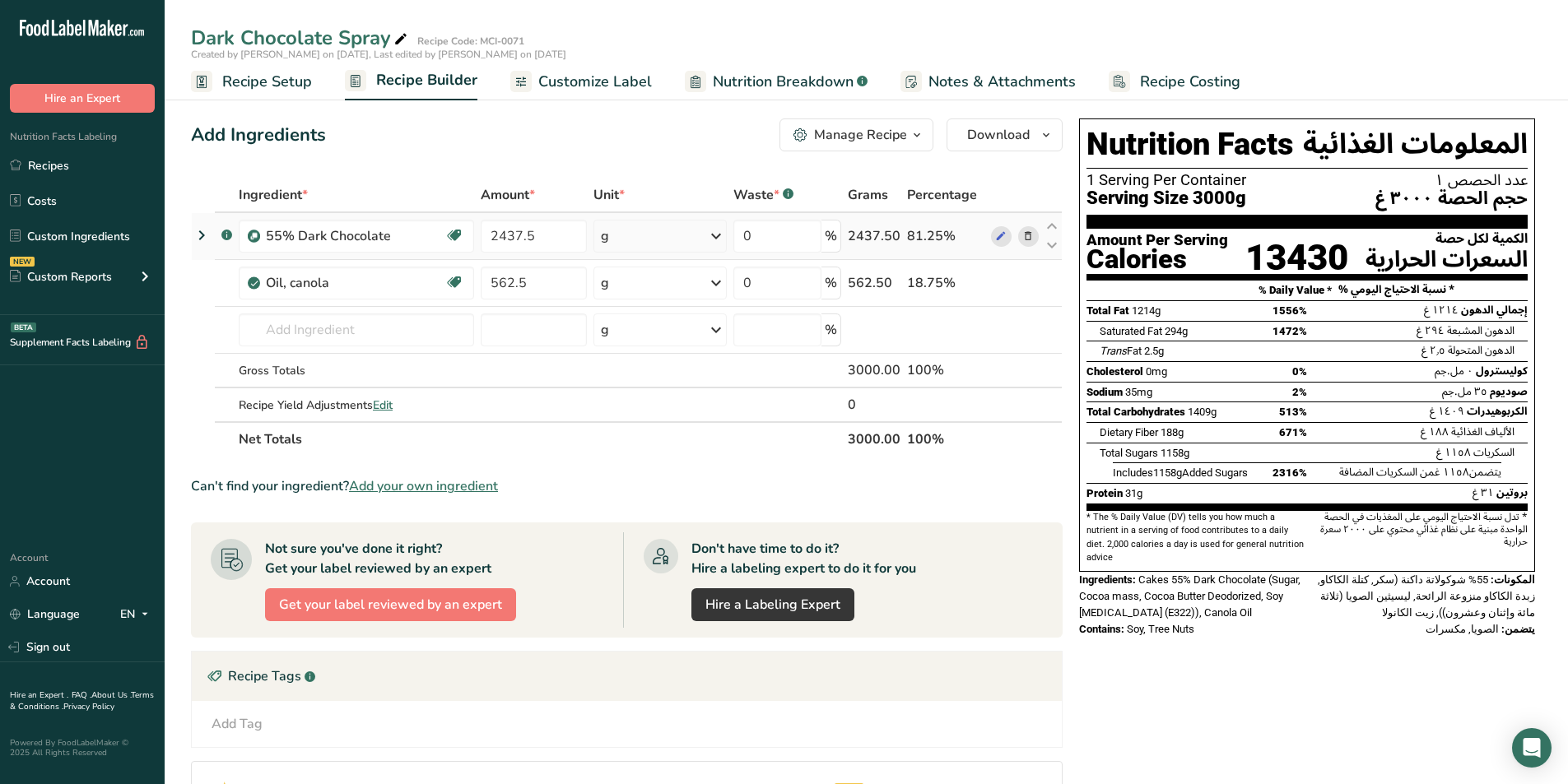
click at [1030, 238] on icon at bounding box center [1028, 236] width 12 height 17
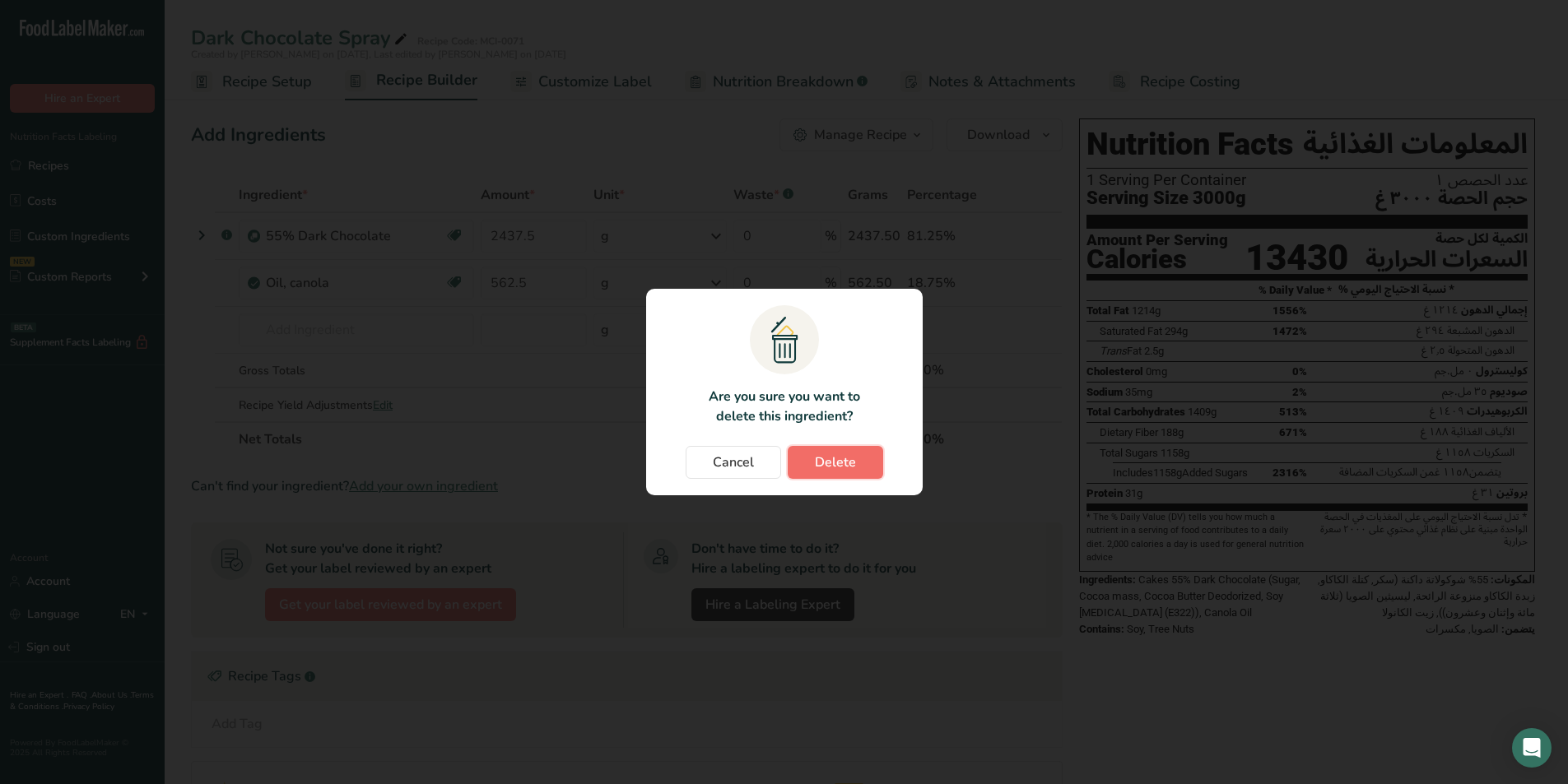
click at [865, 462] on button "Delete" at bounding box center [835, 462] width 95 height 33
type input "562.5"
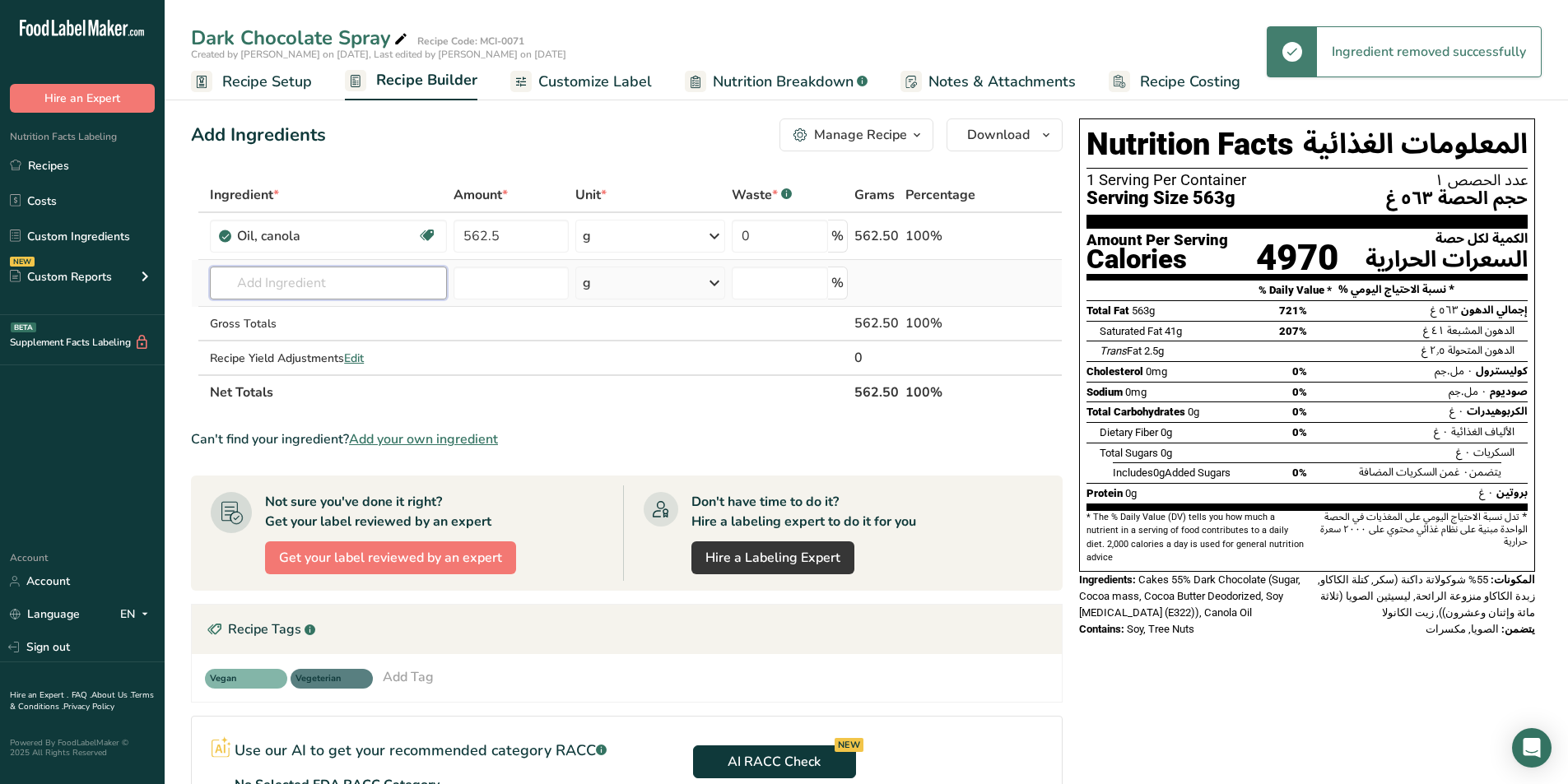
click at [311, 282] on input "text" at bounding box center [328, 283] width 237 height 33
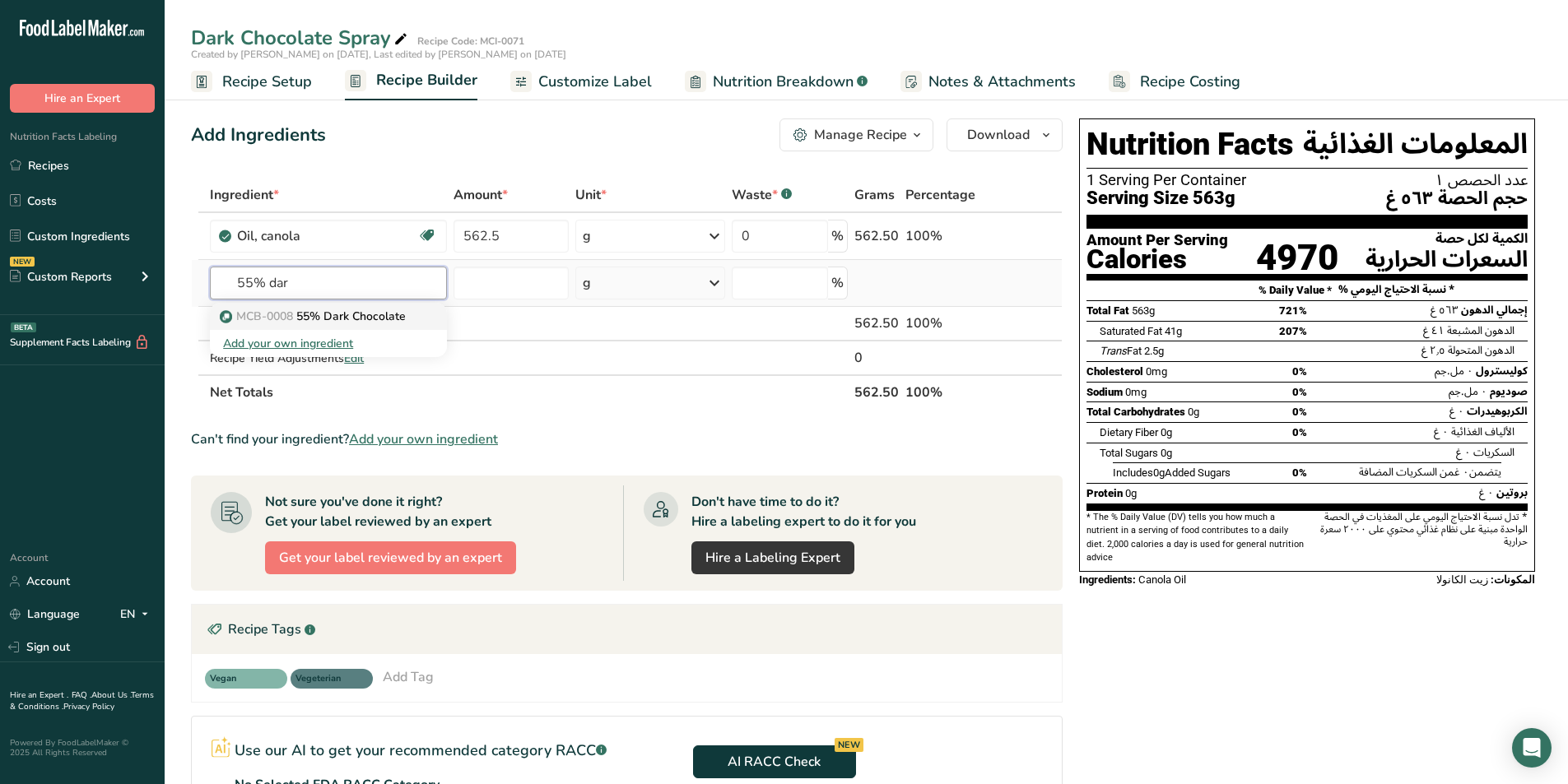
type input "55% dar"
click at [358, 314] on p "MCB-0008 55% Dark Chocolate" at bounding box center [314, 316] width 182 height 17
type input "55% Dark Chocolate"
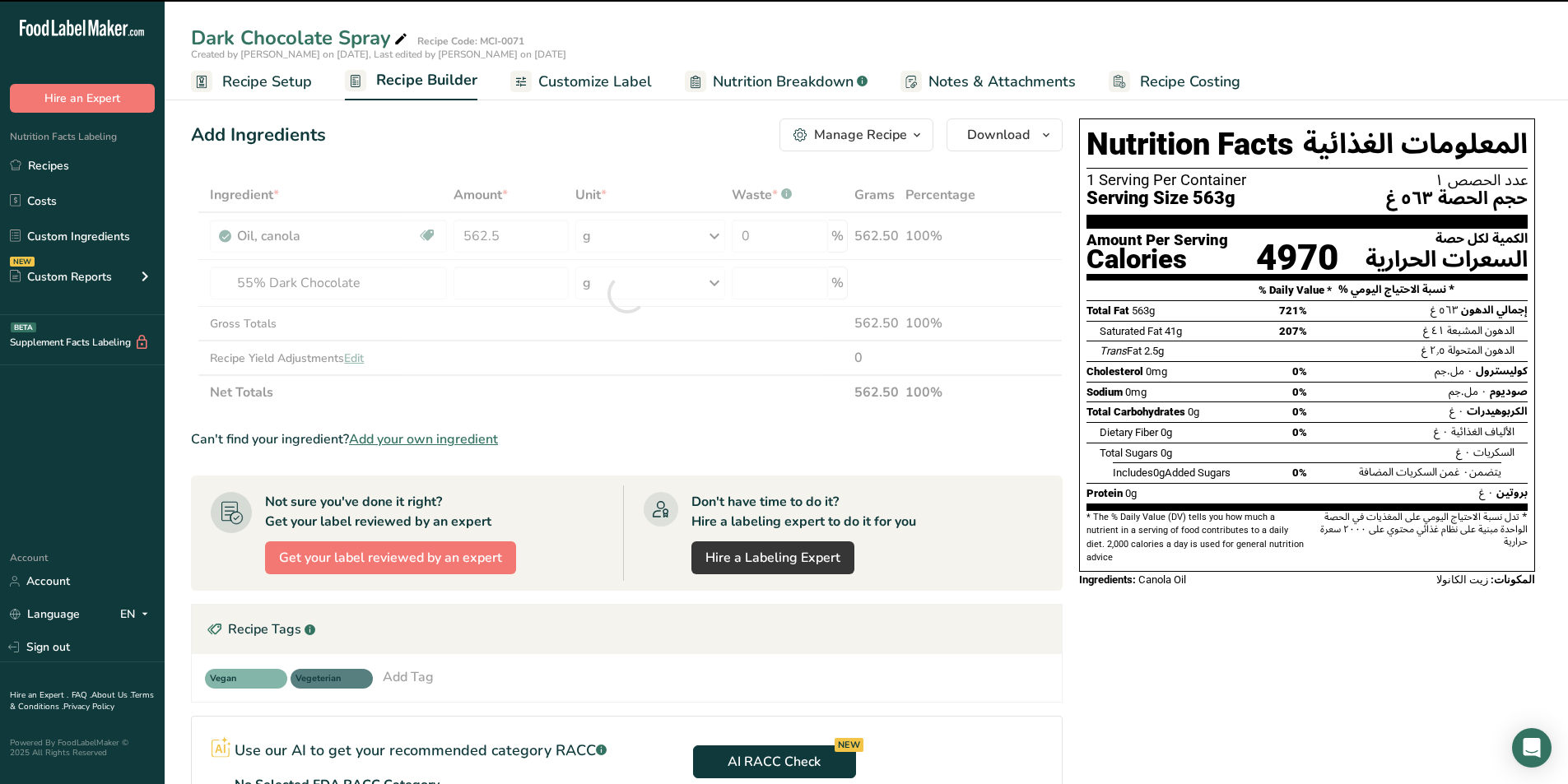
type input "0"
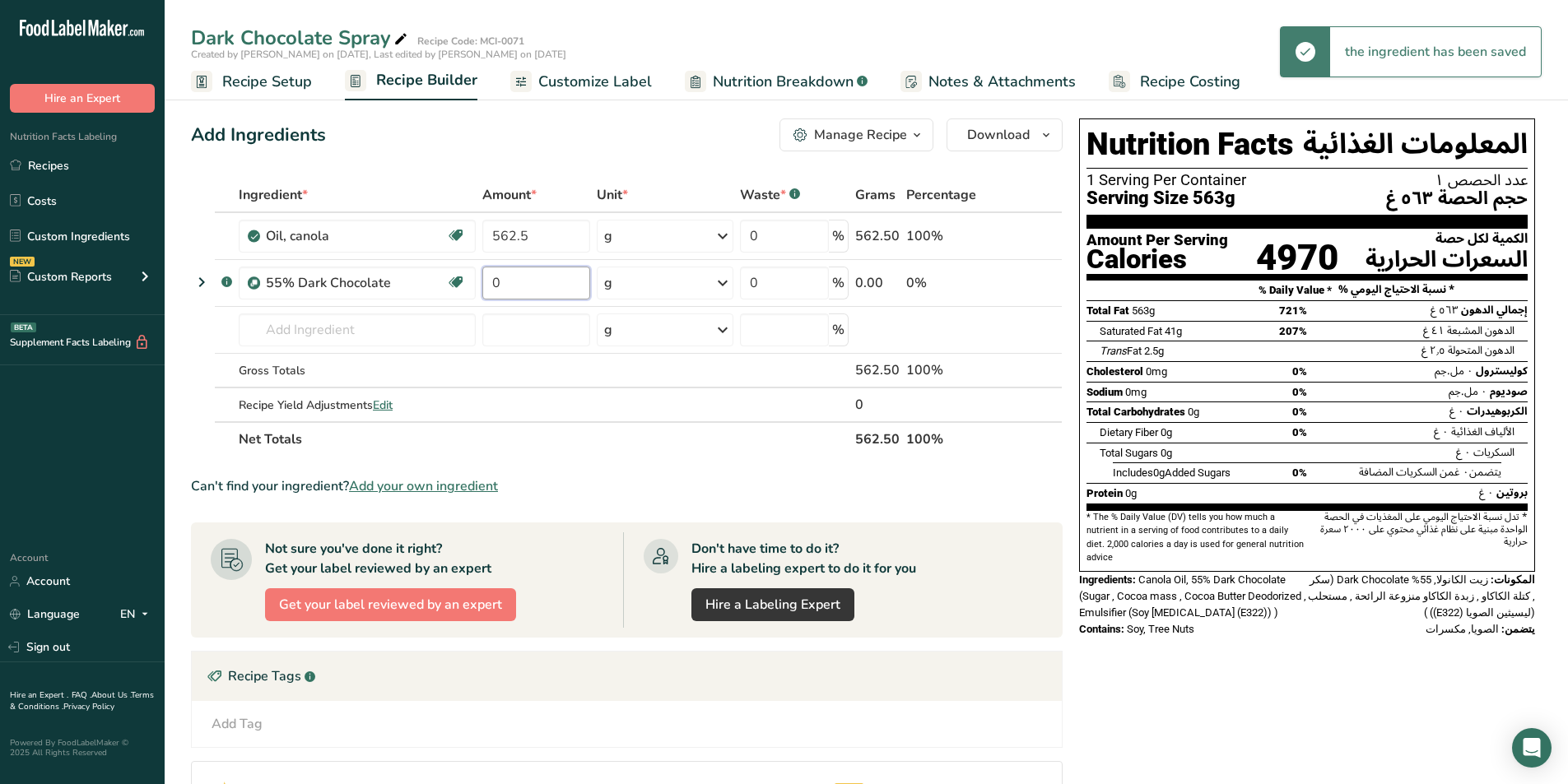
click at [493, 281] on input "0" at bounding box center [536, 283] width 108 height 33
type input "2437.5"
click at [1293, 658] on div "Nutrition Facts [DEMOGRAPHIC_DATA] 1 Serving Per Container عدد الحصص ١ Serving …" at bounding box center [1307, 576] width 469 height 927
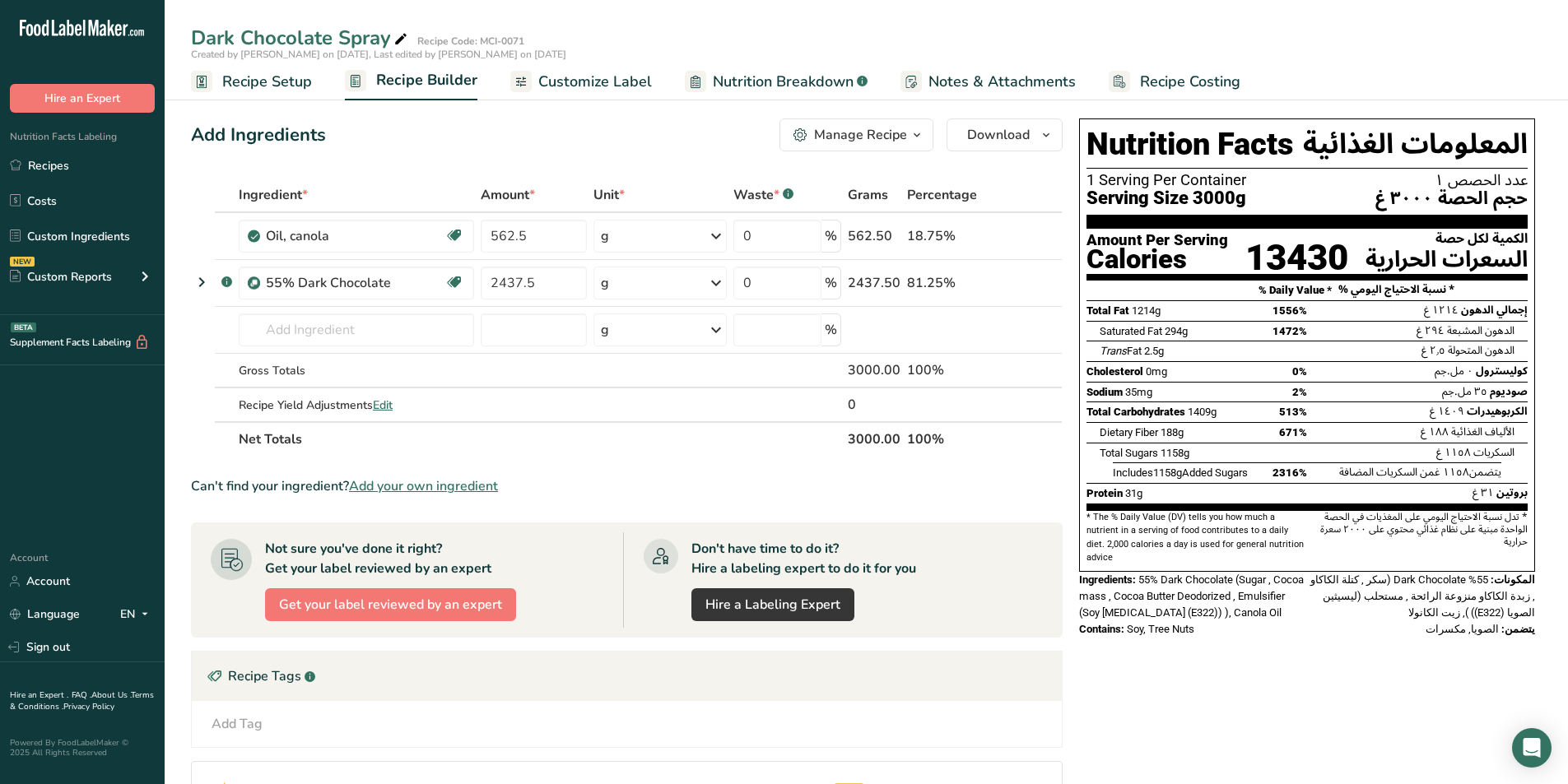
click at [638, 84] on span "Customize Label" at bounding box center [594, 82] width 114 height 22
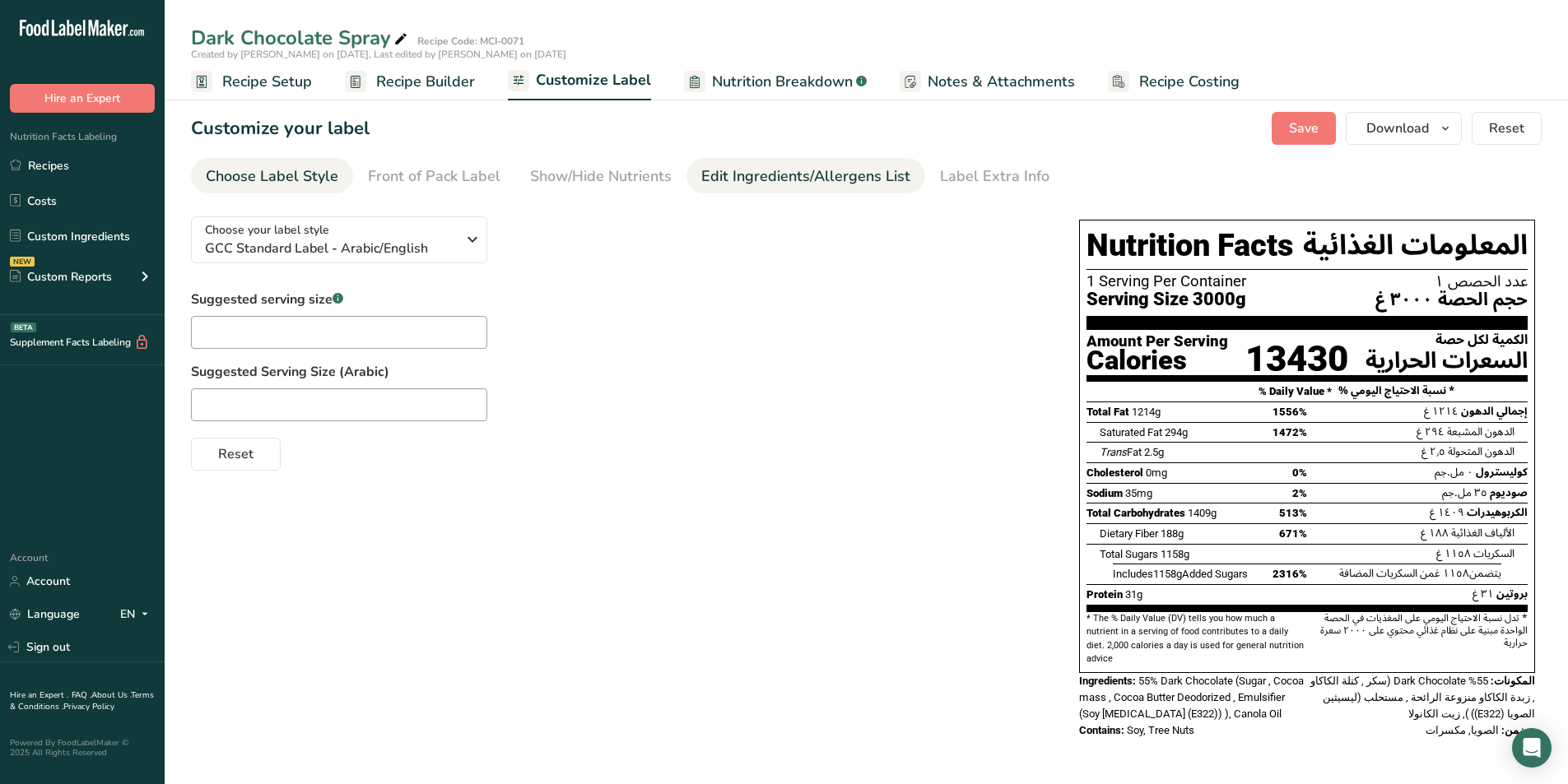
click at [814, 185] on div "Edit Ingredients/Allergens List" at bounding box center [806, 176] width 209 height 22
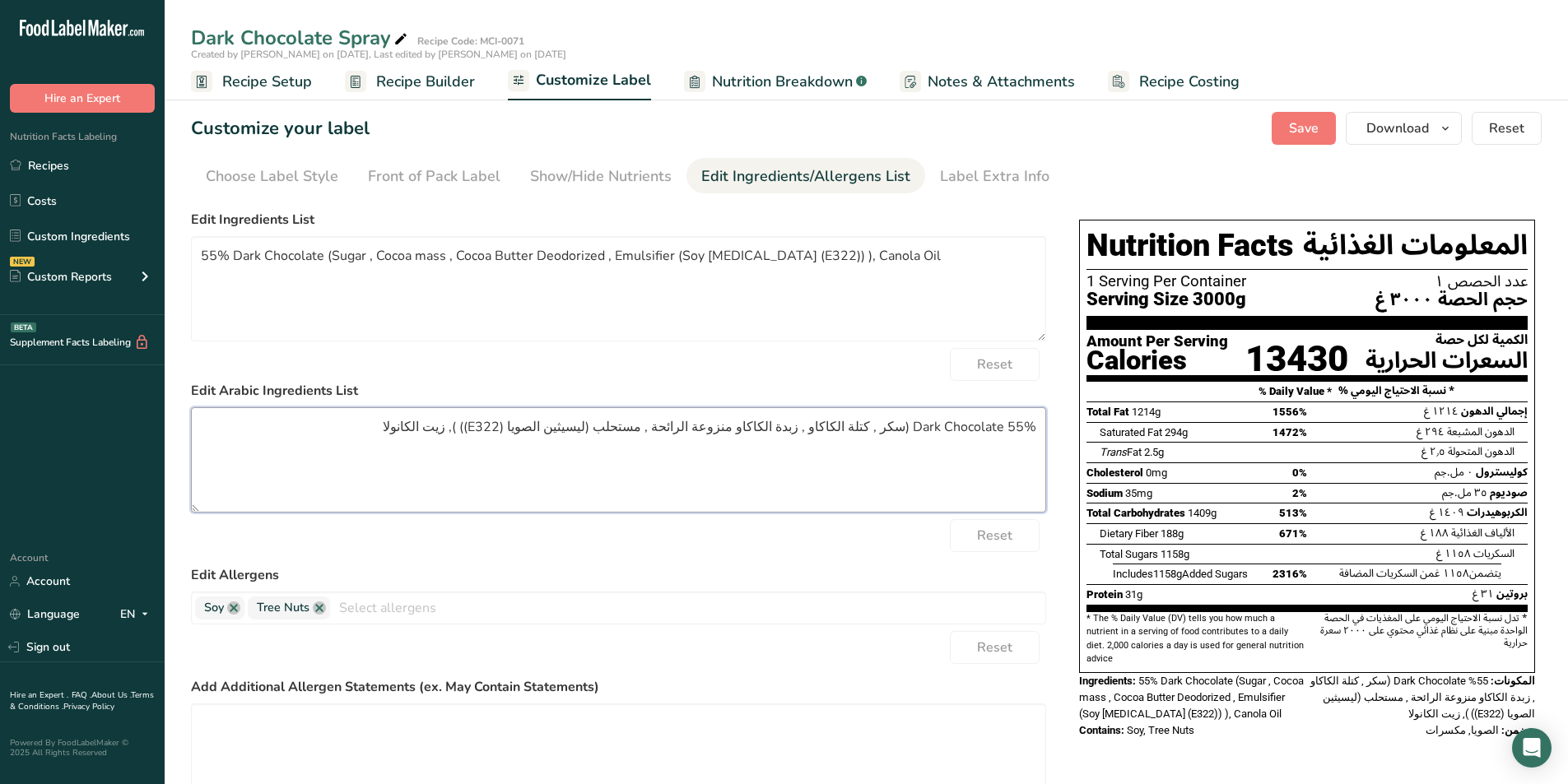
drag, startPoint x: 913, startPoint y: 426, endPoint x: 1094, endPoint y: 430, distance: 181.0
click at [1094, 430] on div "Choose your label style GCC Standard Label - Arabic/English USA (FDA) Standard …" at bounding box center [865, 554] width 1350 height 703
paste textarea "شوكولاتة داكنة"
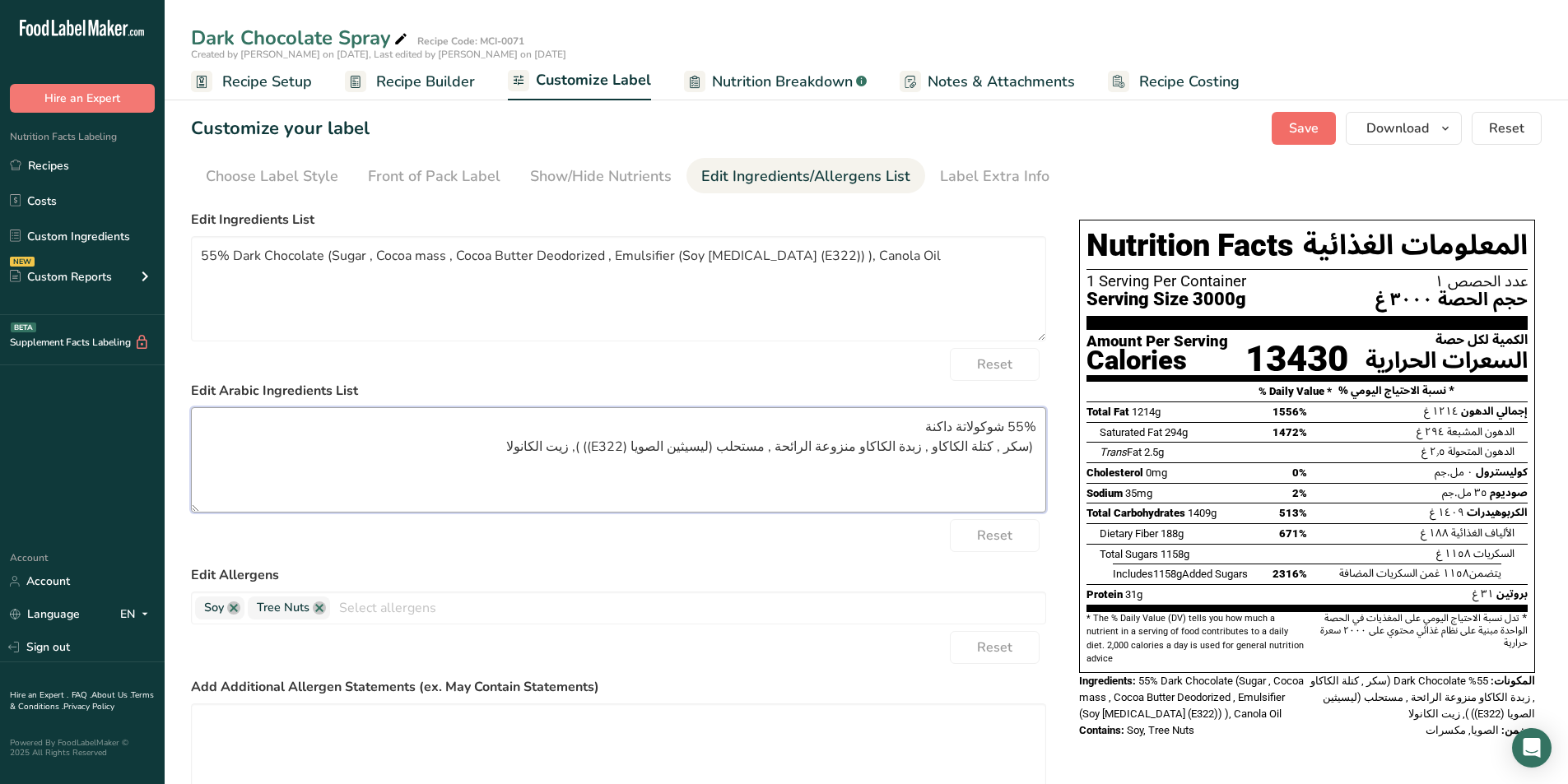
type textarea "55% شوكولاتة داكنة (سكر , كتلة الكاكاو , زبدة الكاكاو منزوعة الرائحة , مستحلب (…"
click at [1313, 127] on span "Save" at bounding box center [1303, 127] width 30 height 19
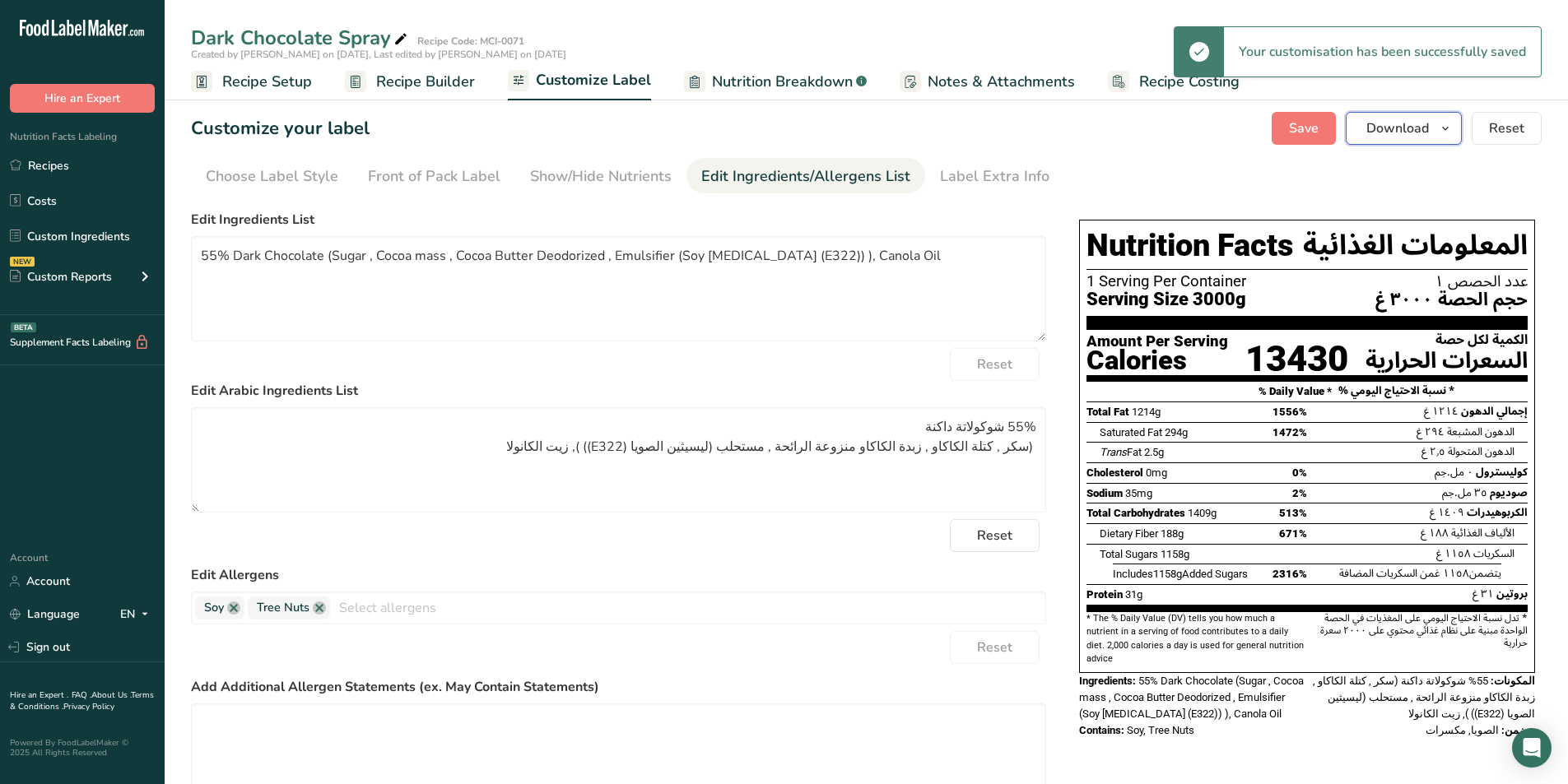
click at [1442, 128] on icon "button" at bounding box center [1446, 128] width 14 height 20
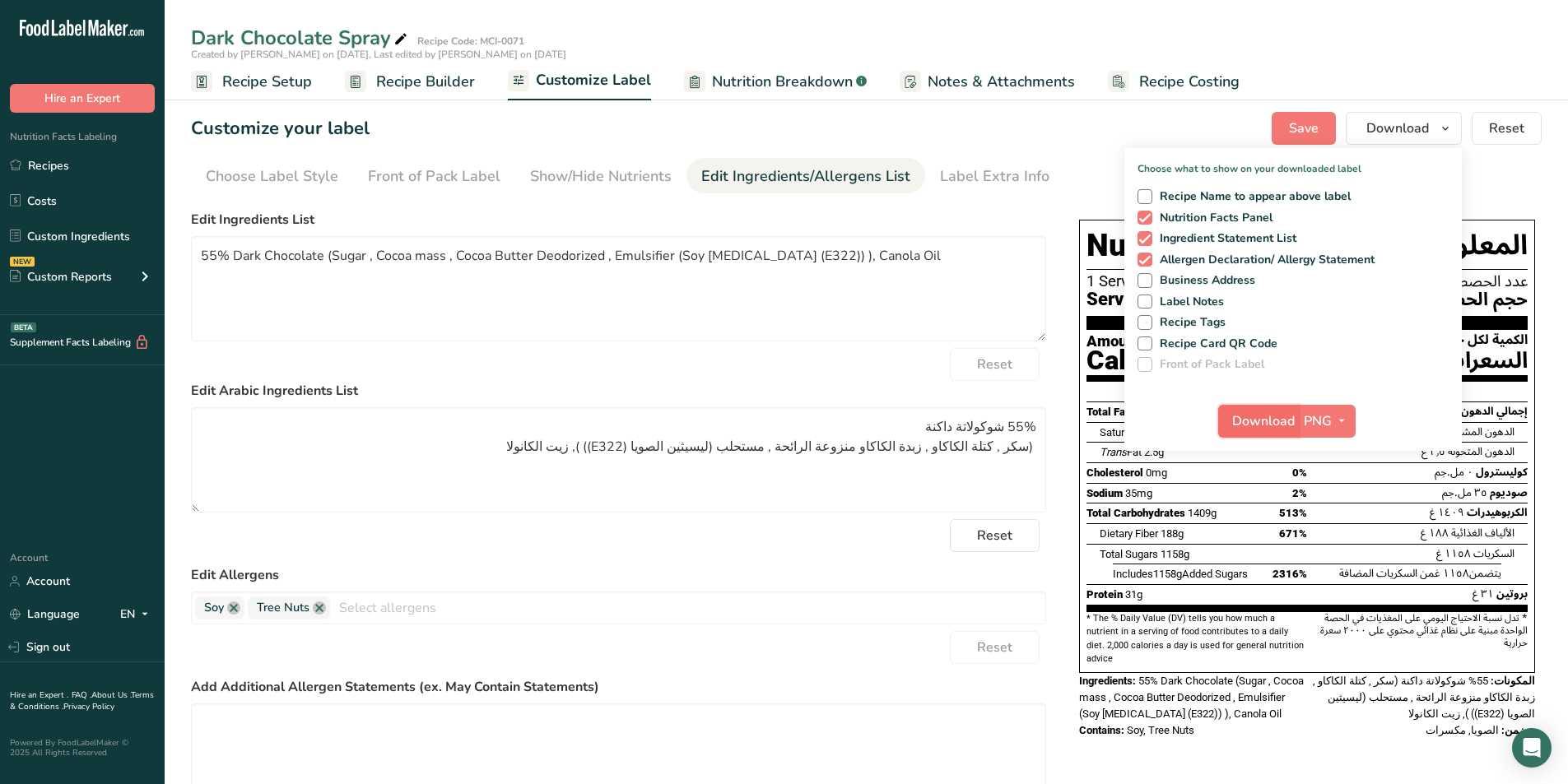
click at [1260, 418] on span "Download" at bounding box center [1263, 420] width 62 height 19
